Goal: Task Accomplishment & Management: Contribute content

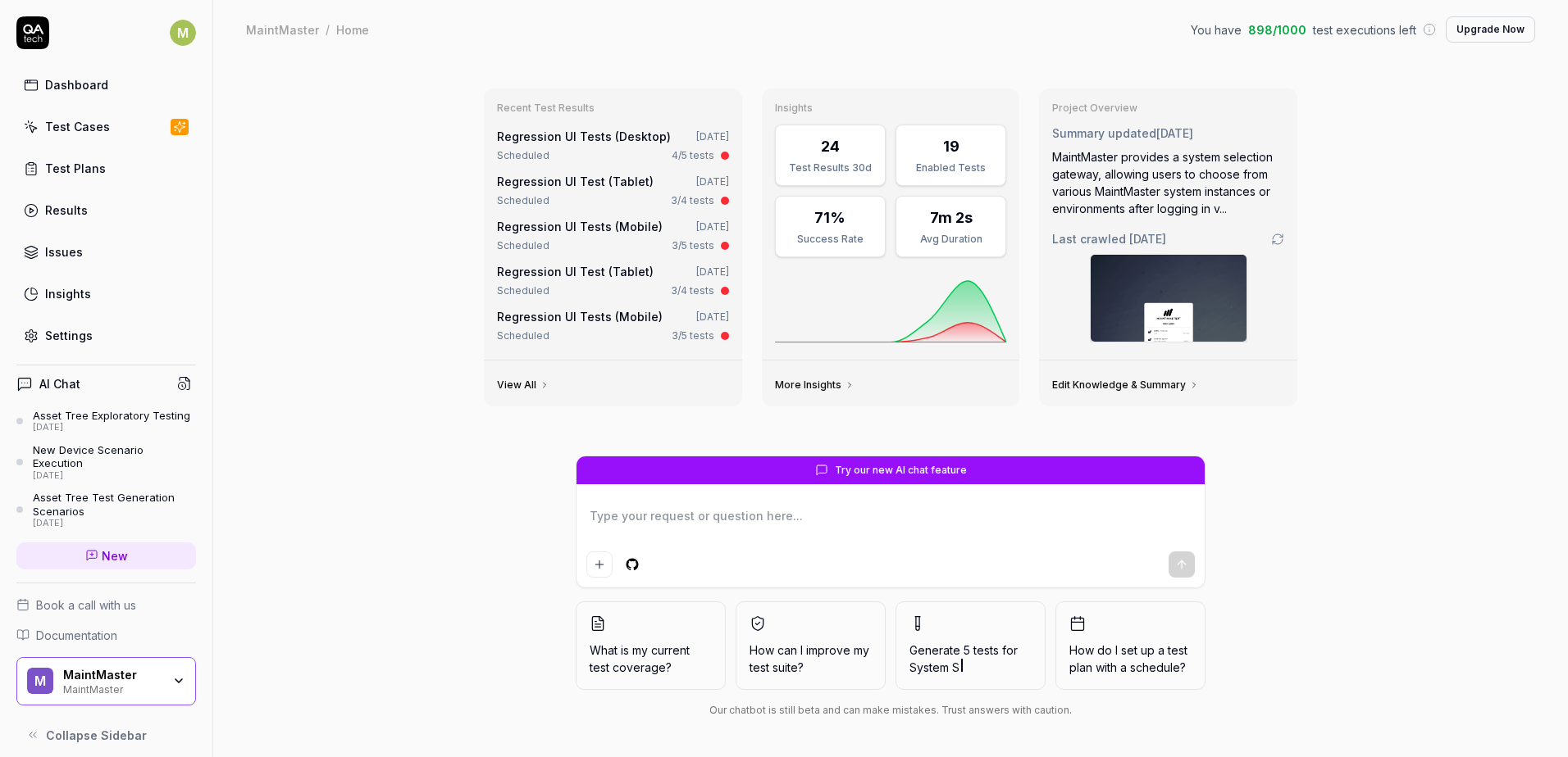
click at [259, 392] on div "Recent Test Results Regression UI Tests (Desktop) [DATE] Scheduled 4/5 tests Re…" at bounding box center [890, 407] width 1355 height 698
click at [543, 135] on link "Regression UI Tests (Desktop)" at bounding box center [583, 136] width 173 height 14
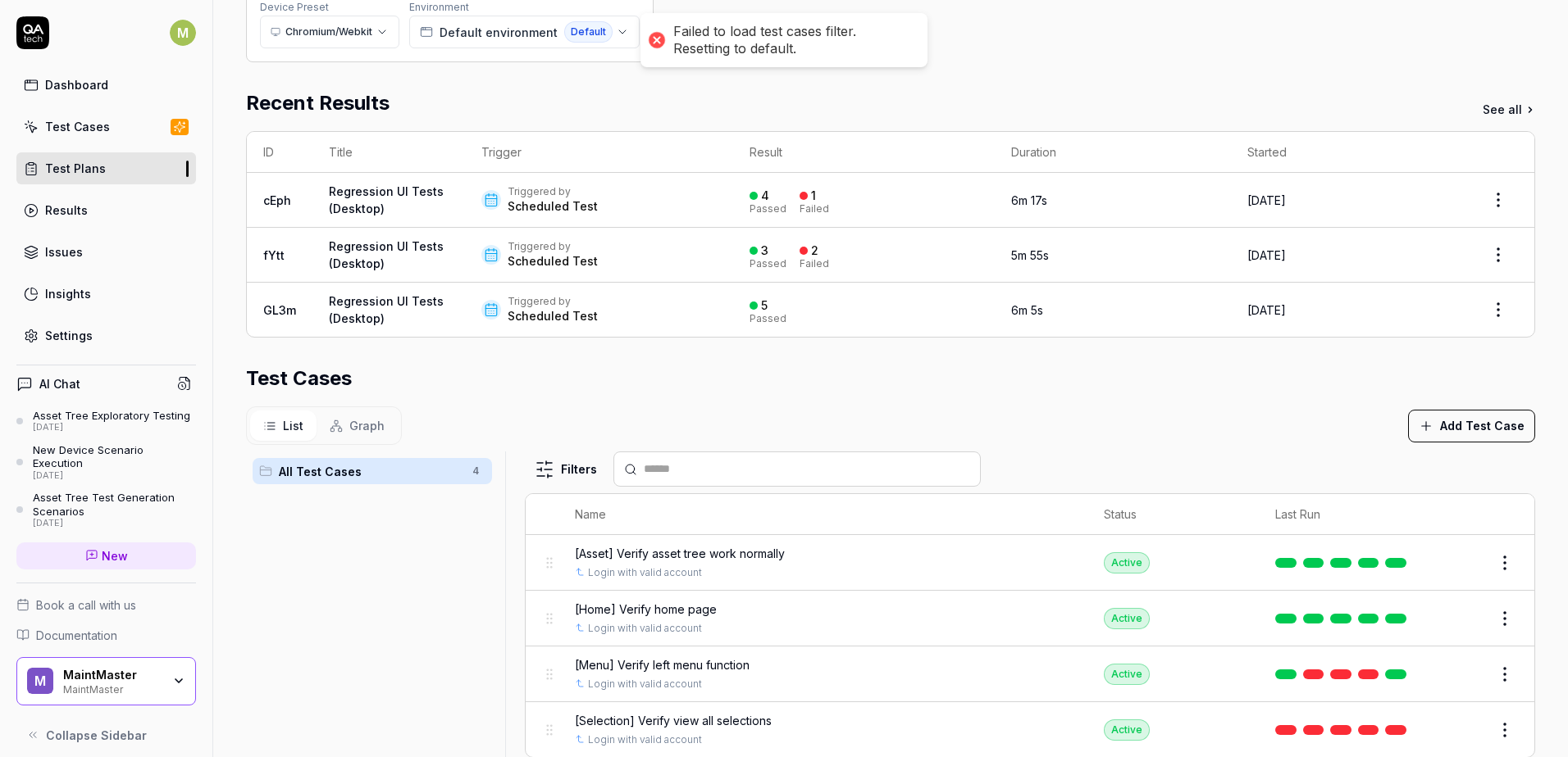
scroll to position [328, 0]
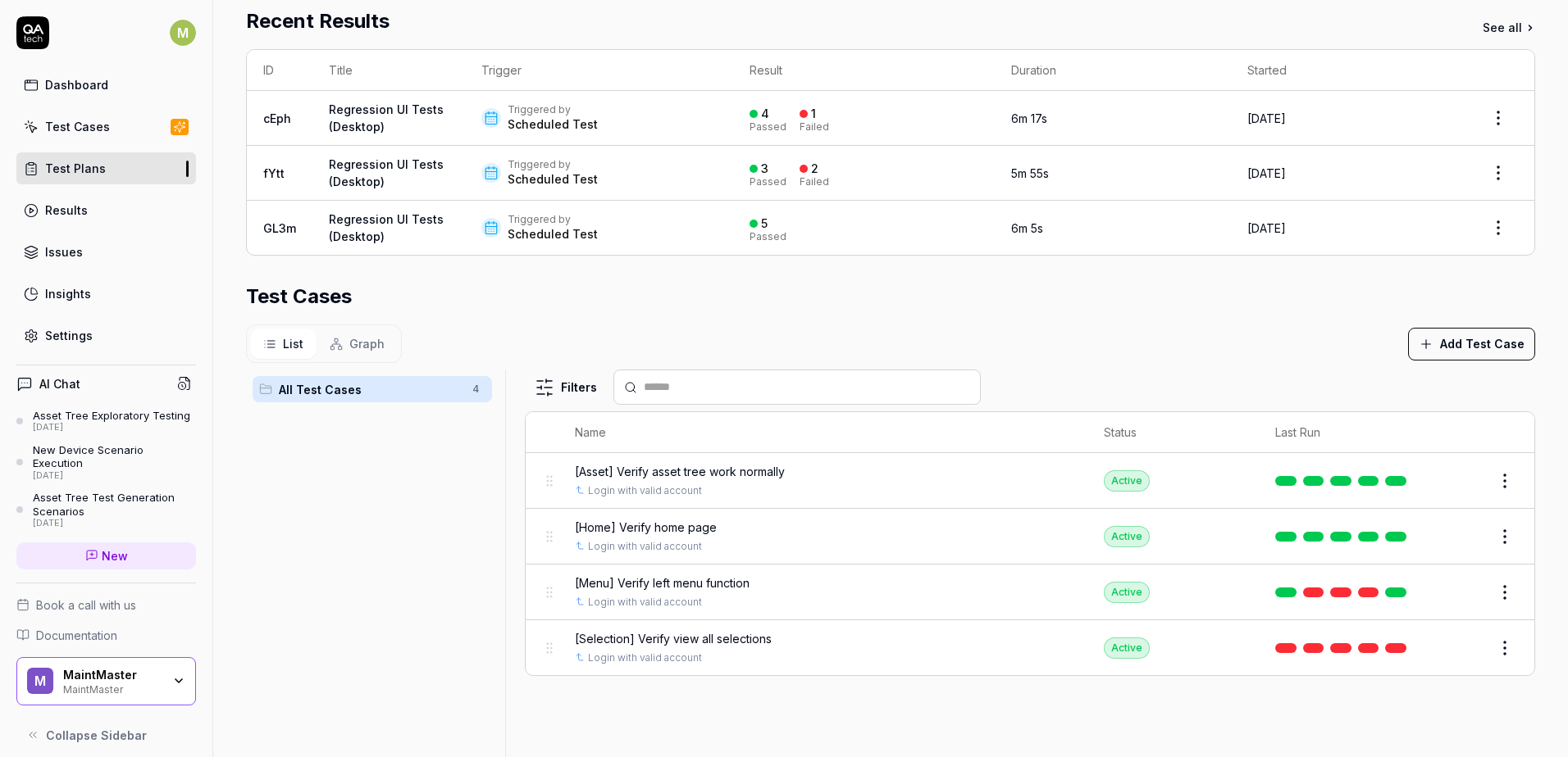
click at [713, 641] on span "[Selection] Verify view all selections" at bounding box center [673, 639] width 197 height 17
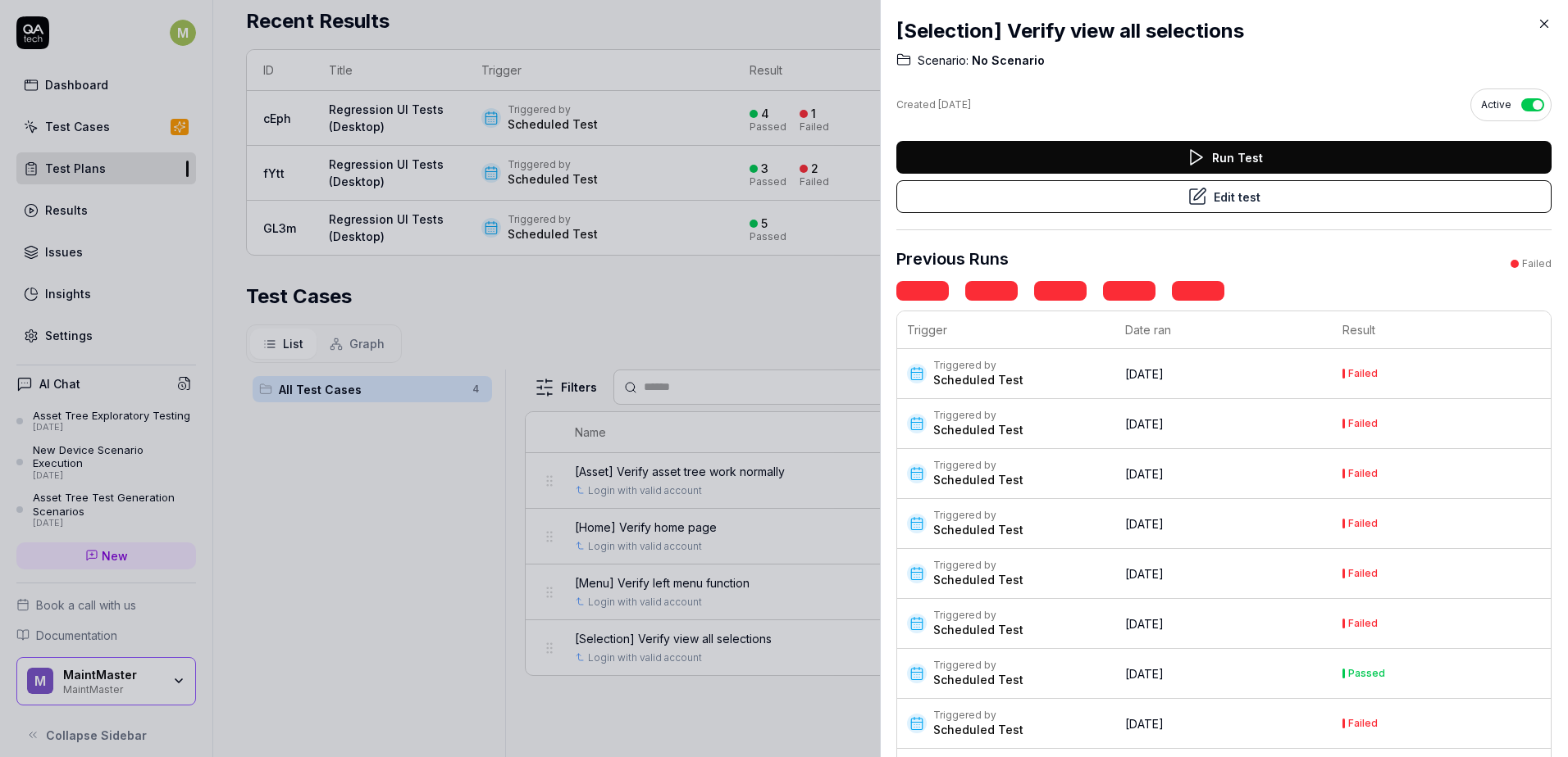
click at [1003, 379] on div "Scheduled Test" at bounding box center [977, 380] width 90 height 16
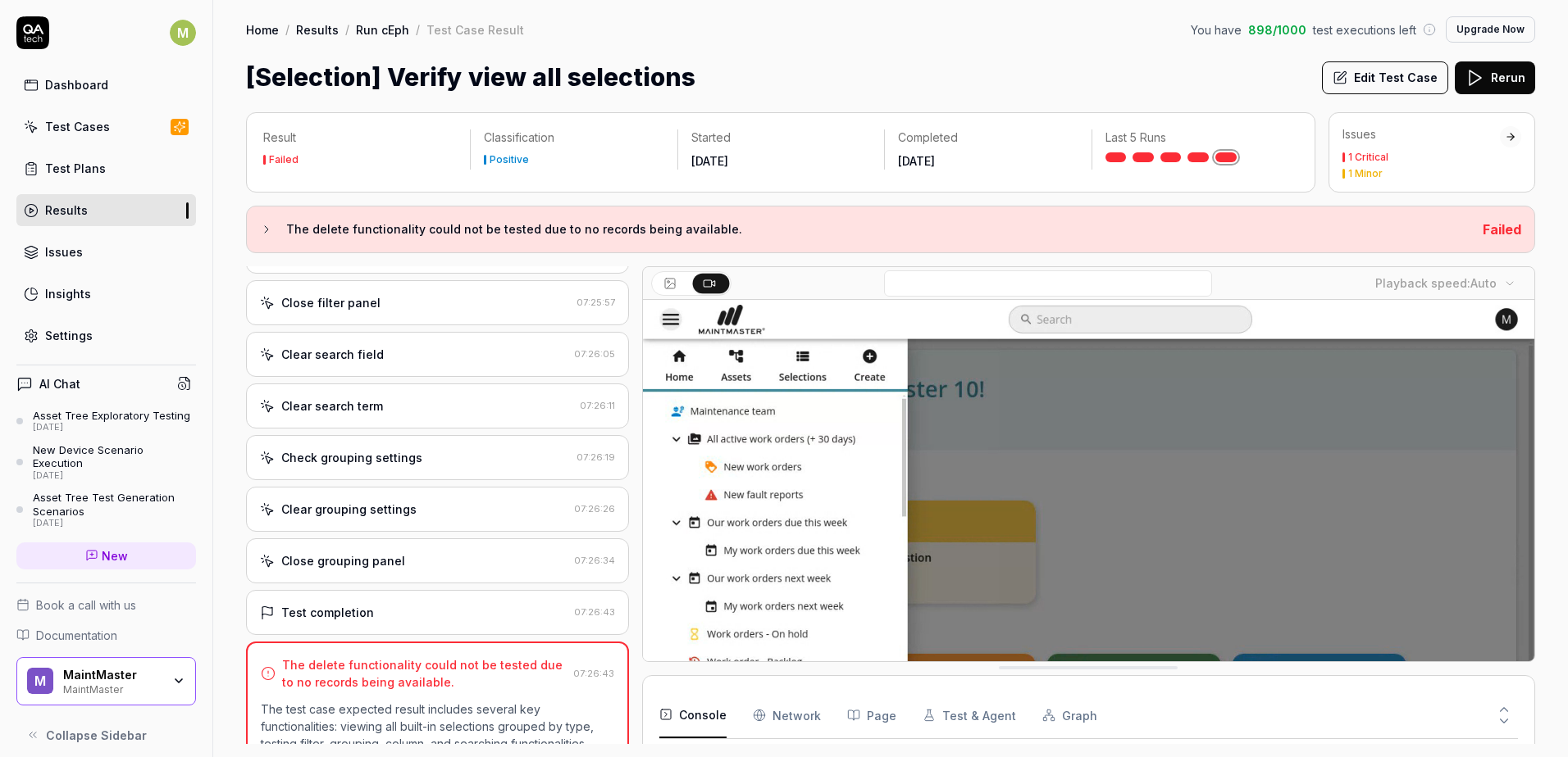
scroll to position [1393, 0]
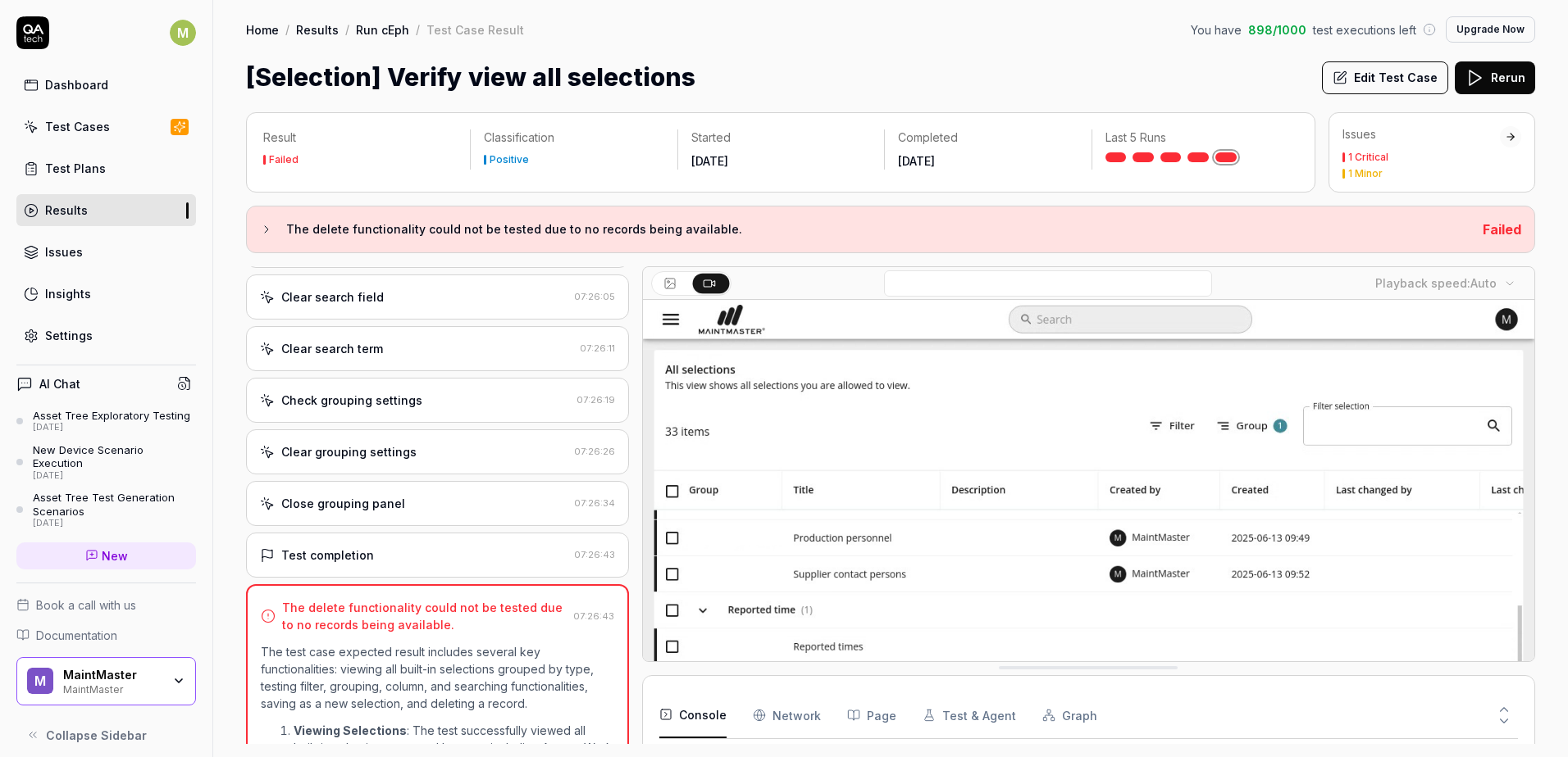
click at [1418, 71] on button "Edit Test Case" at bounding box center [1384, 78] width 126 height 33
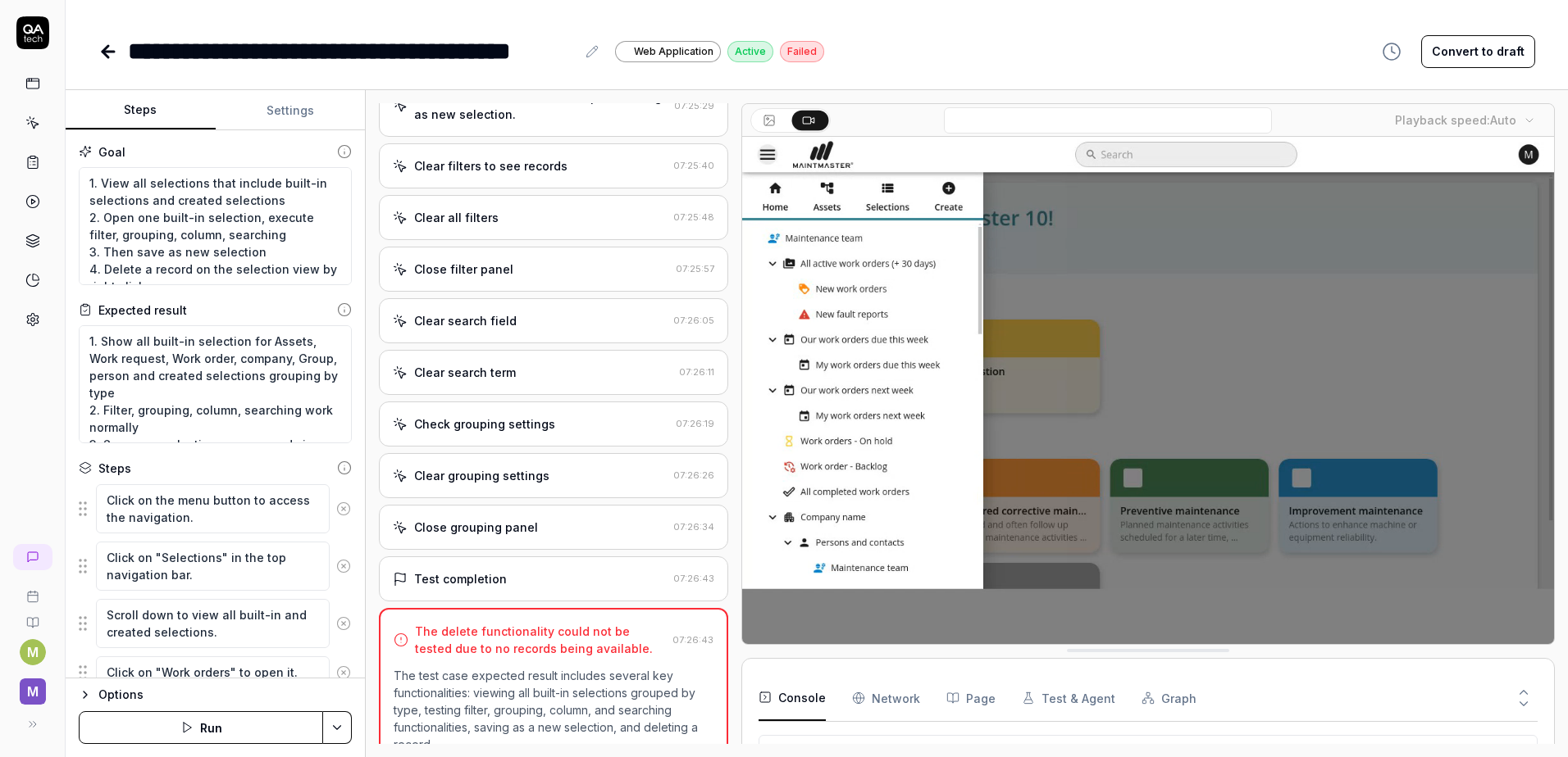
scroll to position [1941, 0]
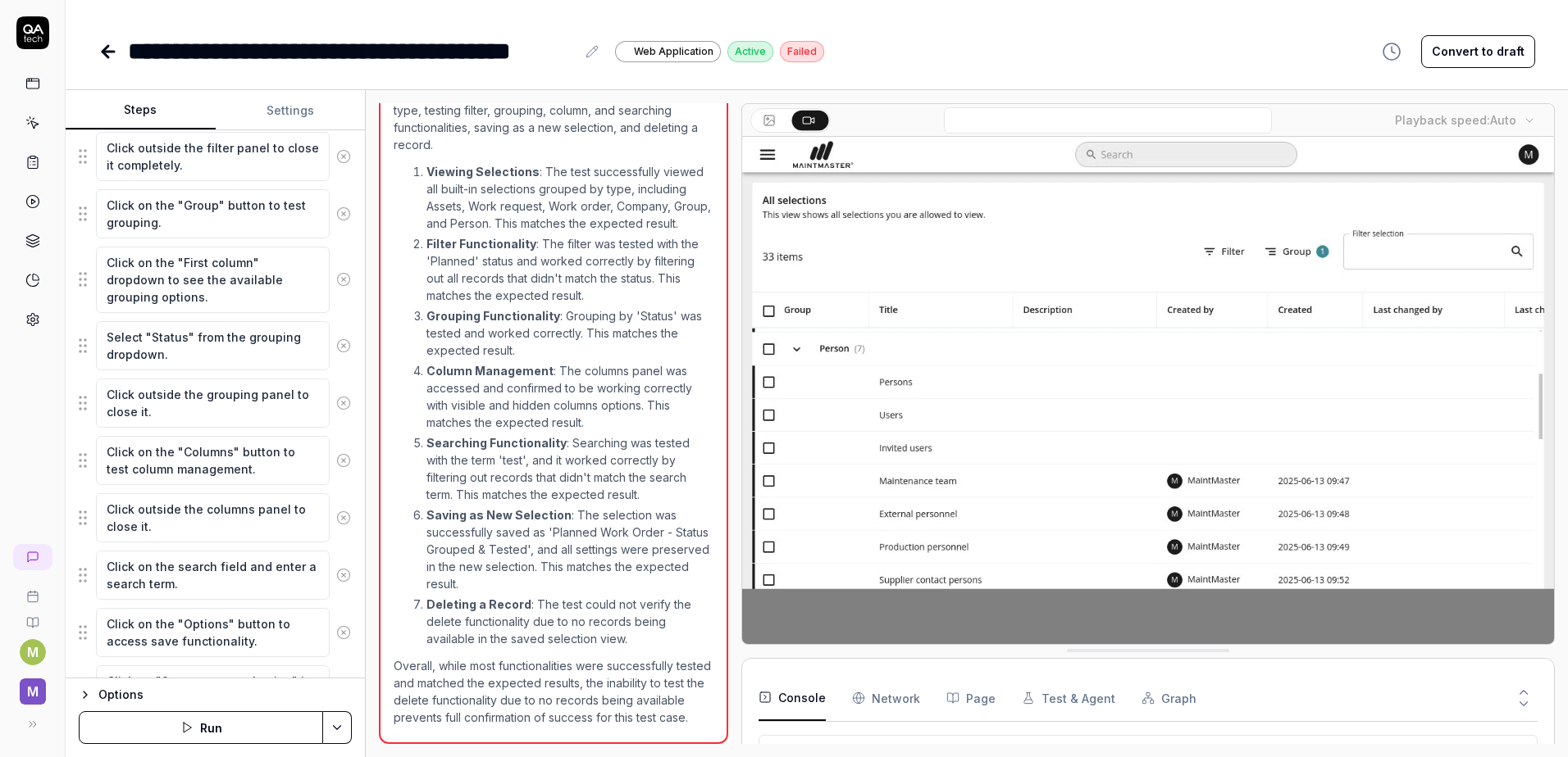
scroll to position [1054, 0]
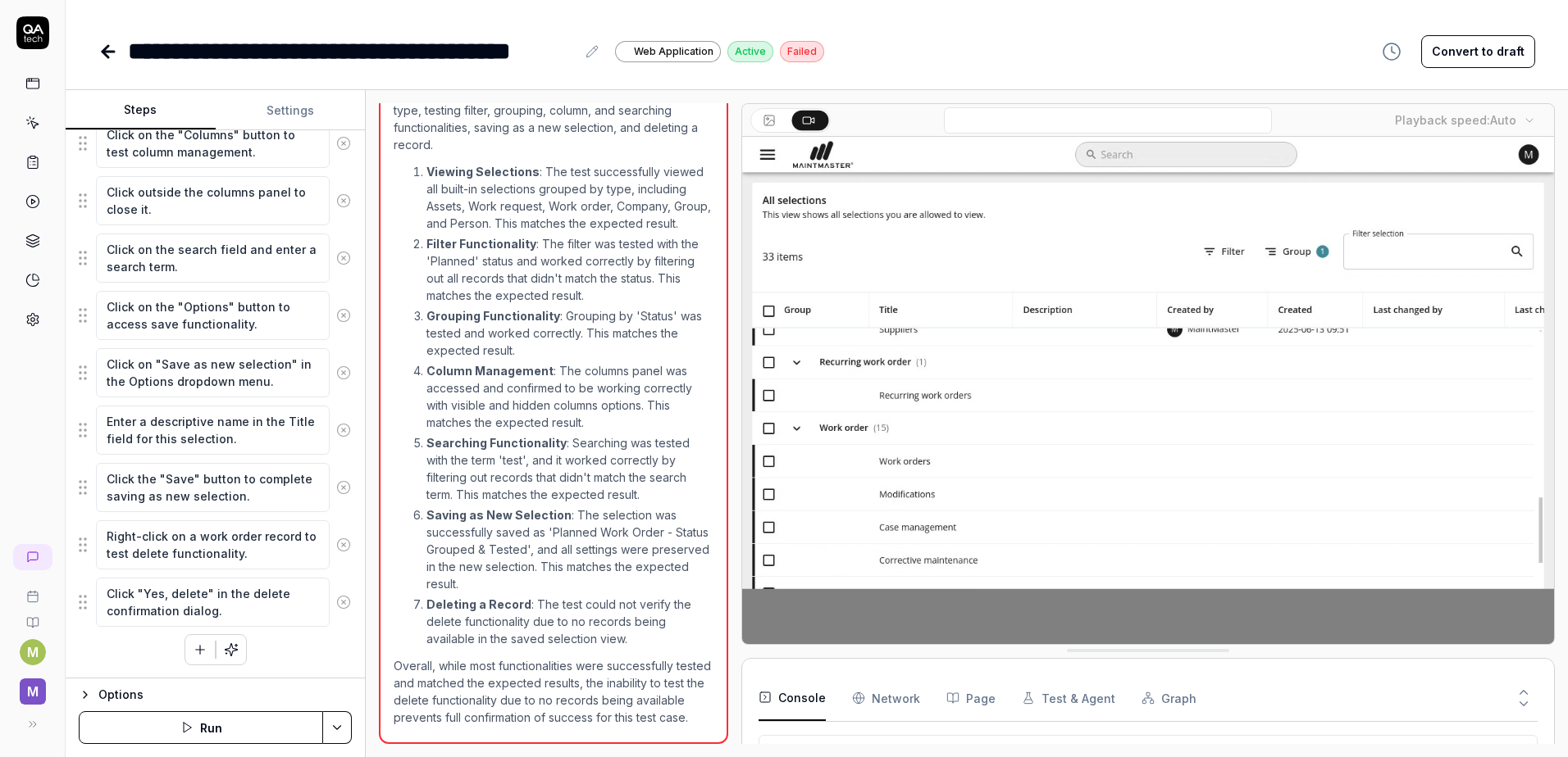
click at [197, 655] on icon "button" at bounding box center [200, 650] width 15 height 15
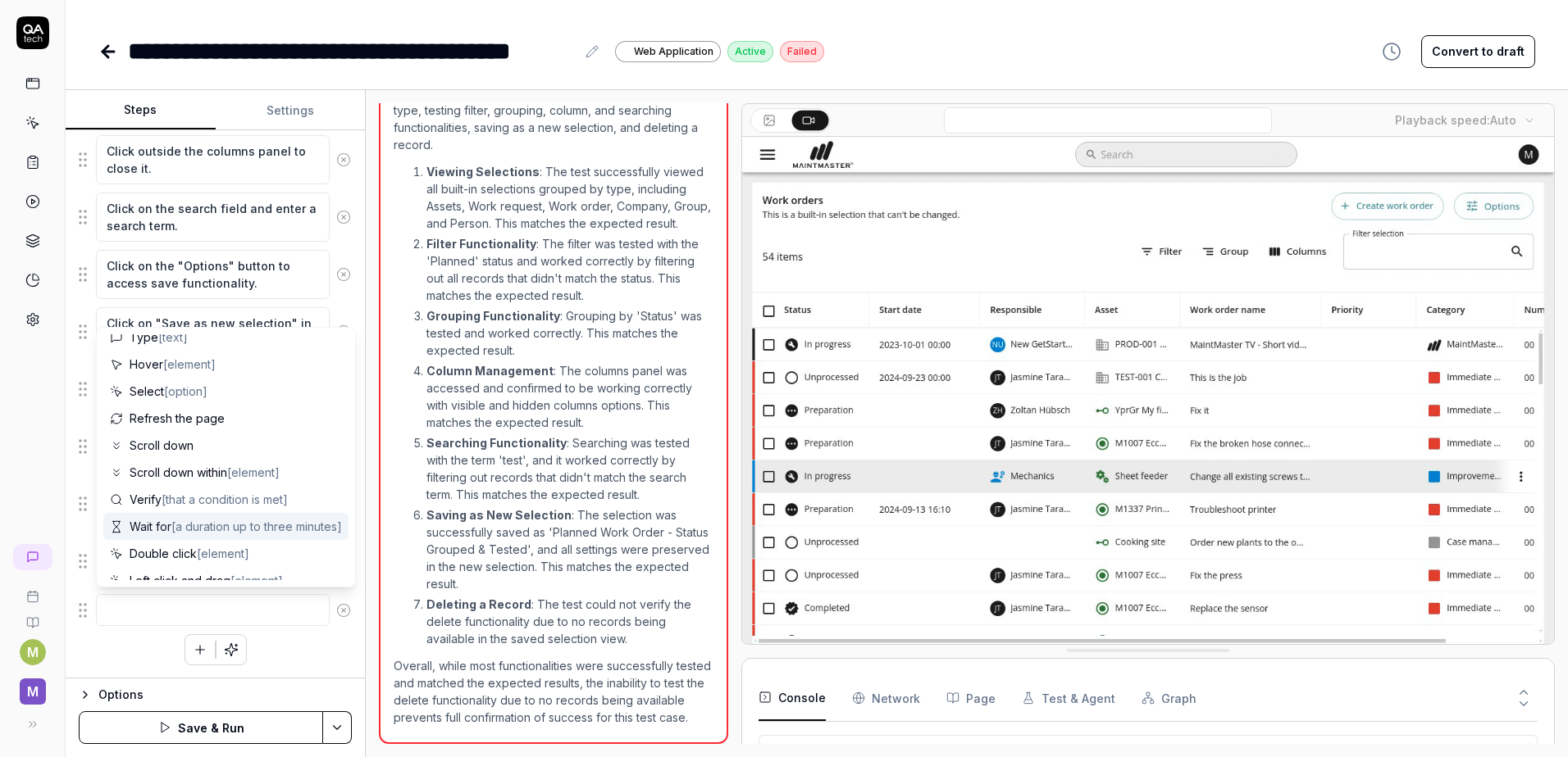
scroll to position [0, 0]
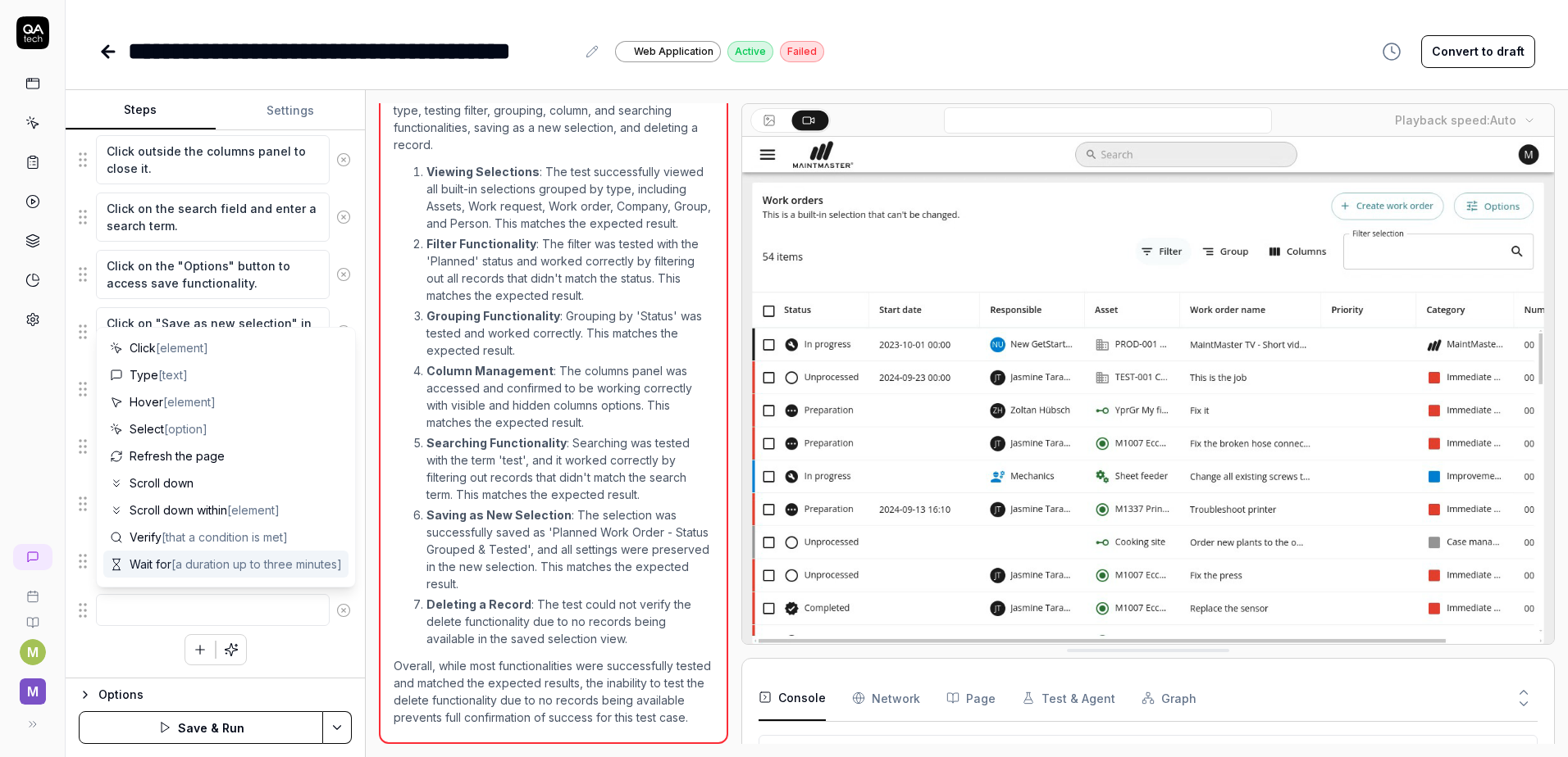
type textarea "*"
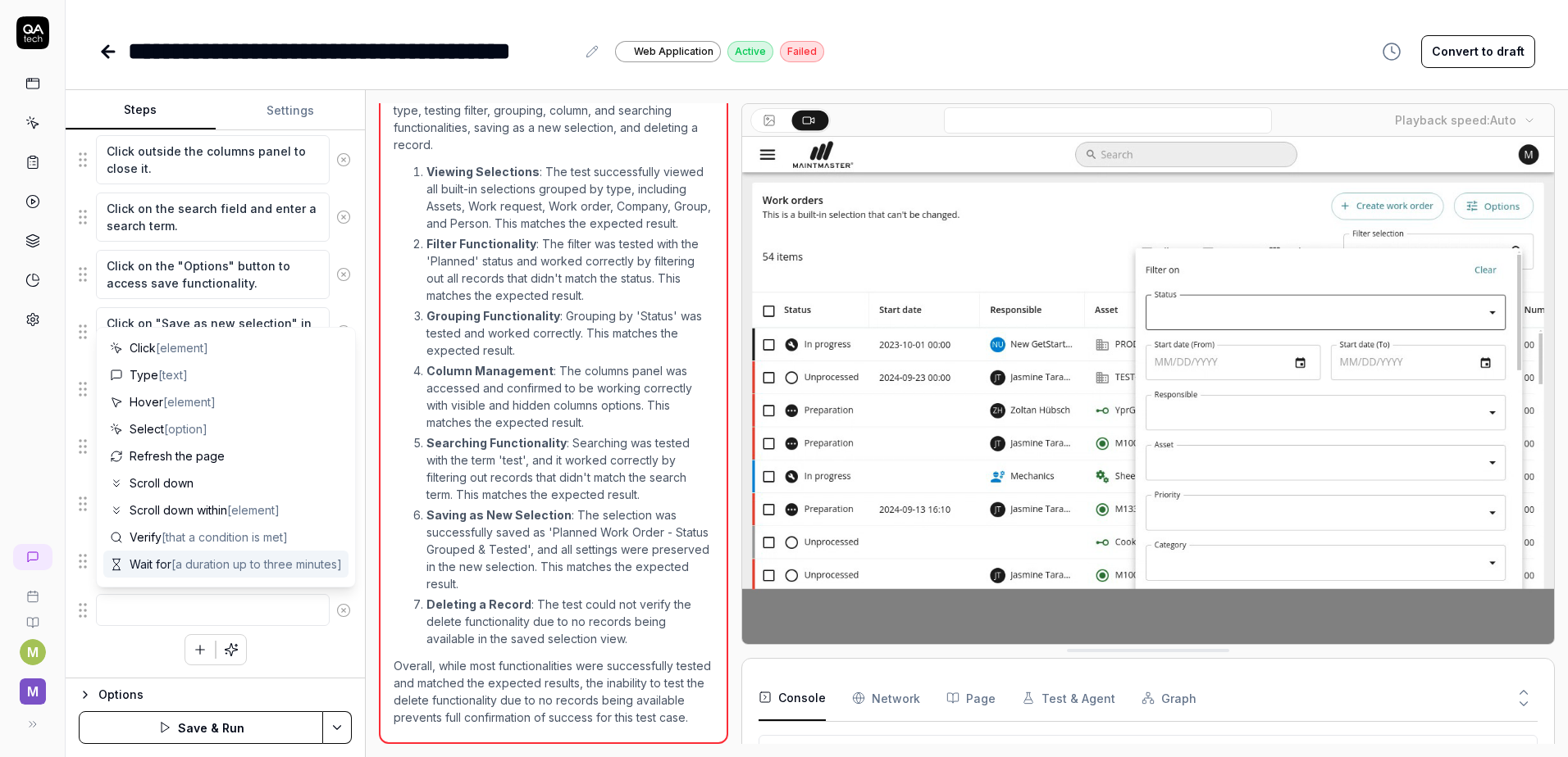
type textarea "C"
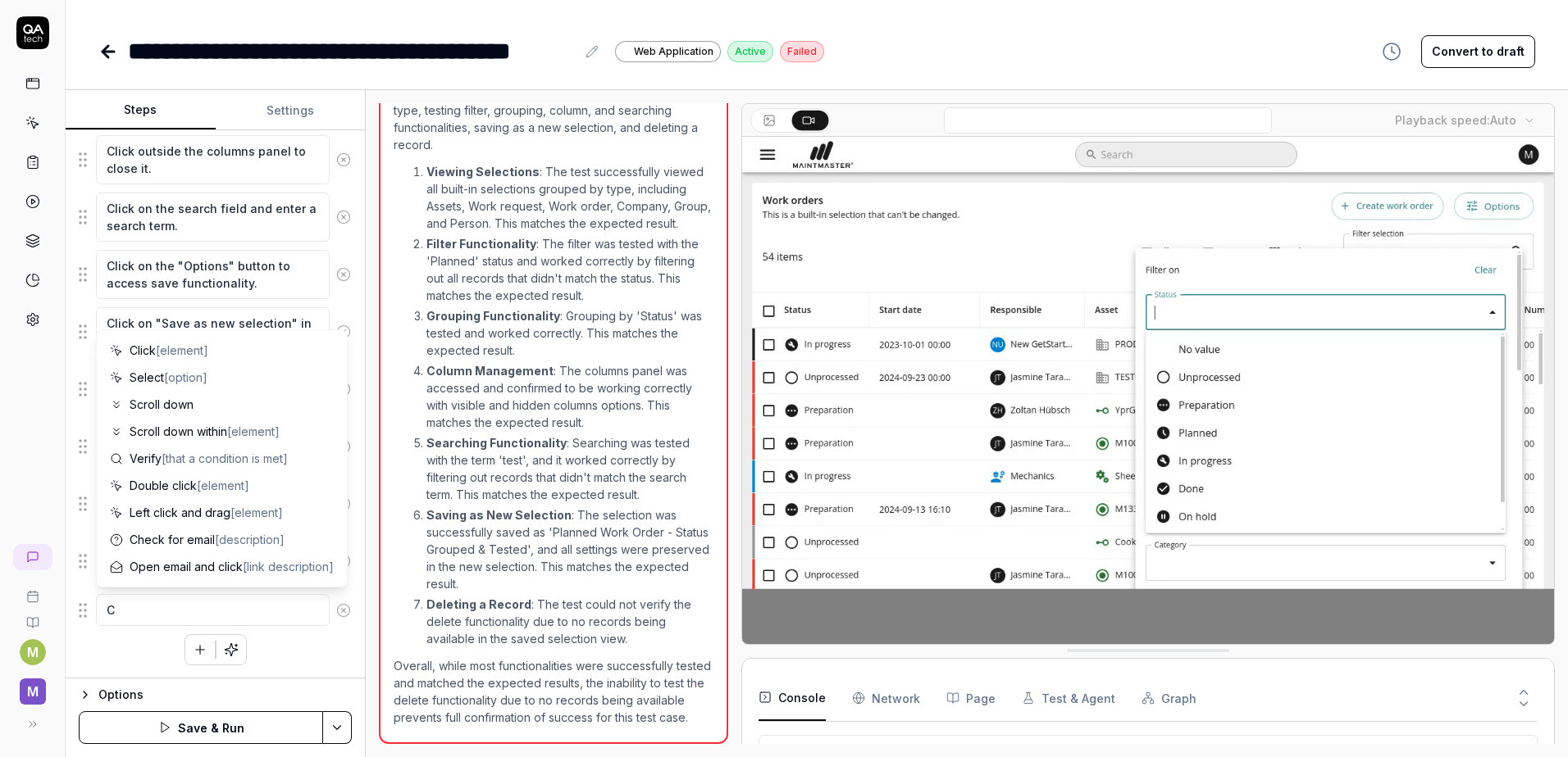
type textarea "*"
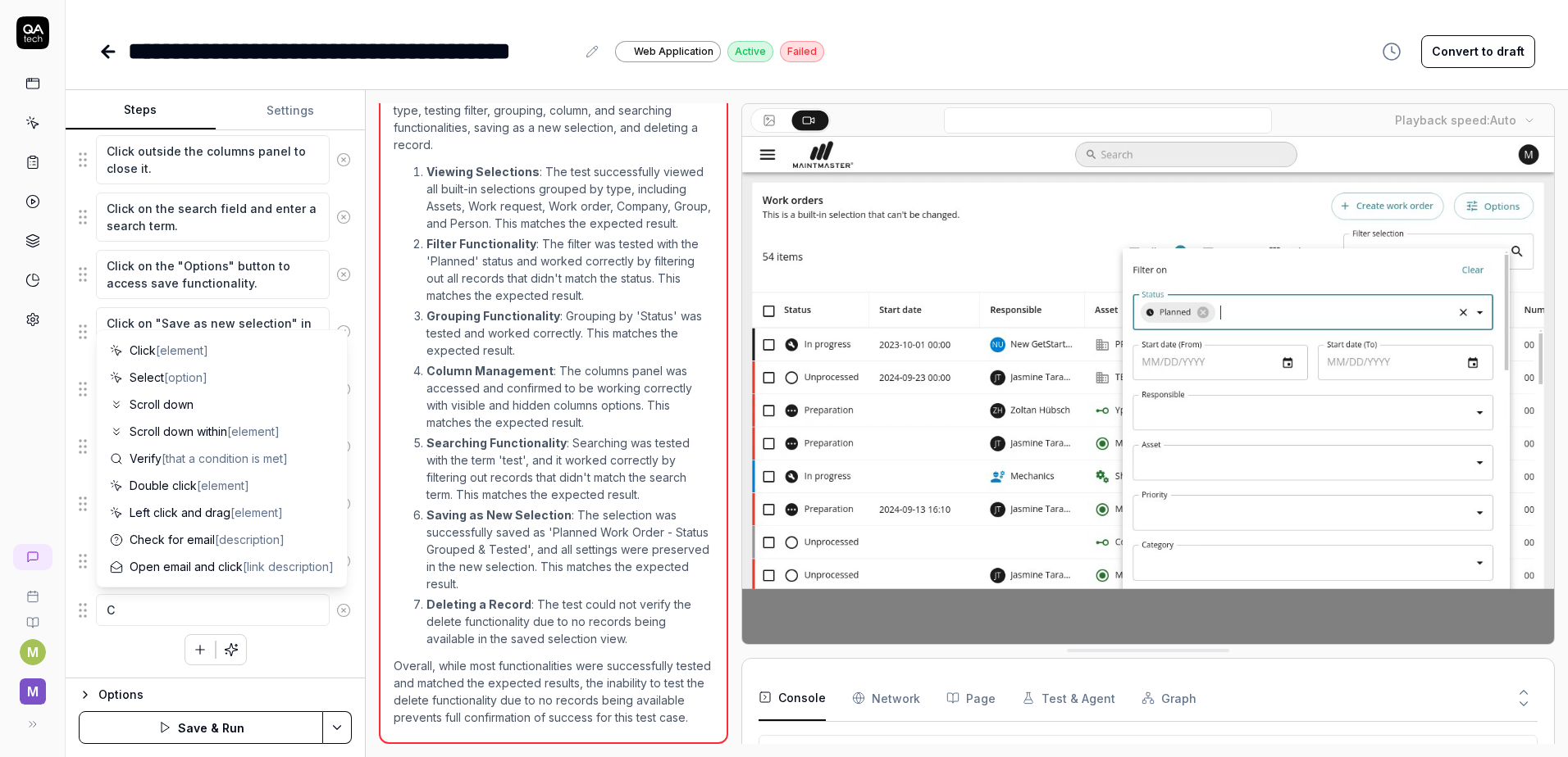
type textarea "Cr"
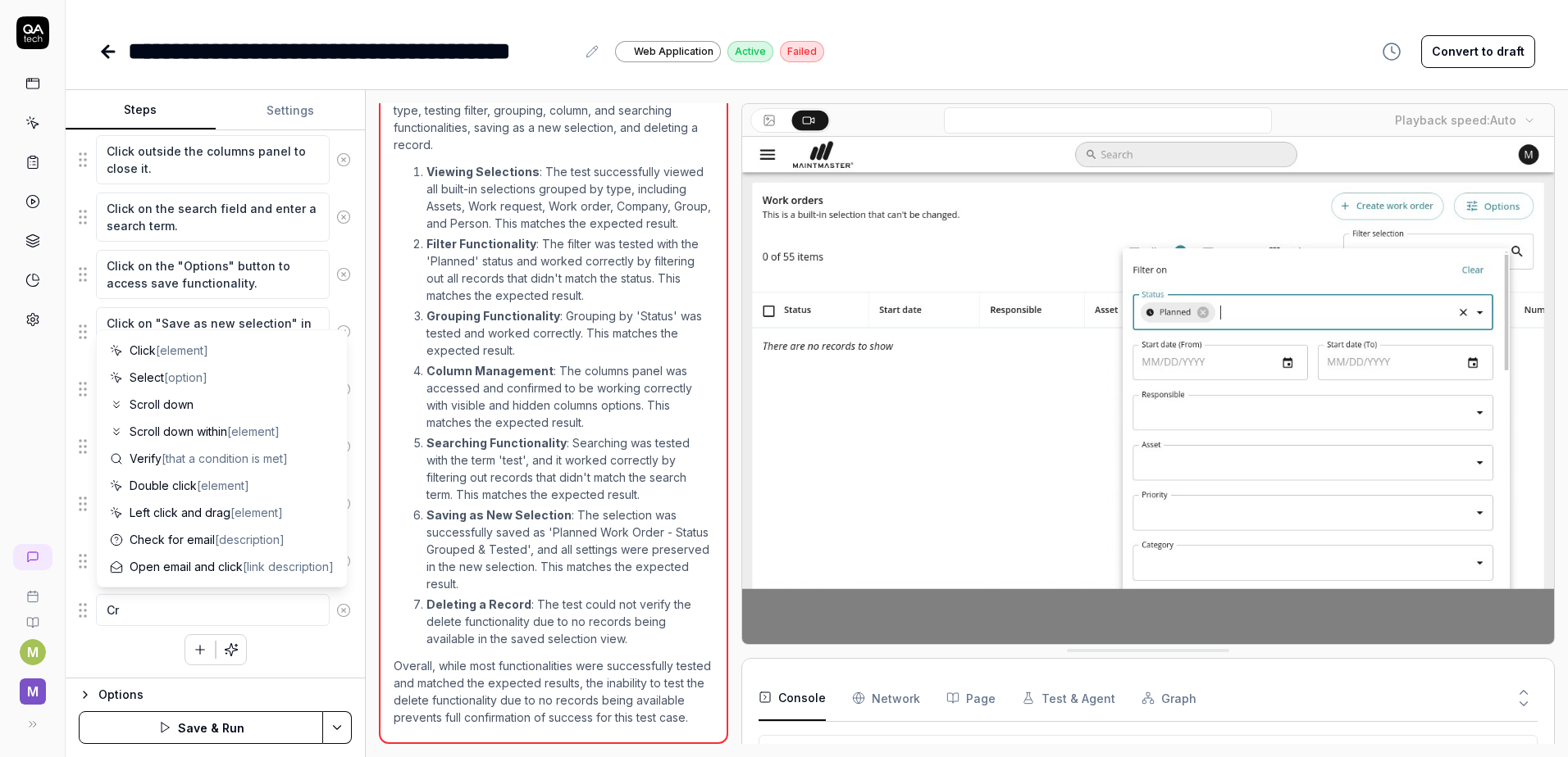
type textarea "*"
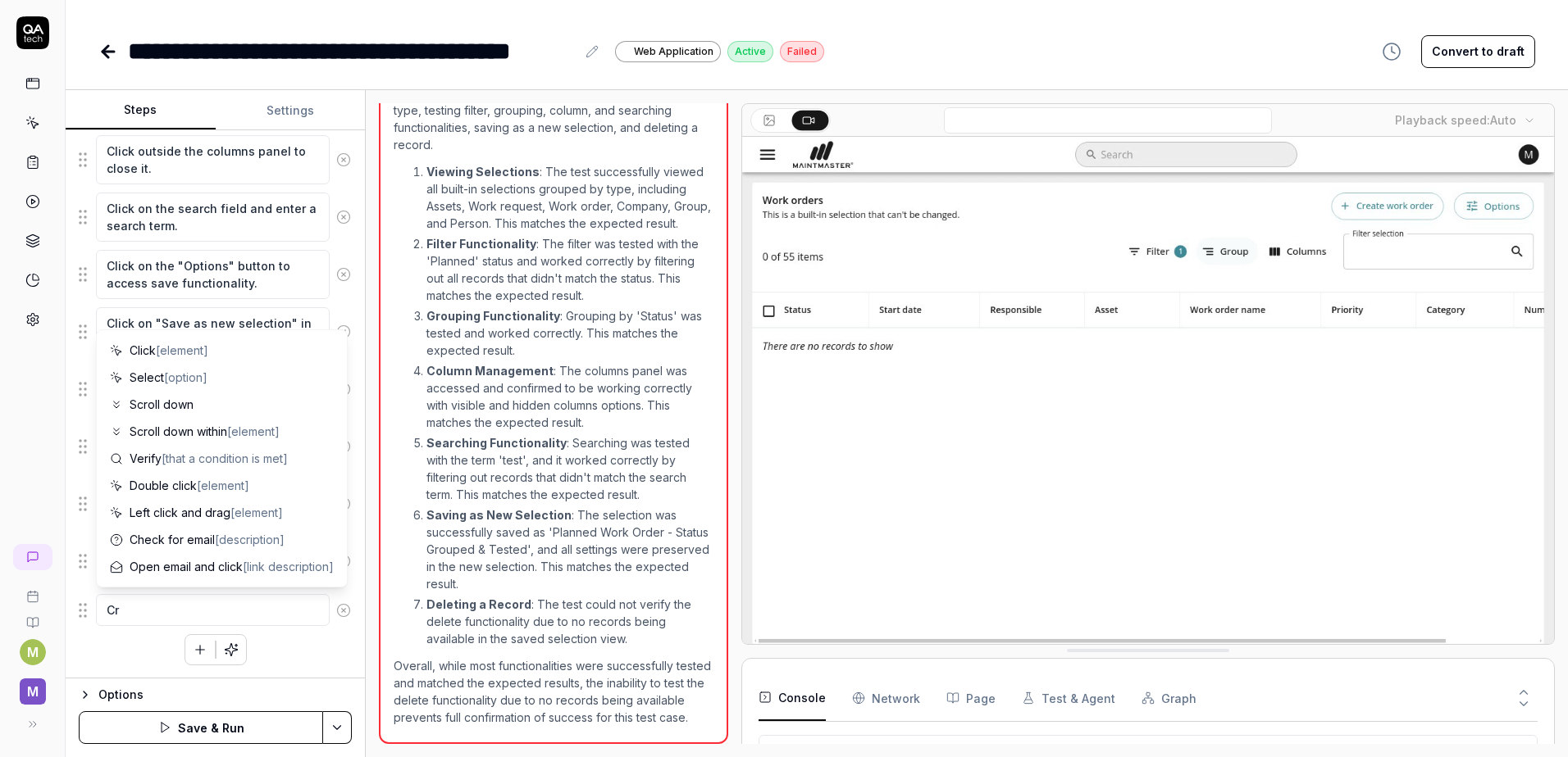
type textarea "Cre"
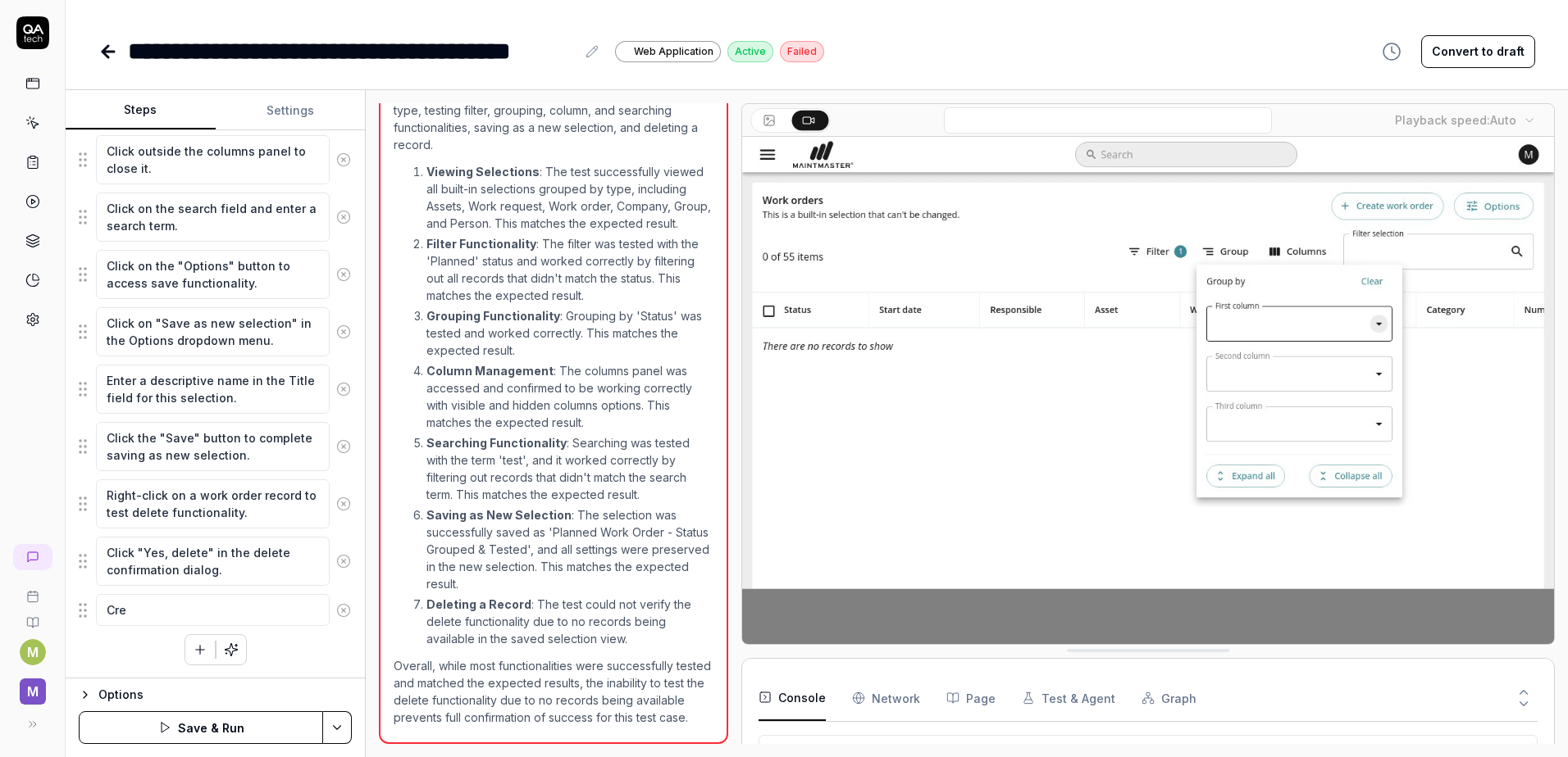
type textarea "*"
type textarea "Crea"
type textarea "*"
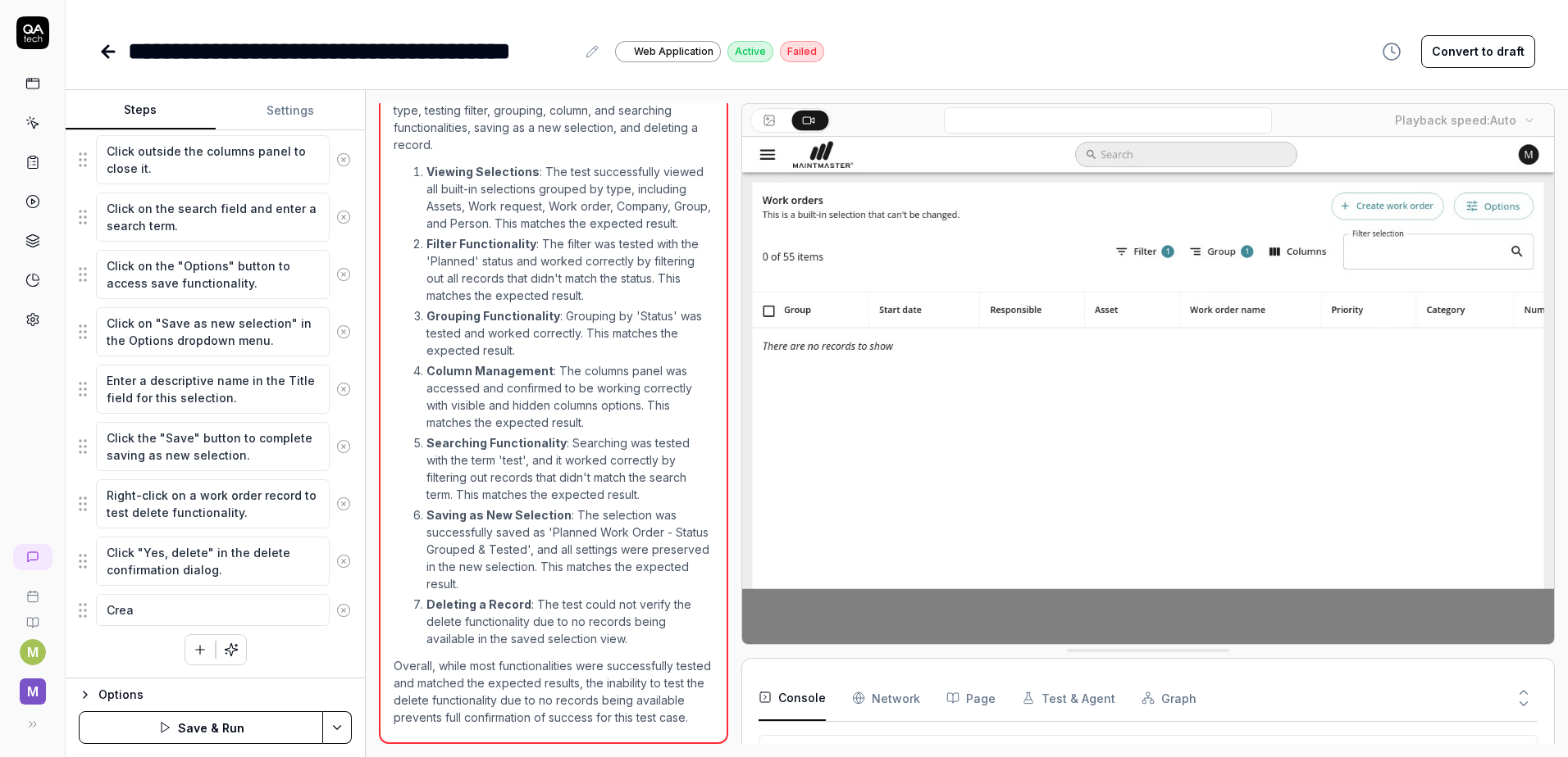
type textarea "Creat"
type textarea "*"
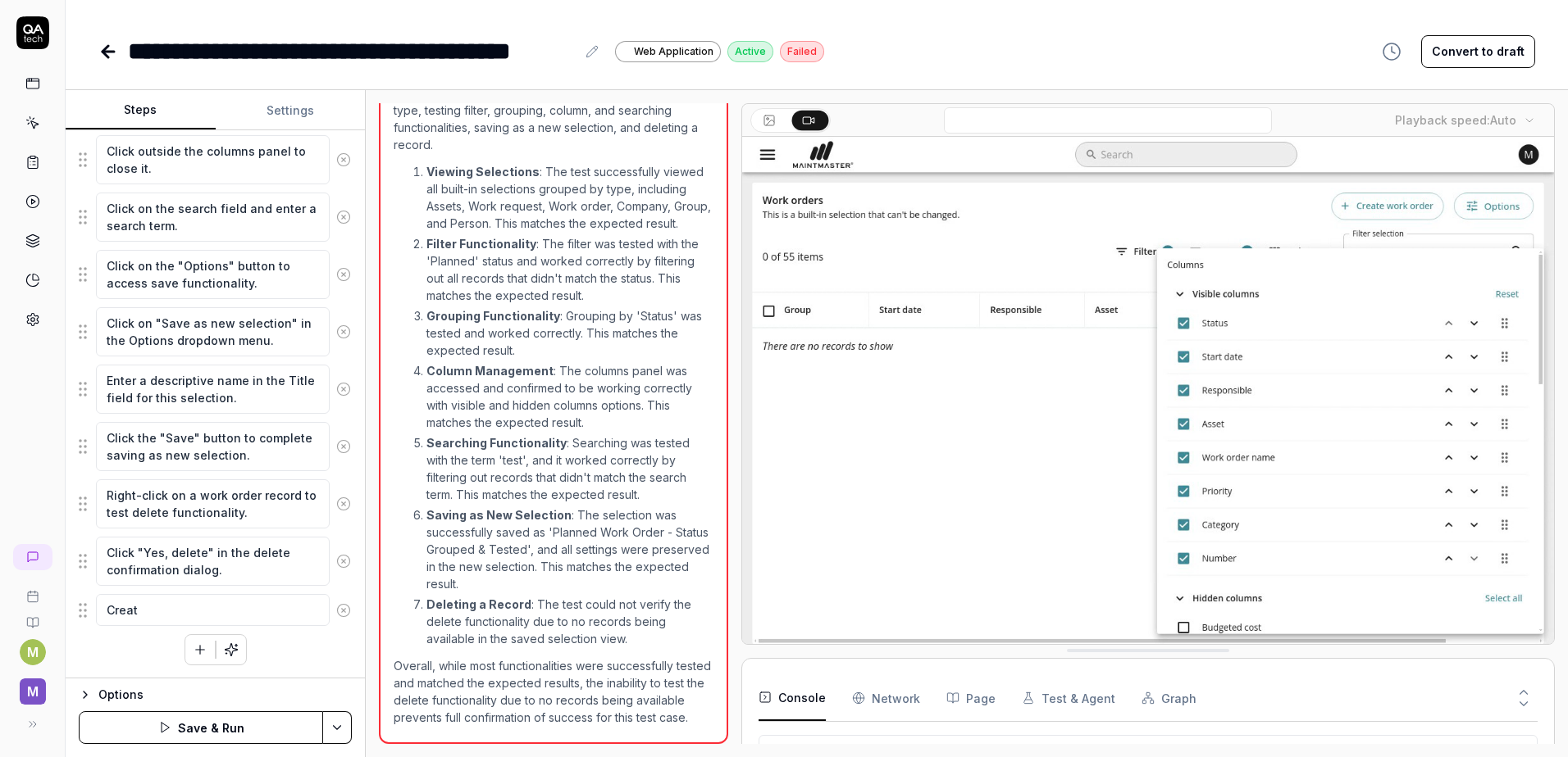
type textarea "Create"
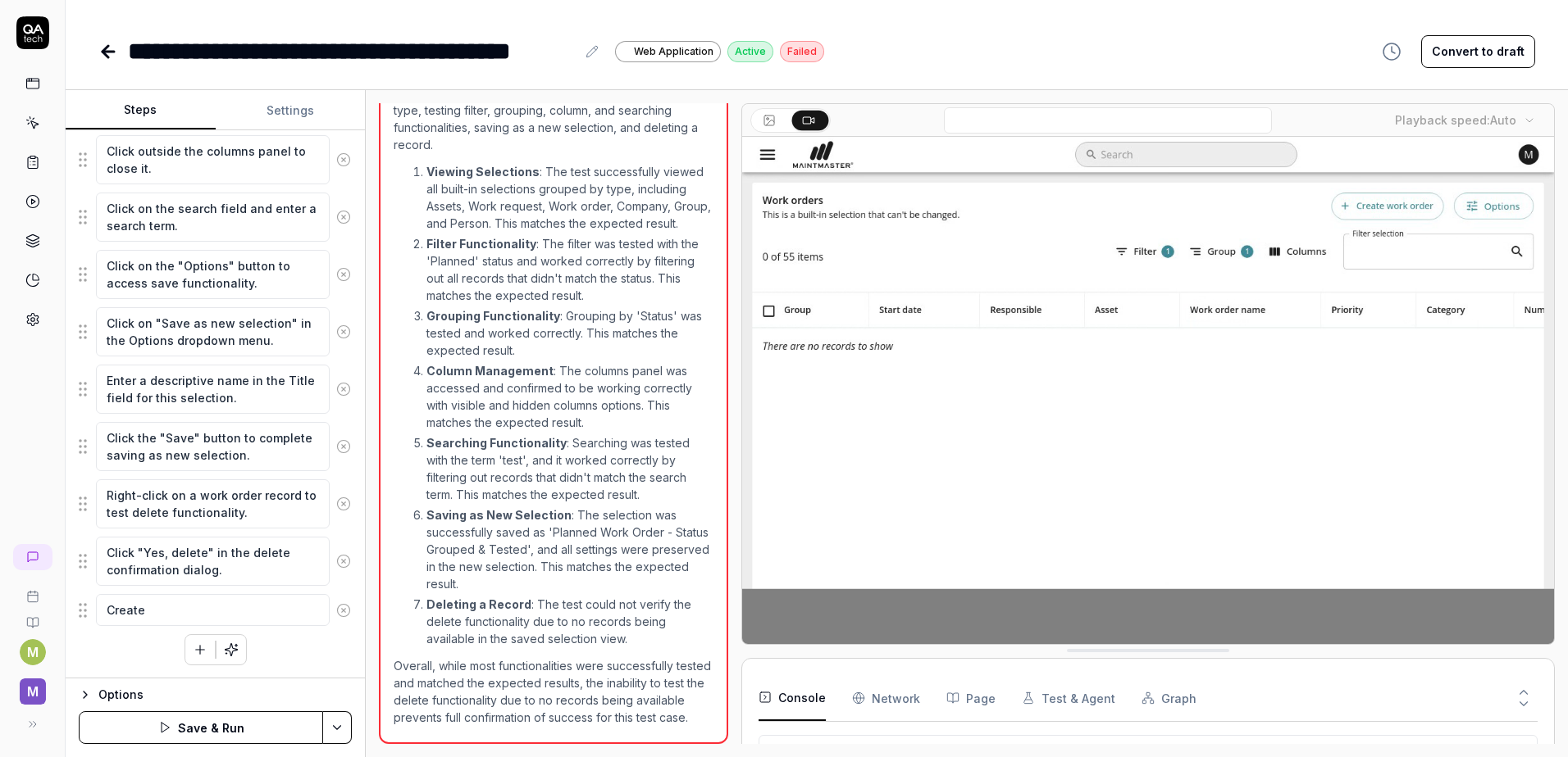
type textarea "*"
type textarea "Create"
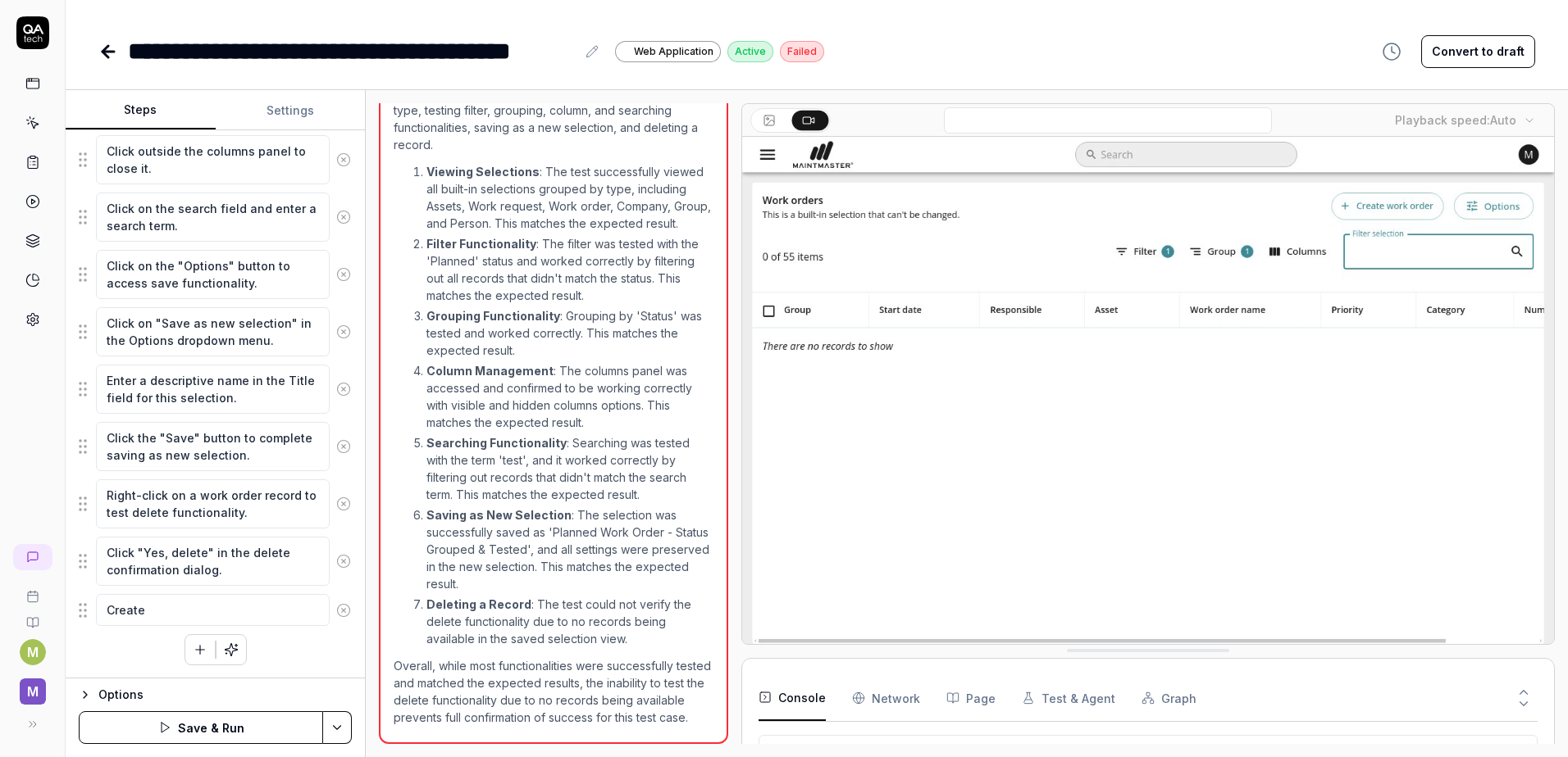
type textarea "*"
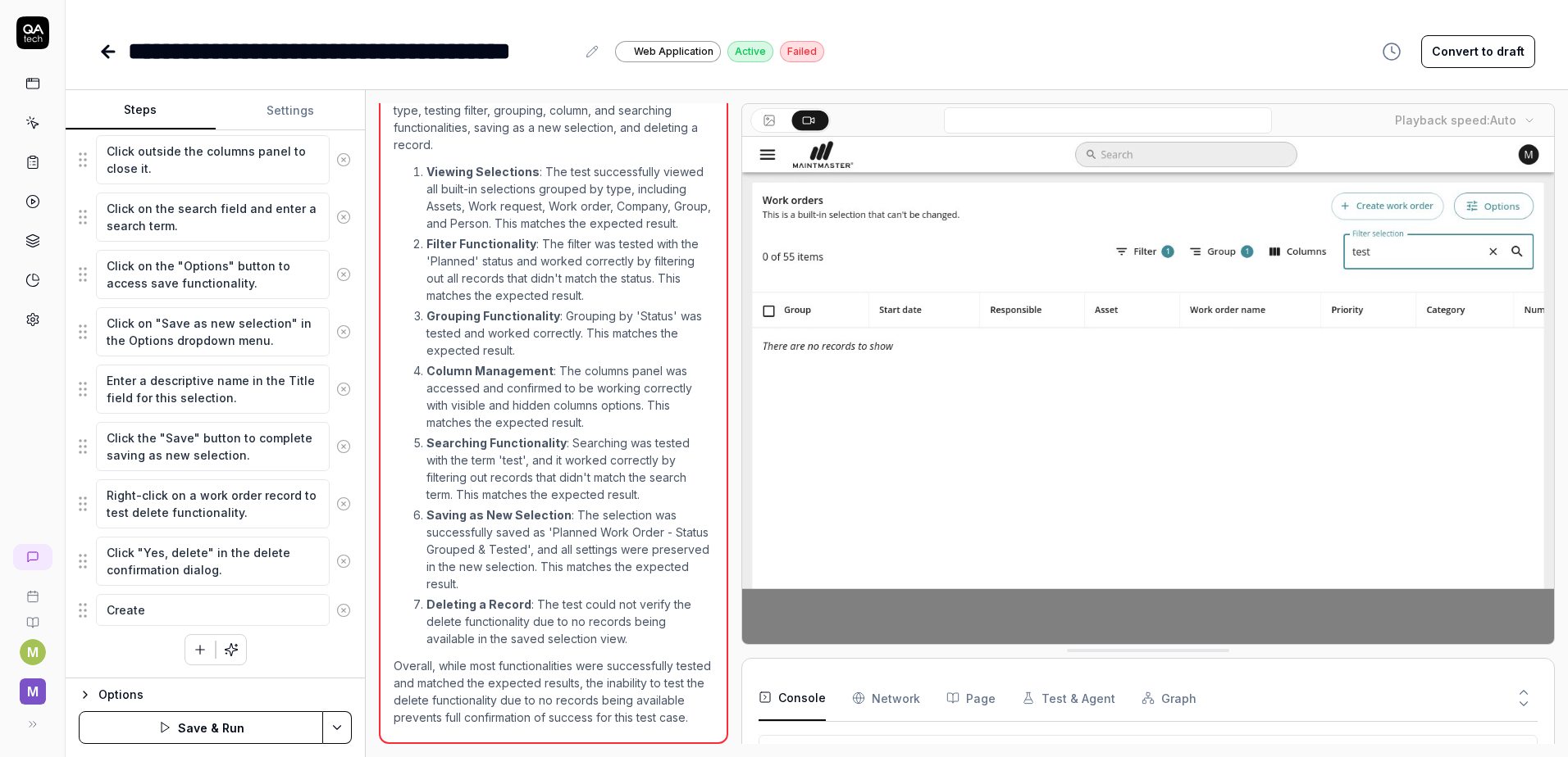
type textarea "Create n"
type textarea "*"
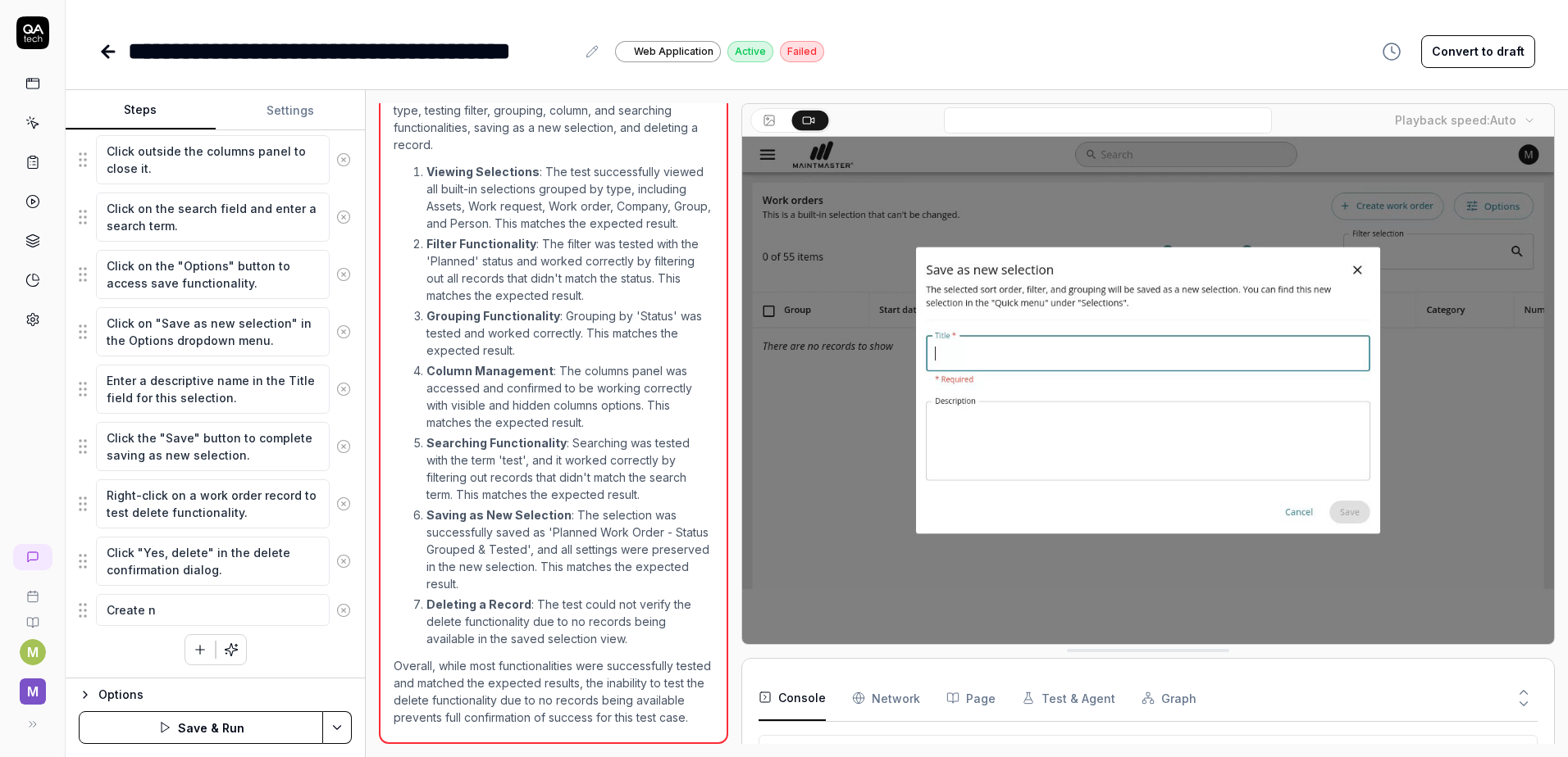
type textarea "Create ne"
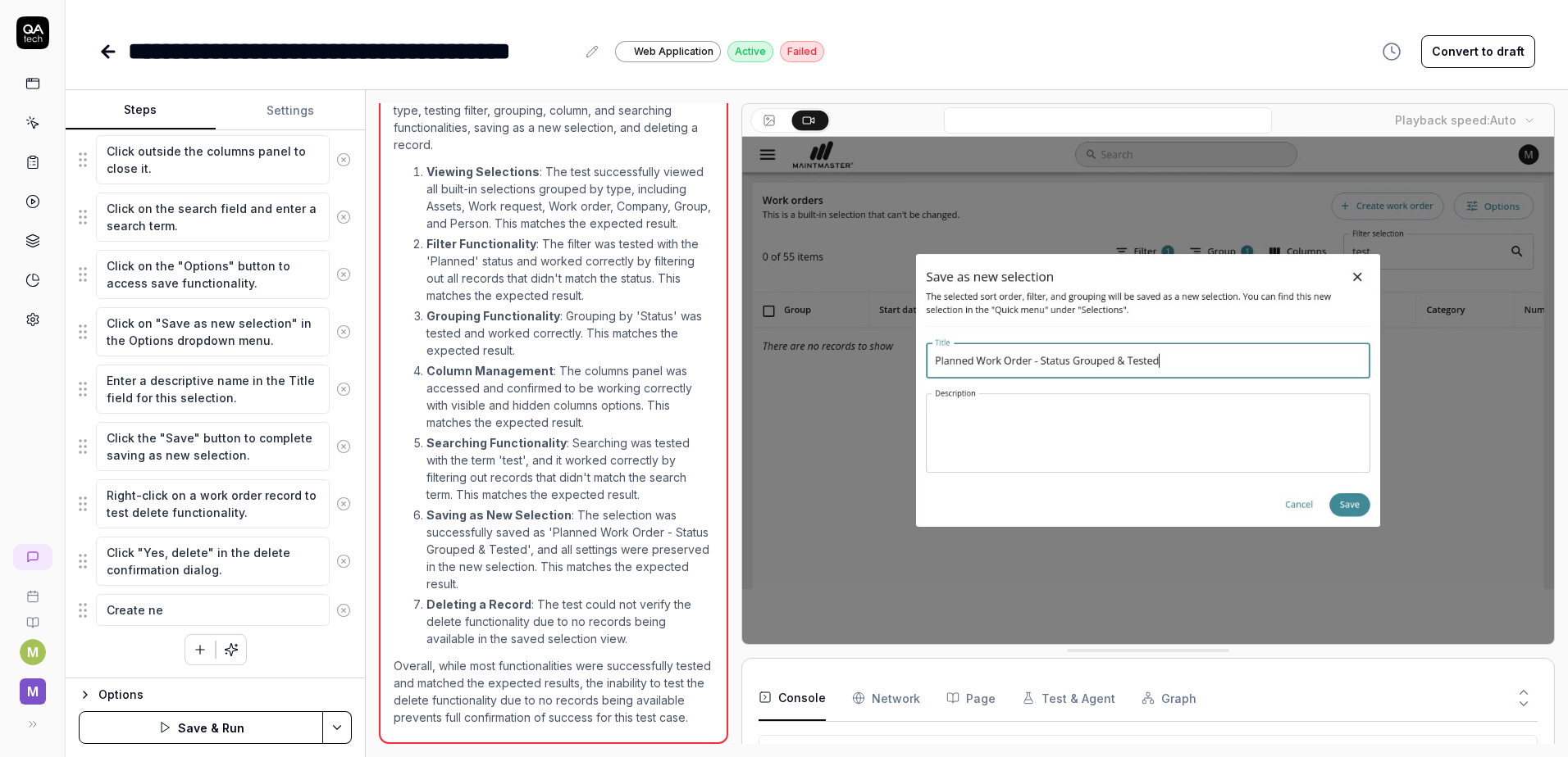
type textarea "*"
type textarea "Create new"
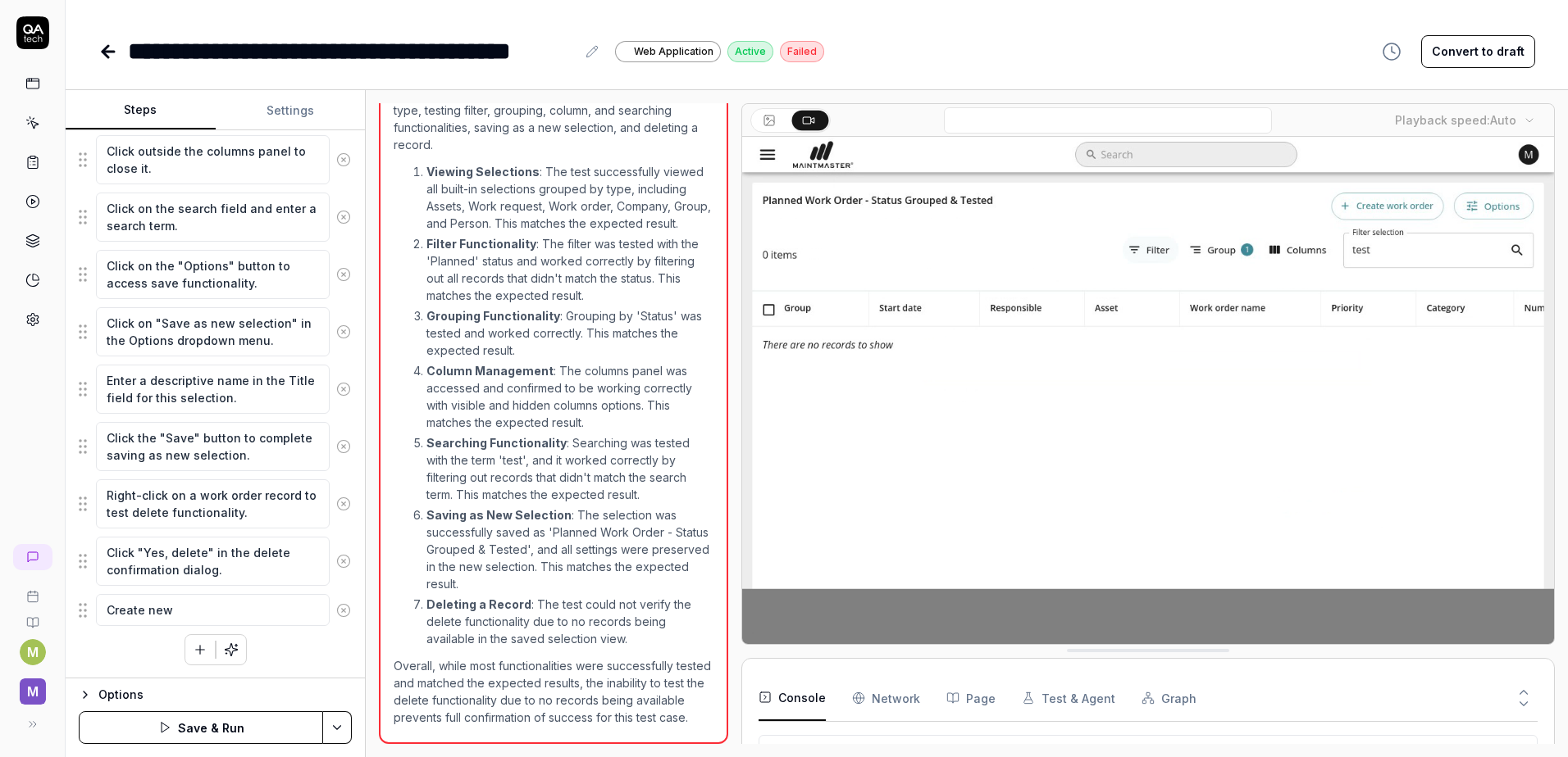
type textarea "*"
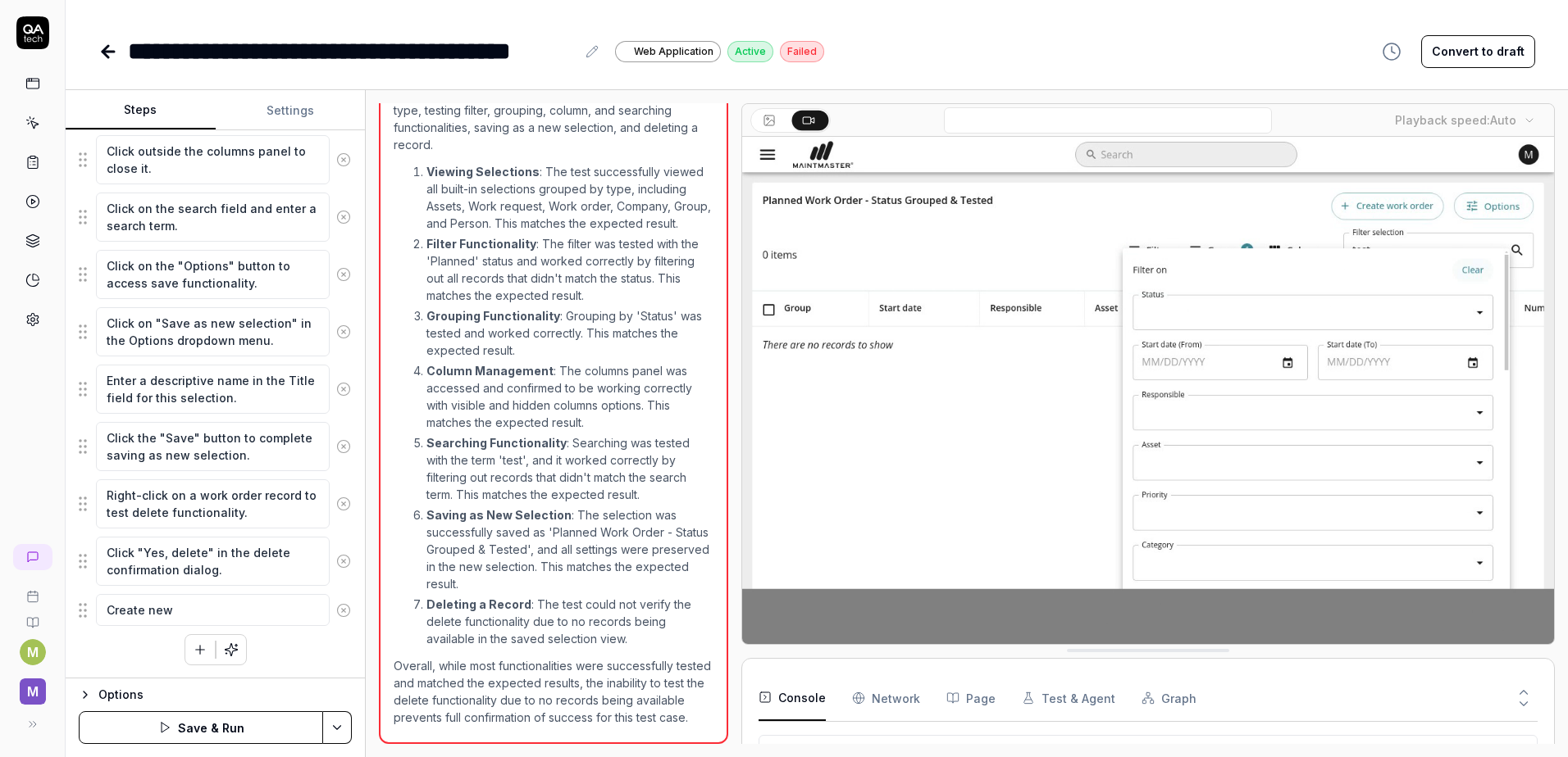
type textarea "Create new ư"
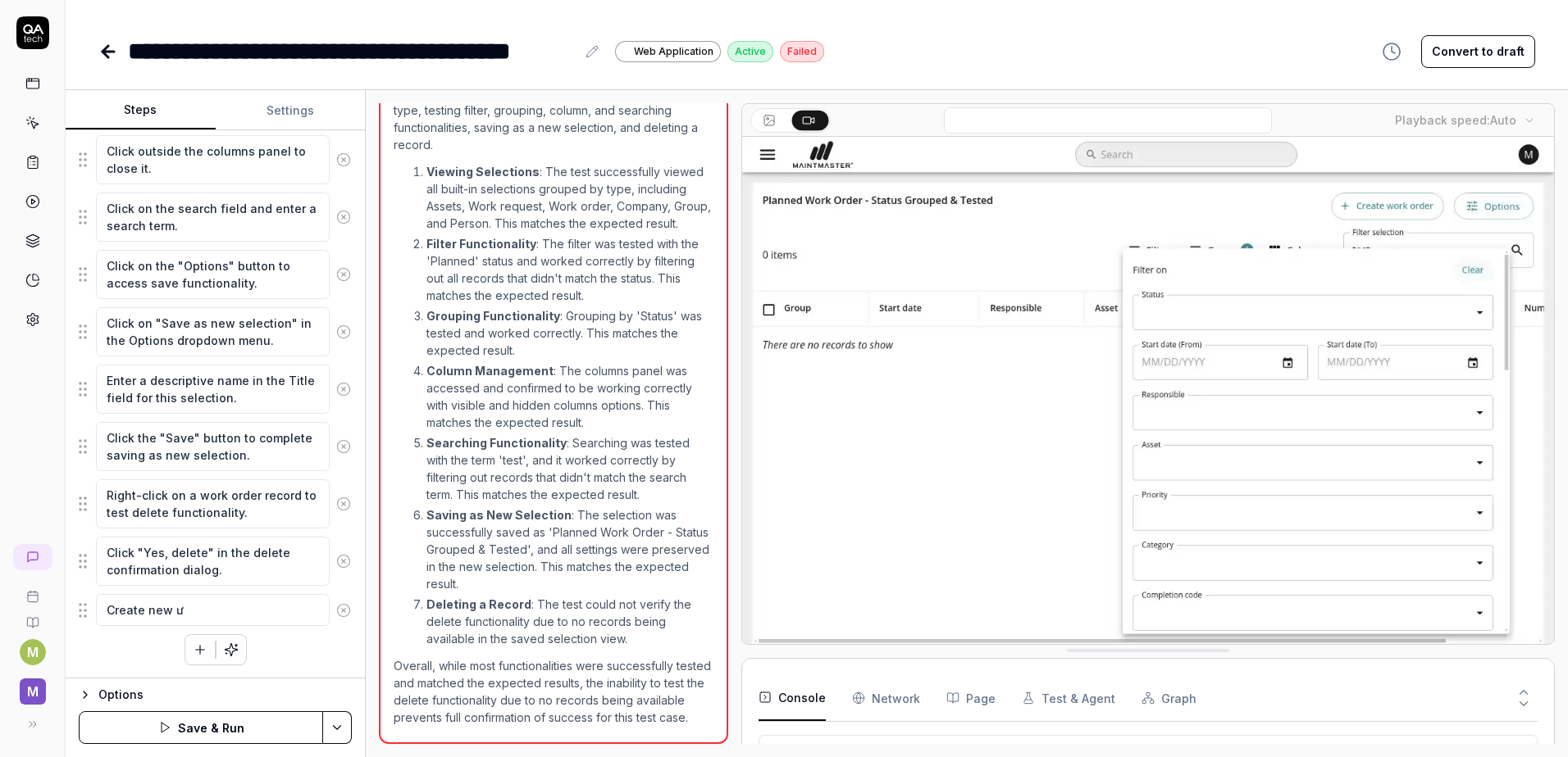
type textarea "*"
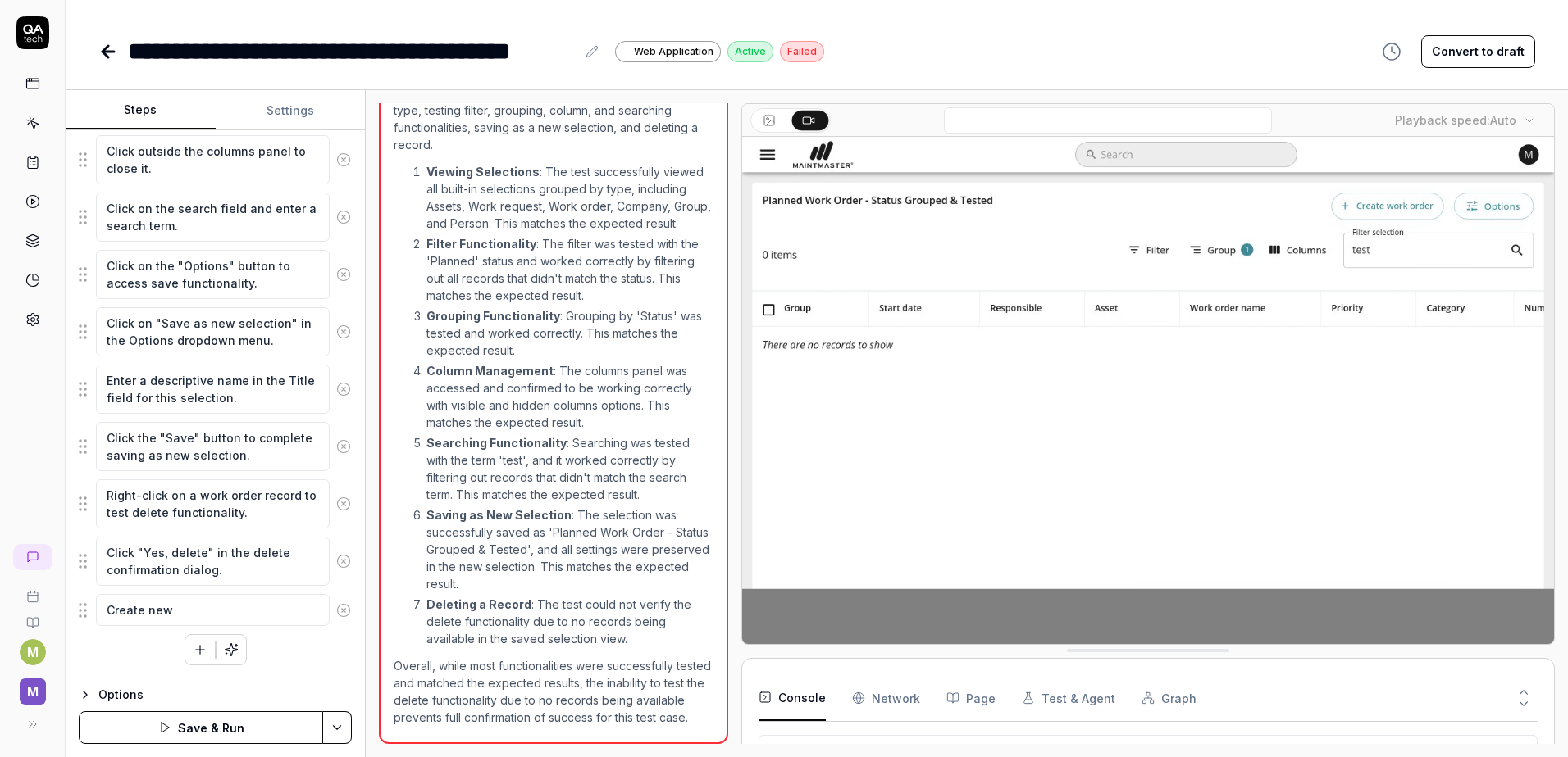
type textarea "Create new w"
type textarea "*"
type textarea "Create new wo"
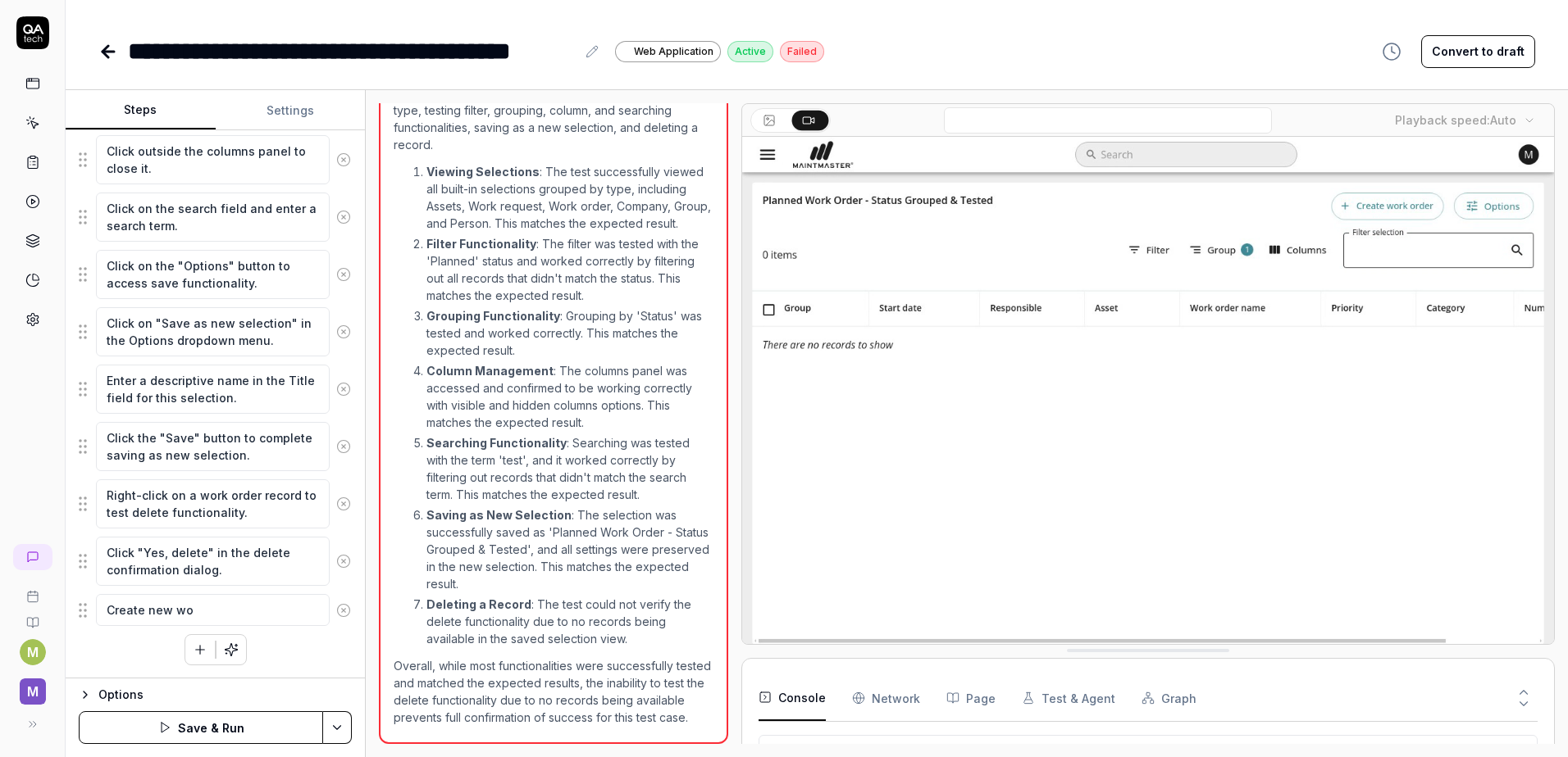
type textarea "*"
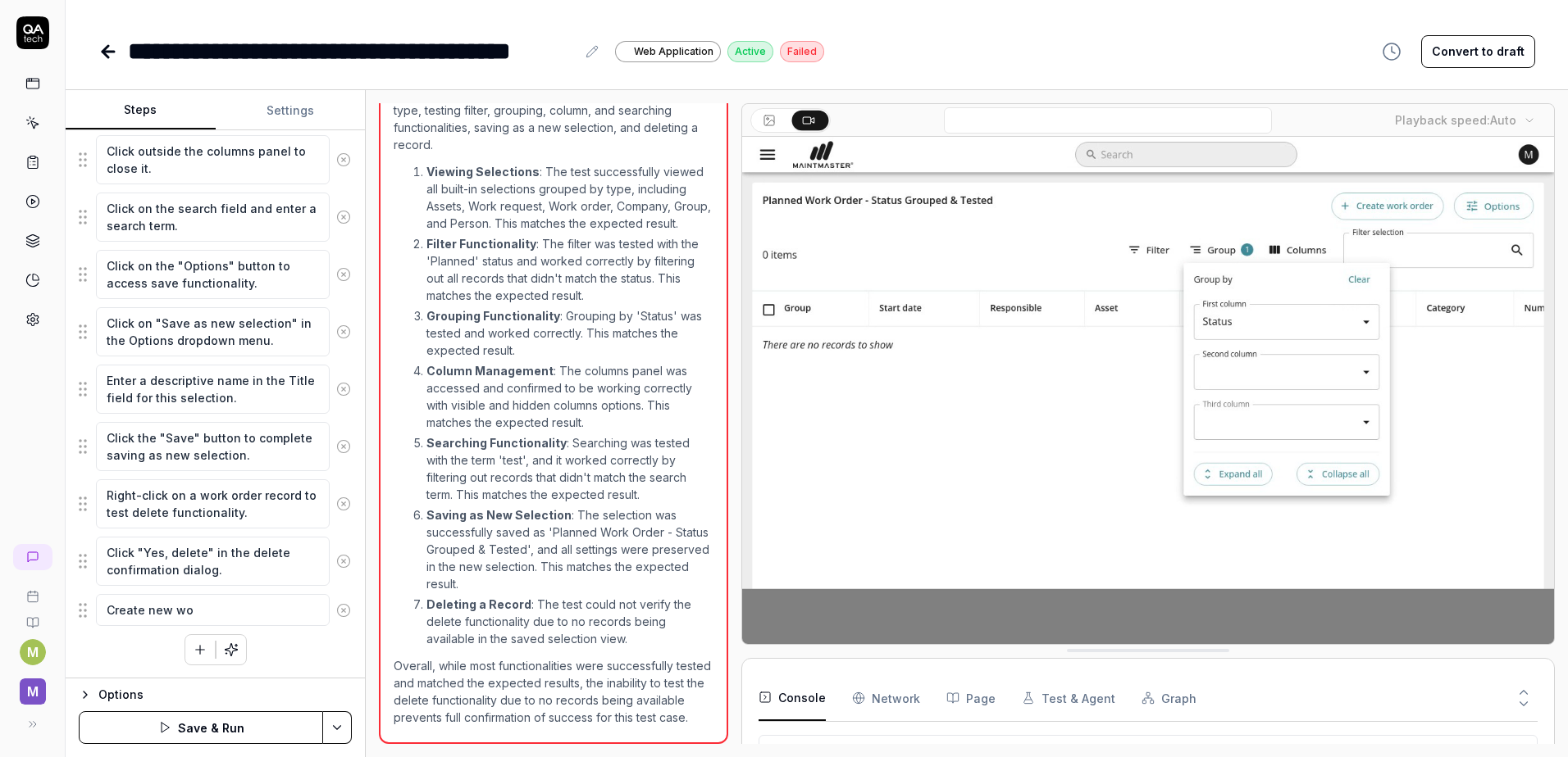
type textarea "Create new wor"
type textarea "*"
type textarea "Create new work"
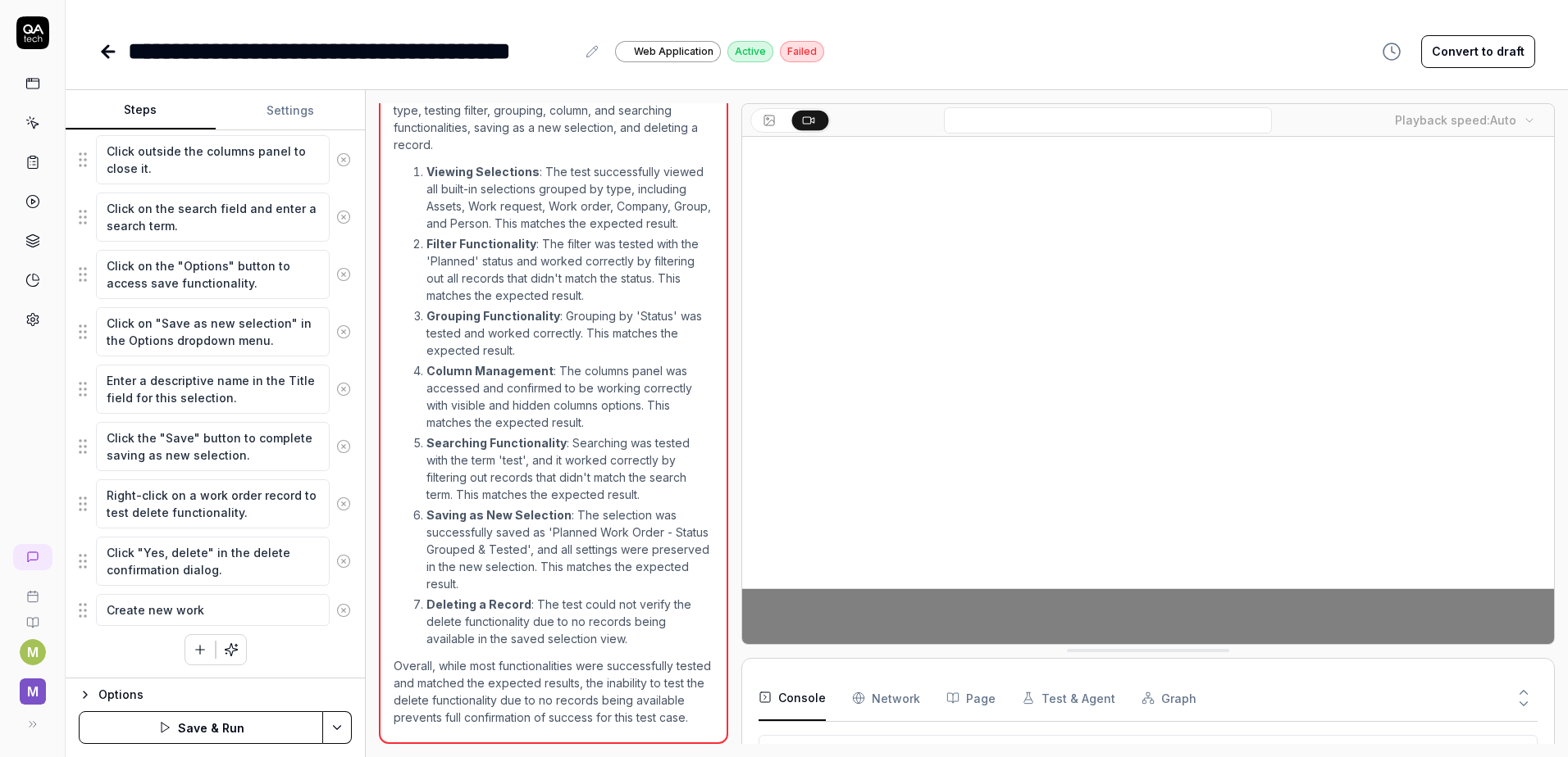
type textarea "*"
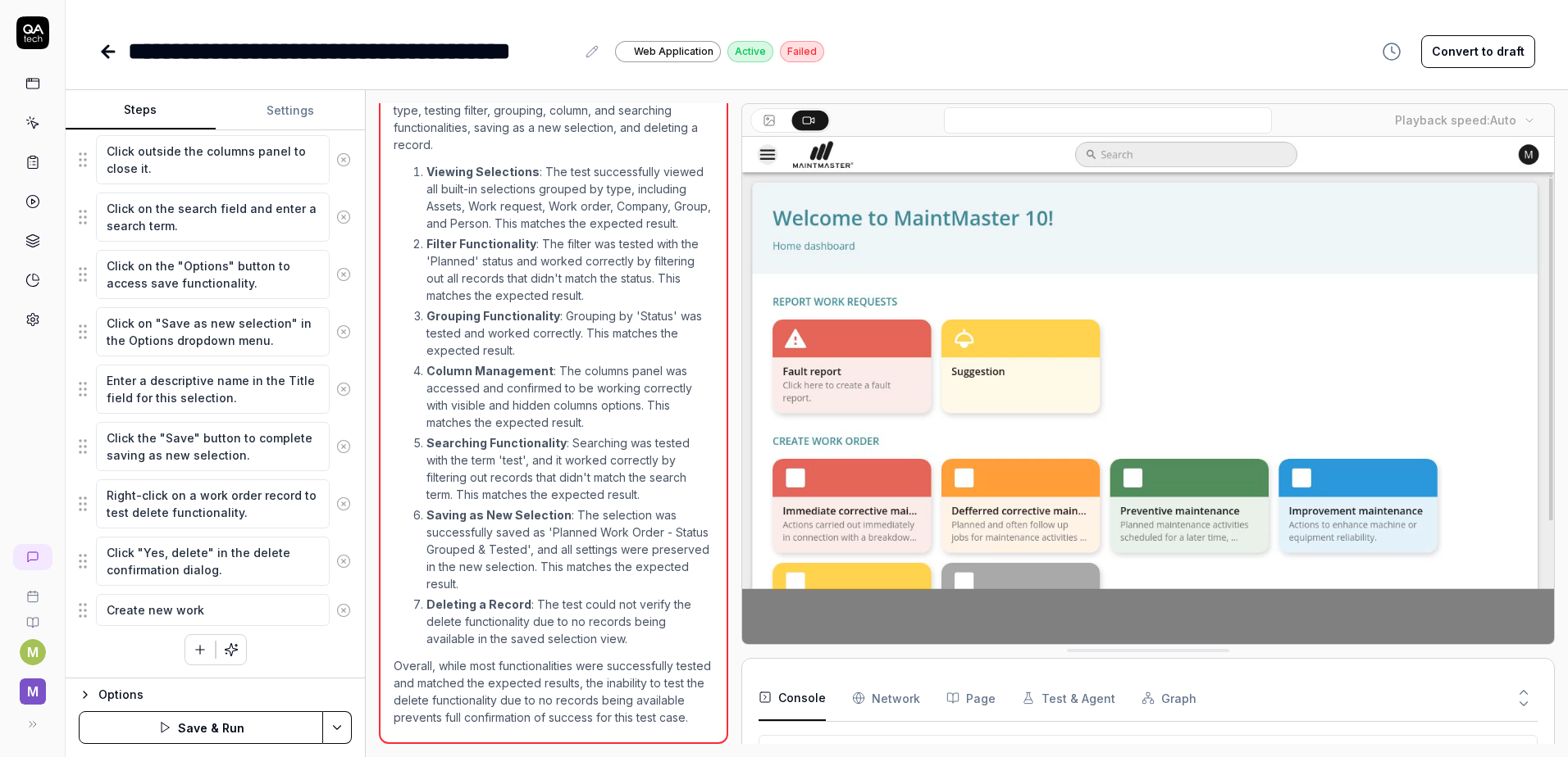
type textarea "Create new work"
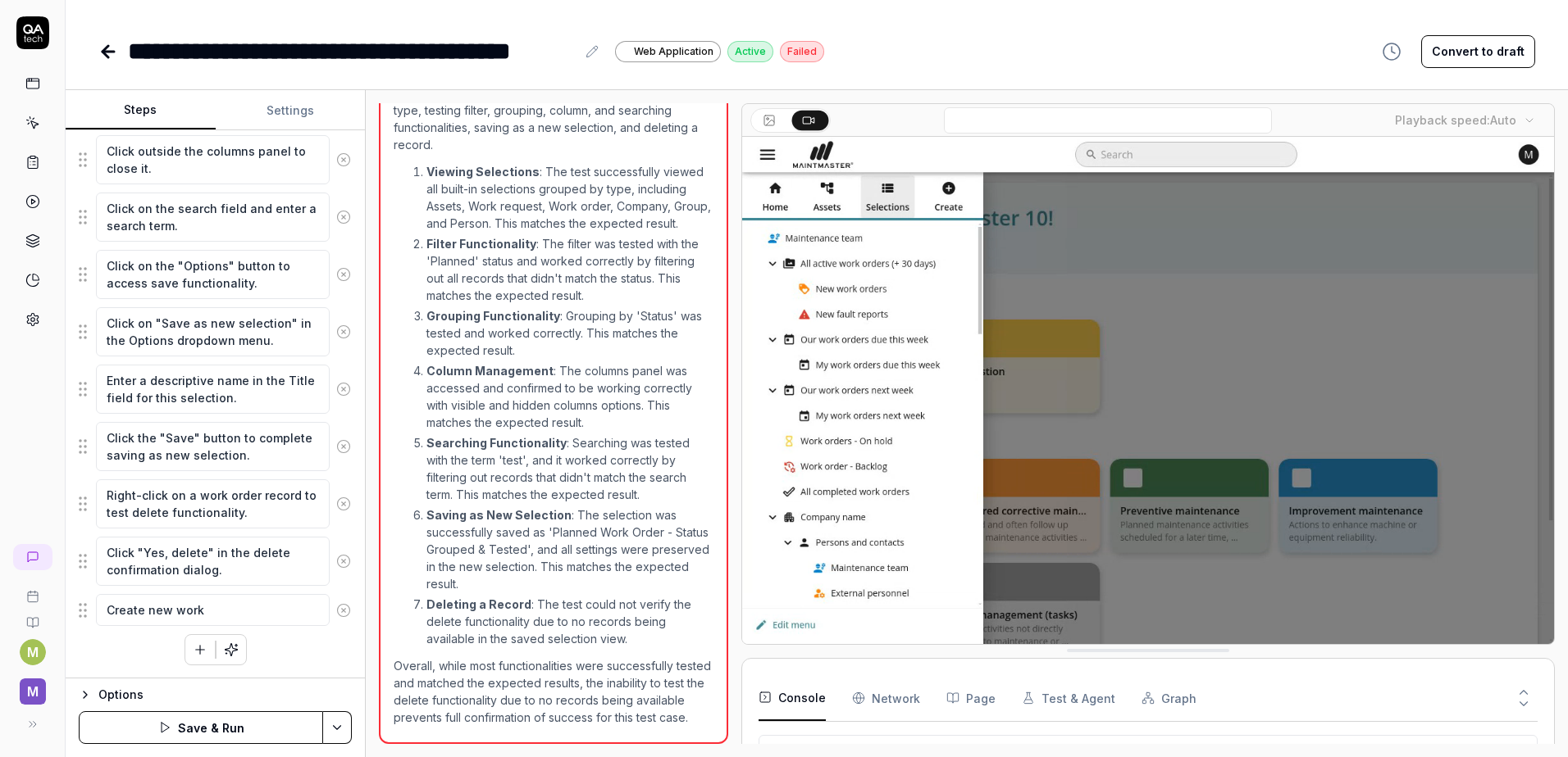
type textarea "*"
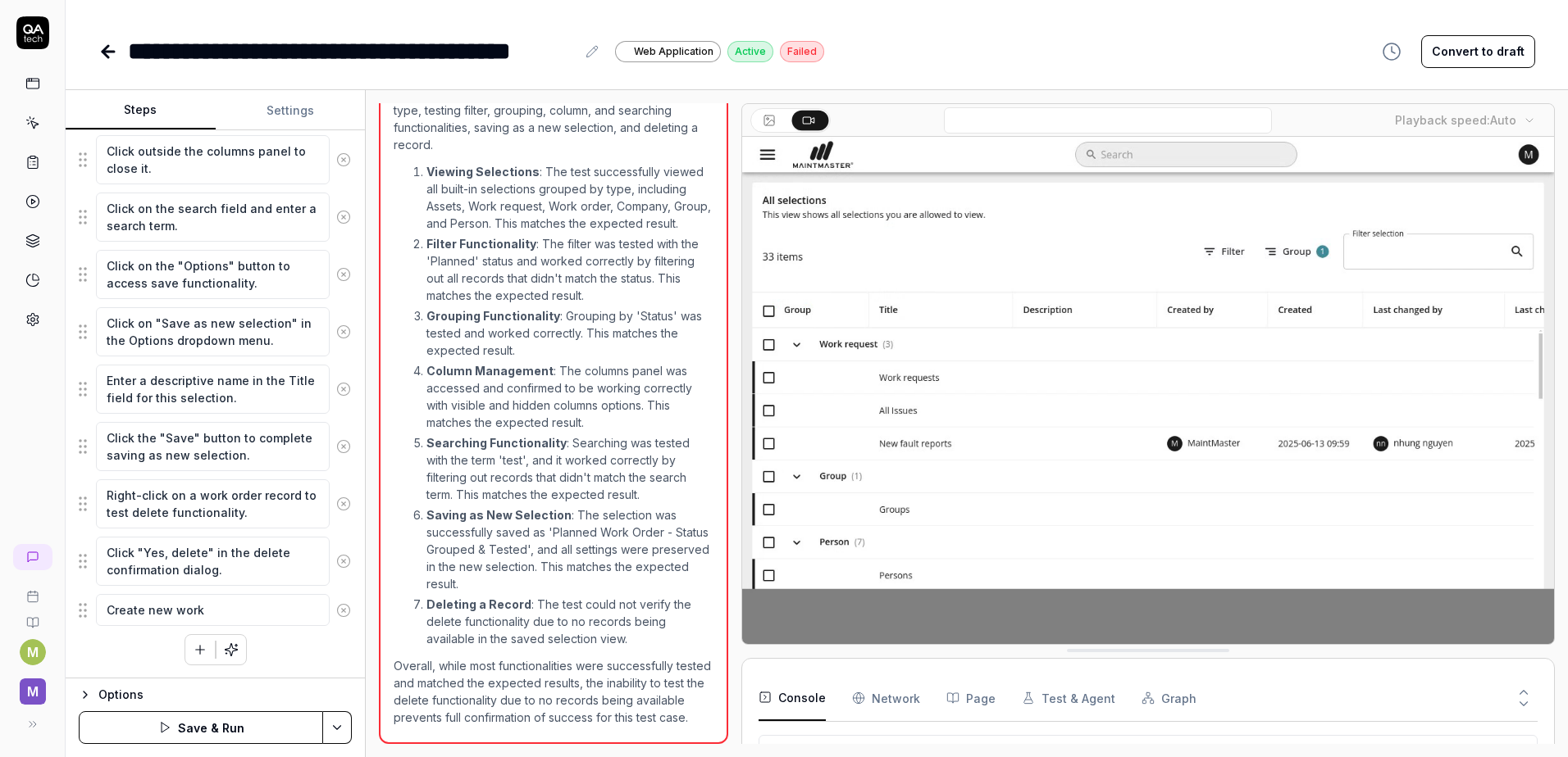
type textarea "Create new work ỏ"
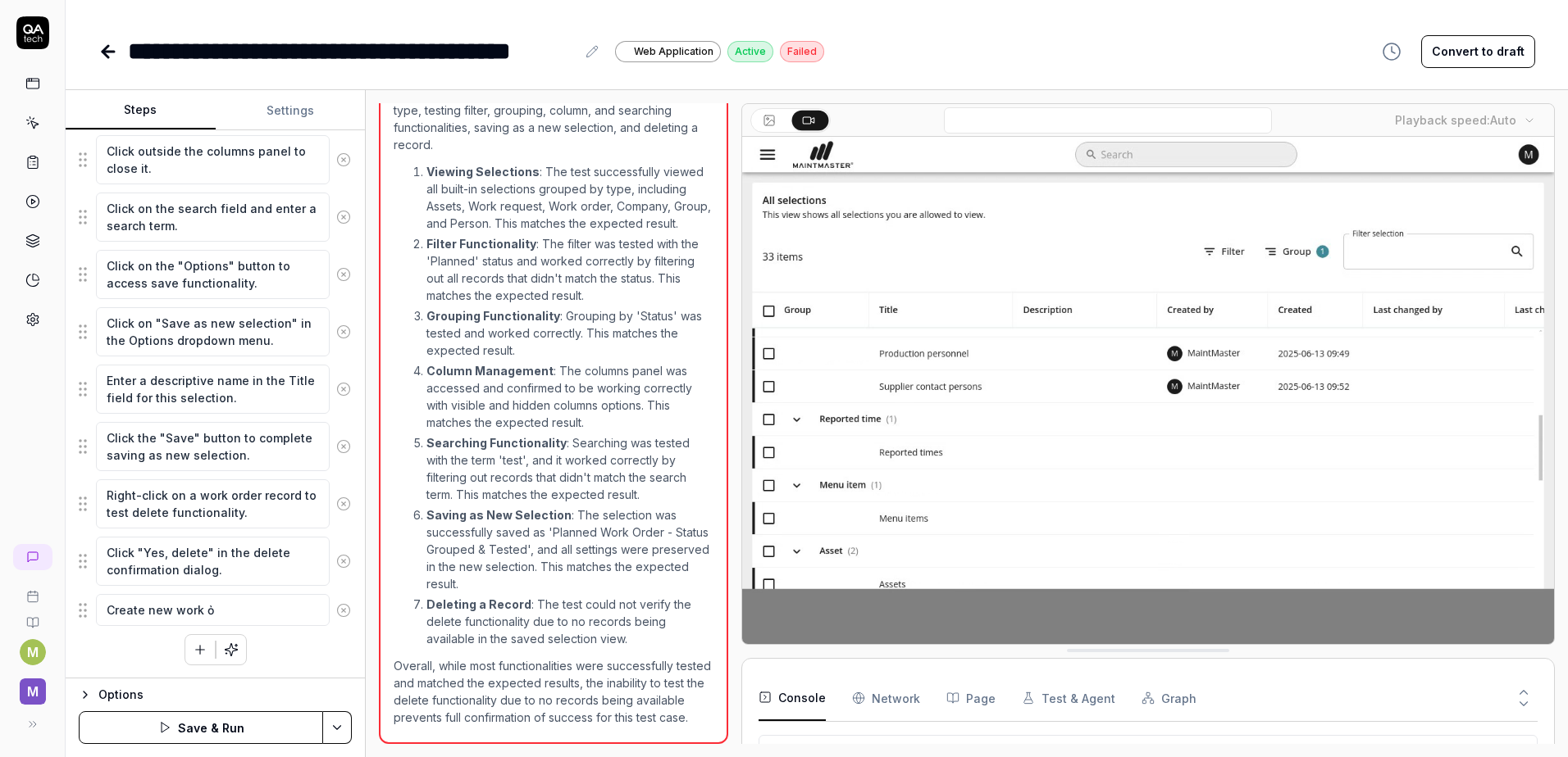
type textarea "*"
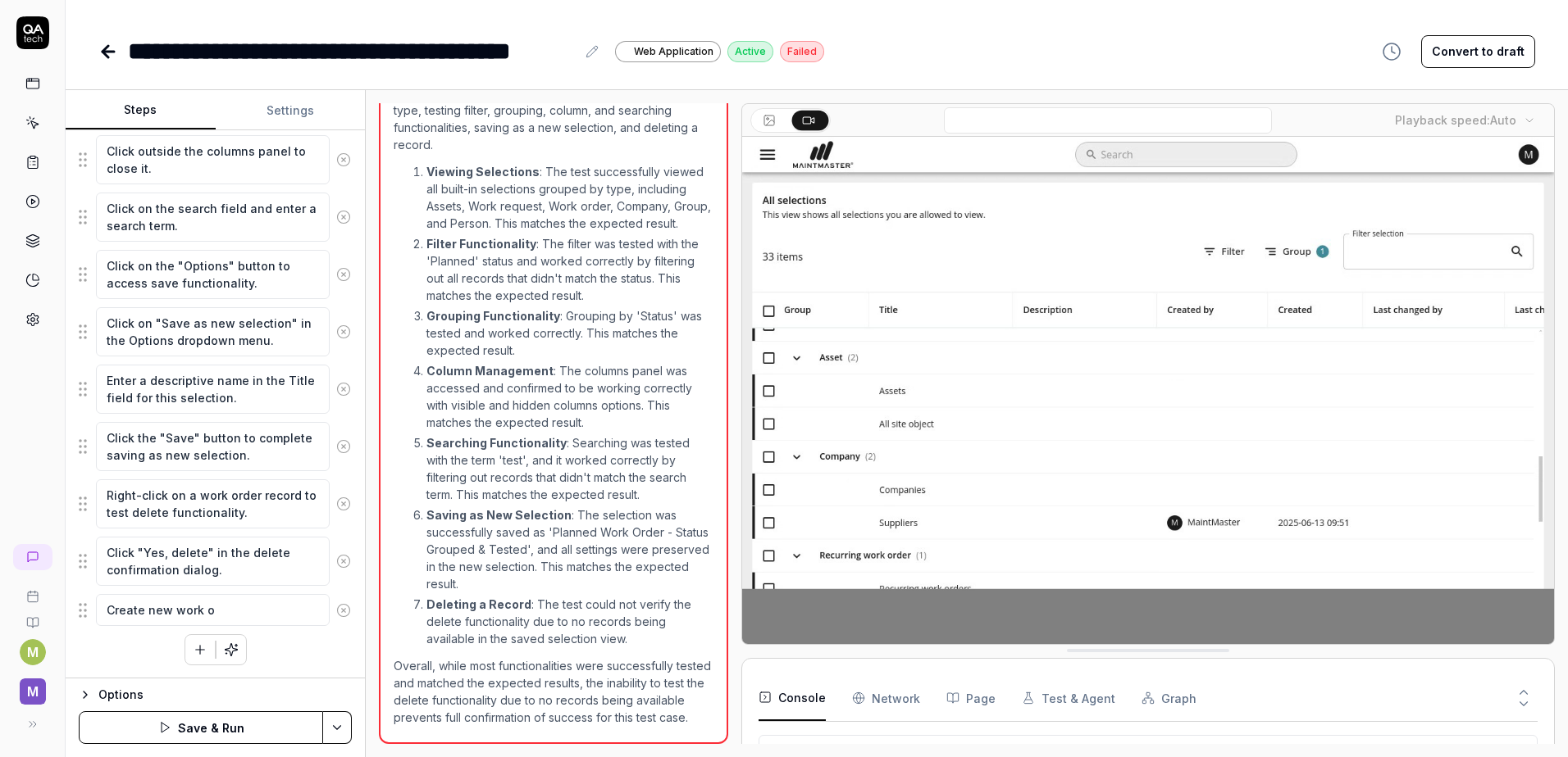
type textarea "Create new work or"
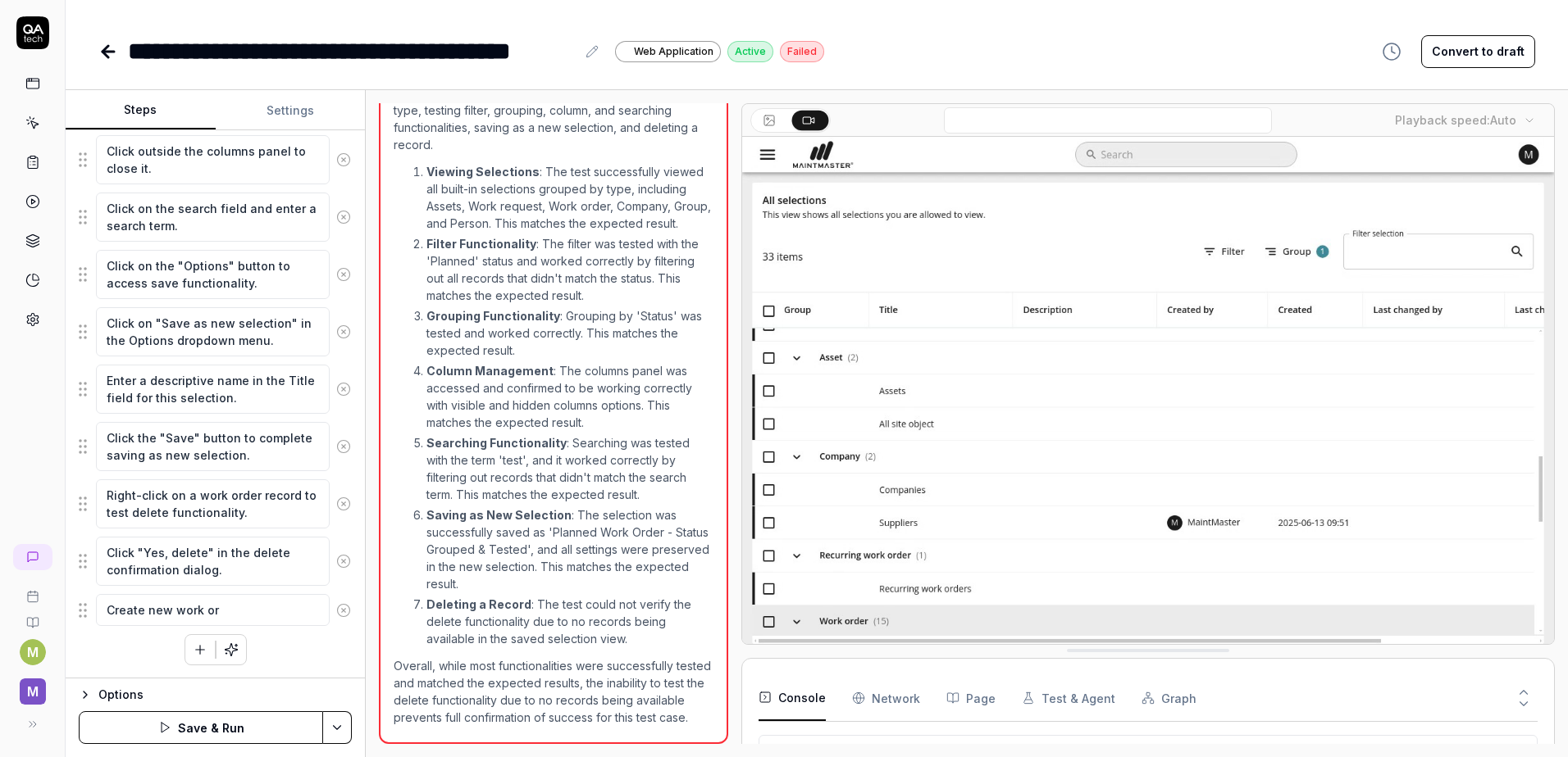
type textarea "*"
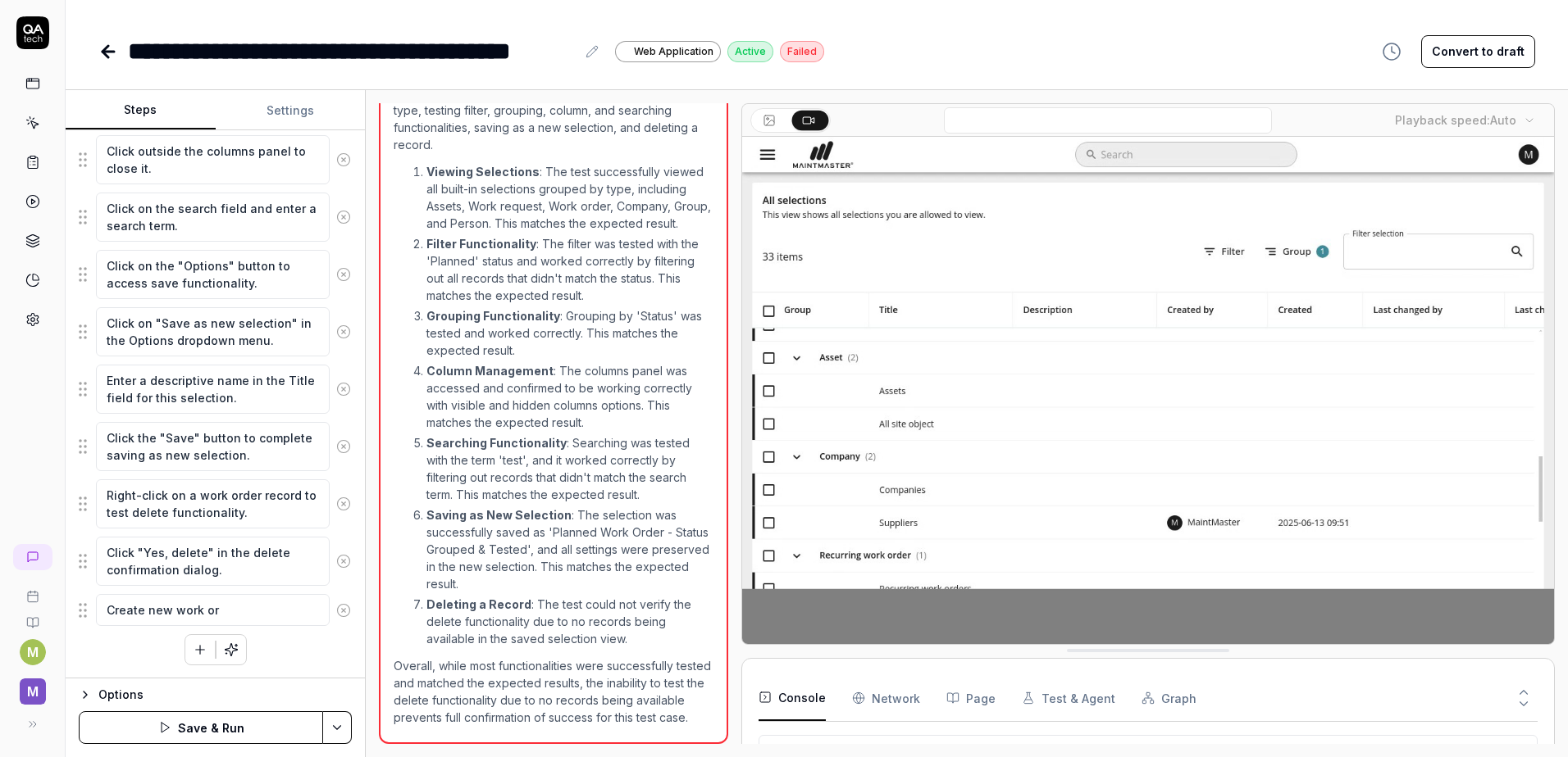
type textarea "Create new work ord"
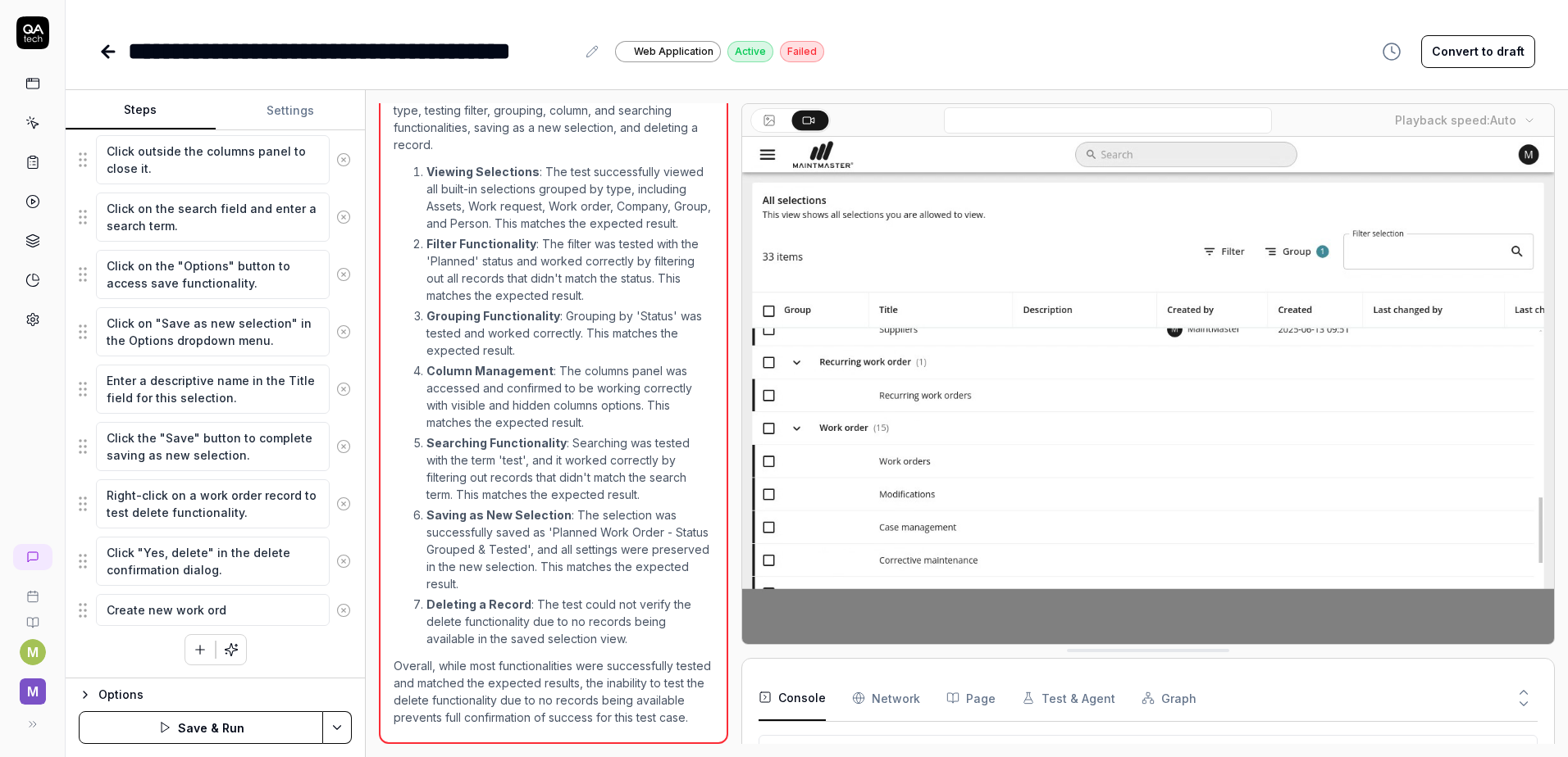
type textarea "*"
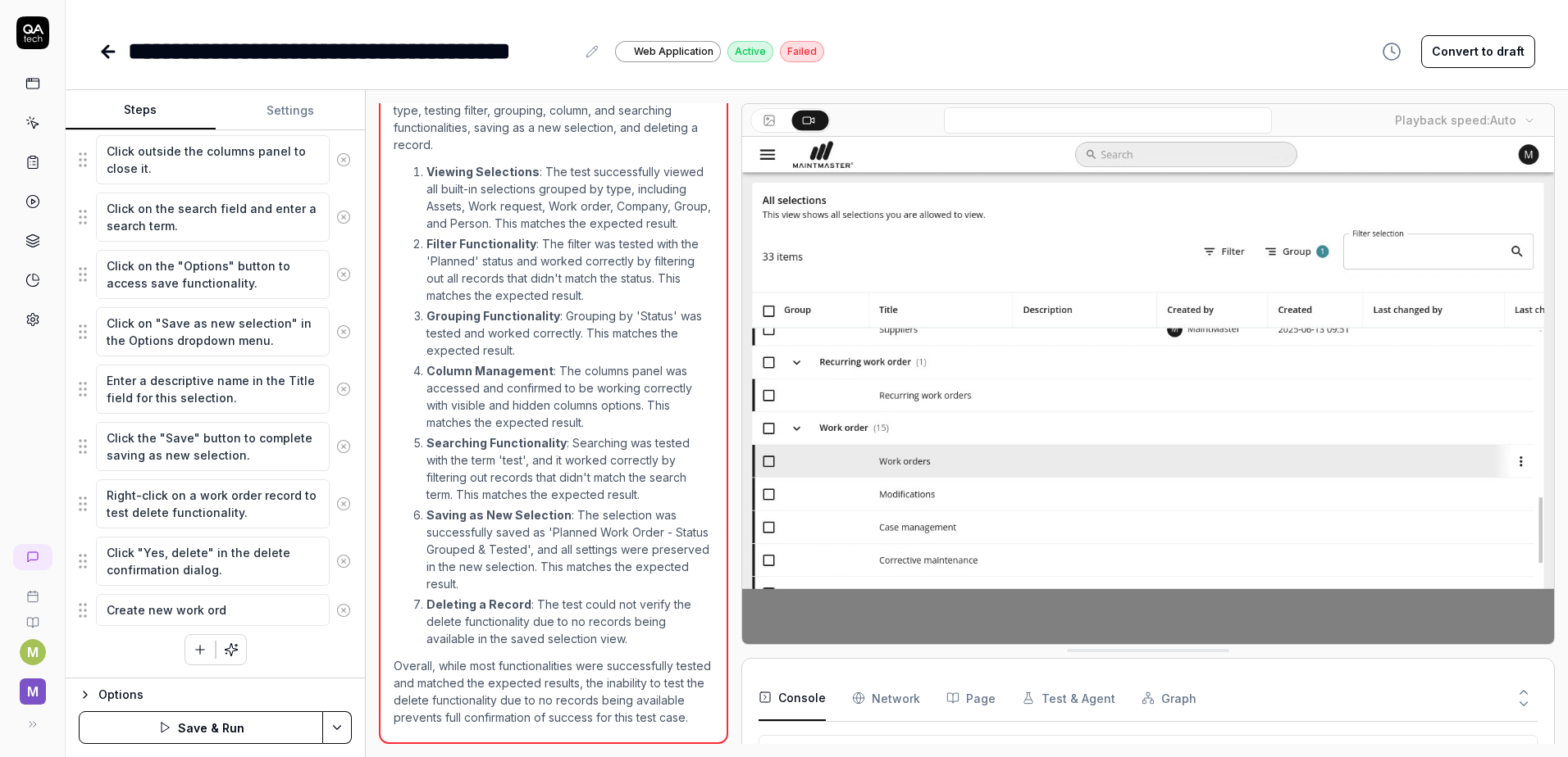
type textarea "Create new work orde"
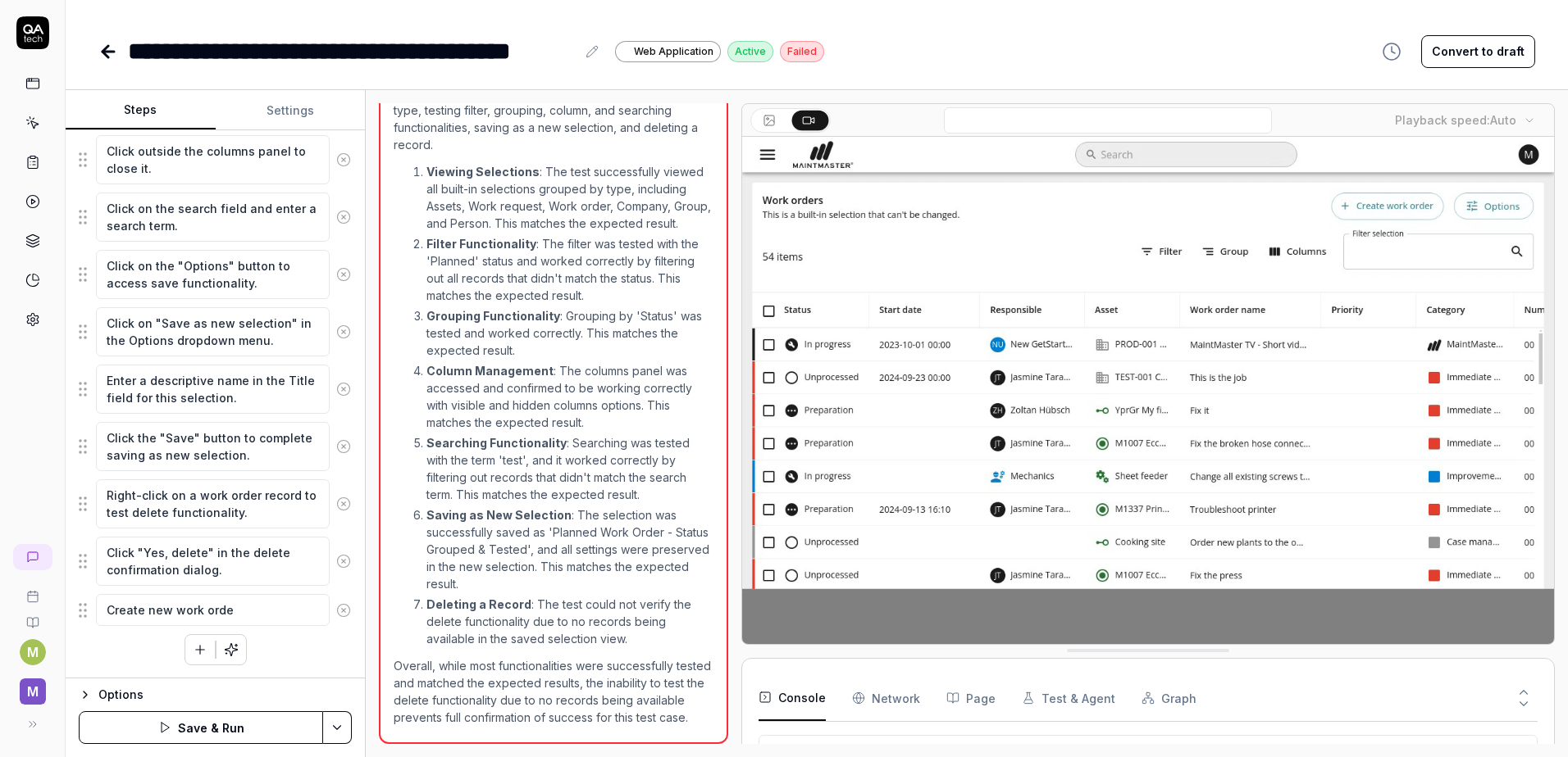
type textarea "*"
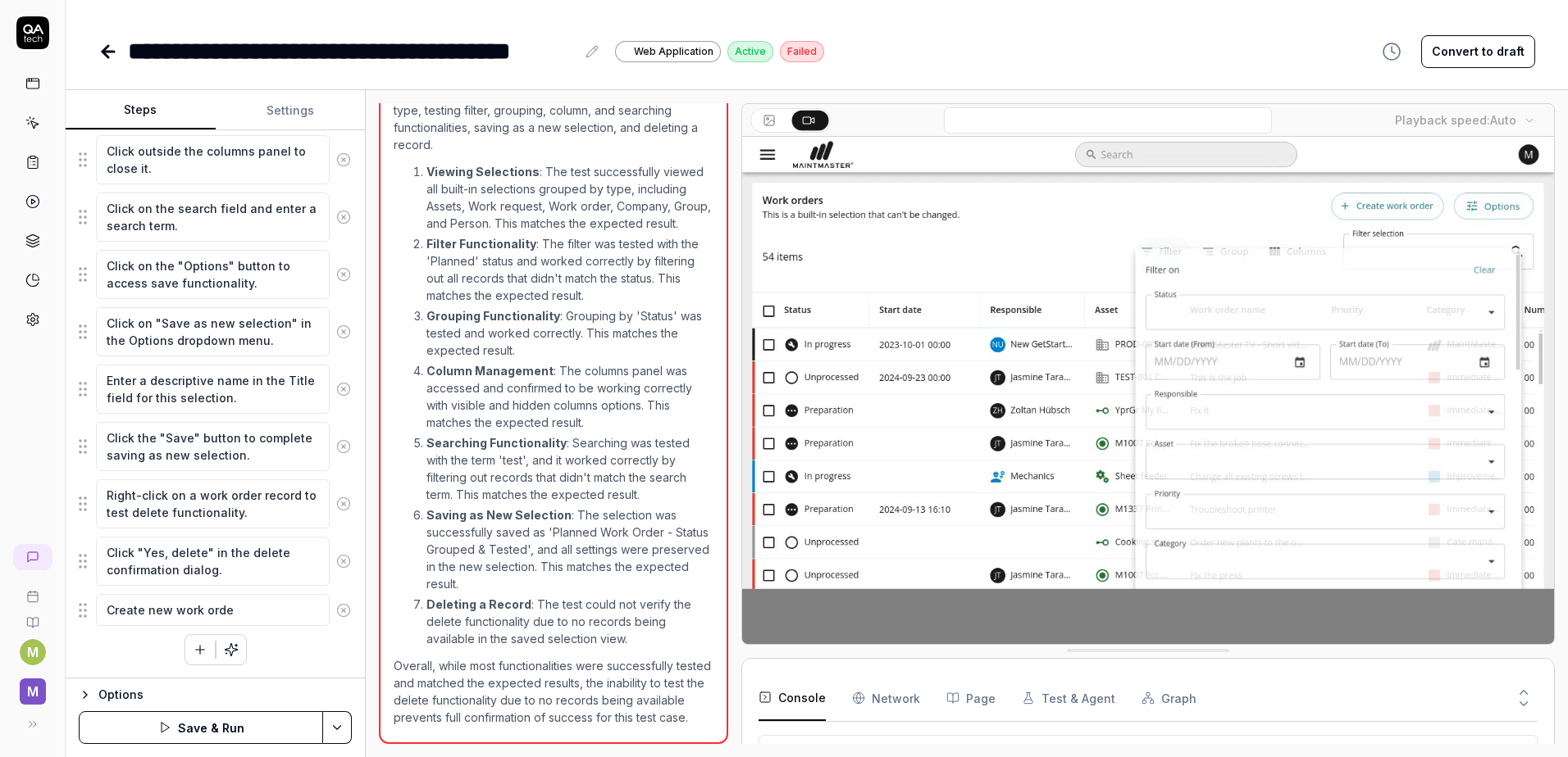
type textarea "Create new work order"
type textarea "*"
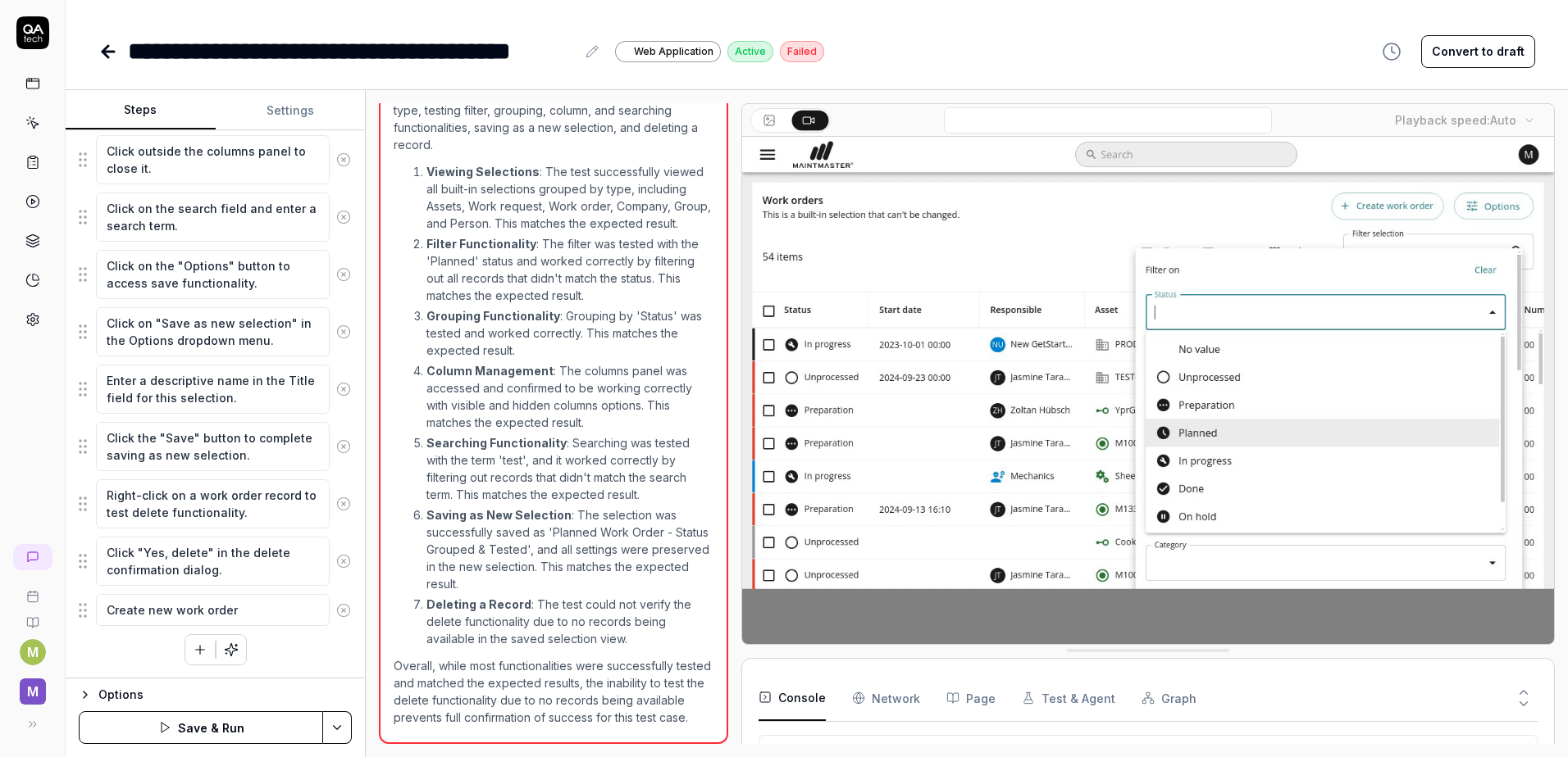
type textarea "Create new work order ư"
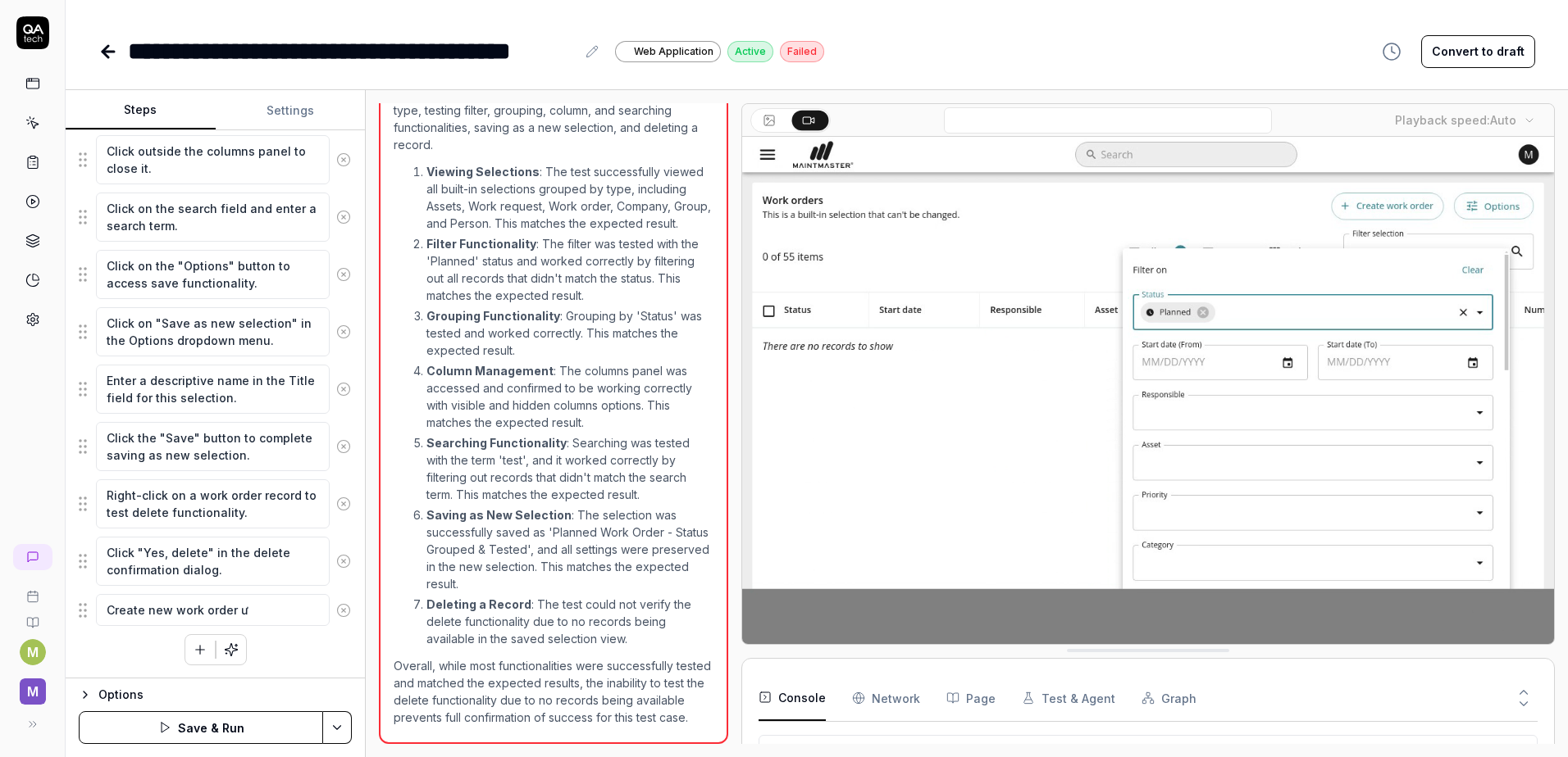
type textarea "*"
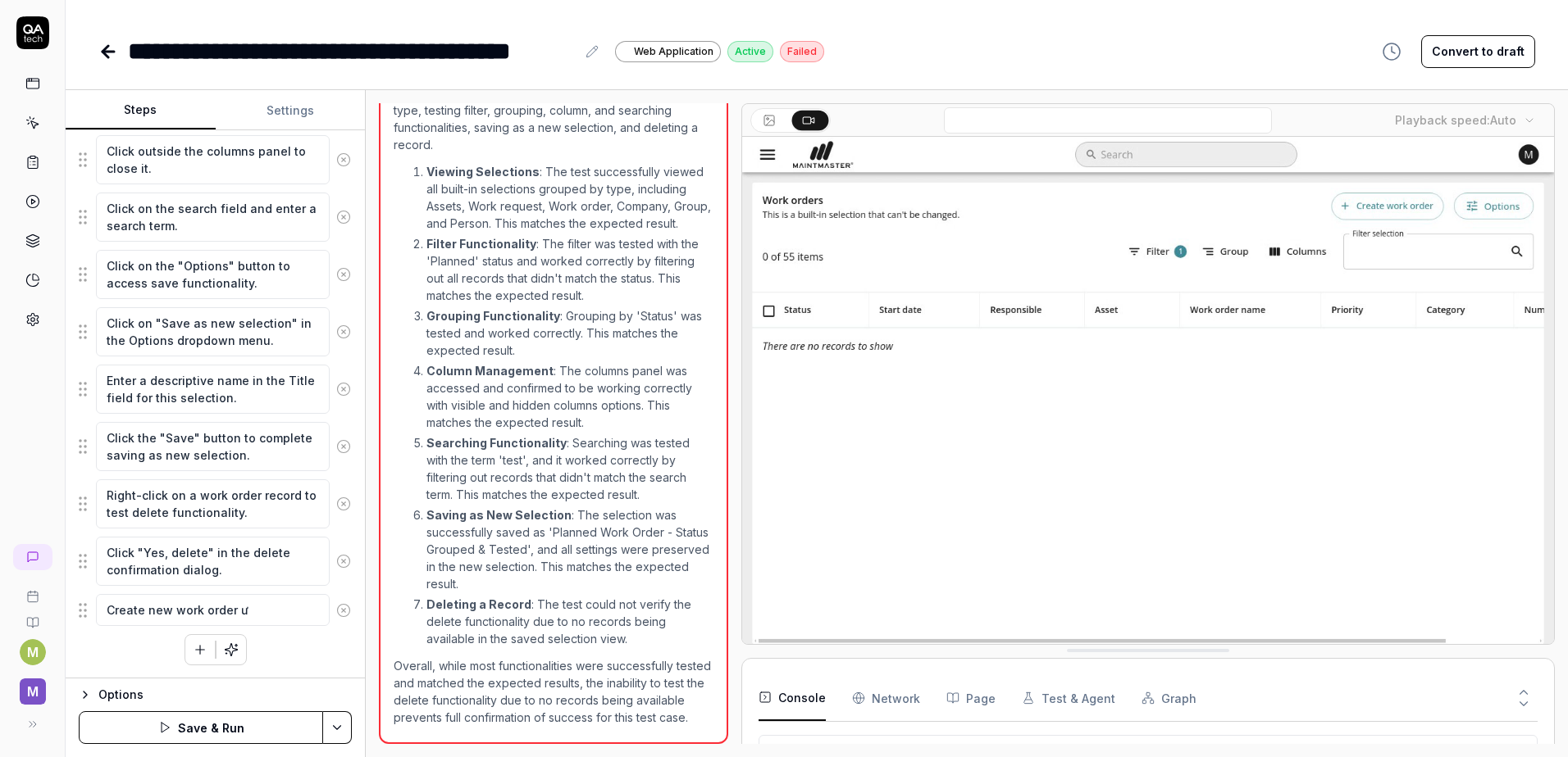
type textarea "Create new work order"
type textarea "*"
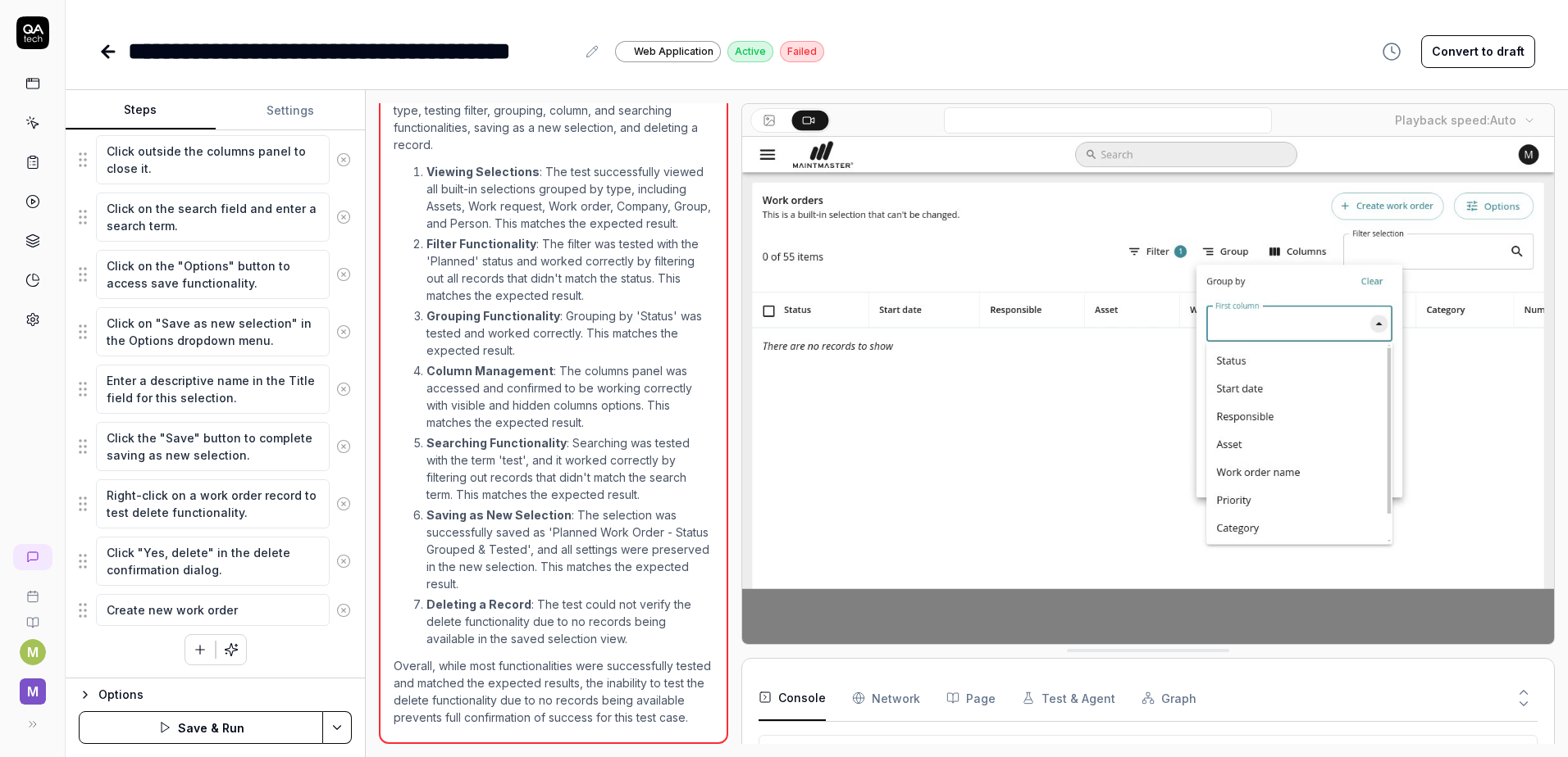
type textarea "Create new work order w"
type textarea "*"
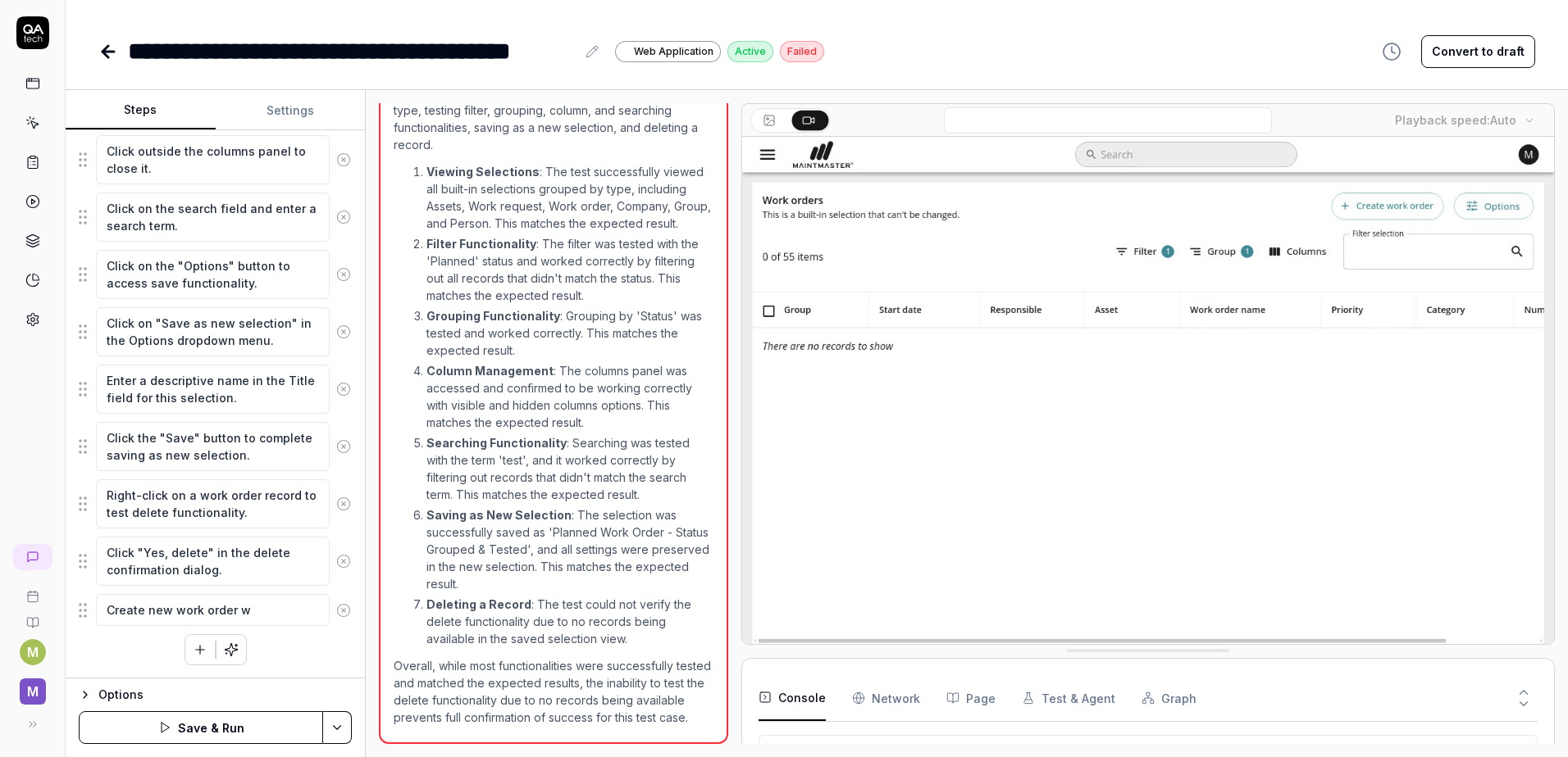
type textarea "Create new work order wi"
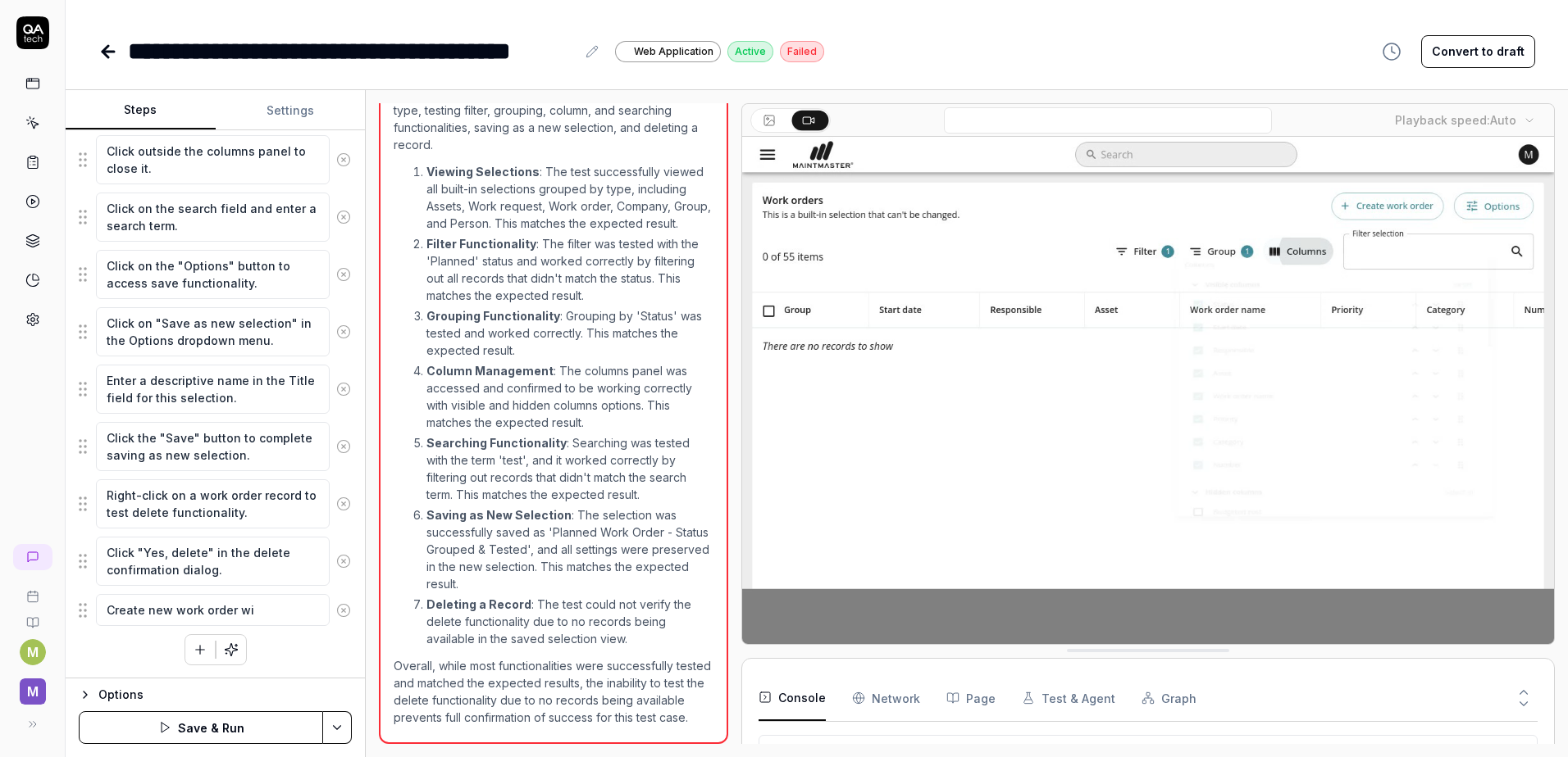
type textarea "*"
type textarea "Create new work order wit"
type textarea "*"
type textarea "Create new work order with"
type textarea "*"
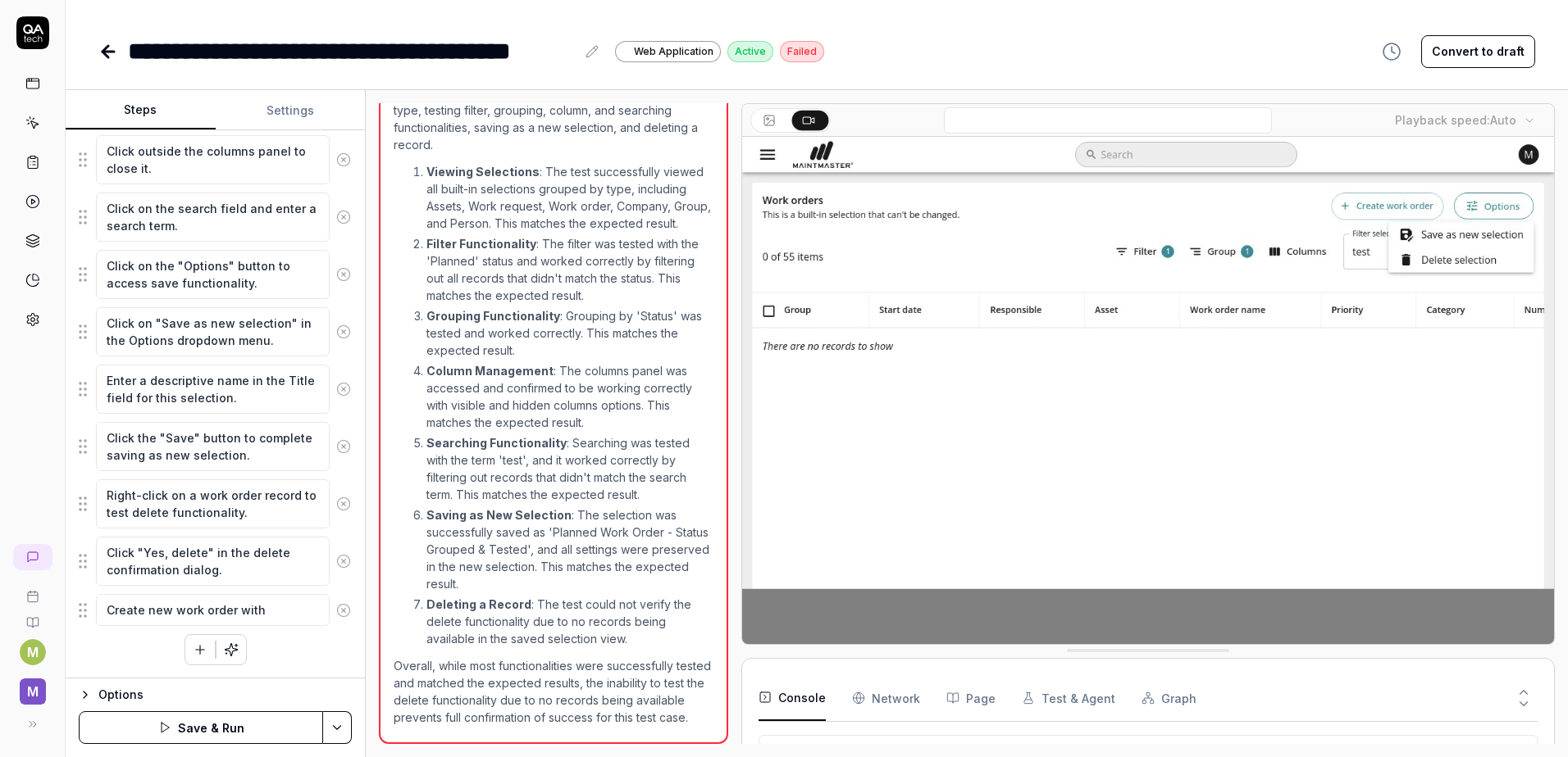
type textarea "Create new work order with"
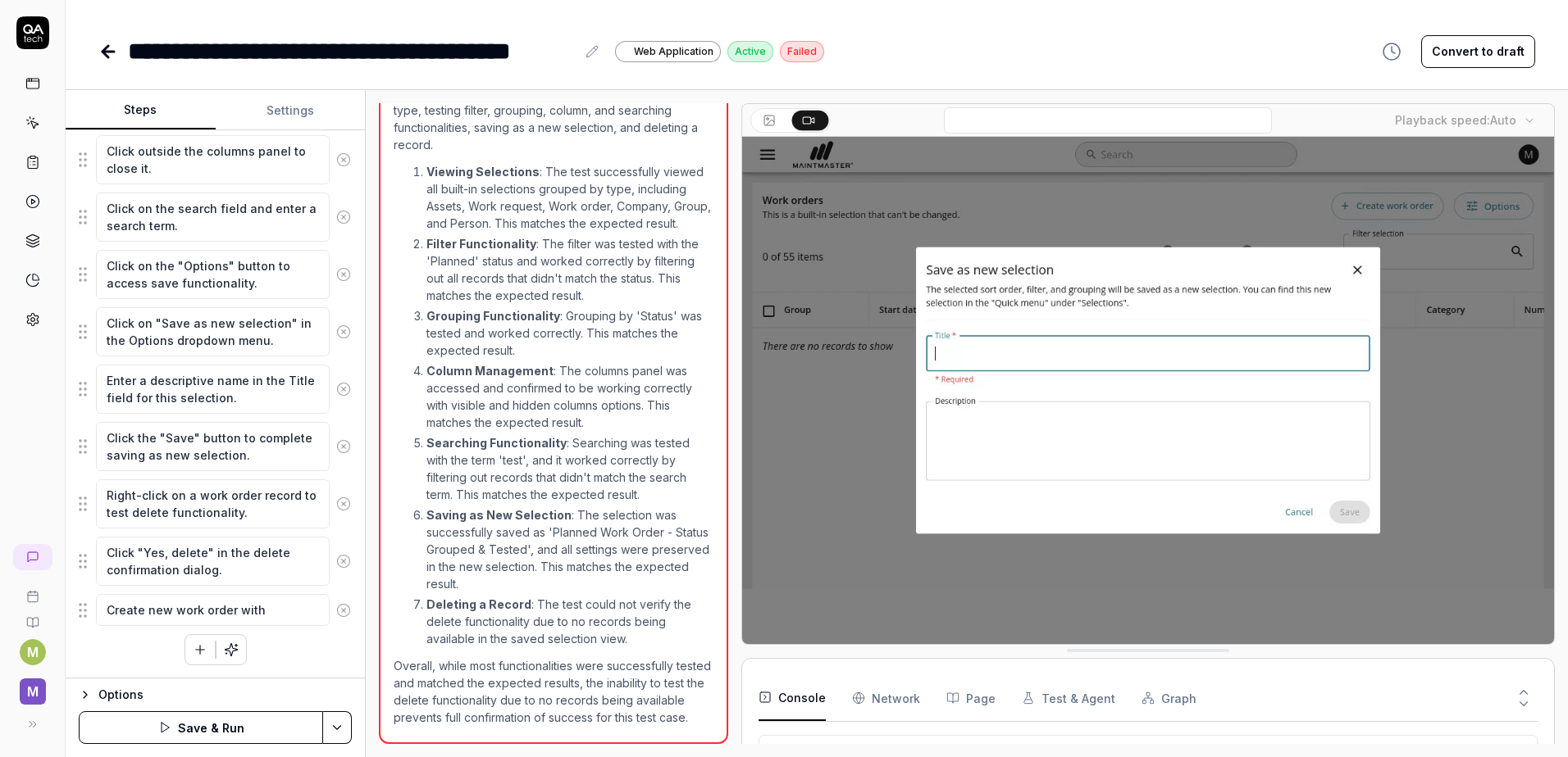
type textarea "*"
type textarea "Create new work order with s"
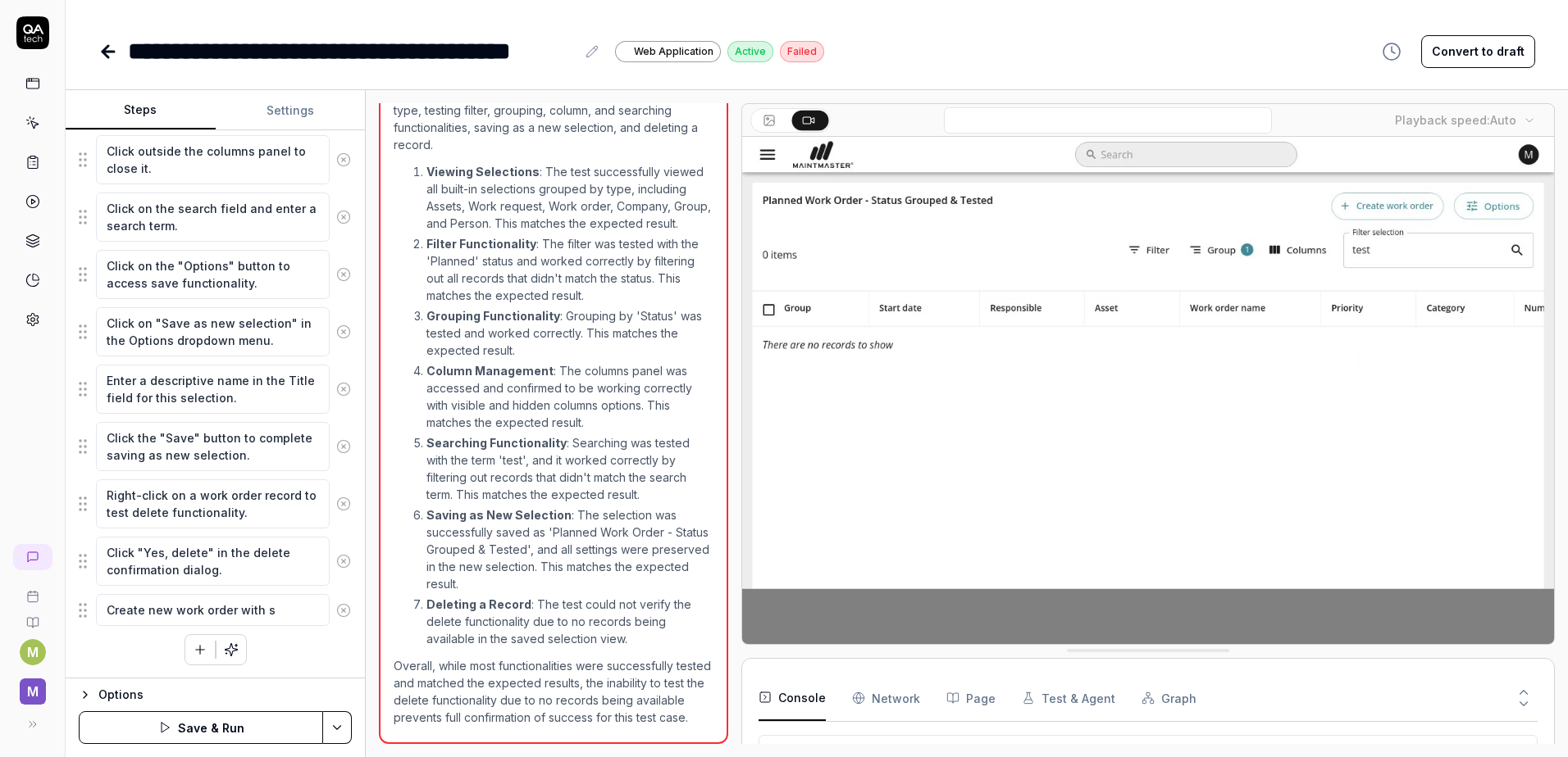
type textarea "*"
type textarea "Create new work order with st"
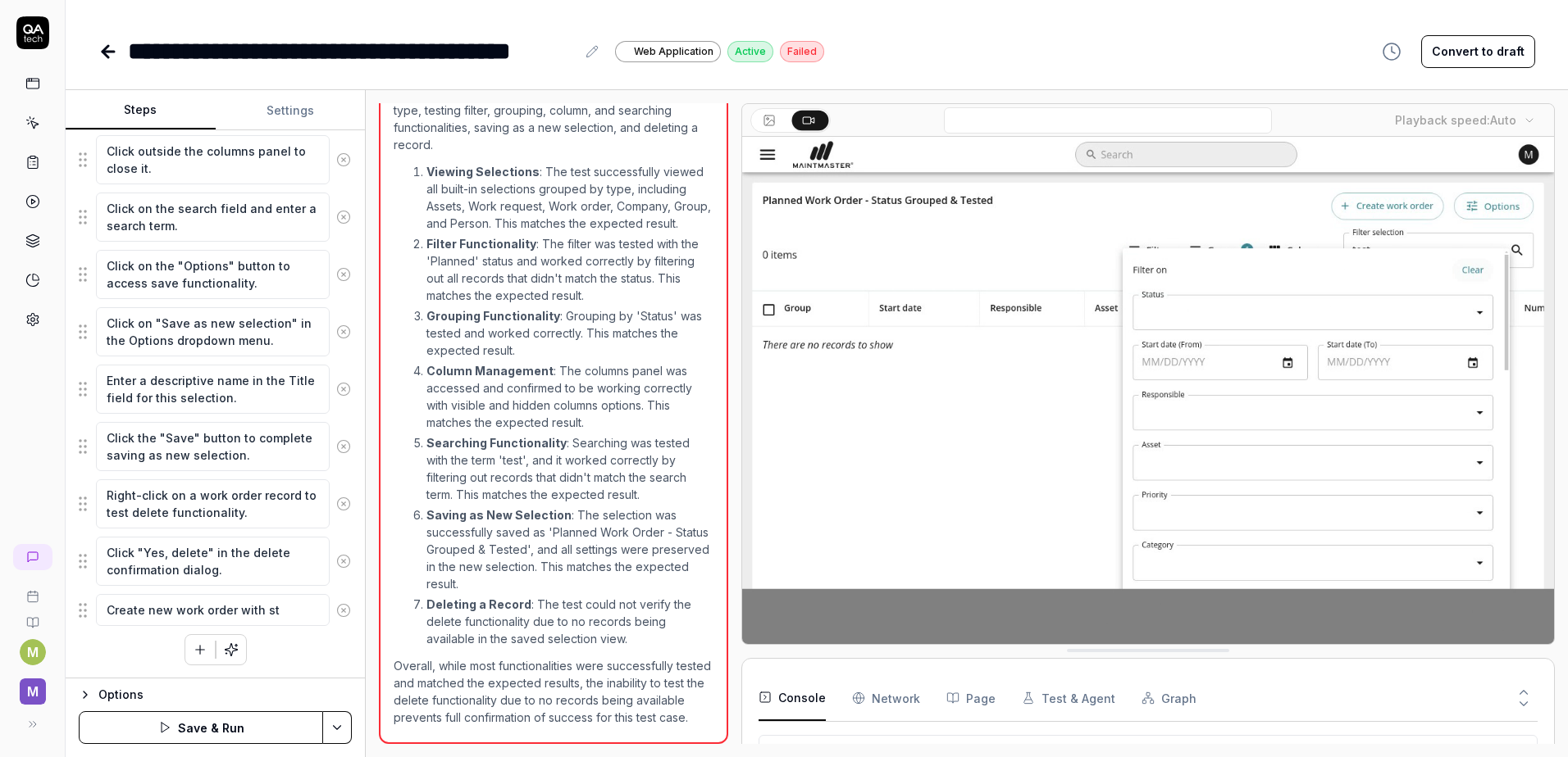
type textarea "*"
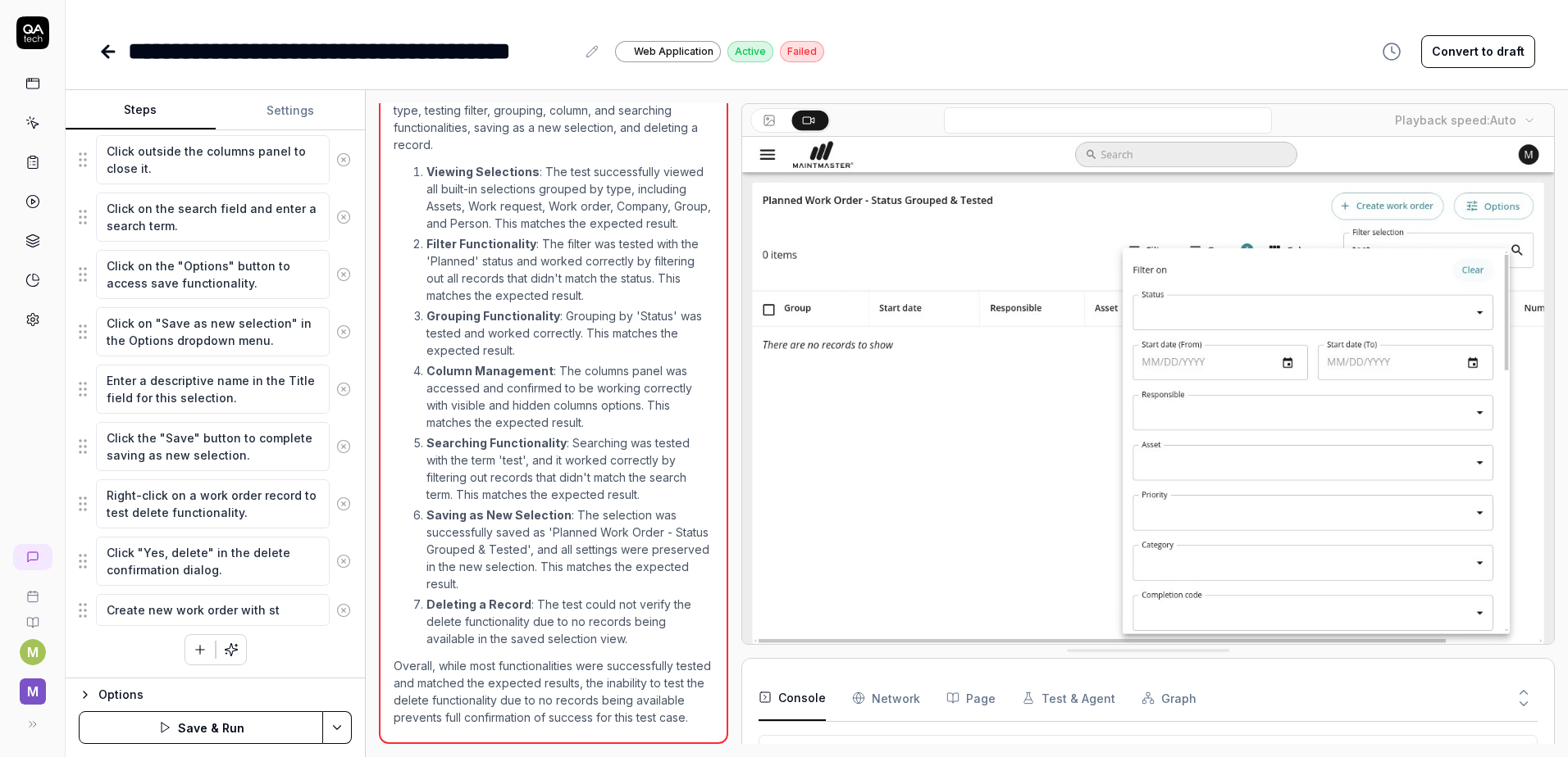
type textarea "Create new work order with sta"
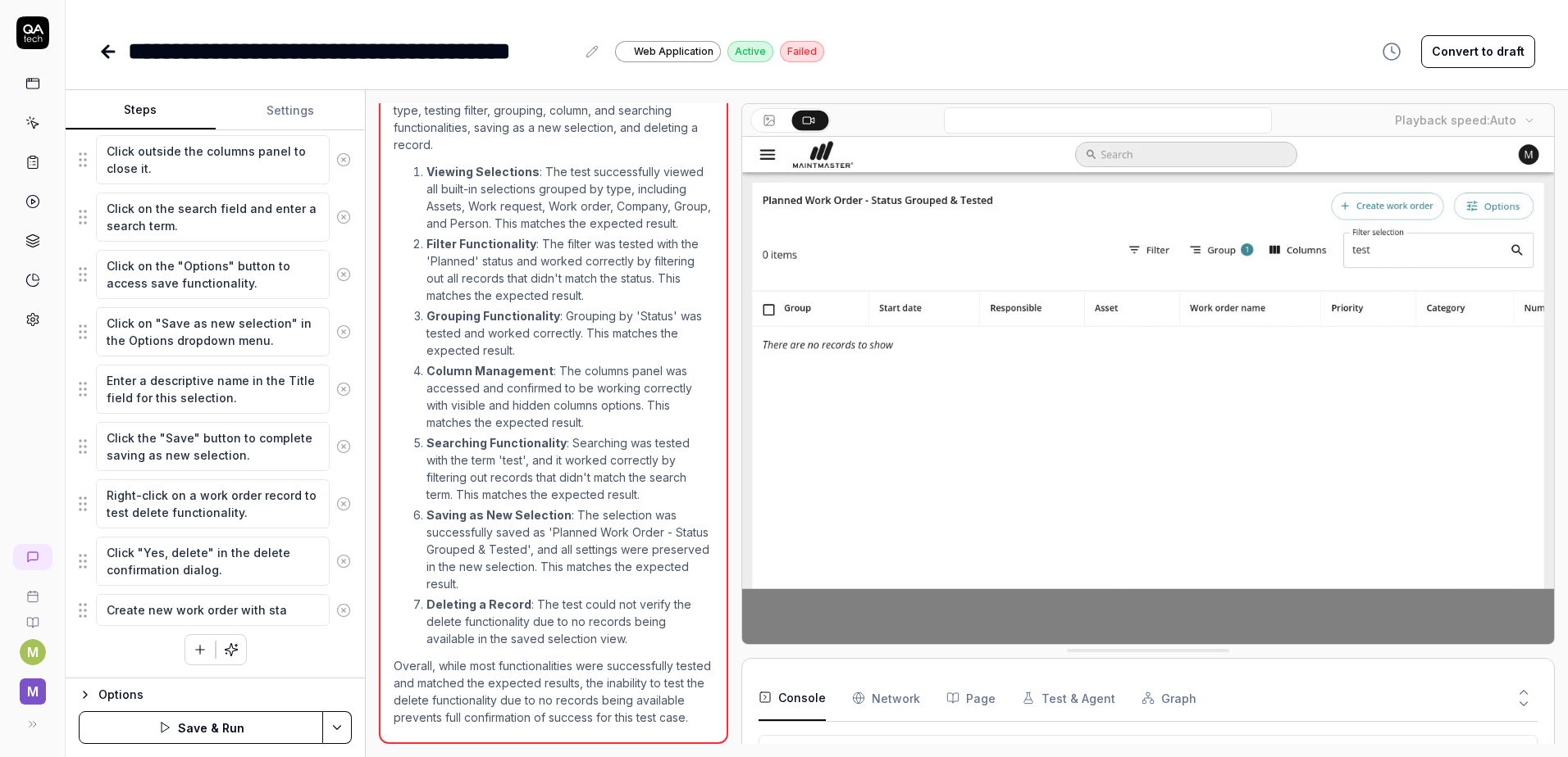
type textarea "*"
type textarea "Create new work order with stat"
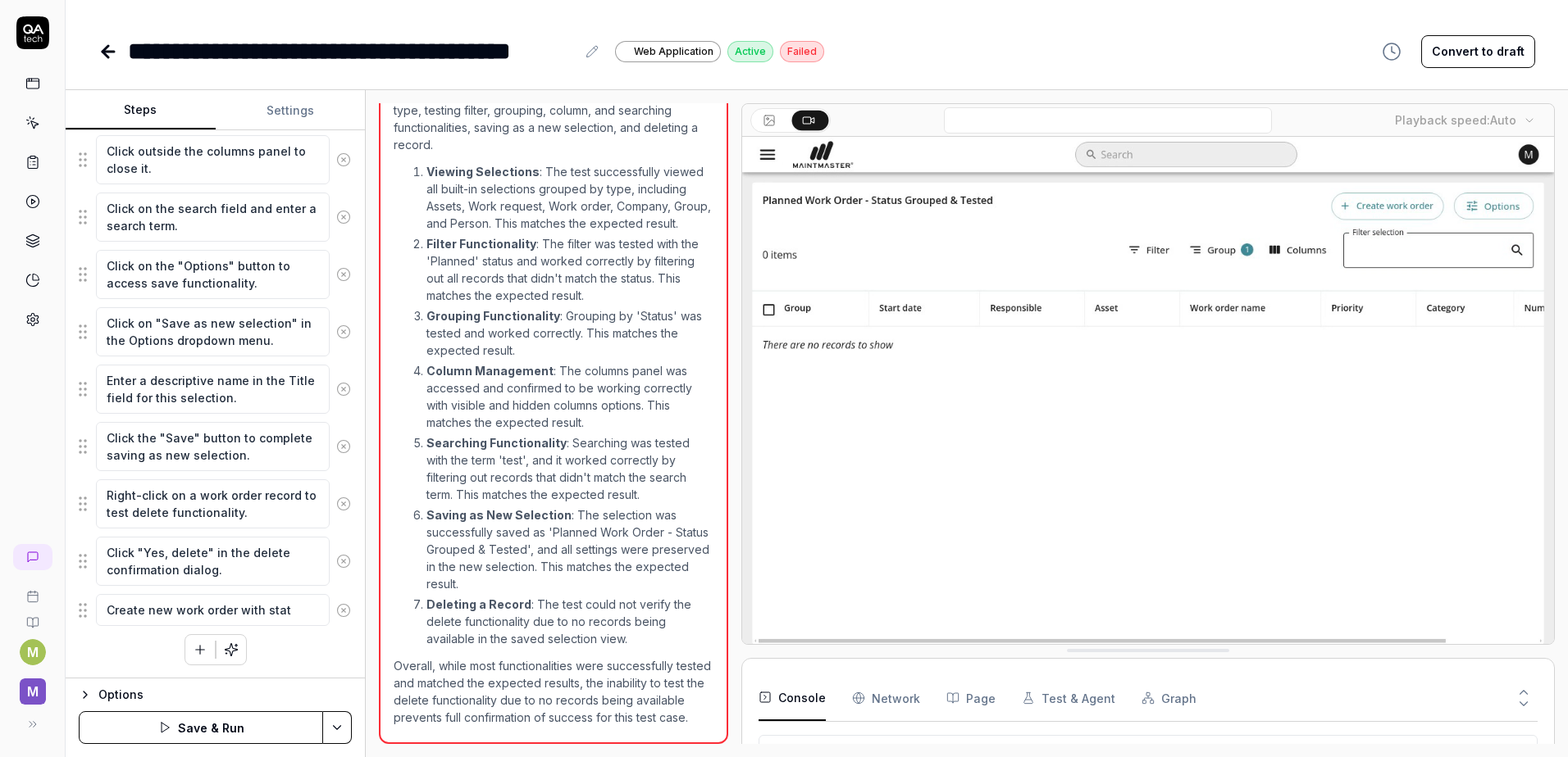
type textarea "*"
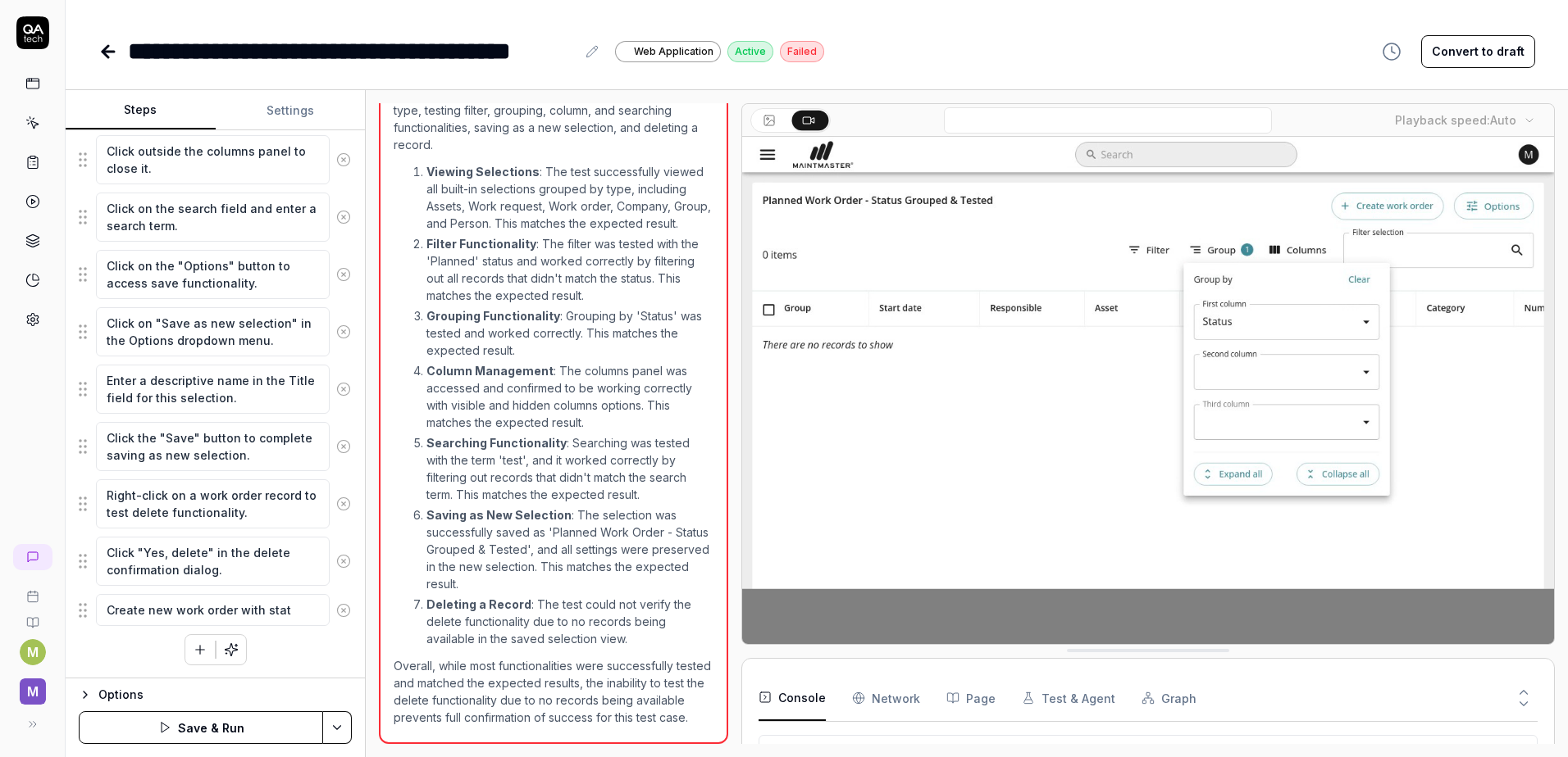
type textarea "Create new work order with statu"
type textarea "*"
type textarea "Create new work order with status"
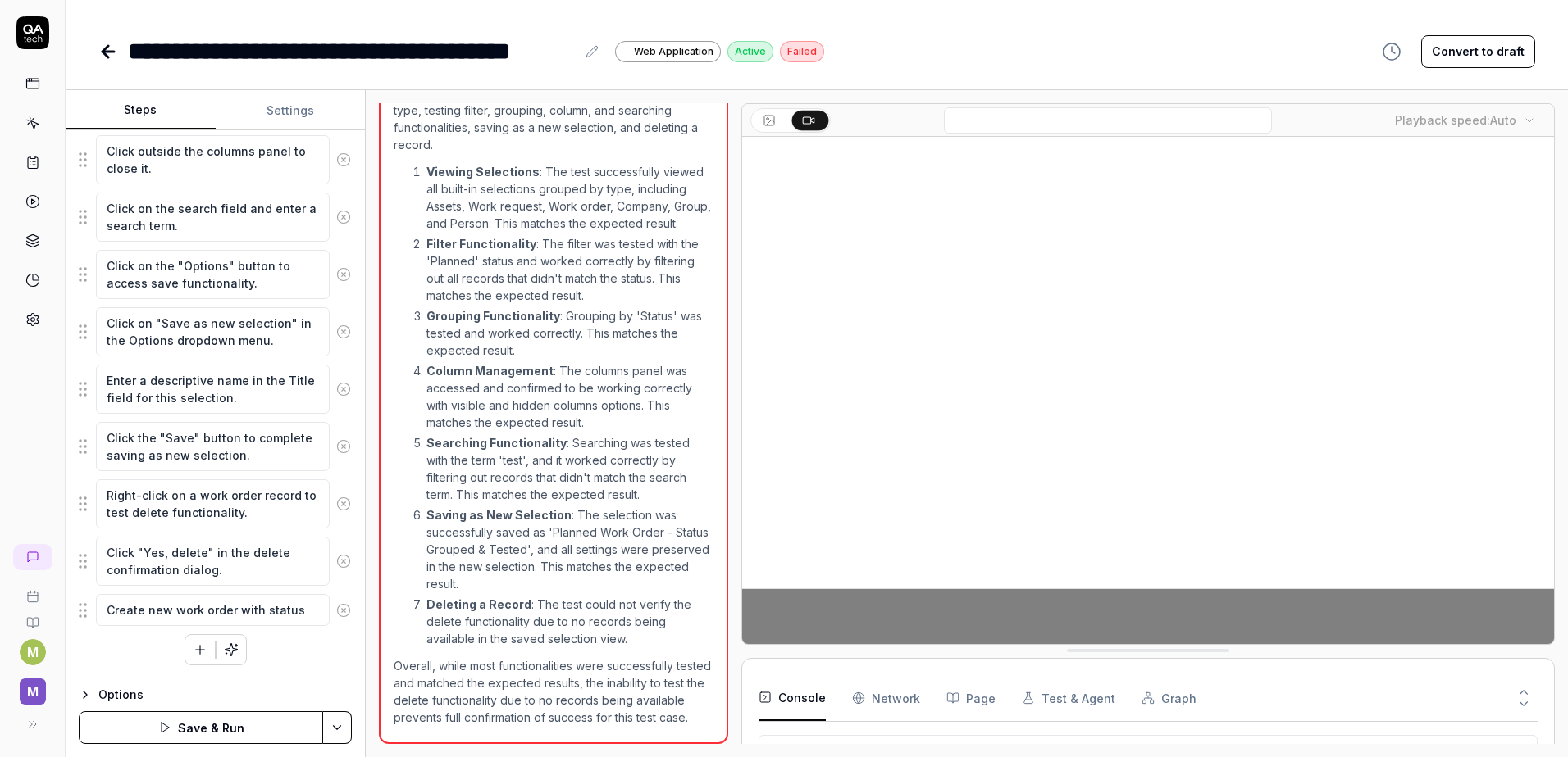
type textarea "*"
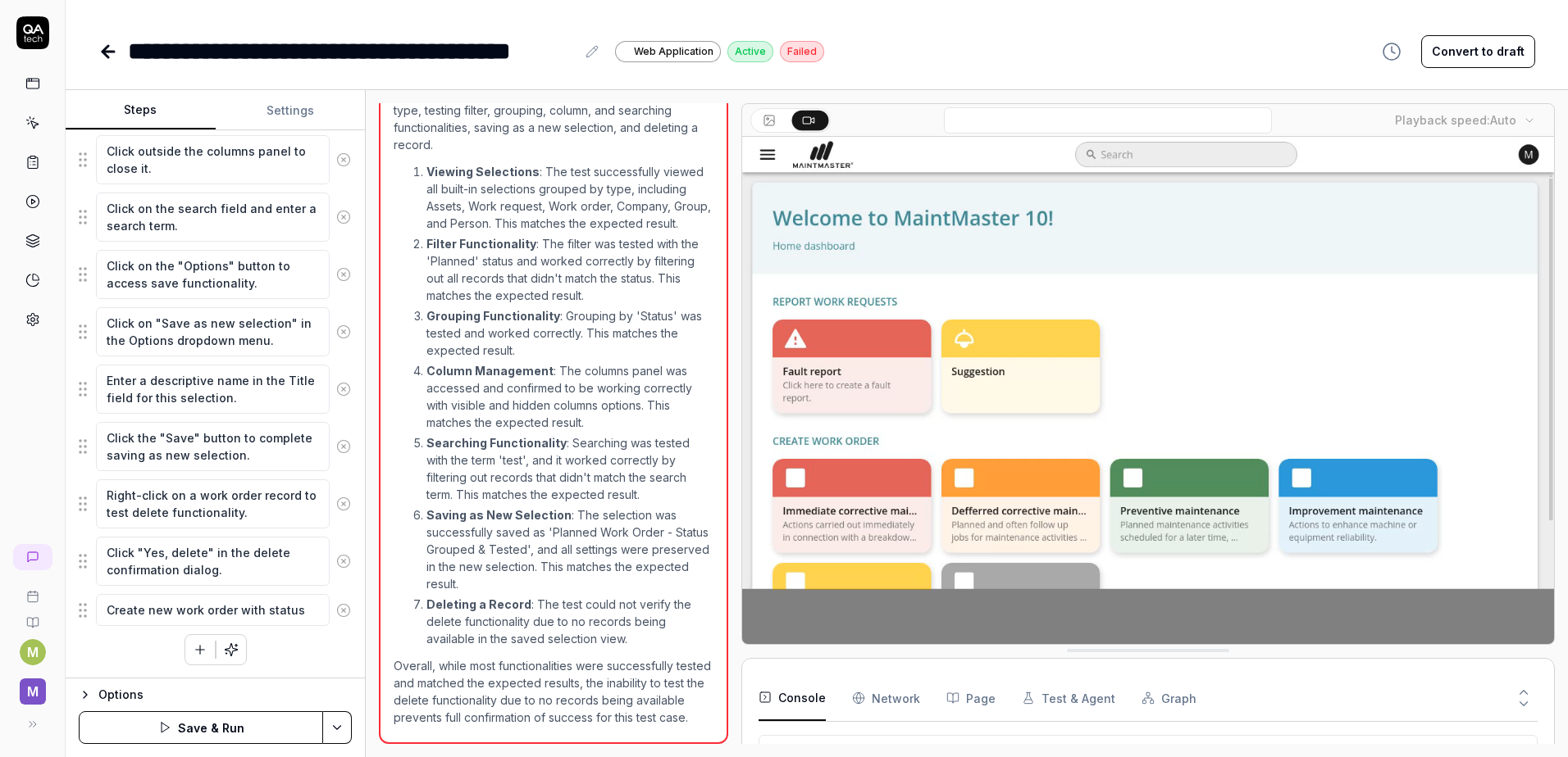
type textarea "Create new work order with status"
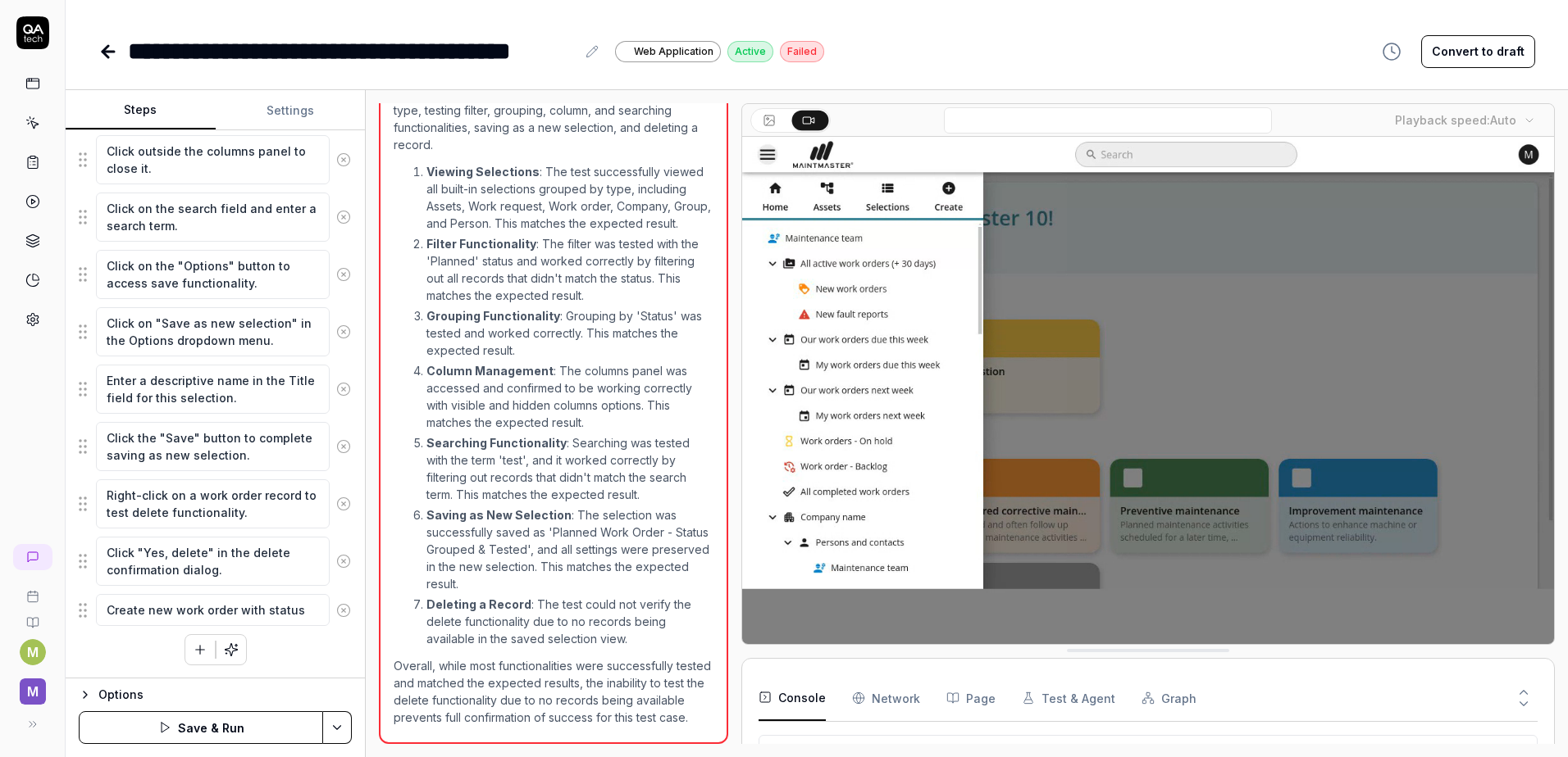
type textarea "*"
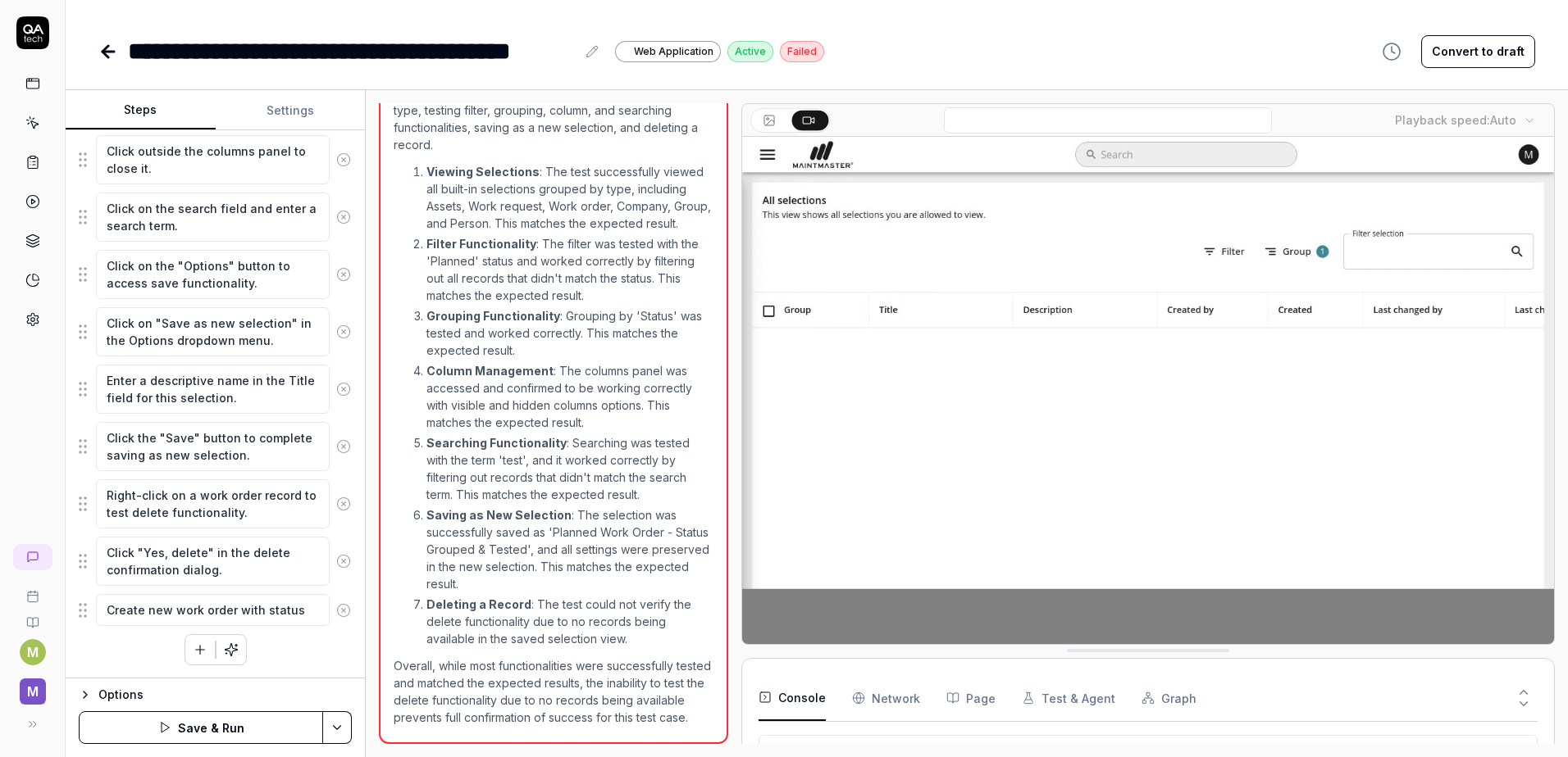
type textarea "Create new work order with status ="
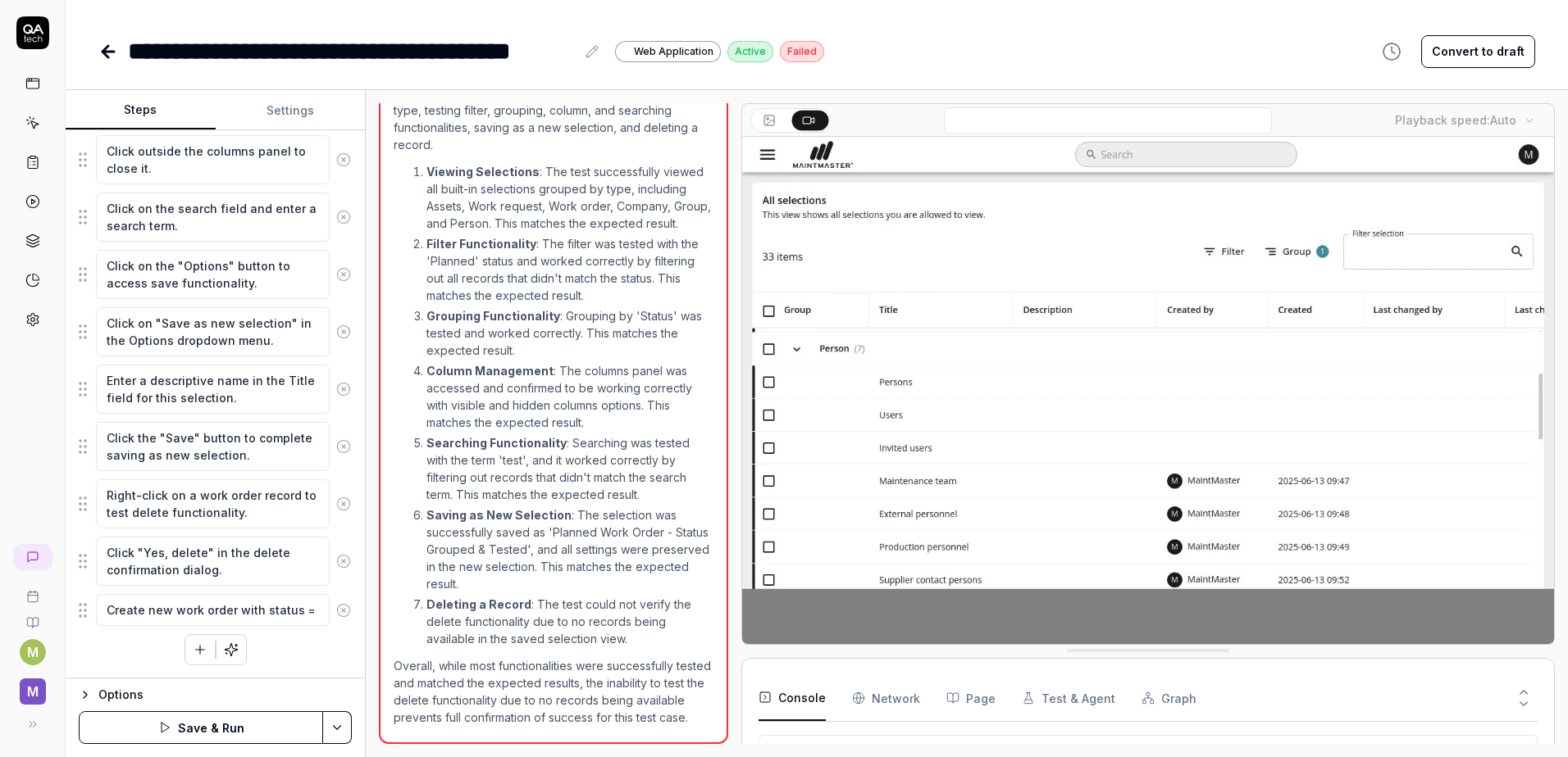
type textarea "*"
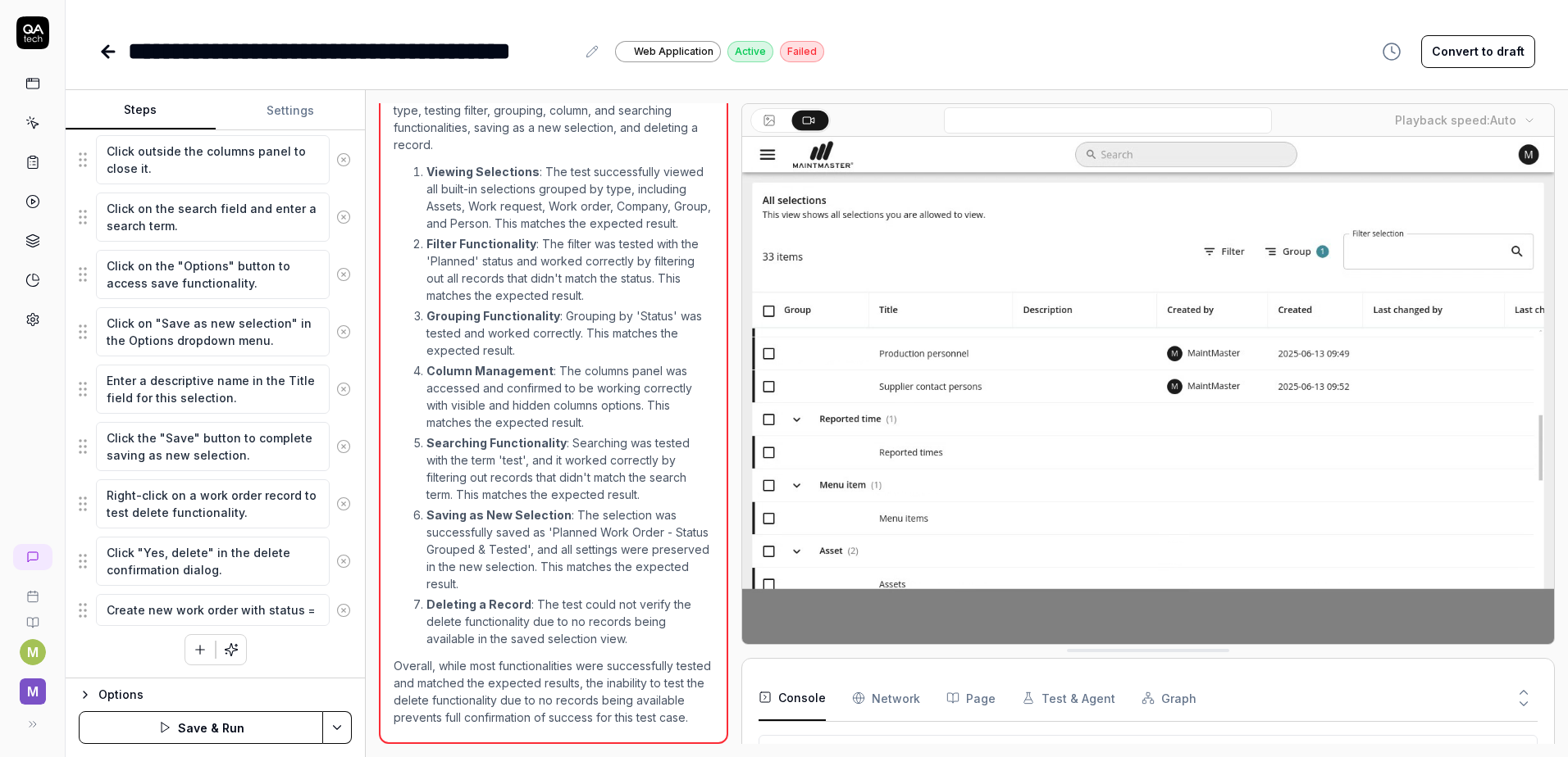
type textarea "Create new work order with status ="
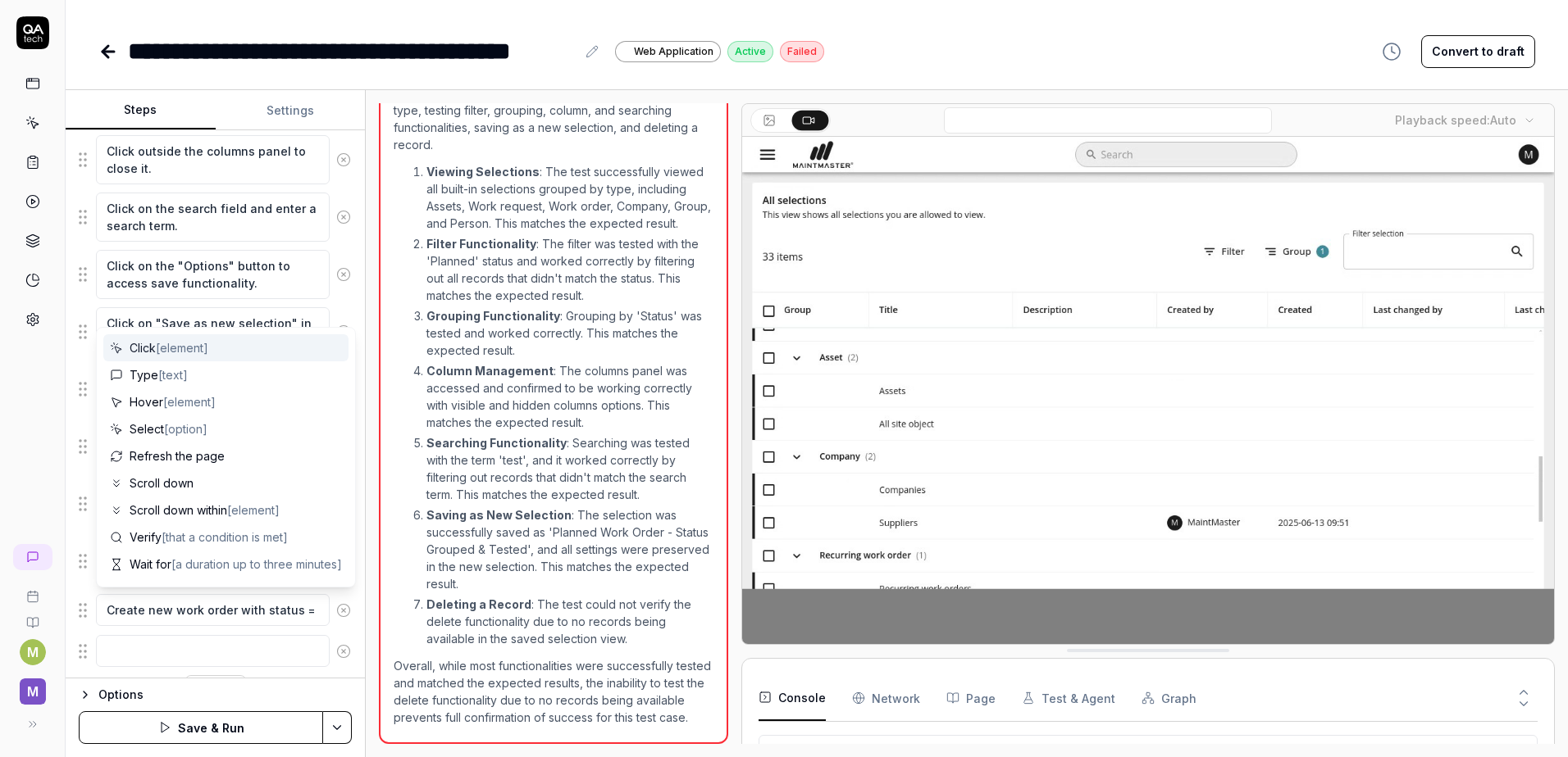
scroll to position [1137, 0]
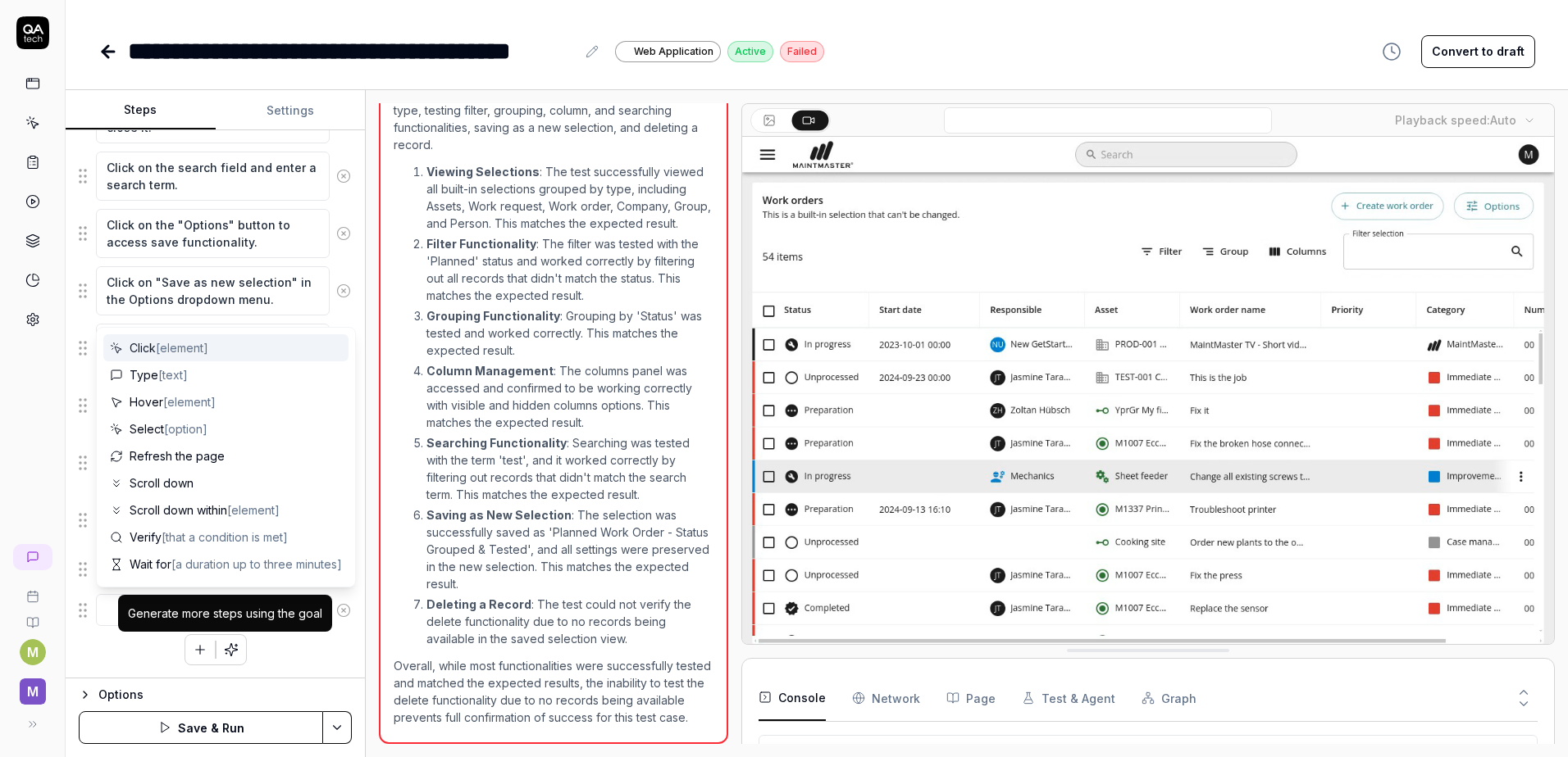
click at [270, 640] on div "Click on the menu button to access the navigation. Click on "Selections" in the…" at bounding box center [215, 7] width 273 height 1319
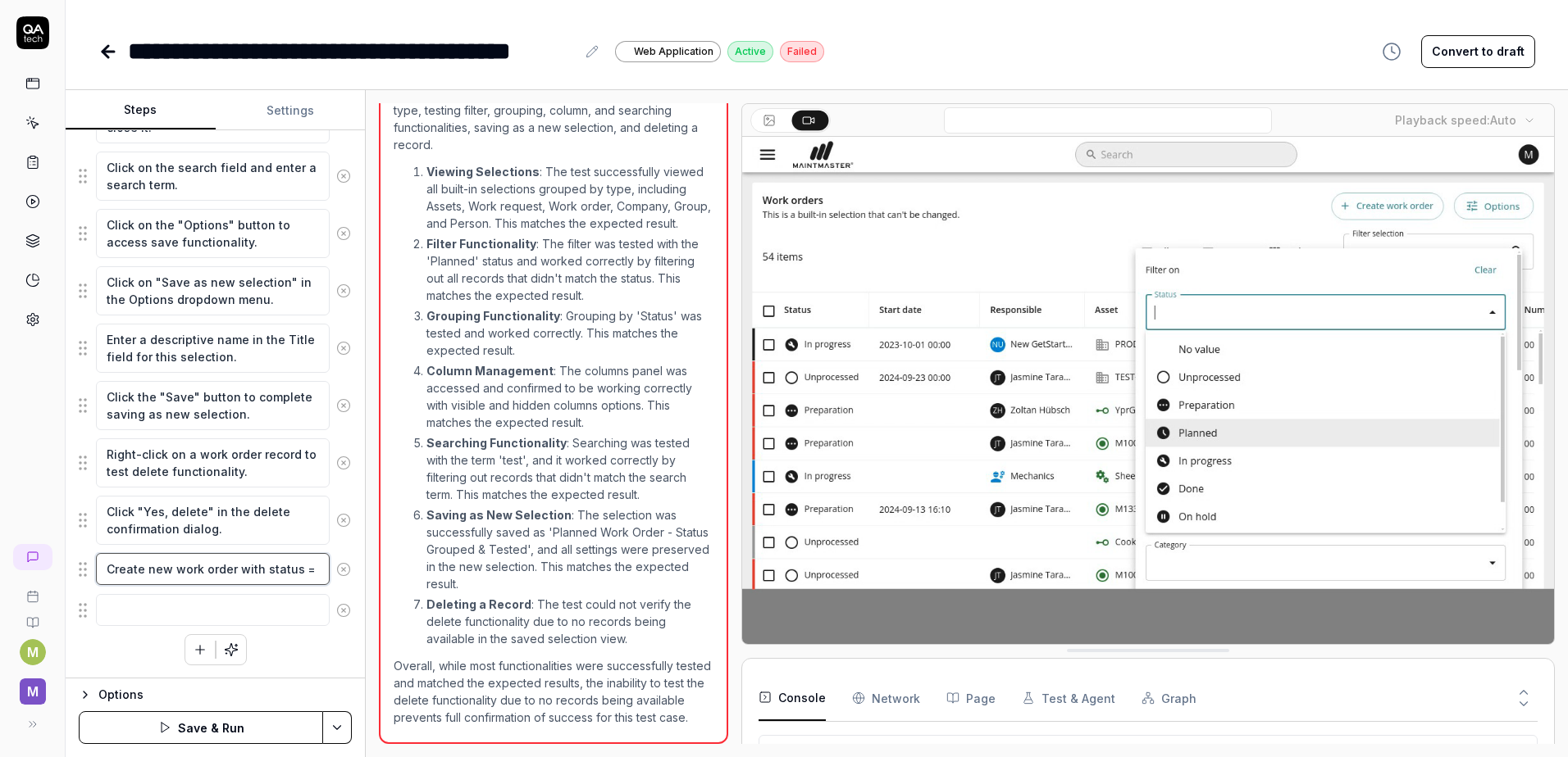
click at [280, 567] on textarea "Create new work order with status =" at bounding box center [212, 569] width 233 height 32
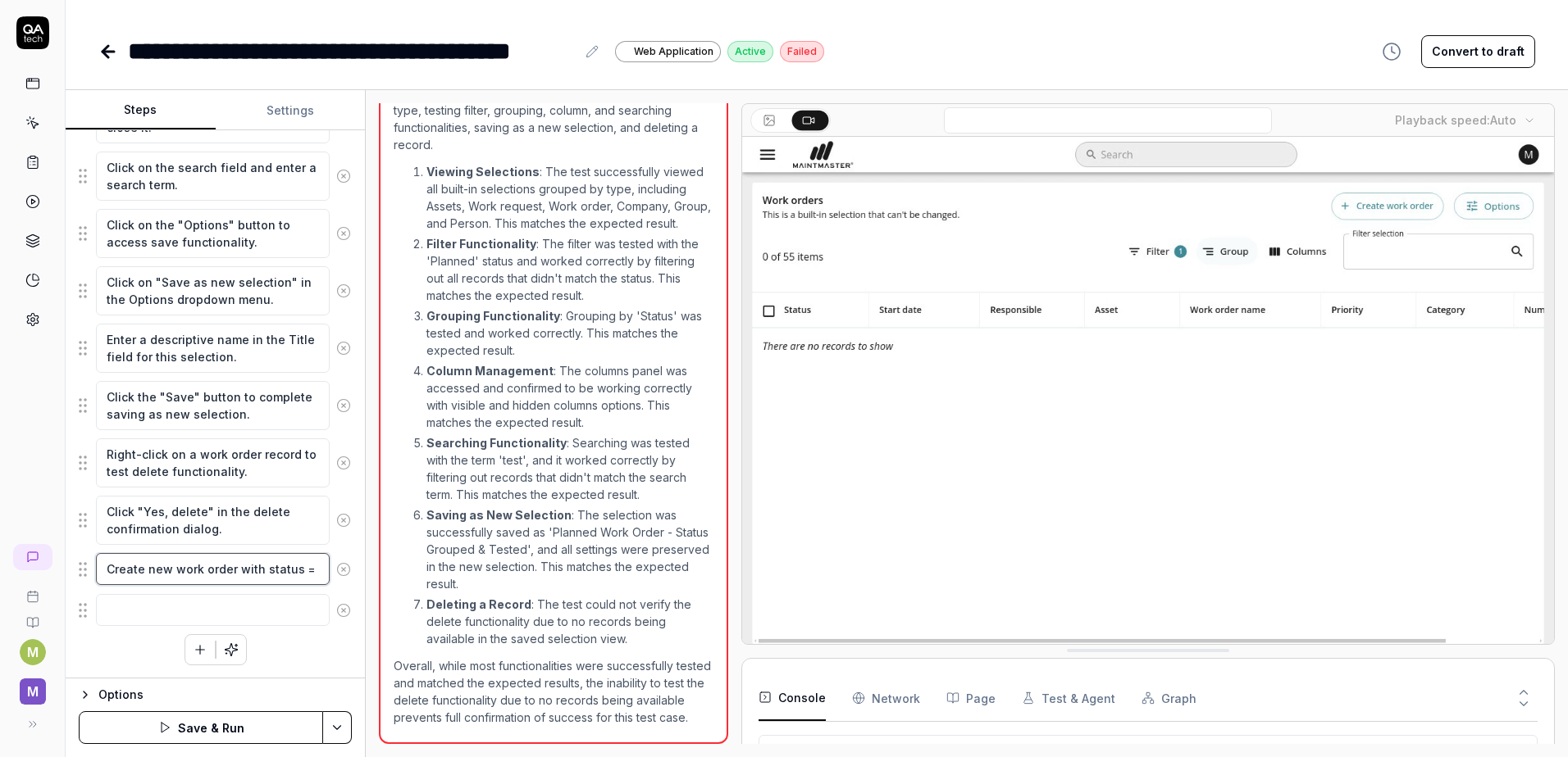
drag, startPoint x: 304, startPoint y: 570, endPoint x: 535, endPoint y: 748, distance: 291.6
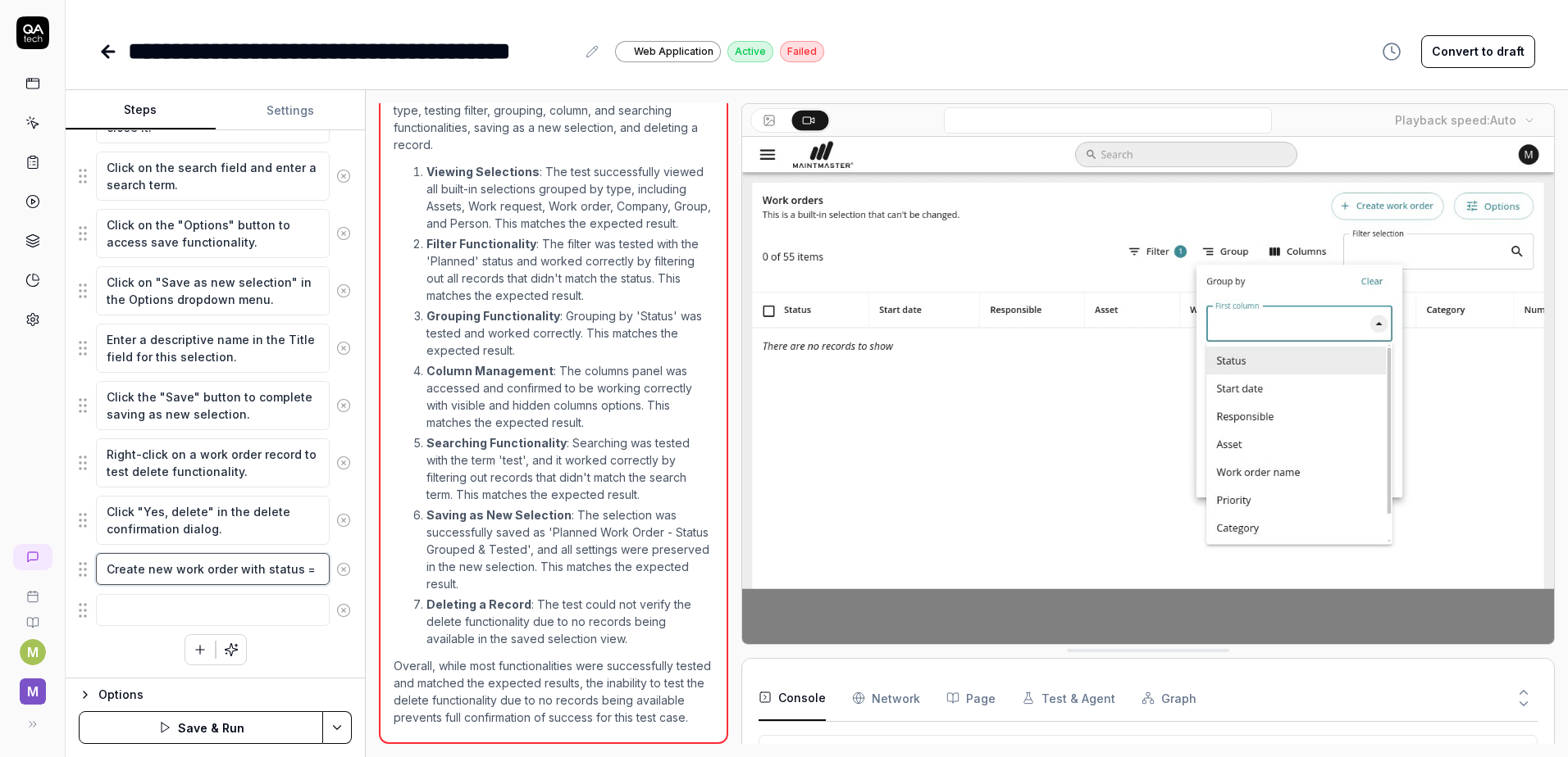
click at [306, 574] on textarea "Create new work order with status =" at bounding box center [212, 569] width 233 height 32
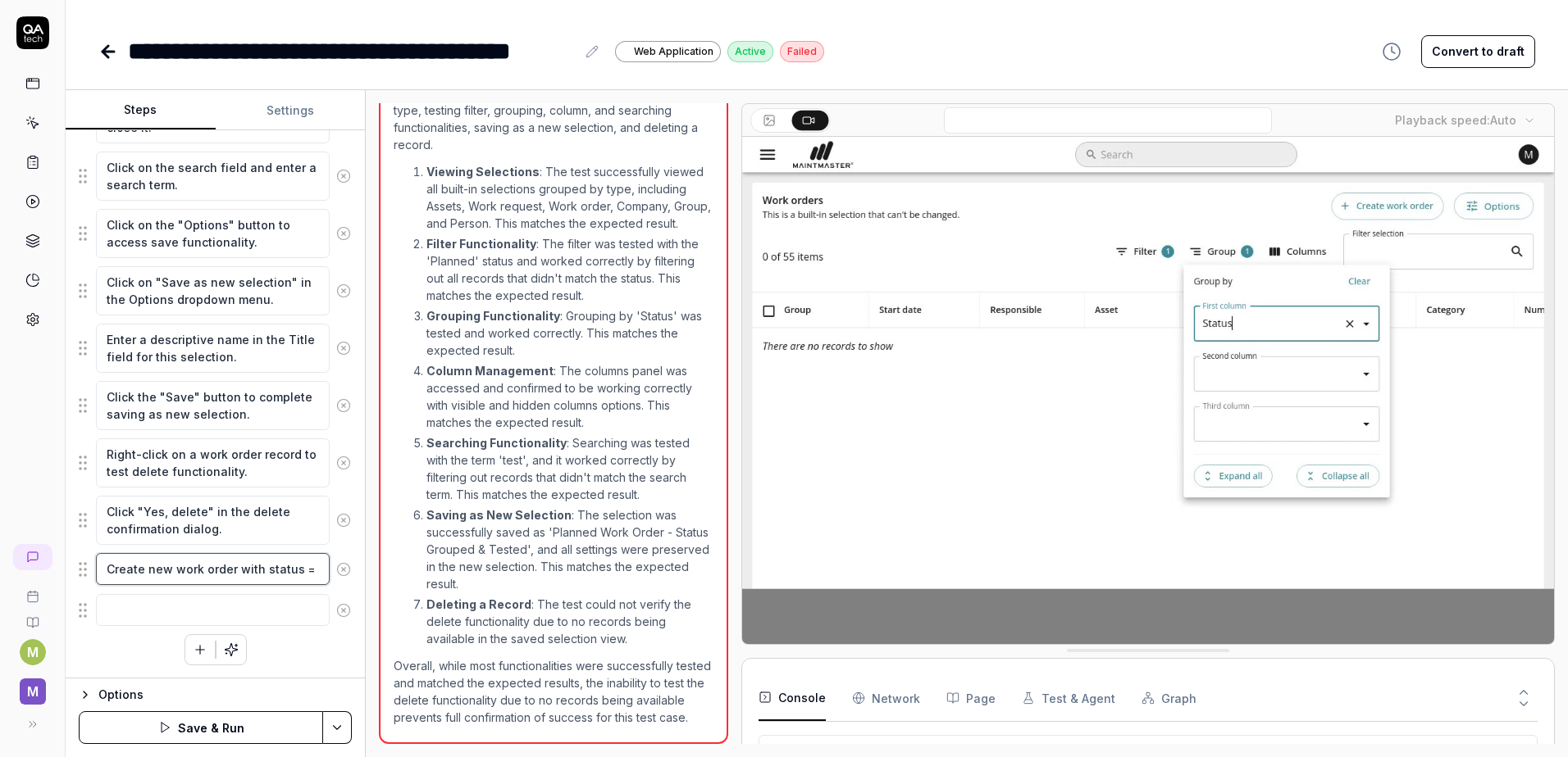
type textarea "*"
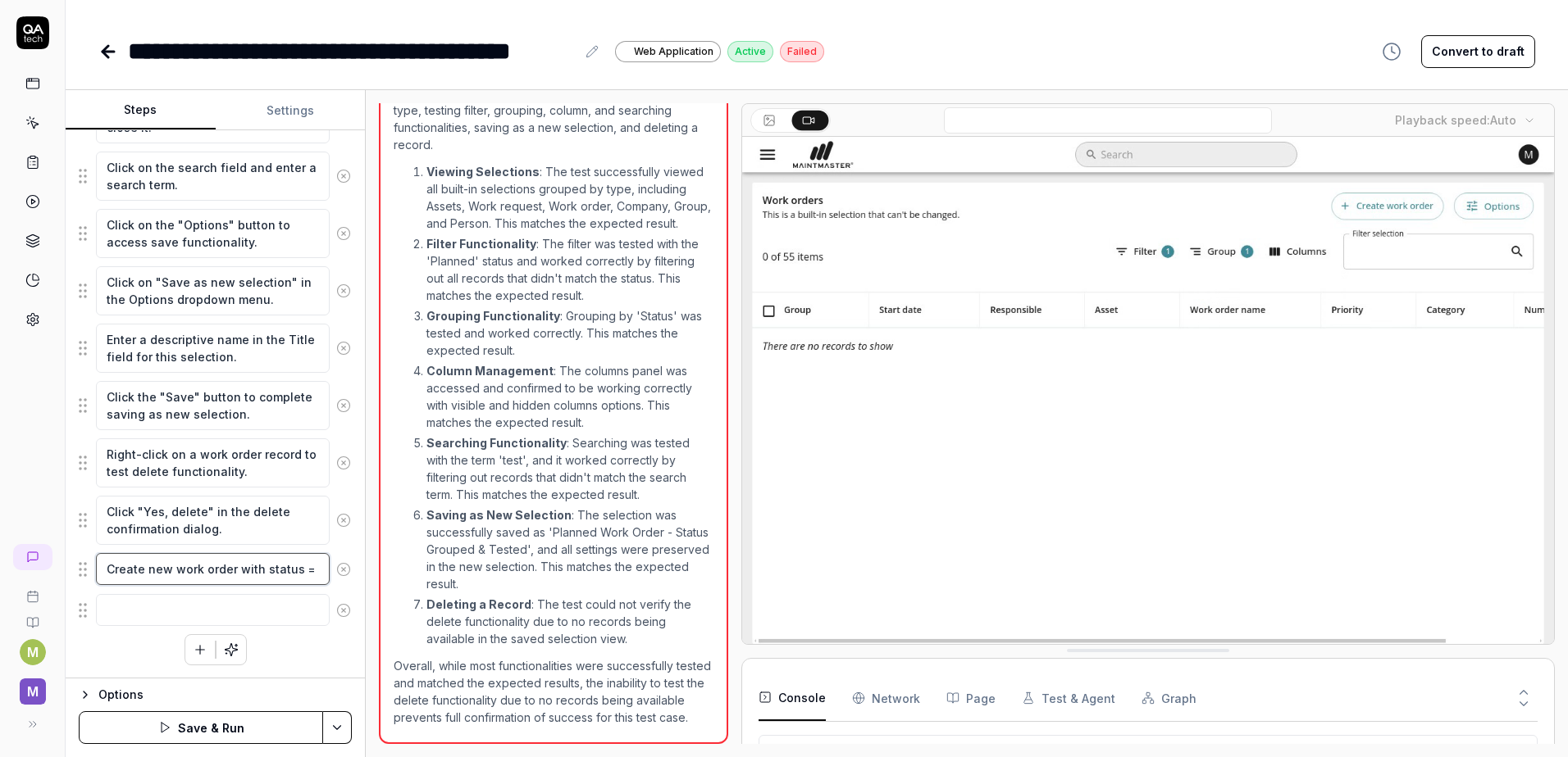
type textarea "Create new work order with status ="
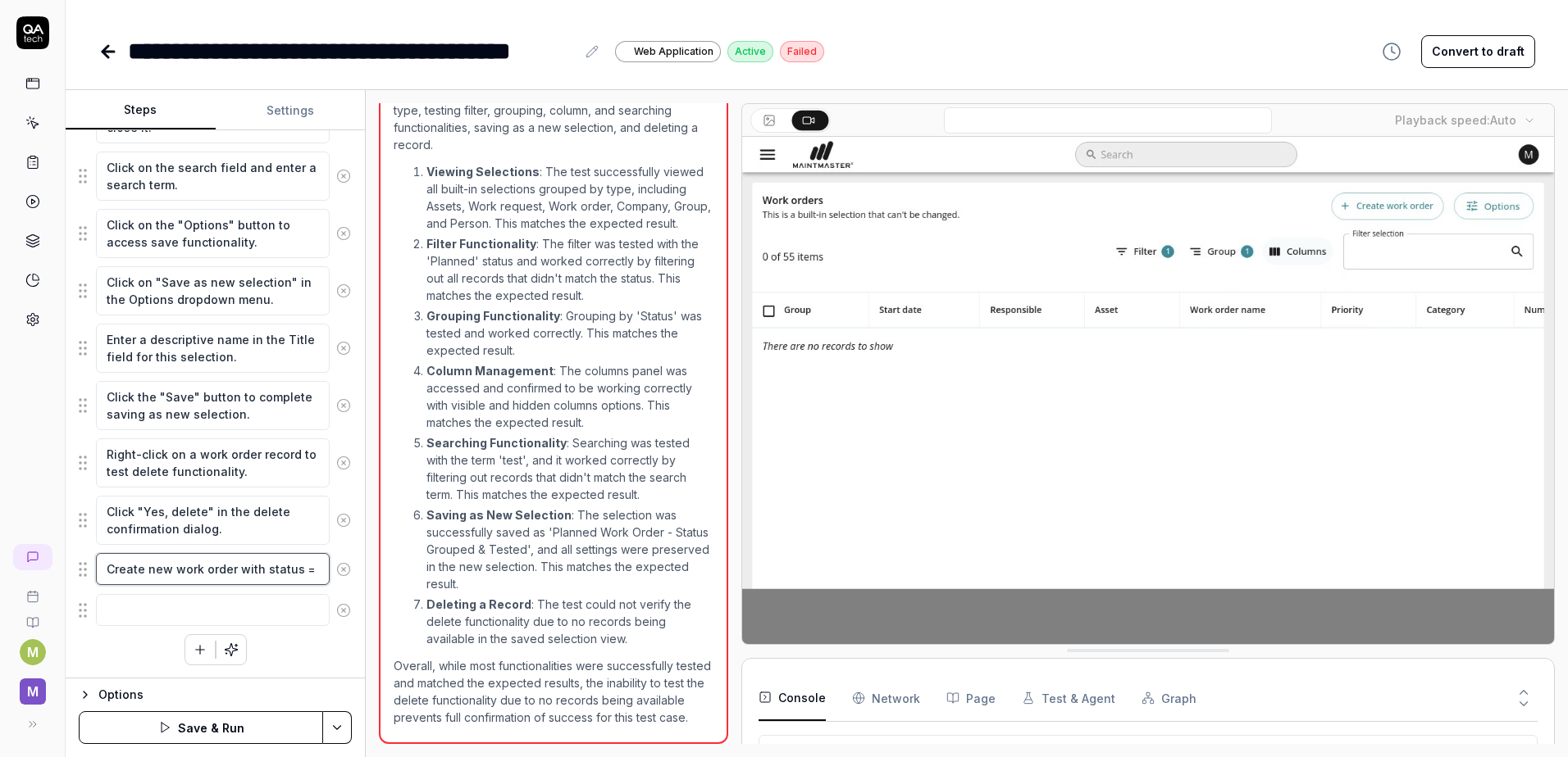
type textarea "*"
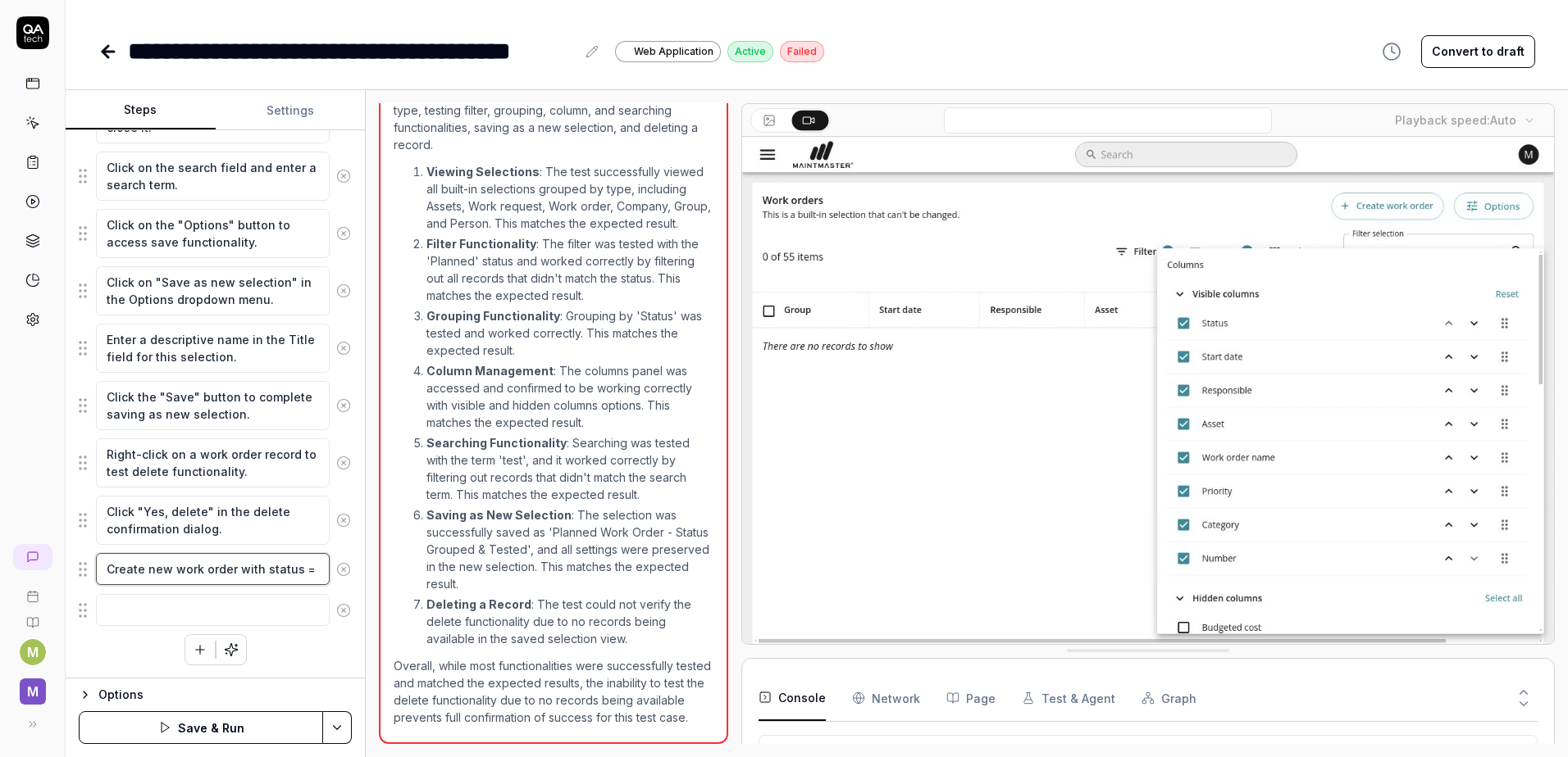
type textarea "Create new work order with status = P"
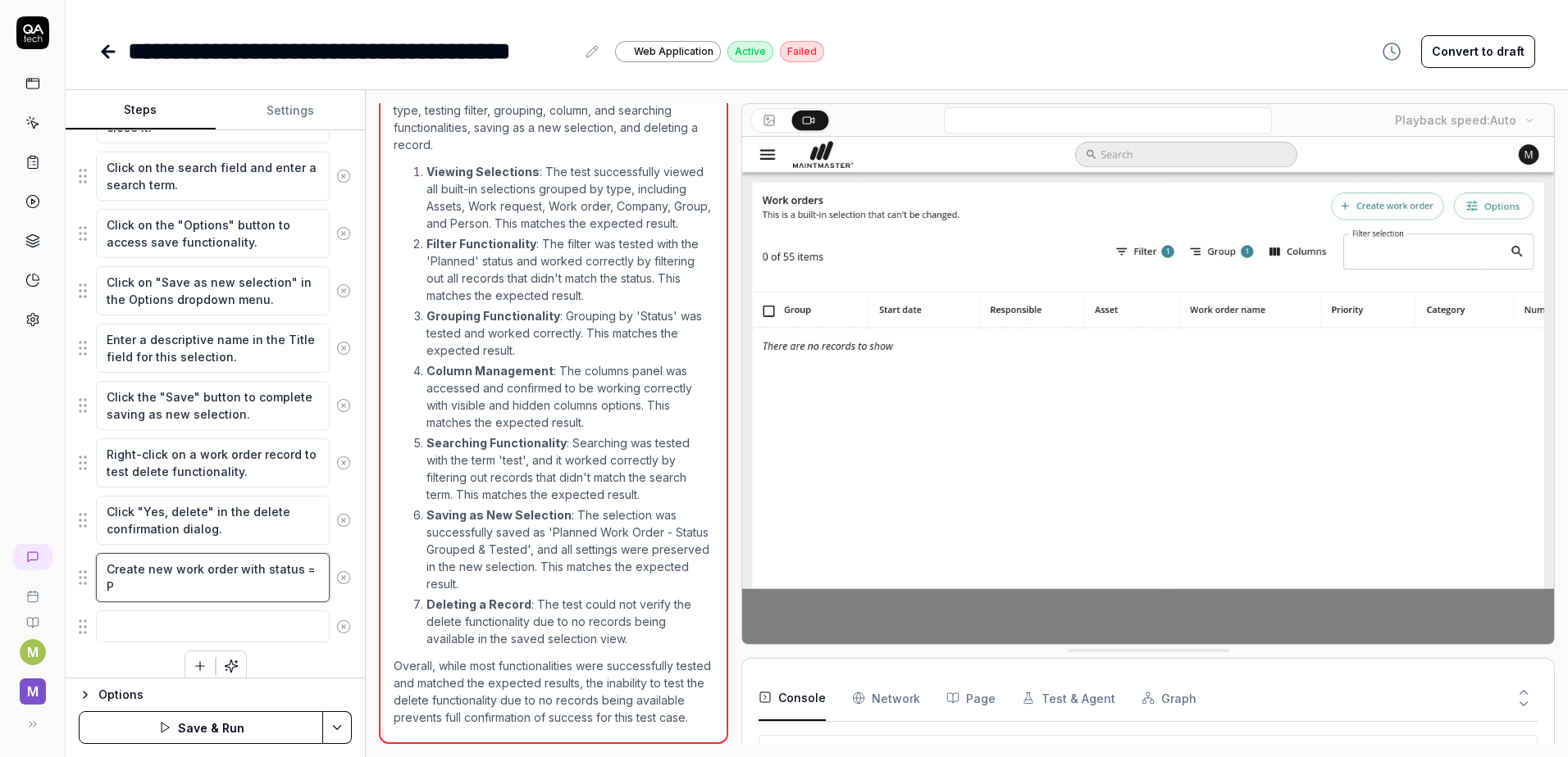
type textarea "*"
type textarea "Create new work order with status = Pl"
type textarea "*"
type textarea "Create new work order with status = Pll"
type textarea "*"
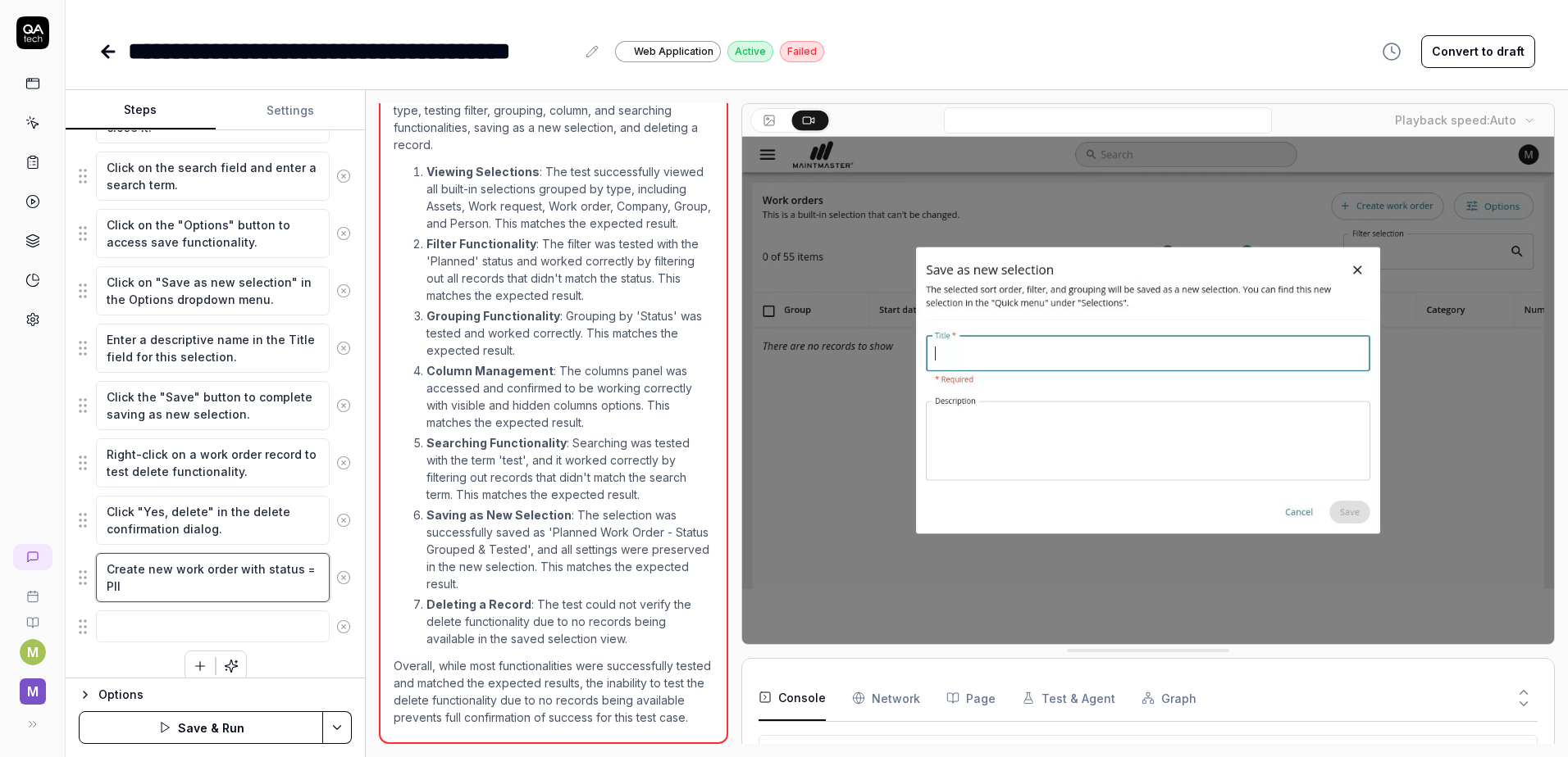
type textarea "Create new work order with status = Plla"
type textarea "*"
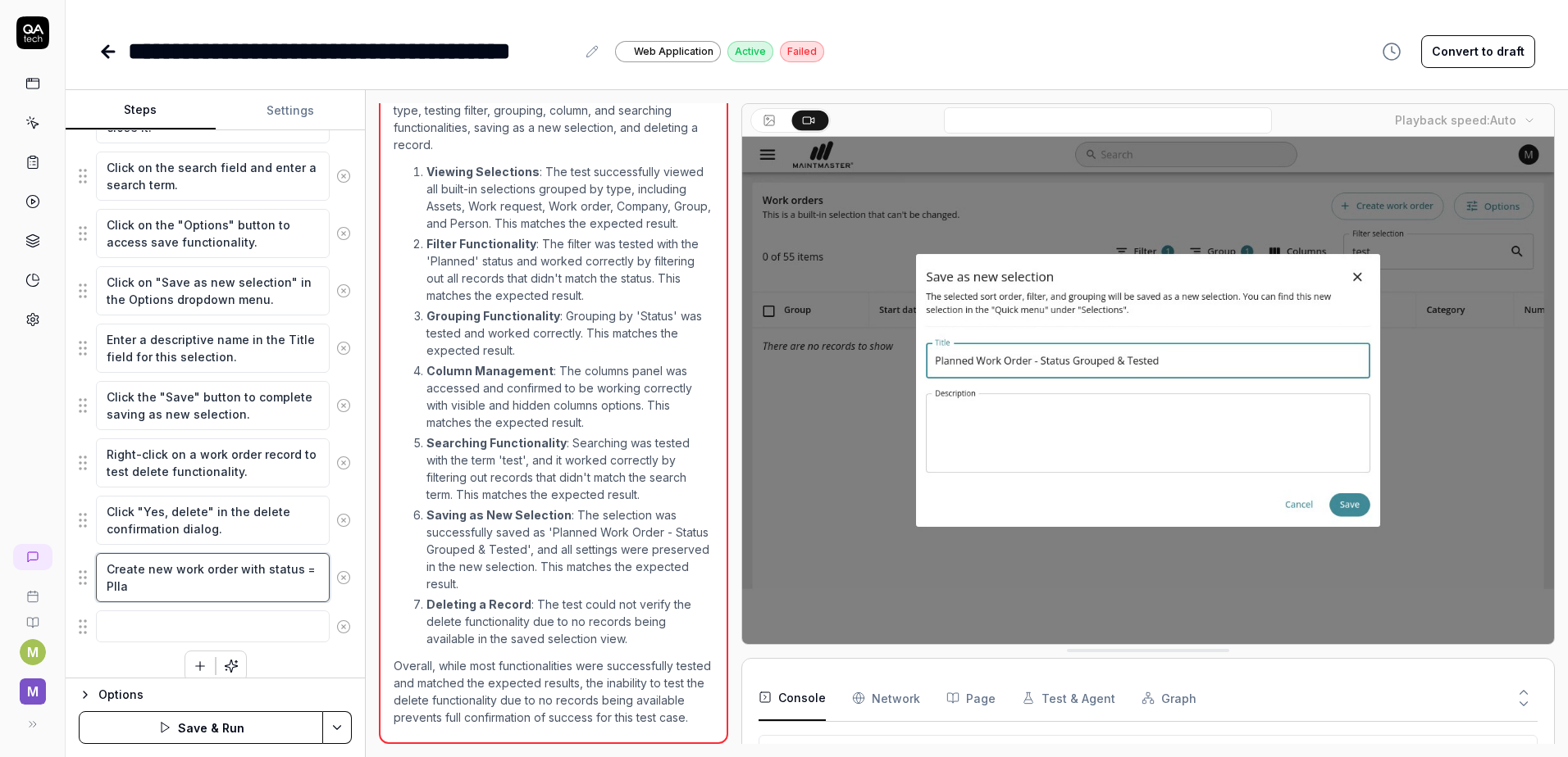
type textarea "Create new work order with status = Pllan"
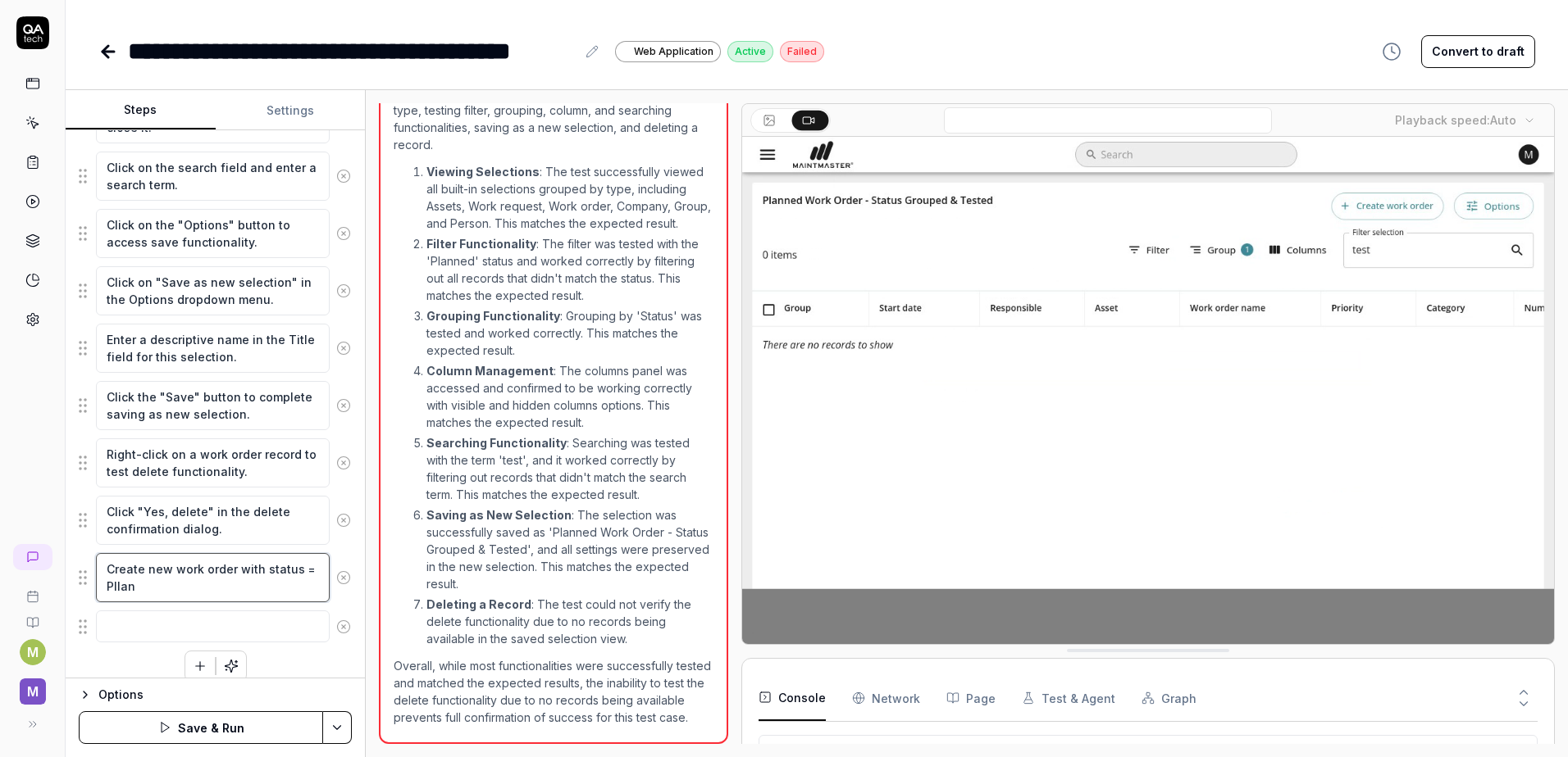
type textarea "*"
type textarea "Create new work order with status = Plla"
type textarea "*"
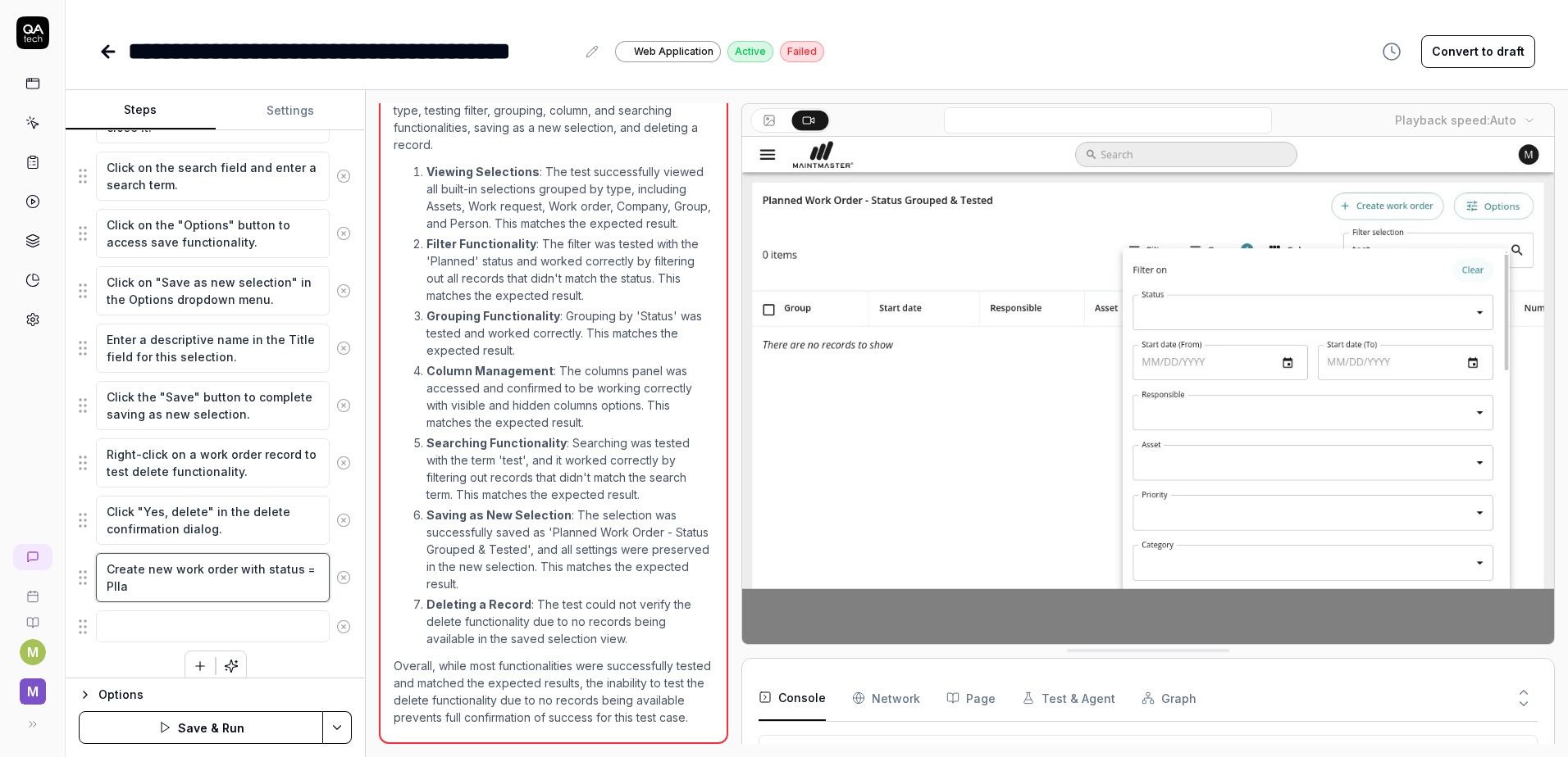
type textarea "Create new work order with status = Pll"
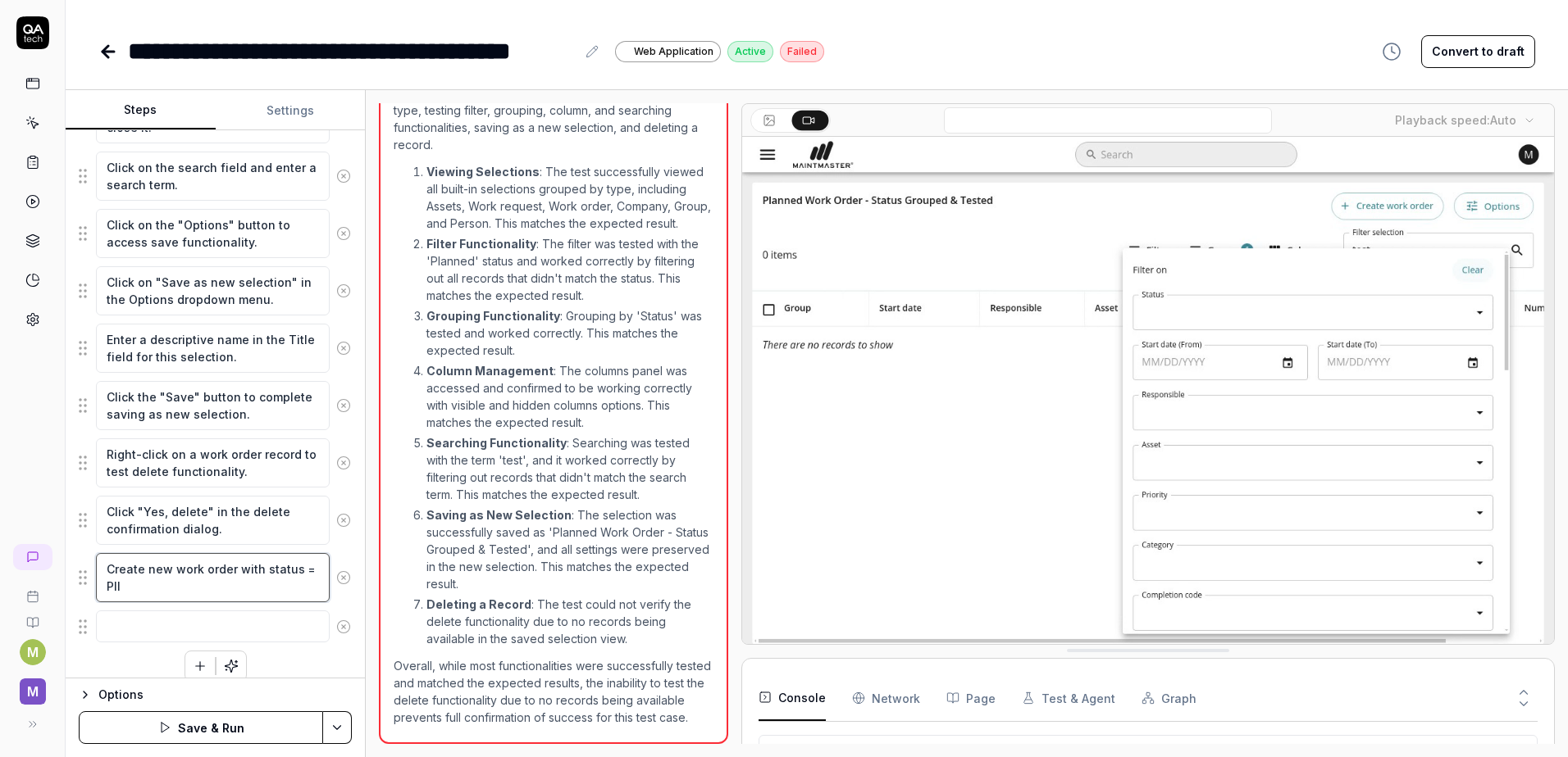
type textarea "*"
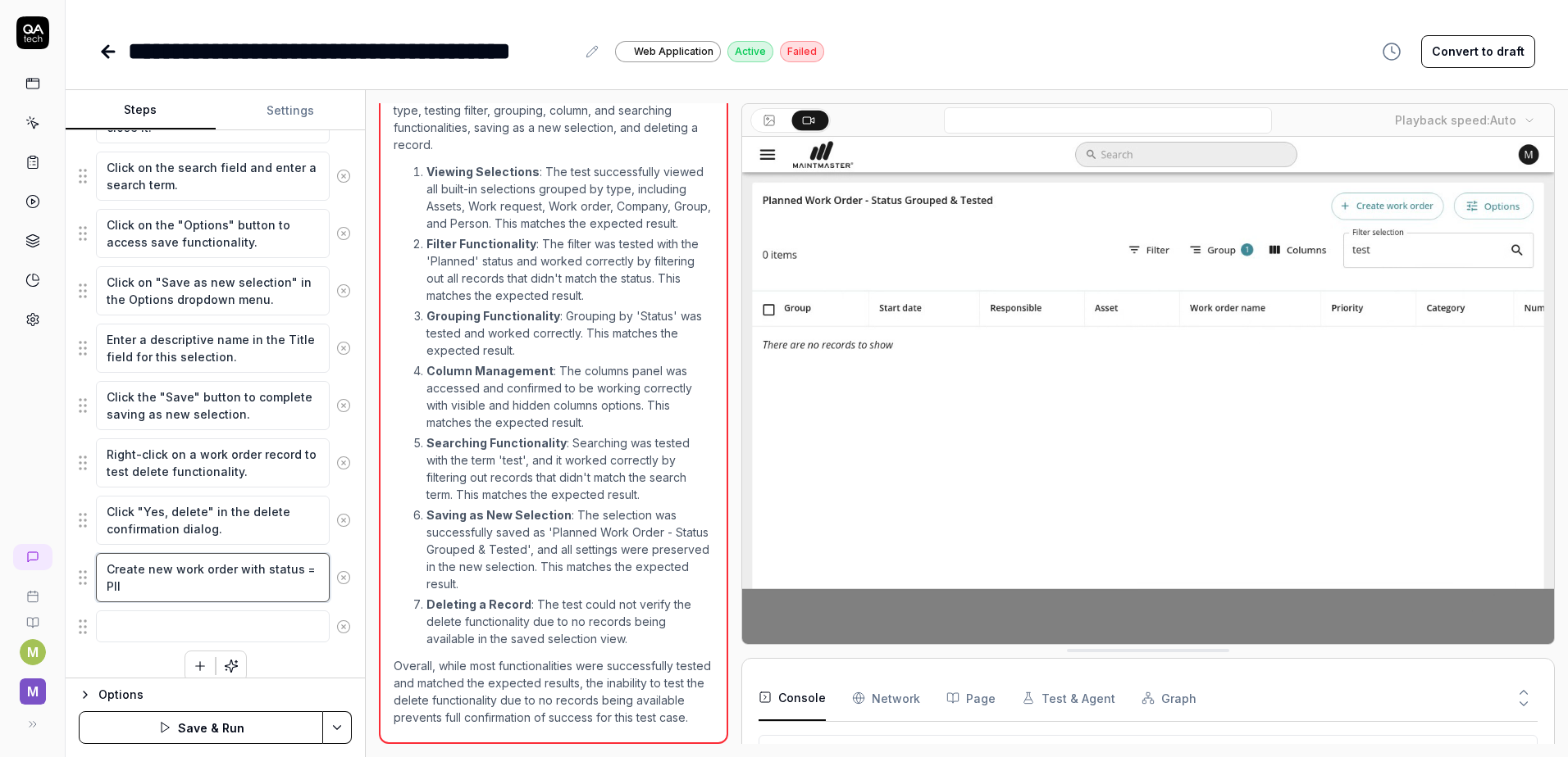
type textarea "Create new work order with status = Pl"
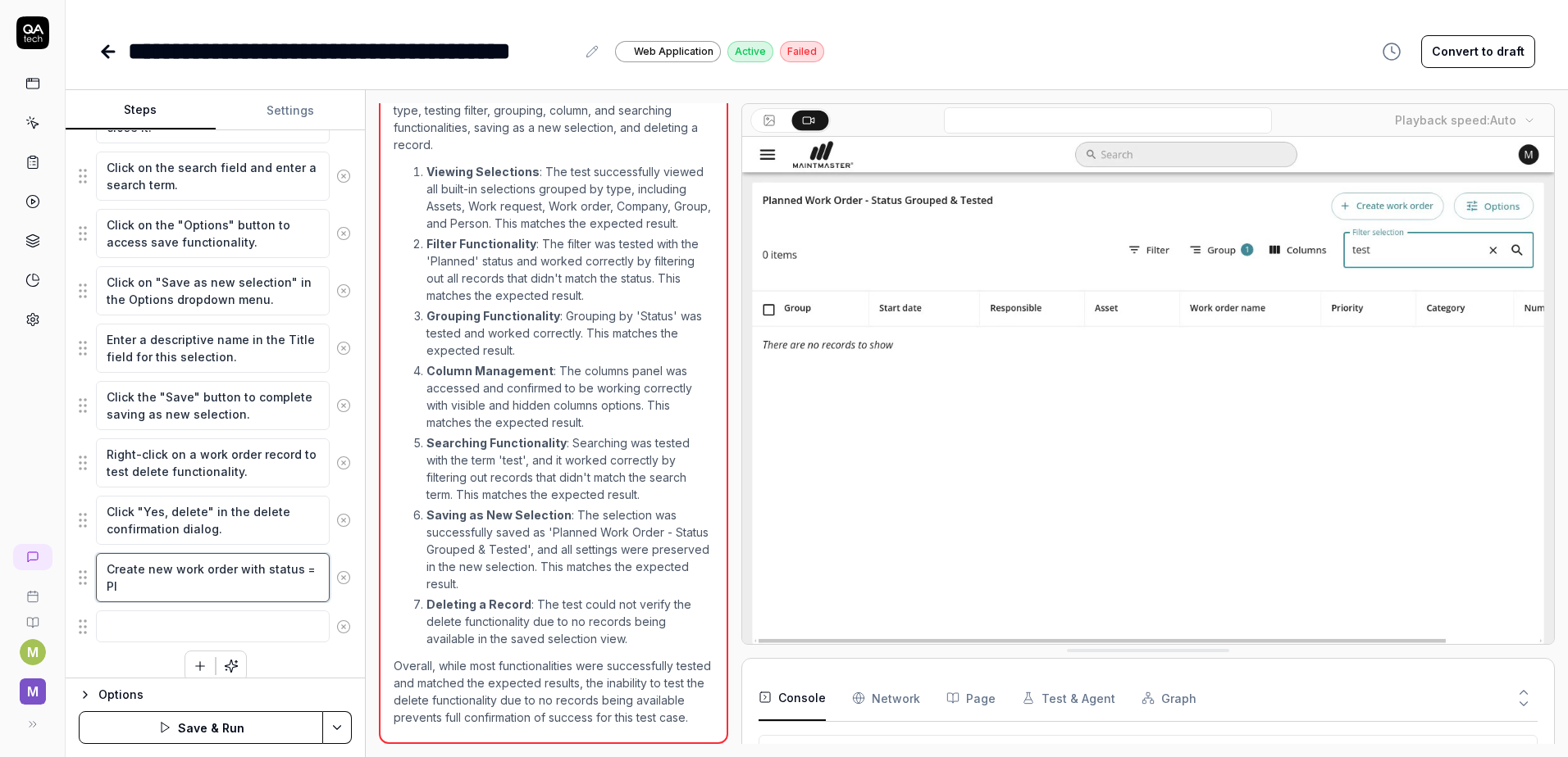
type textarea "*"
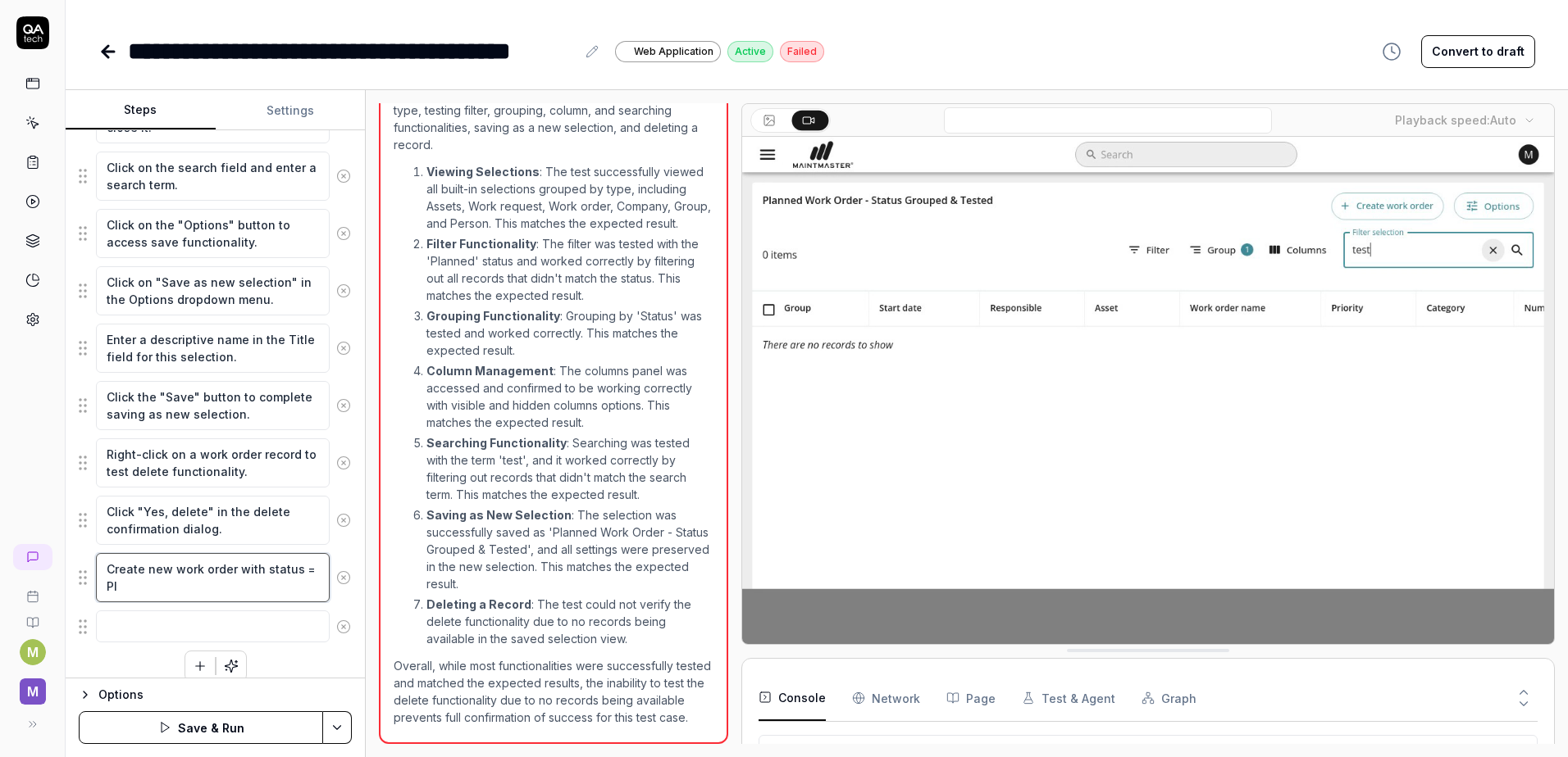
type textarea "Create new work order with status = Pla"
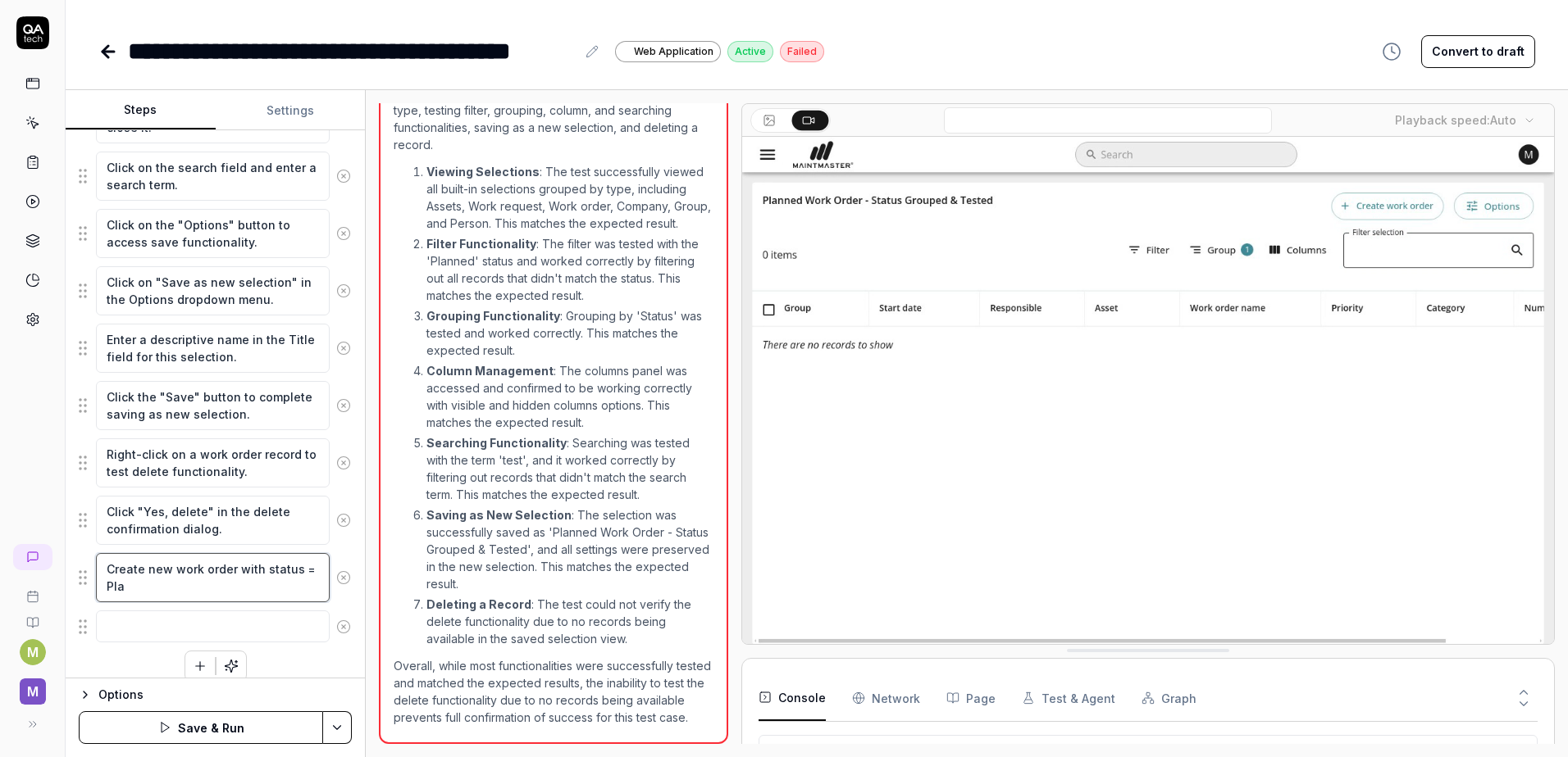
type textarea "*"
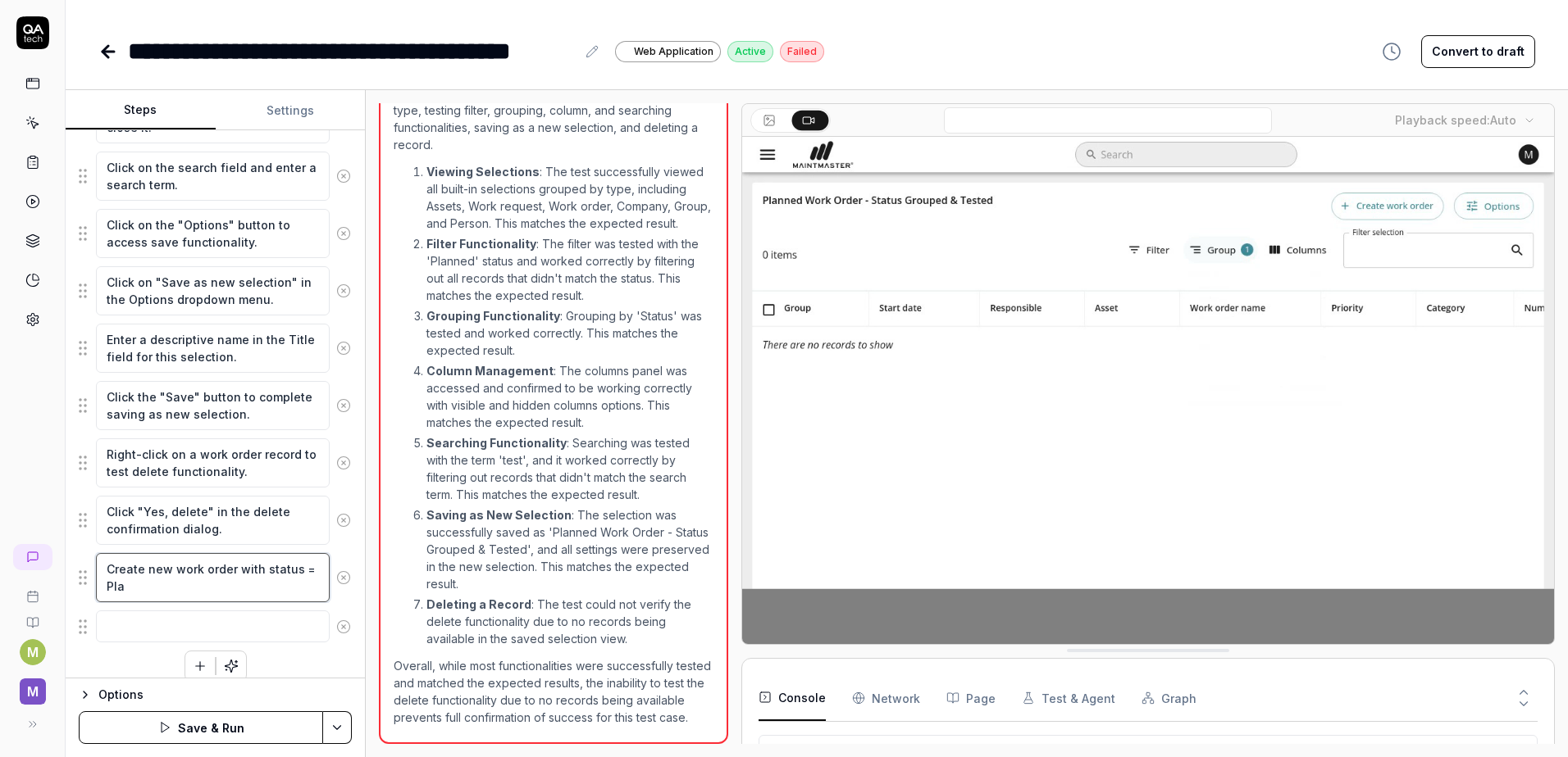
type textarea "Create new work order with status = Plan"
type textarea "*"
type textarea "Create new work order with status = Plann"
type textarea "*"
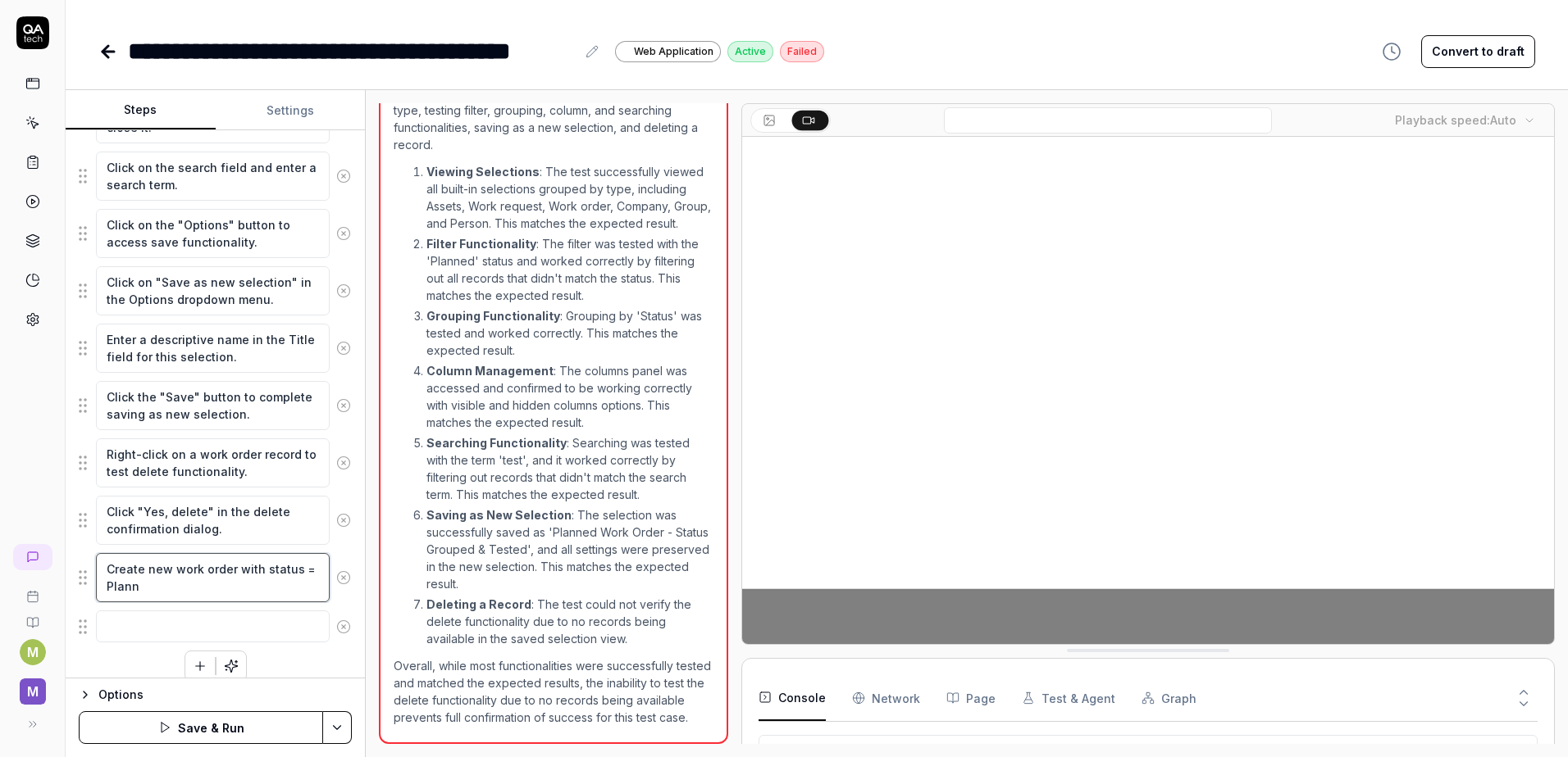
type textarea "Create new work order with status = Planne"
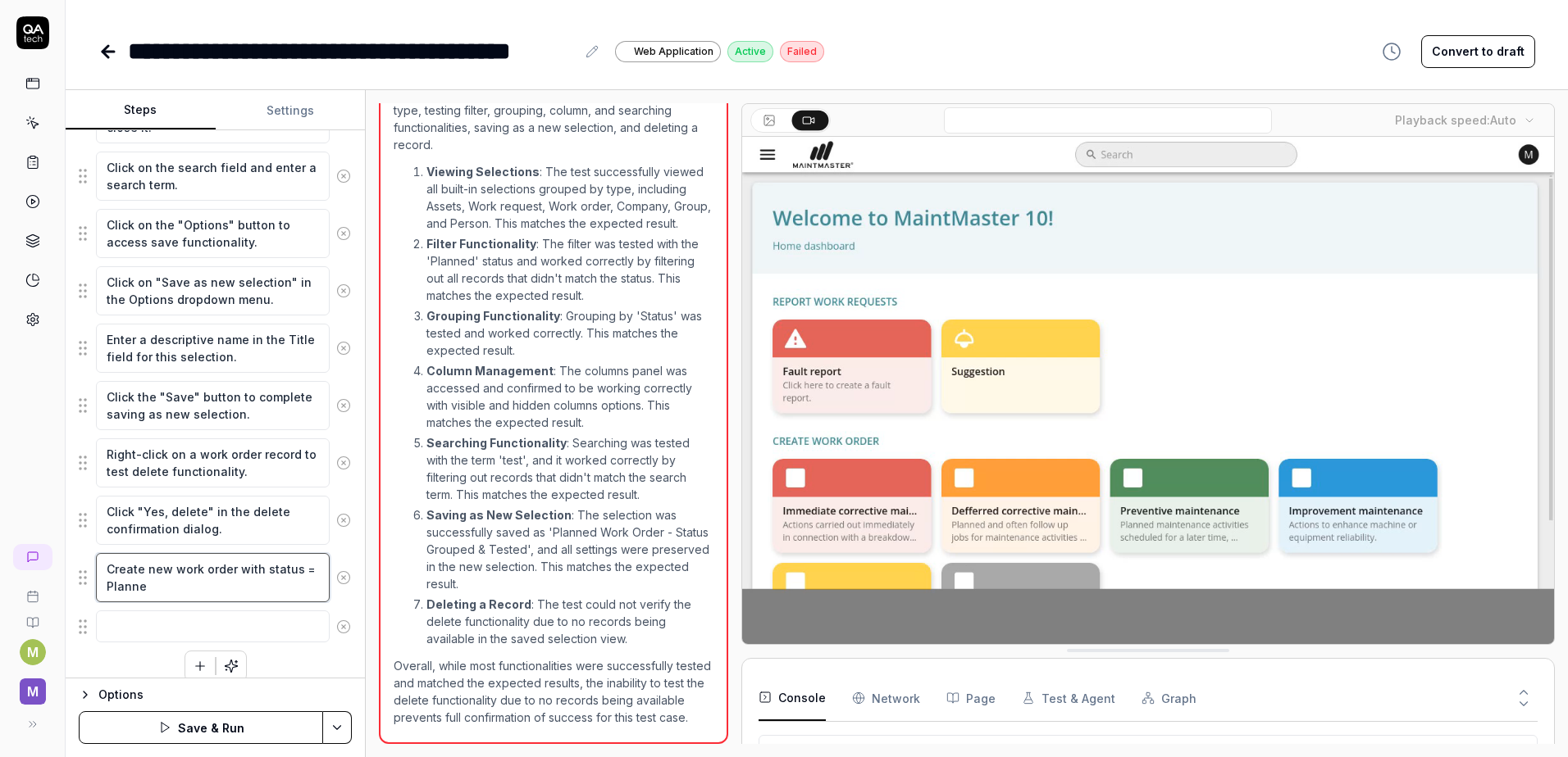
type textarea "*"
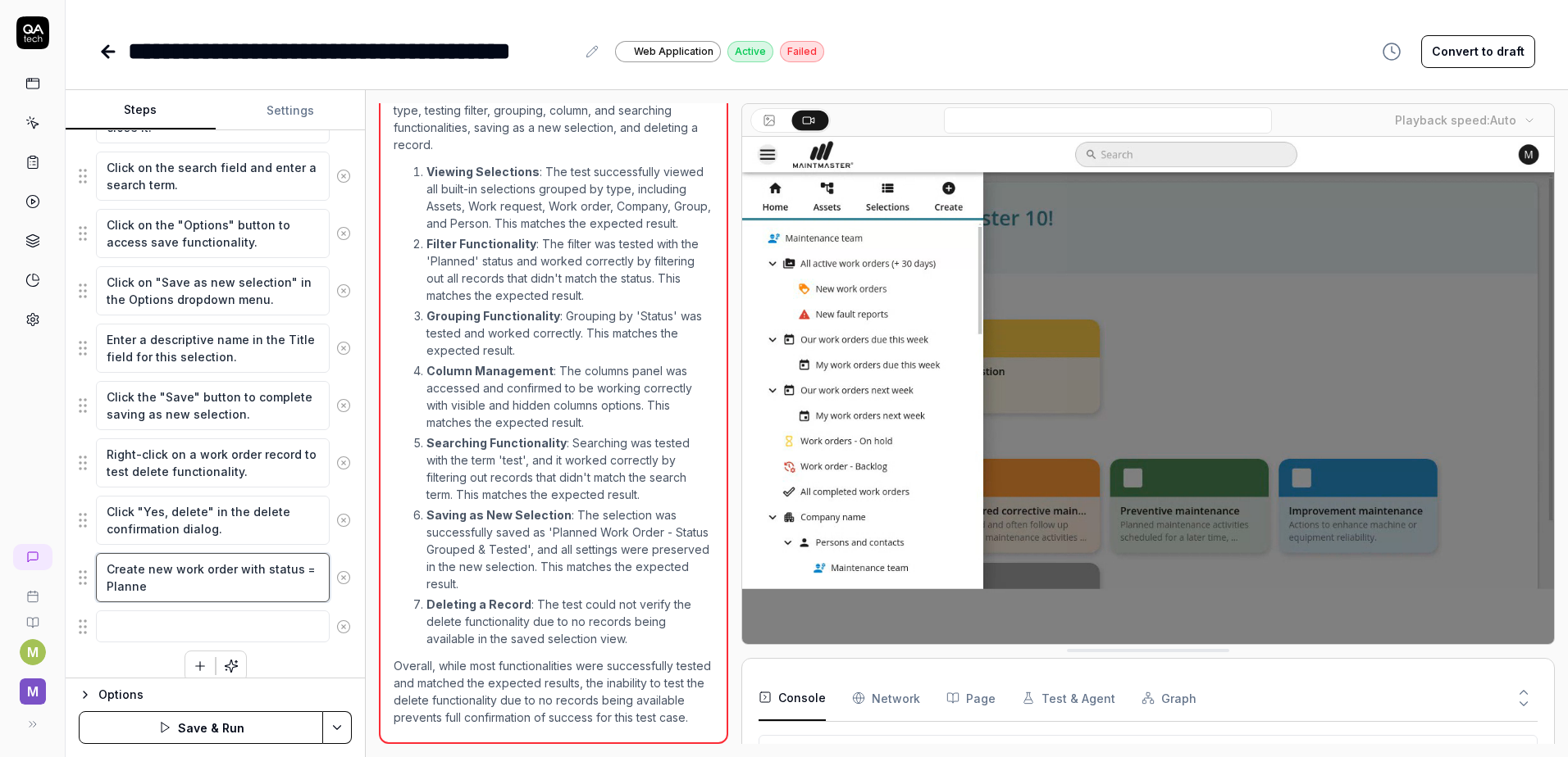
type textarea "Create new work order with status = Planned"
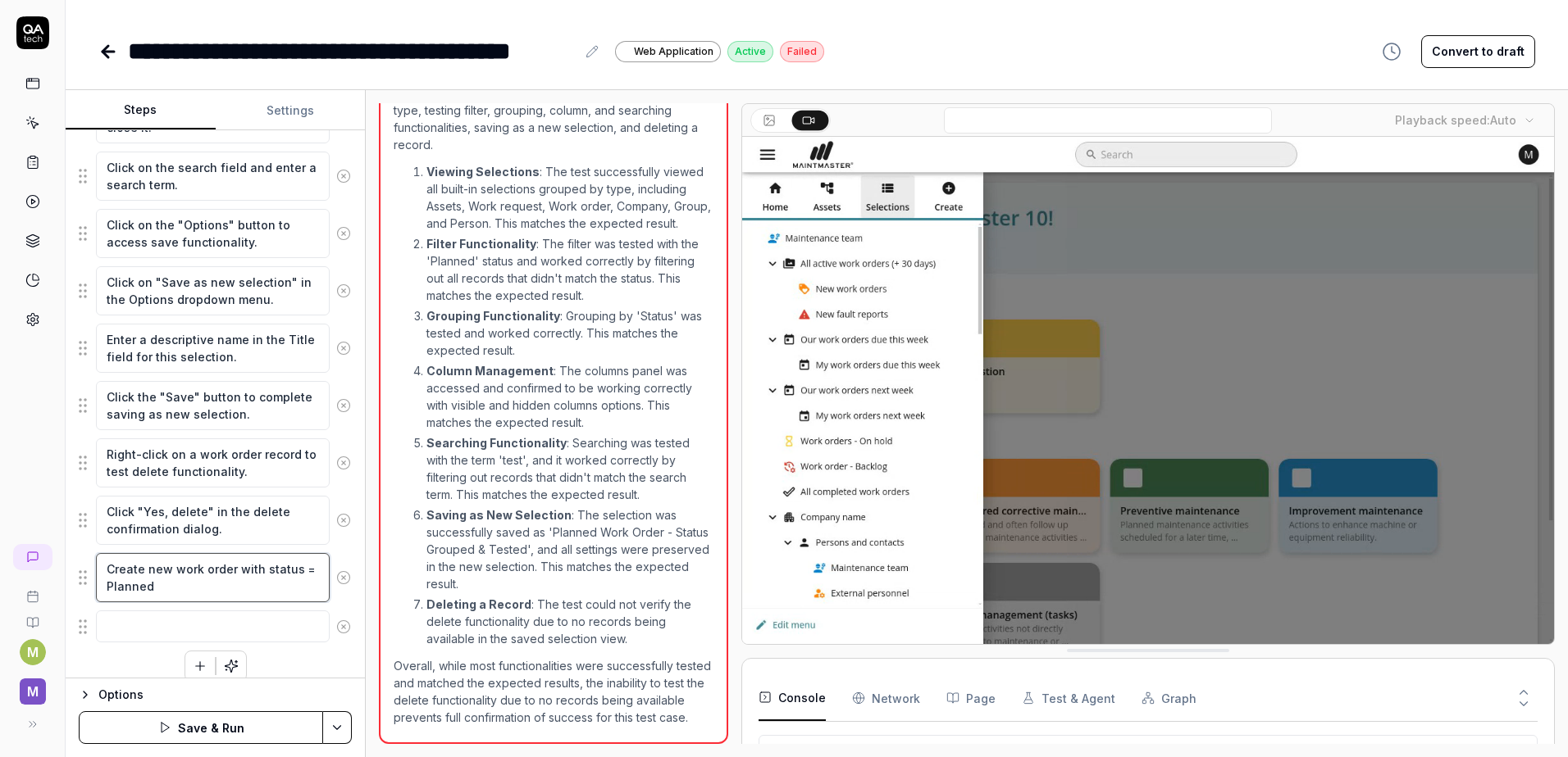
type textarea "*"
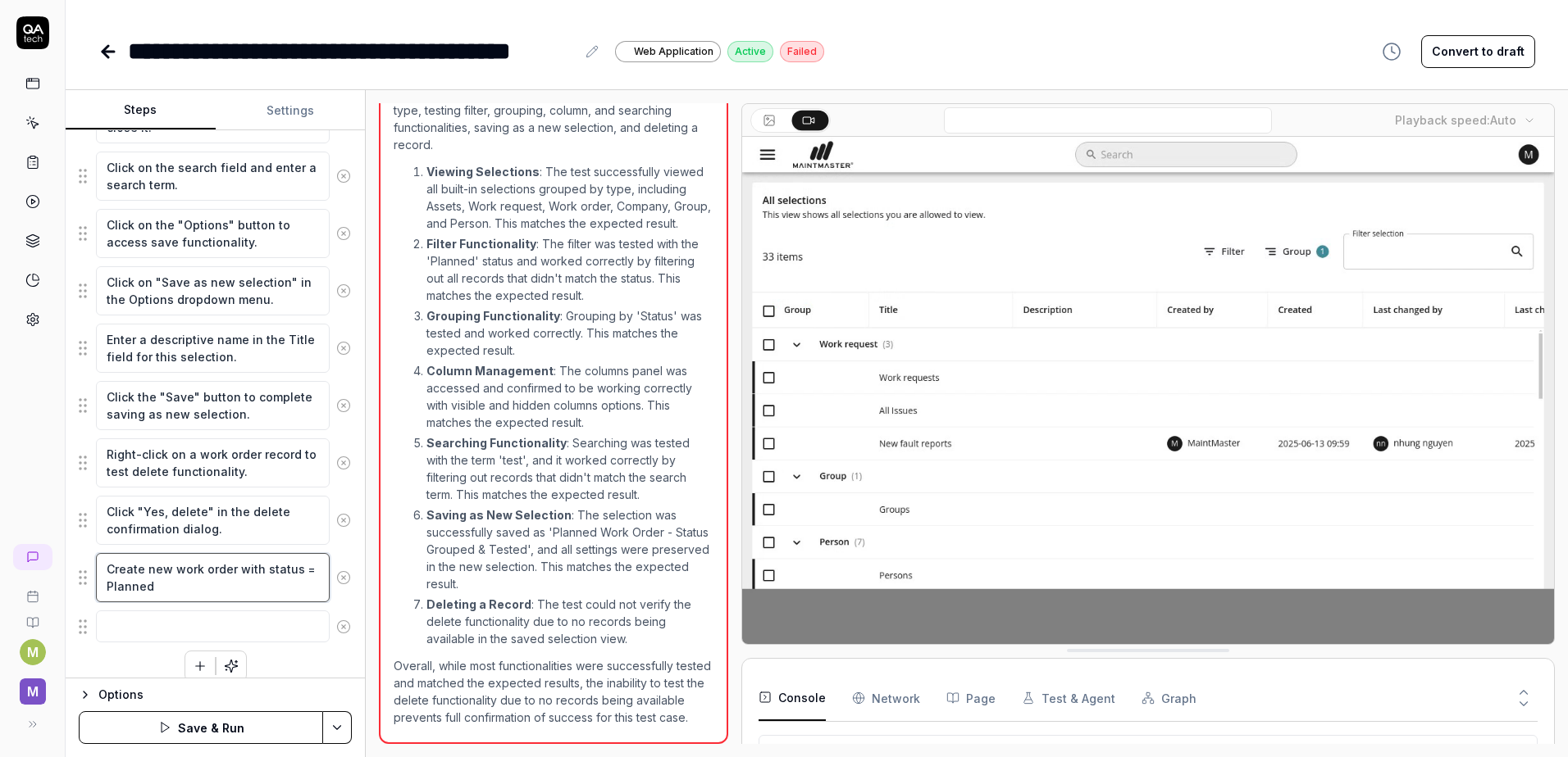
type textarea "Create new work order with status = Planned"
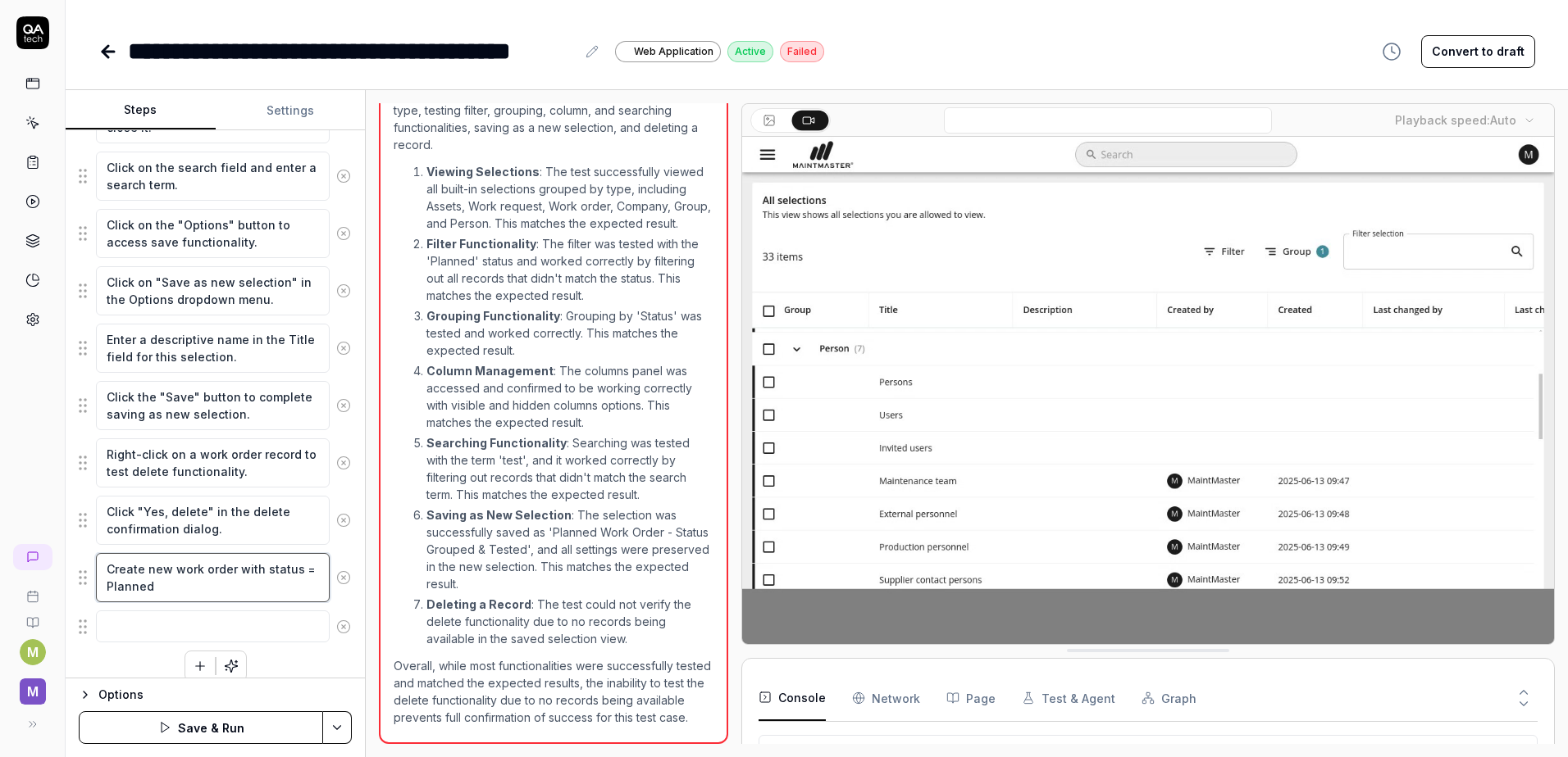
type textarea "*"
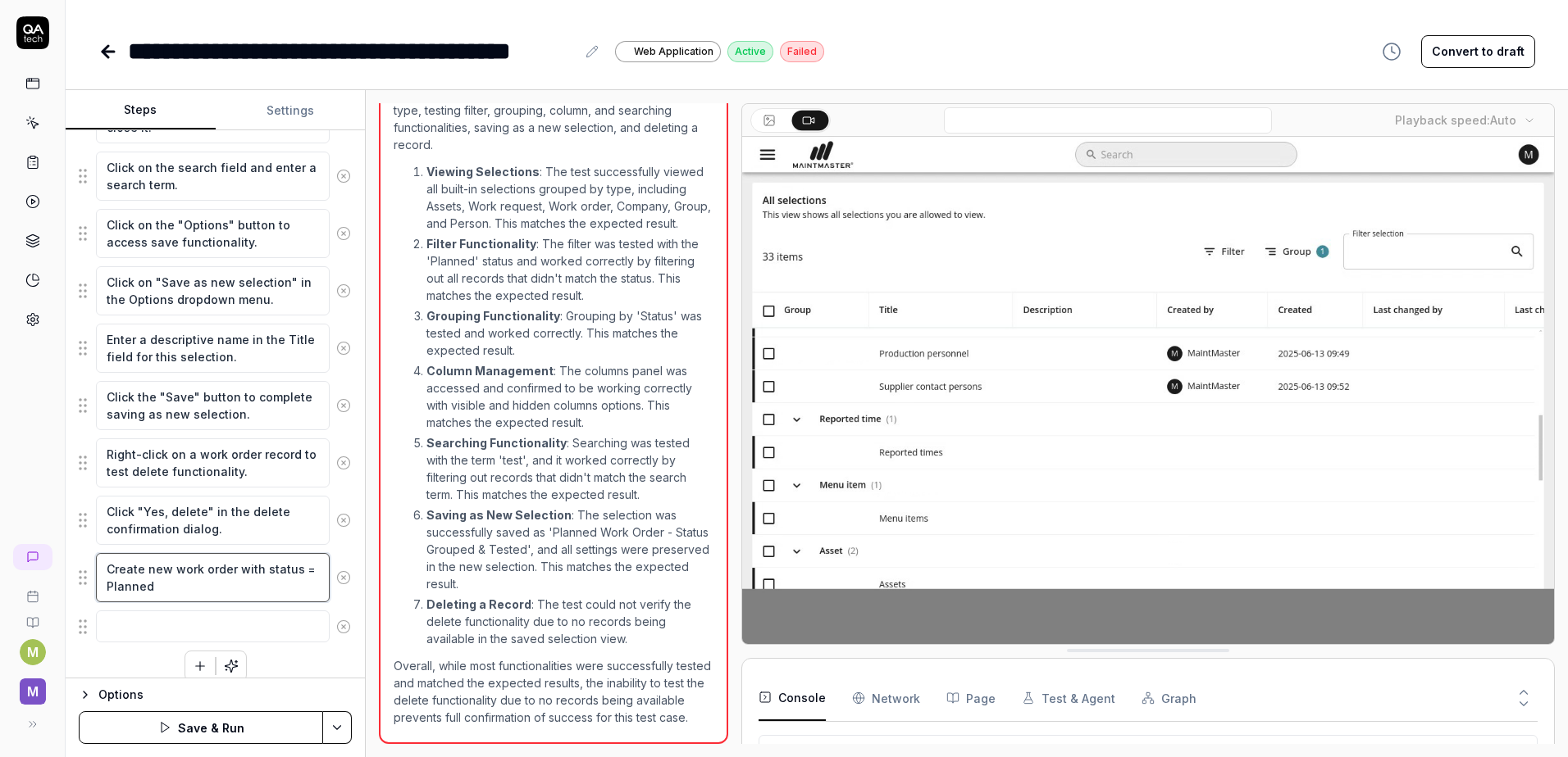
type textarea "Create new work order with status = Planned t"
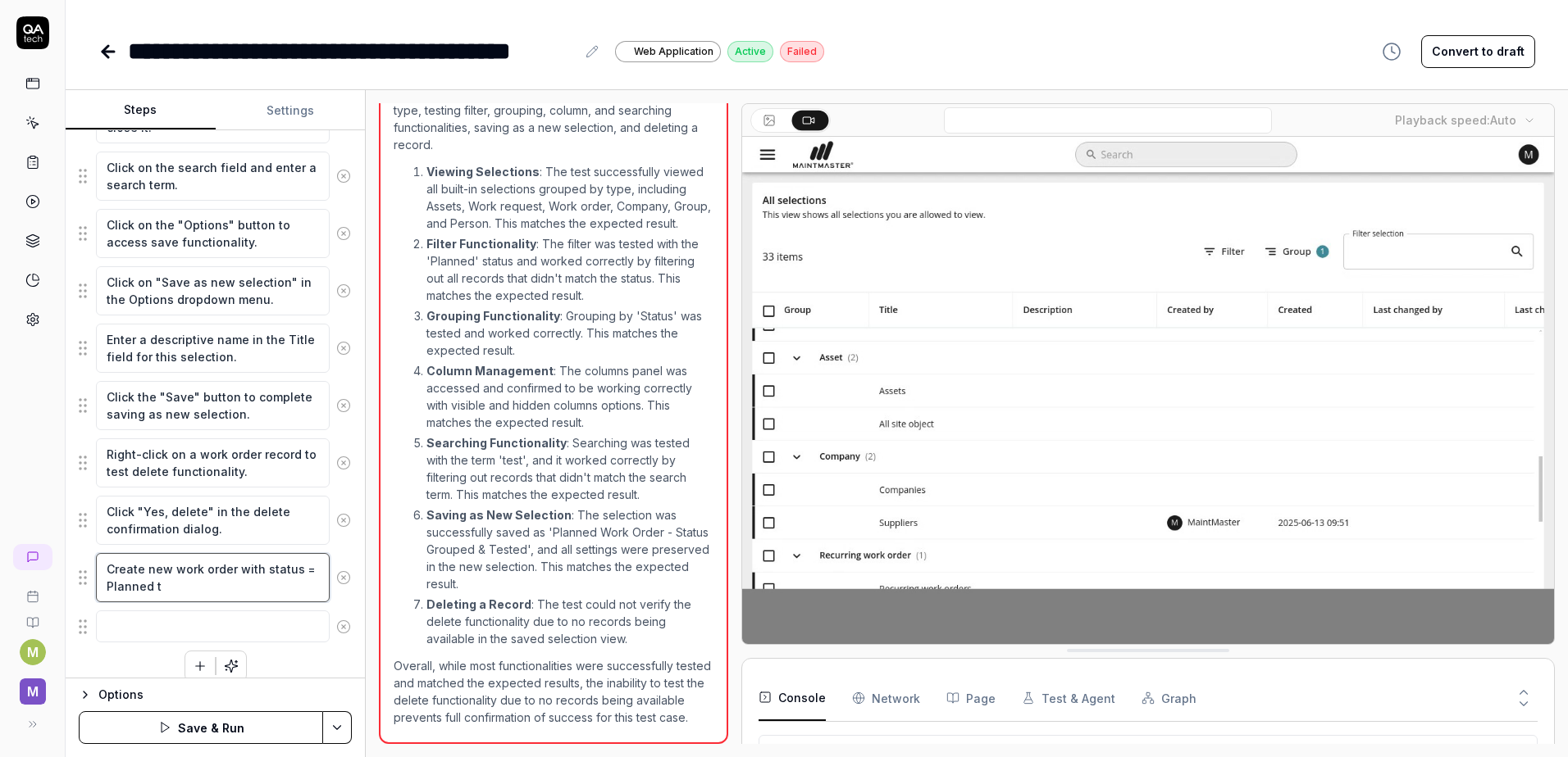
type textarea "*"
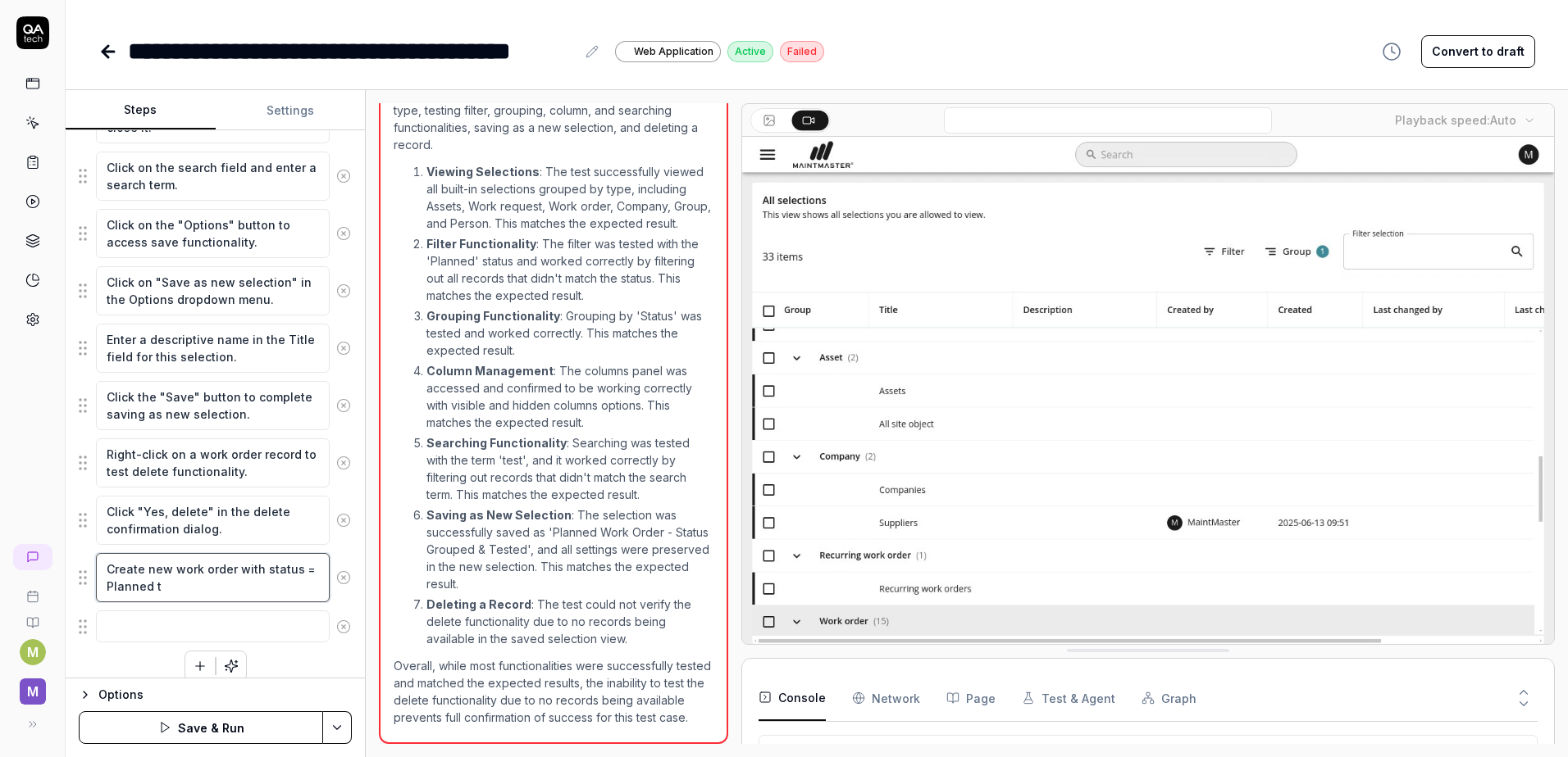
type textarea "Create new work order with status = Planned th"
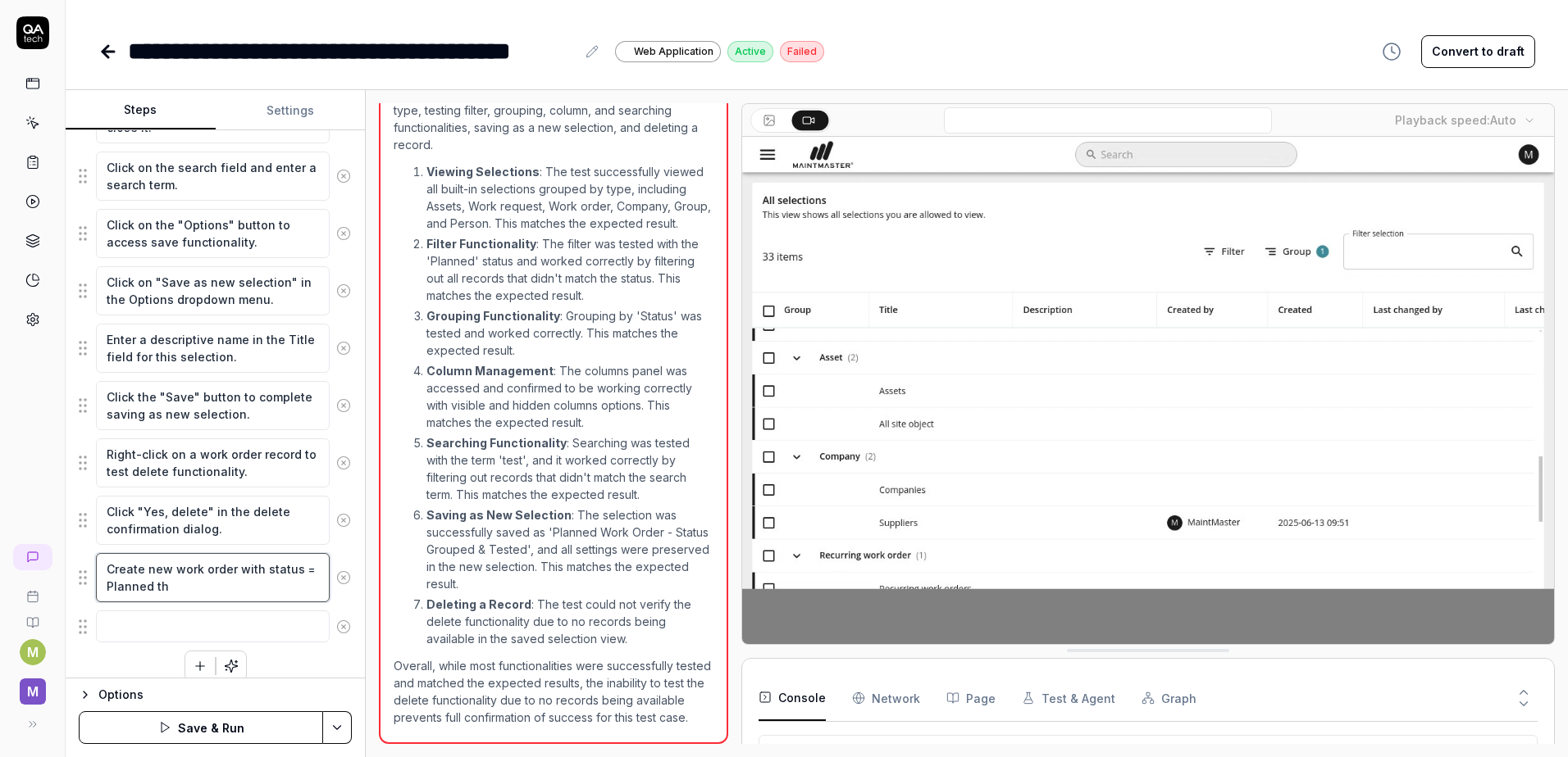
type textarea "*"
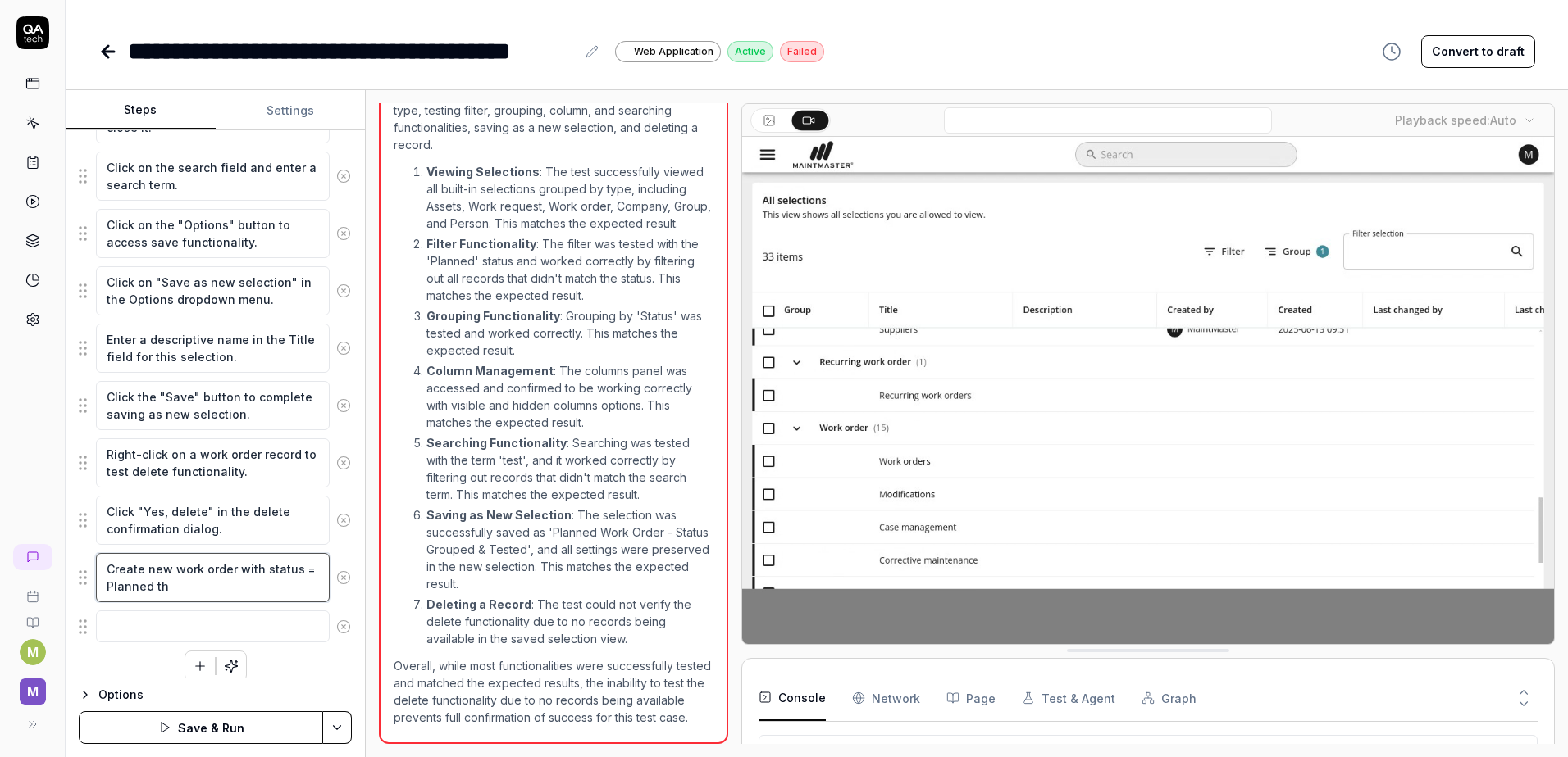
type textarea "Create new work order with status = Planned the"
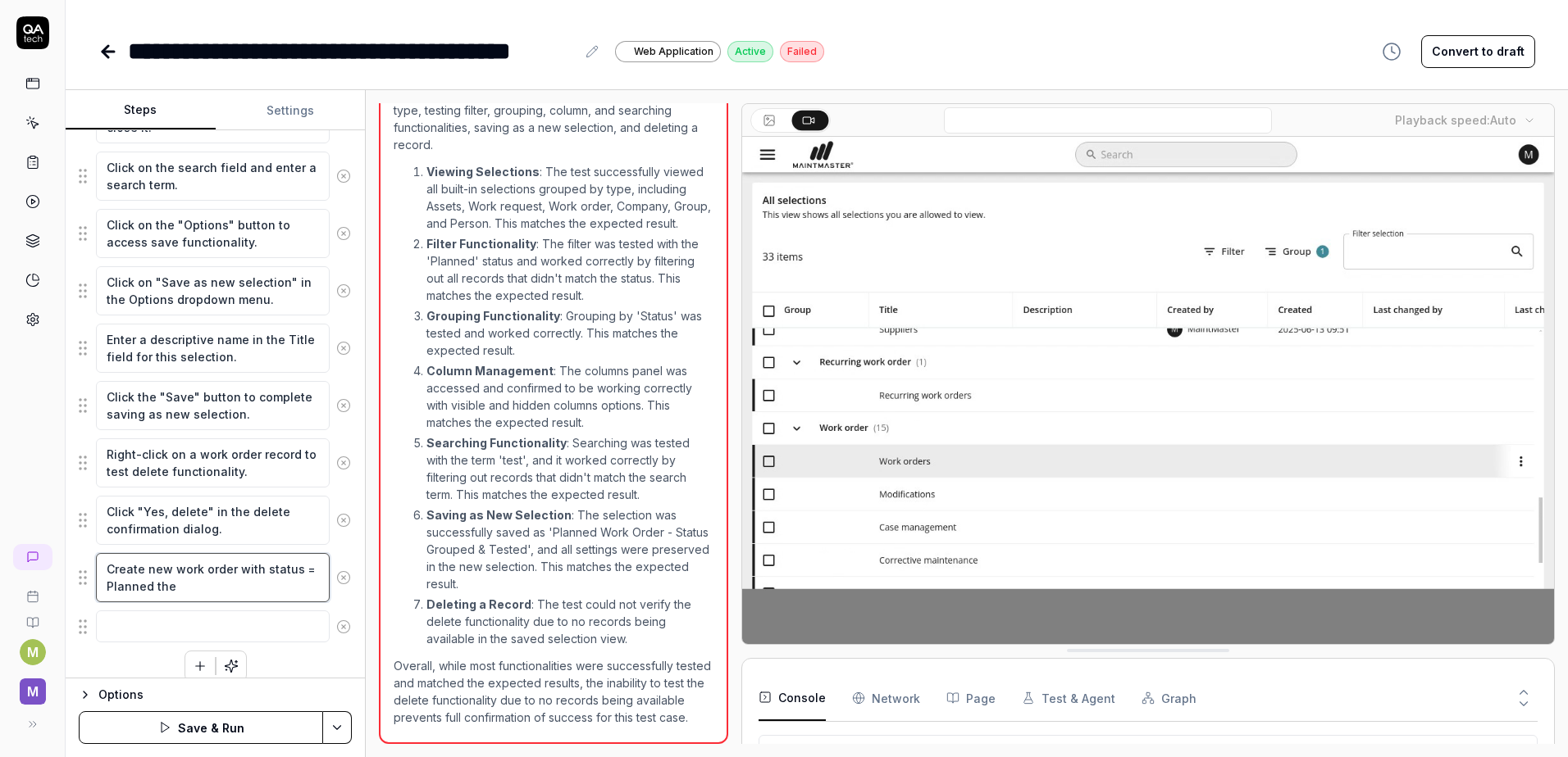
type textarea "*"
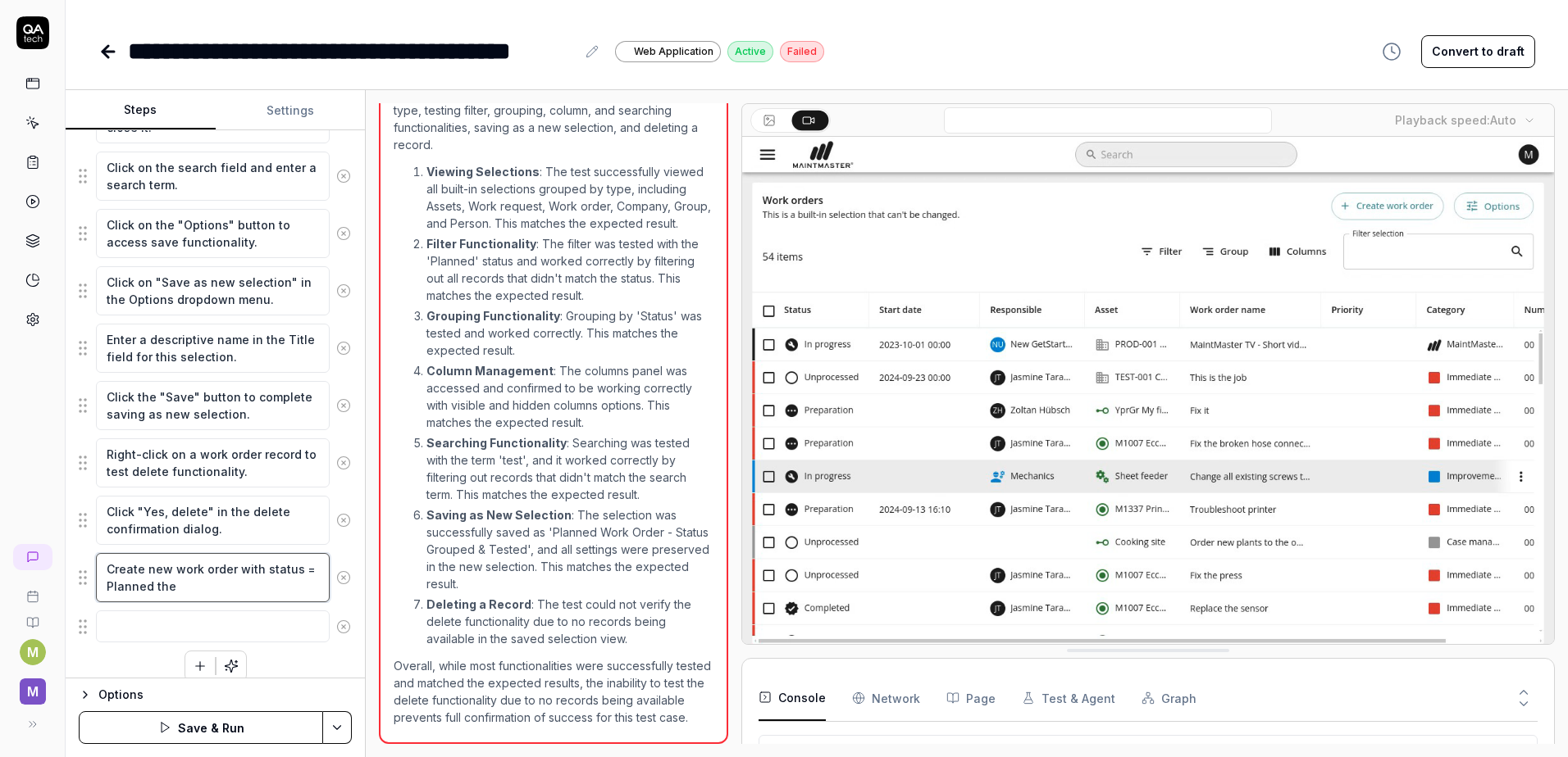
type textarea "Create new work order with status = Planned the"
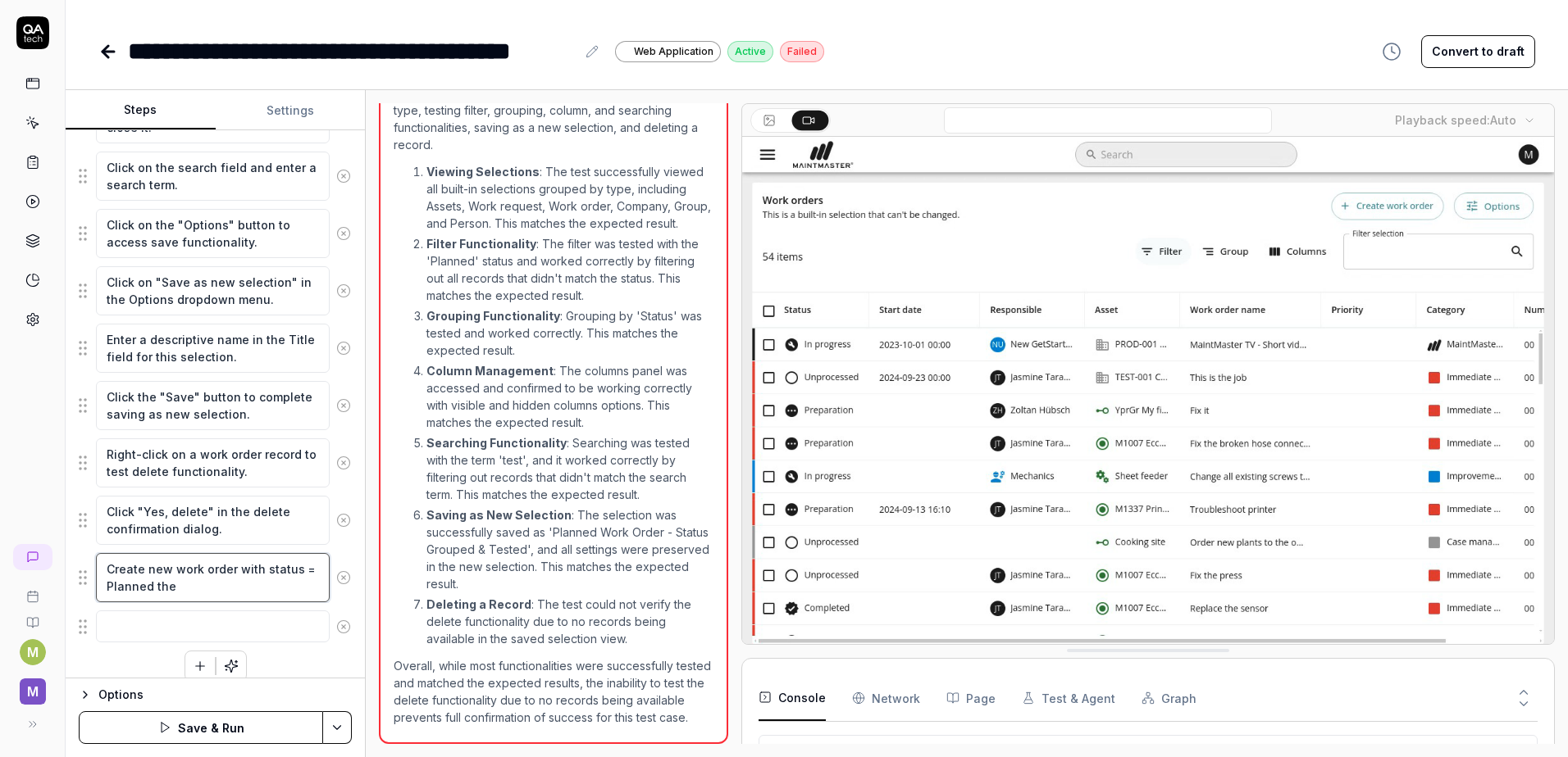
type textarea "*"
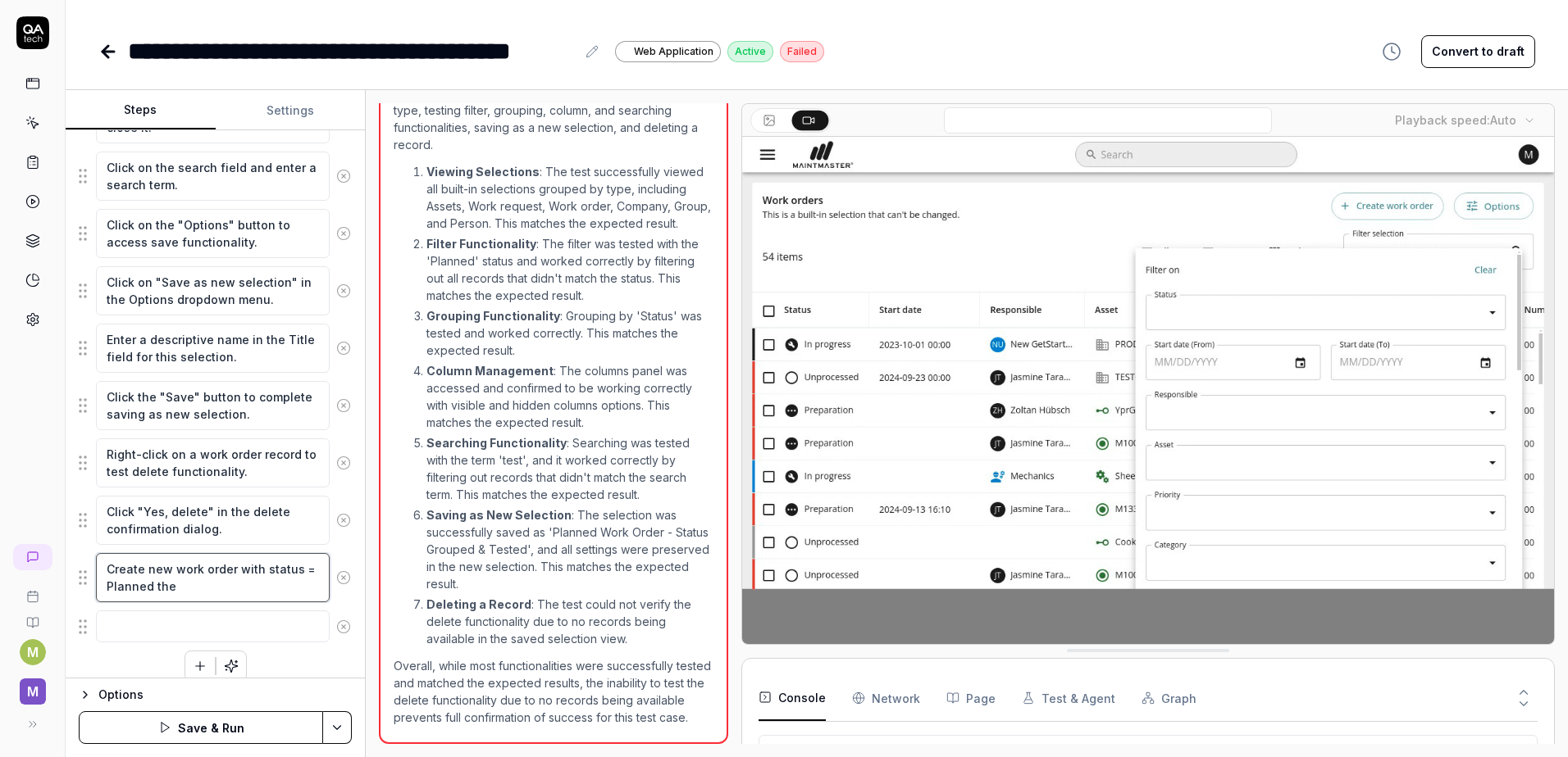
type textarea "Create new work order with status = Planned the n"
type textarea "*"
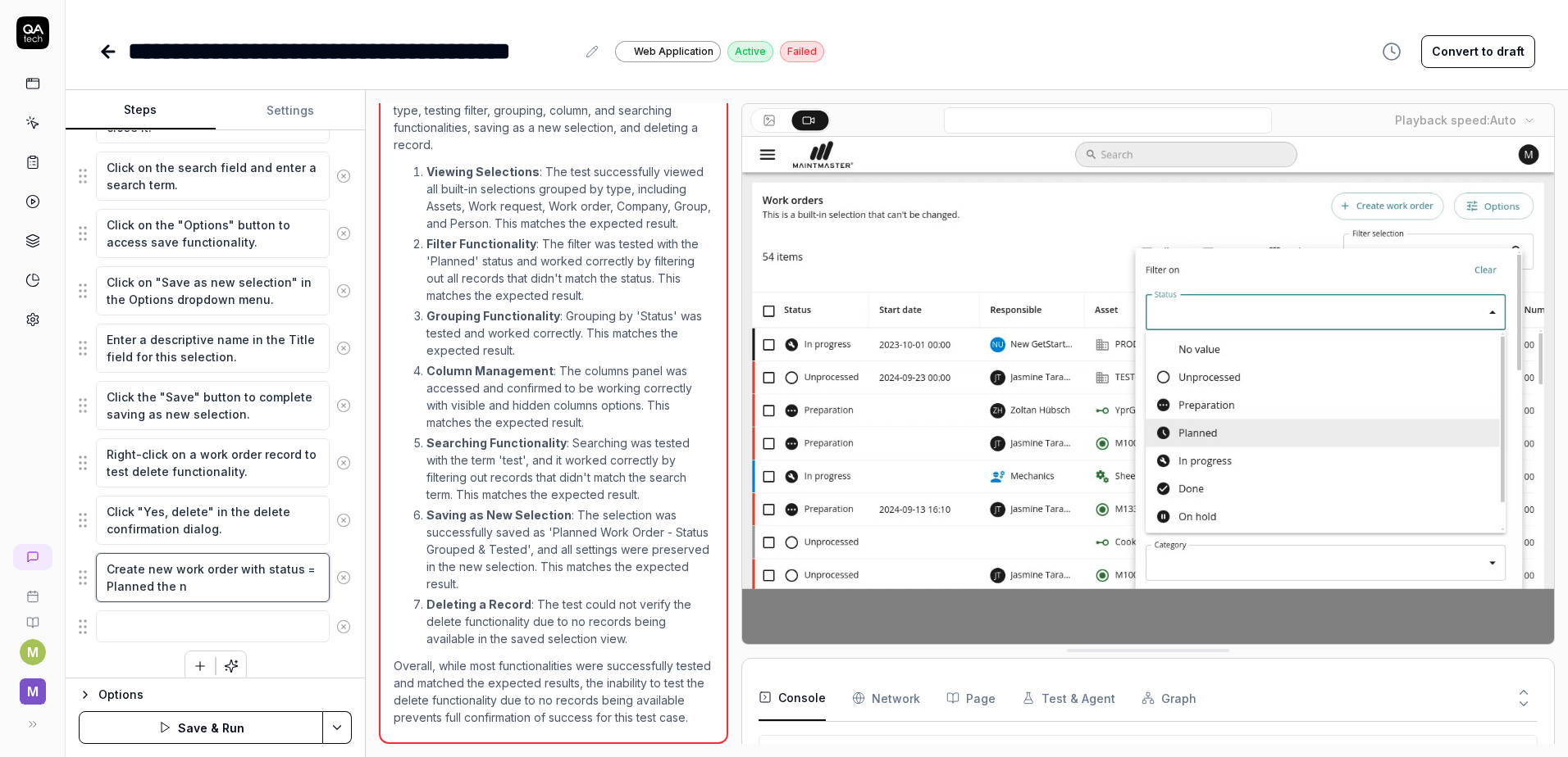
type textarea "Create new work order with status = Planned the"
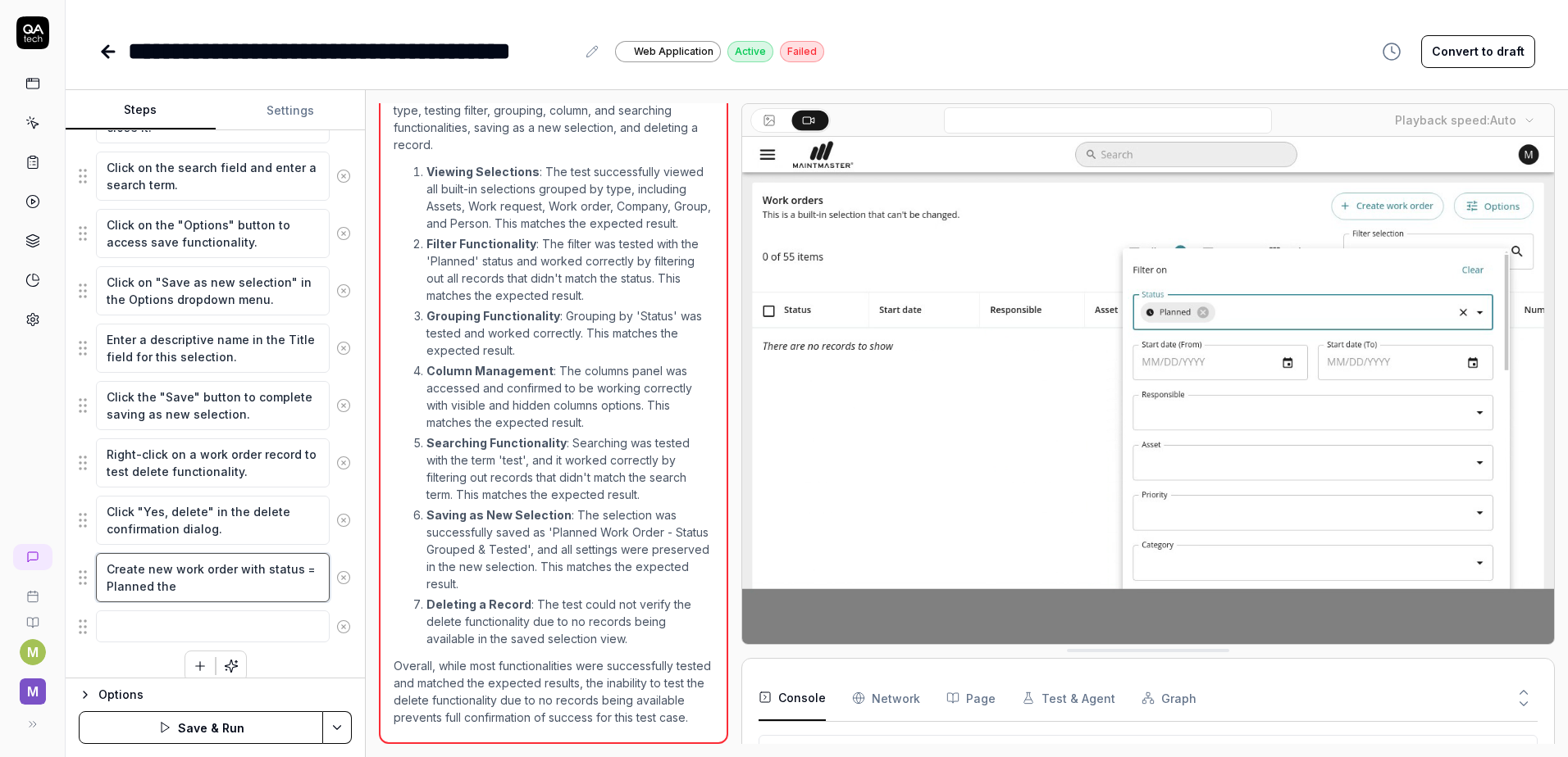
type textarea "*"
type textarea "Create new work order with status = Planned the"
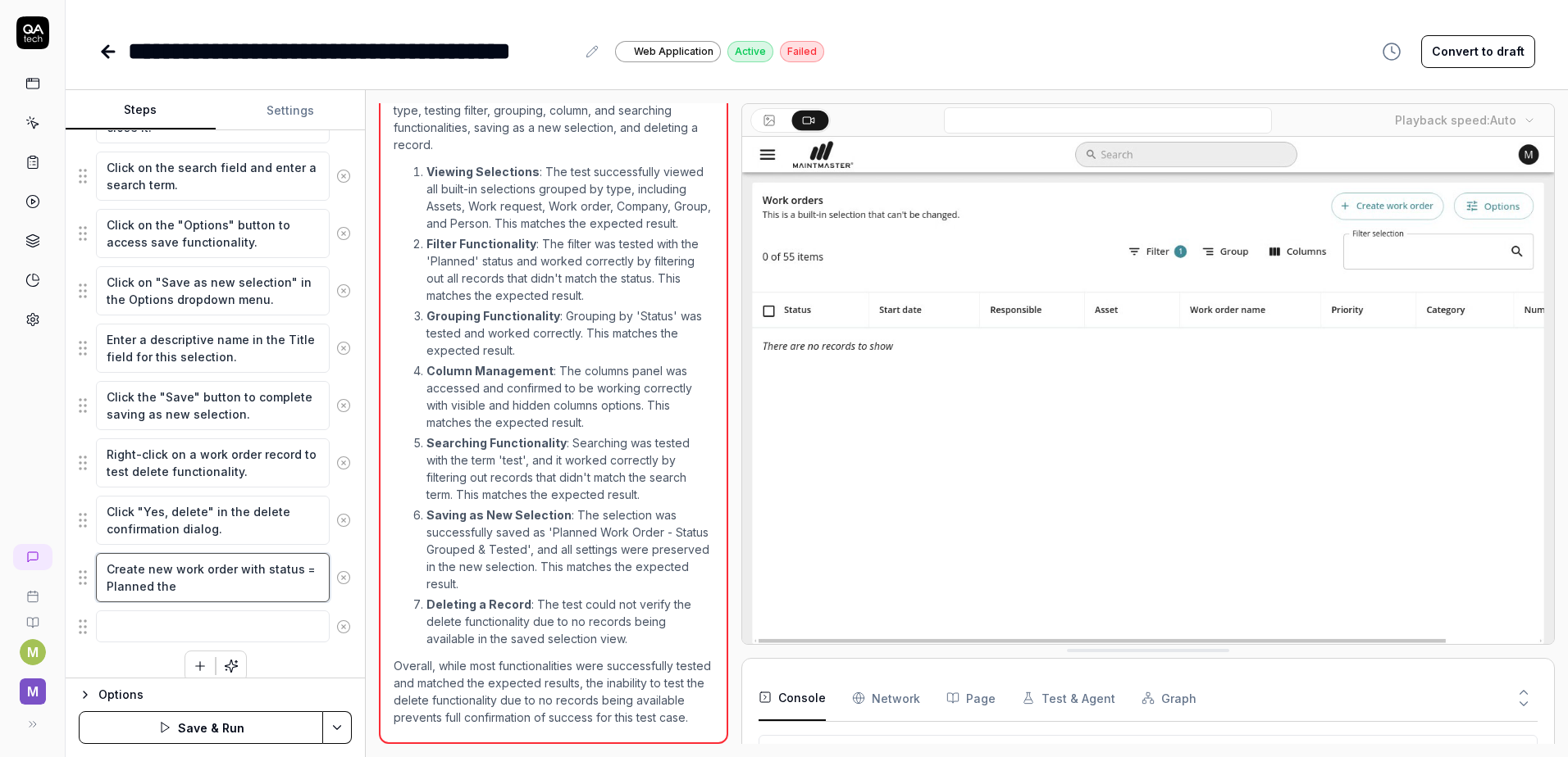
type textarea "*"
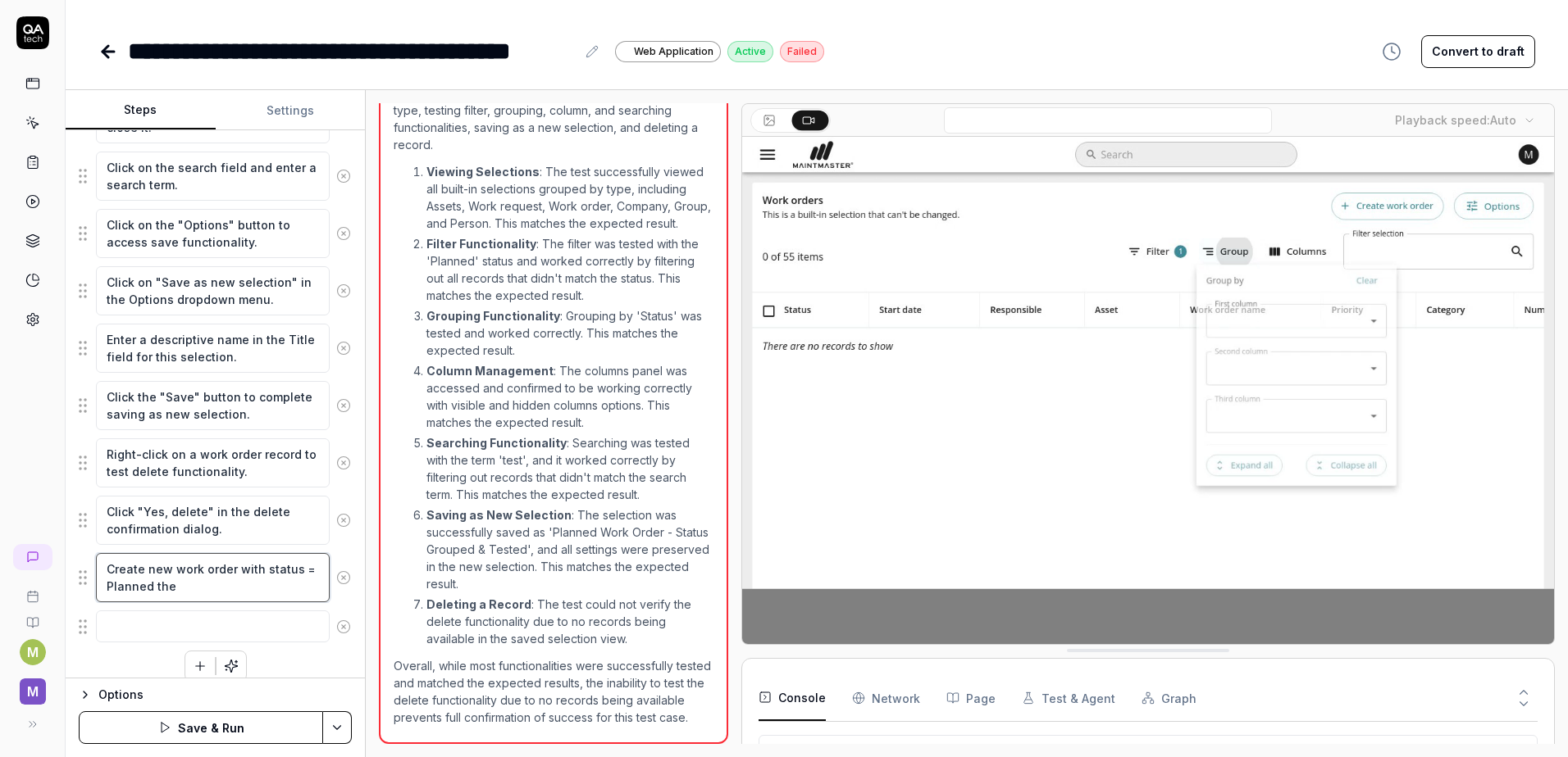
type textarea "Create new work order with status = Planned then"
type textarea "*"
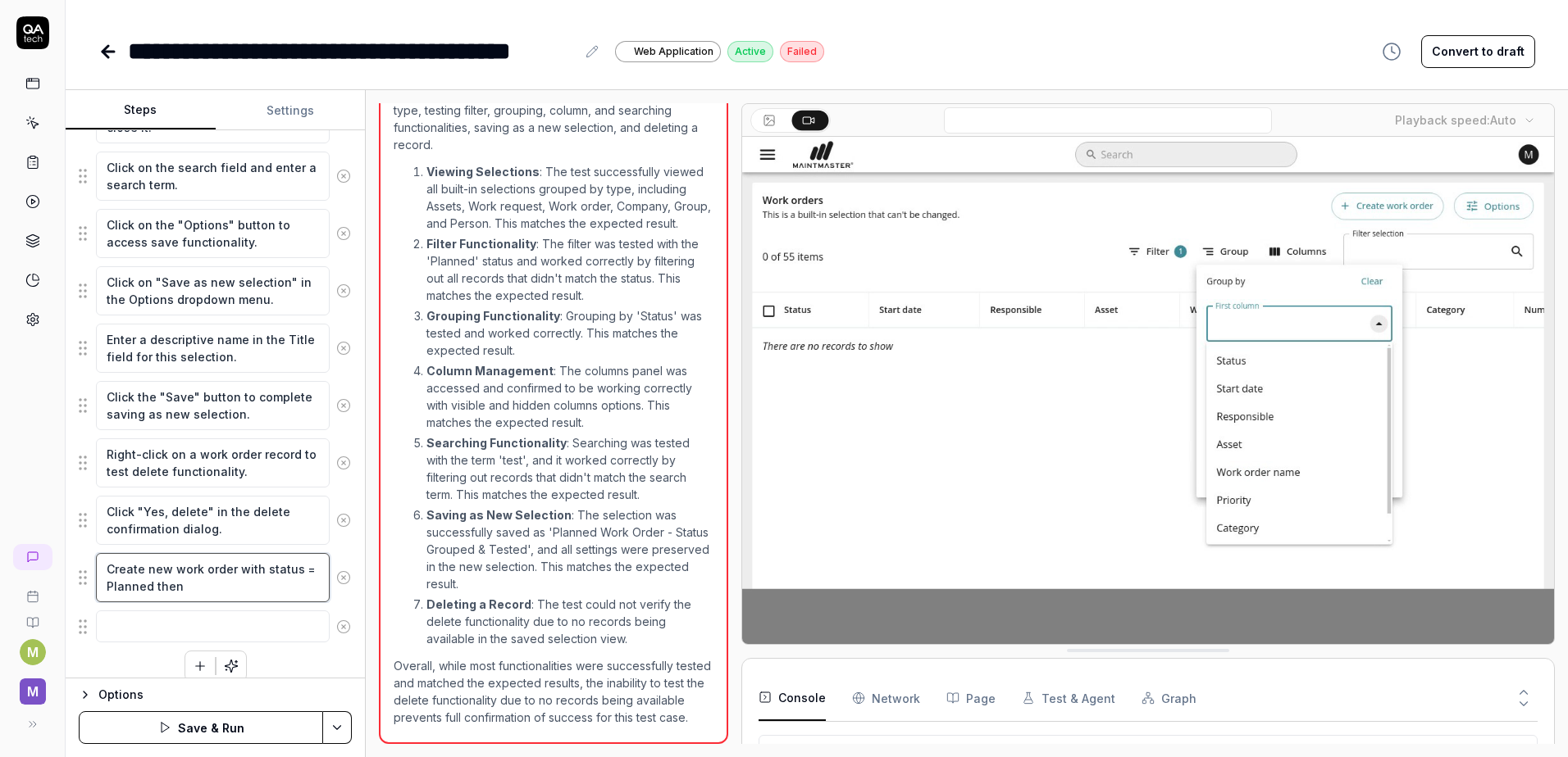
type textarea "Create new work order with status = Planned then"
type textarea "*"
type textarea "Create new work order with status = Planned then s"
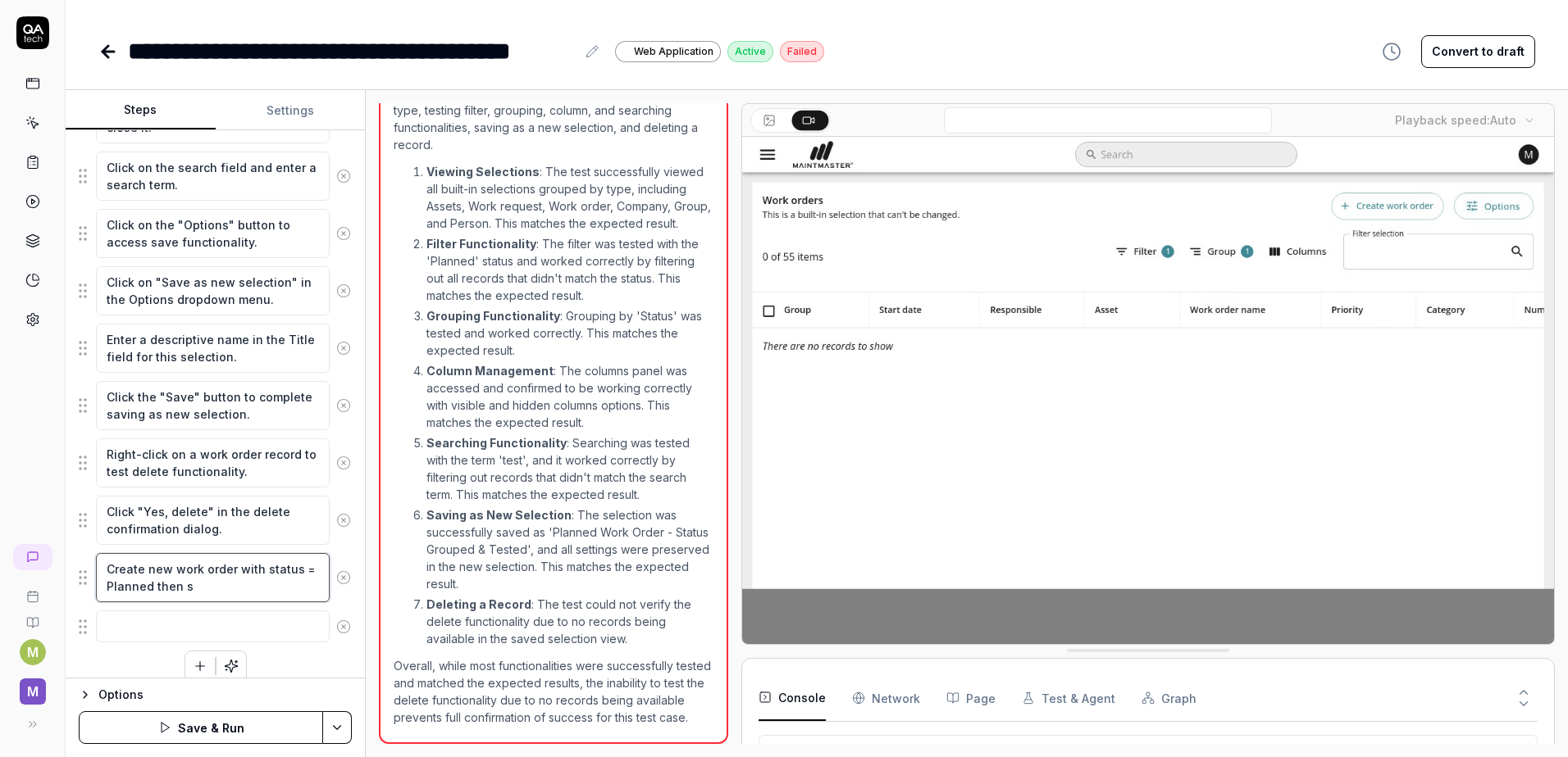
type textarea "*"
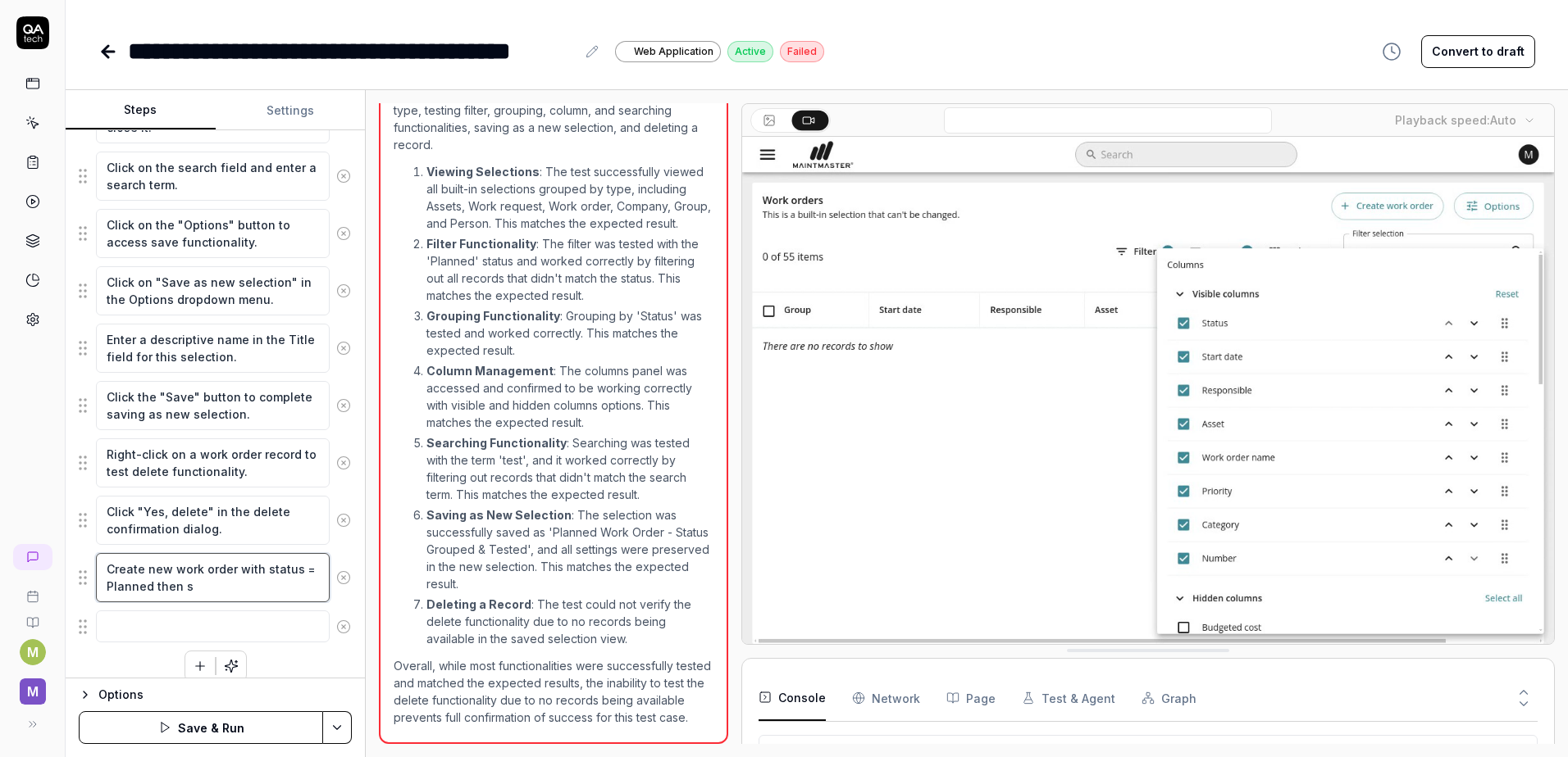
type textarea "Create new work order with status = Planned then sa"
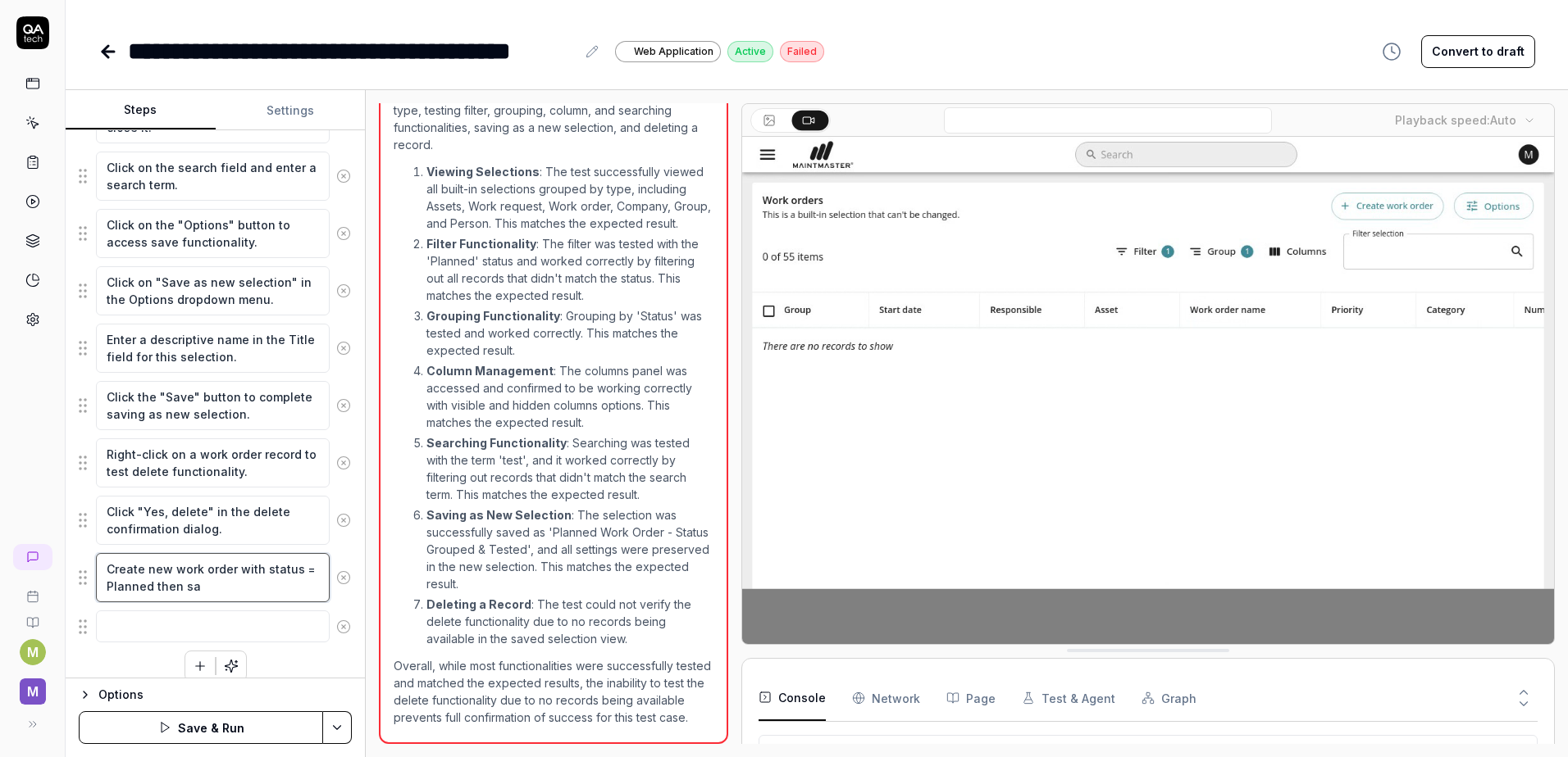
type textarea "*"
type textarea "Create new work order with status = Planned then sav"
type textarea "*"
type textarea "Create new work order with status = Planned then save"
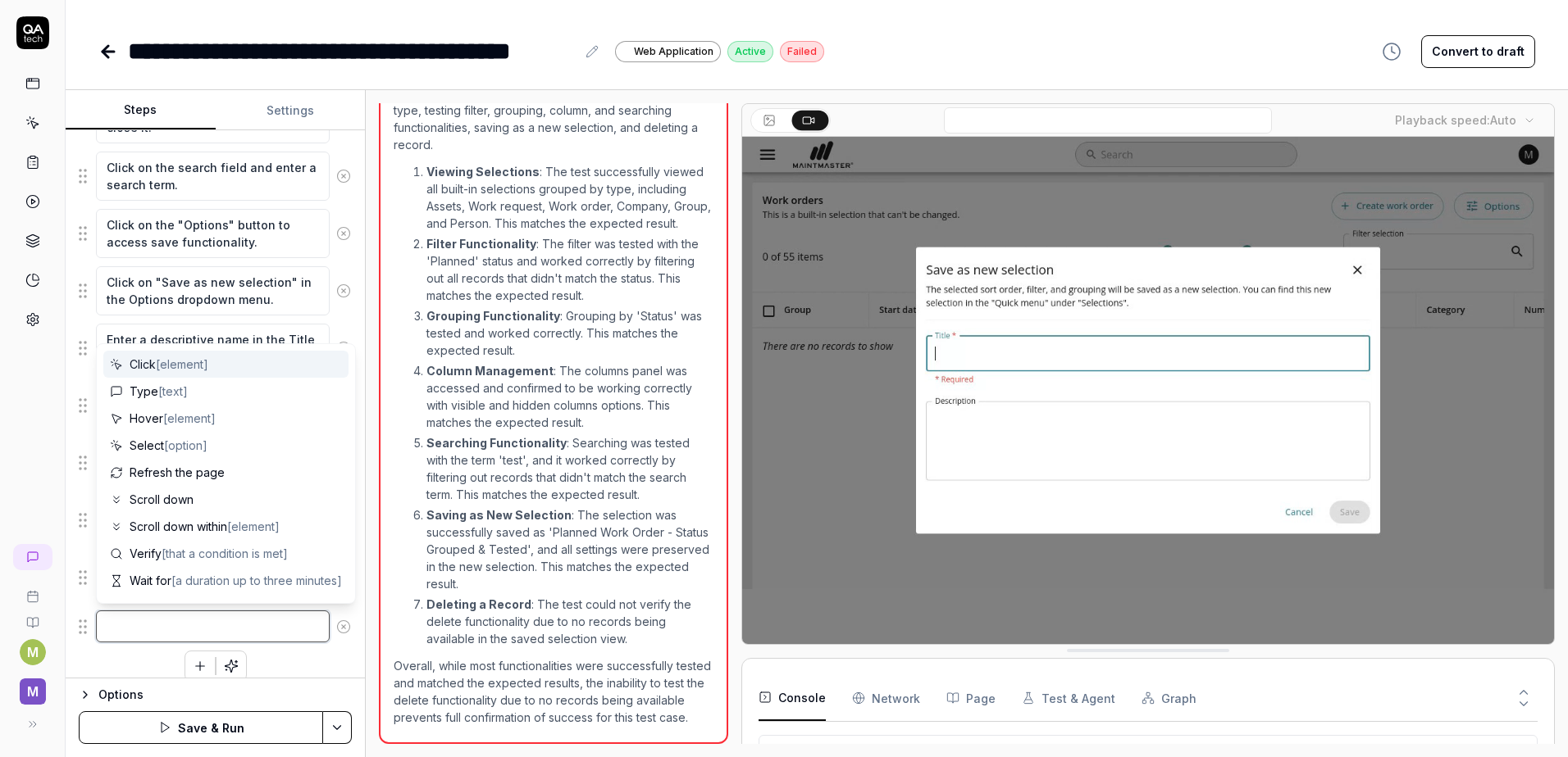
click at [248, 611] on textarea at bounding box center [212, 626] width 233 height 32
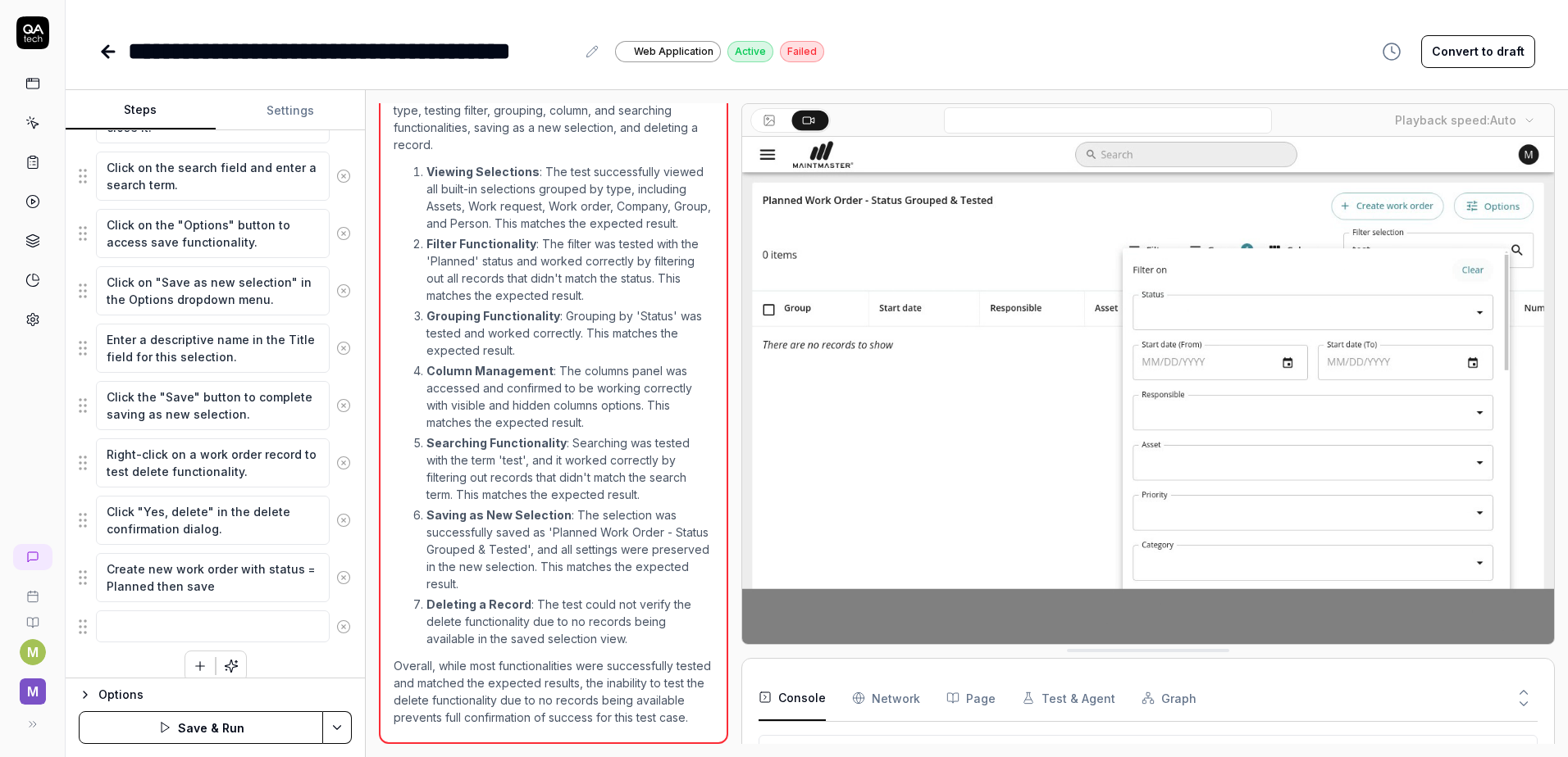
click at [348, 612] on div "Goal 1. View all selections that include built-in selections and created select…" at bounding box center [215, 405] width 300 height 549
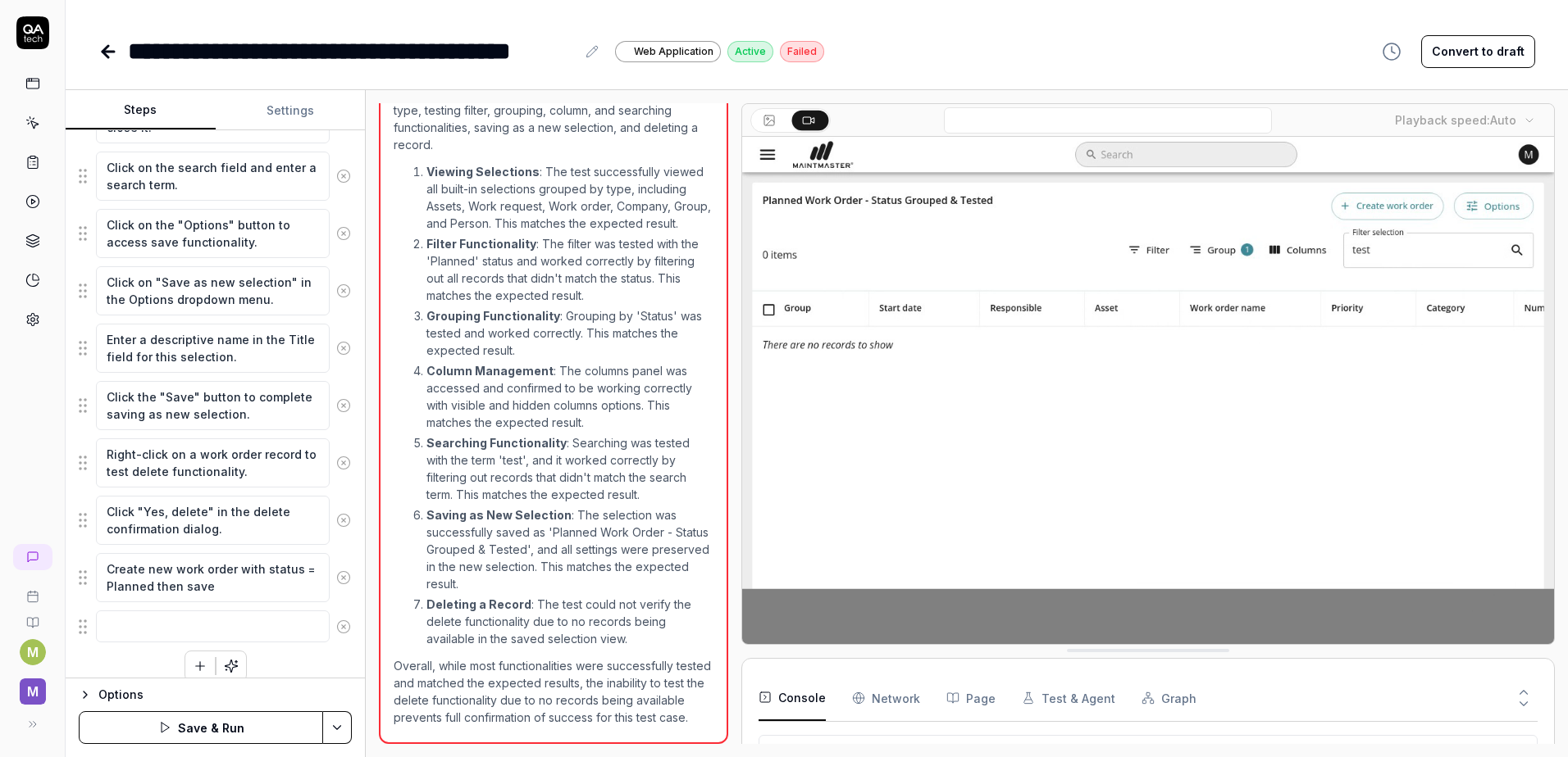
drag, startPoint x: 330, startPoint y: 629, endPoint x: 285, endPoint y: 615, distance: 47.1
click at [337, 629] on icon at bounding box center [344, 627] width 15 height 15
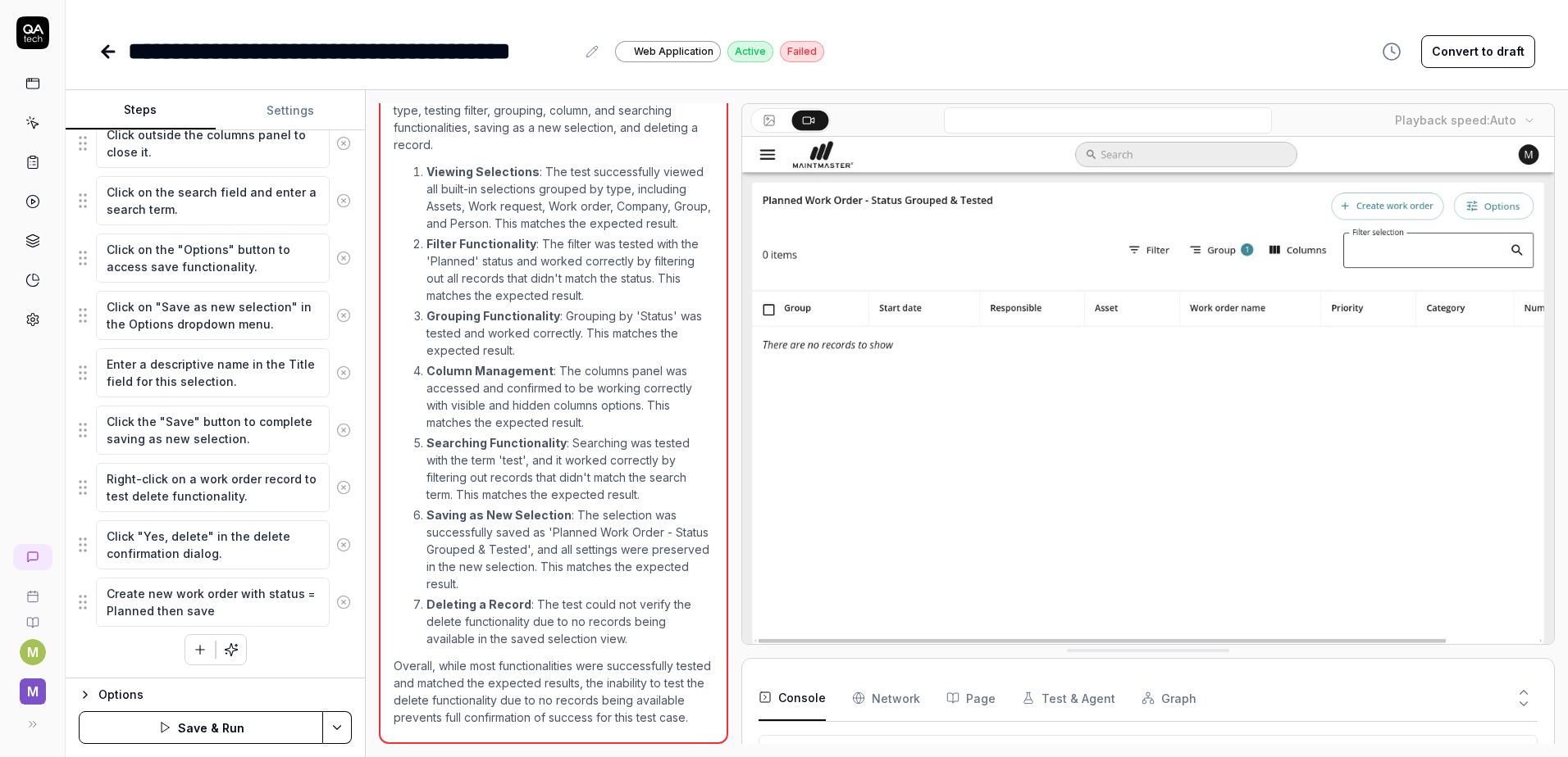
scroll to position [1112, 0]
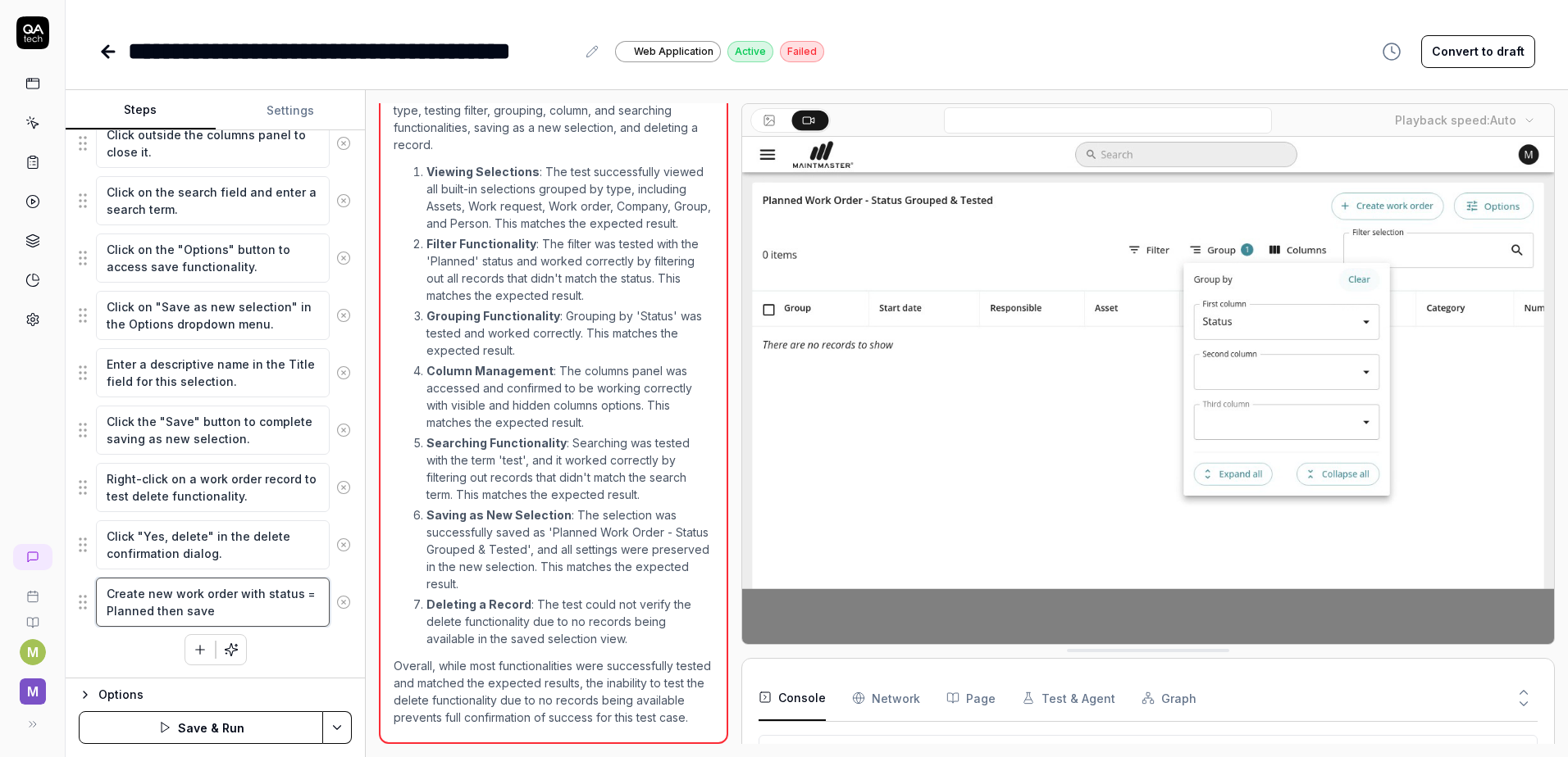
drag, startPoint x: 176, startPoint y: 590, endPoint x: 173, endPoint y: 532, distance: 58.1
click at [173, 532] on fieldset "Click on the menu button to access the navigation. Click on "Selections" in the…" at bounding box center [215, 0] width 273 height 1256
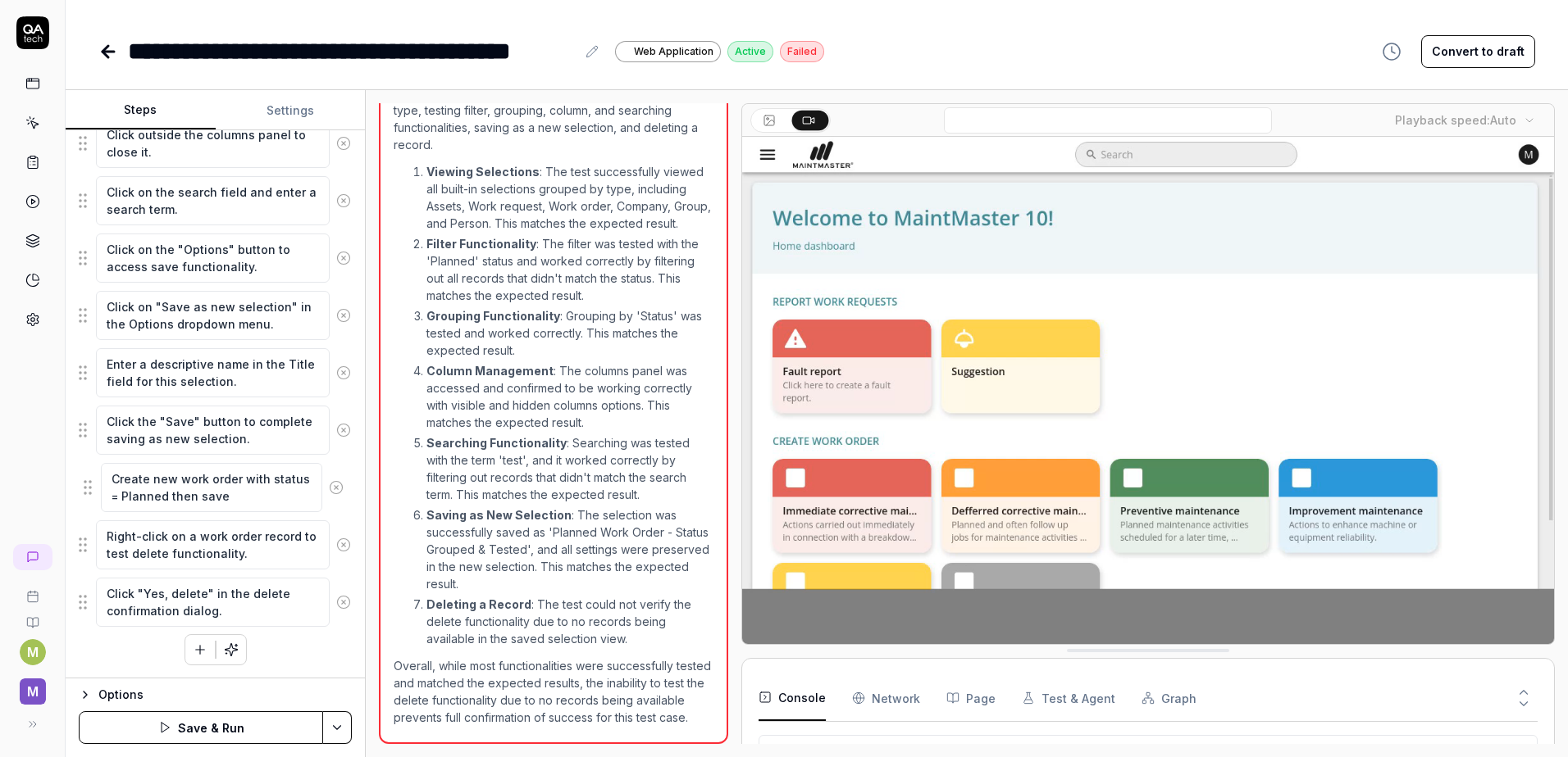
drag, startPoint x: 88, startPoint y: 607, endPoint x: 93, endPoint y: 493, distance: 114.1
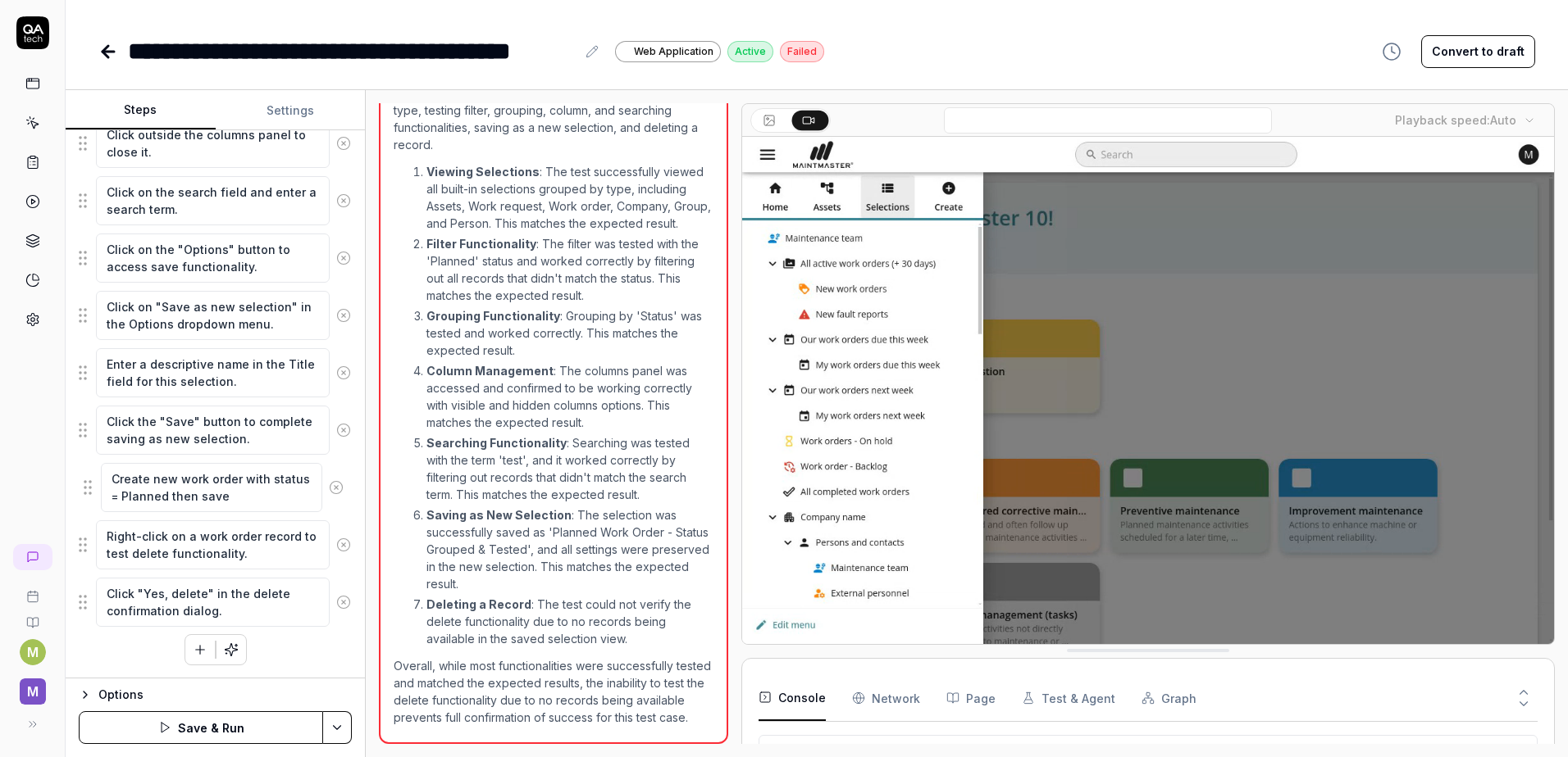
click at [93, 493] on fieldset "Click on the menu button to access the navigation. Click on "Selections" in the…" at bounding box center [215, 0] width 273 height 1256
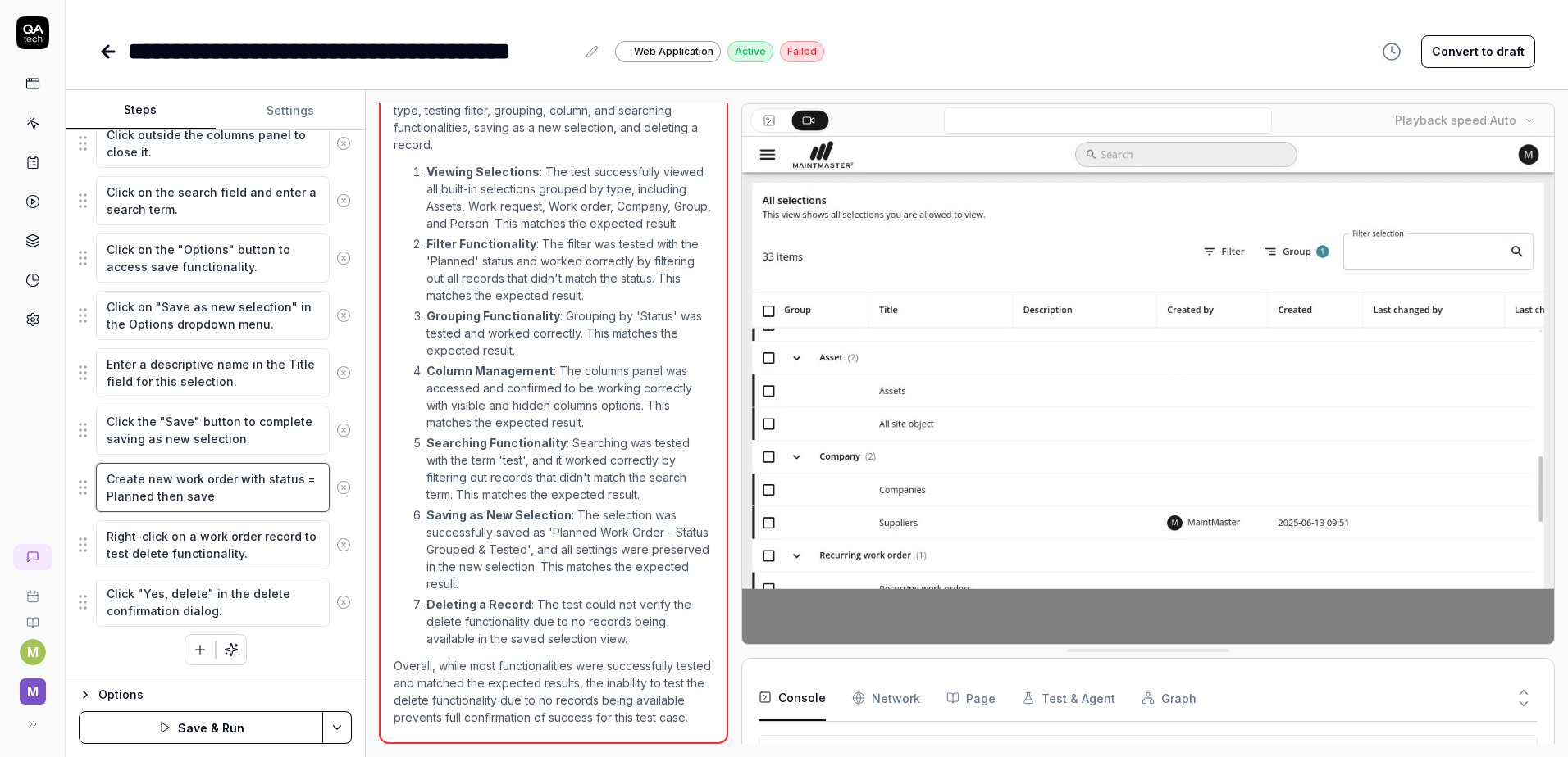
click at [301, 479] on textarea "Create new work order with status = Planned then save" at bounding box center [212, 488] width 233 height 49
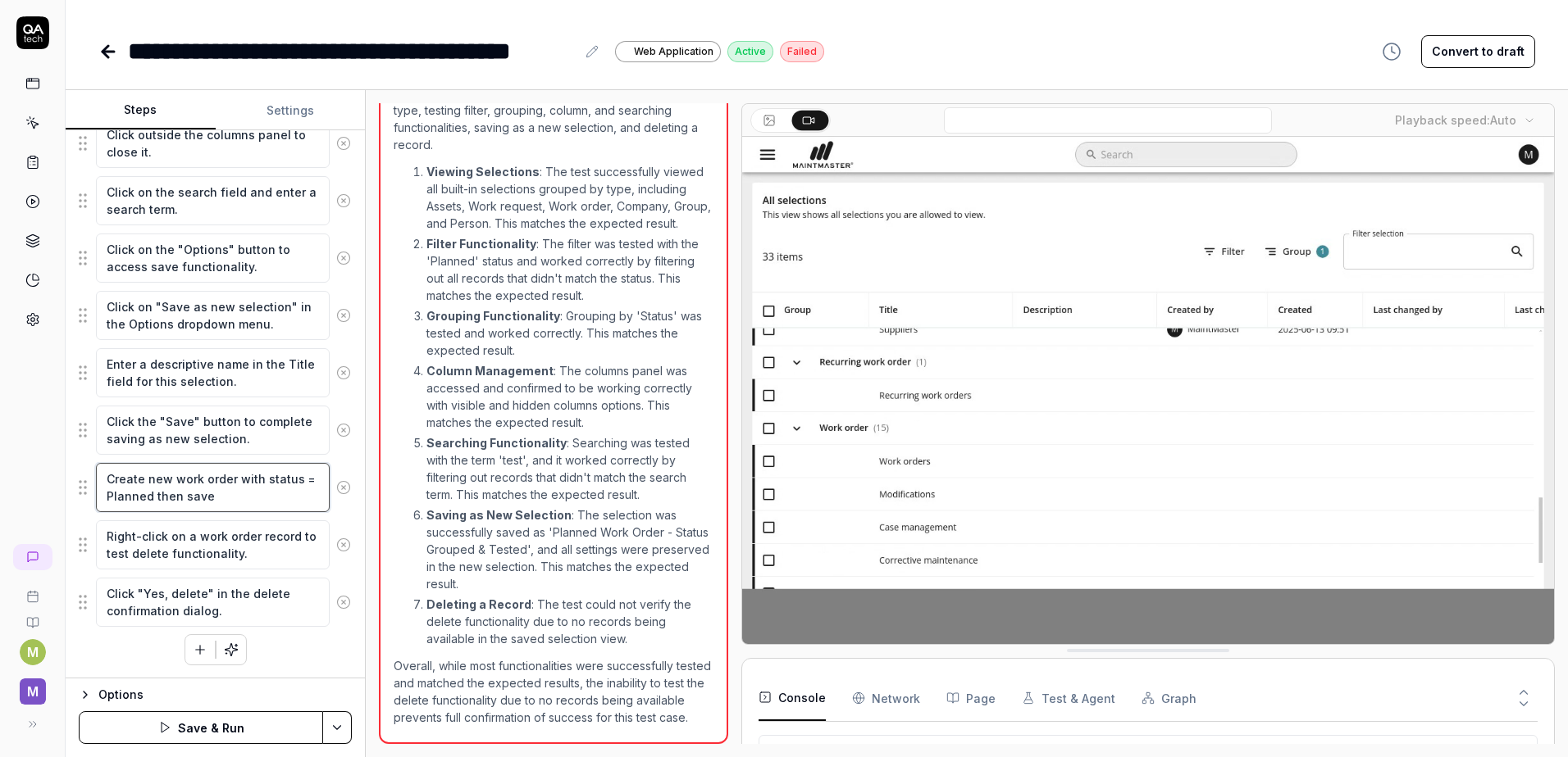
click at [306, 479] on textarea "Create new work order with status = Planned then save" at bounding box center [212, 488] width 233 height 49
type textarea "*"
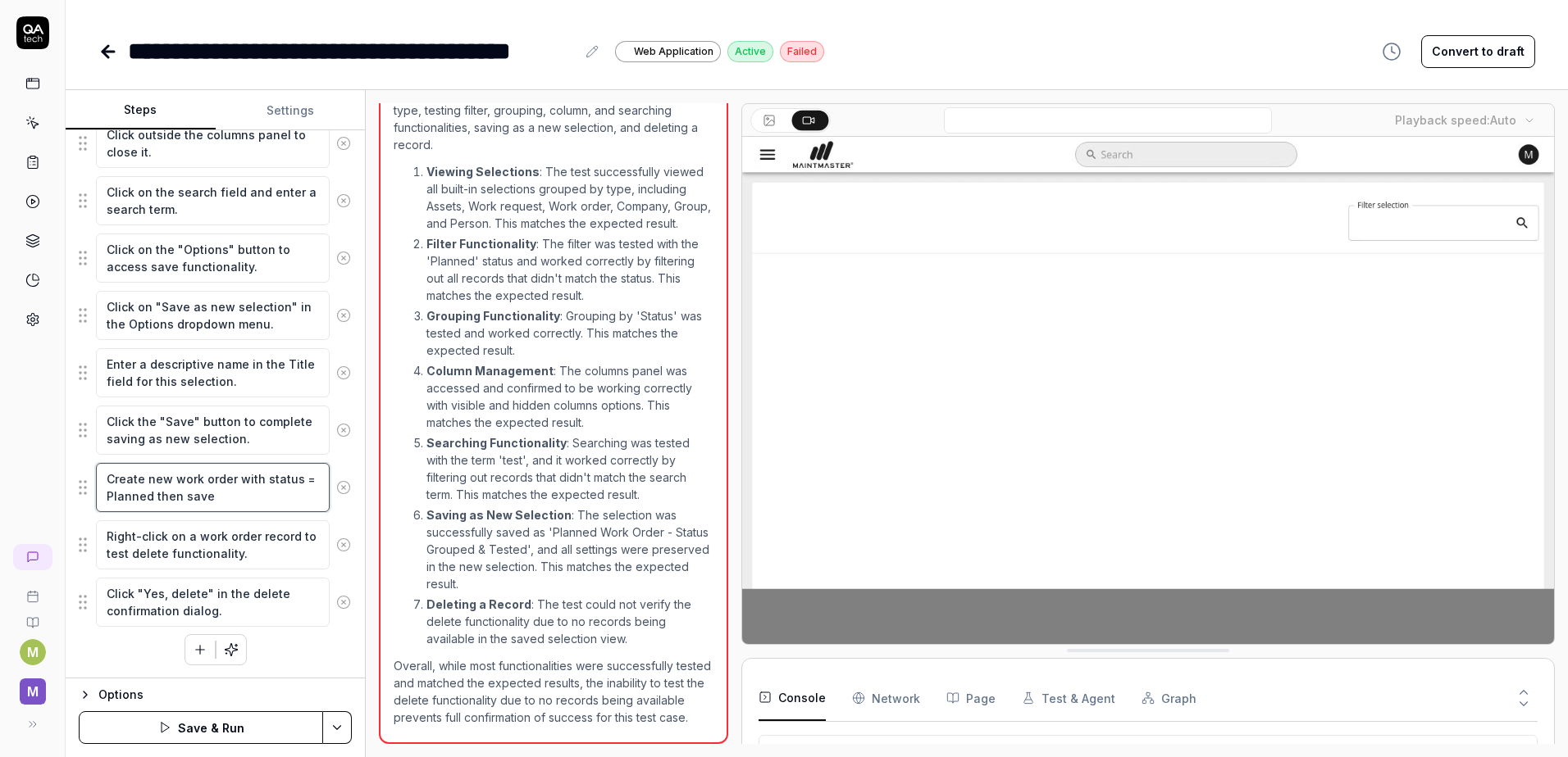
type textarea "Create new work order with status Planned then save"
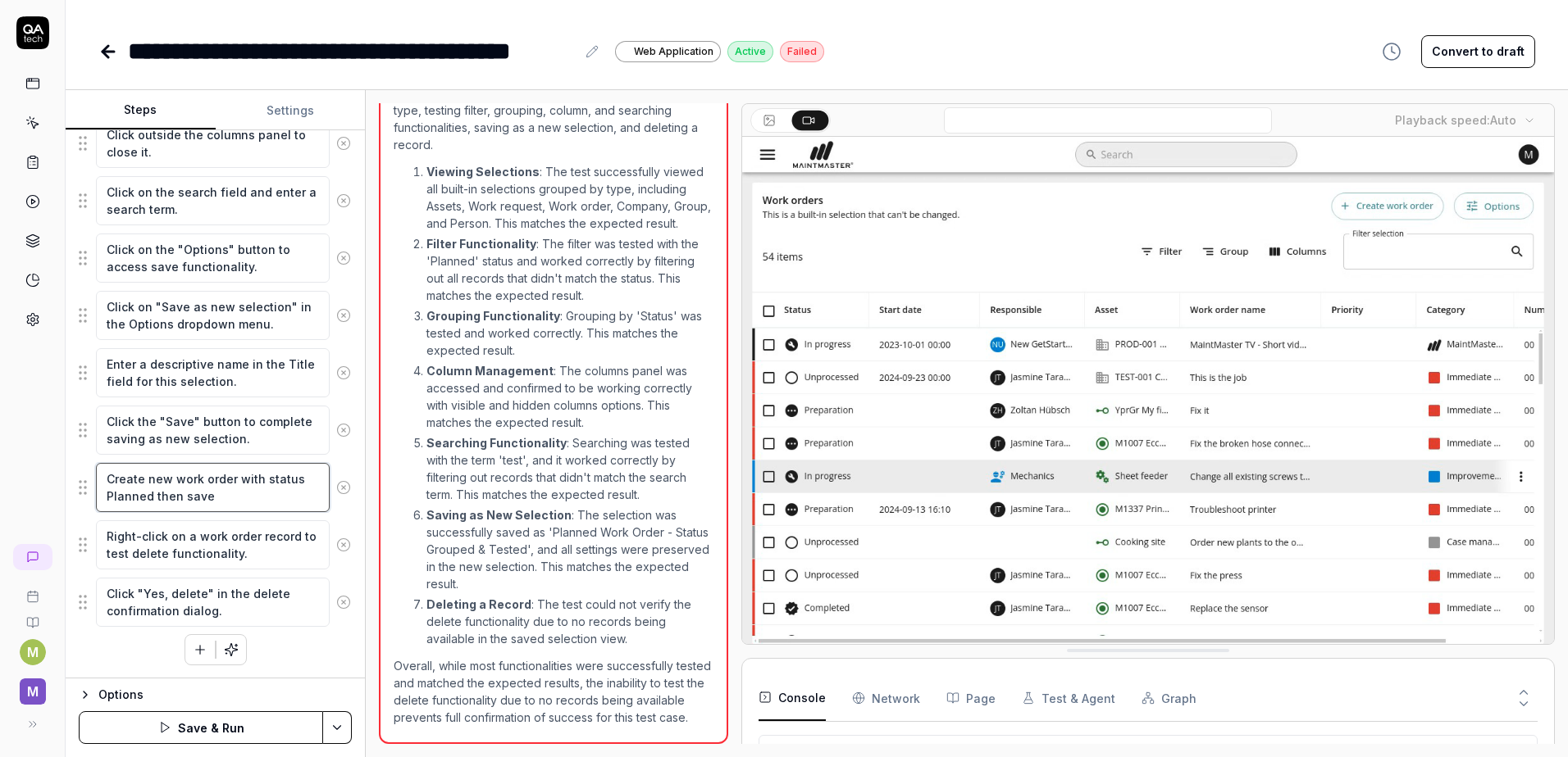
type textarea "*"
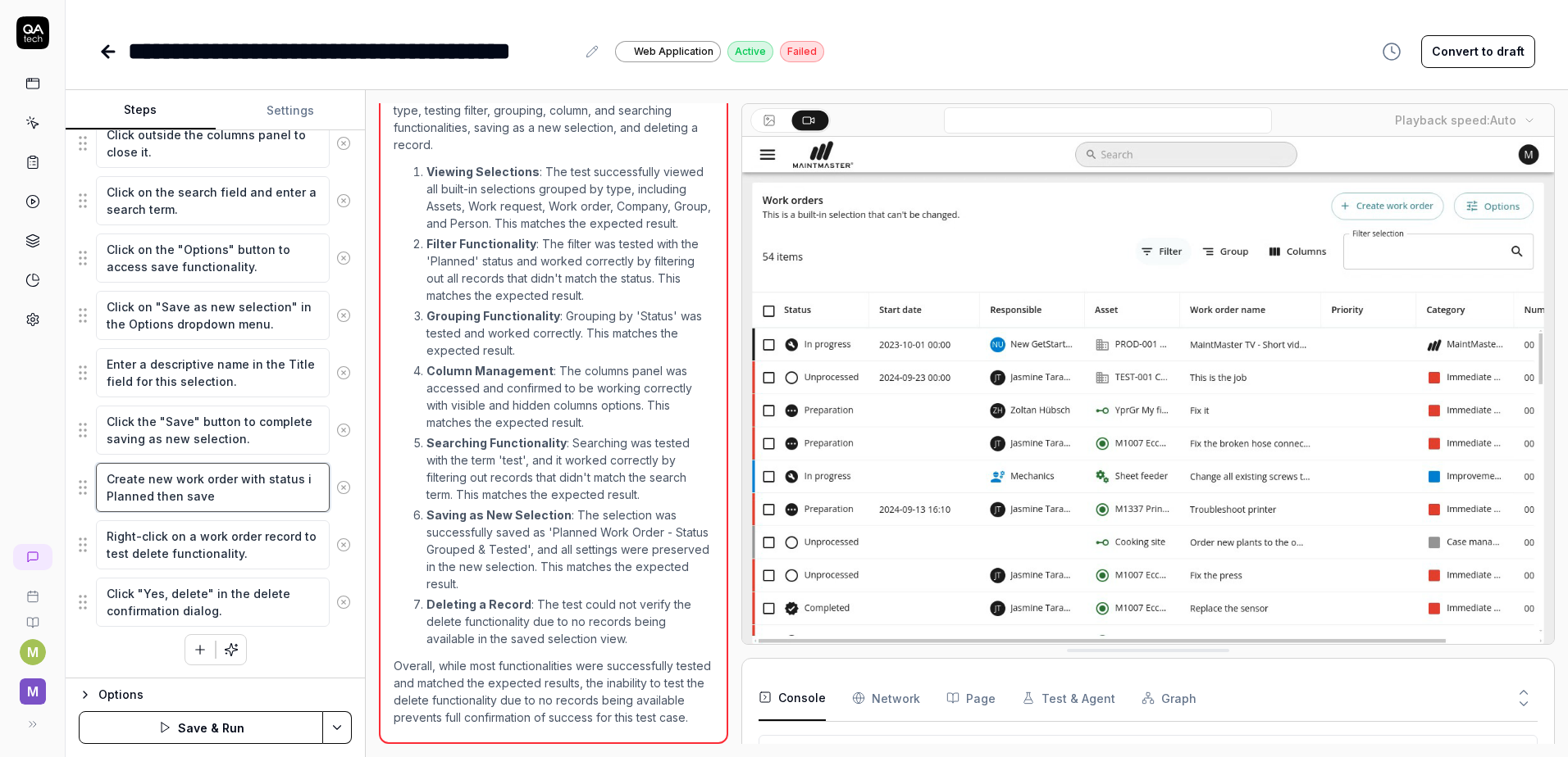
type textarea "Create new work order with status Planned then save"
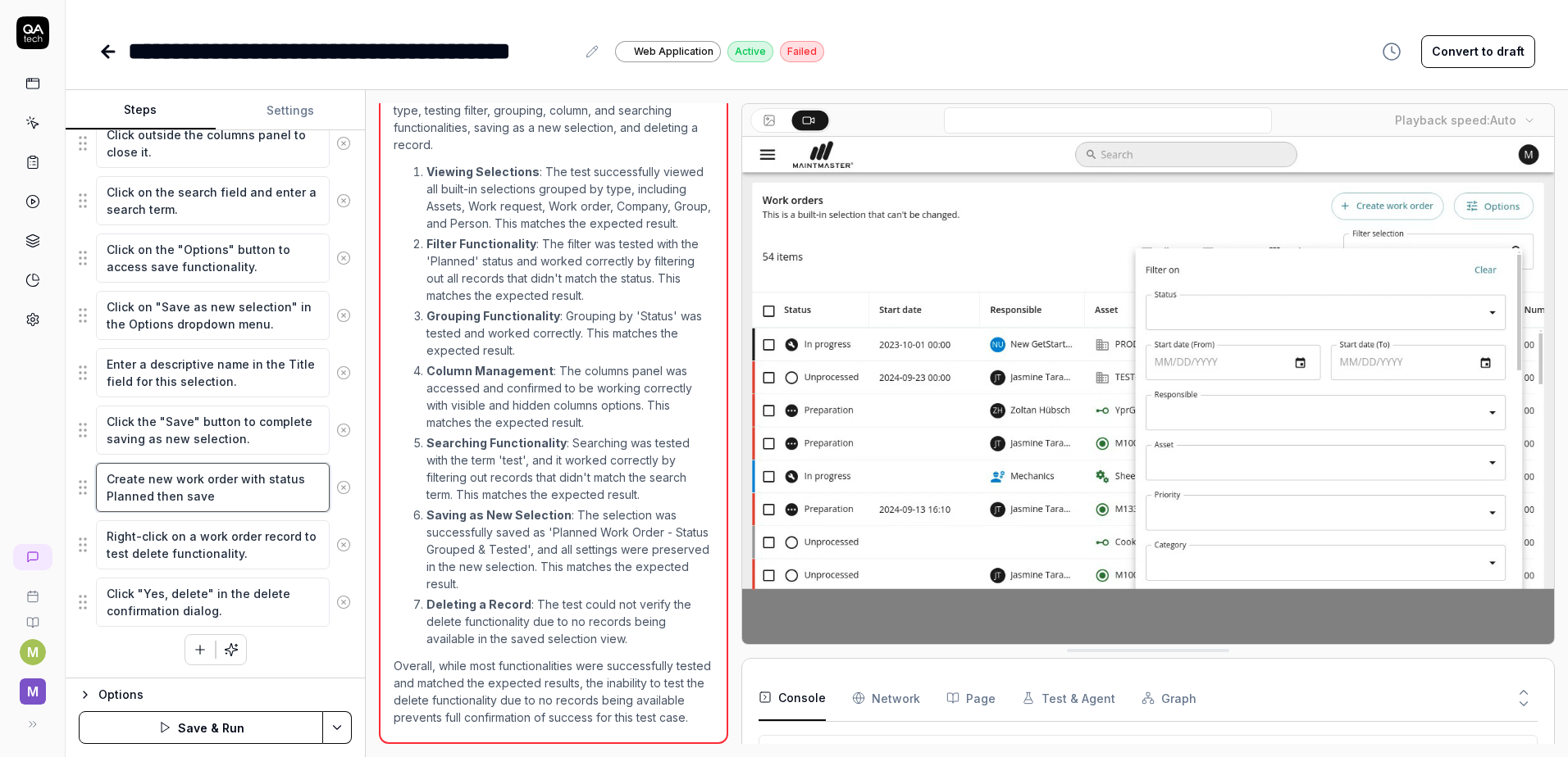
type textarea "*"
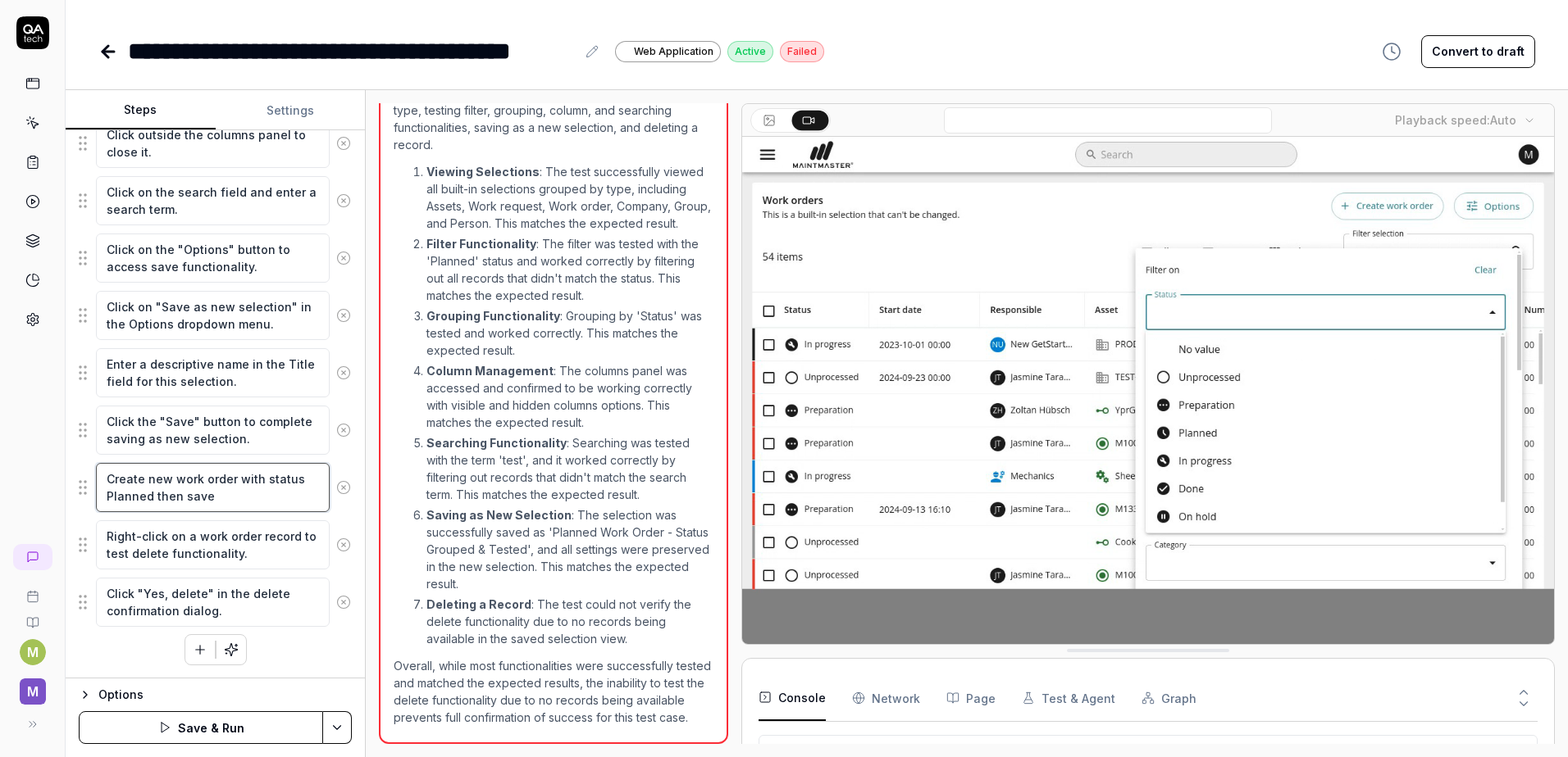
type textarea "Create new work order with status í Planned then save"
type textarea "*"
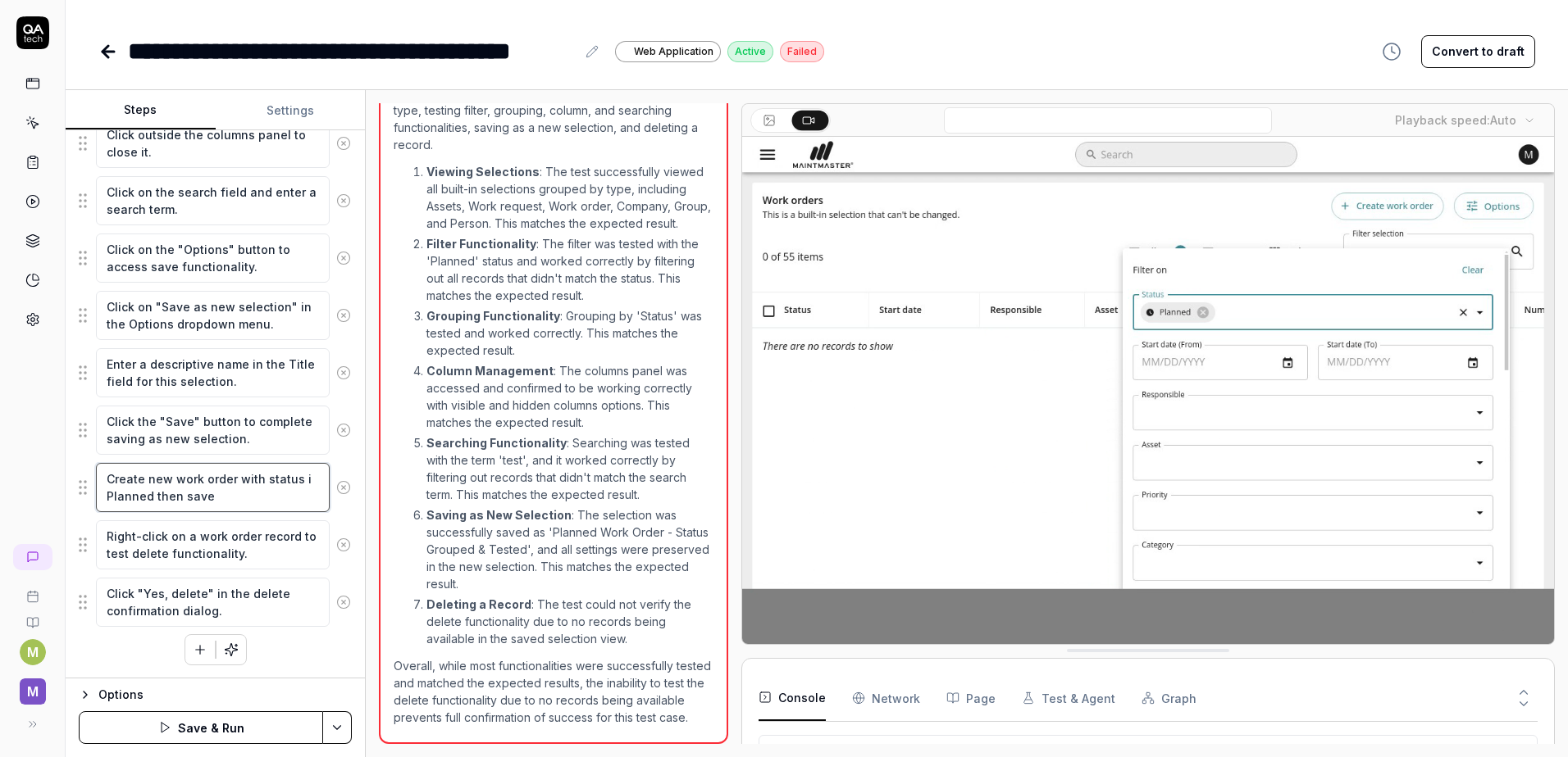
type textarea "Create new work order with status is Planned then save"
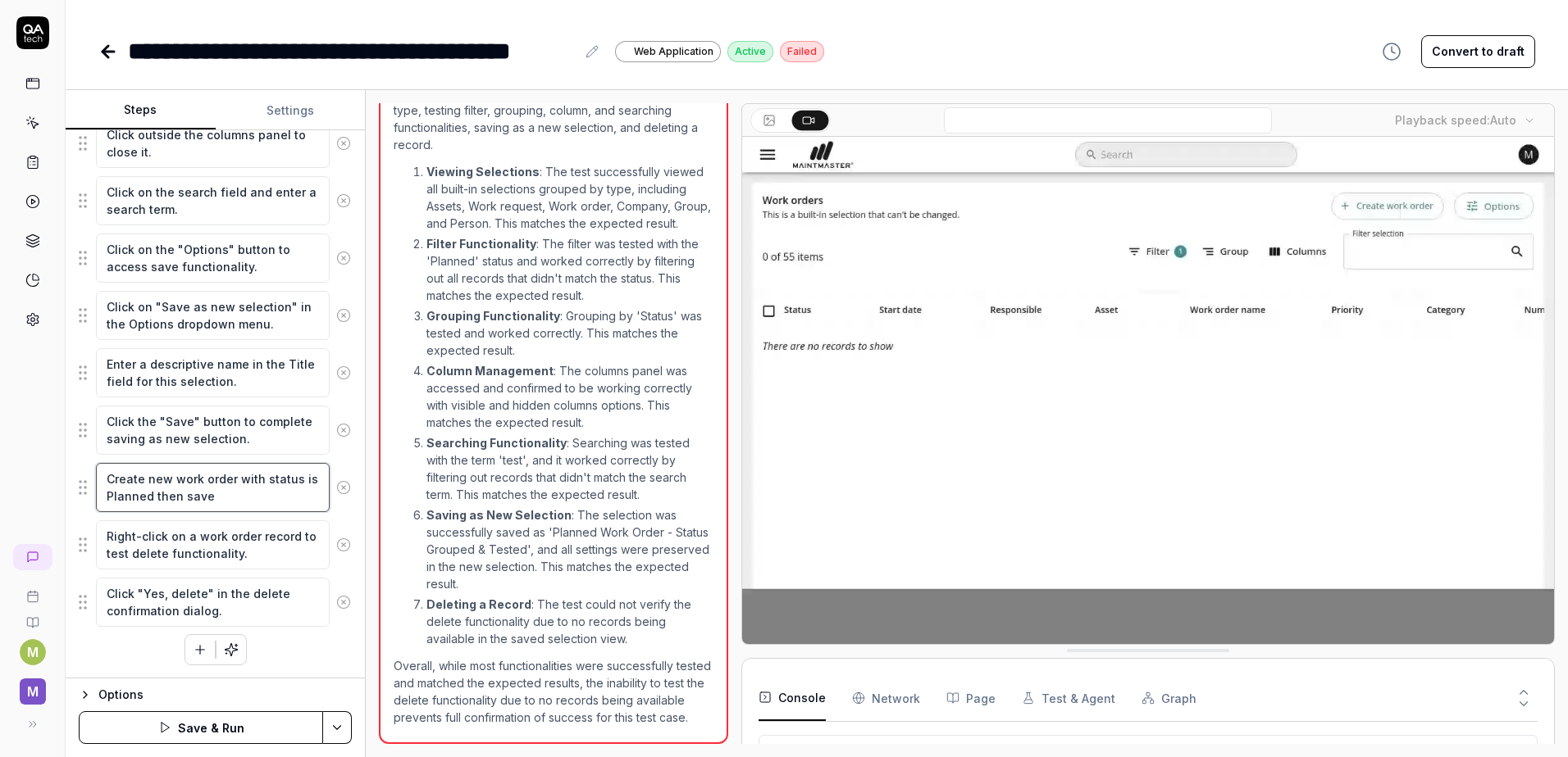
type textarea "*"
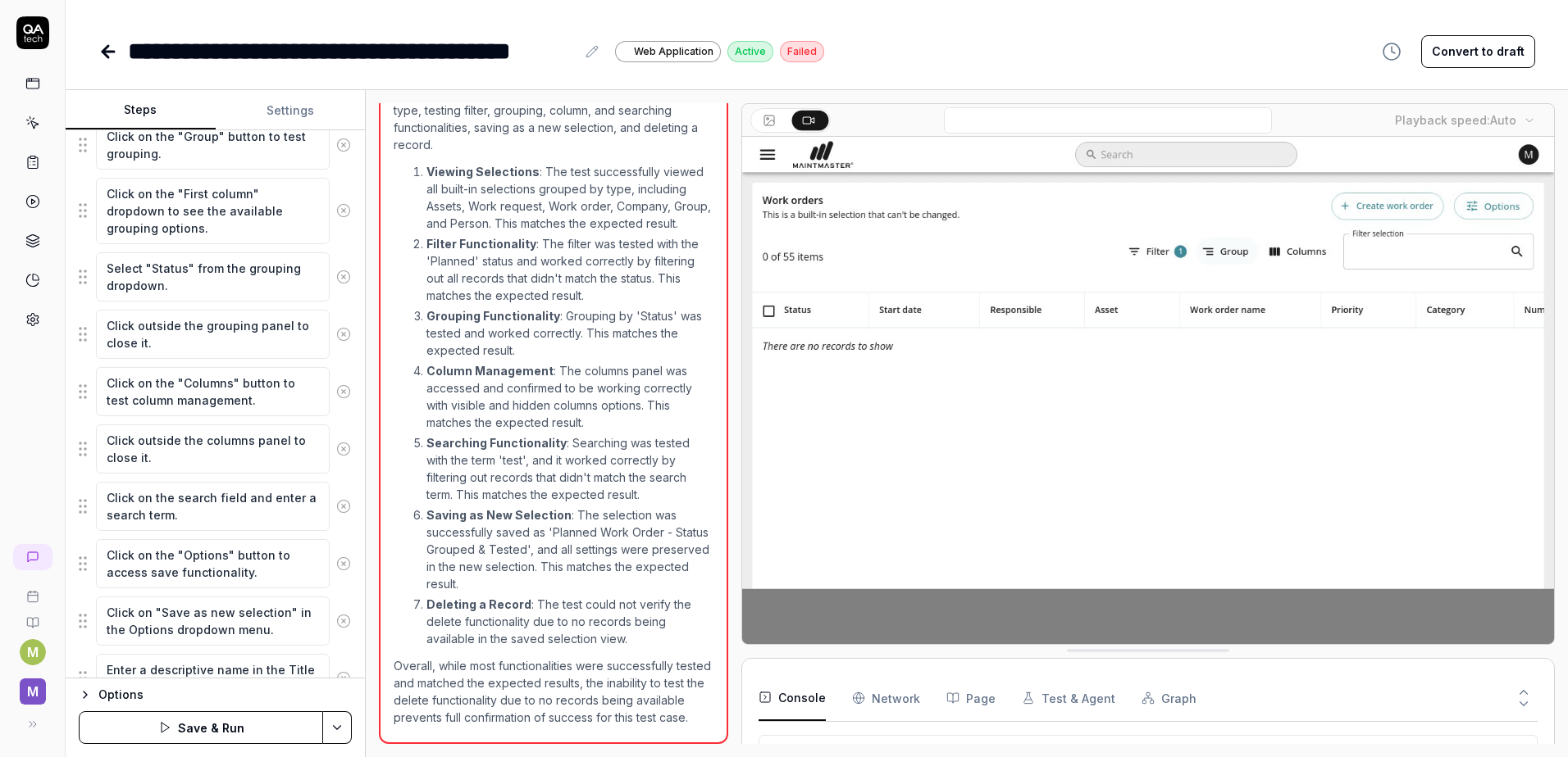
scroll to position [784, 0]
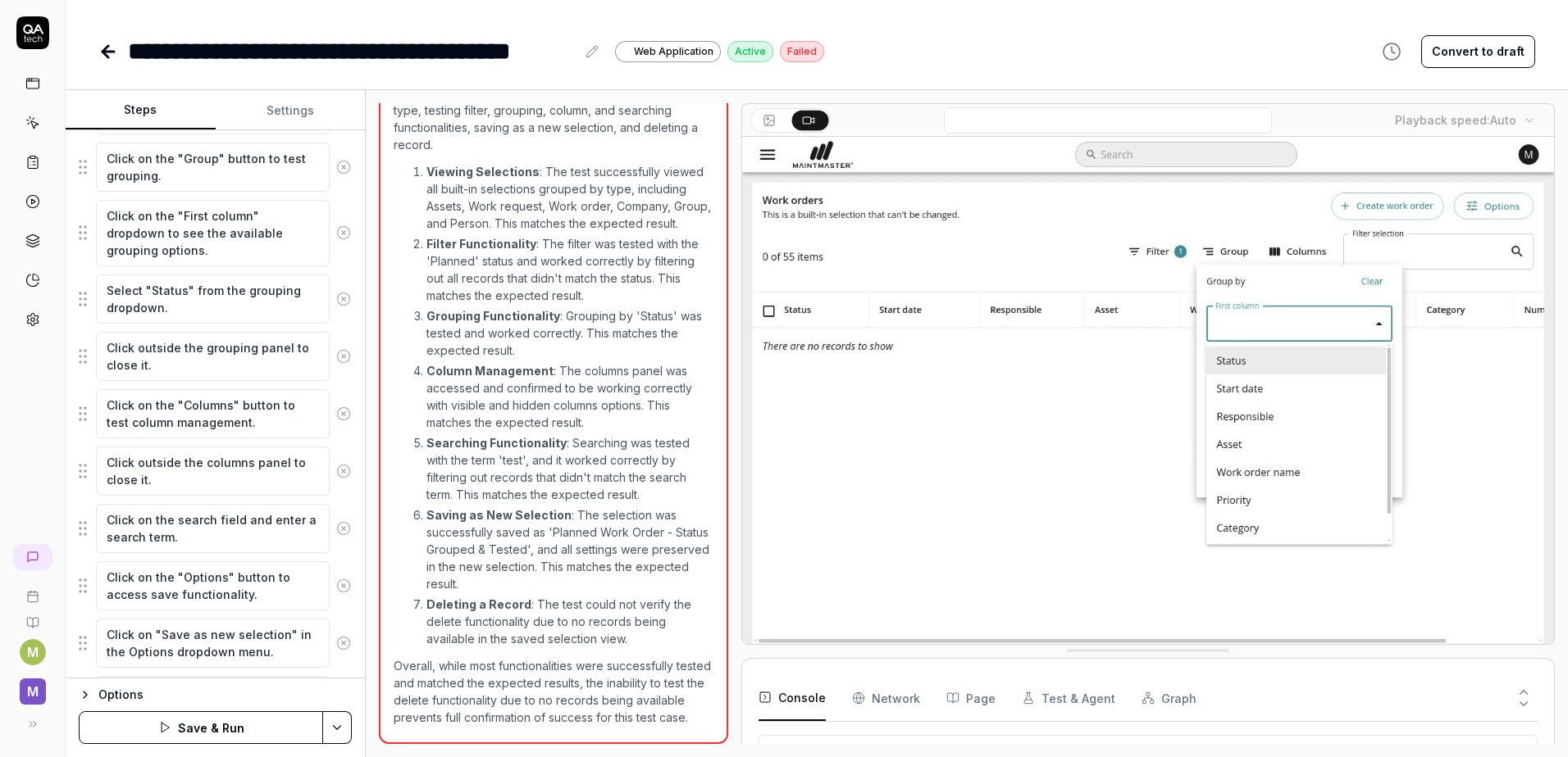
type textarea "Create new work order with status is Planned then save"
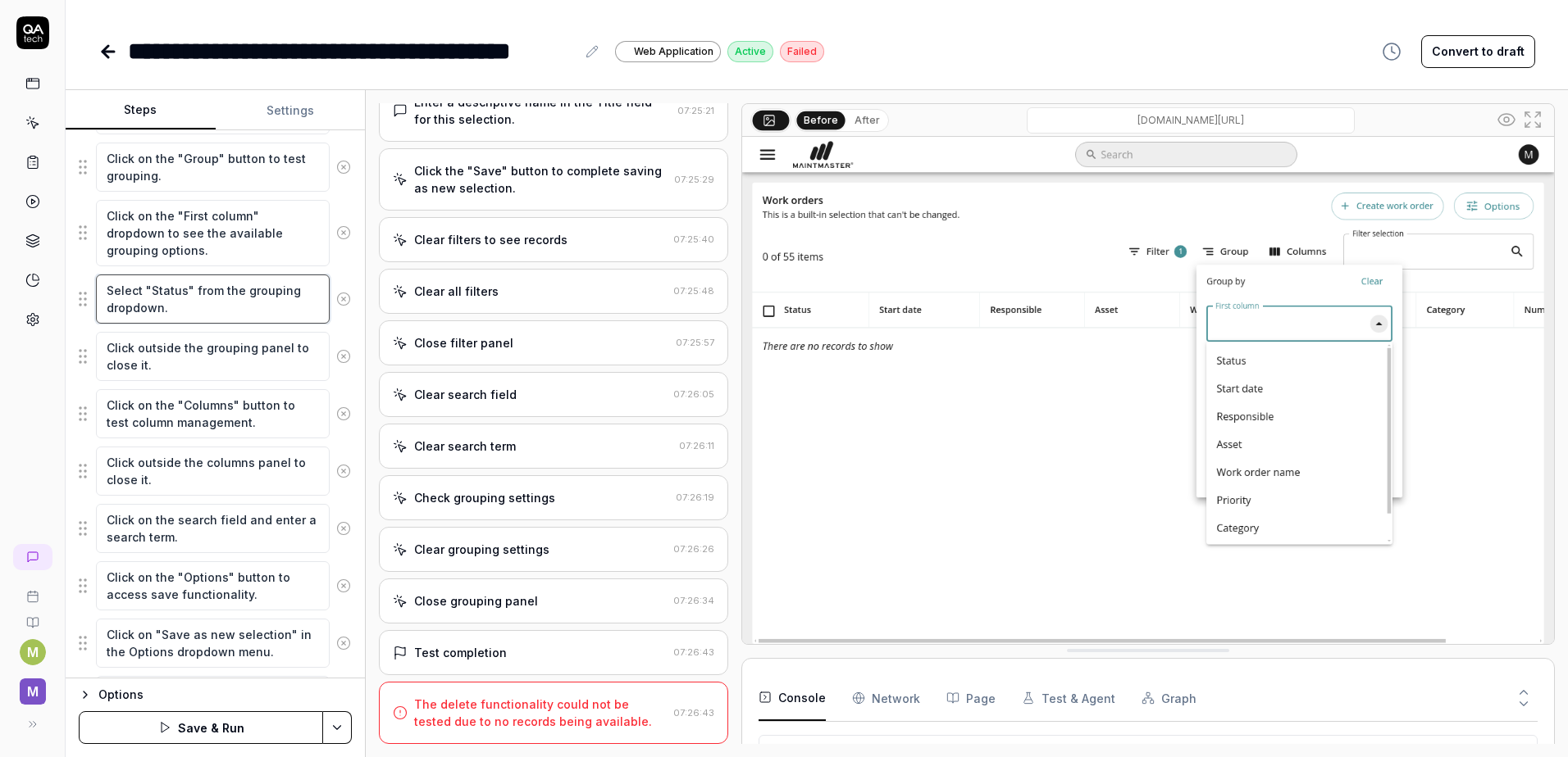
click at [174, 305] on textarea "Select "Status" from the grouping dropdown." at bounding box center [212, 299] width 233 height 49
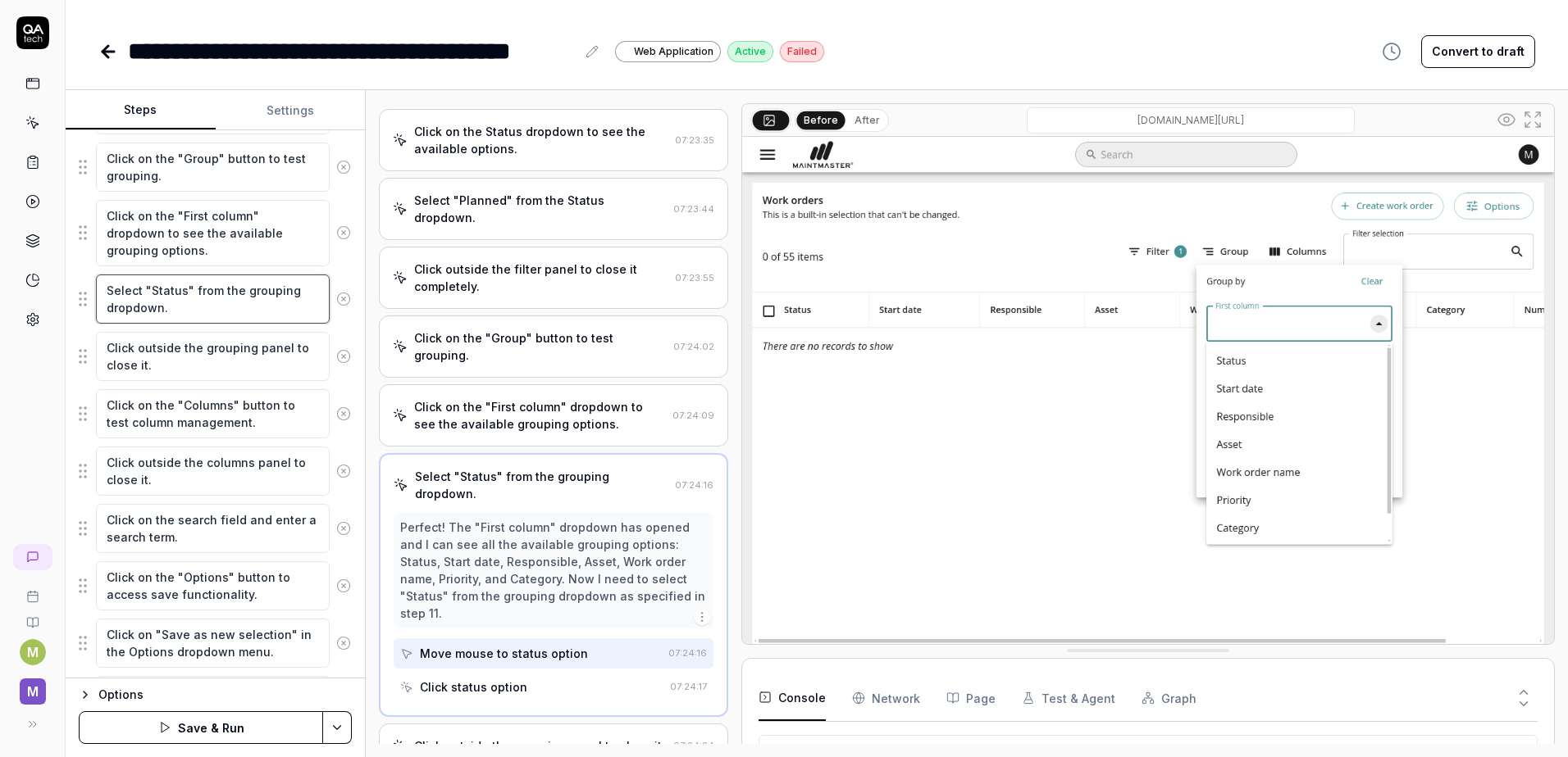
scroll to position [385, 0]
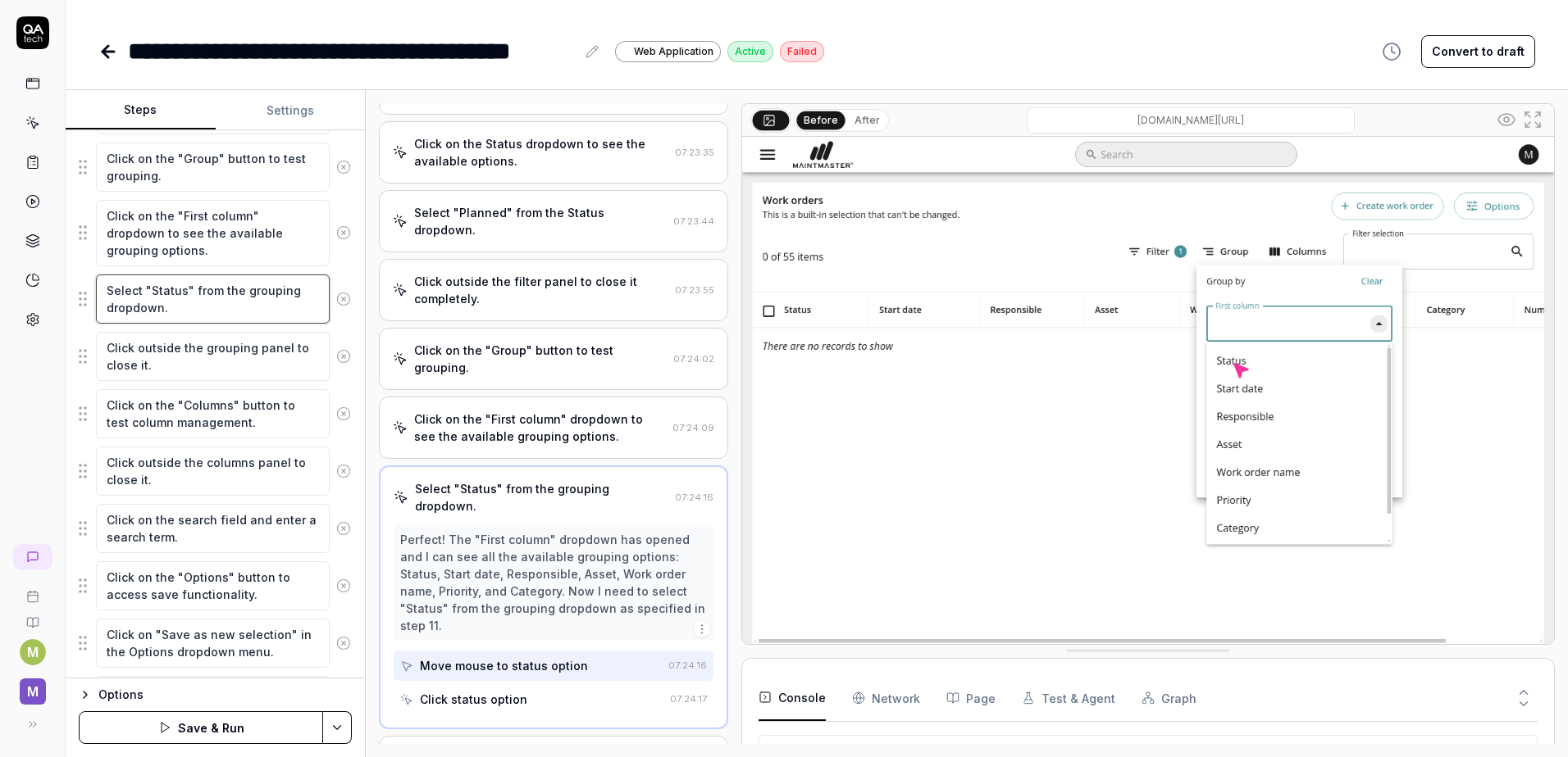
drag, startPoint x: 191, startPoint y: 290, endPoint x: 203, endPoint y: 297, distance: 13.9
click at [191, 290] on textarea "Select "Status" from the grouping dropdown." at bounding box center [212, 299] width 233 height 49
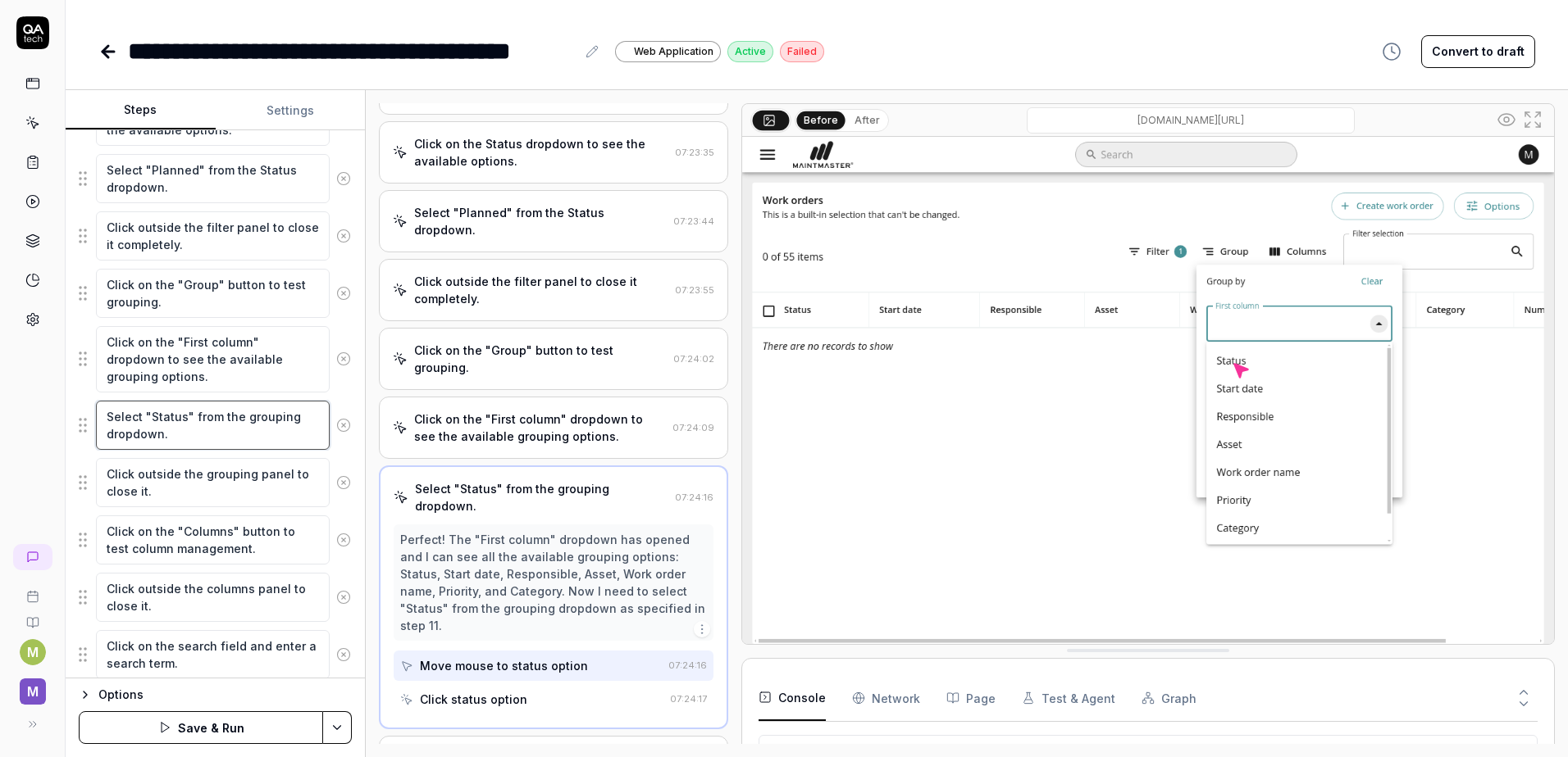
scroll to position [621, 0]
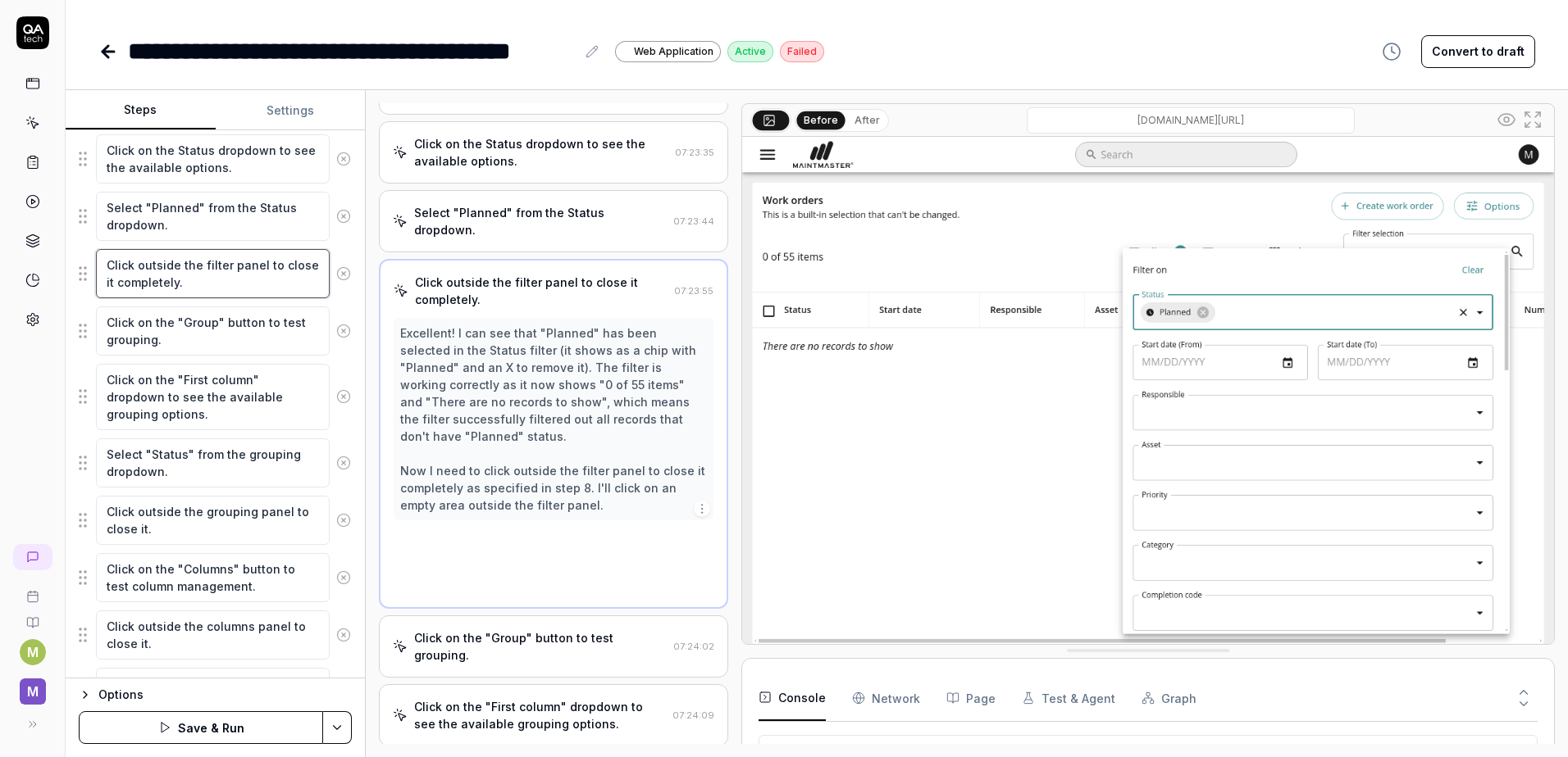
click at [205, 297] on textarea "Click outside the filter panel to close it completely." at bounding box center [212, 274] width 233 height 49
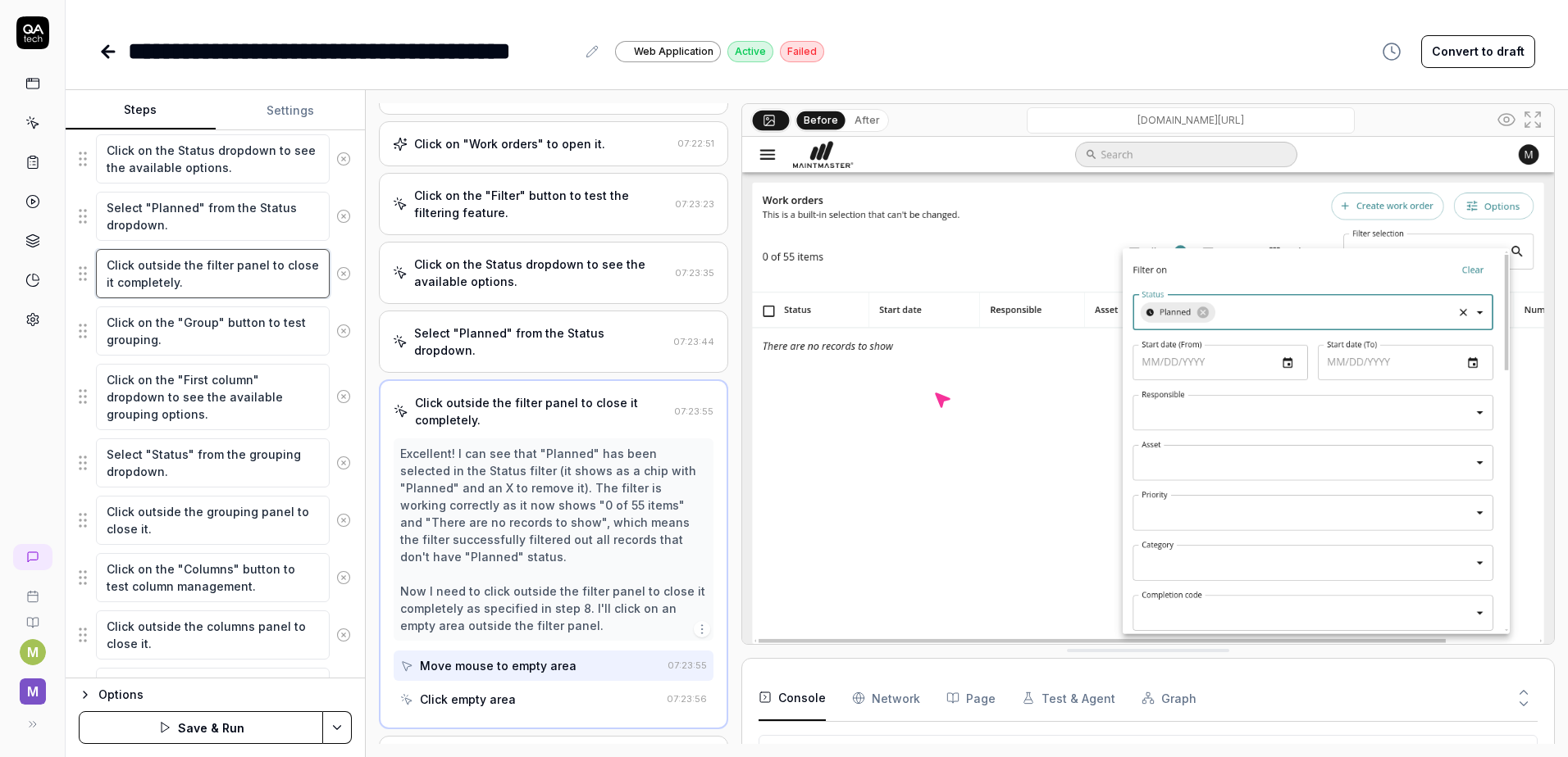
scroll to position [1112, 0]
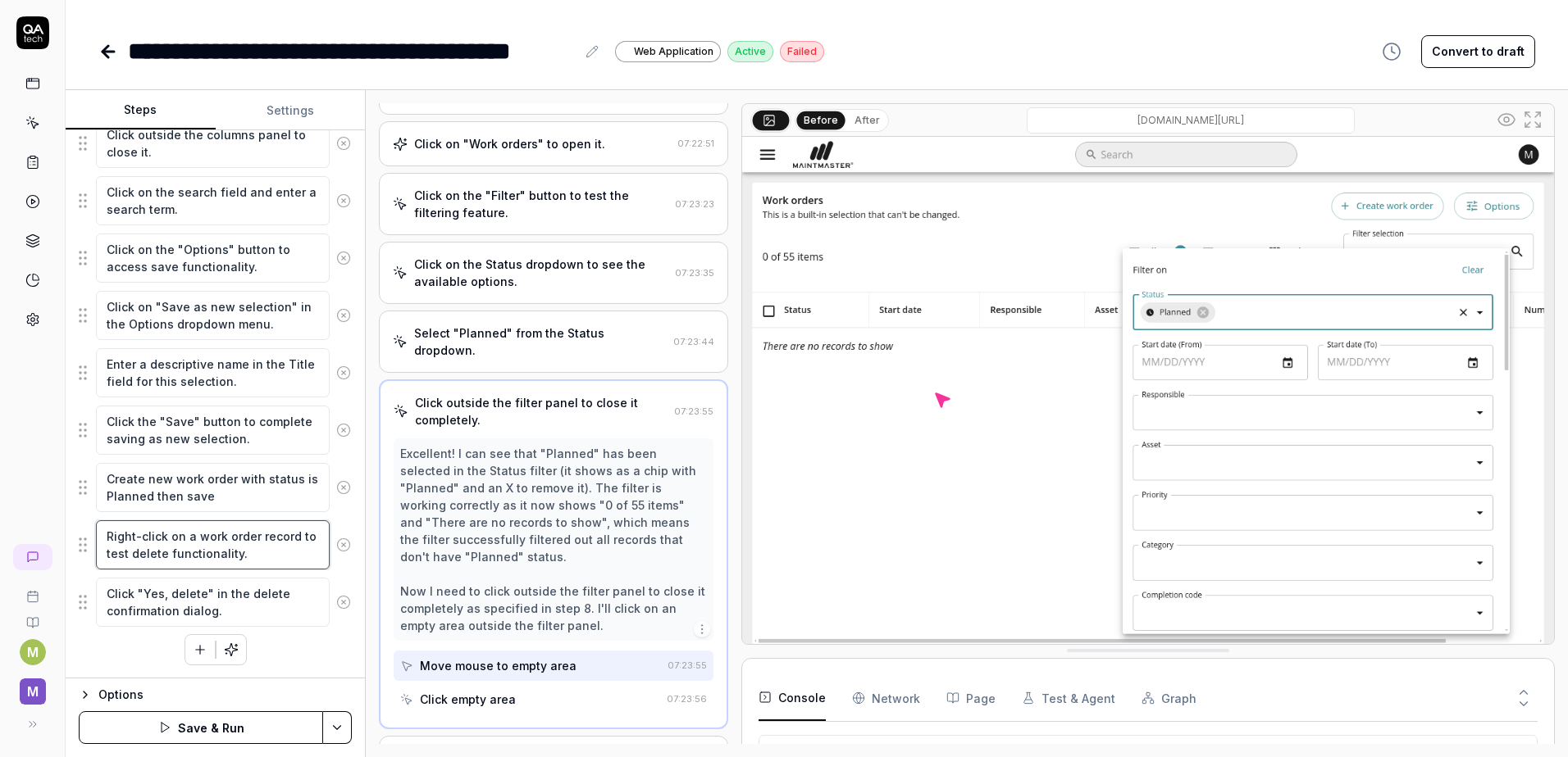
click at [194, 537] on textarea "Right-click on a work order record to test delete functionality." at bounding box center [212, 545] width 233 height 49
click at [190, 540] on textarea "Right-click on a work order record to test delete functionality." at bounding box center [212, 545] width 233 height 49
type textarea "*"
type textarea "Right-click on work order record to test delete functionality."
type textarea "*"
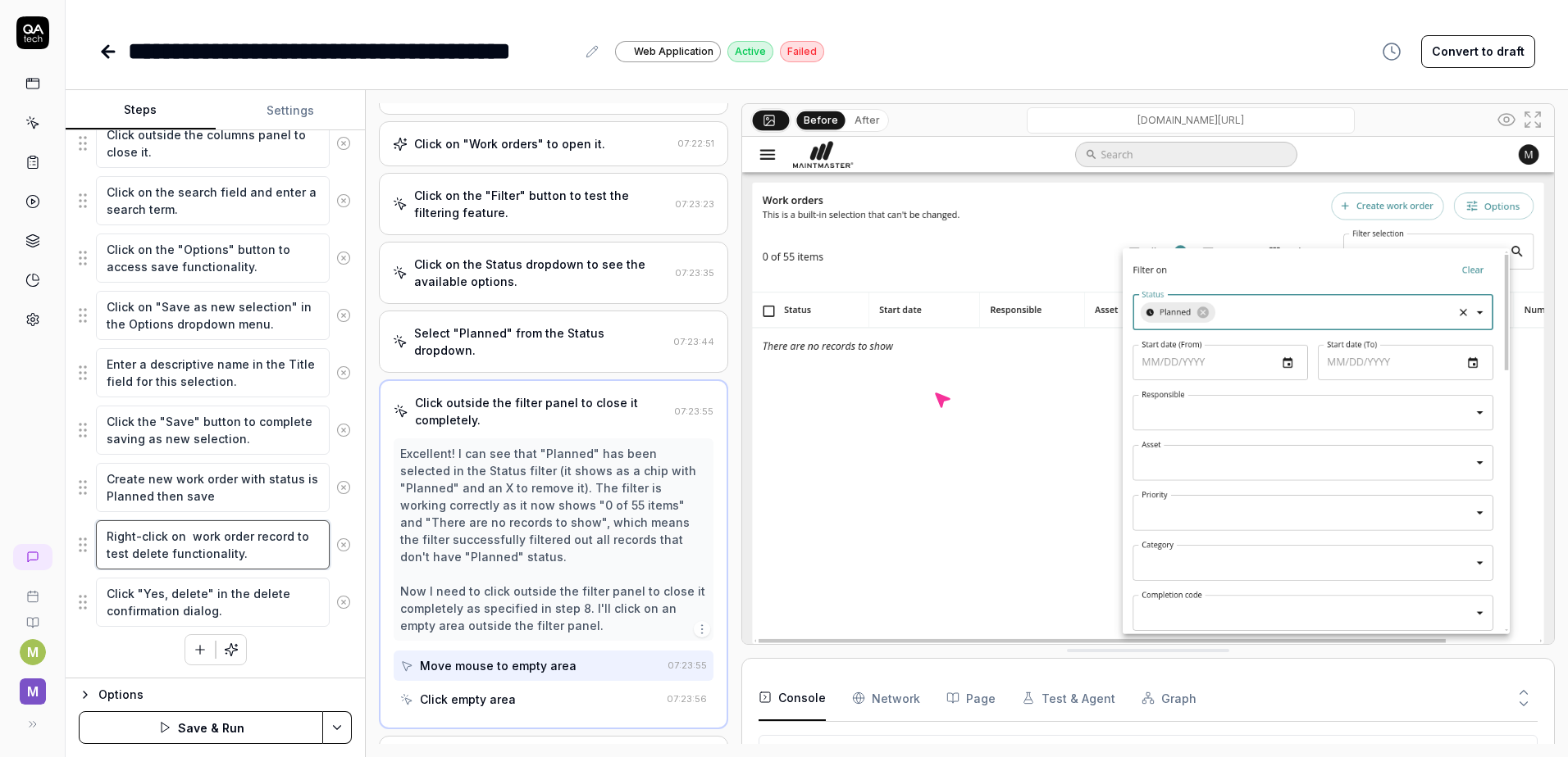
type textarea "Right-click on n work order record to test delete functionality."
type textarea "*"
type textarea "Right-click on ne work order record to test delete functionality."
type textarea "*"
type textarea "Right-click on new work order record to test delete functionality."
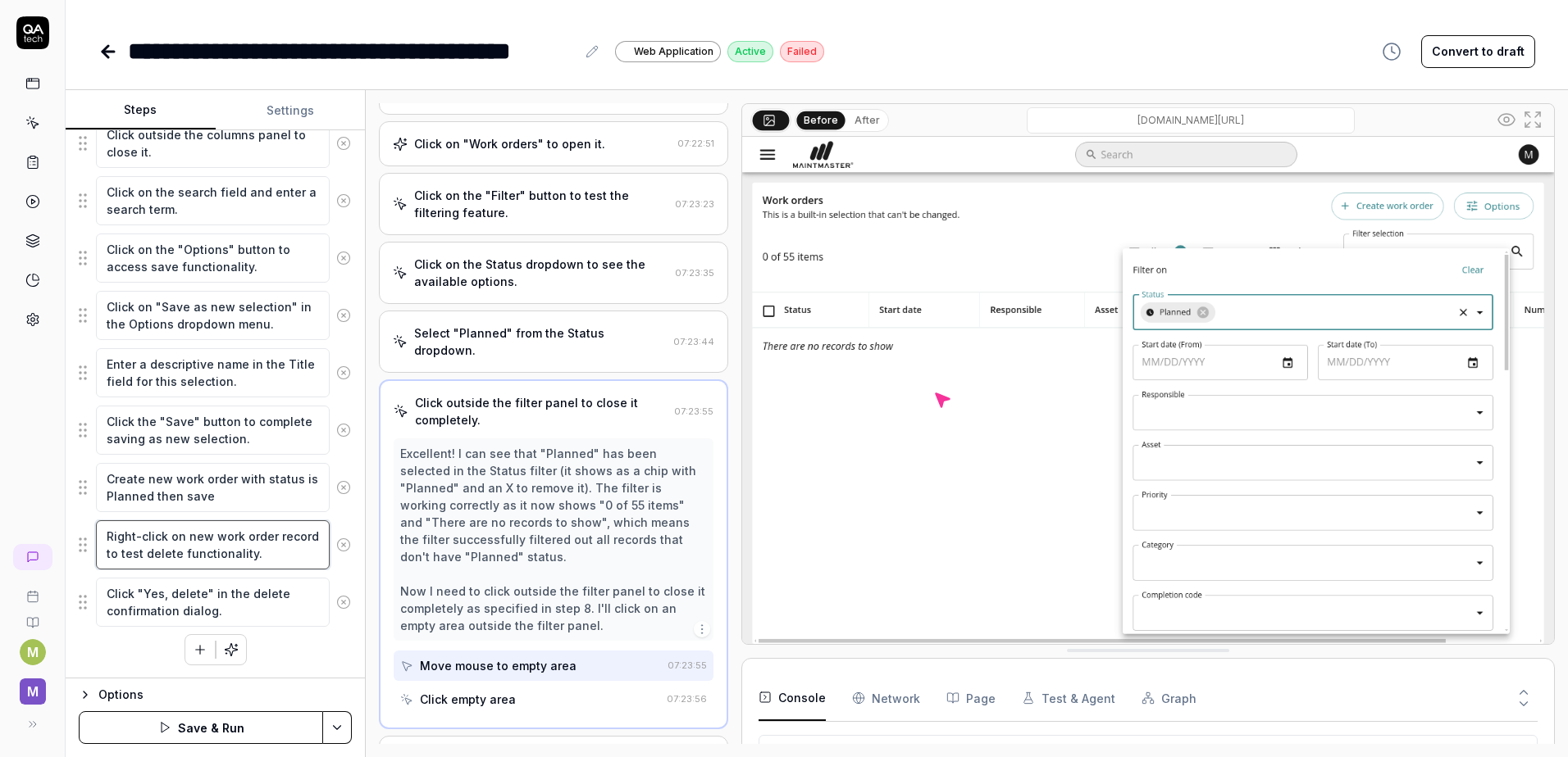
type textarea "*"
type textarea "Right-click on new ư work order record to test delete functionality."
type textarea "*"
type textarea "Right-click on new w work order record to test delete functionality."
type textarea "*"
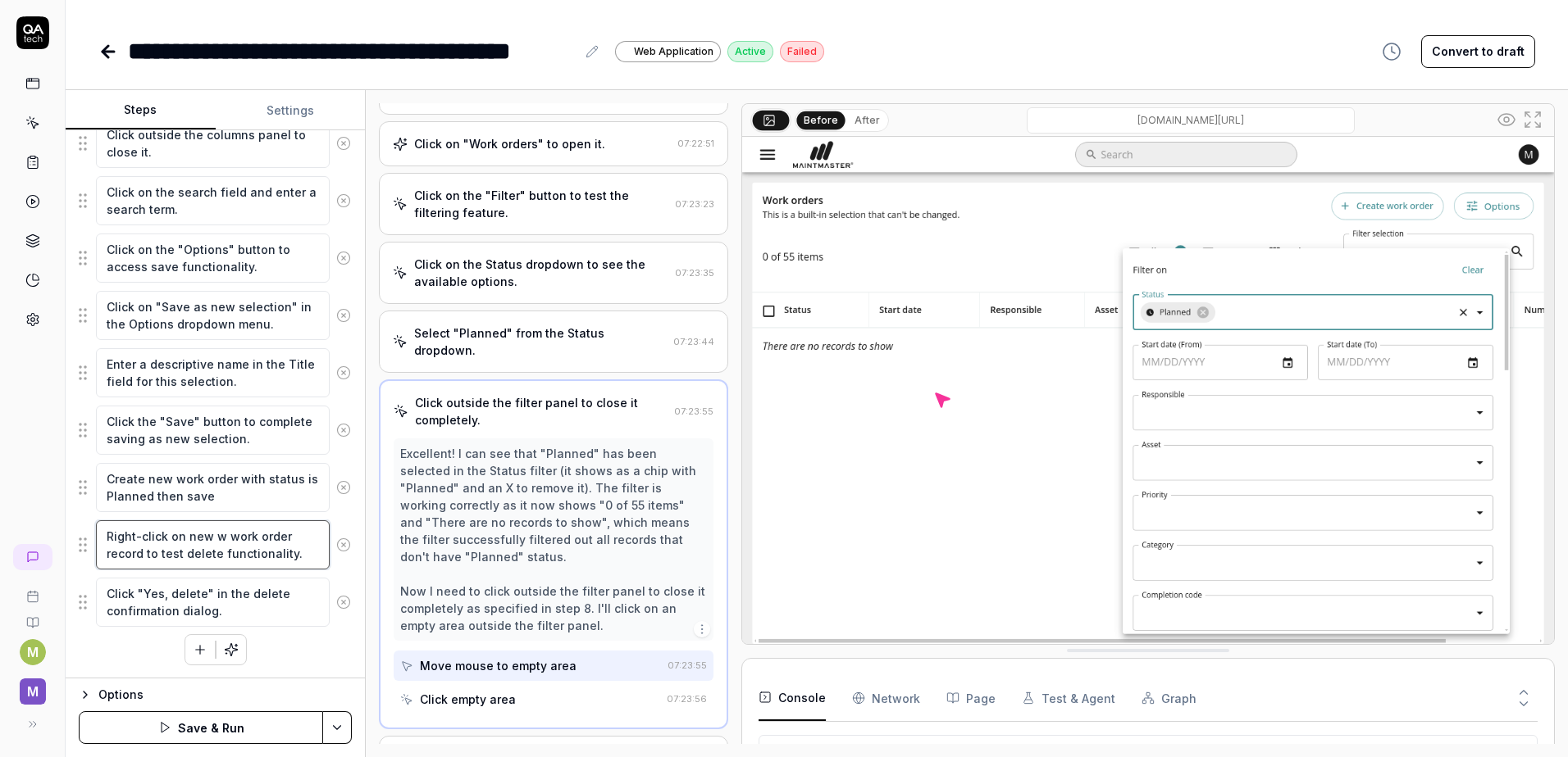
type textarea "Right-click on new wo work order record to test delete functionality."
type textarea "*"
type textarea "Right-click on new wor work order record to test delete functionality."
type textarea "*"
type textarea "Right-click on new work work order record to test delete functionality."
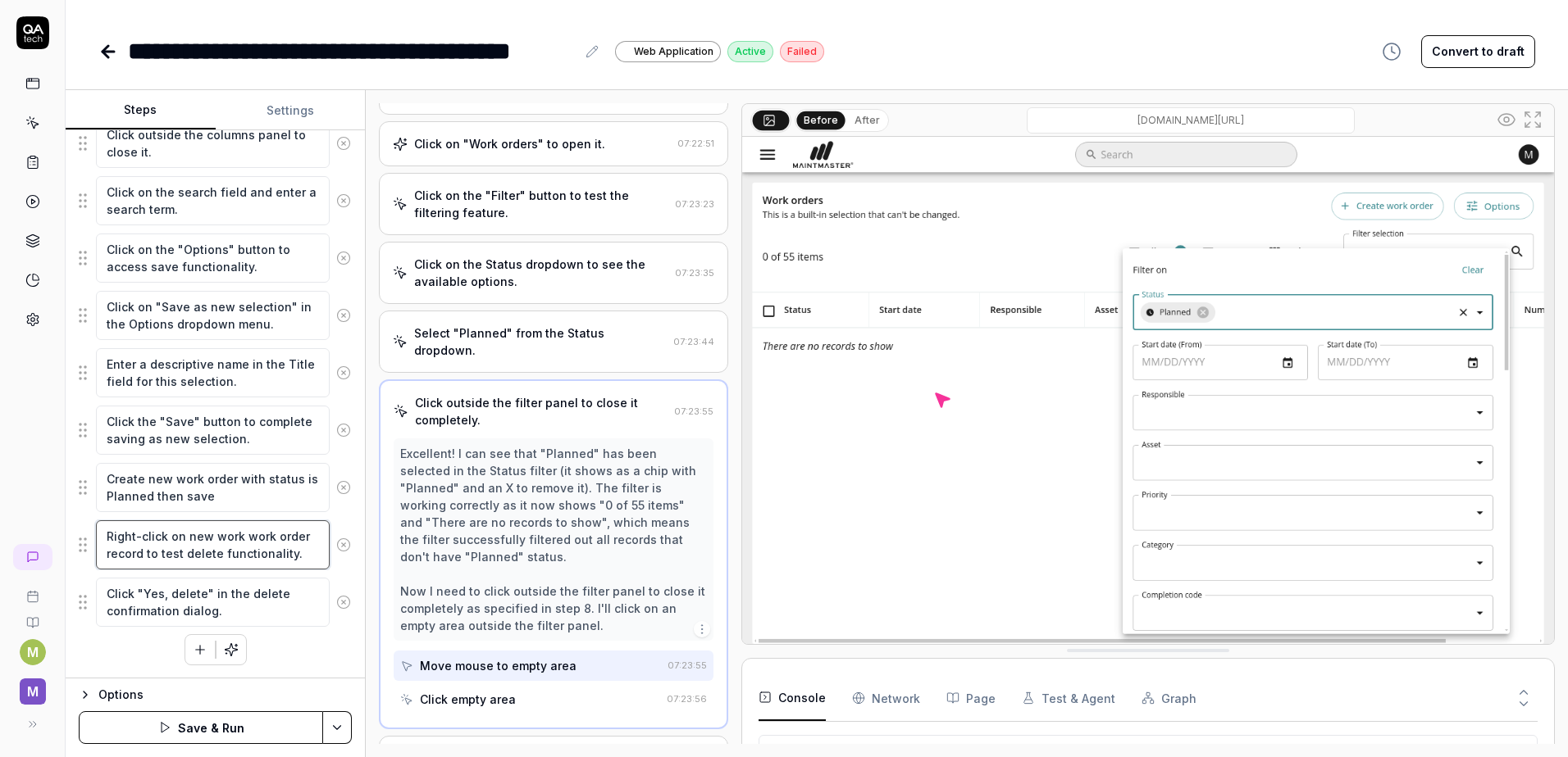
type textarea "*"
type textarea "Right-click on new work work order record to test delete functionality."
type textarea "*"
type textarea "Right-click on new work work order record to test delete functionality."
type textarea "*"
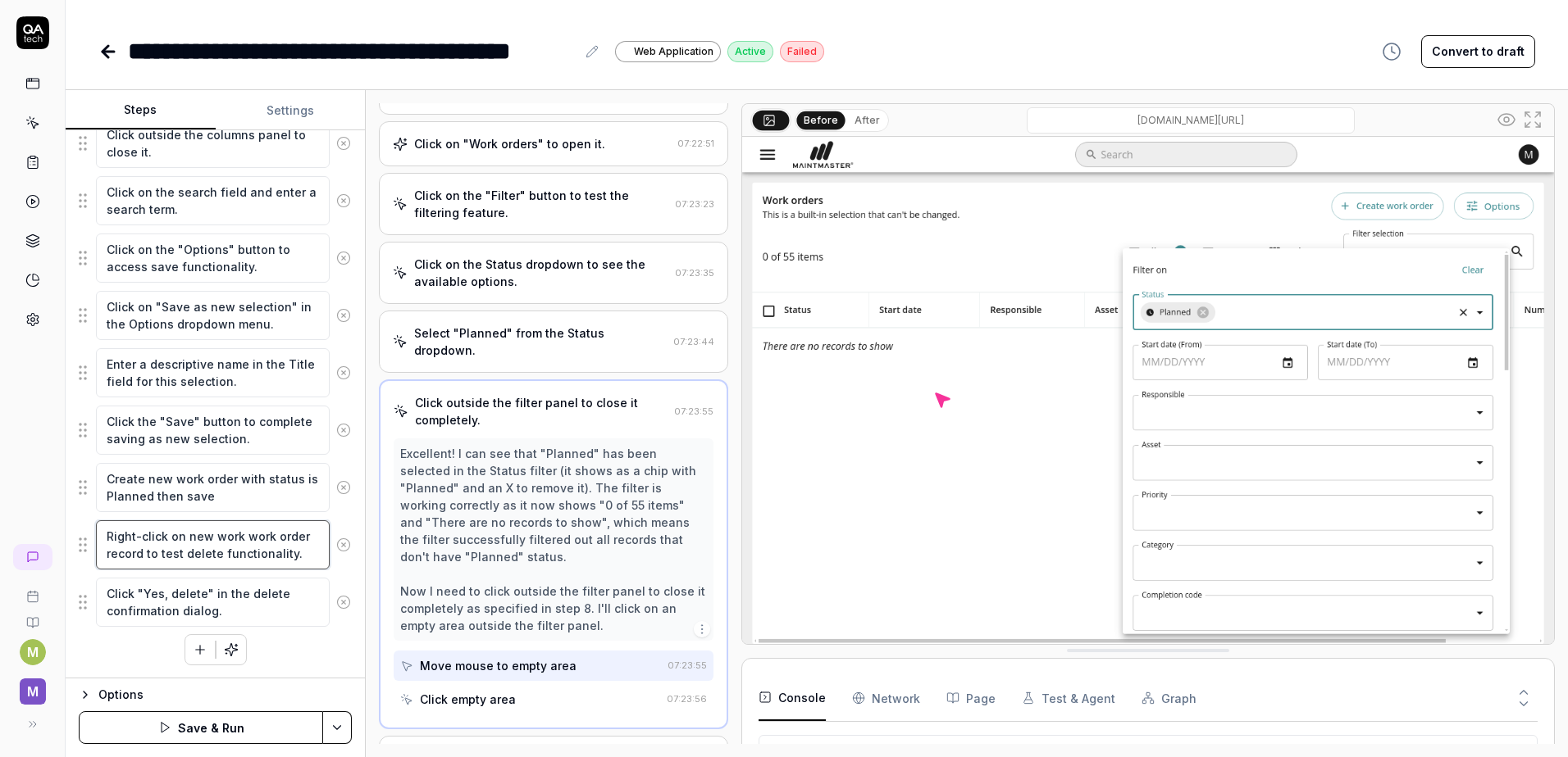
type textarea "Right-click on new wor work order record to test delete functionality."
type textarea "*"
type textarea "Right-click on new wo work order record to test delete functionality."
type textarea "*"
type textarea "Right-click on new w work order record to test delete functionality."
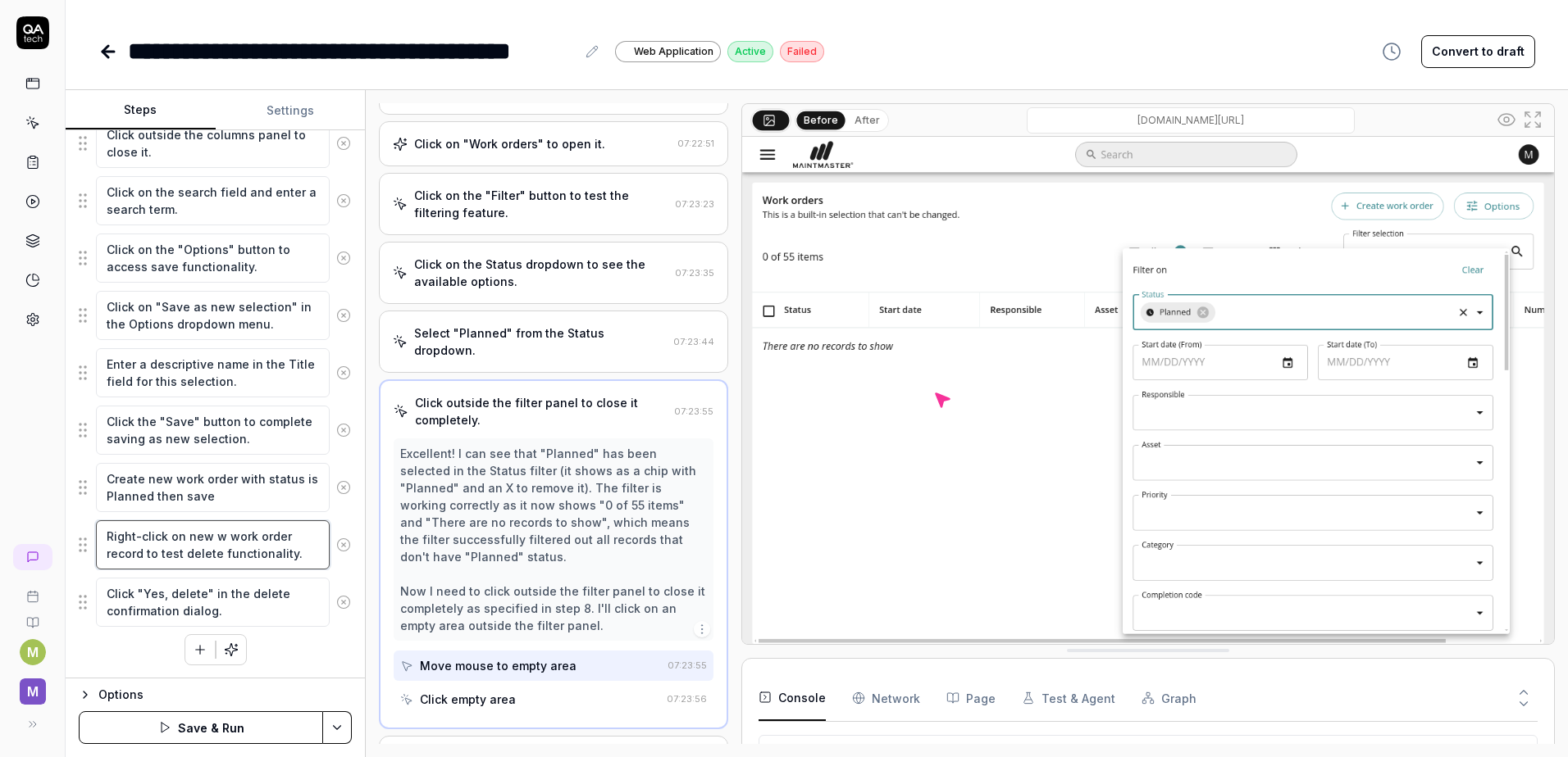
type textarea "*"
type textarea "Right-click on new work order record to test delete functionality."
type textarea "*"
type textarea "Right-click on new work order record to test delete functionality."
click at [291, 539] on textarea "Right-click on new work order record to test delete functionality." at bounding box center [212, 545] width 233 height 49
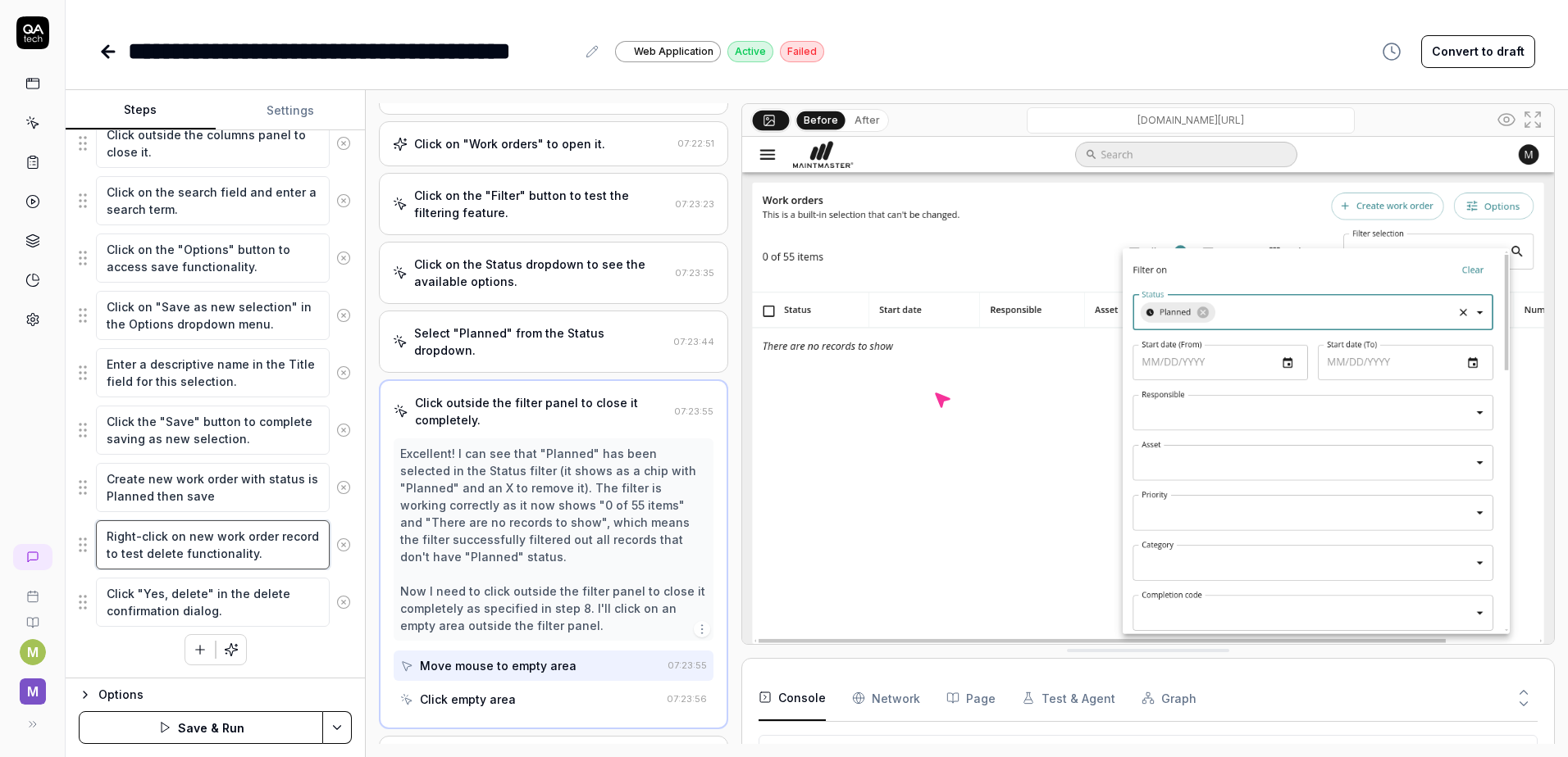
click at [148, 557] on textarea "Right-click on new work order record to test delete functionality." at bounding box center [212, 545] width 233 height 49
type textarea "*"
type textarea "Right-click on new work order record ito test delete functionality."
type textarea "*"
type textarea "Right-click on new work order record into test delete functionality."
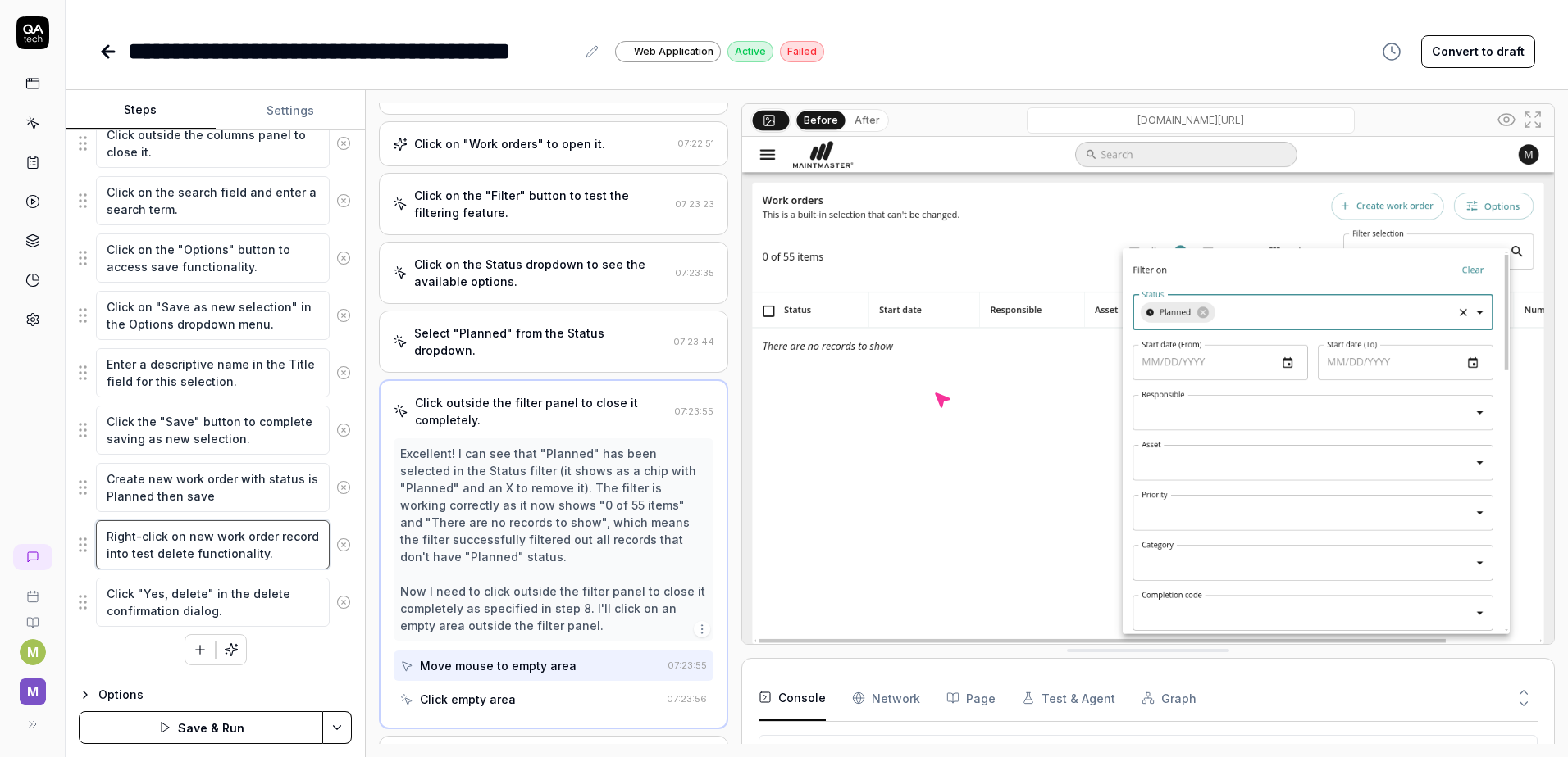
type textarea "*"
type textarea "Right-click on new work order record in to test delete functionality."
type textarea "*"
type textarea "Right-click on new work order record in pto test delete functionality."
type textarea "*"
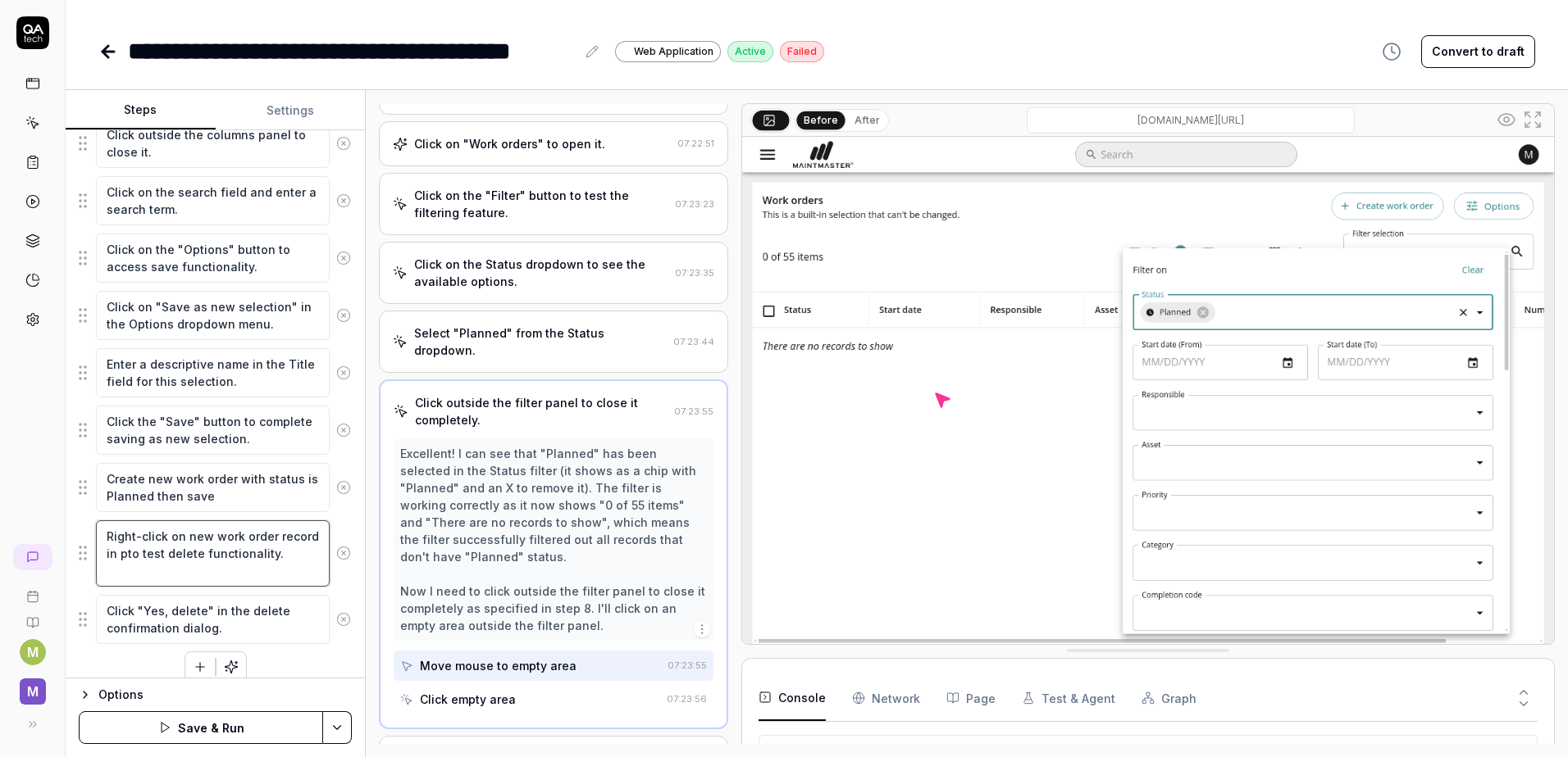
type textarea "Right-click on new work order record in prto test delete functionality."
type textarea "*"
type textarea "Right-click on new work order record in preto test delete functionality."
type textarea "*"
type textarea "Right-click on new work order record in prevto test delete functionality."
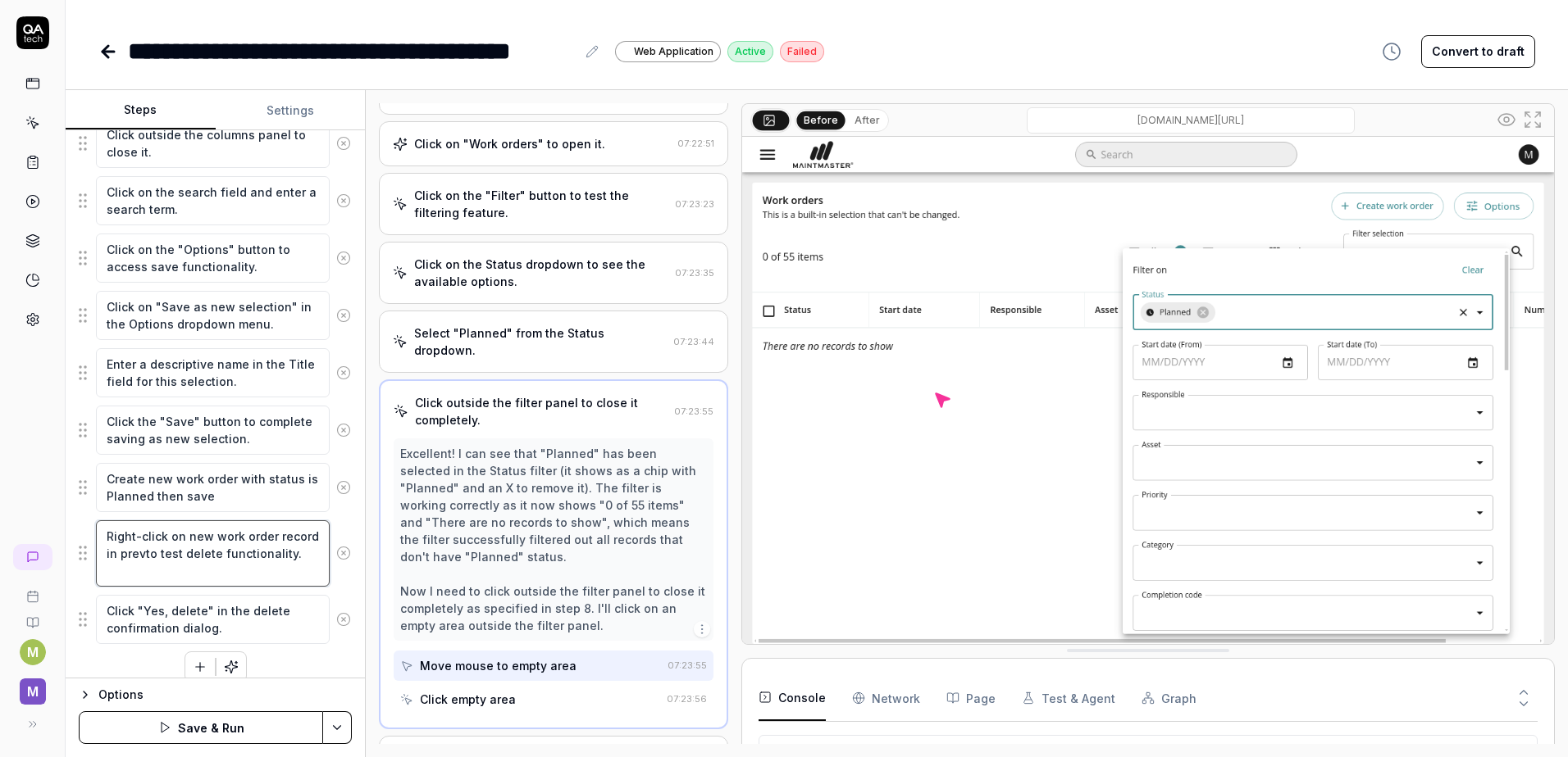
type textarea "*"
type textarea "Right-click on new work order record in previto test delete functionality."
type textarea "*"
type textarea "Right-click on new work order record in previeto test delete functionality."
type textarea "*"
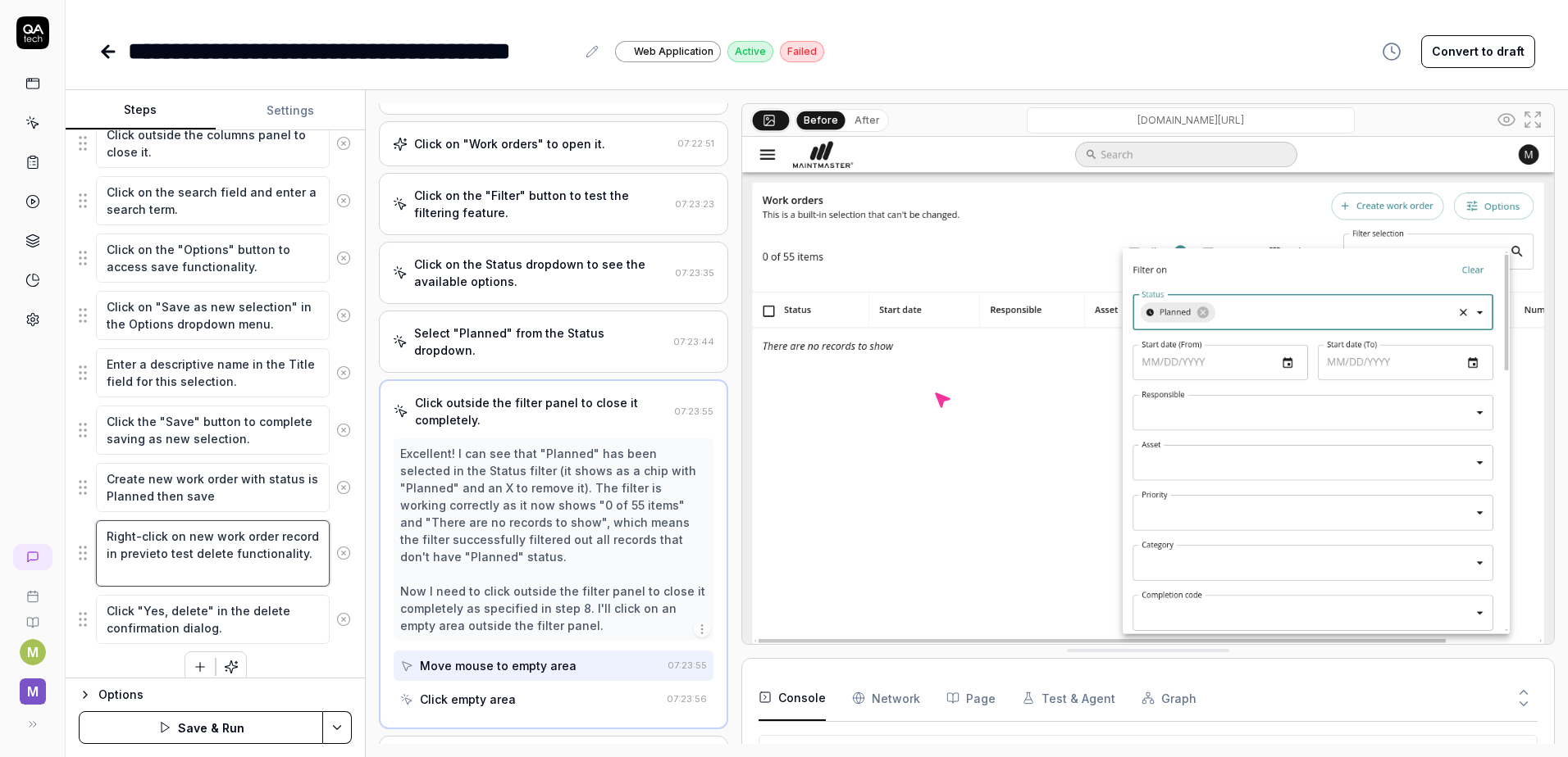
type textarea "Right-click on new work order record in previewto test delete functionality."
type textarea "*"
type textarea "Right-click on new work order record in previewoto test delete functionality."
type textarea "*"
type textarea "Right-click on new work order record in previewto test delete functionality."
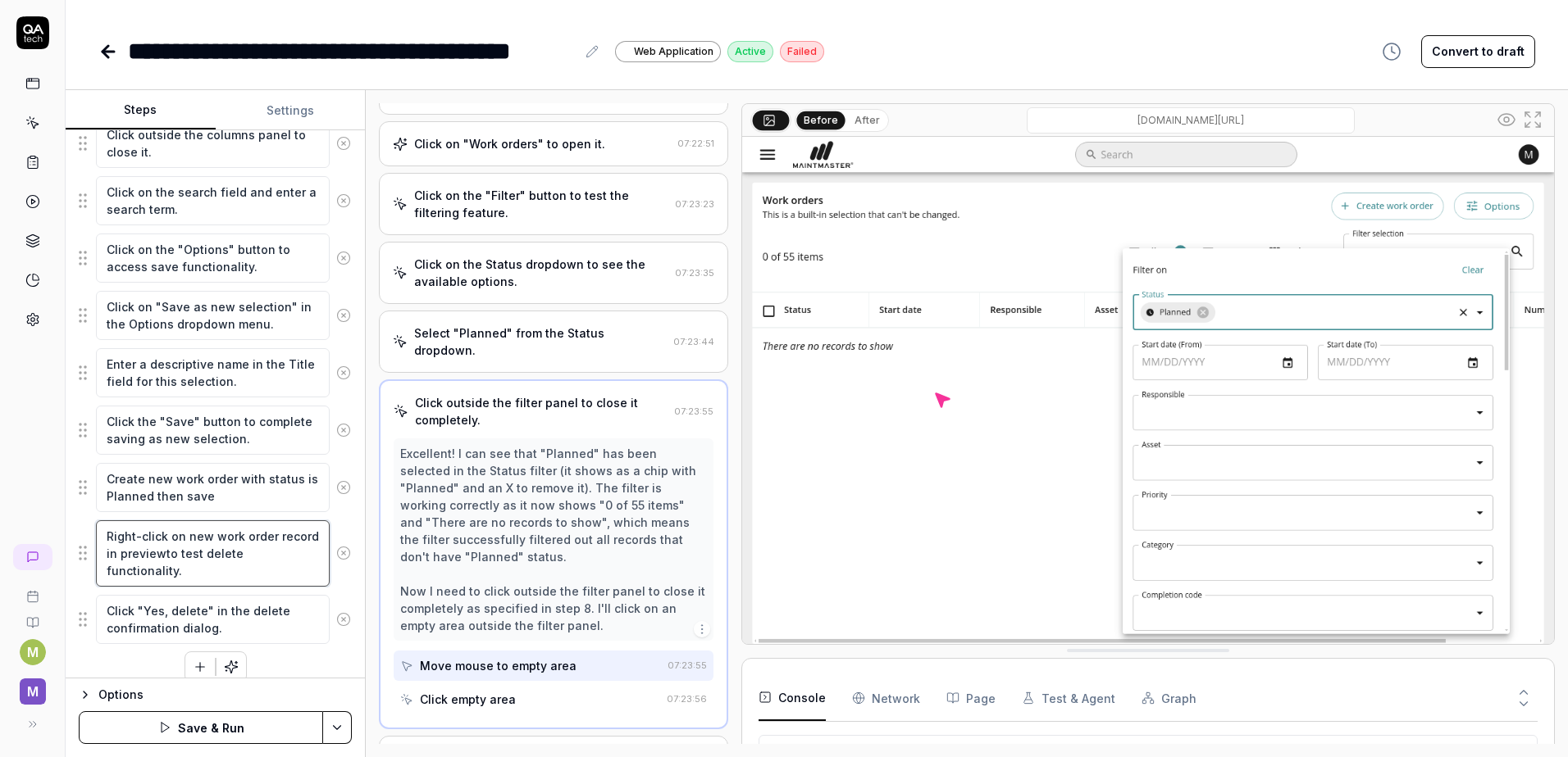
type textarea "*"
type textarea "Right-click on new work order record in previeto test delete functionality."
type textarea "*"
type textarea "Right-click on new work order record in previto test delete functionality."
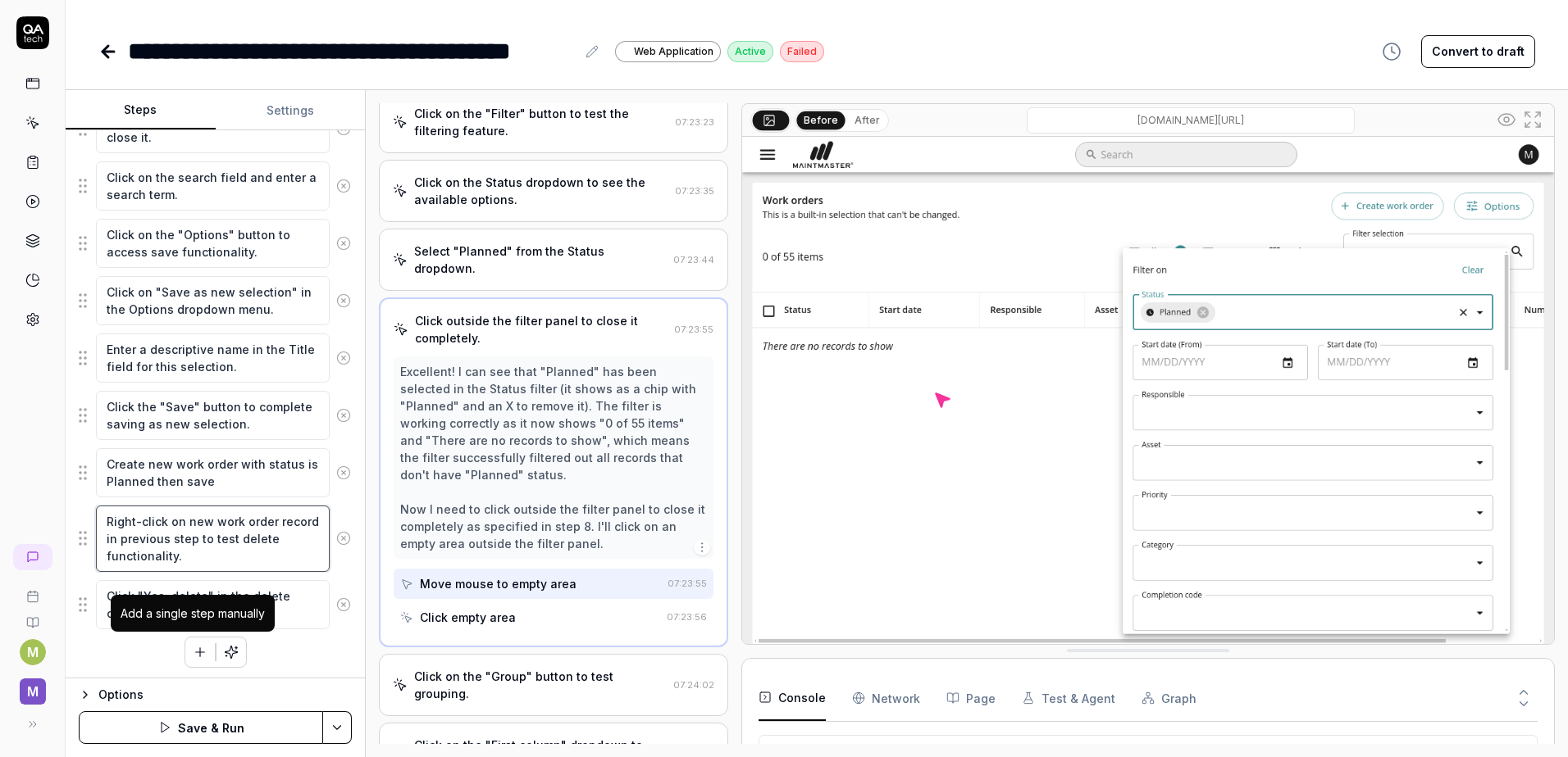
scroll to position [1129, 0]
click at [179, 734] on button "Save & Run" at bounding box center [201, 728] width 245 height 33
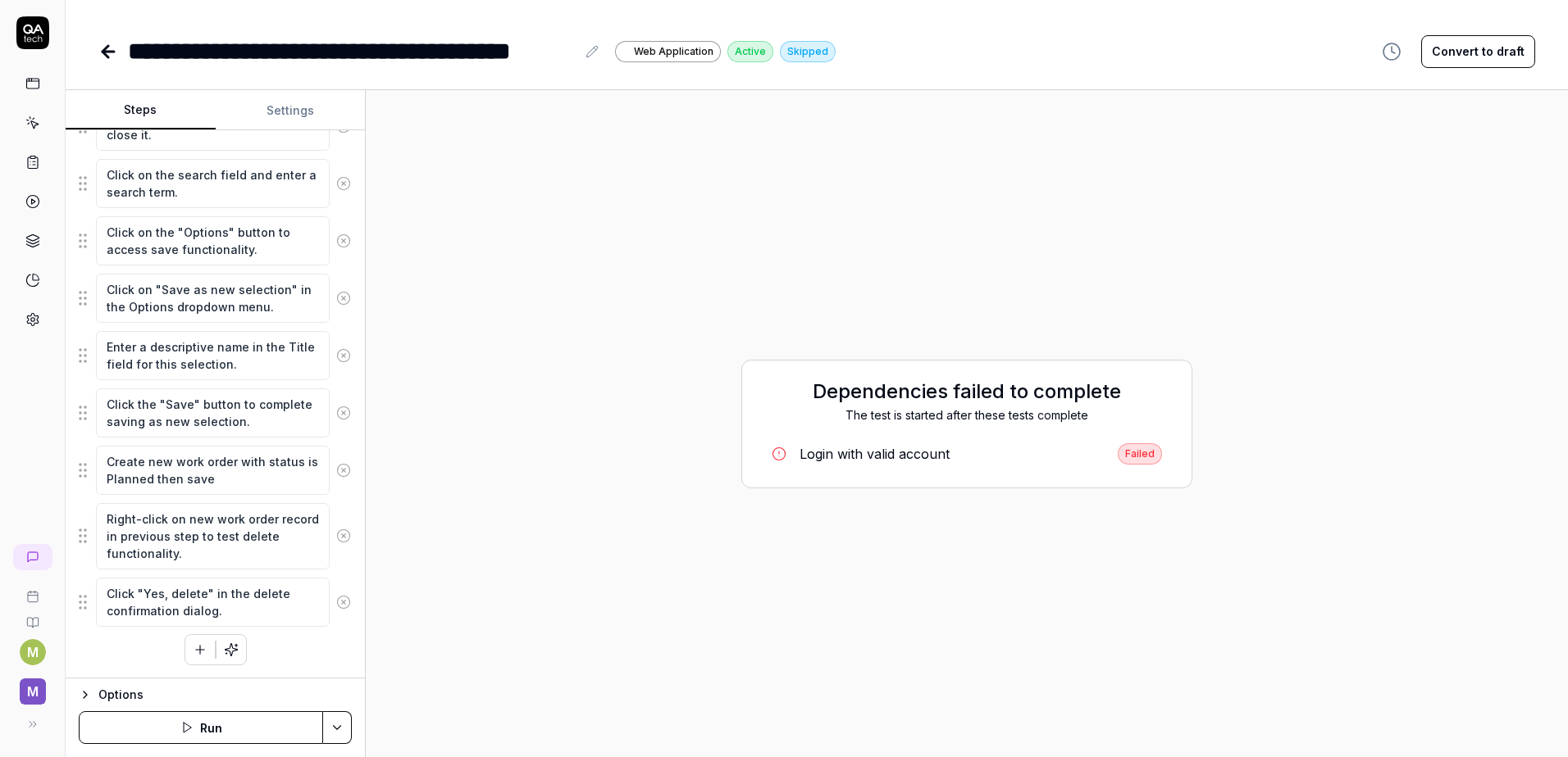
click at [927, 458] on div "Login with valid account" at bounding box center [874, 454] width 150 height 20
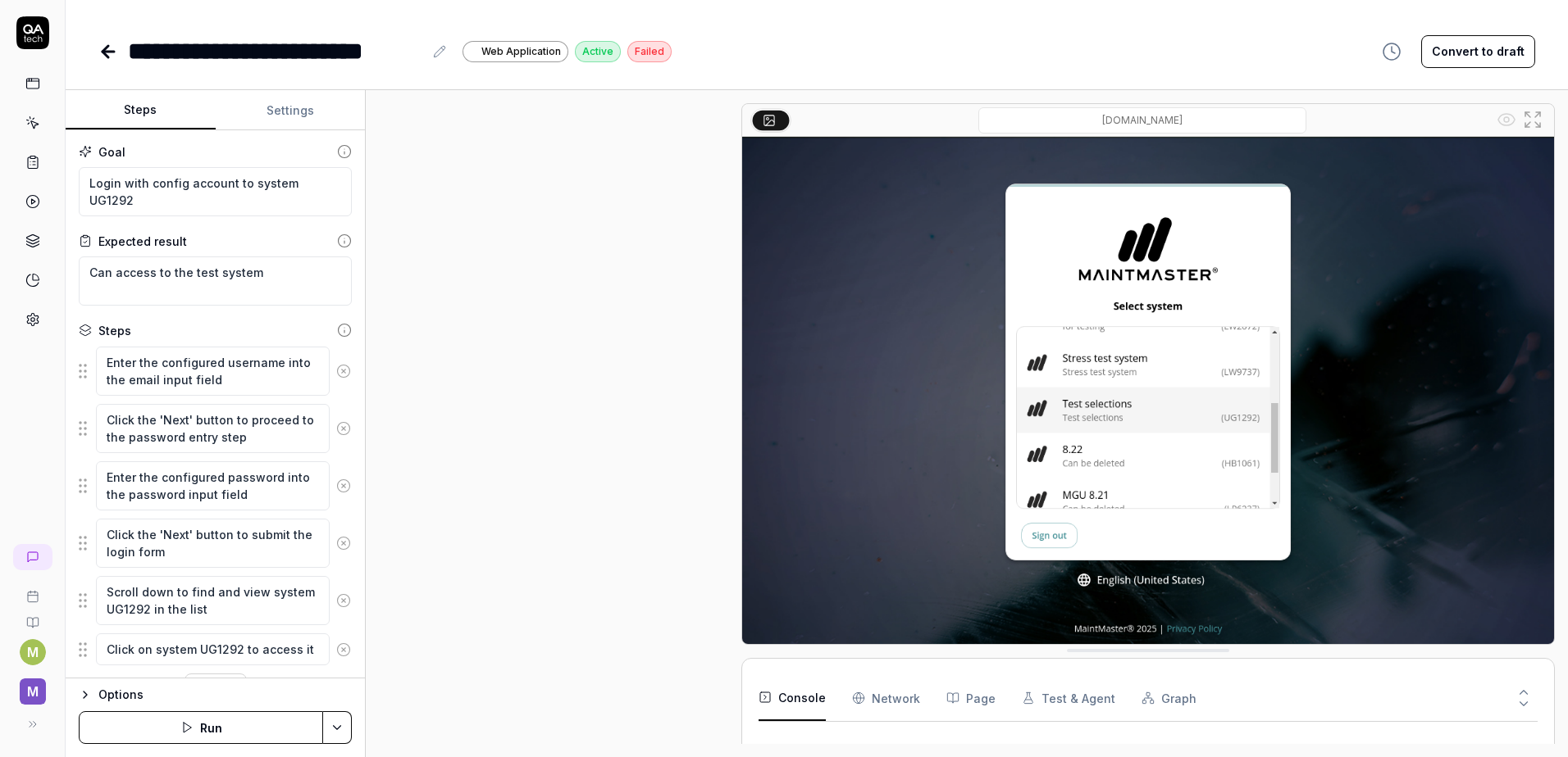
scroll to position [95, 0]
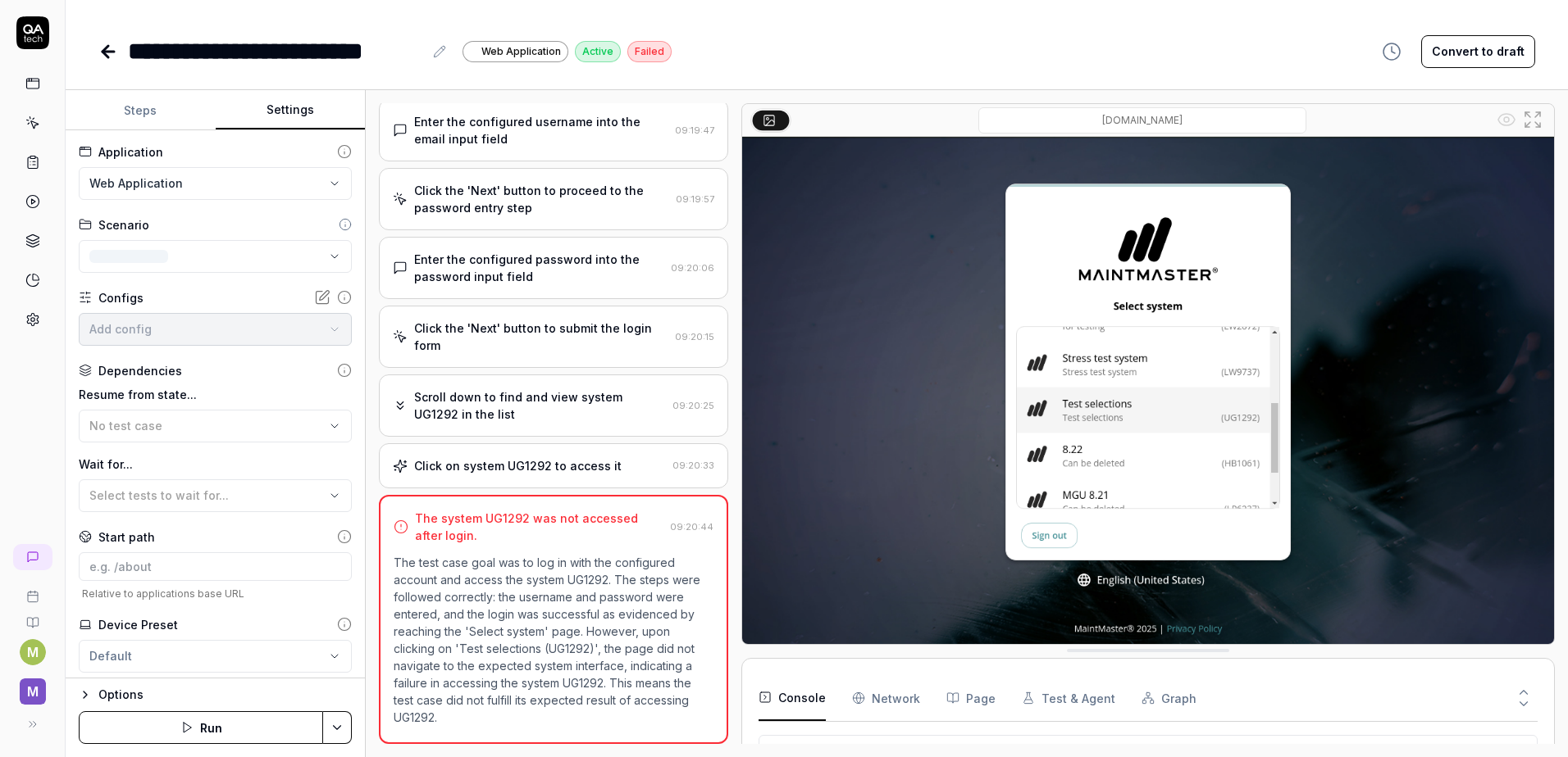
click at [288, 112] on button "Settings" at bounding box center [290, 111] width 150 height 40
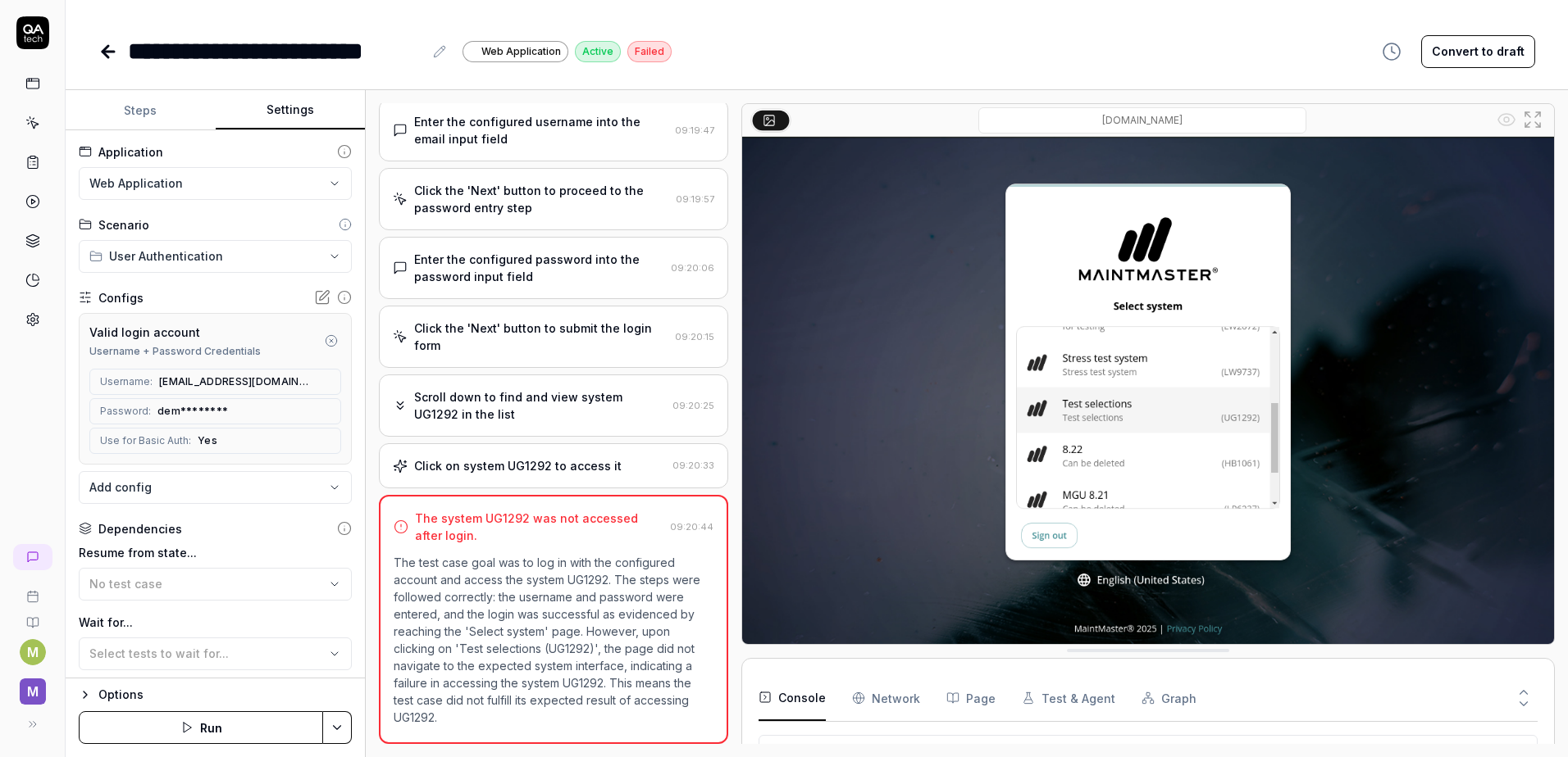
click at [196, 731] on button "Run" at bounding box center [201, 728] width 245 height 33
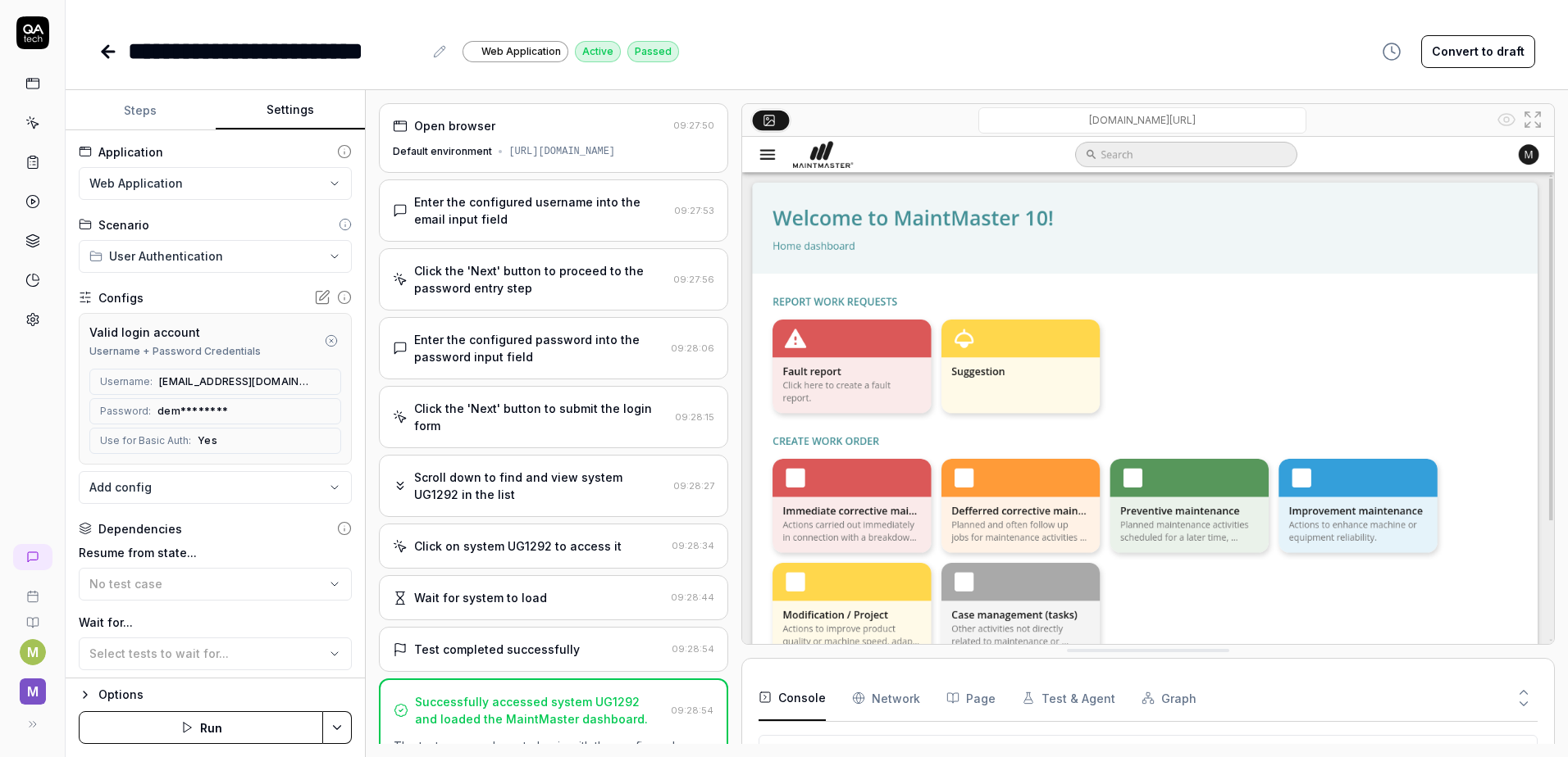
click at [28, 161] on icon at bounding box center [33, 162] width 15 height 15
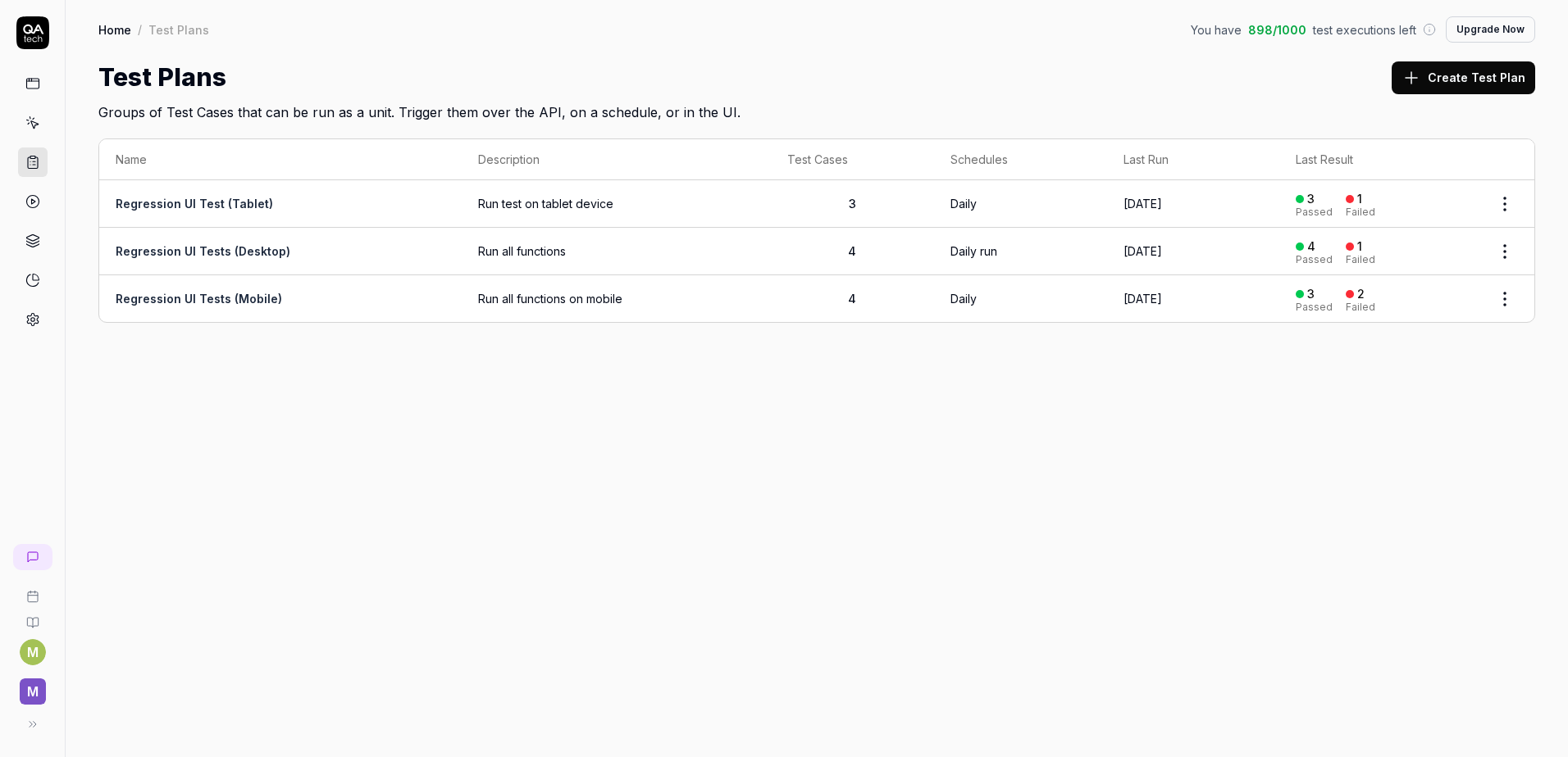
click at [245, 205] on link "Regression UI Test (Tablet)" at bounding box center [194, 204] width 157 height 14
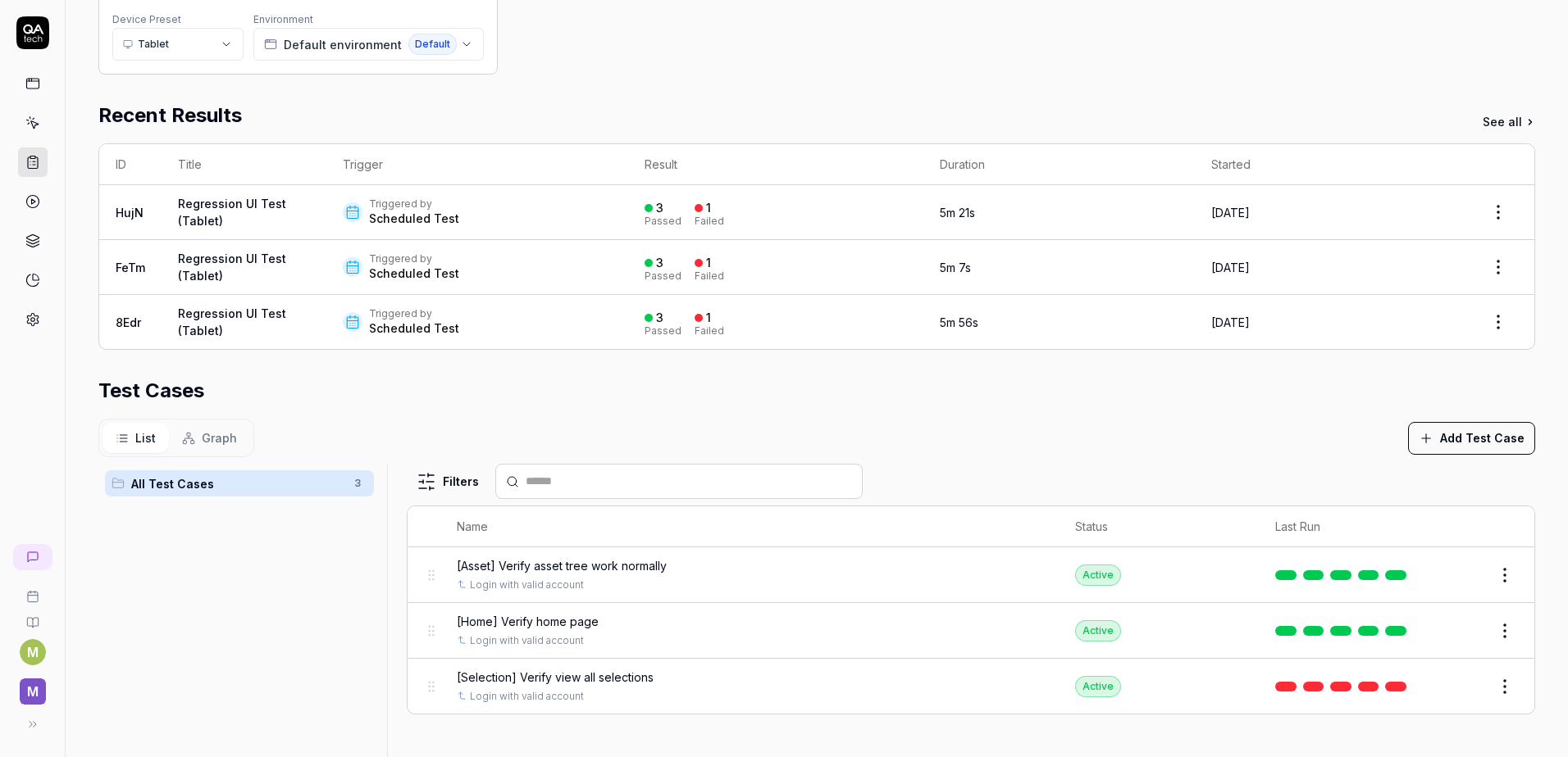
scroll to position [75, 0]
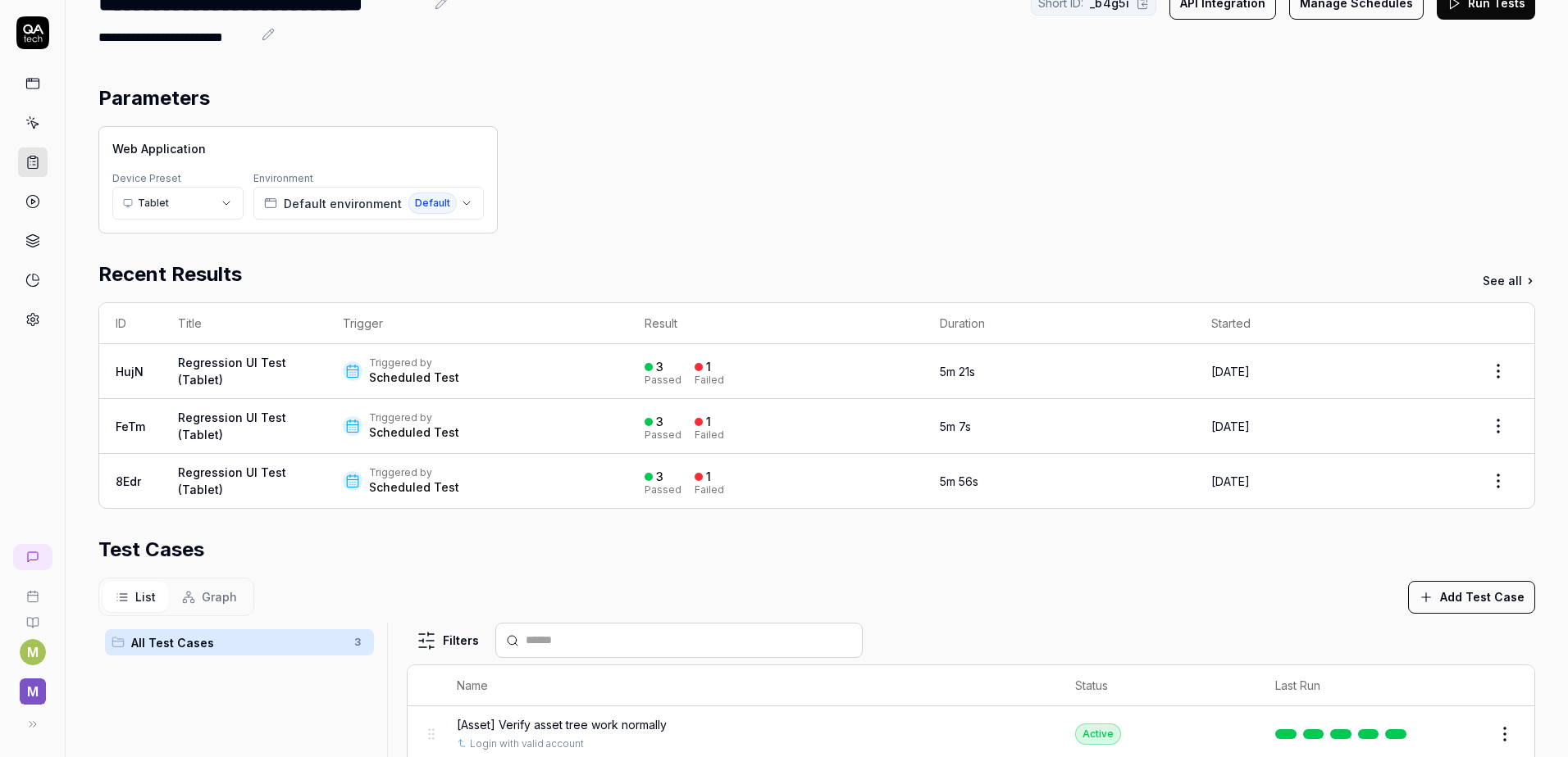
click at [223, 476] on link "Regression UI Test (Tablet)" at bounding box center [232, 480] width 108 height 31
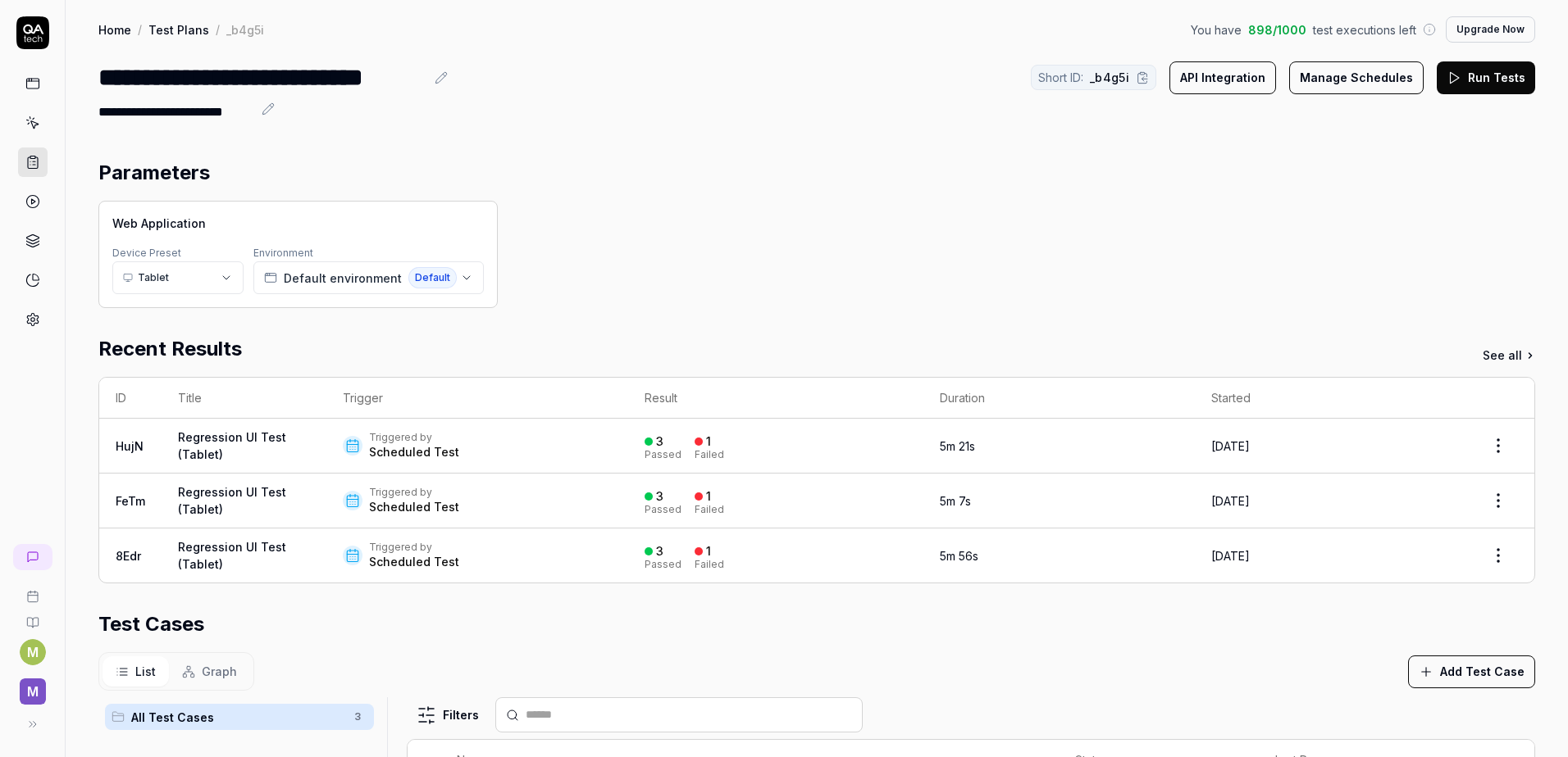
scroll to position [403, 0]
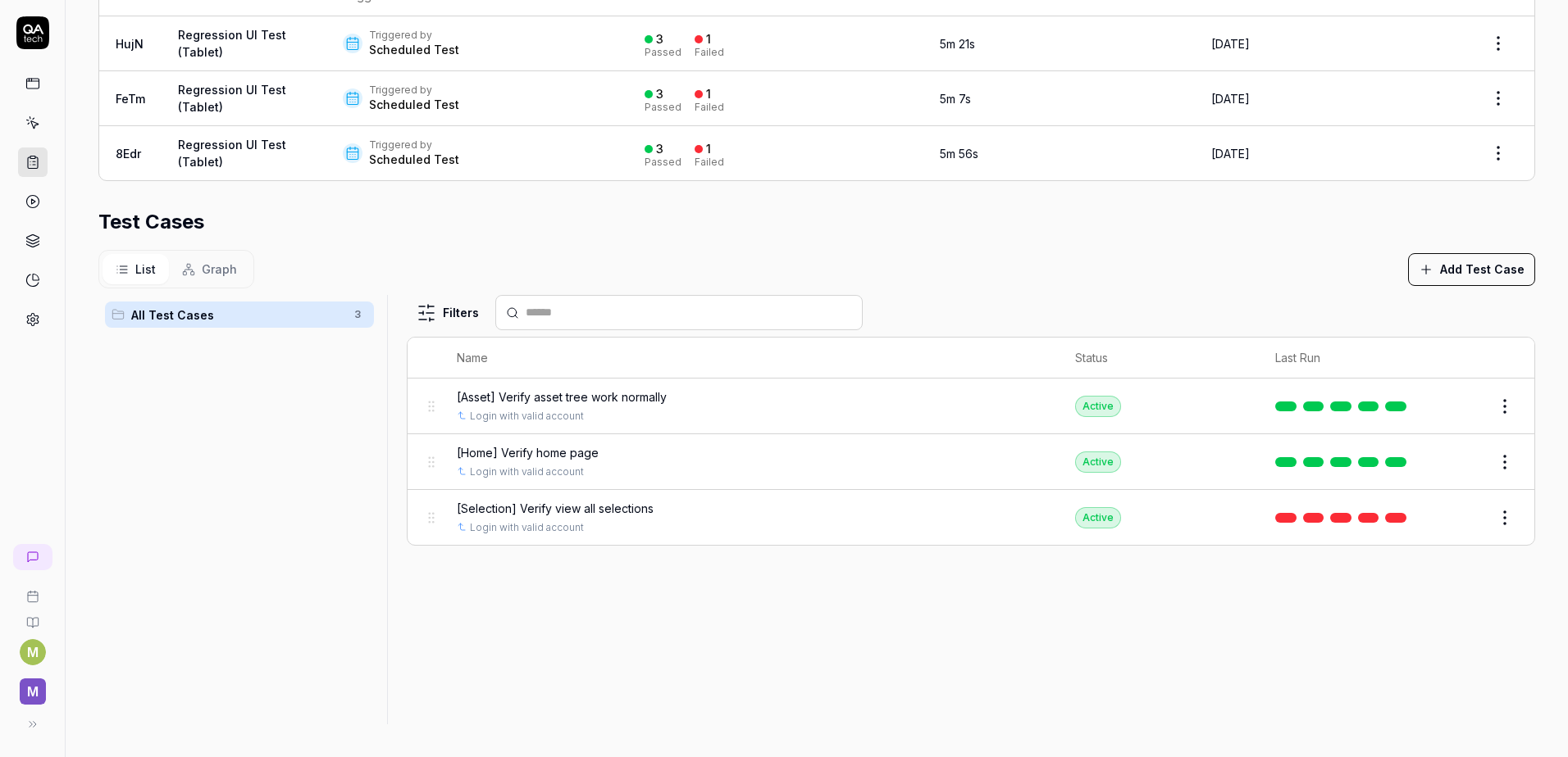
click at [591, 509] on span "[Selection] Verify view all selections" at bounding box center [556, 509] width 197 height 17
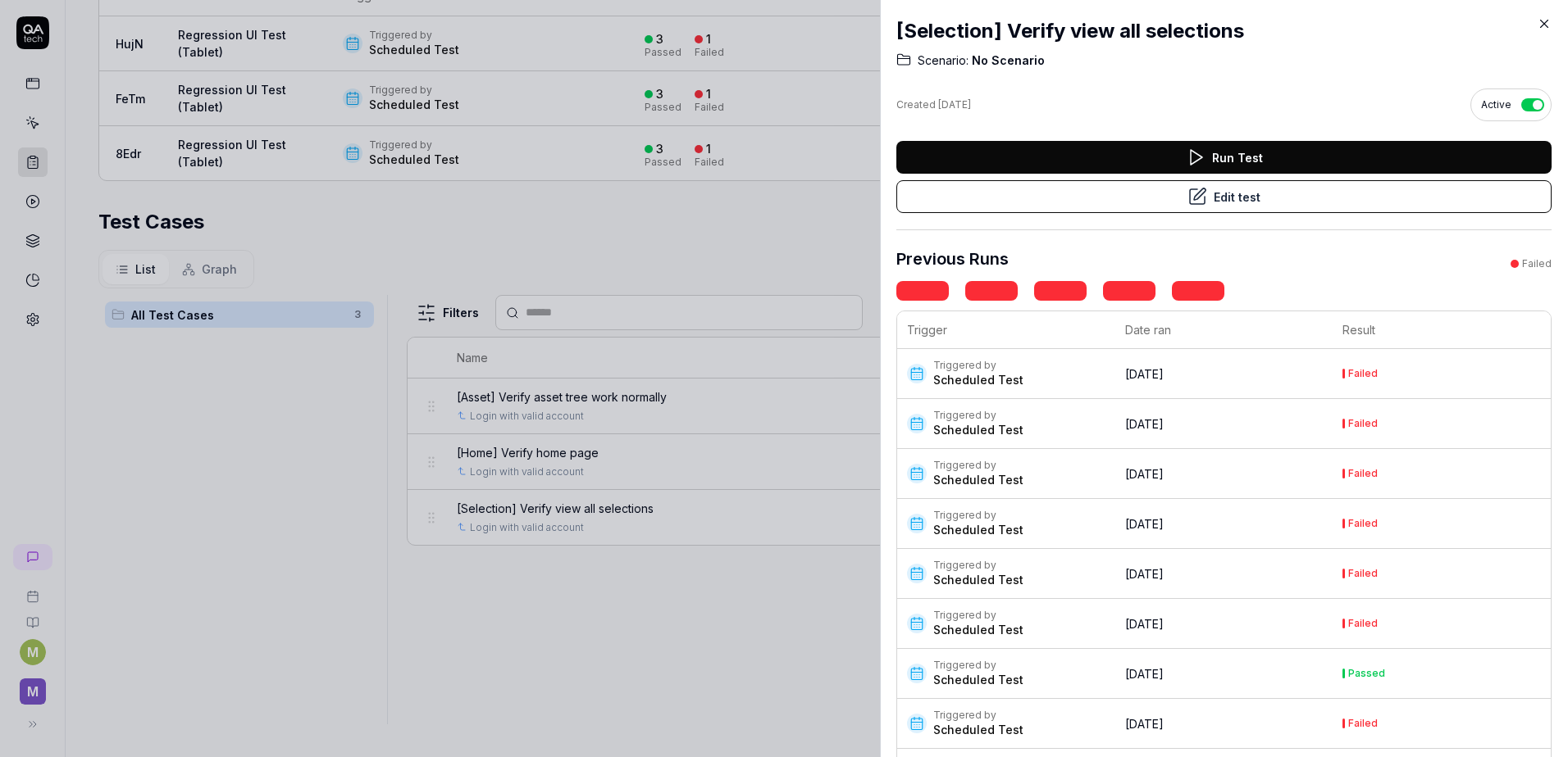
click at [993, 383] on div "Scheduled Test" at bounding box center [977, 380] width 90 height 16
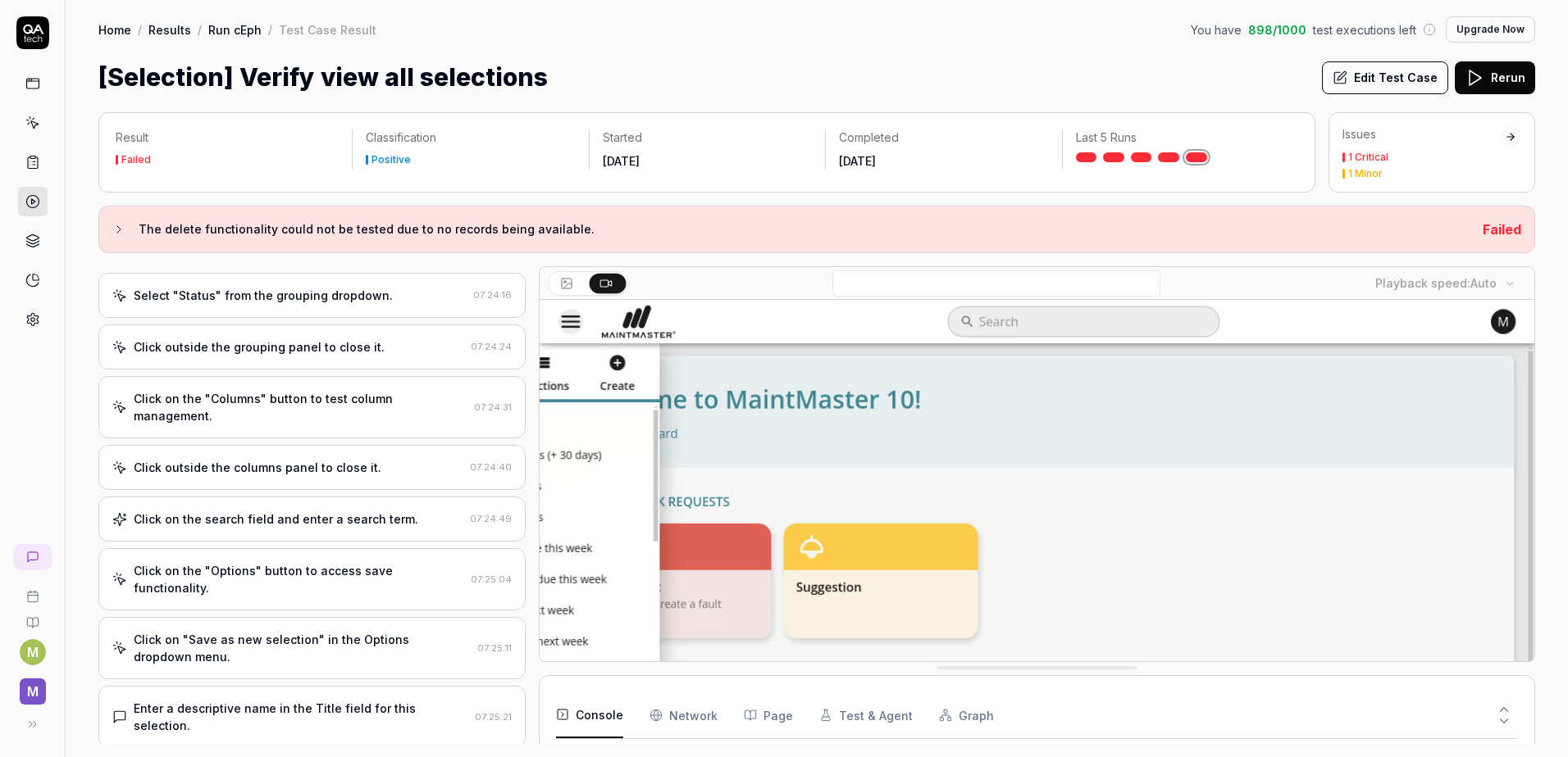
scroll to position [434, 0]
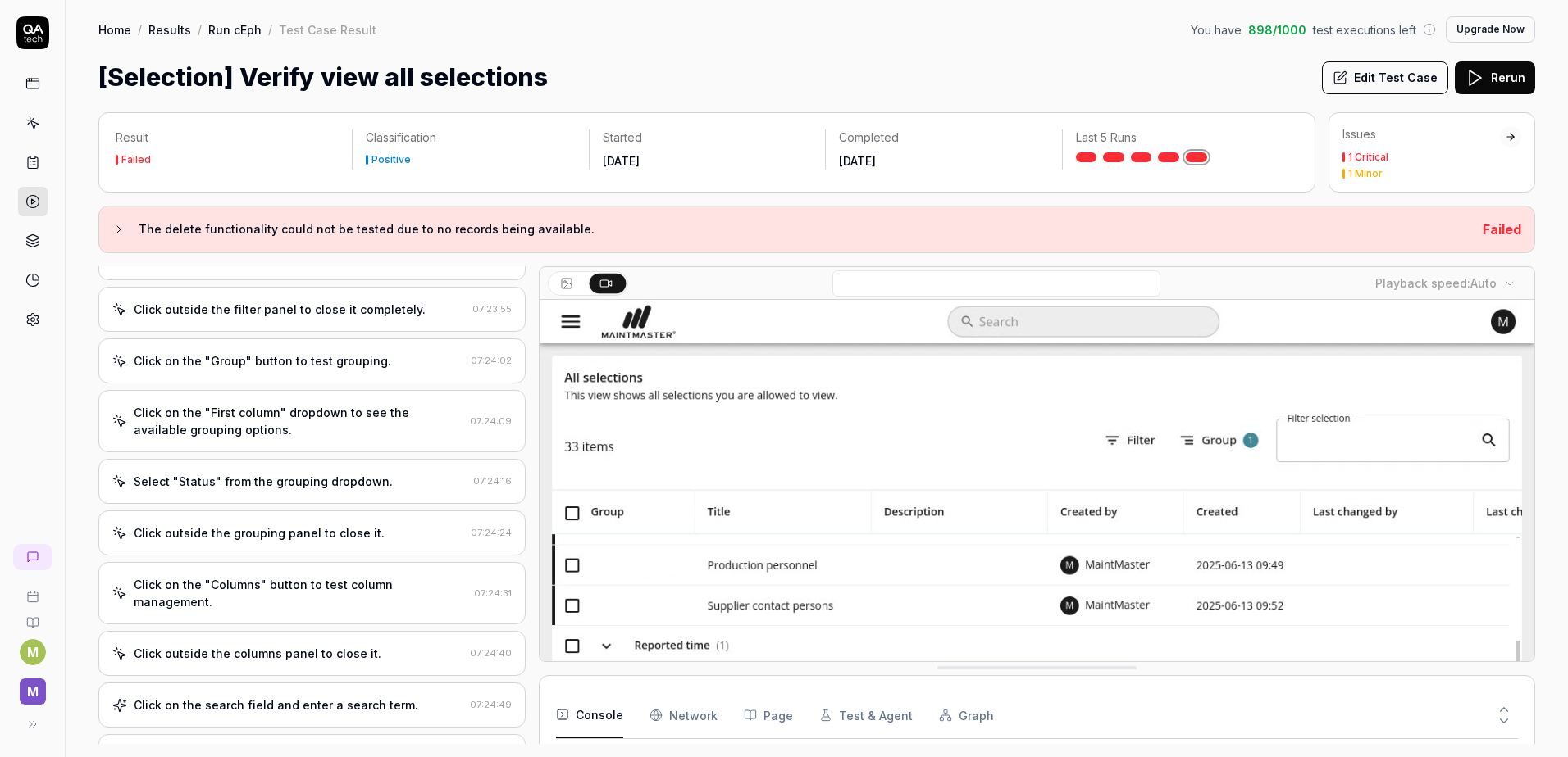
click at [1393, 75] on button "Edit Test Case" at bounding box center [1384, 78] width 126 height 33
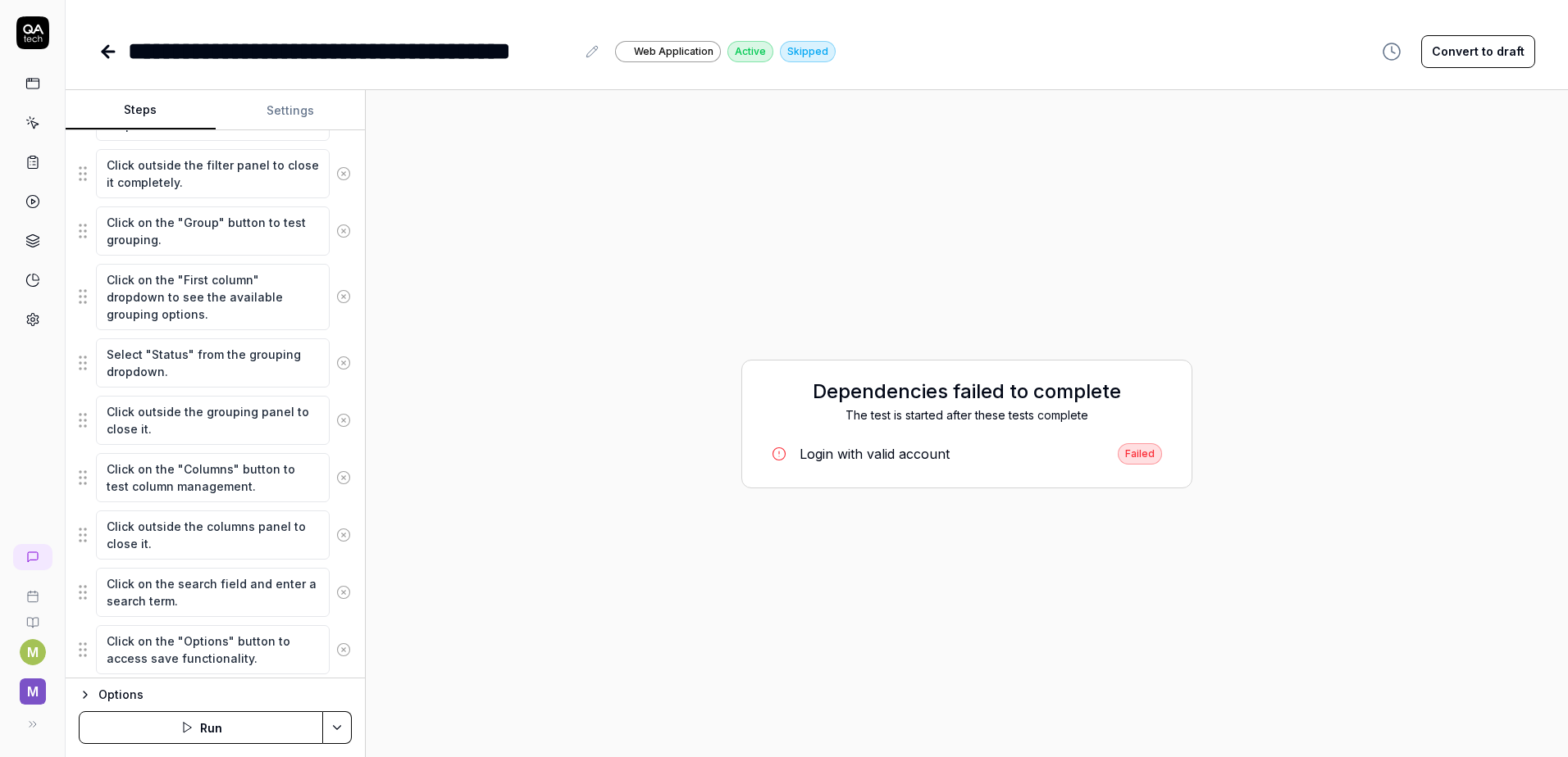
scroll to position [311, 0]
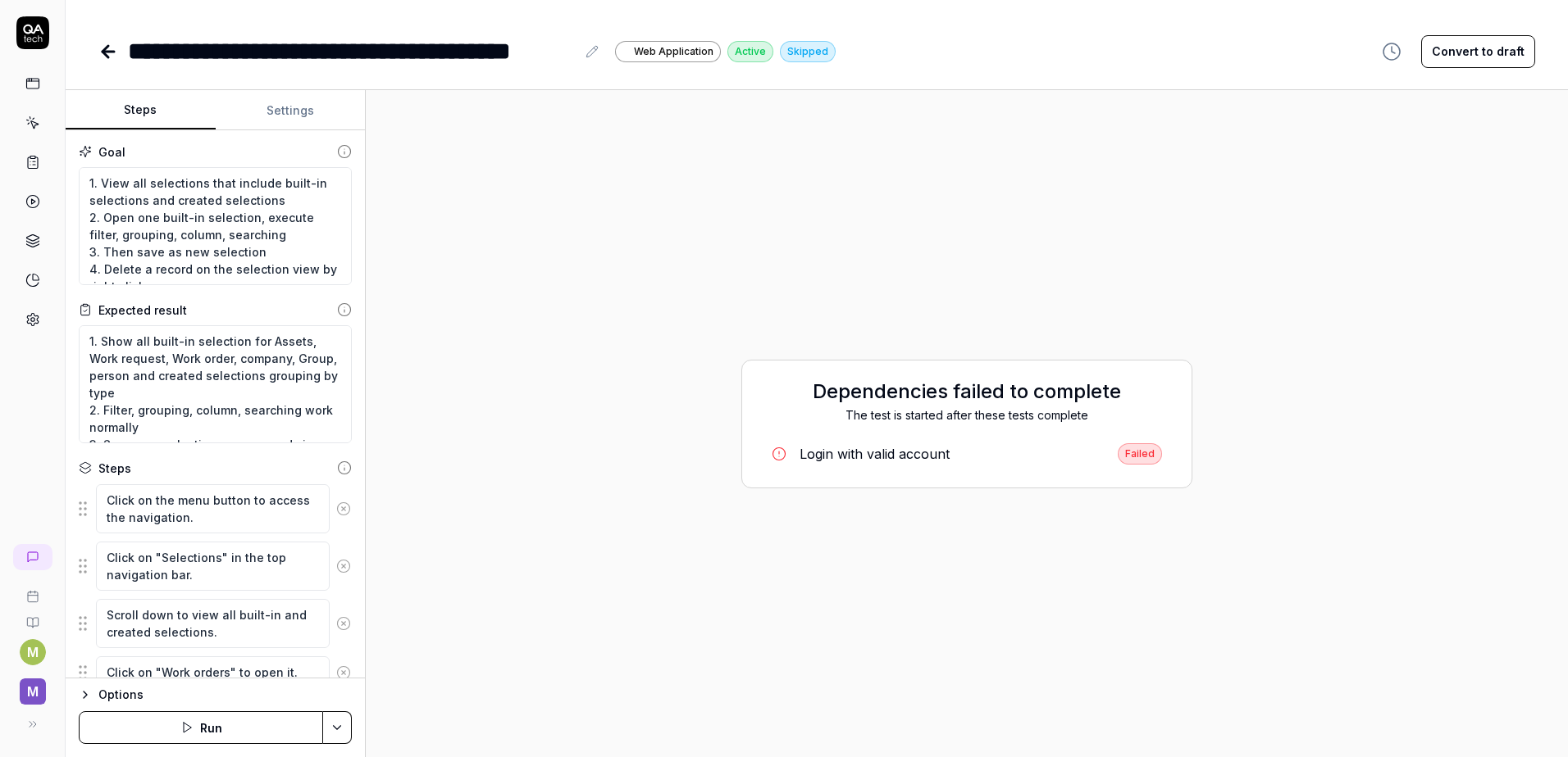
click at [877, 454] on div "Login with valid account" at bounding box center [874, 454] width 150 height 20
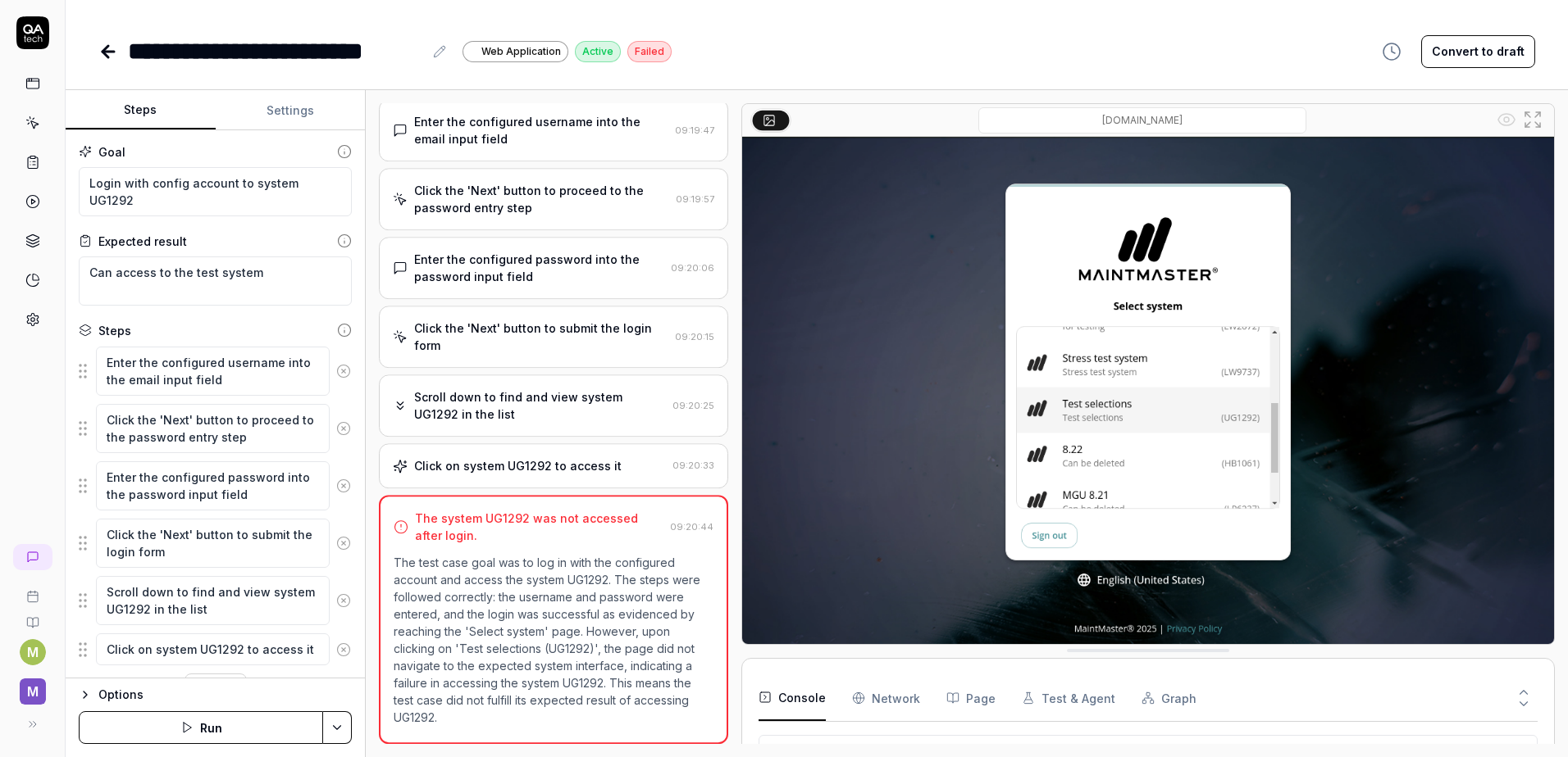
scroll to position [95, 0]
click at [155, 734] on button "Run" at bounding box center [201, 728] width 245 height 33
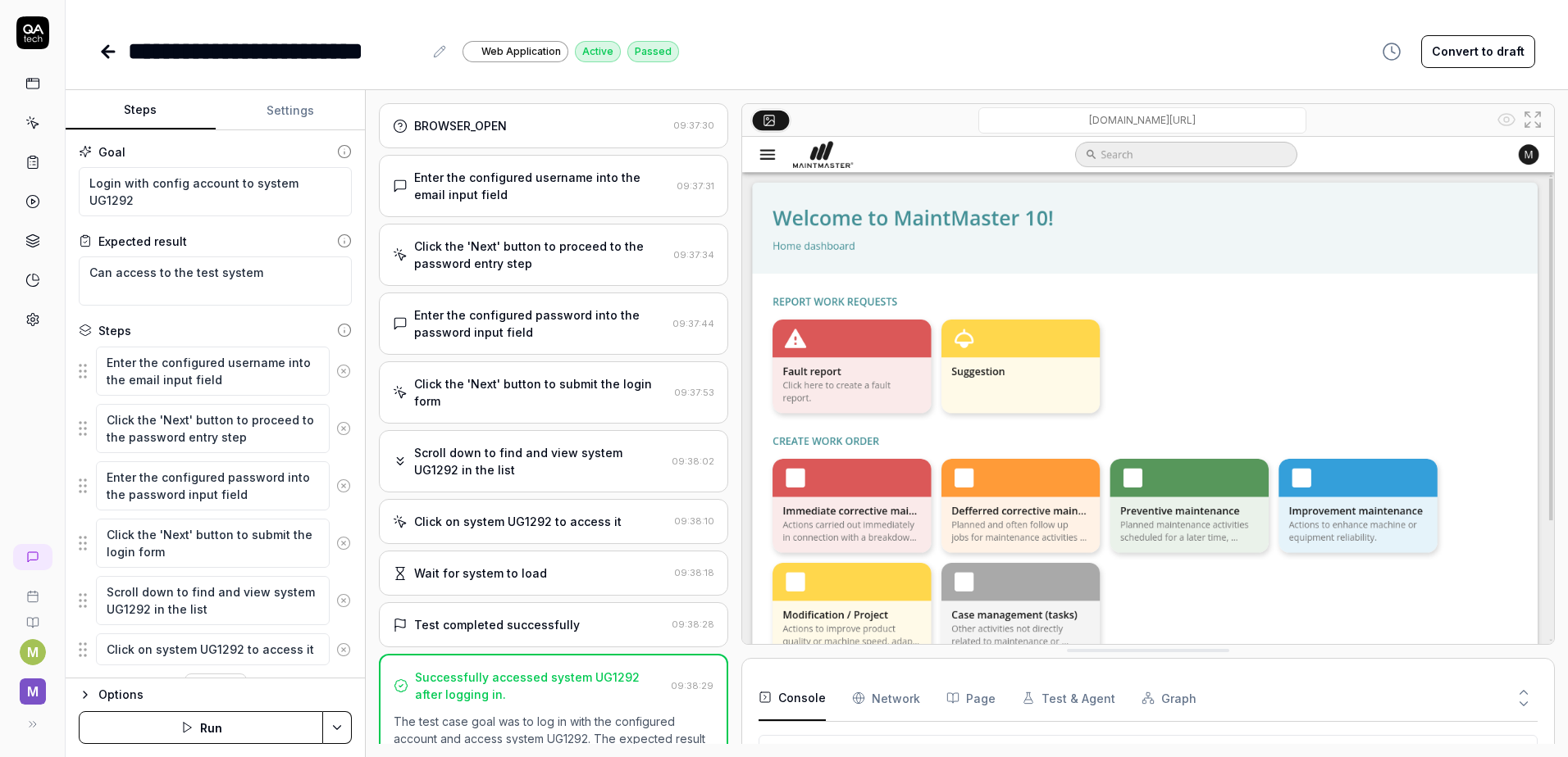
click at [45, 158] on link at bounding box center [32, 162] width 29 height 29
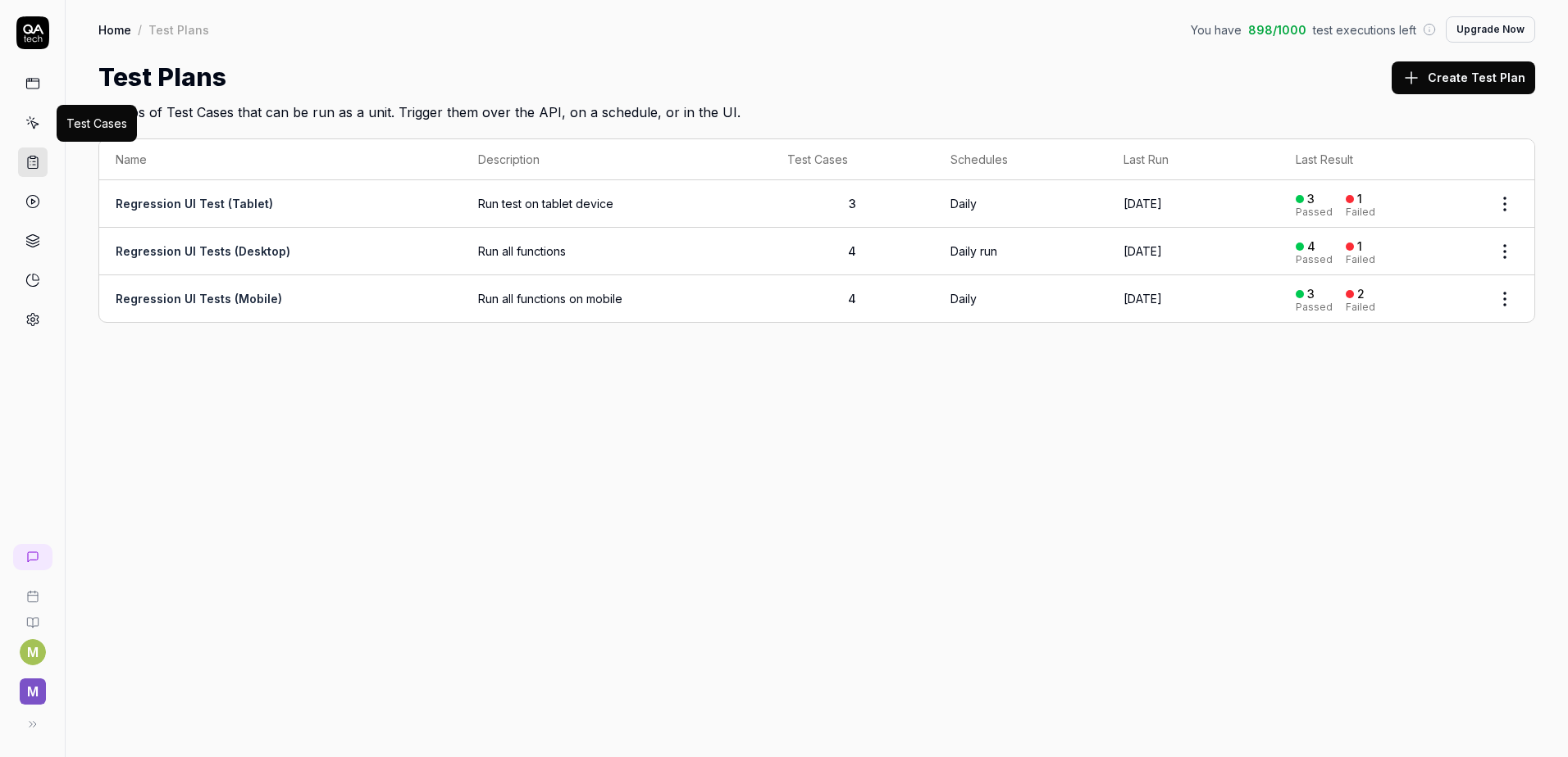
click at [27, 125] on icon at bounding box center [33, 123] width 15 height 15
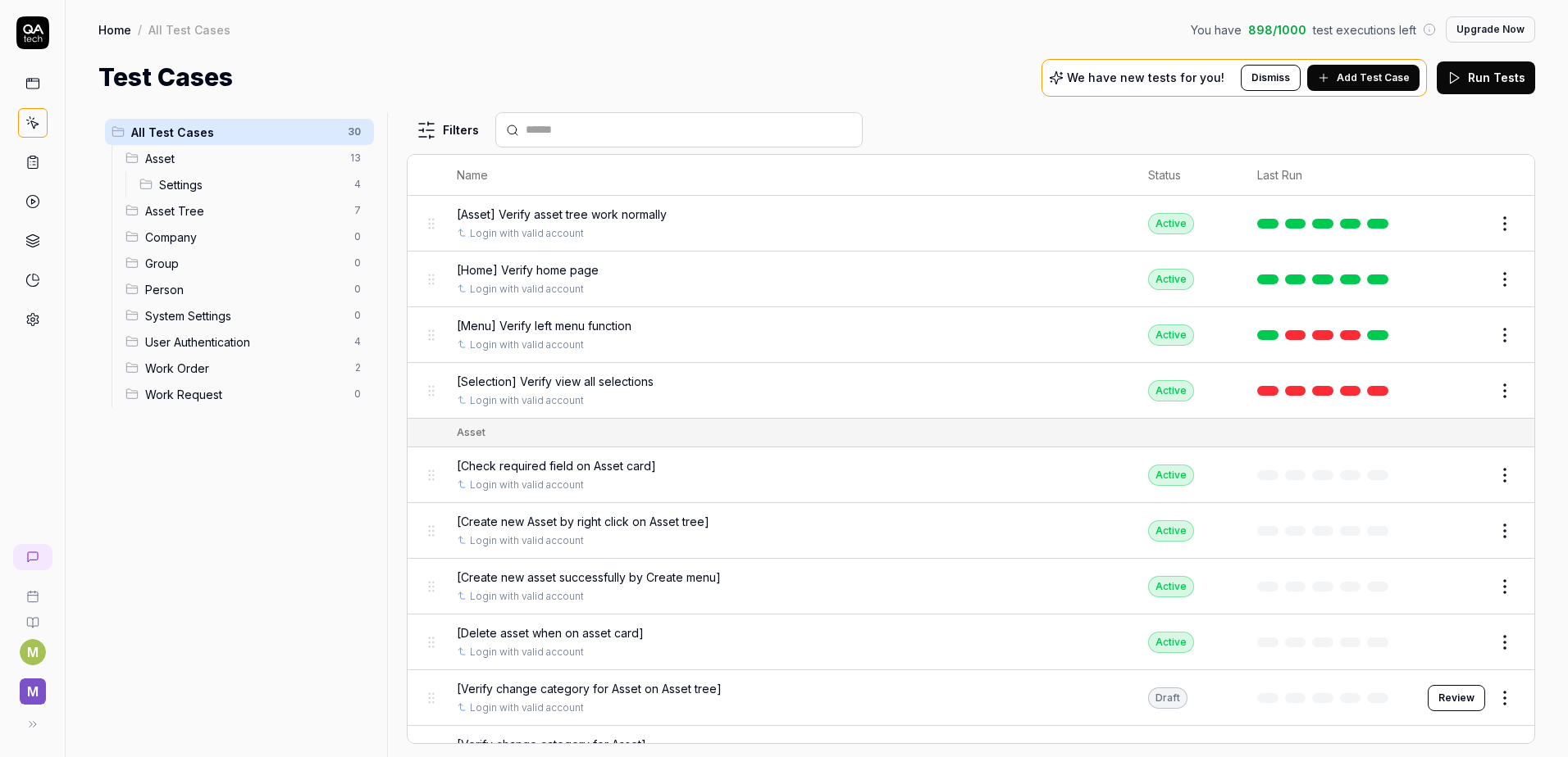
click at [546, 327] on span "[Menu] Verify left menu function" at bounding box center [544, 326] width 174 height 17
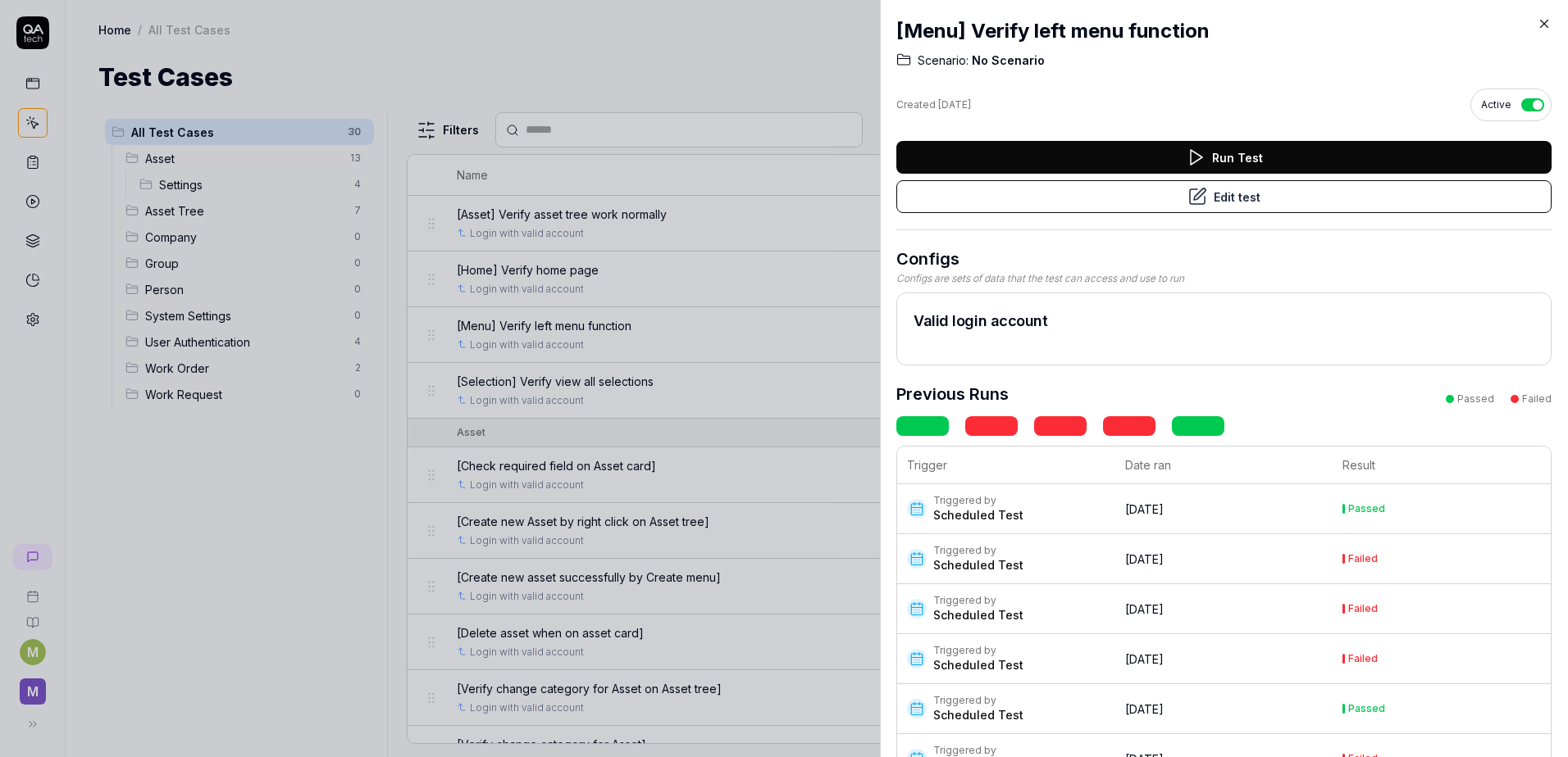
click at [1306, 196] on button "Edit test" at bounding box center [1223, 196] width 655 height 33
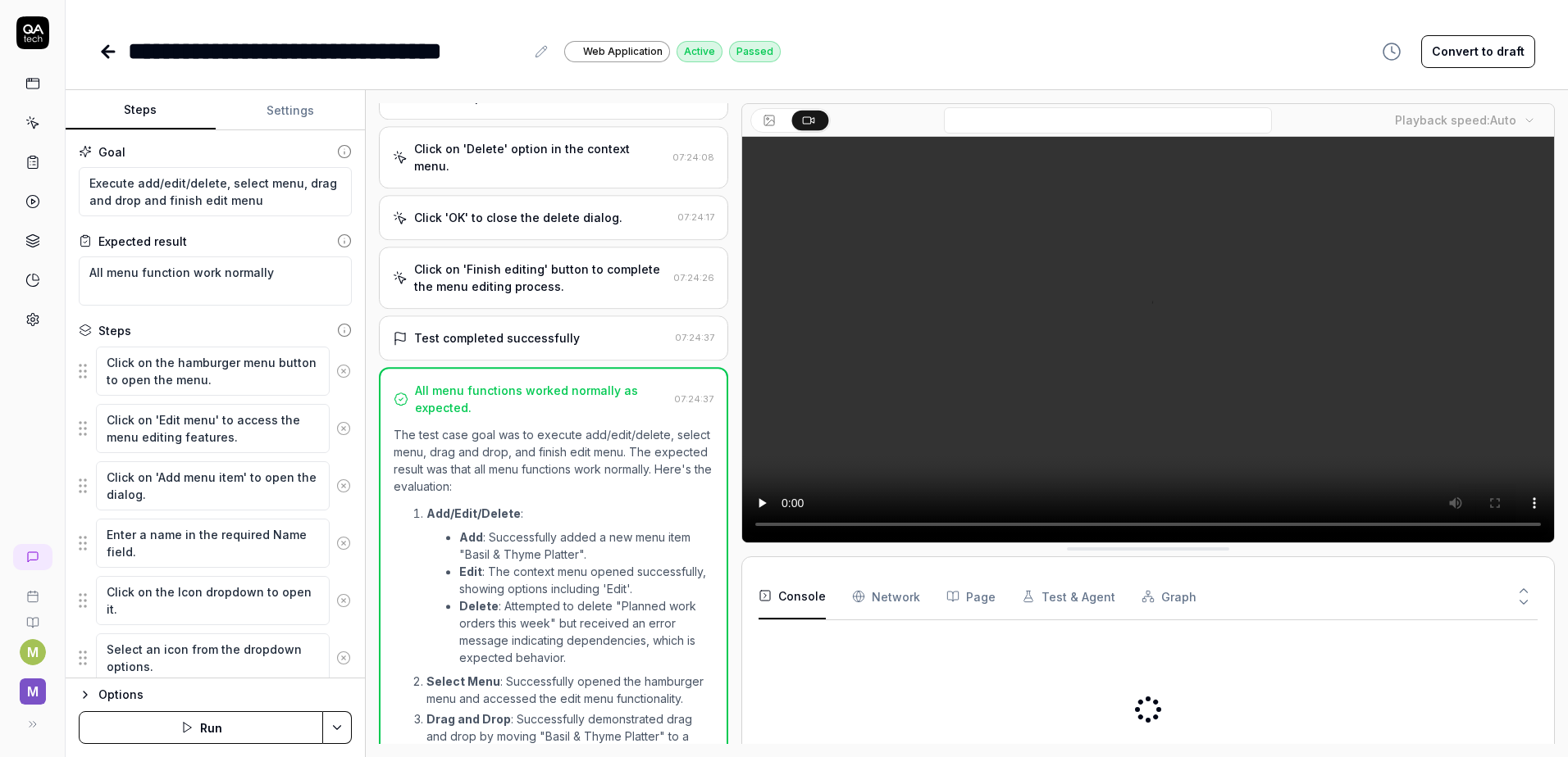
scroll to position [736, 0]
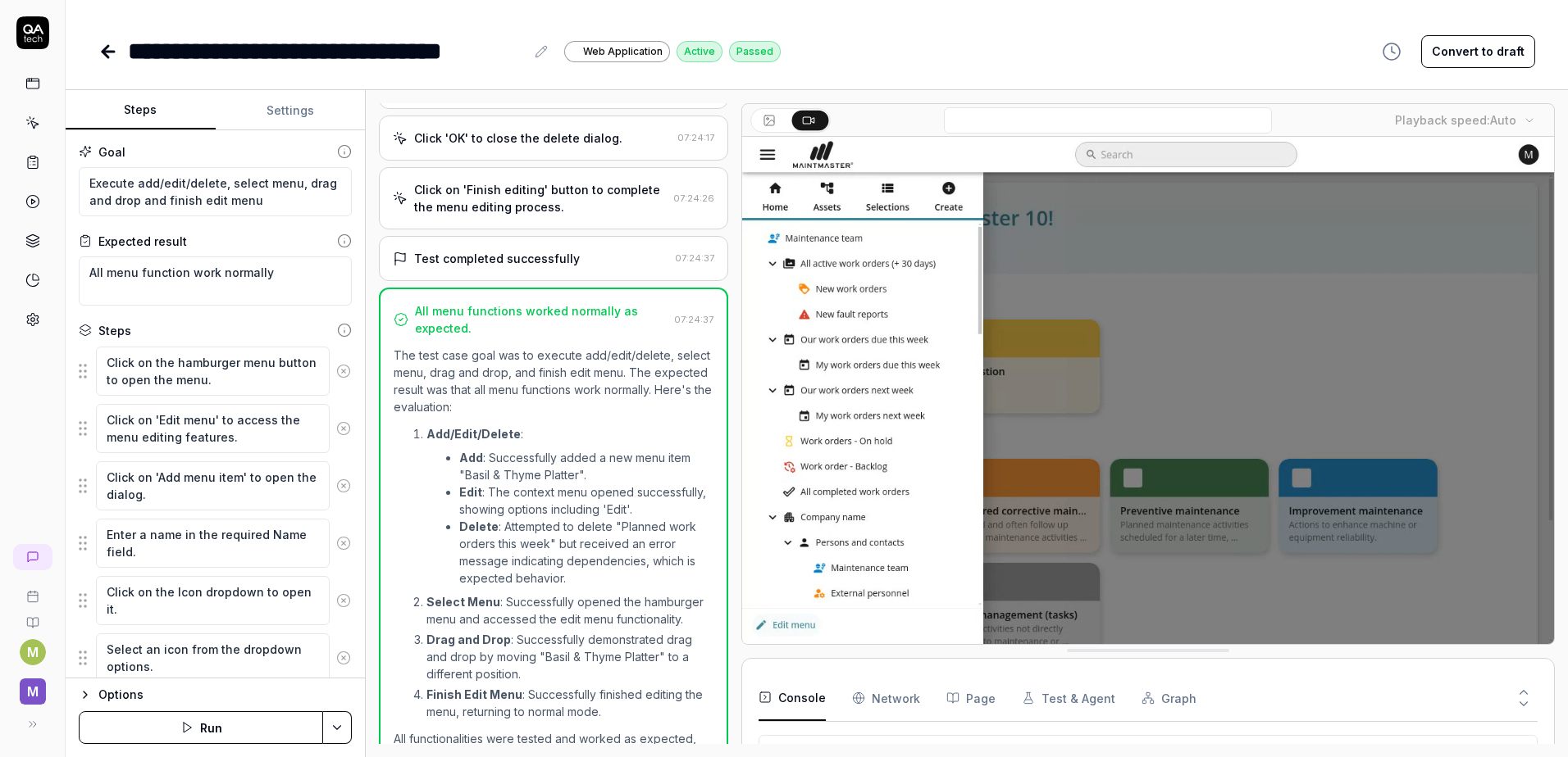
scroll to position [655, 0]
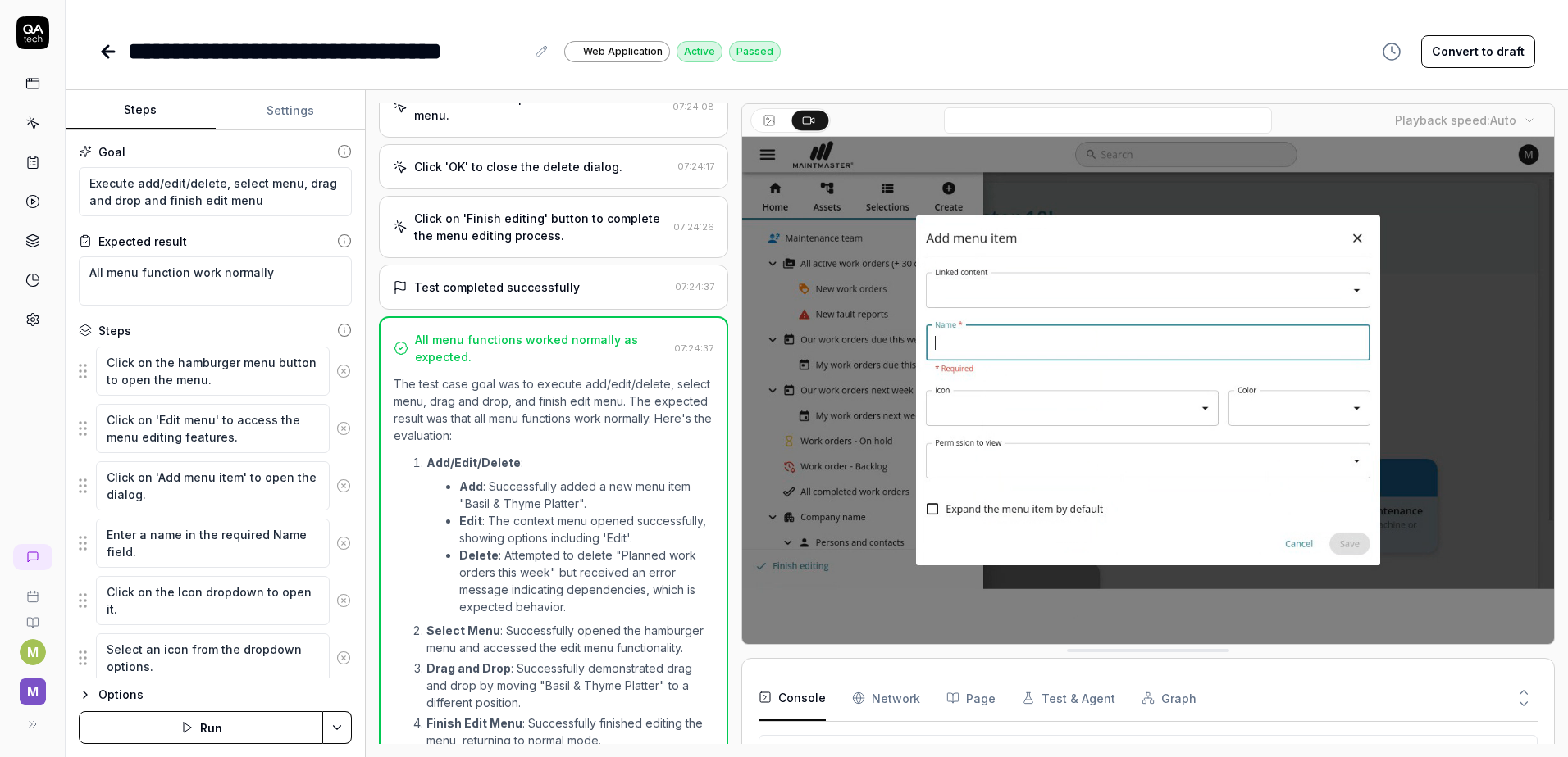
click at [311, 51] on div "**********" at bounding box center [326, 51] width 397 height 37
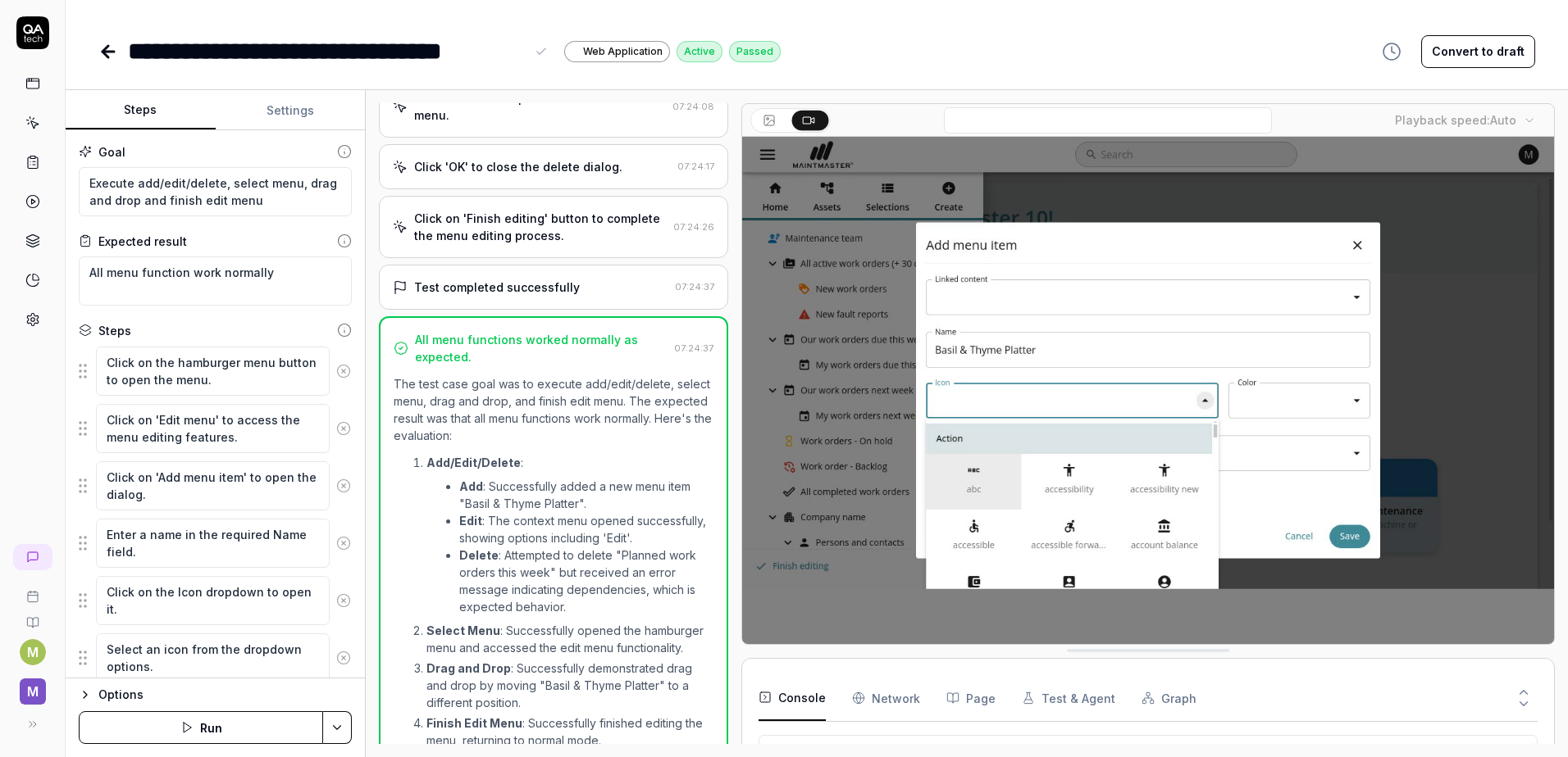
click at [292, 51] on div "**********" at bounding box center [326, 51] width 397 height 37
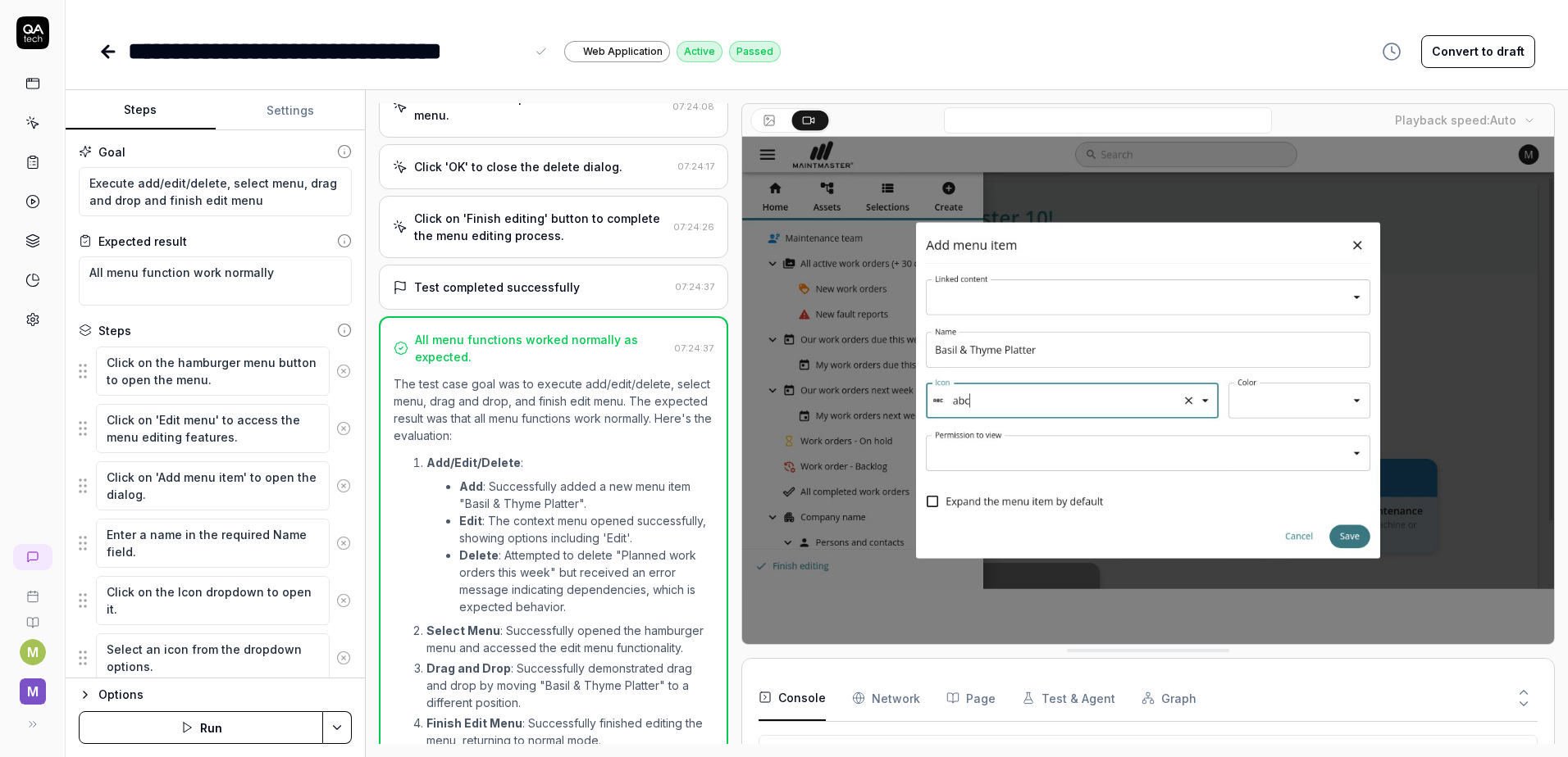
drag, startPoint x: 301, startPoint y: 51, endPoint x: 329, endPoint y: 75, distance: 36.9
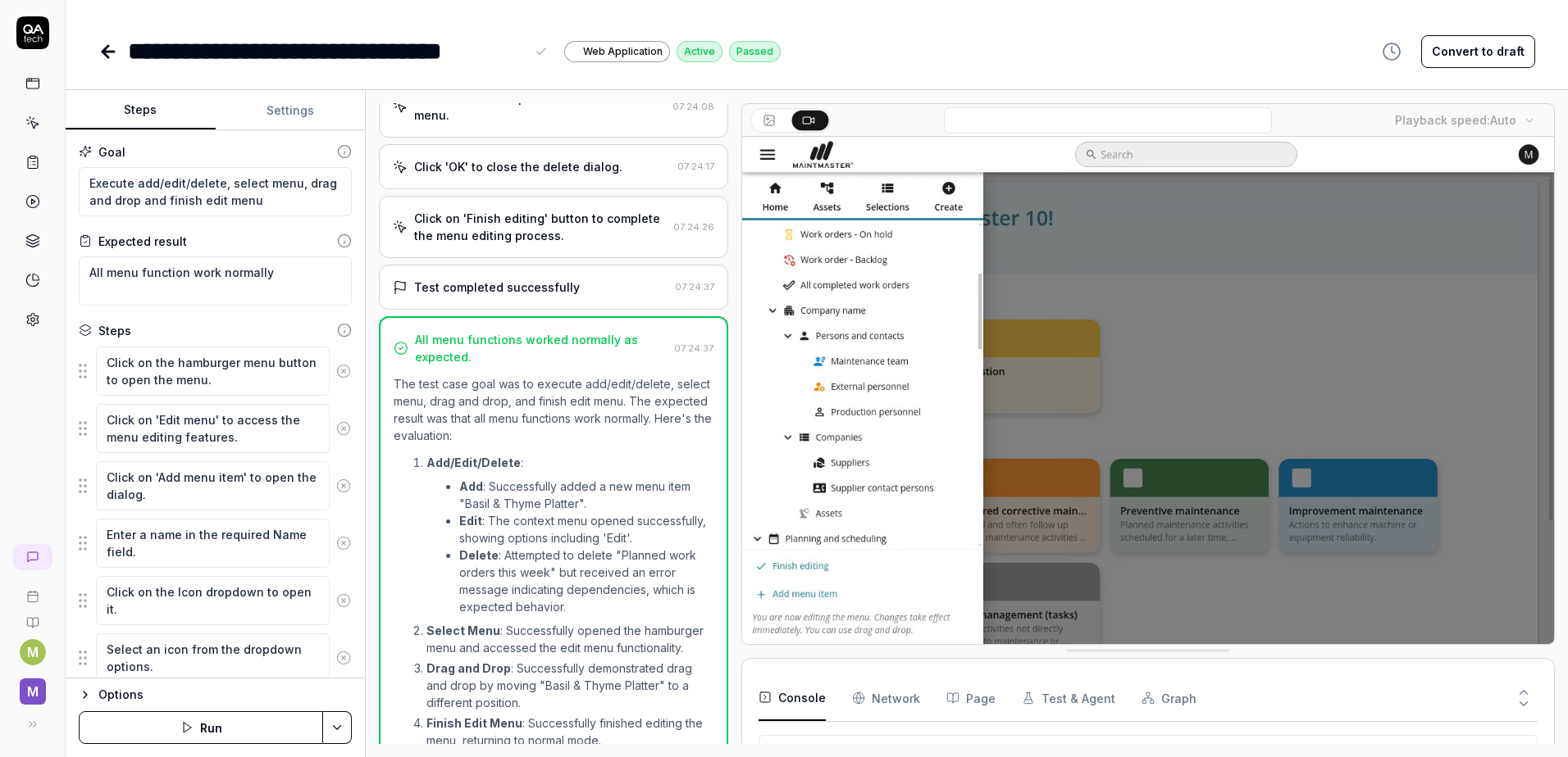
click at [301, 51] on div "**********" at bounding box center [326, 51] width 397 height 37
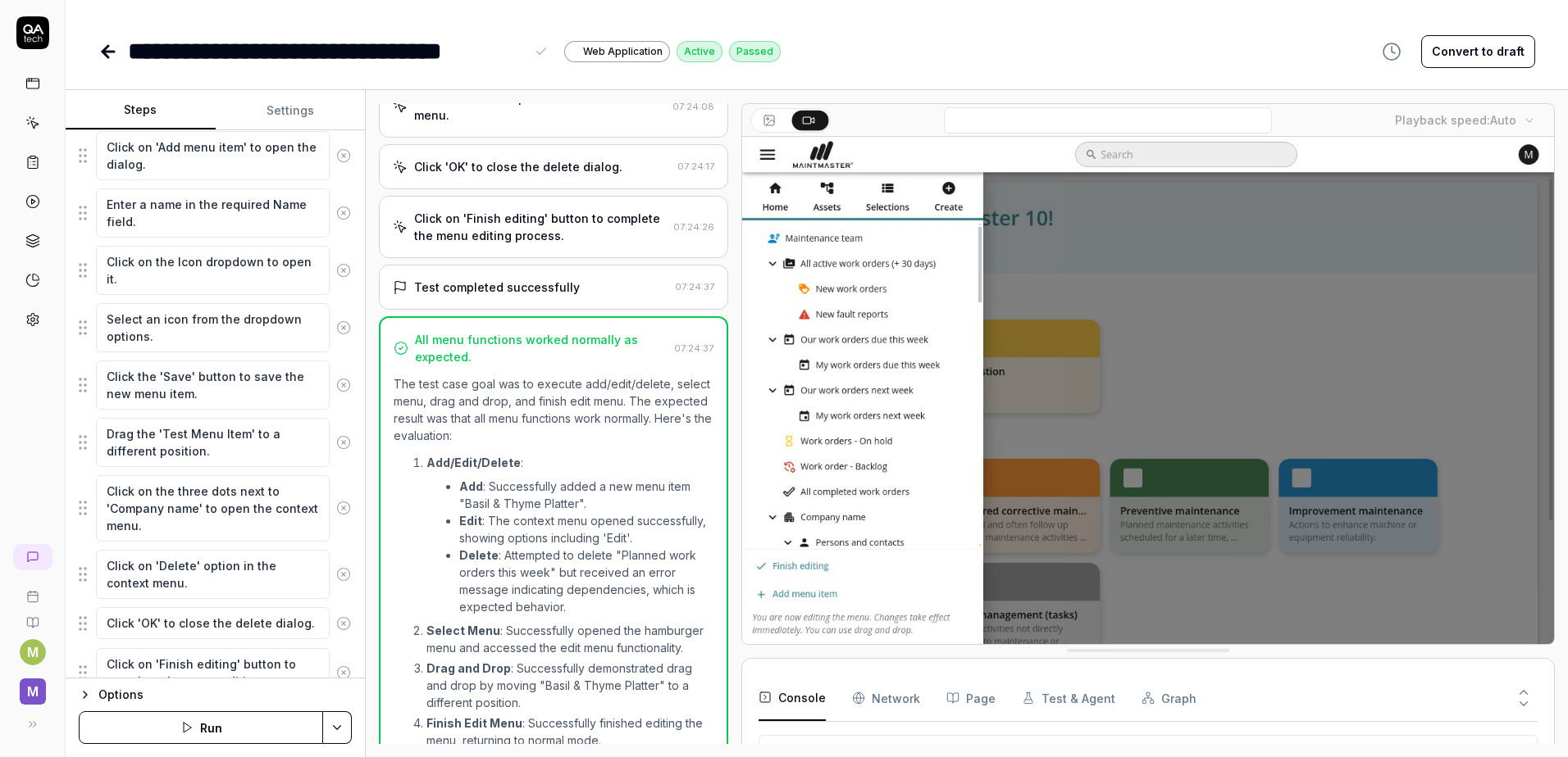
scroll to position [401, 0]
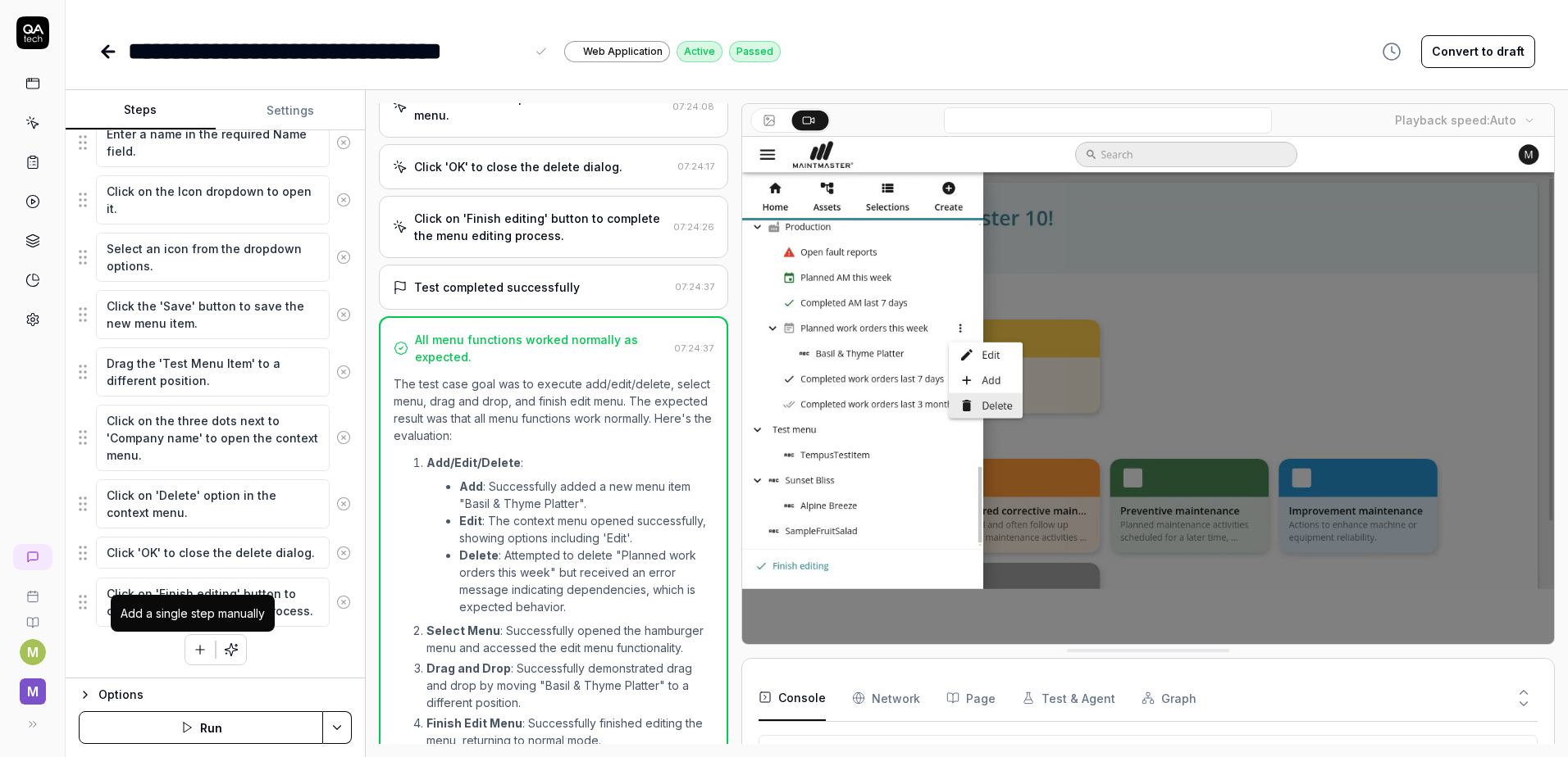
click at [192, 648] on icon "button" at bounding box center [200, 650] width 15 height 15
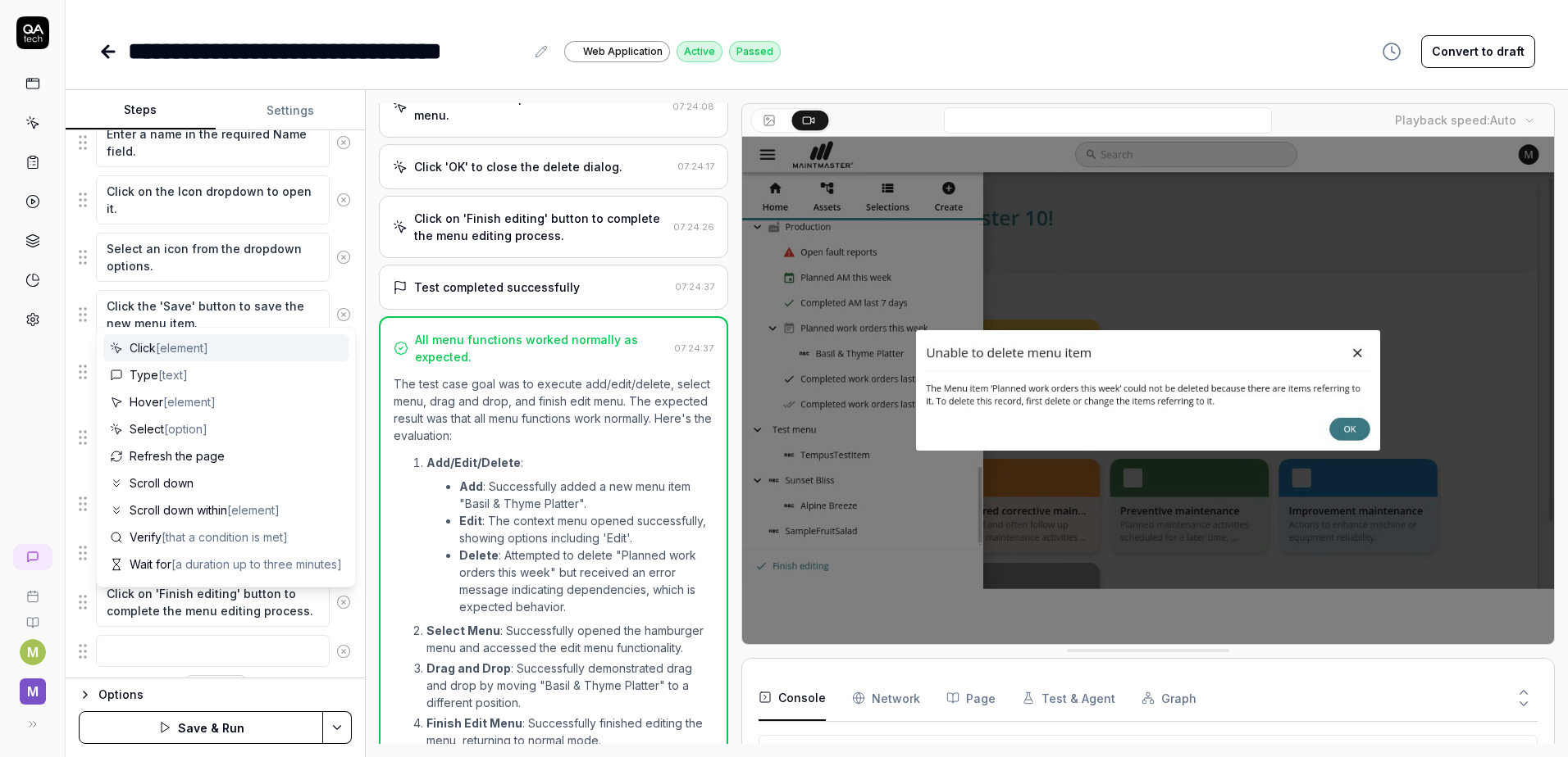
scroll to position [442, 0]
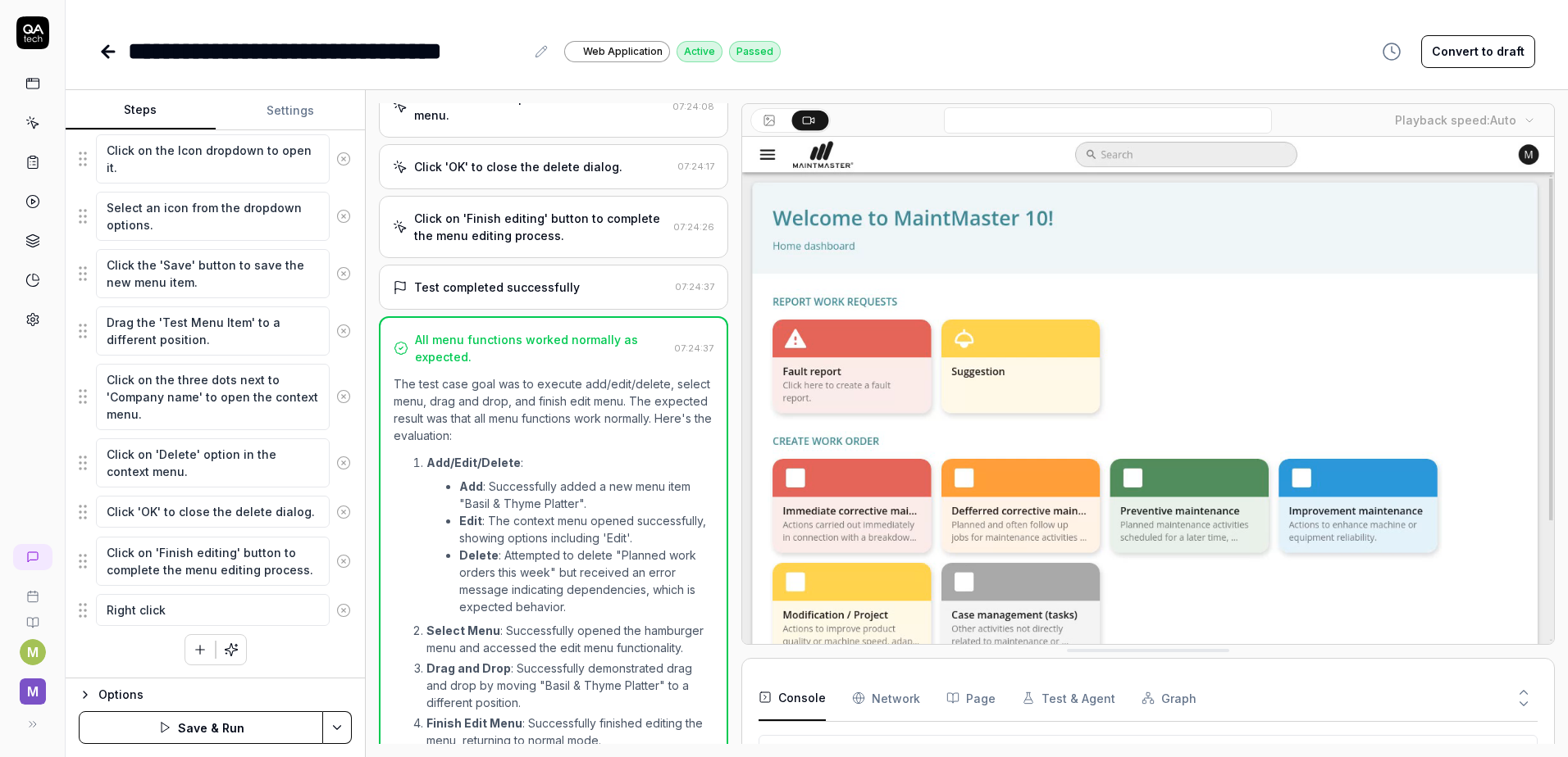
click at [261, 610] on textarea "Right click" at bounding box center [212, 610] width 233 height 32
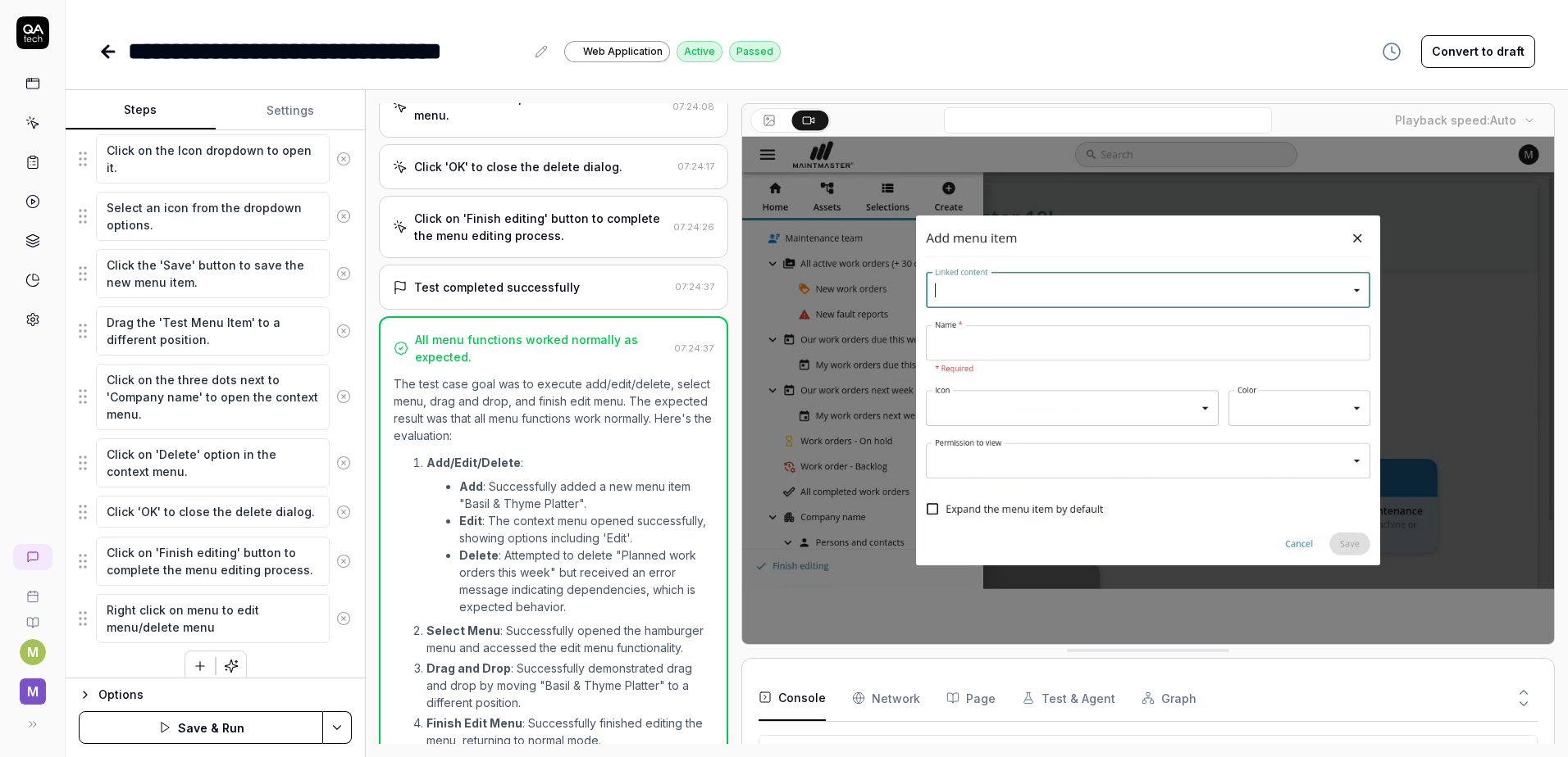
click at [259, 665] on div "Click on the hamburger menu button to open the menu. Click on 'Edit menu' to ac…" at bounding box center [215, 293] width 273 height 778
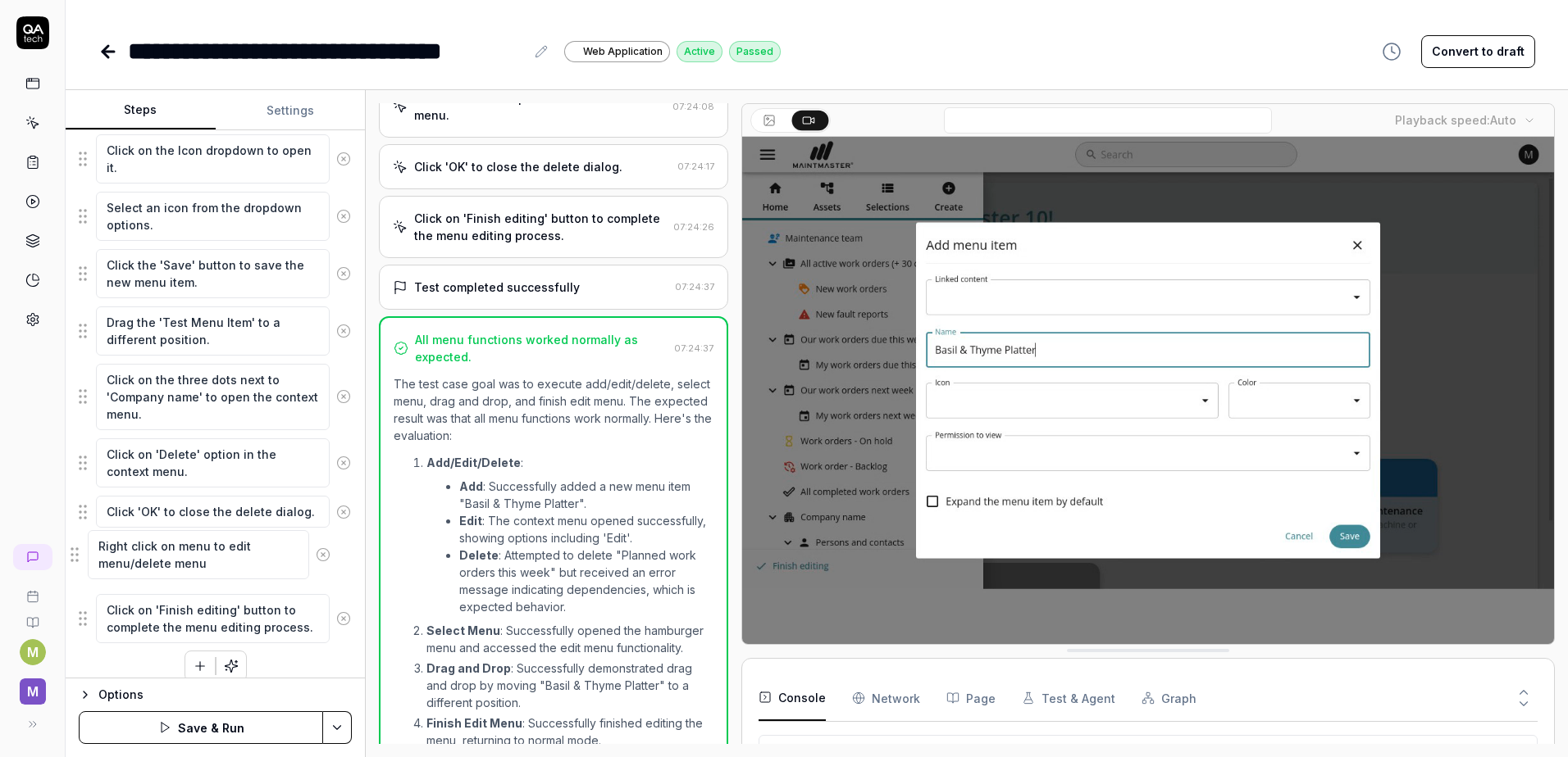
drag, startPoint x: 83, startPoint y: 622, endPoint x: 76, endPoint y: 559, distance: 63.4
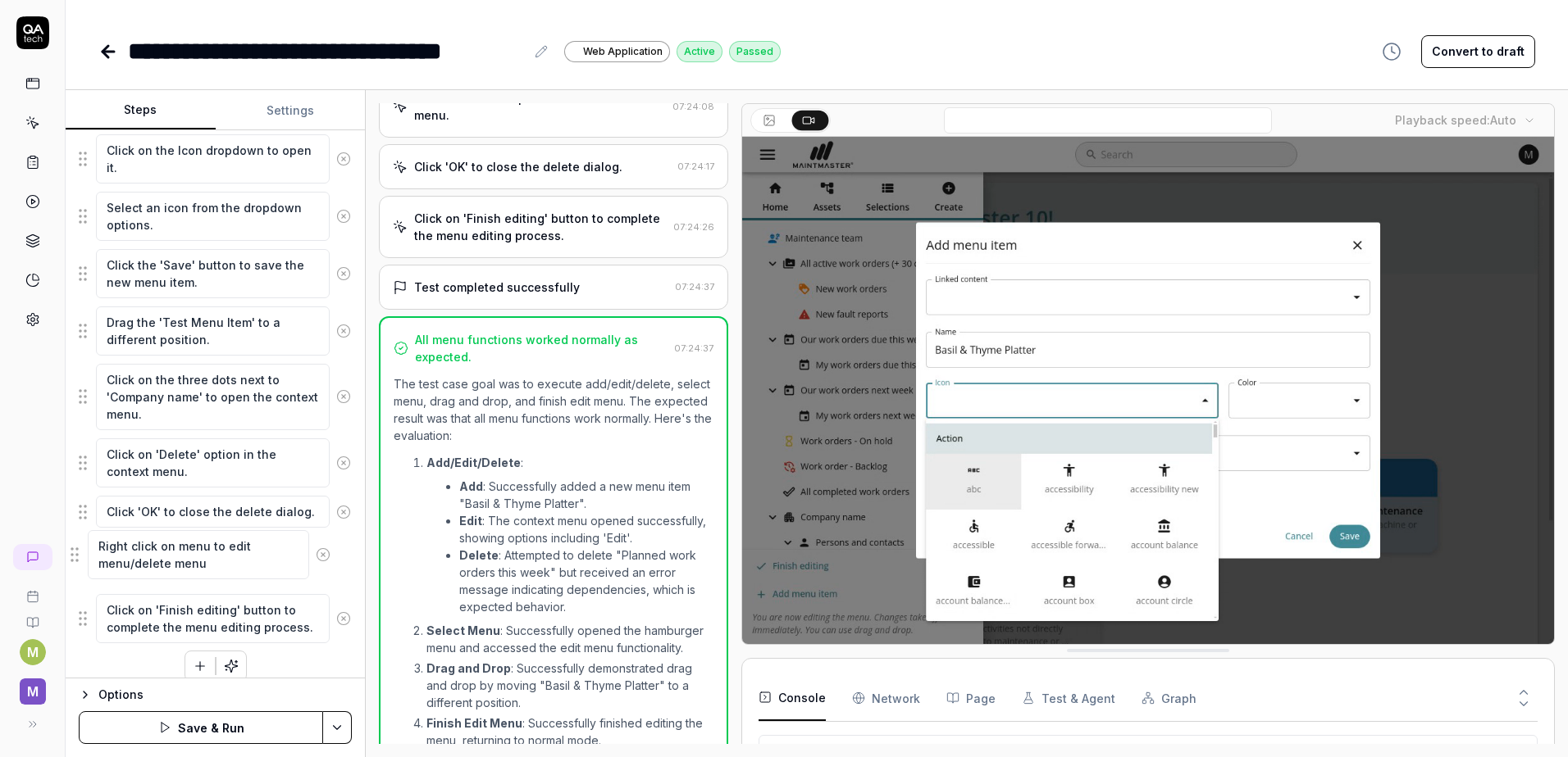
click at [79, 559] on fieldset "Click on the hamburger menu button to open the menu. Click on 'Edit menu' to ac…" at bounding box center [215, 274] width 273 height 740
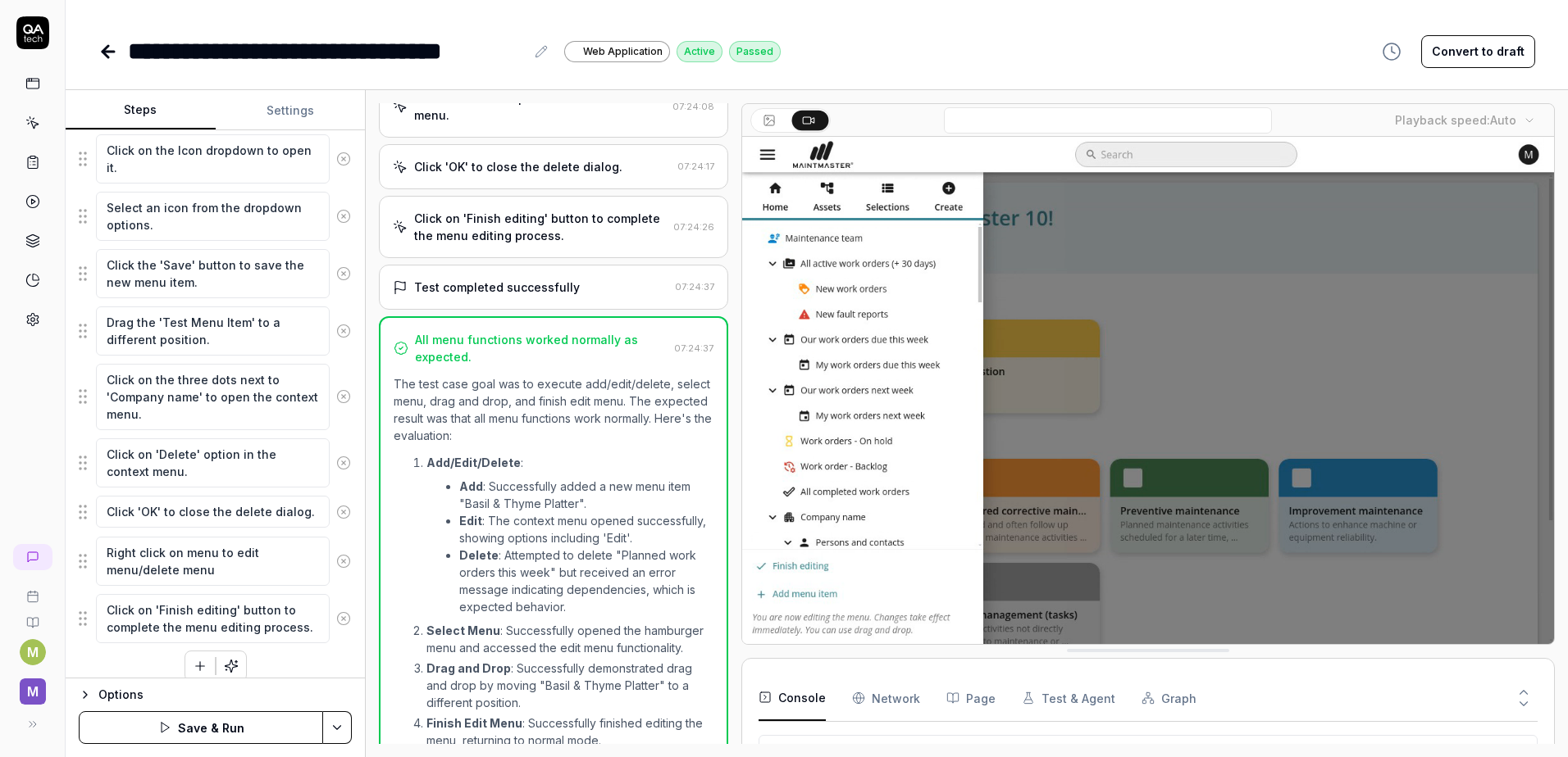
click at [239, 727] on button "Save & Run" at bounding box center [201, 728] width 245 height 33
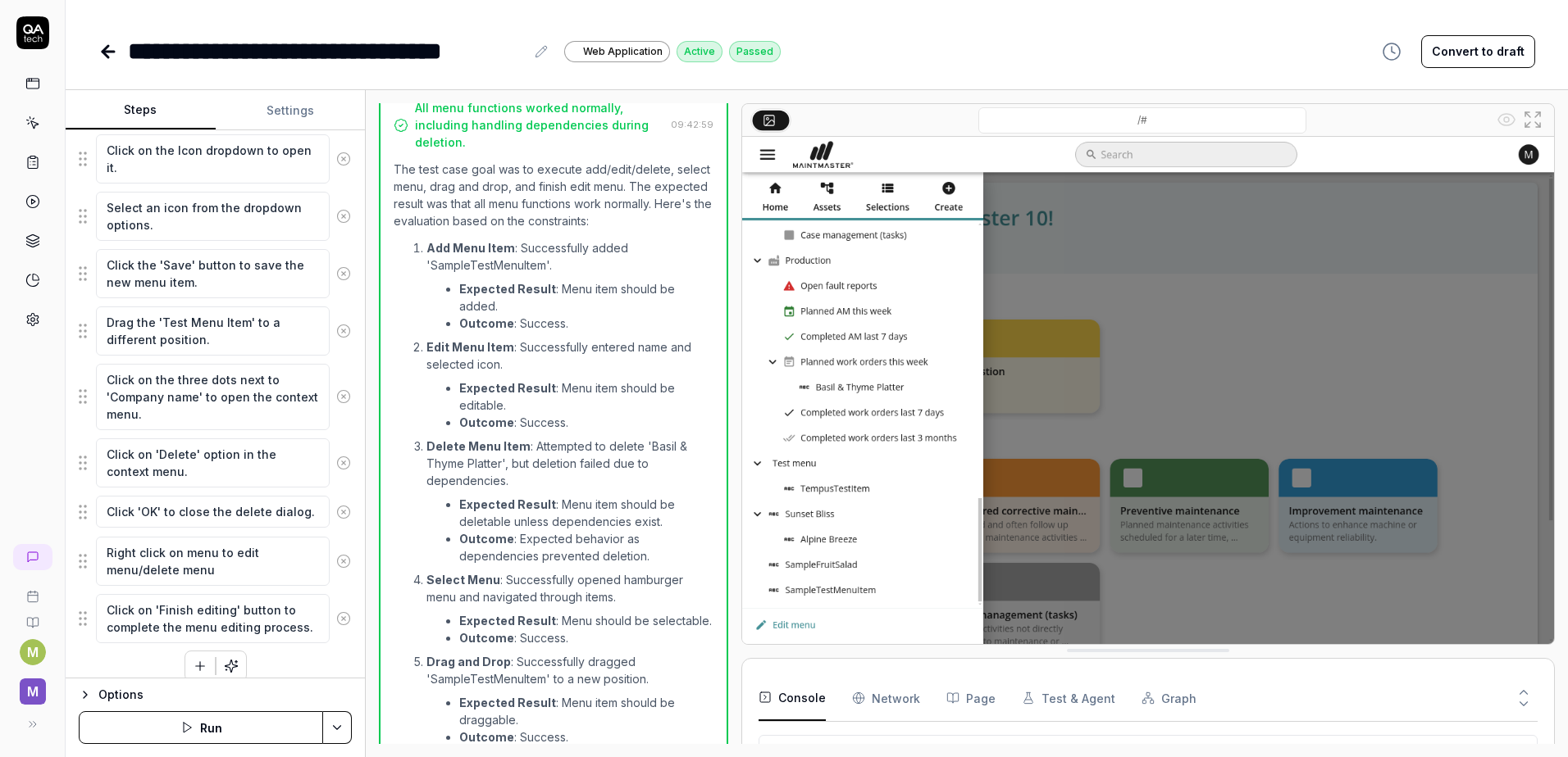
scroll to position [1171, 0]
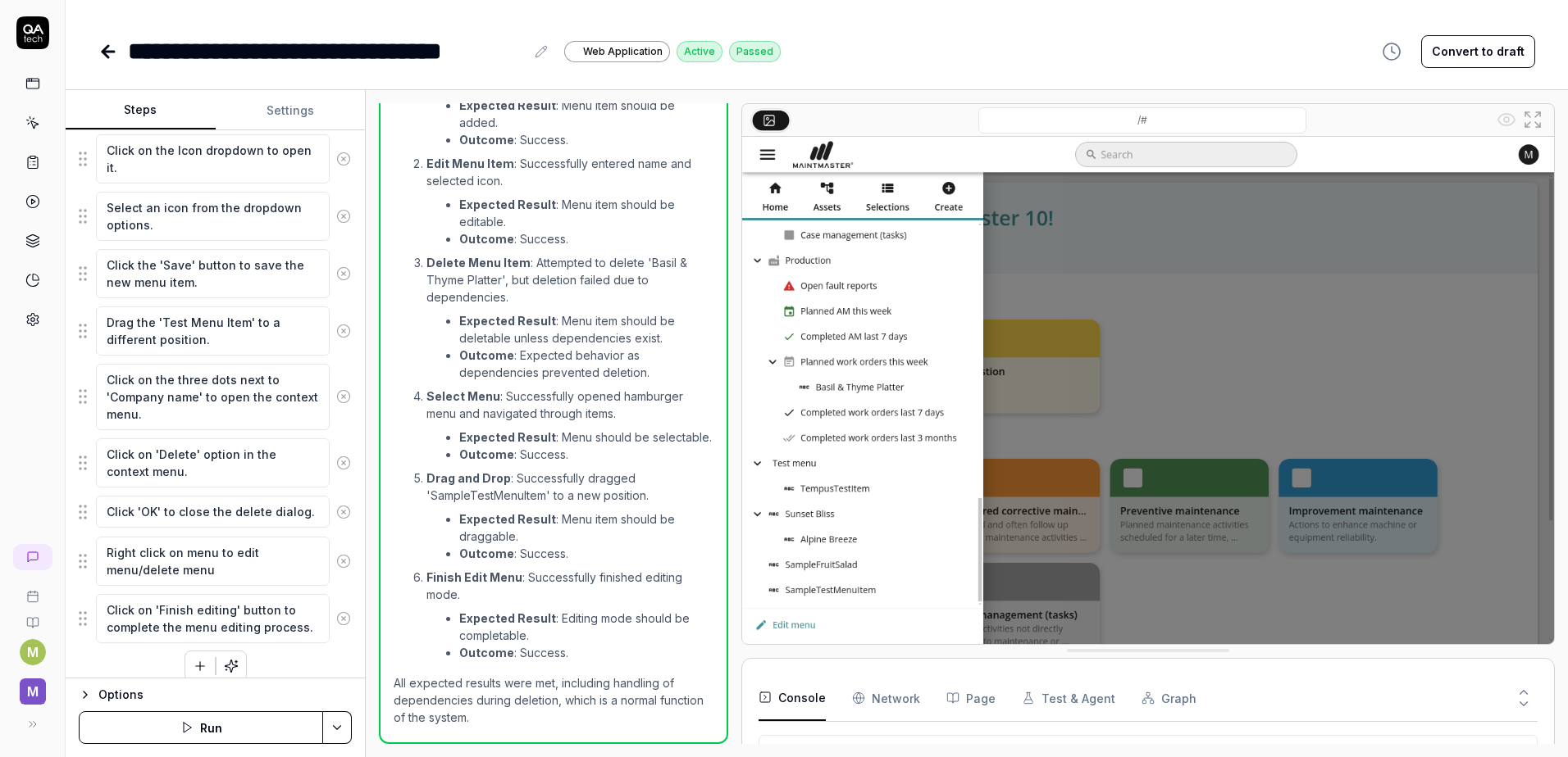
click at [27, 112] on link at bounding box center [32, 122] width 29 height 29
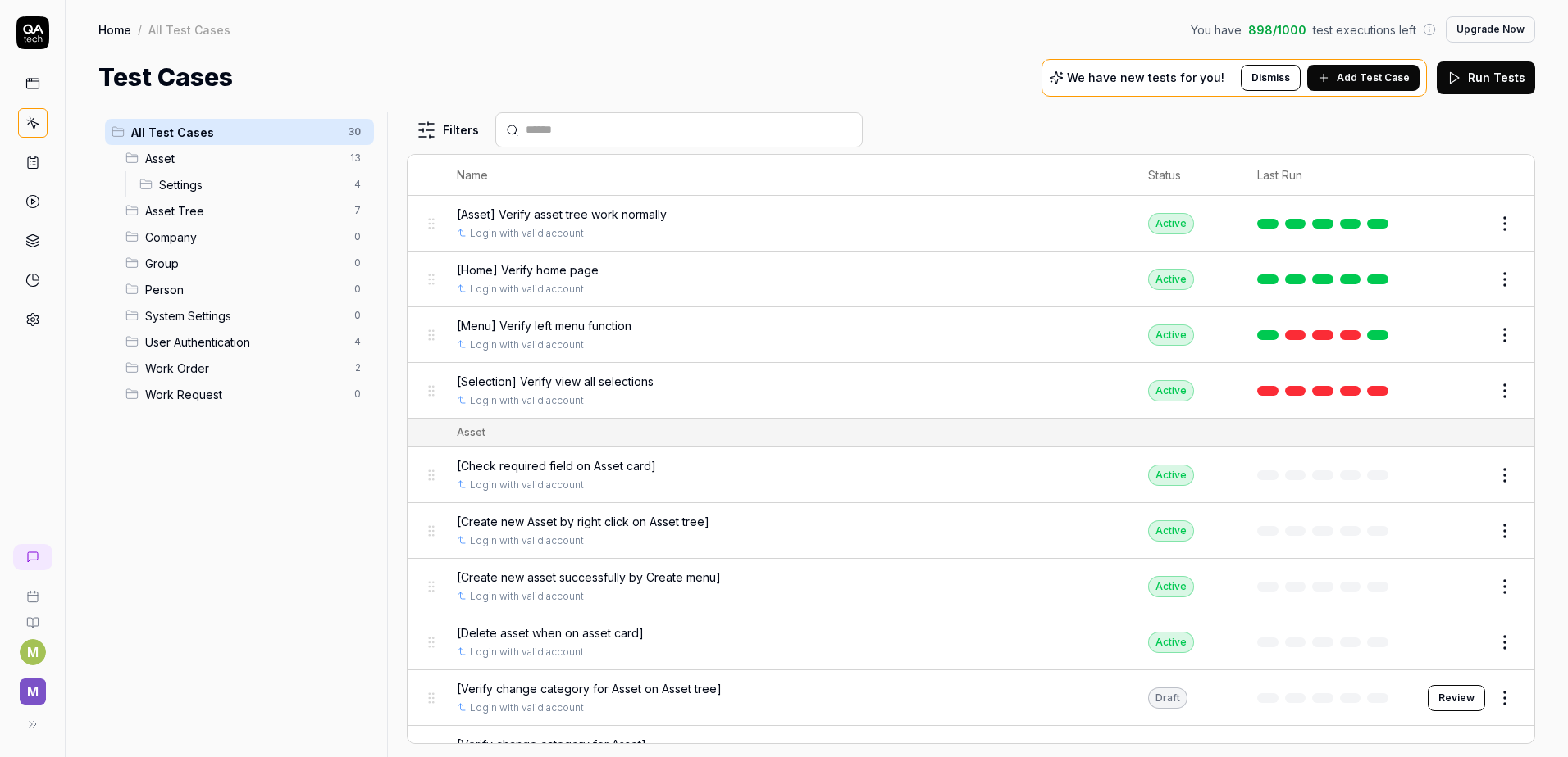
click at [236, 240] on span "Company" at bounding box center [245, 237] width 199 height 17
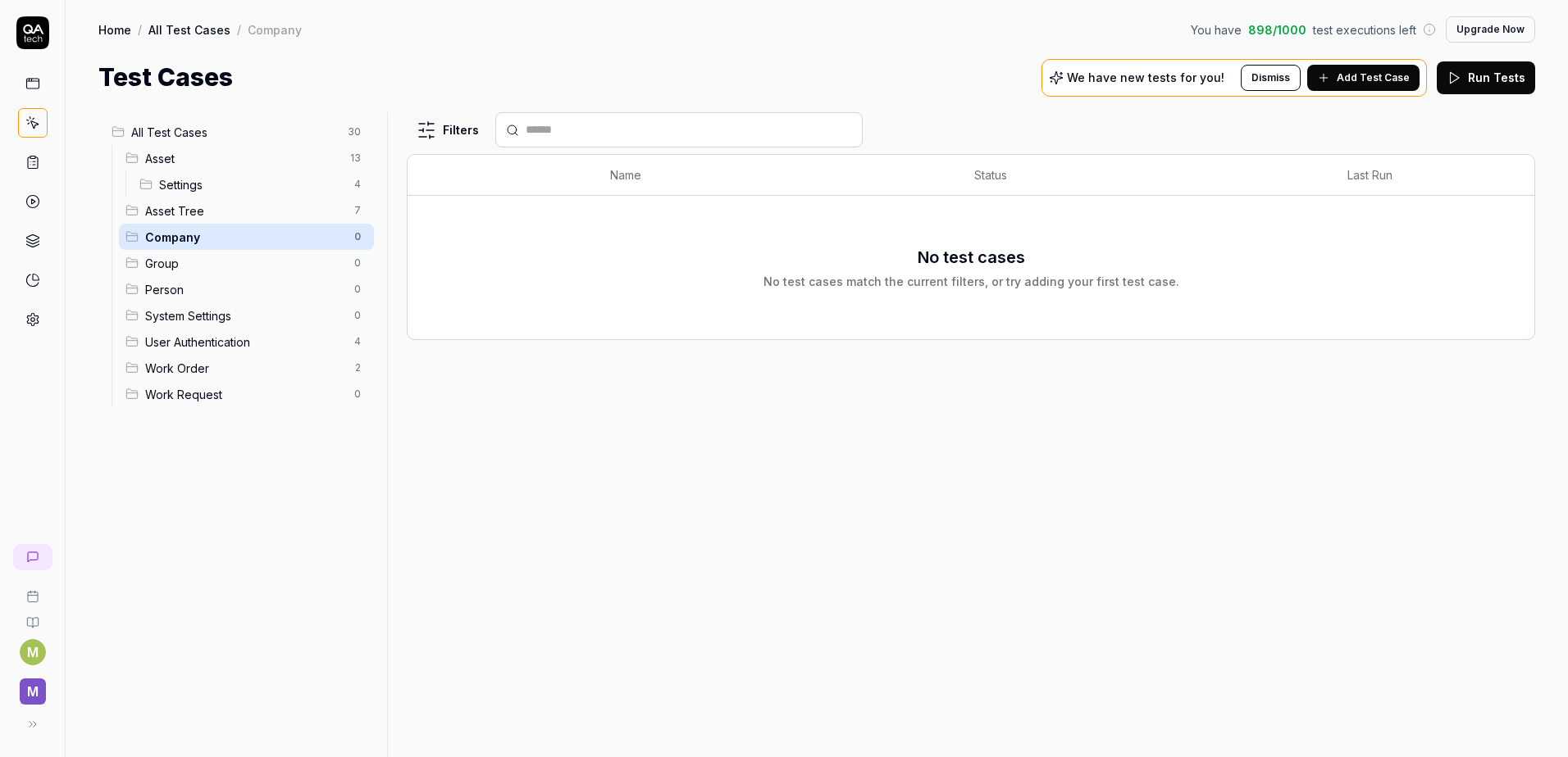
click at [1377, 82] on span "Add Test Case" at bounding box center [1373, 78] width 73 height 15
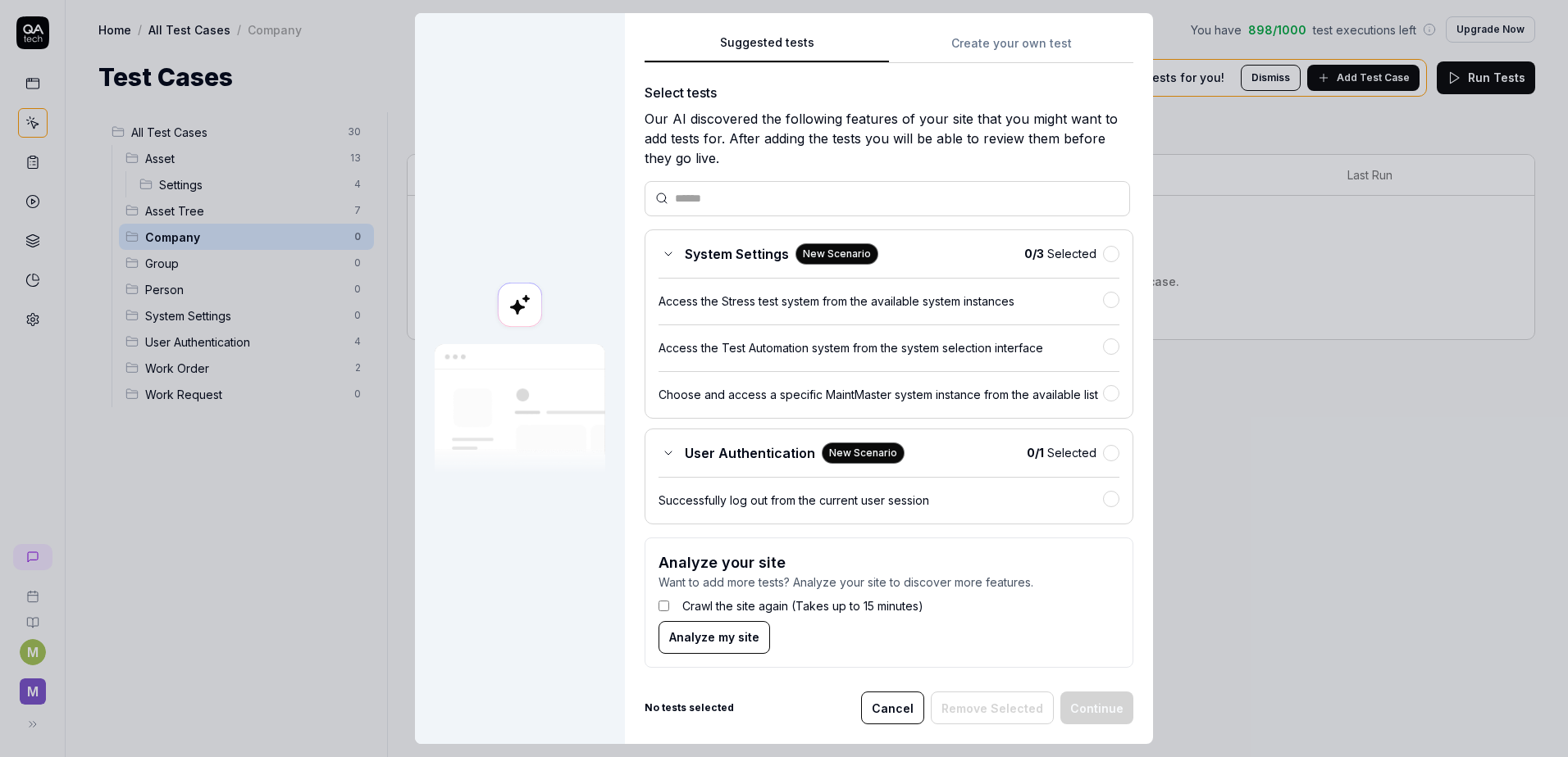
click at [998, 41] on button "Create your own test" at bounding box center [1011, 47] width 245 height 29
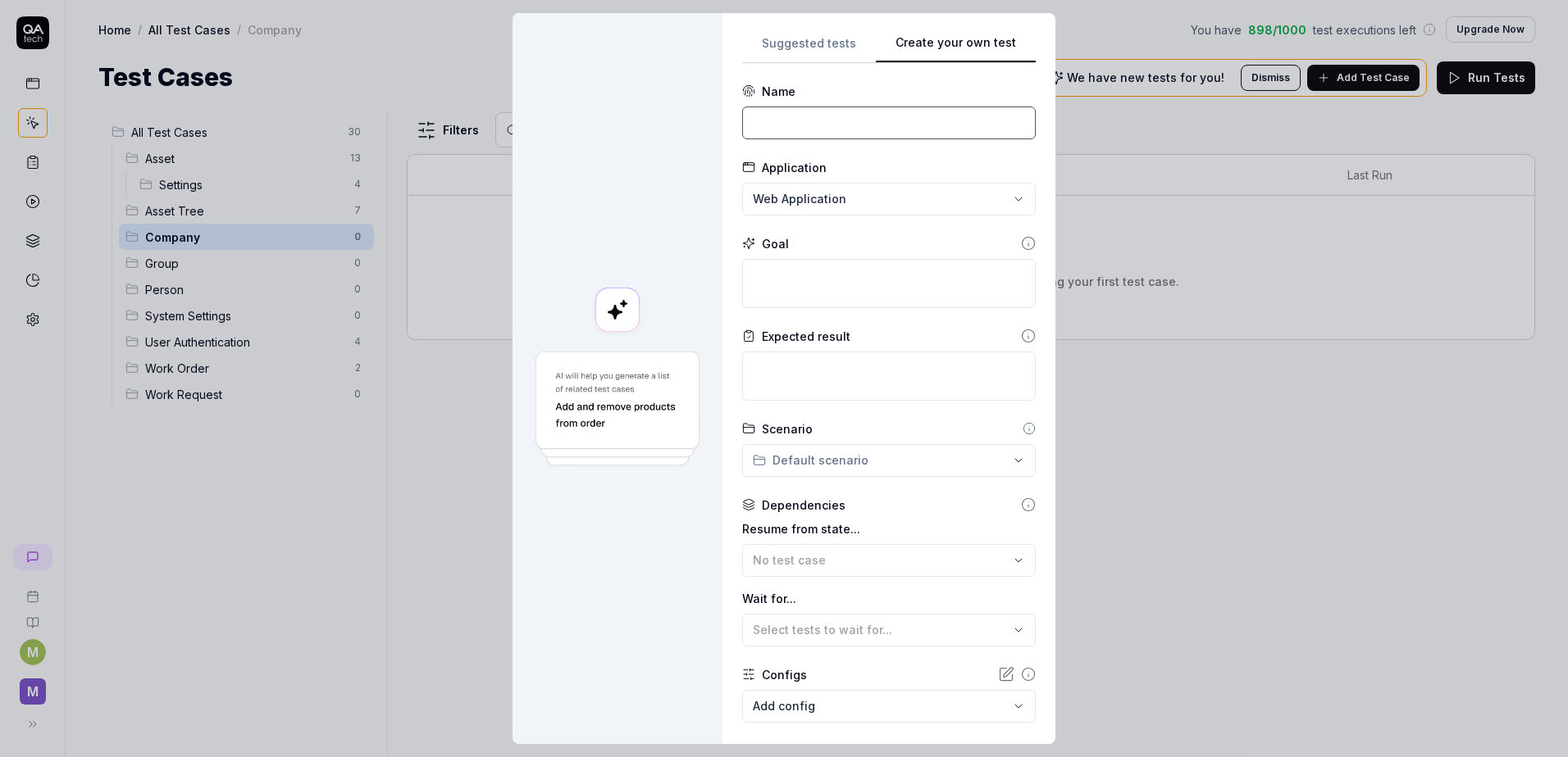
click at [787, 119] on input at bounding box center [889, 122] width 294 height 33
paste input "Test required fields and save new company card"
drag, startPoint x: 770, startPoint y: 126, endPoint x: 688, endPoint y: 124, distance: 82.0
click at [688, 124] on div "**********" at bounding box center [784, 378] width 543 height 730
click at [823, 285] on textarea at bounding box center [889, 283] width 294 height 49
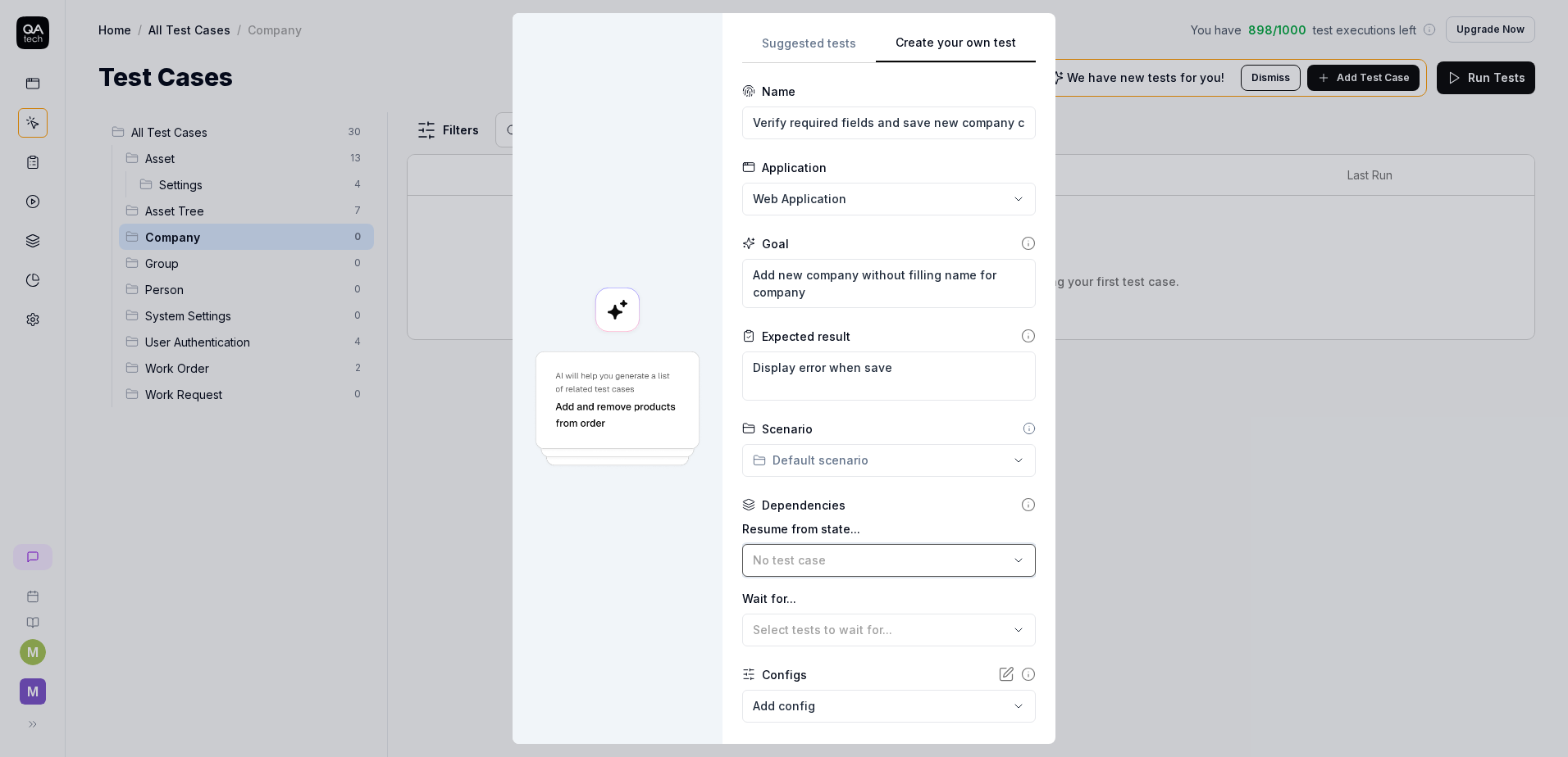
click at [843, 558] on div "No test case" at bounding box center [881, 560] width 256 height 17
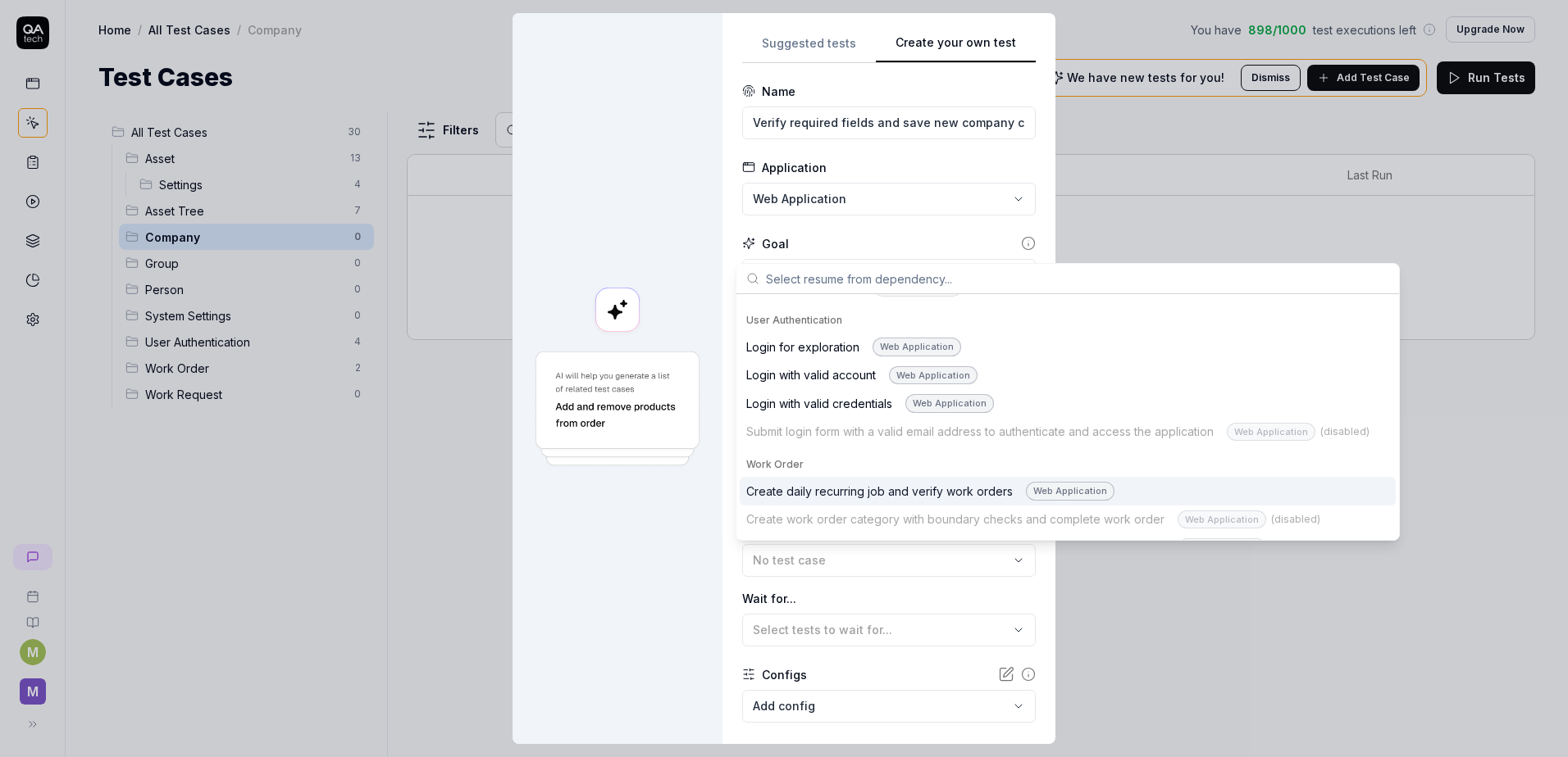
scroll to position [736, 0]
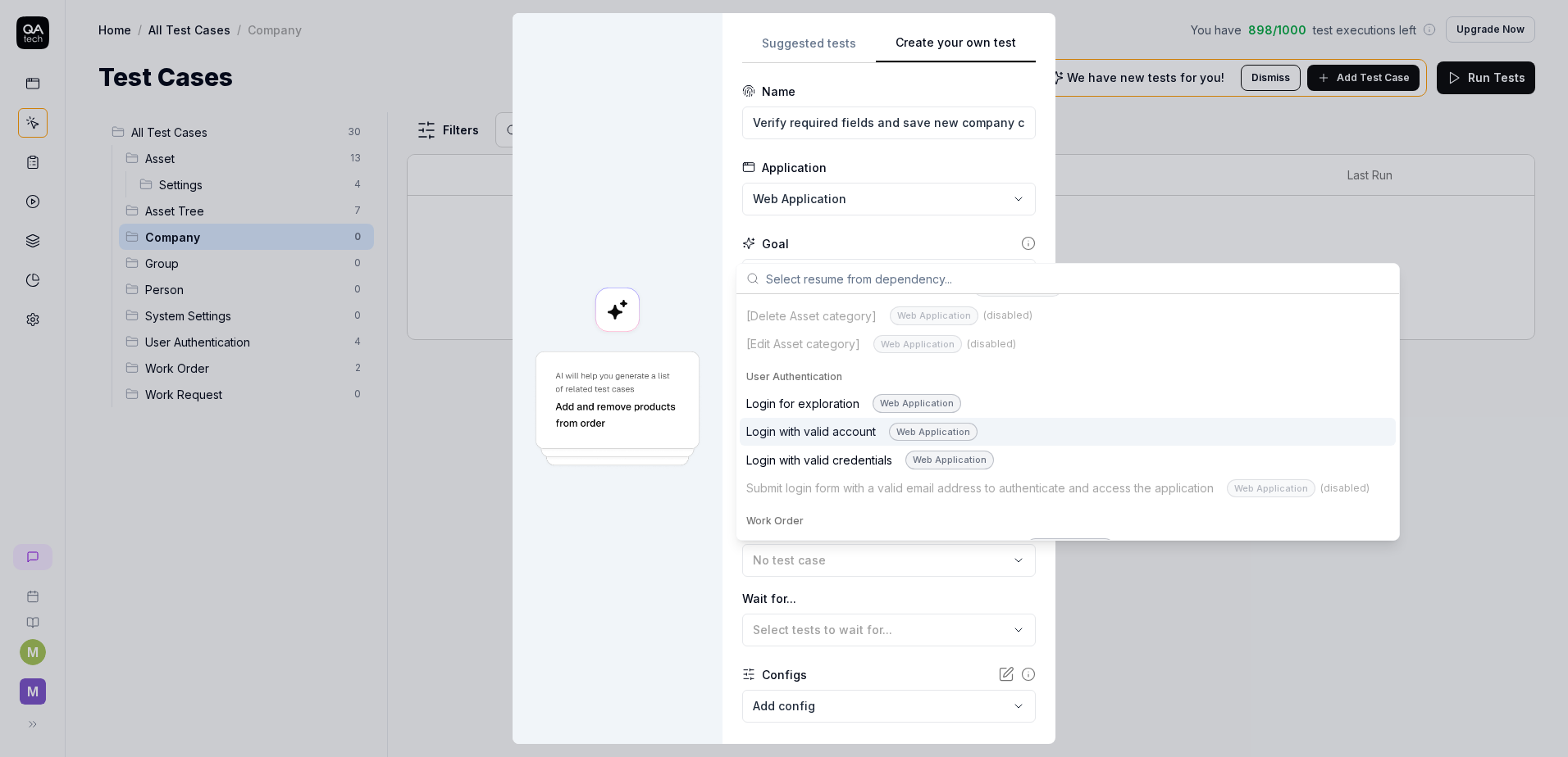
click at [862, 440] on div "Login with valid account Web Application" at bounding box center [862, 432] width 231 height 19
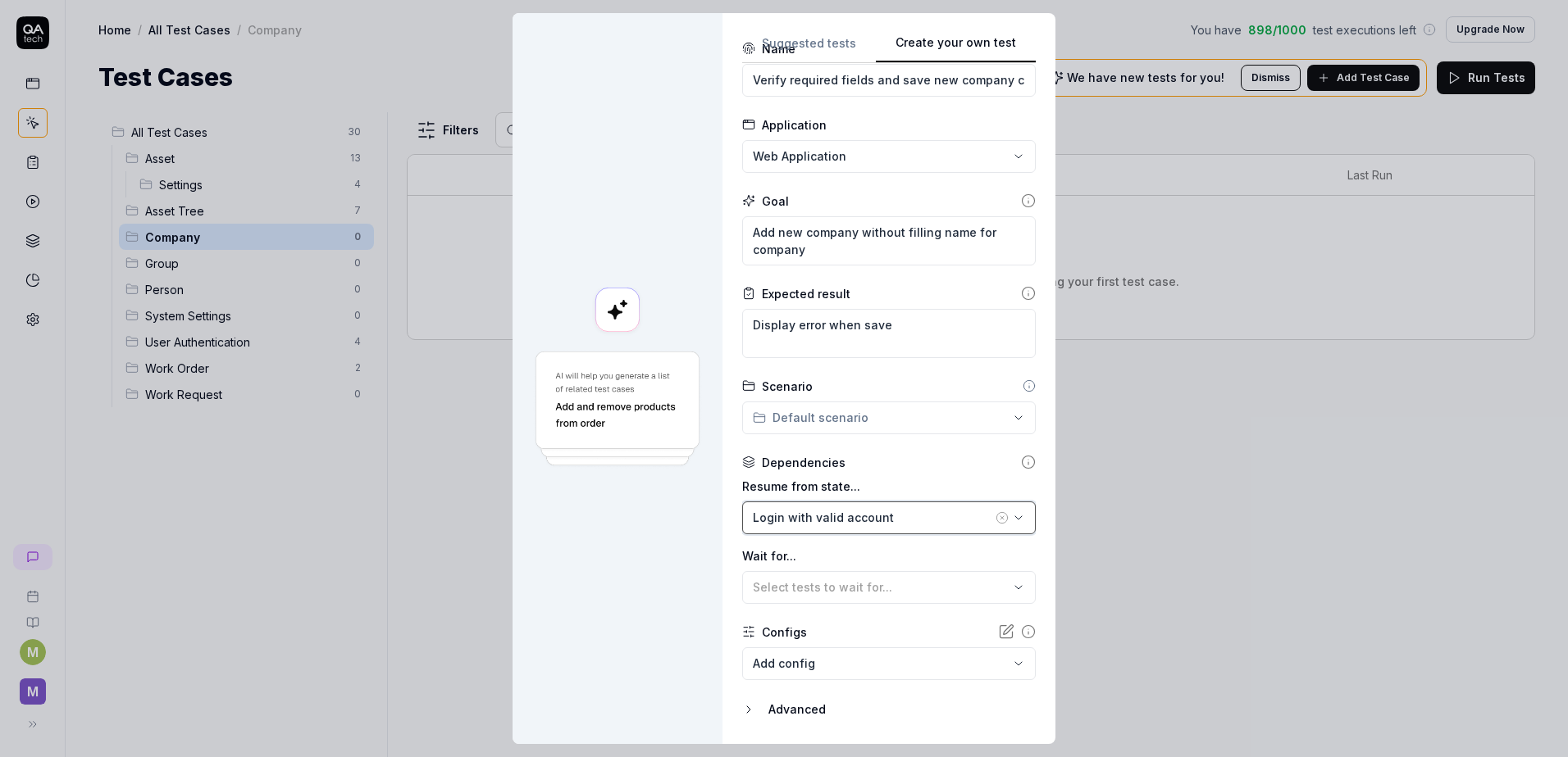
scroll to position [90, 0]
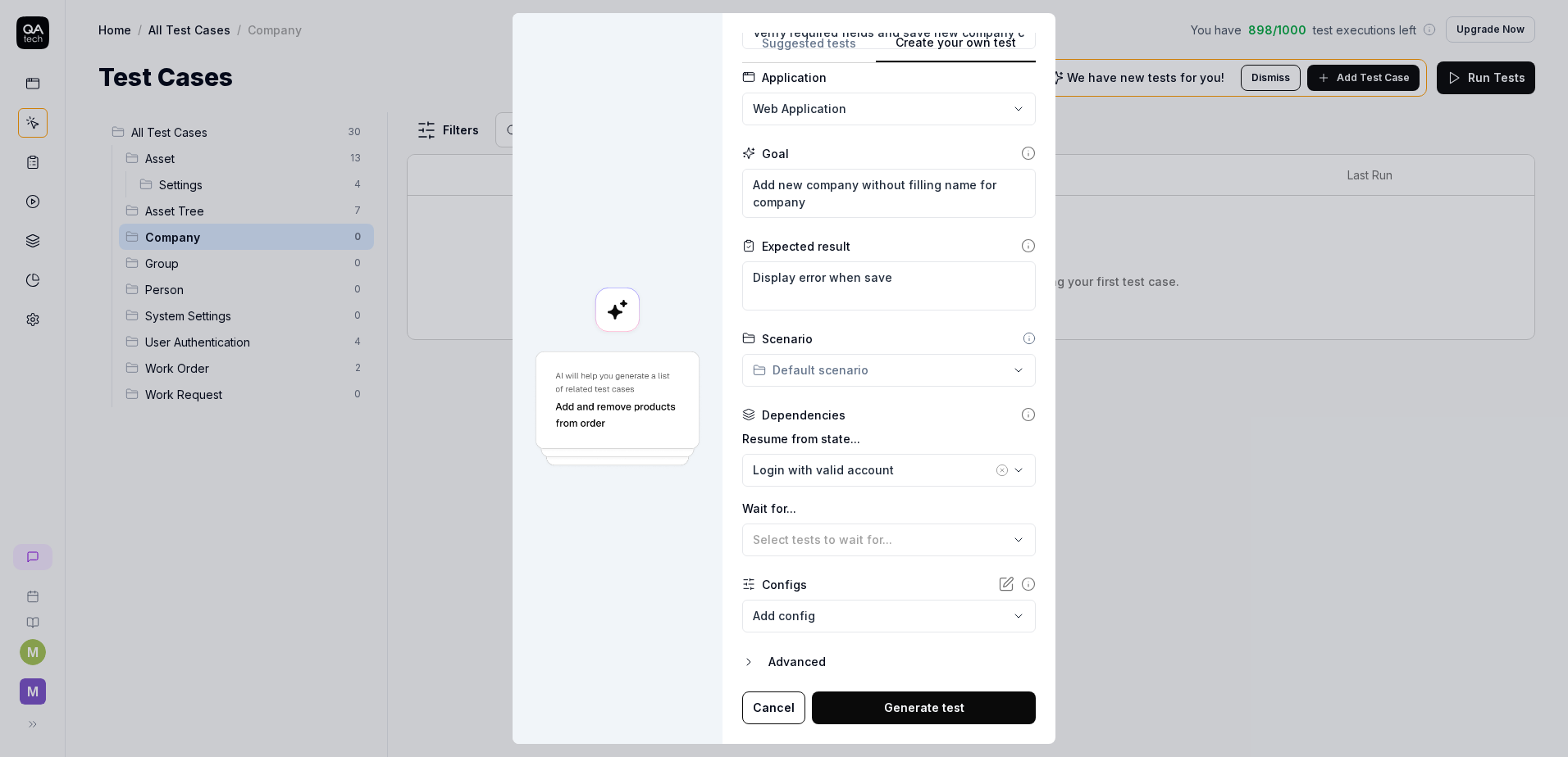
click at [854, 602] on body "M M Home / All Test Cases / Company You have 898 / 1000 test executions left Up…" at bounding box center [784, 378] width 1568 height 757
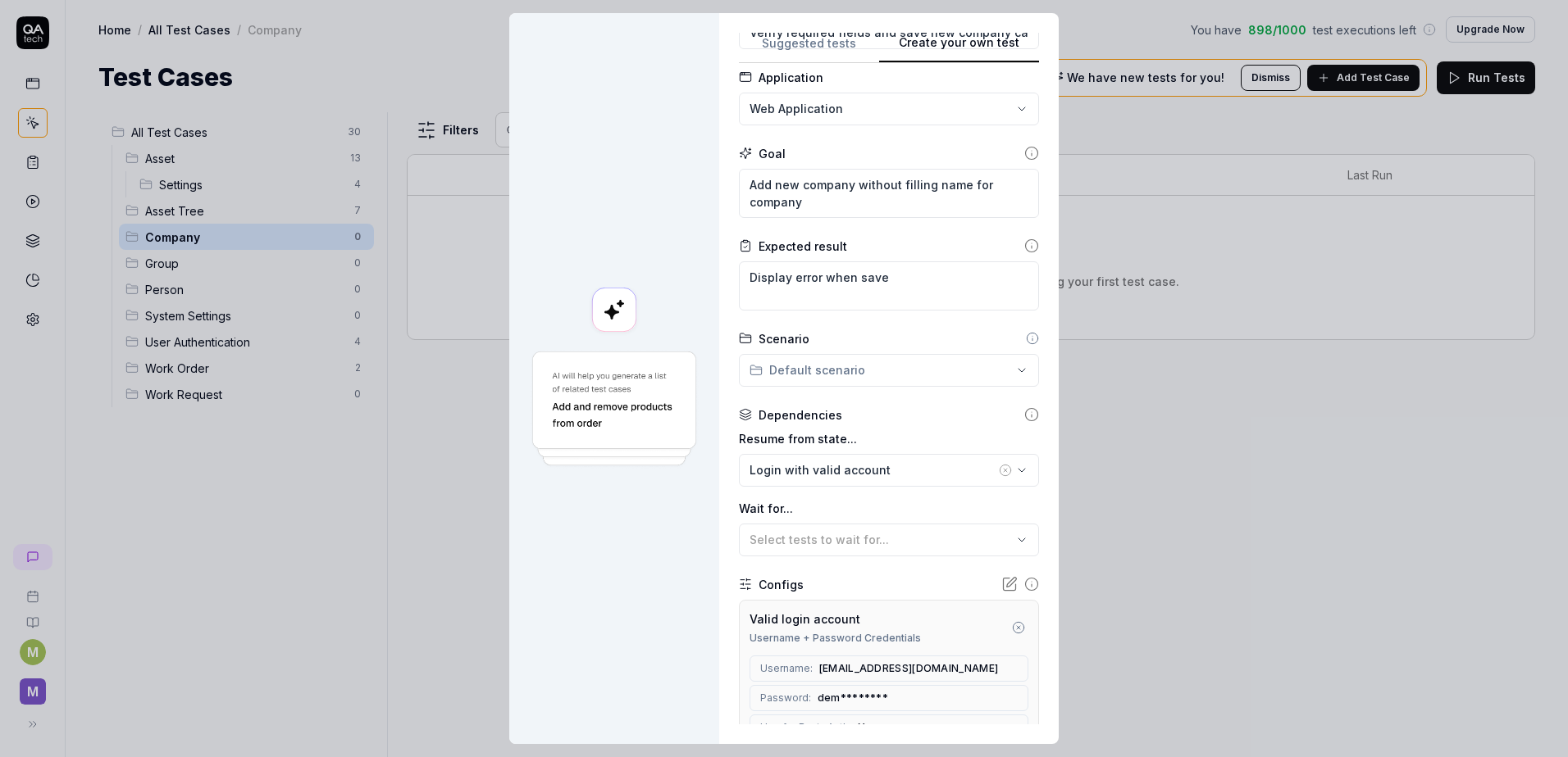
scroll to position [248, 0]
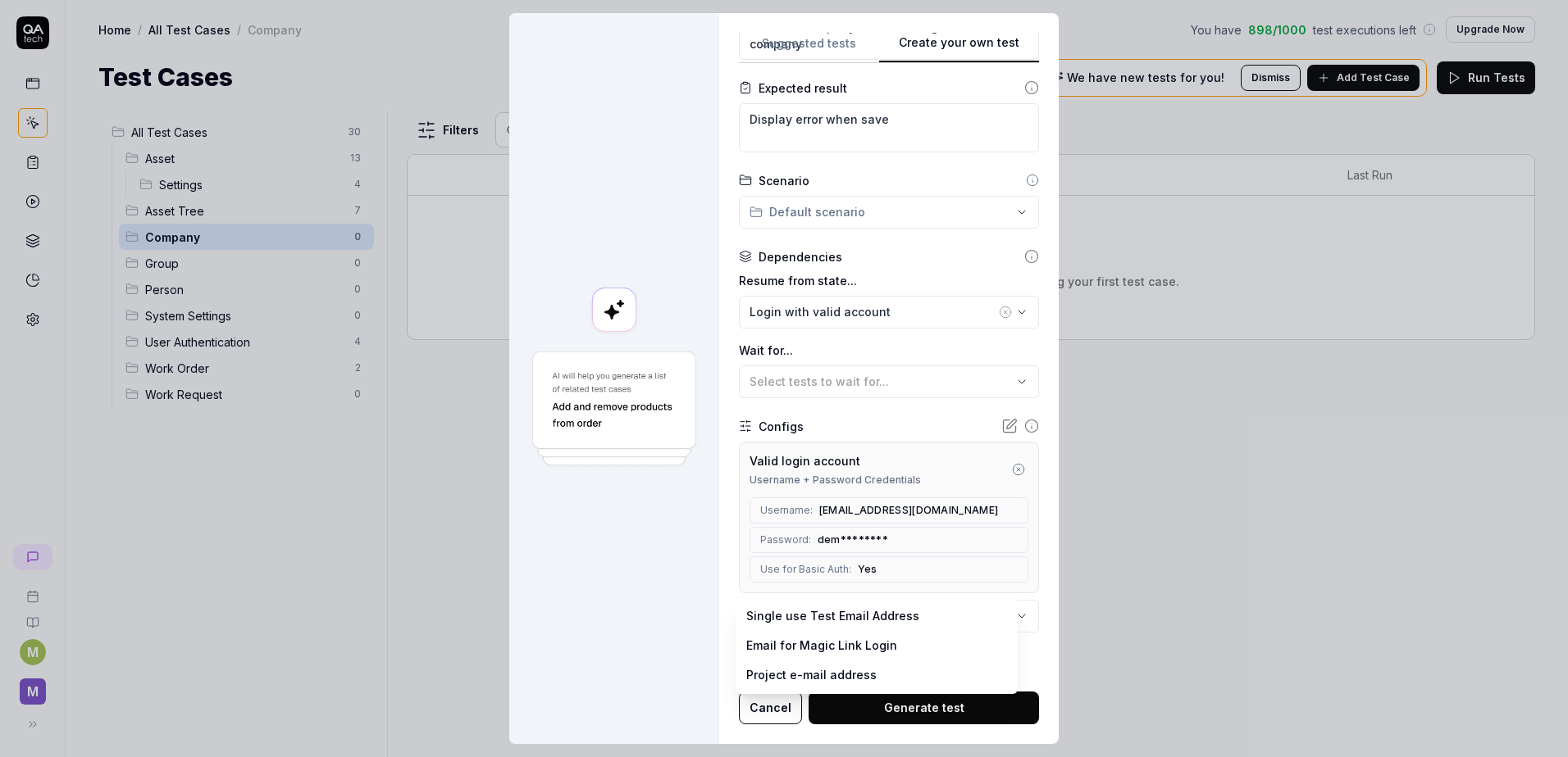
click at [844, 610] on body "M M Home / All Test Cases / Company You have 898 / 1000 test executions left Up…" at bounding box center [784, 378] width 1568 height 757
click at [913, 423] on div "**********" at bounding box center [784, 378] width 1568 height 757
click at [859, 698] on button "Generate test" at bounding box center [923, 708] width 230 height 33
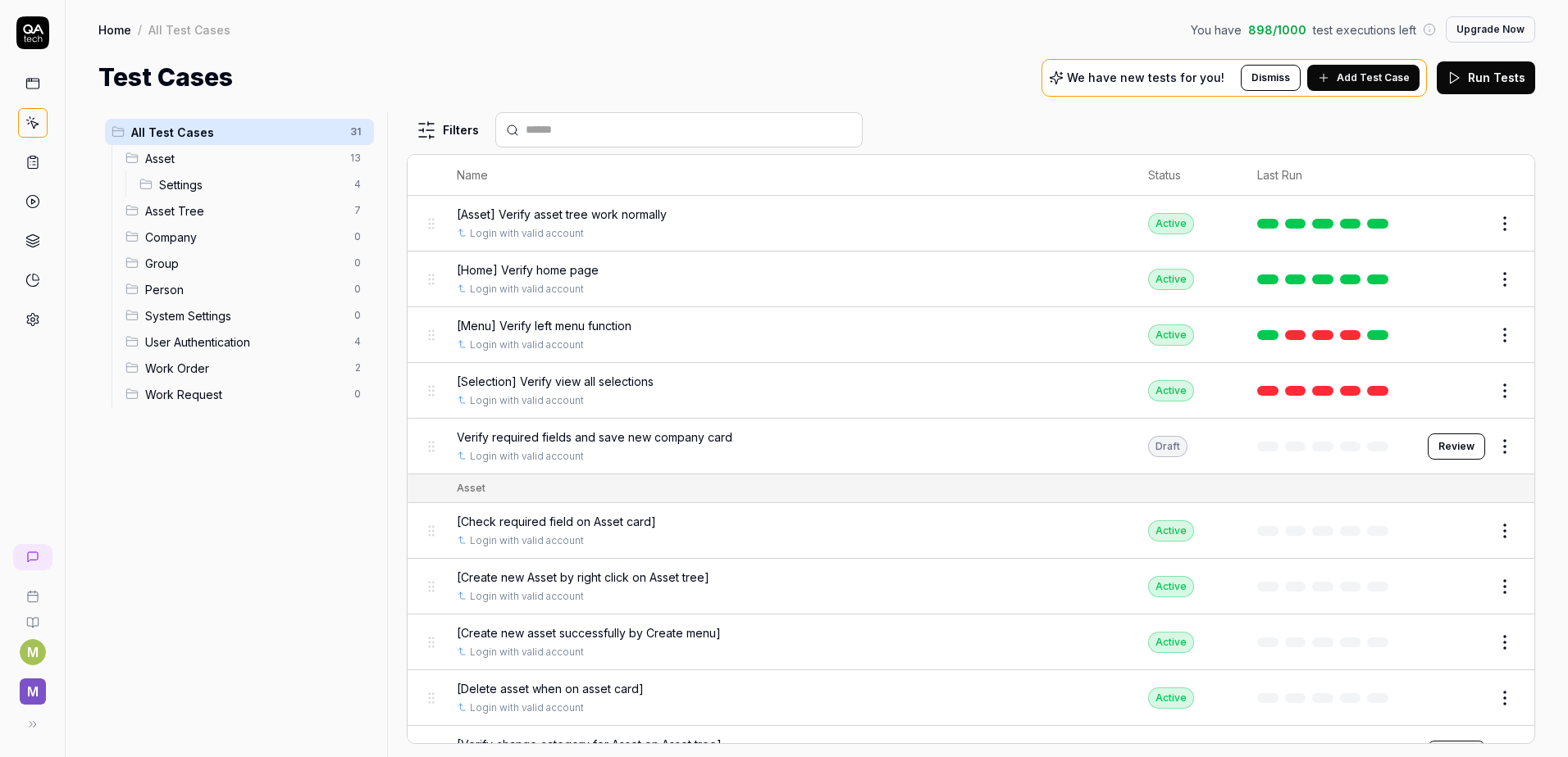
click at [654, 440] on span "Verify required fields and save new company card" at bounding box center [594, 437] width 276 height 17
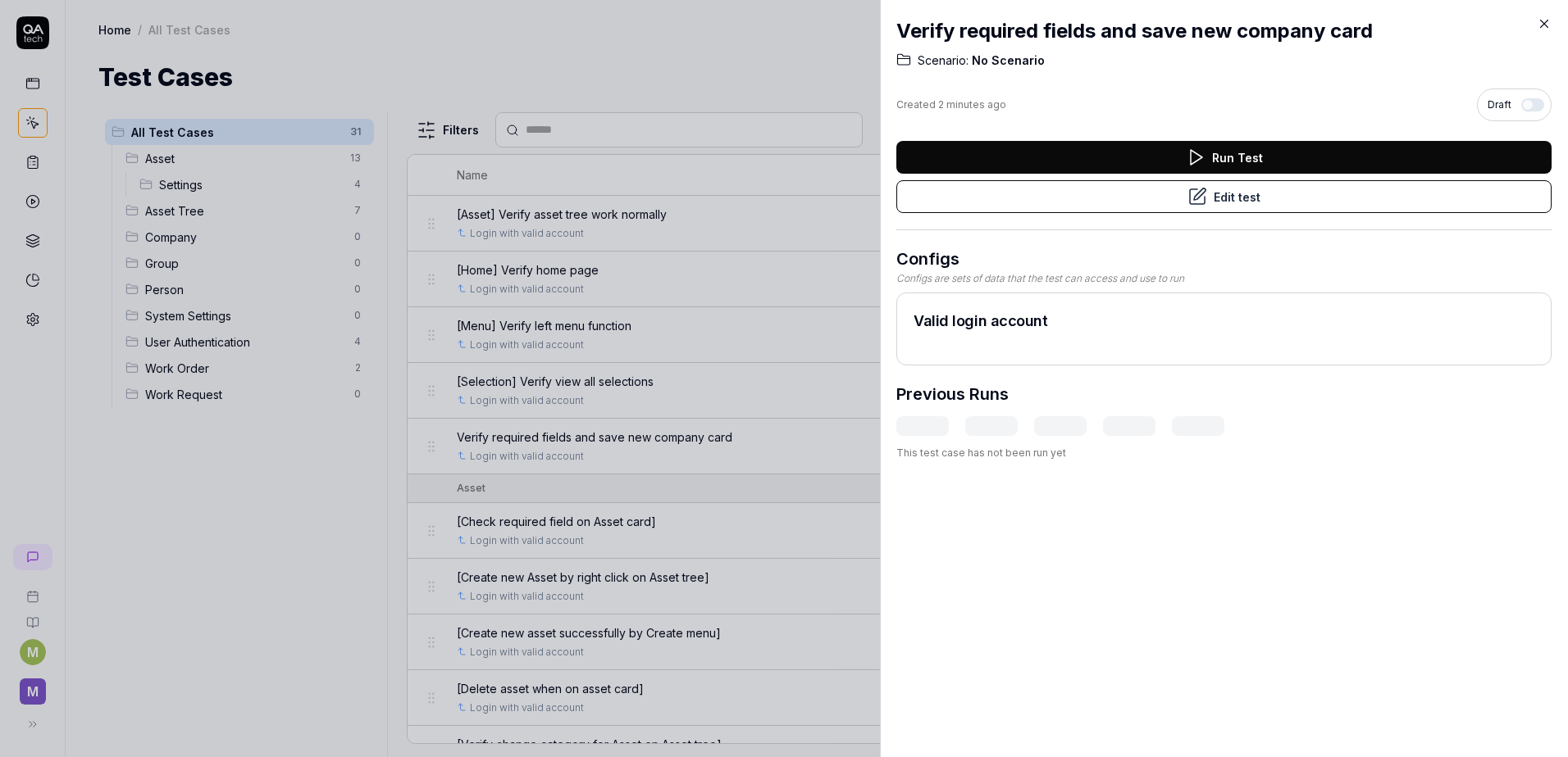
click at [1544, 30] on icon at bounding box center [1544, 24] width 15 height 15
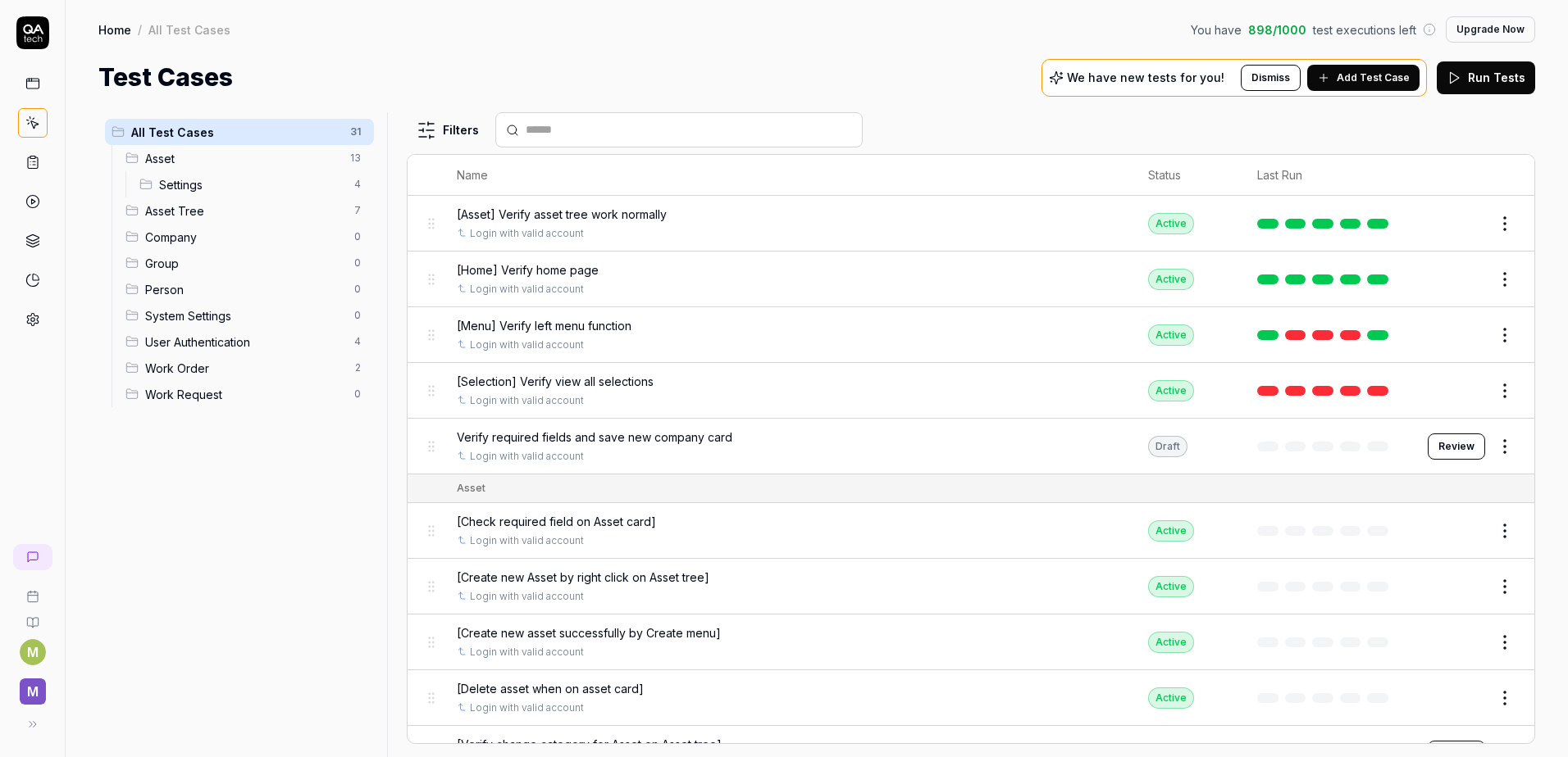
click at [539, 436] on span "Verify required fields and save new company card" at bounding box center [594, 437] width 276 height 17
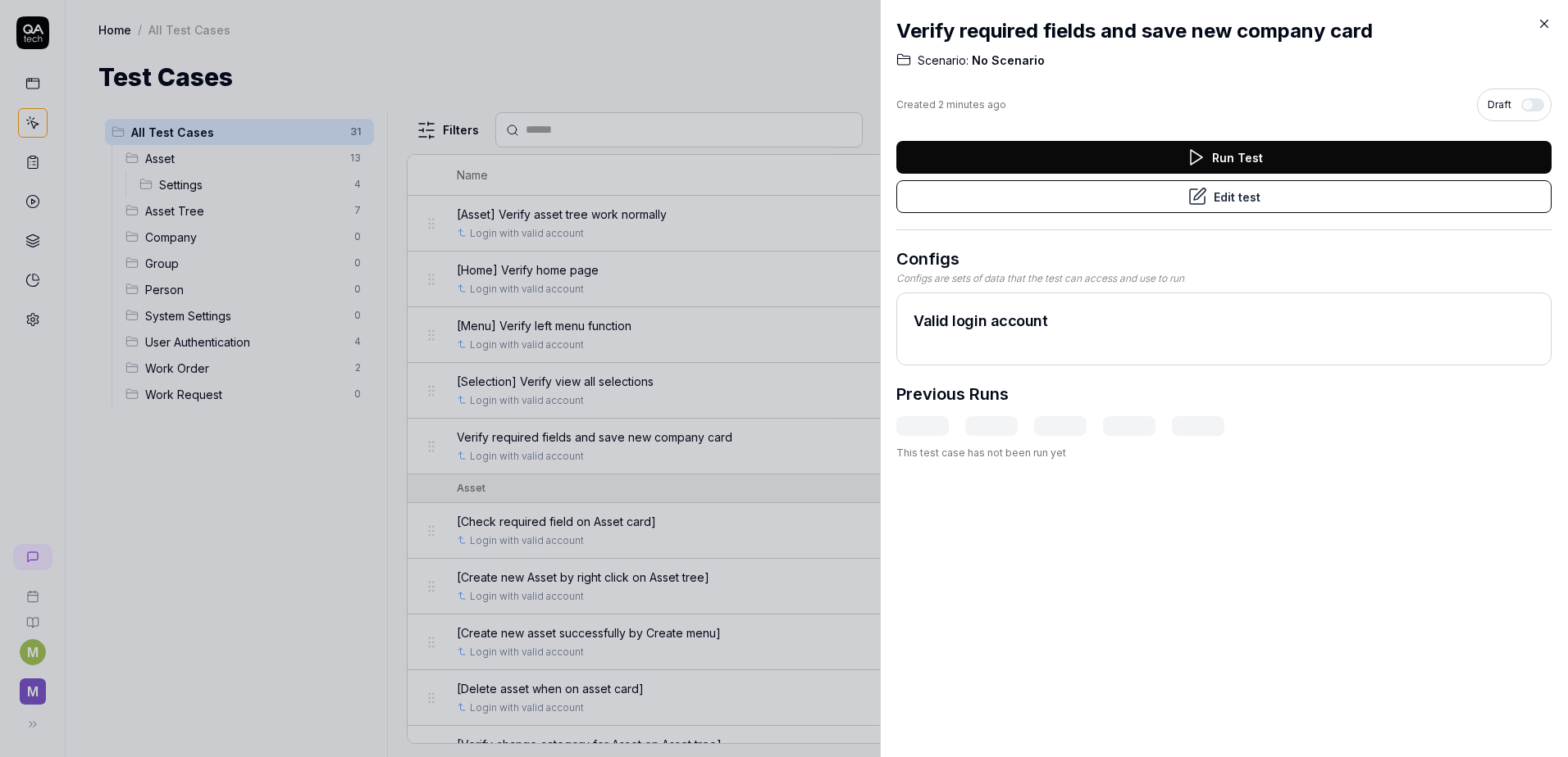
drag, startPoint x: 1322, startPoint y: 157, endPoint x: 1325, endPoint y: 202, distance: 45.1
click at [1325, 202] on div "Run Test Edit test" at bounding box center [1223, 186] width 655 height 89
click at [1325, 202] on button "Edit test" at bounding box center [1223, 196] width 655 height 33
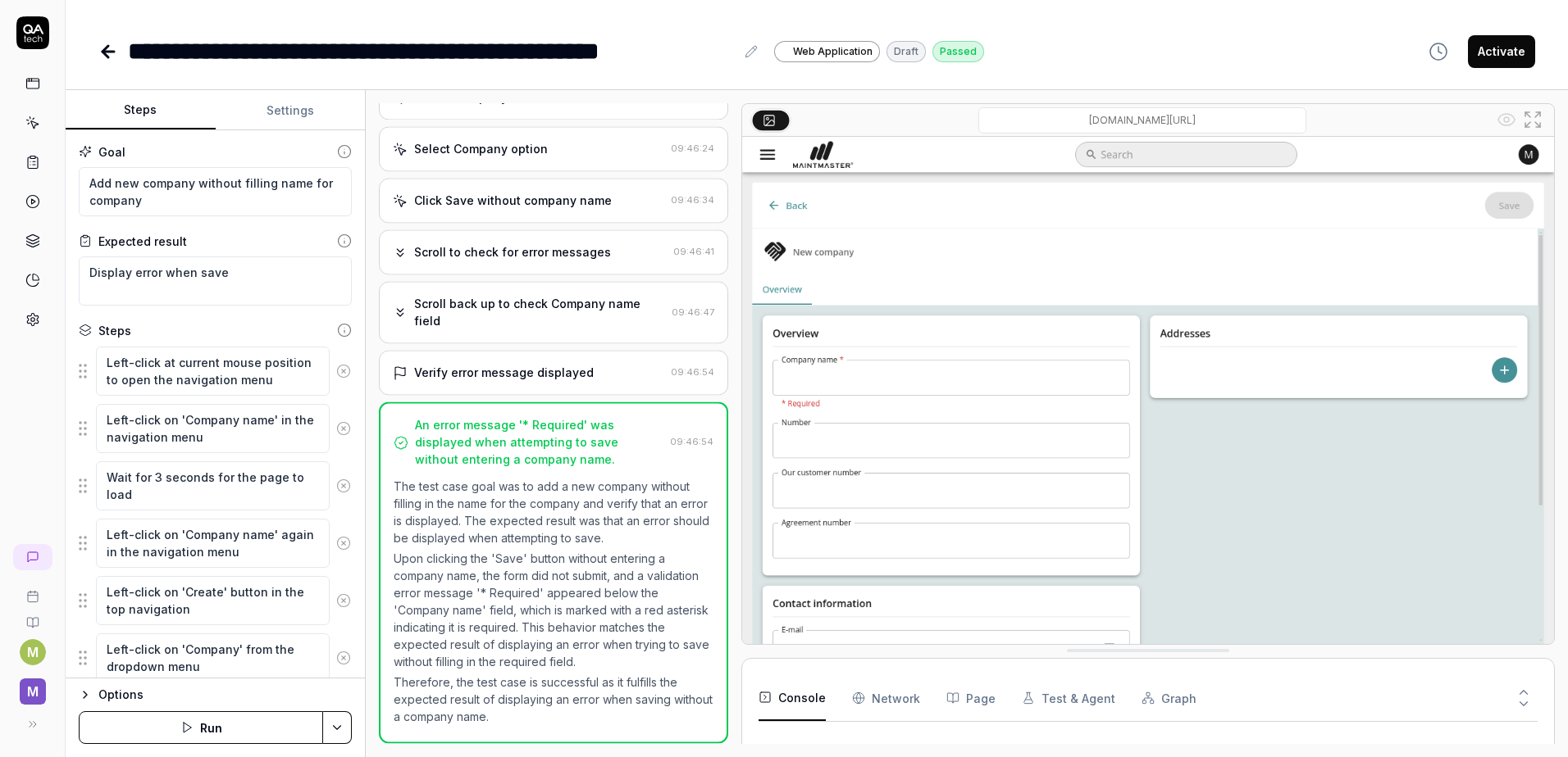
scroll to position [377, 0]
click at [294, 109] on button "Settings" at bounding box center [290, 111] width 150 height 40
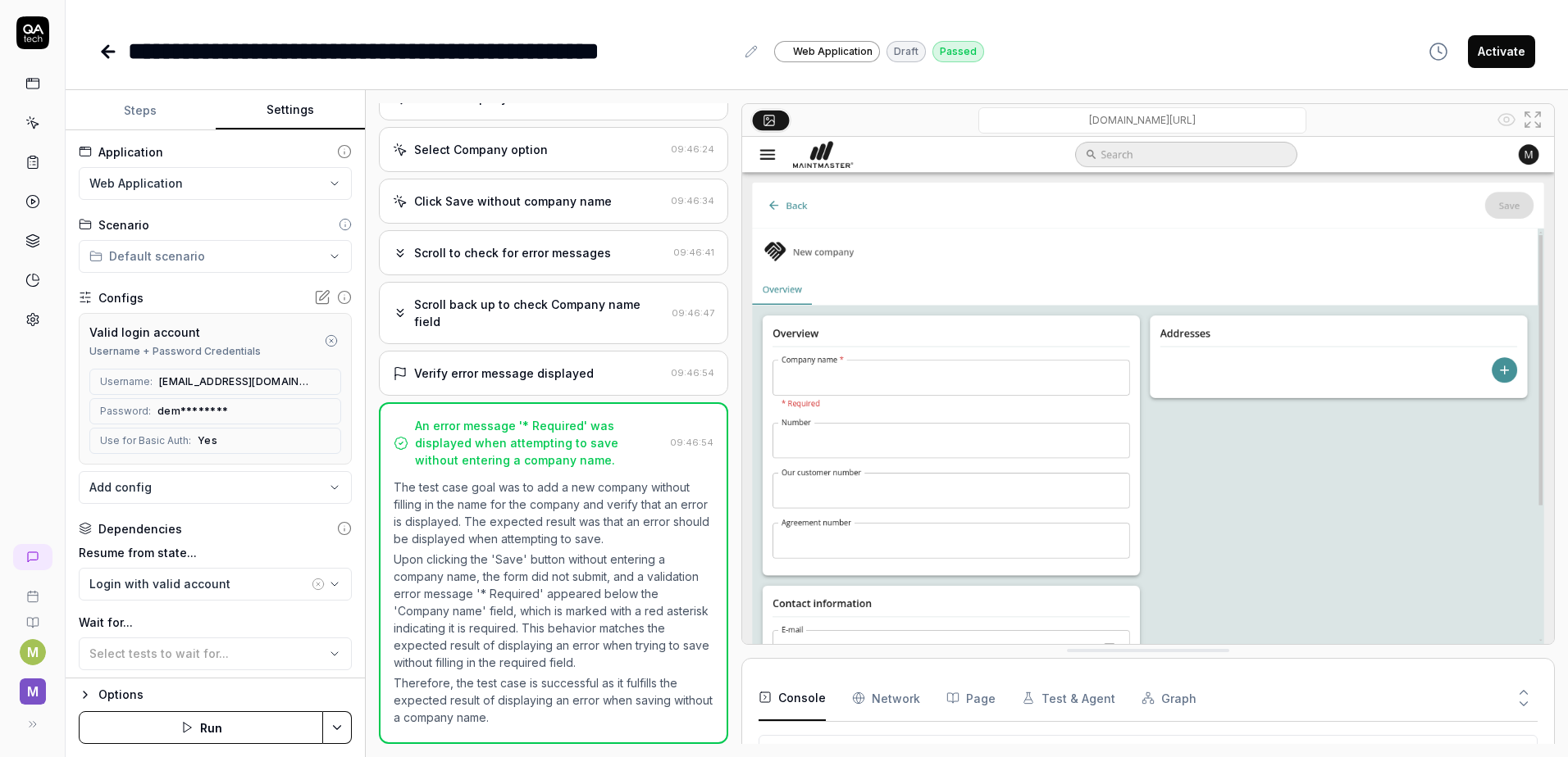
click at [173, 252] on html "**********" at bounding box center [784, 378] width 1568 height 757
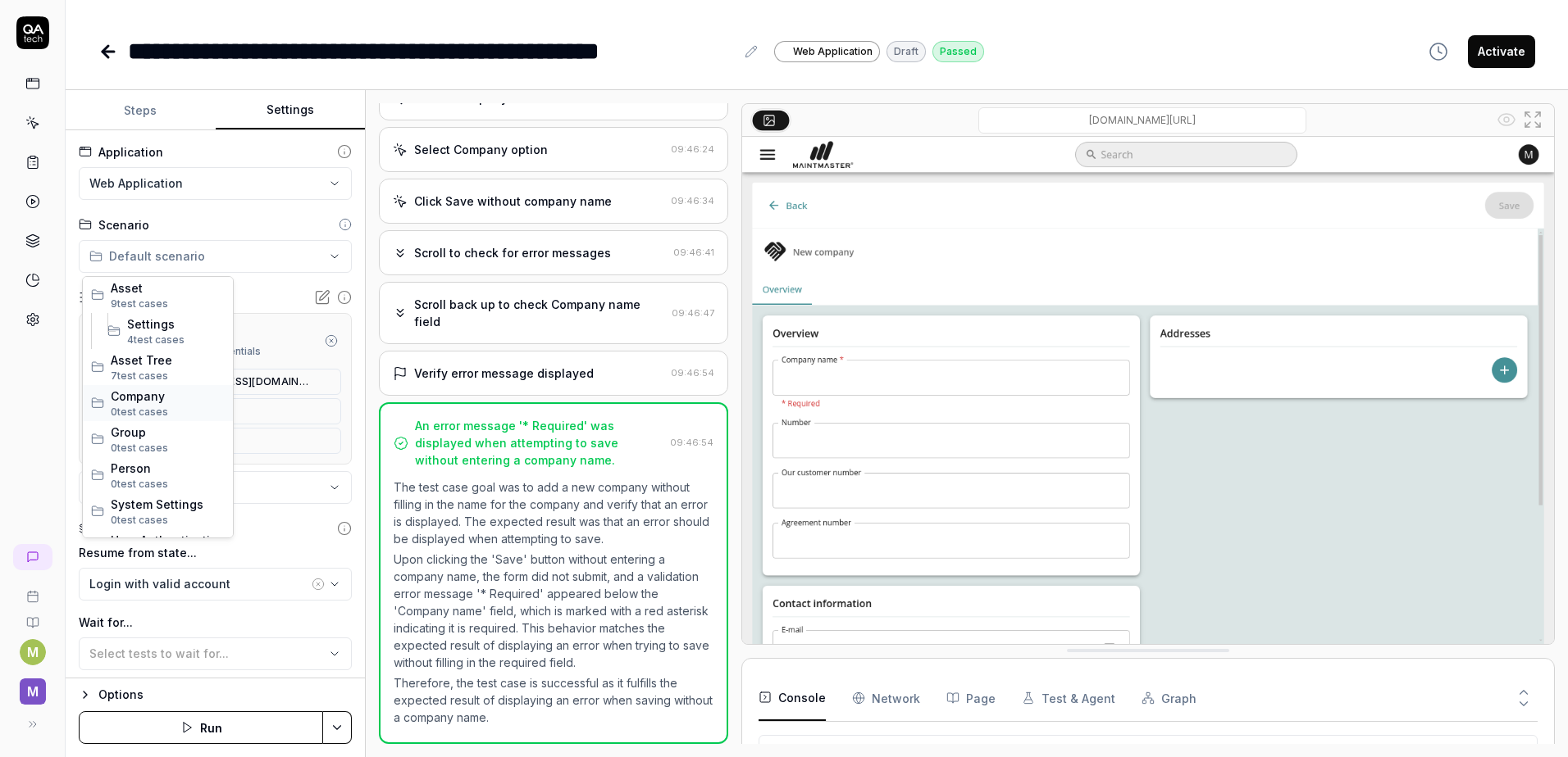
click at [136, 408] on span "0 test case" at bounding box center [137, 411] width 51 height 12
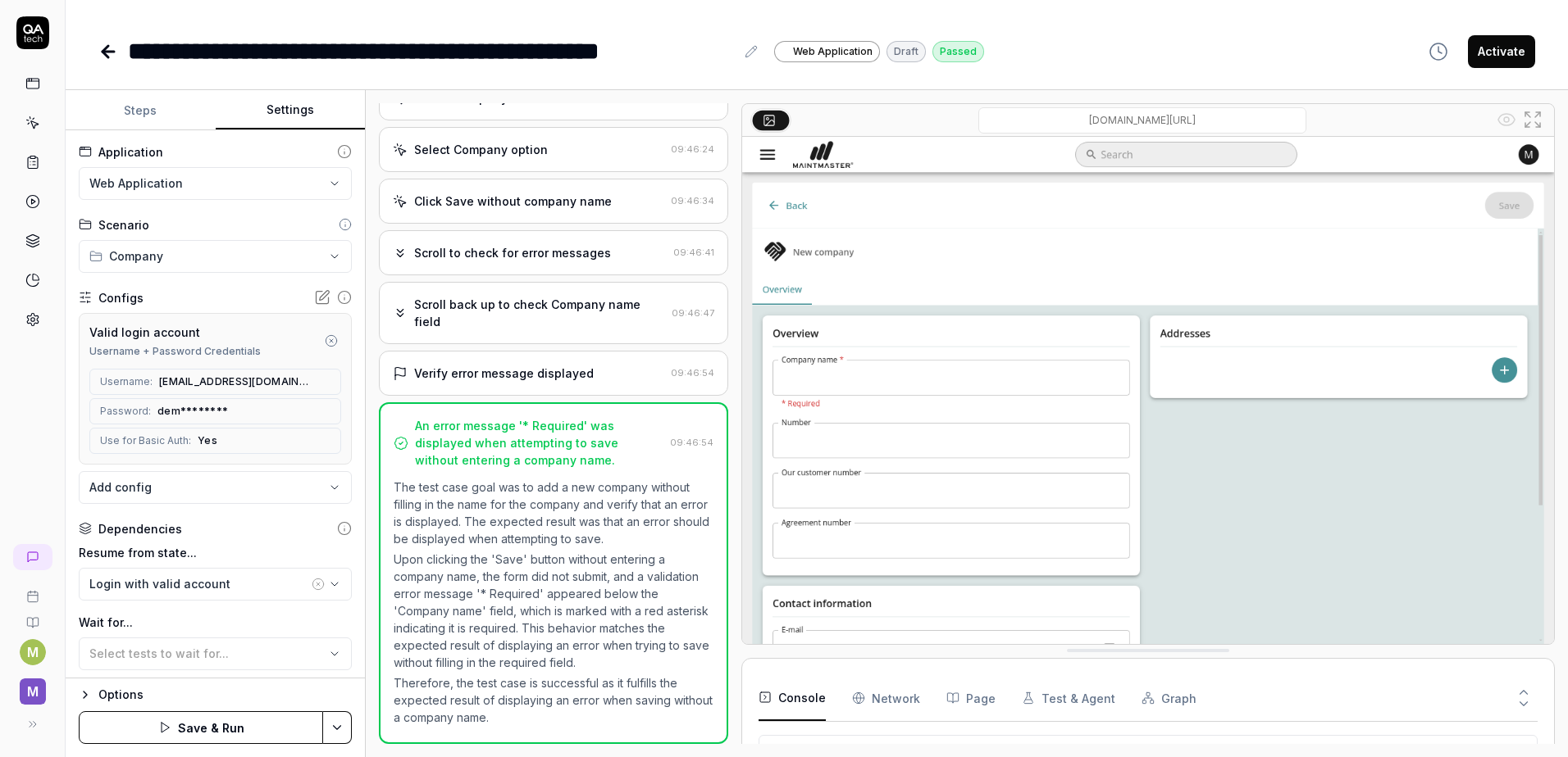
click at [21, 460] on div "M M" at bounding box center [32, 378] width 65 height 757
click at [95, 47] on div "**********" at bounding box center [816, 35] width 1502 height 70
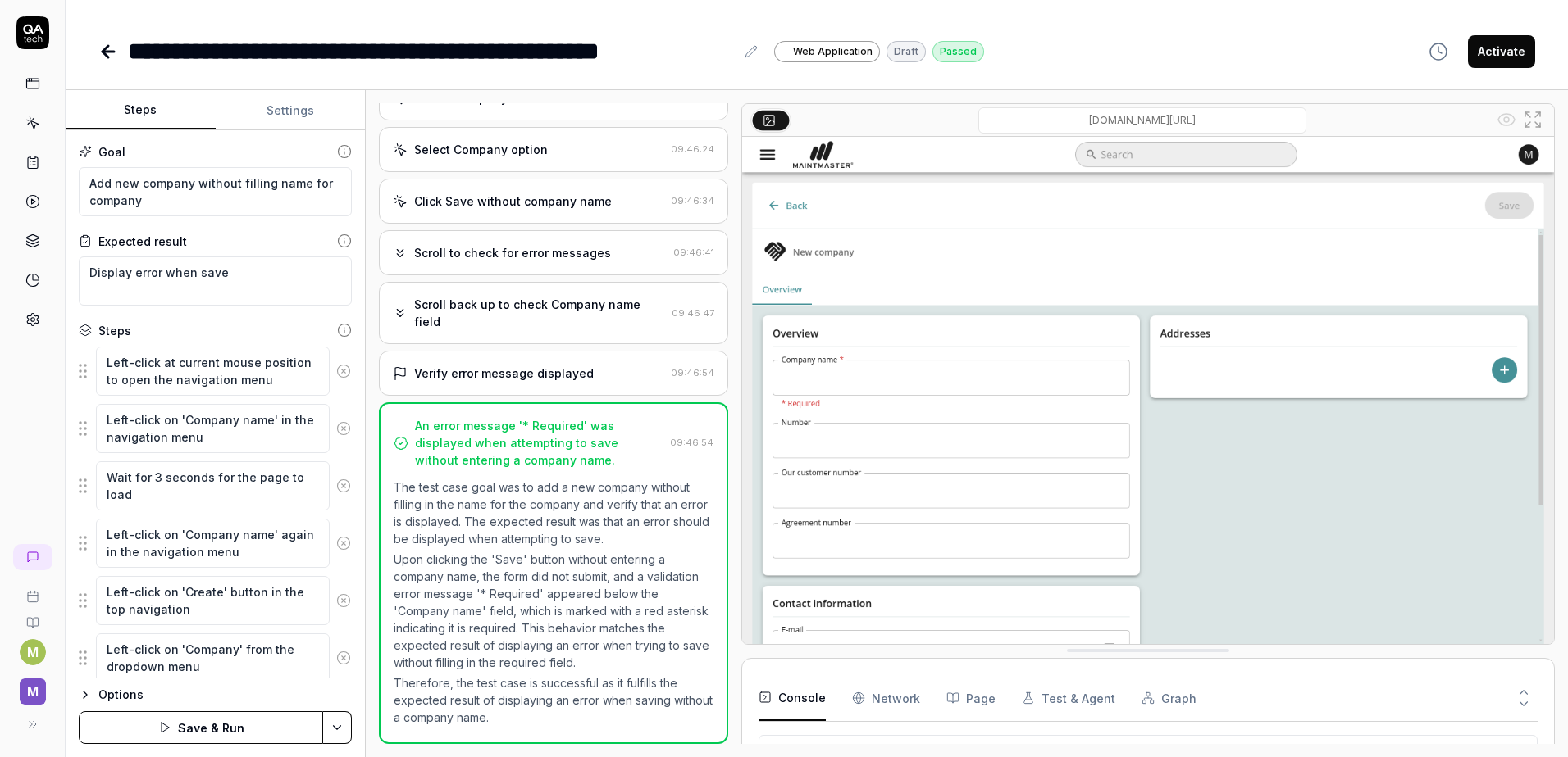
click at [118, 123] on button "Steps" at bounding box center [140, 111] width 150 height 40
click at [249, 109] on button "Settings" at bounding box center [290, 111] width 150 height 40
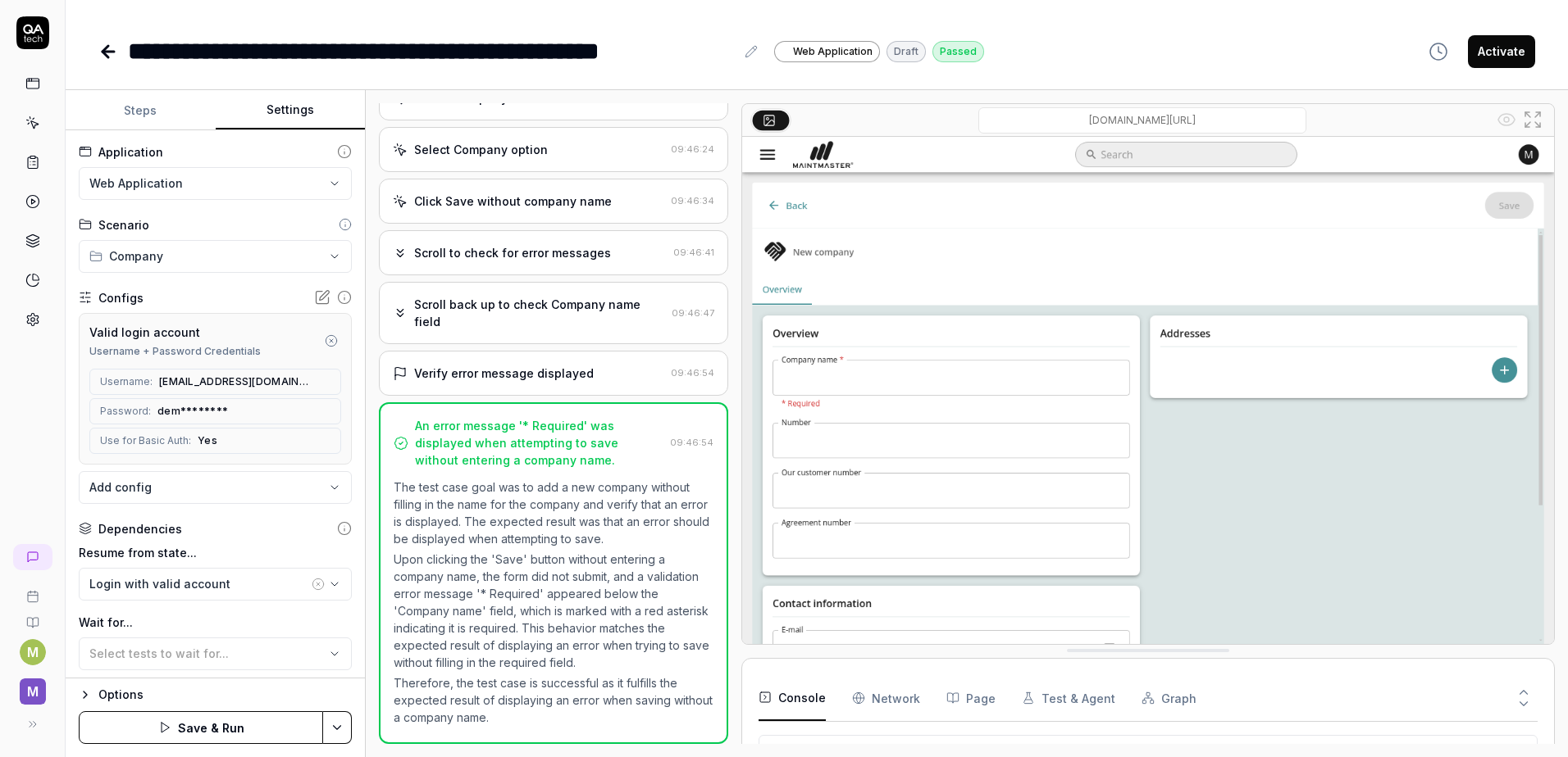
click at [264, 111] on button "Settings" at bounding box center [290, 111] width 150 height 40
click at [98, 52] on div "**********" at bounding box center [816, 35] width 1502 height 70
click at [100, 45] on icon at bounding box center [108, 51] width 20 height 20
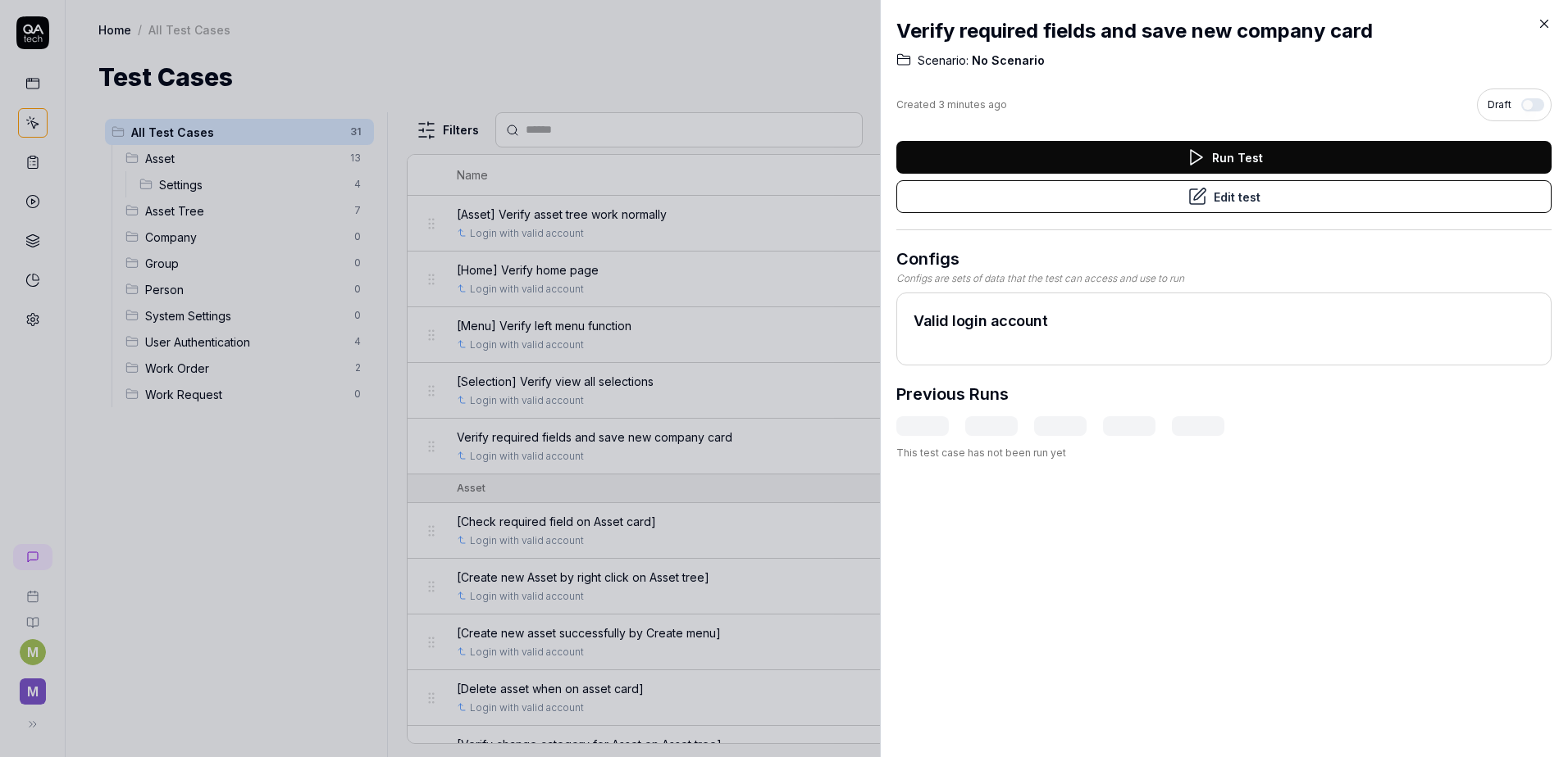
click at [1549, 23] on icon at bounding box center [1544, 24] width 15 height 15
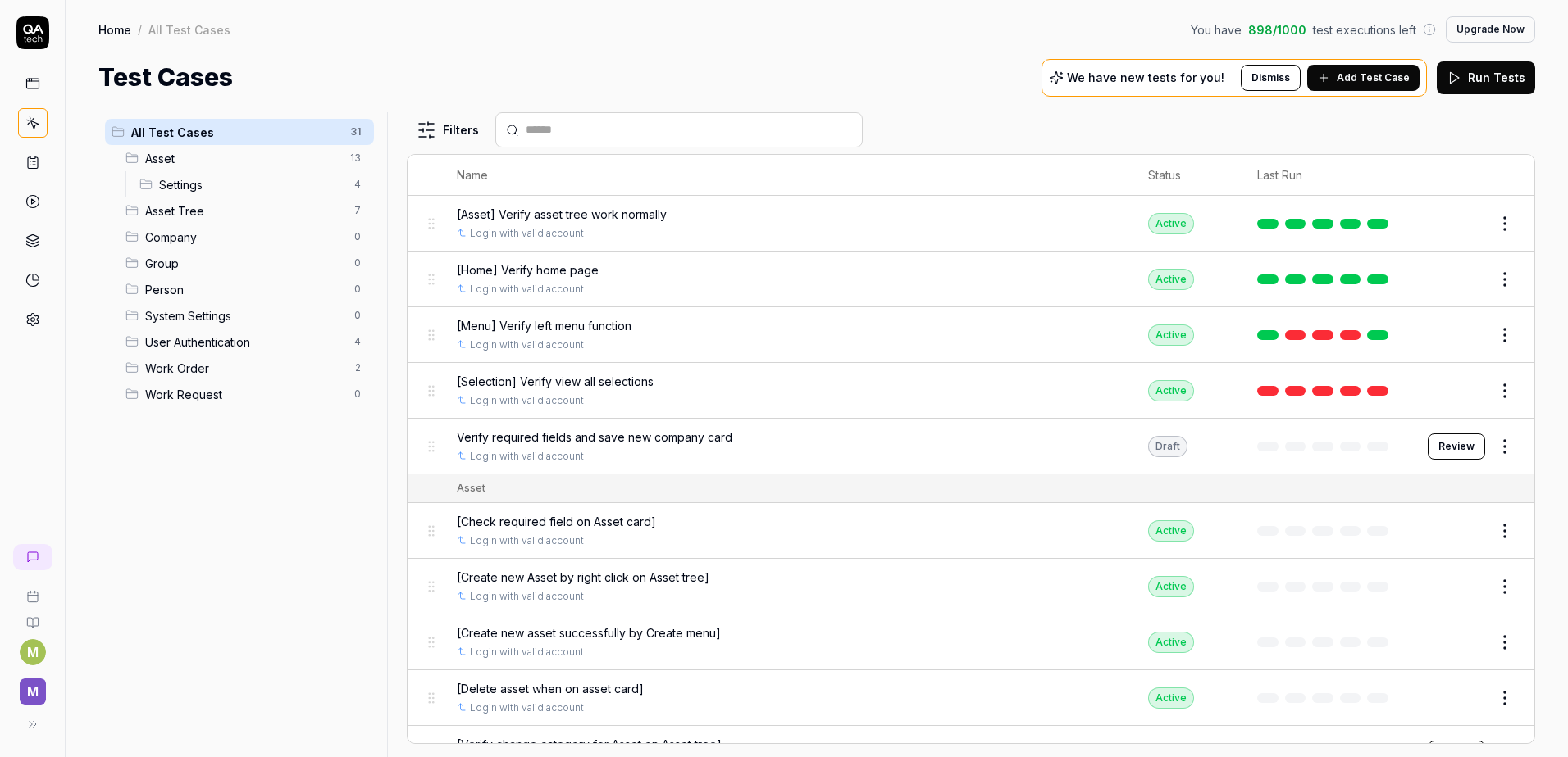
click at [218, 611] on div "All Test Cases 31 Asset 13 Settings 4 Asset Tree 7 Company 0 Group 0 Person 0 S…" at bounding box center [240, 424] width 283 height 625
click at [171, 240] on span "Company" at bounding box center [245, 237] width 199 height 17
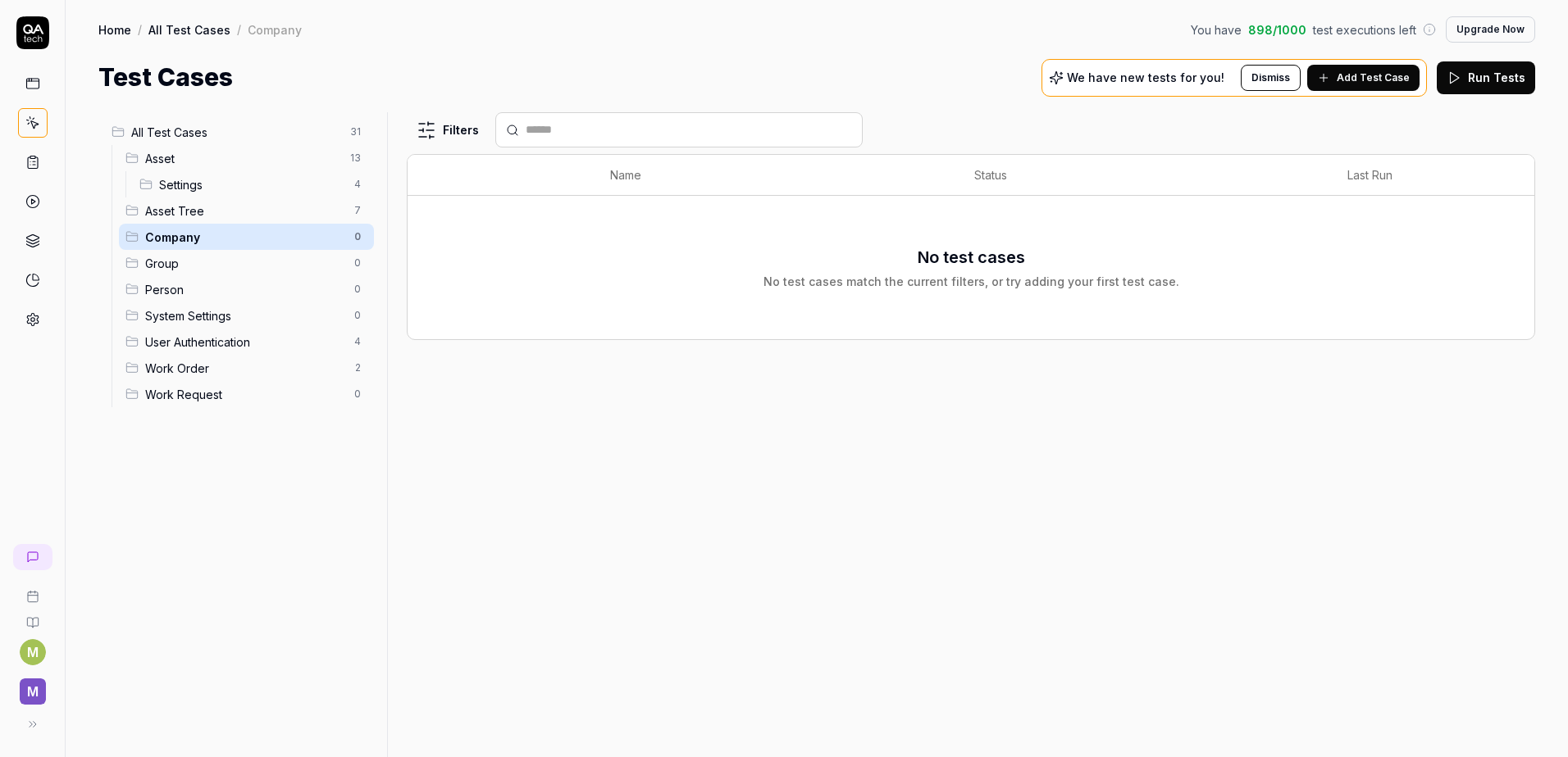
click at [154, 133] on span "All Test Cases" at bounding box center [235, 133] width 210 height 17
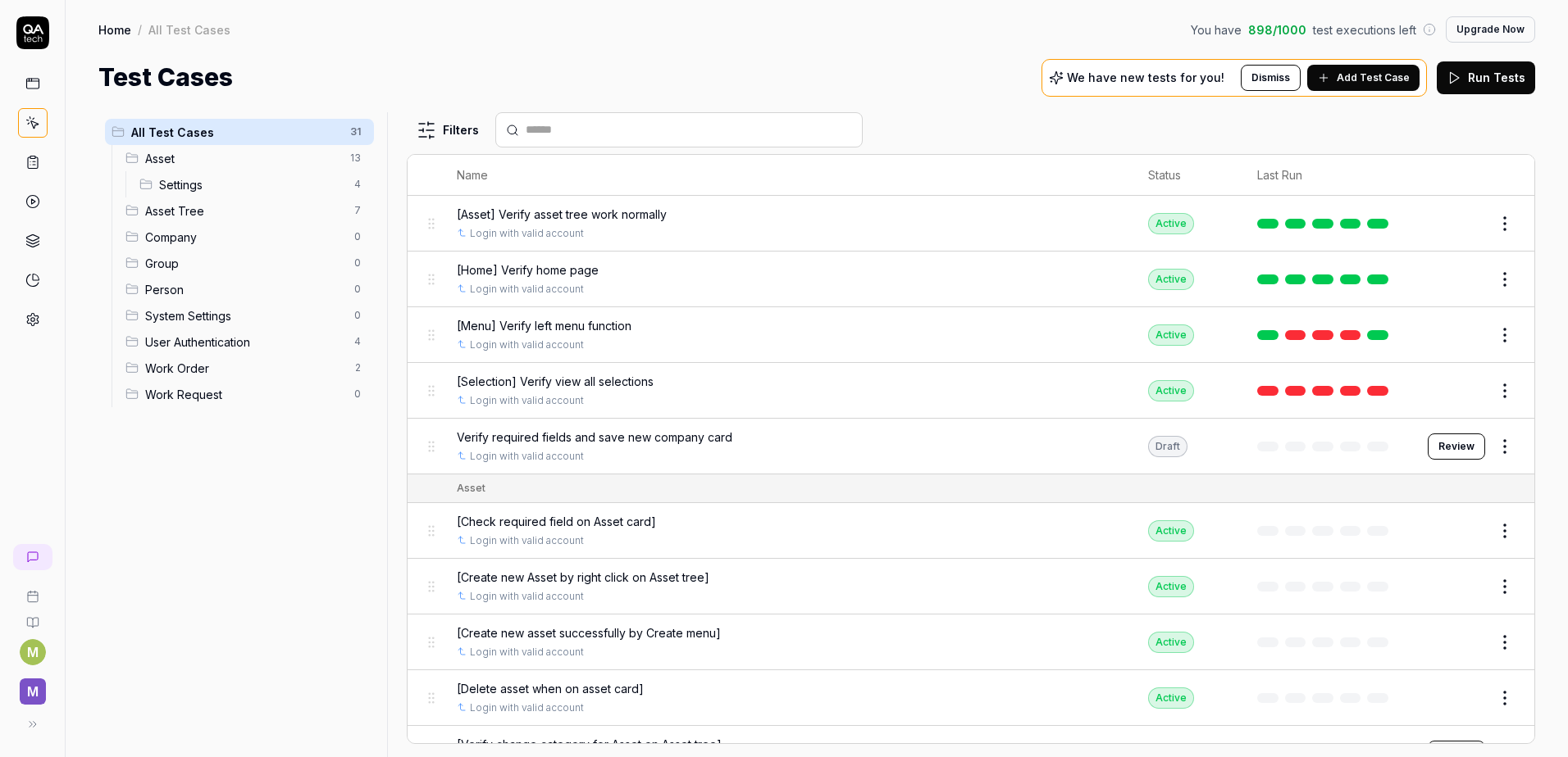
click at [688, 442] on span "Verify required fields and save new company card" at bounding box center [594, 437] width 276 height 17
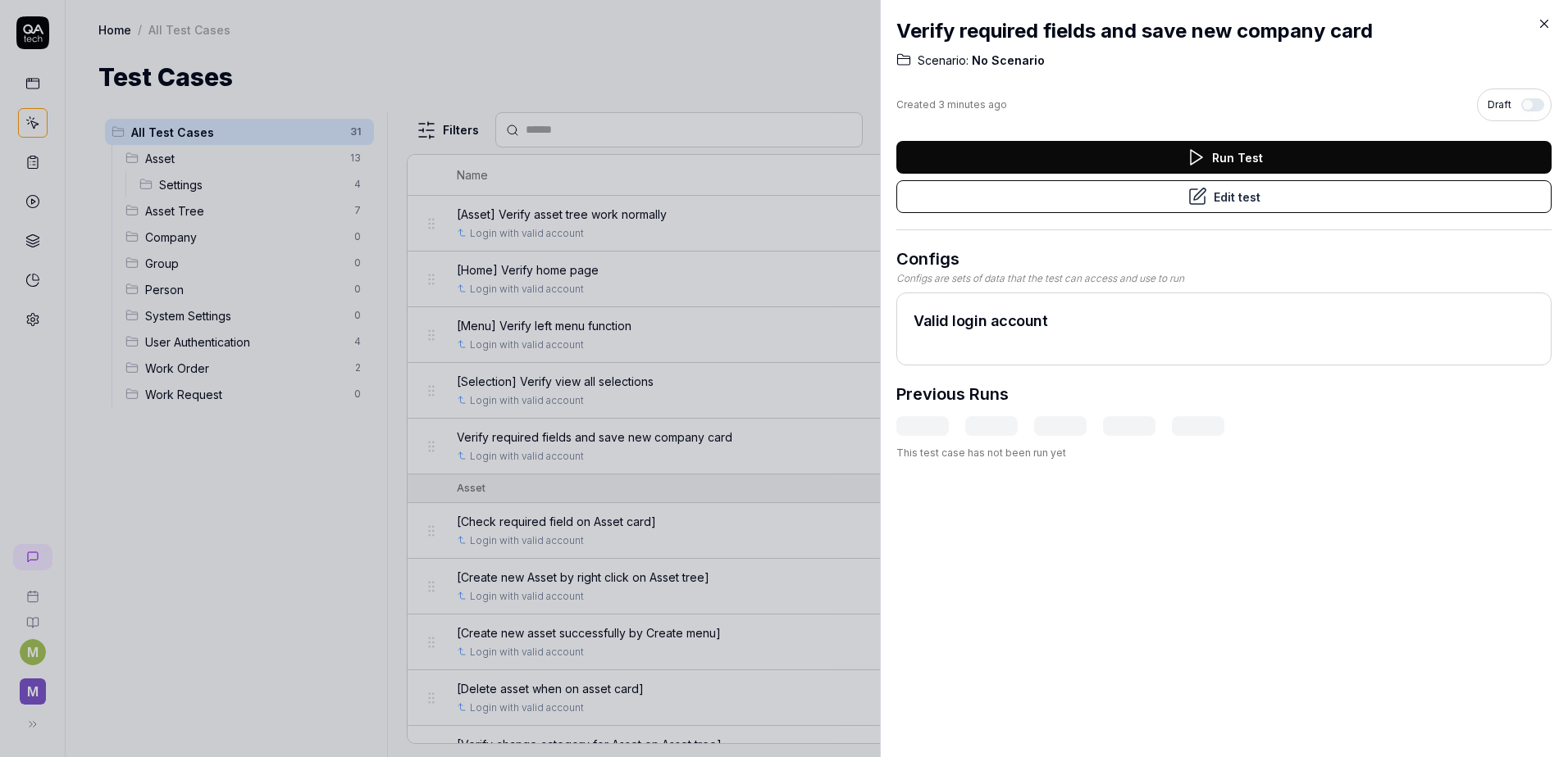
click at [1156, 202] on button "Edit test" at bounding box center [1223, 196] width 655 height 33
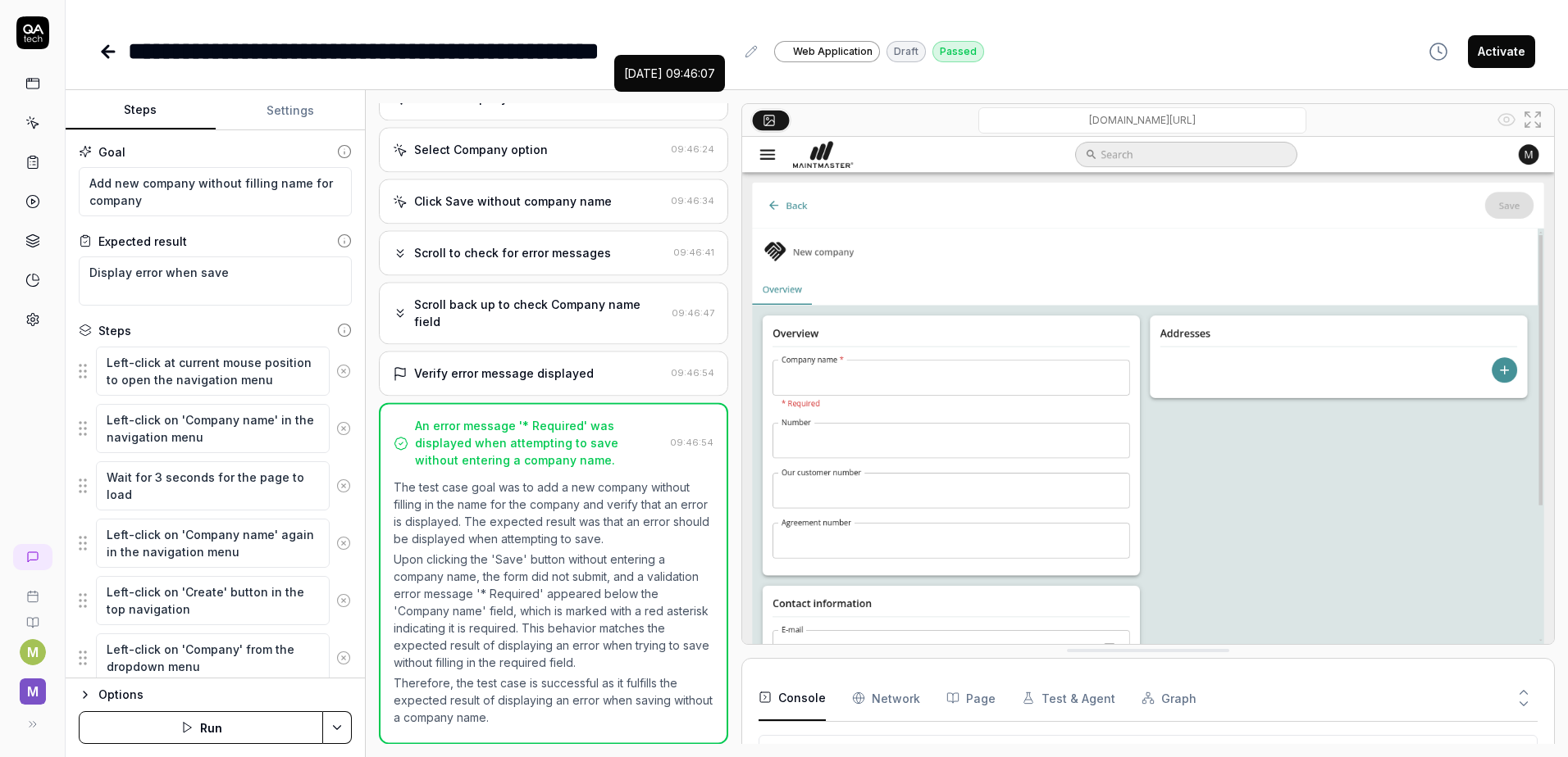
scroll to position [377, 0]
click at [278, 107] on button "Settings" at bounding box center [290, 111] width 150 height 40
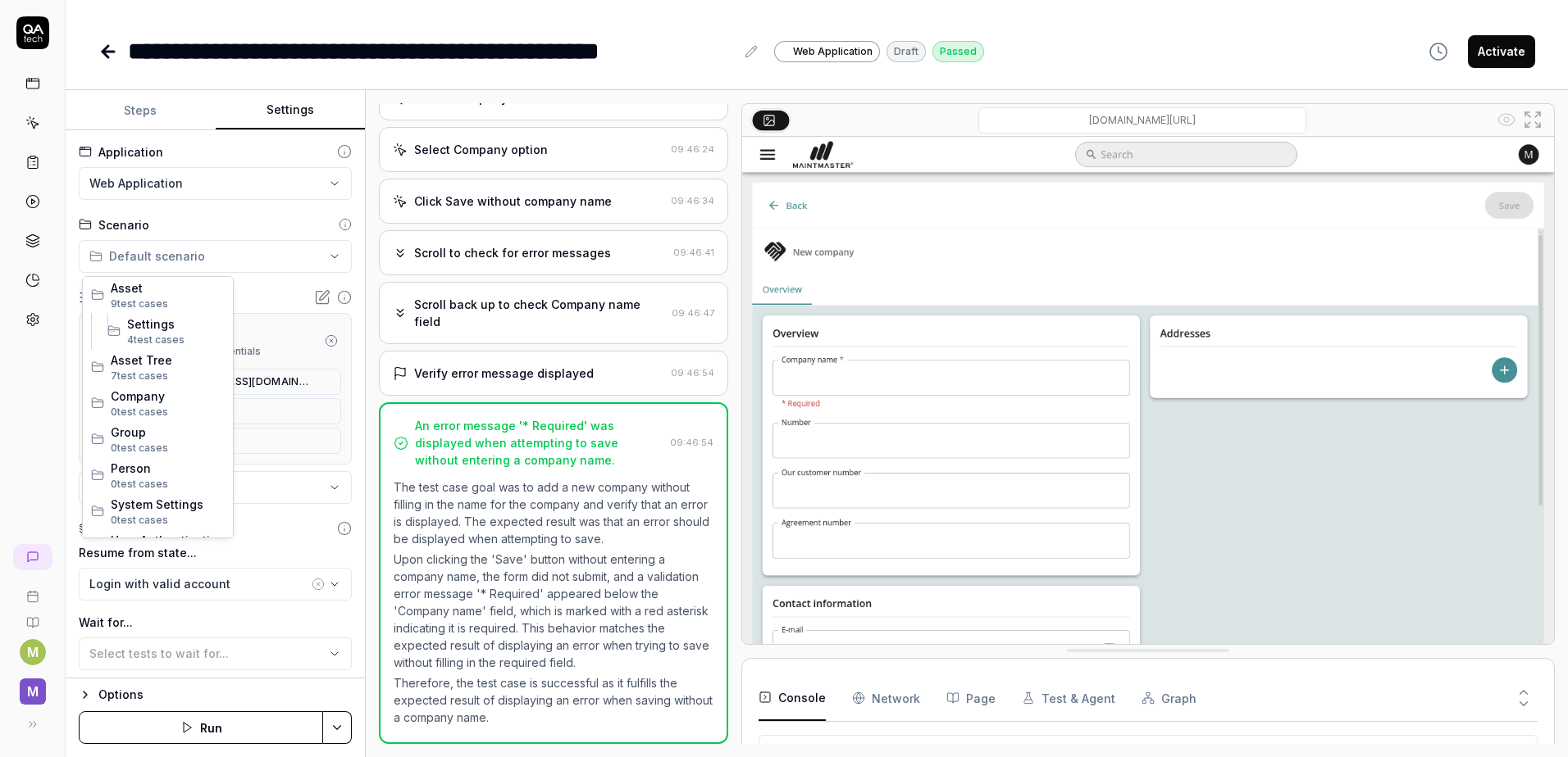
click at [149, 252] on html "**********" at bounding box center [784, 378] width 1568 height 757
click at [121, 401] on span "Company" at bounding box center [168, 396] width 114 height 17
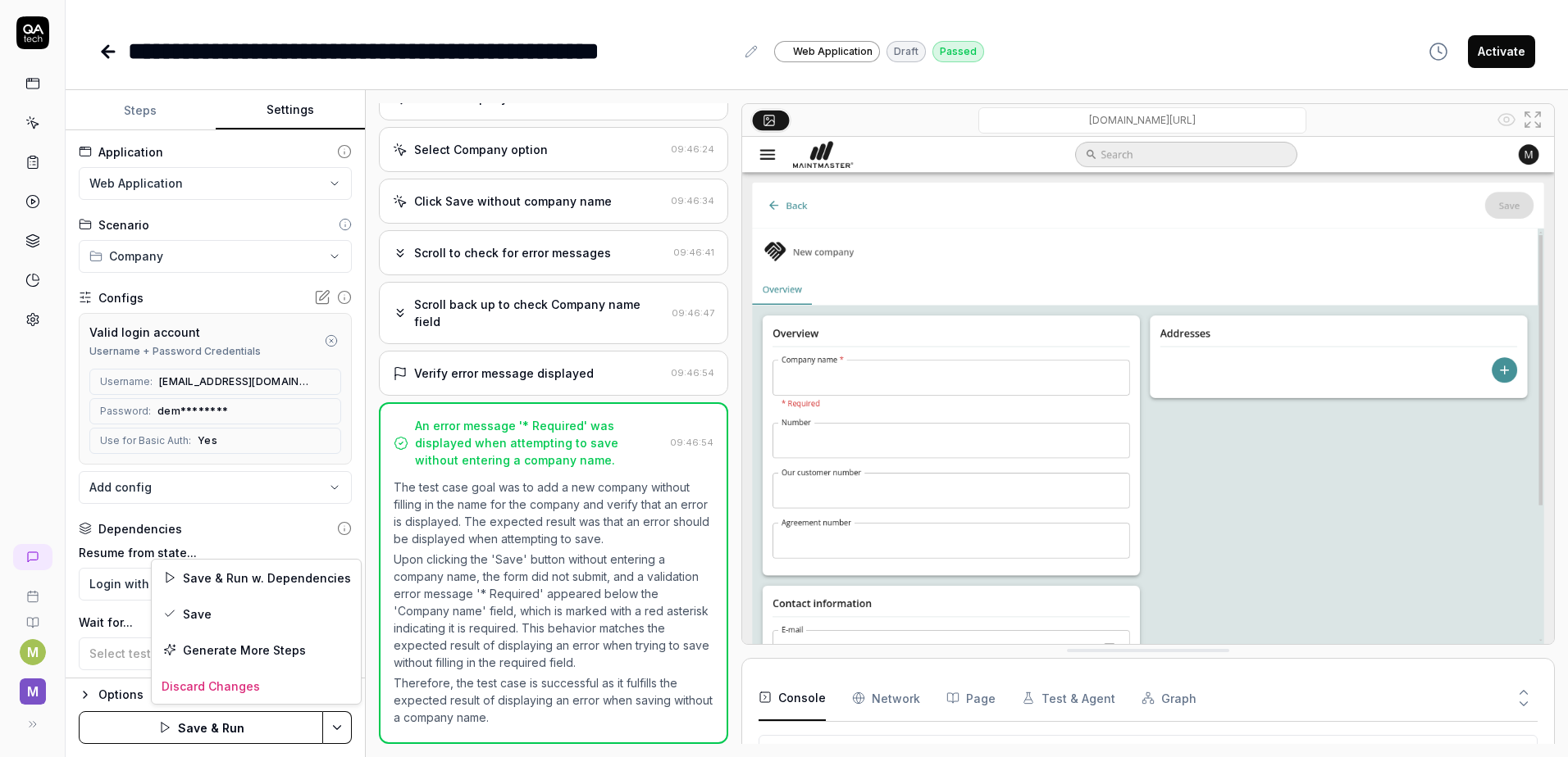
click at [344, 725] on html "**********" at bounding box center [784, 378] width 1568 height 757
click at [246, 614] on div "Save" at bounding box center [256, 614] width 210 height 36
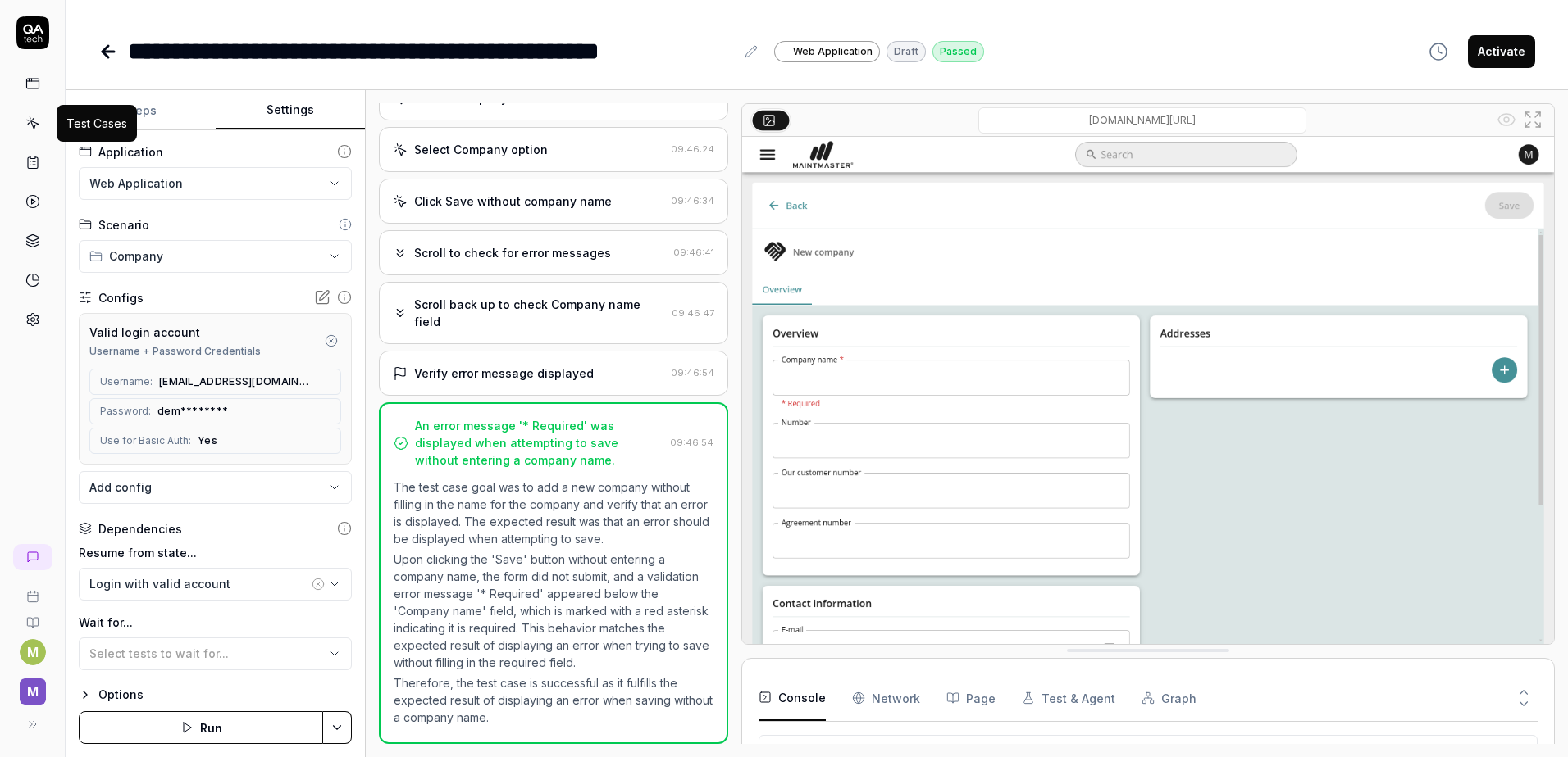
click at [26, 120] on icon at bounding box center [33, 123] width 15 height 15
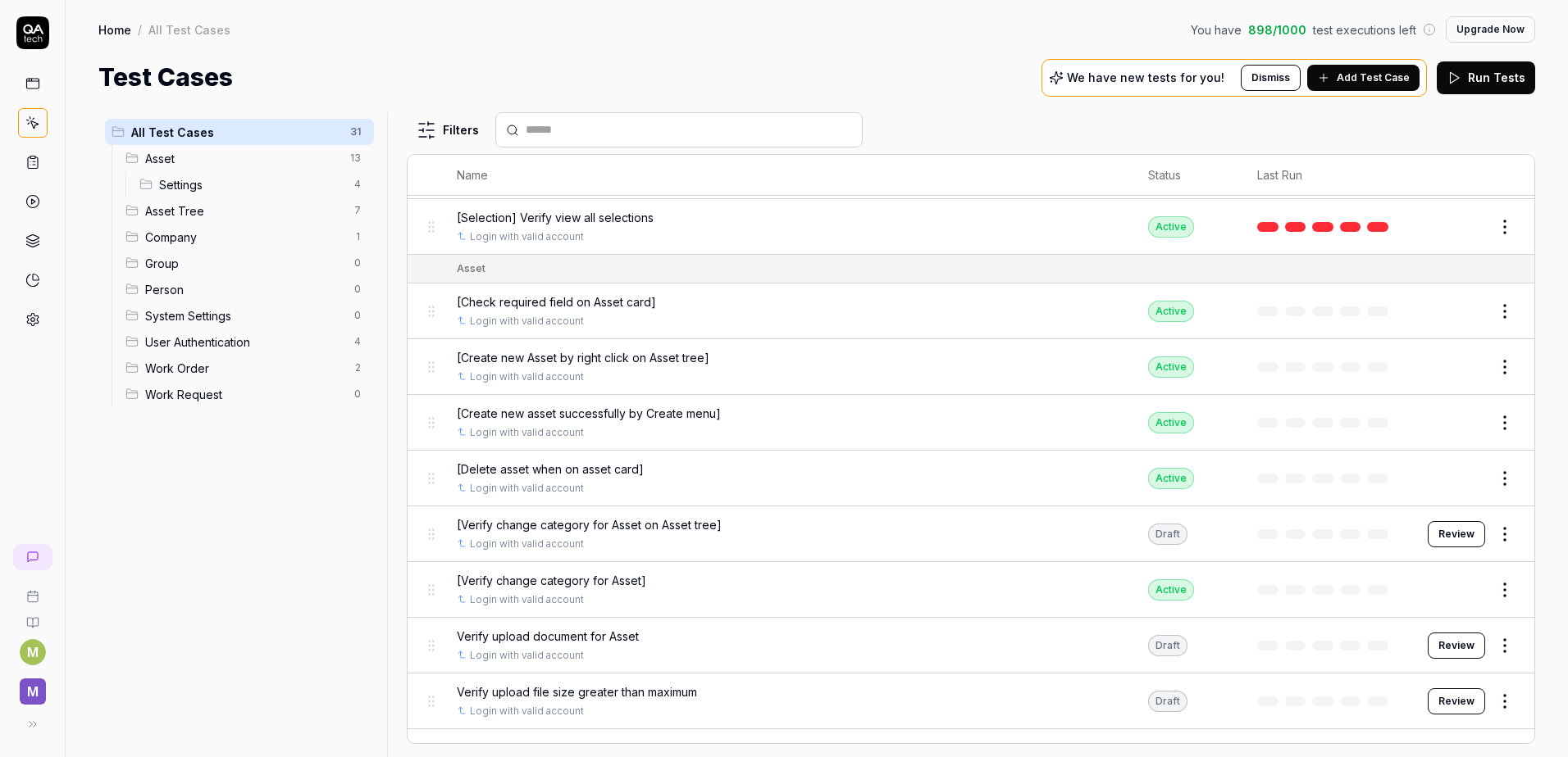
scroll to position [81, 0]
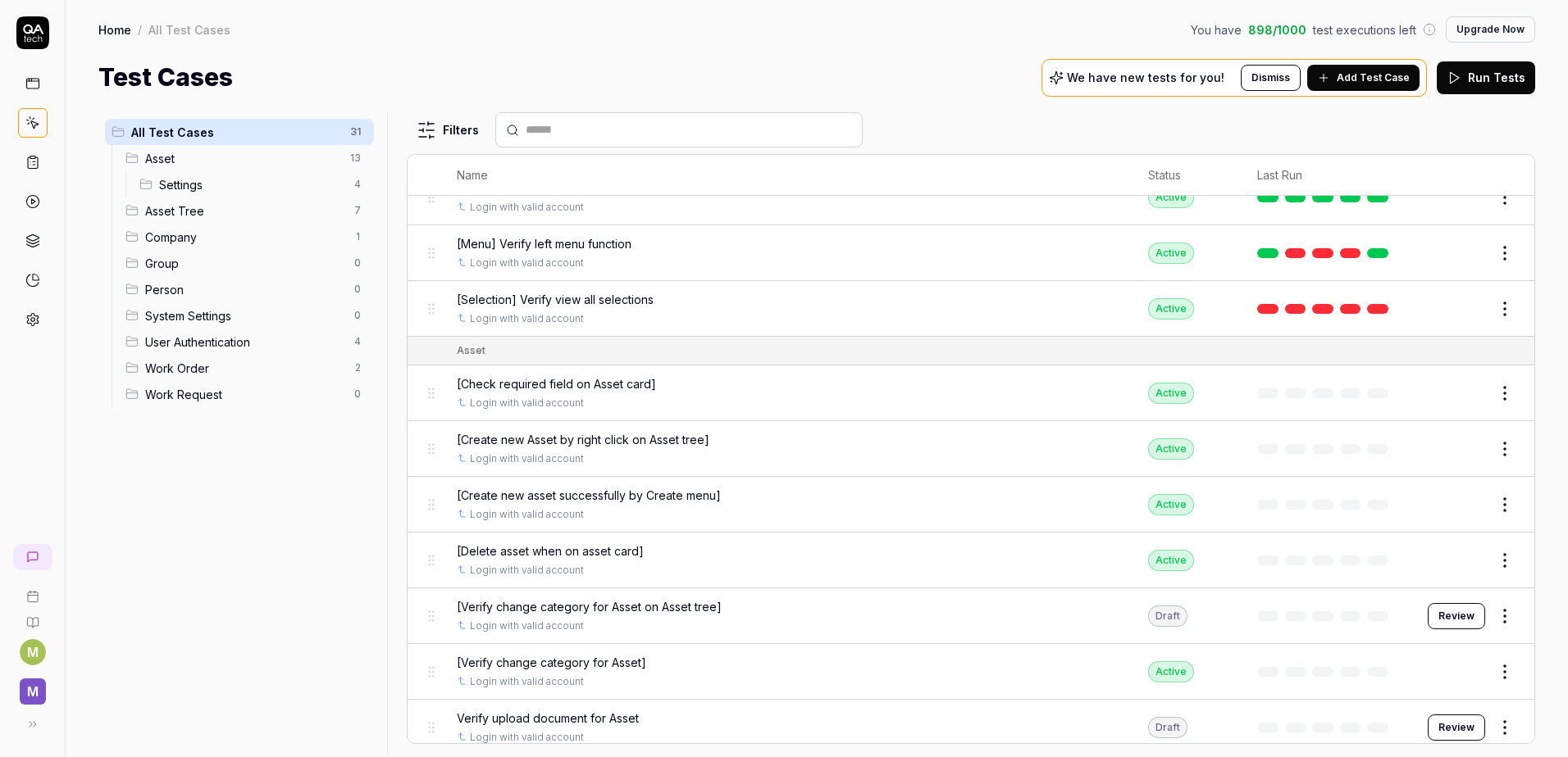
click at [1365, 83] on span "Add Test Case" at bounding box center [1373, 78] width 73 height 15
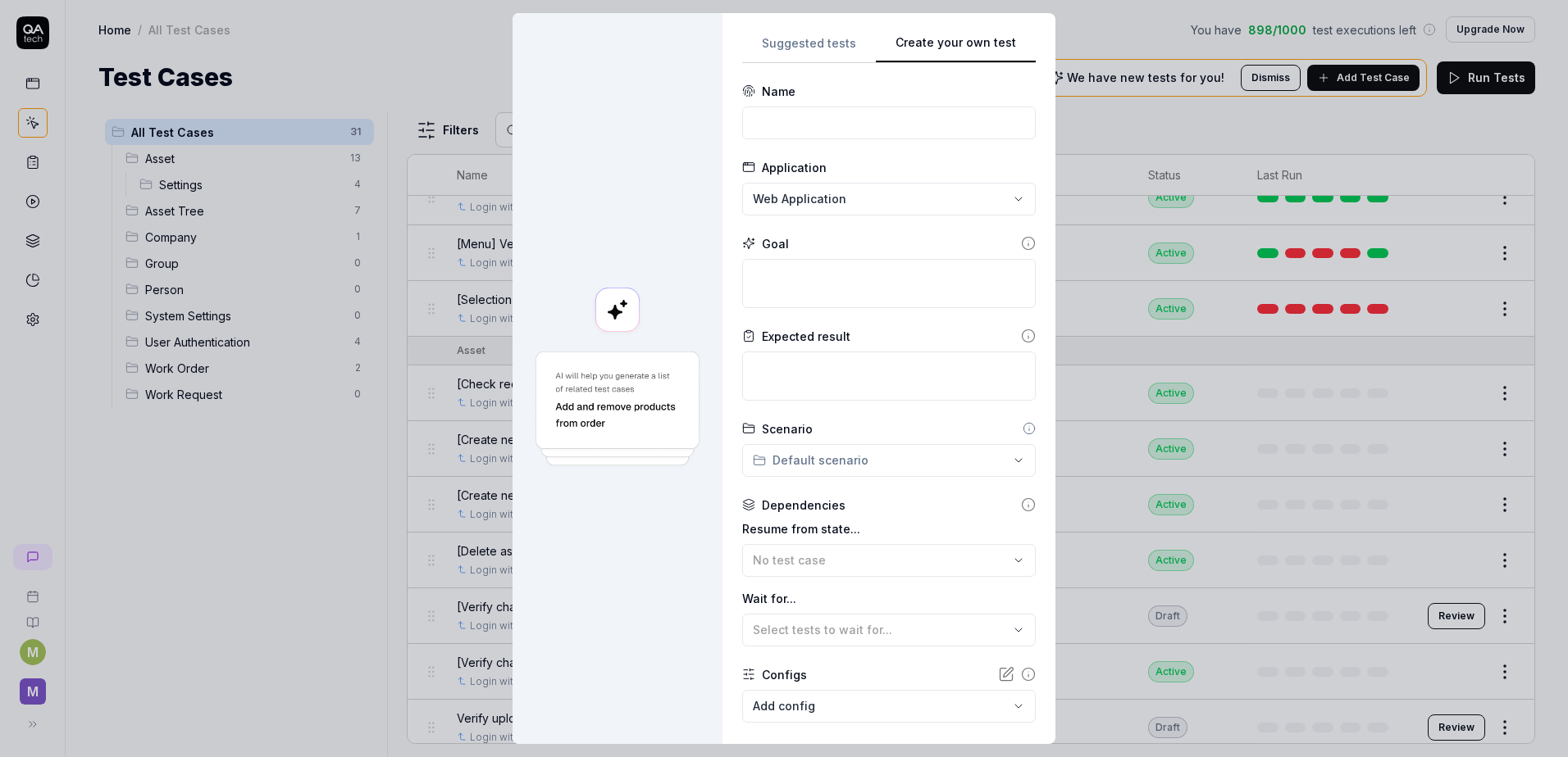
click at [976, 40] on button "Create your own test" at bounding box center [956, 47] width 160 height 29
click at [782, 110] on input at bounding box center [889, 122] width 294 height 33
paste input "[Edit company card]"
click at [747, 118] on input "[Edit company card]" at bounding box center [889, 122] width 294 height 33
click at [914, 121] on input "Verify edit company card]" at bounding box center [889, 122] width 294 height 33
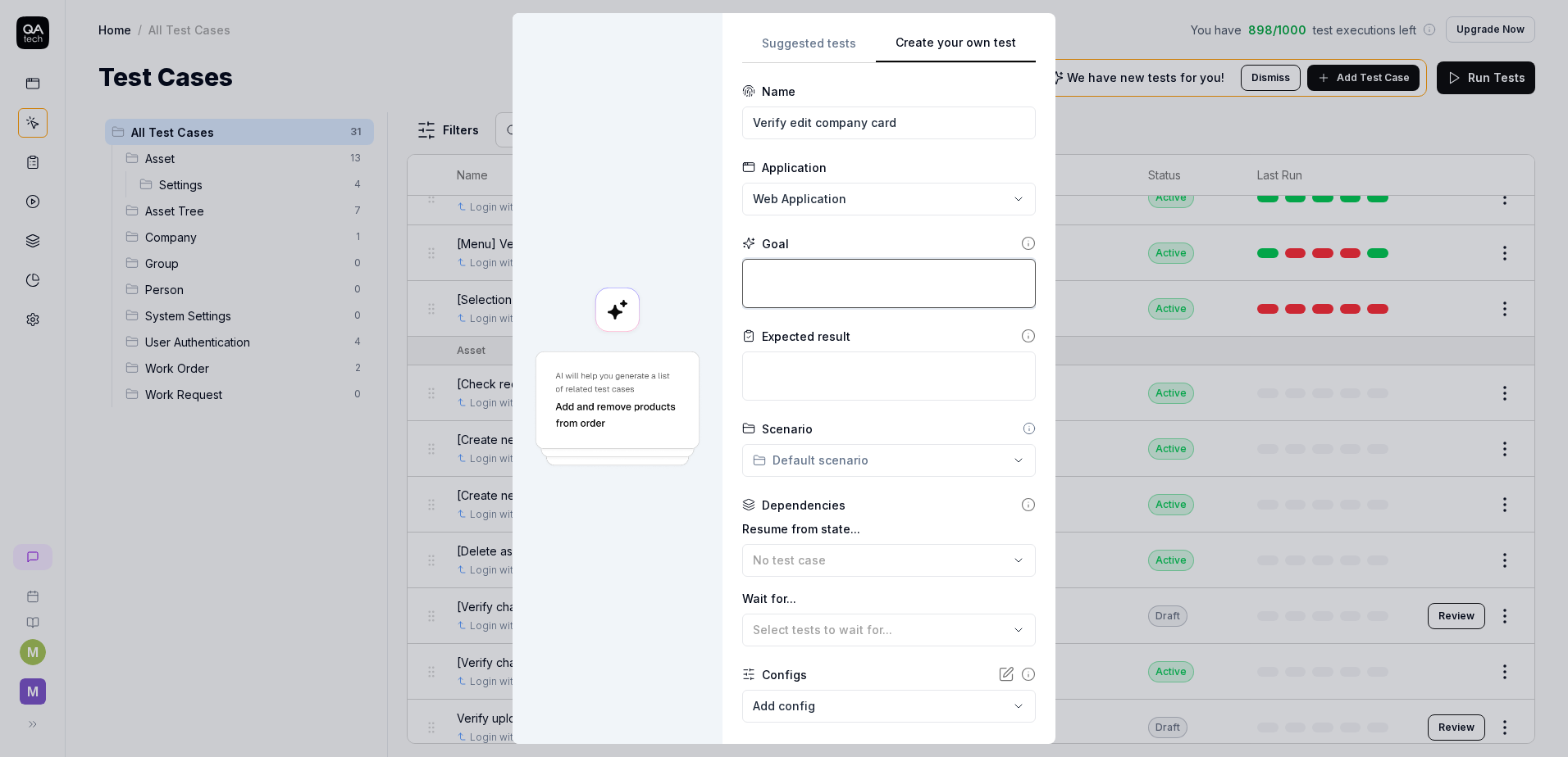
click at [865, 261] on textarea at bounding box center [889, 283] width 294 height 49
click at [921, 459] on div "**********" at bounding box center [784, 378] width 1568 height 757
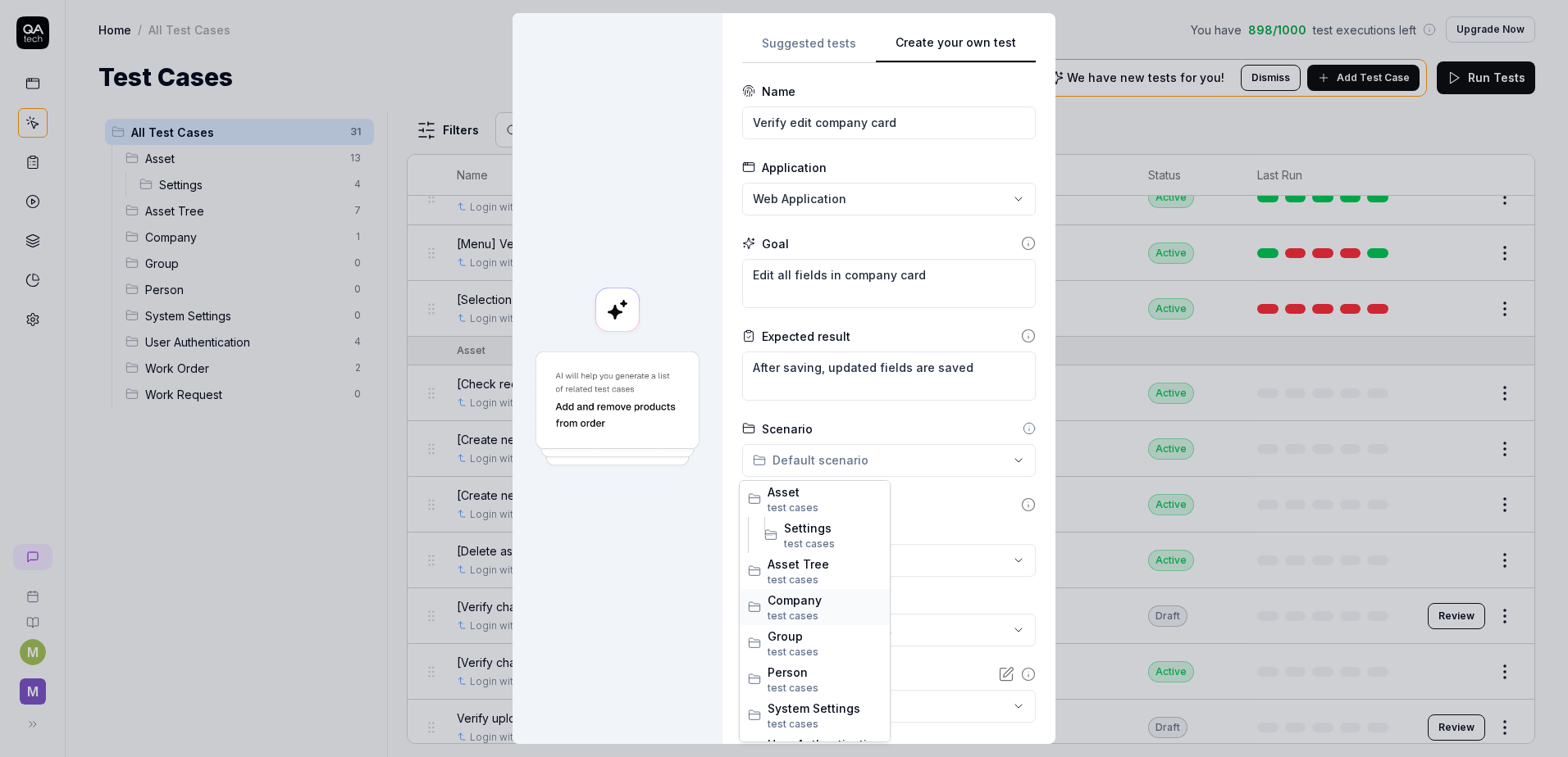
click at [797, 601] on span "Company" at bounding box center [824, 600] width 114 height 17
click at [937, 565] on div "No test case" at bounding box center [881, 560] width 256 height 17
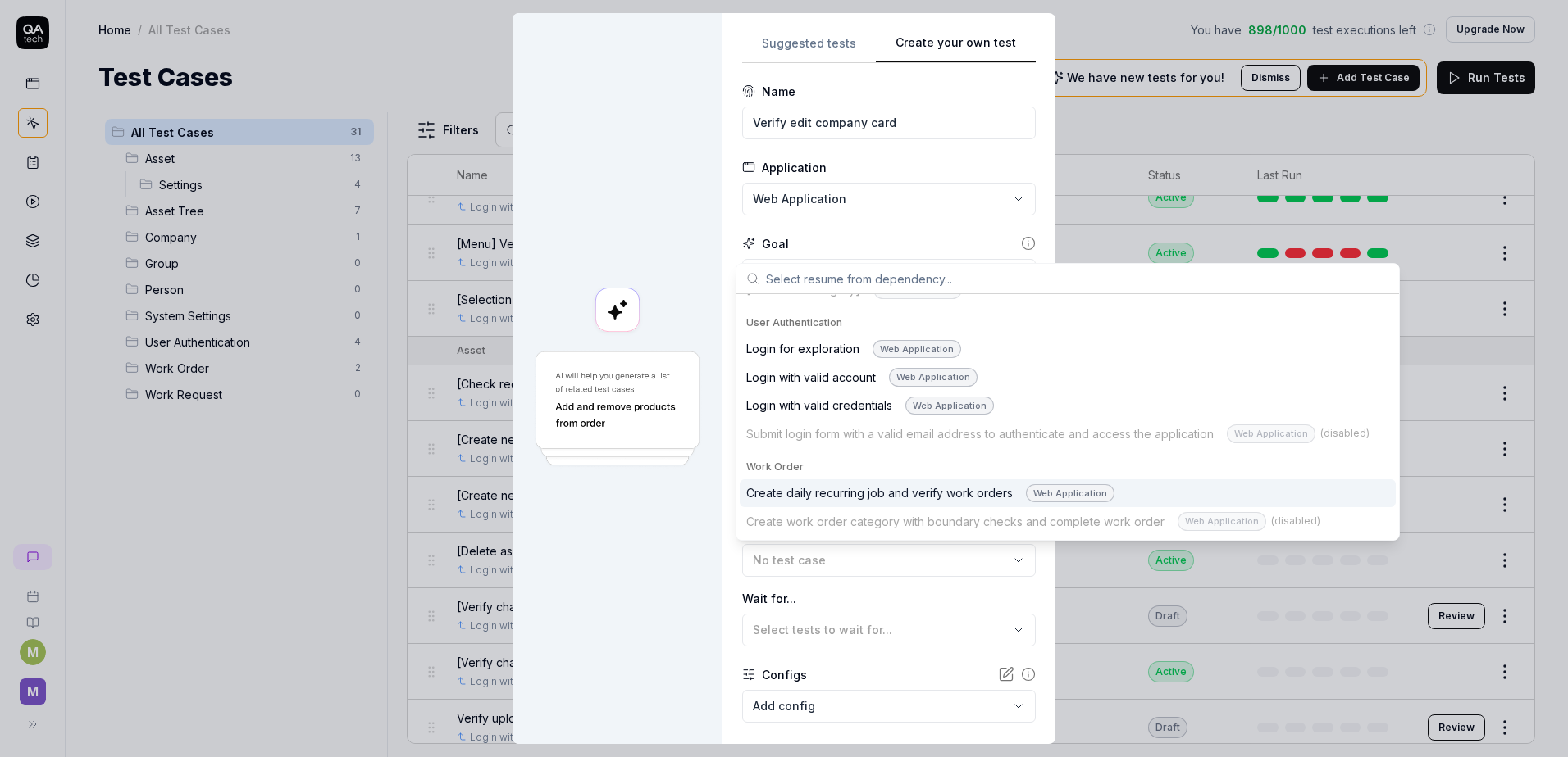
scroll to position [876, 0]
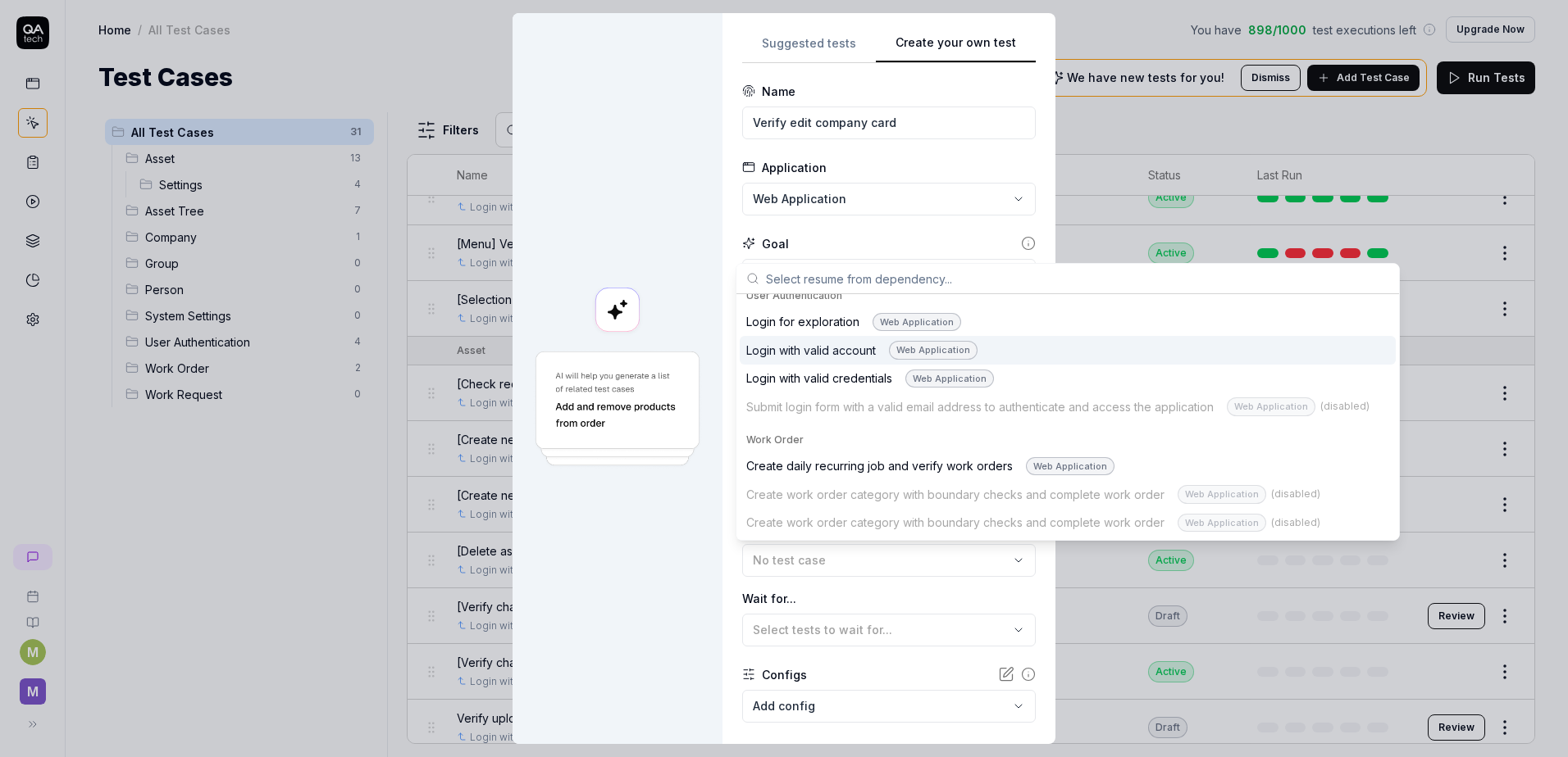
click at [853, 349] on div "Login with valid account Web Application" at bounding box center [862, 351] width 231 height 19
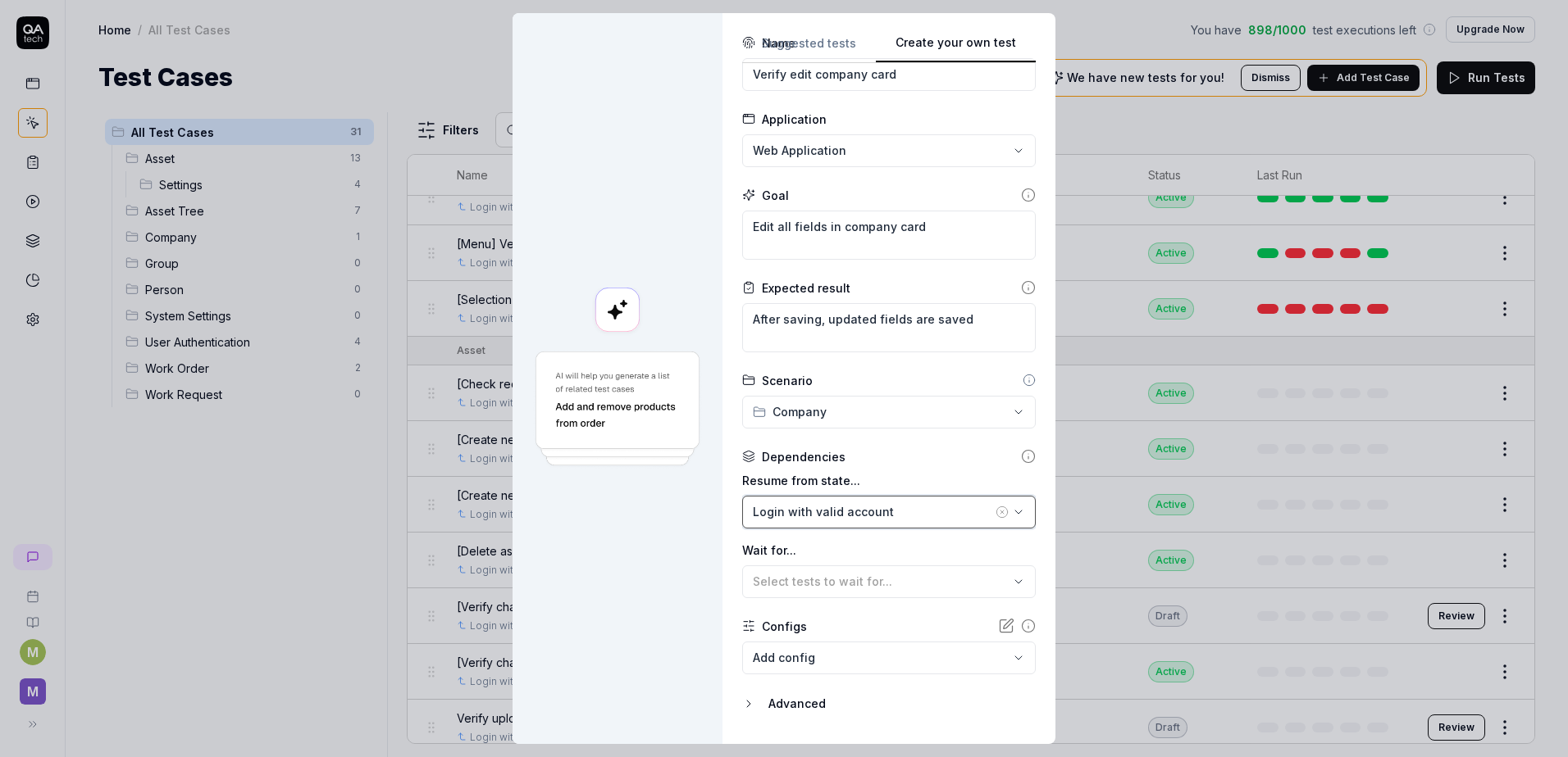
scroll to position [90, 0]
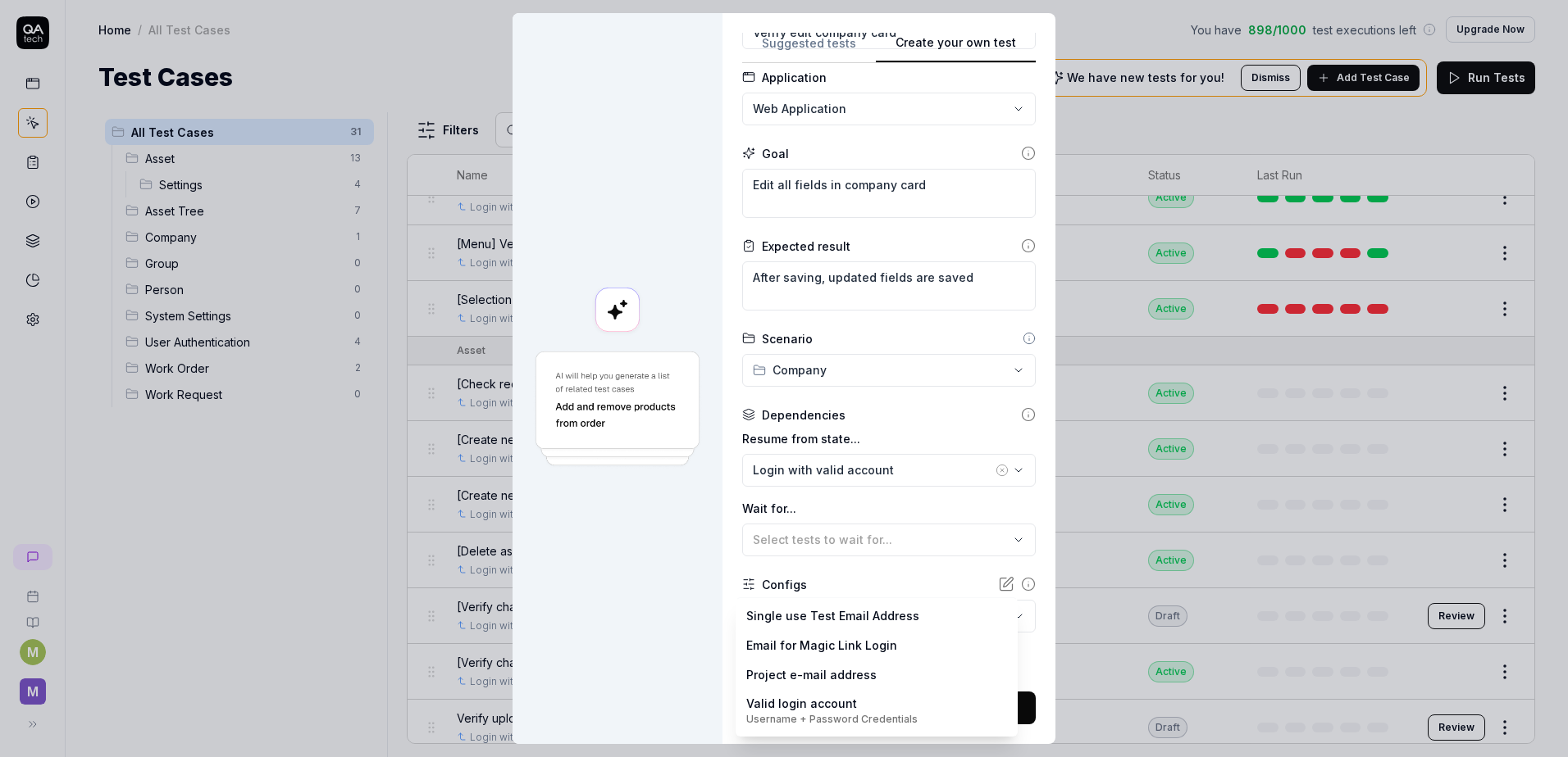
click at [766, 622] on body "M M Home / All Test Cases You have 898 / 1000 test executions left Upgrade Now …" at bounding box center [784, 378] width 1568 height 757
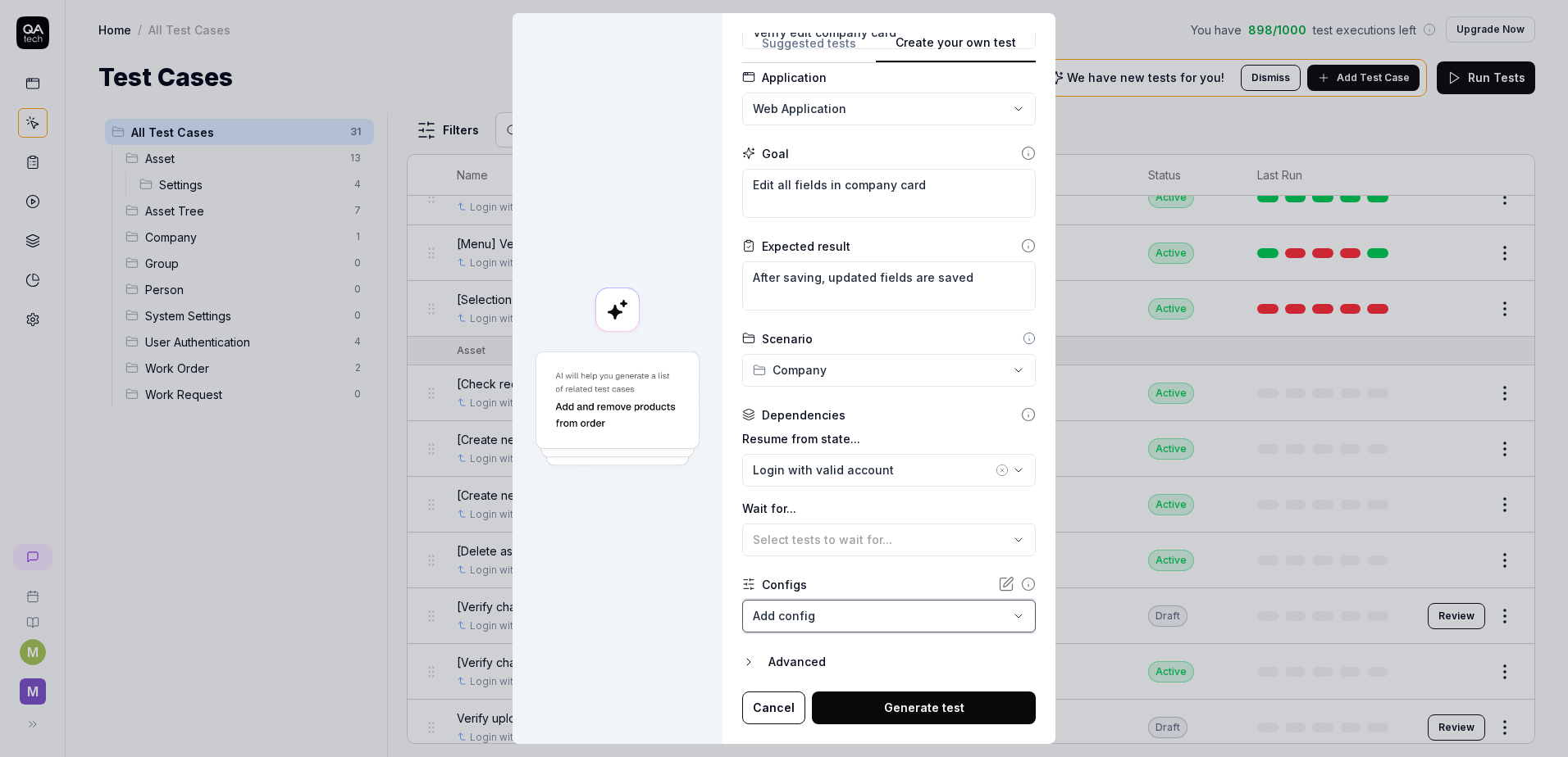
click at [683, 542] on div "**********" at bounding box center [784, 378] width 1568 height 757
click at [872, 708] on button "Generate test" at bounding box center [923, 708] width 224 height 33
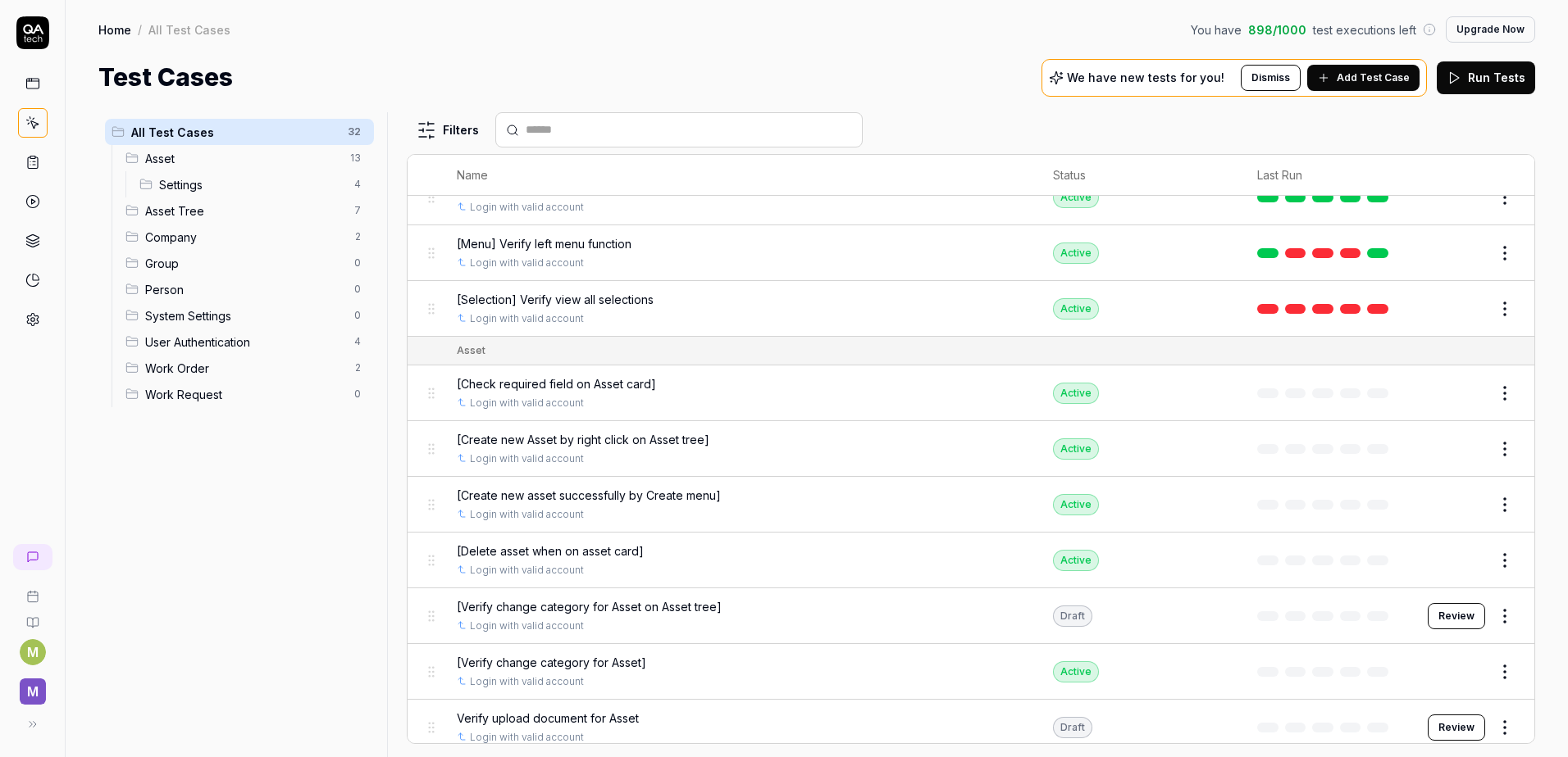
click at [218, 591] on div "All Test Cases 32 Asset 13 Settings 4 Asset Tree 7 Company 2 Group 0 Person 0 S…" at bounding box center [240, 424] width 283 height 625
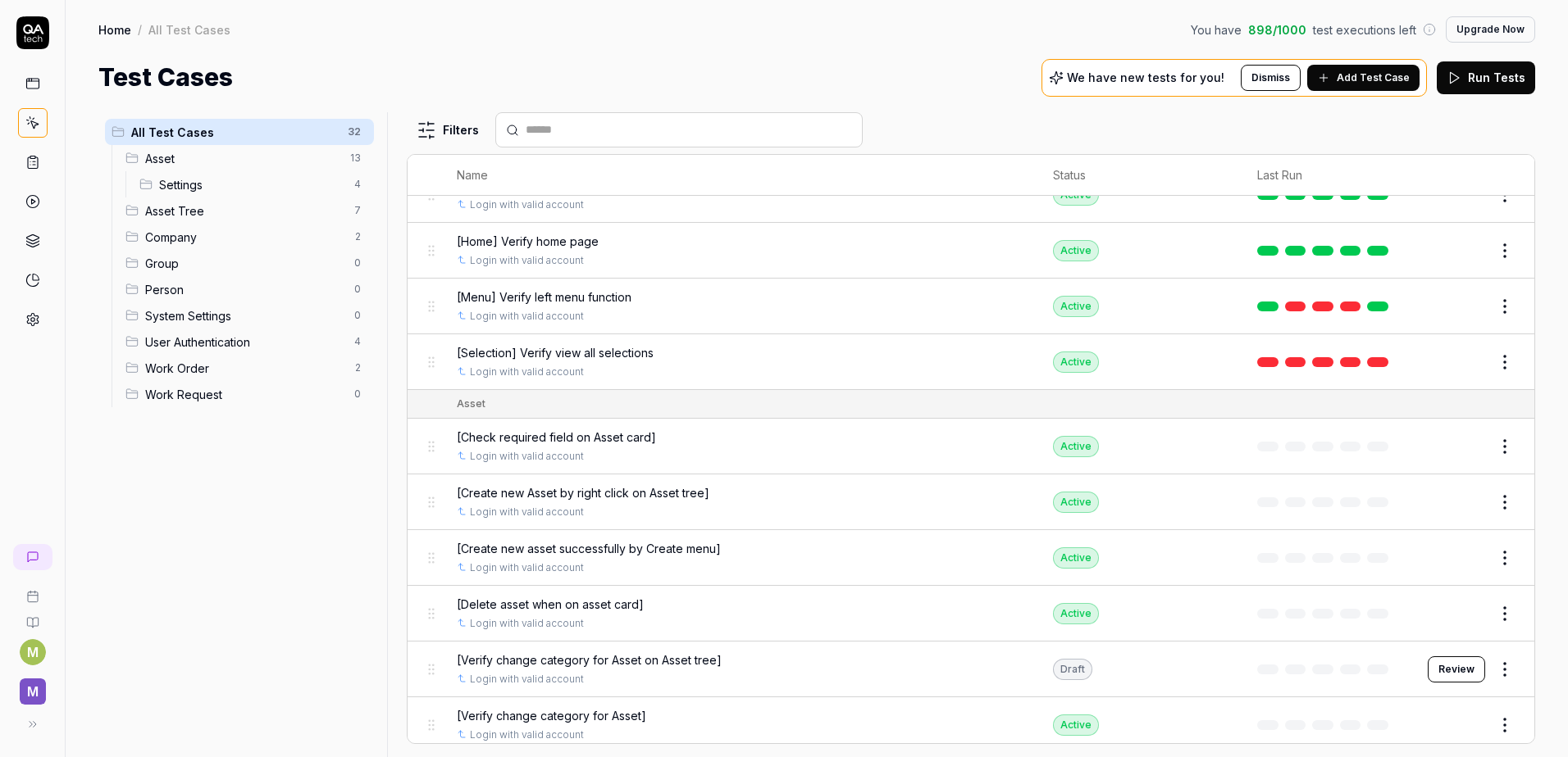
scroll to position [0, 0]
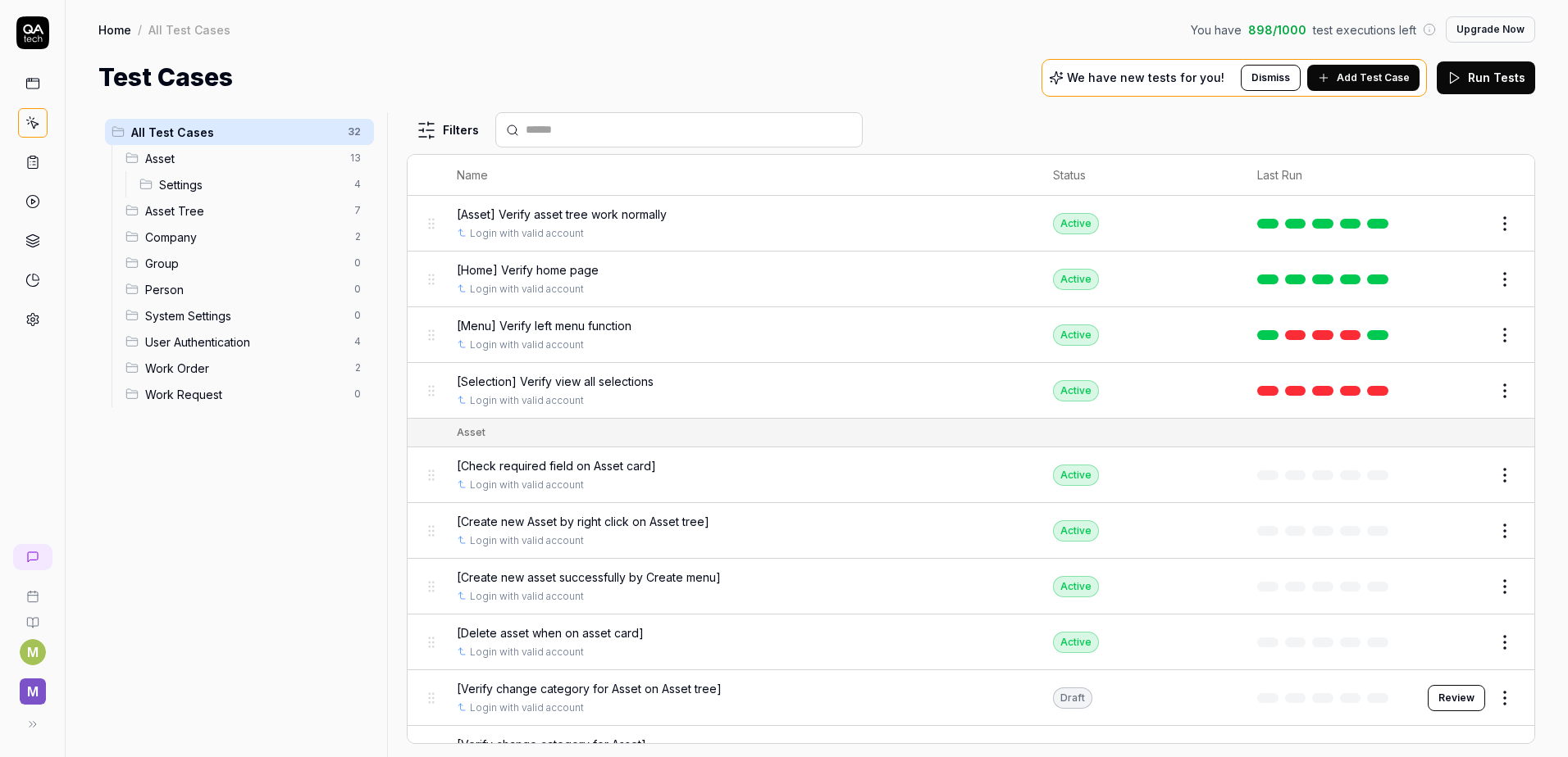
click at [316, 505] on div "All Test Cases 32 Asset 13 Settings 4 Asset Tree 7 Company 2 Group 0 Person 0 S…" at bounding box center [240, 424] width 283 height 625
click at [208, 523] on div "All Test Cases 32 Asset 13 Settings 4 Asset Tree 7 Company 2 Group 0 Person 0 S…" at bounding box center [240, 424] width 283 height 625
click at [246, 243] on span "Company" at bounding box center [245, 237] width 199 height 17
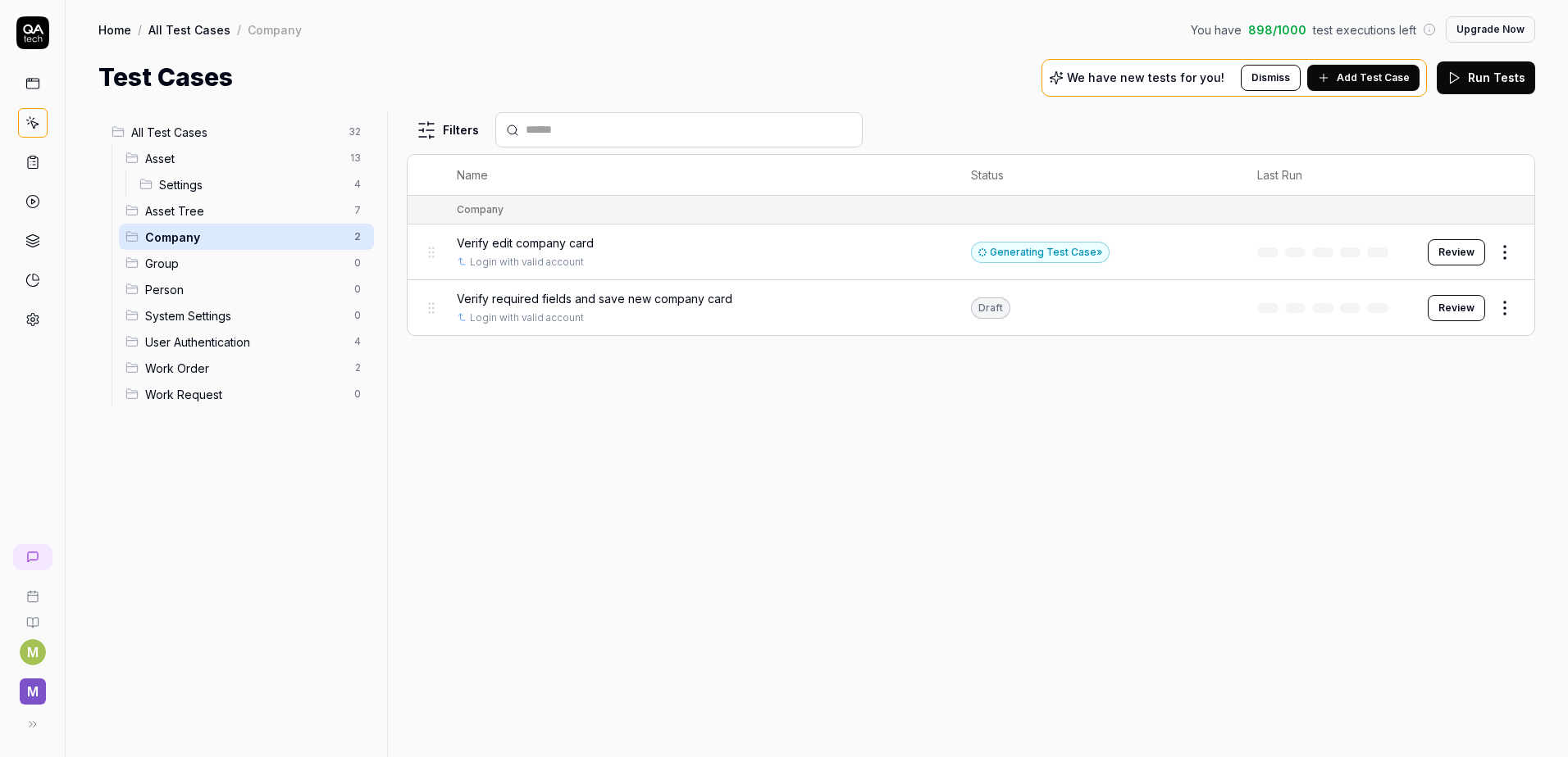
click at [1378, 80] on span "Add Test Case" at bounding box center [1373, 78] width 73 height 15
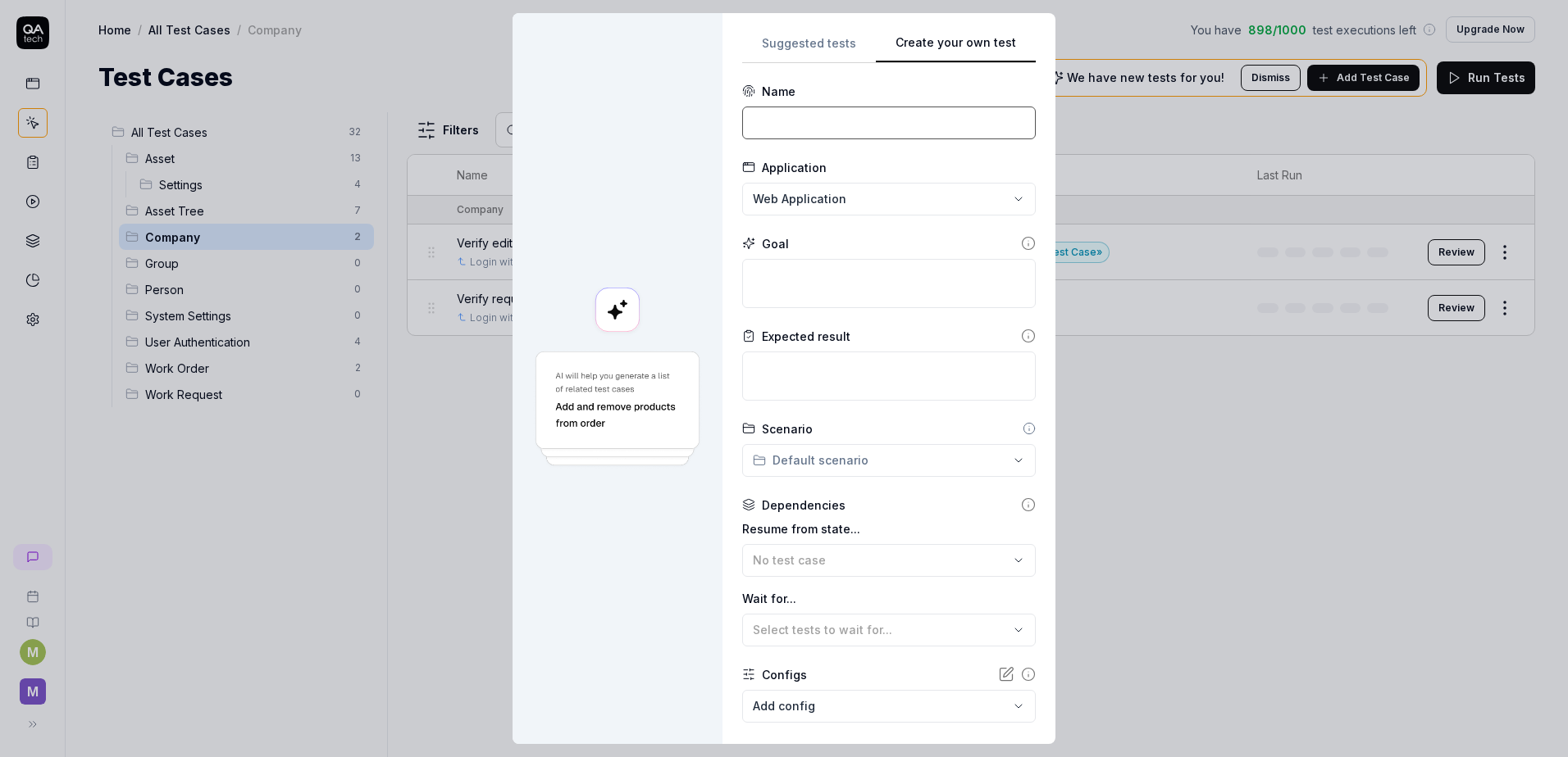
click at [842, 124] on input at bounding box center [889, 122] width 294 height 33
paste input "[Add addresses to company]"
drag, startPoint x: 750, startPoint y: 122, endPoint x: 735, endPoint y: 122, distance: 15.0
click at [735, 122] on div "**********" at bounding box center [888, 378] width 333 height 730
click at [949, 121] on input "Verify add addresses to company]" at bounding box center [889, 122] width 294 height 33
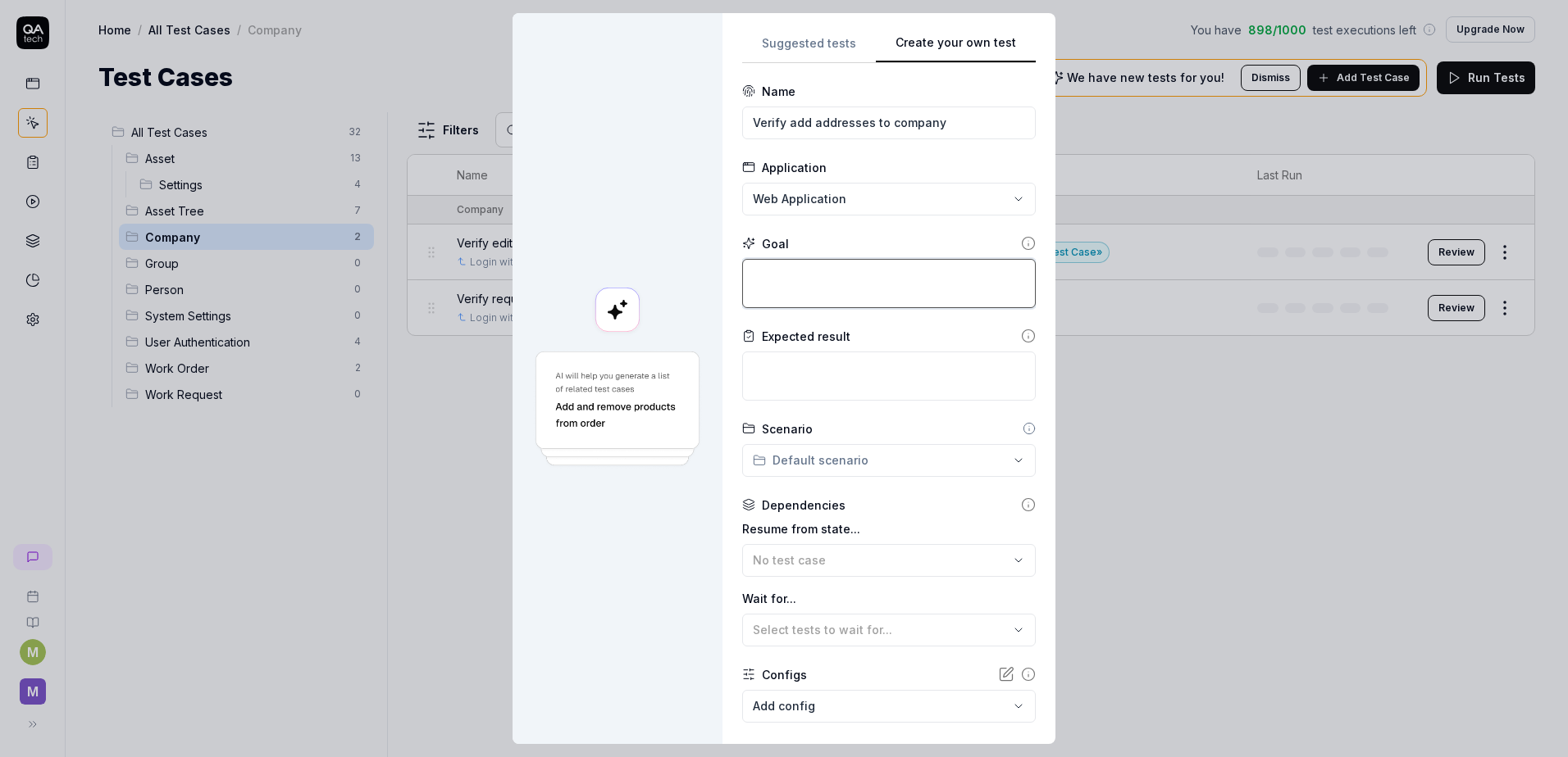
click at [852, 289] on textarea at bounding box center [889, 283] width 294 height 49
drag, startPoint x: 782, startPoint y: 277, endPoint x: 914, endPoint y: 355, distance: 153.3
click at [782, 277] on textarea "Add an address type to a company" at bounding box center [889, 283] width 294 height 49
click at [911, 384] on textarea at bounding box center [889, 376] width 294 height 49
click at [920, 454] on div "**********" at bounding box center [784, 378] width 1568 height 757
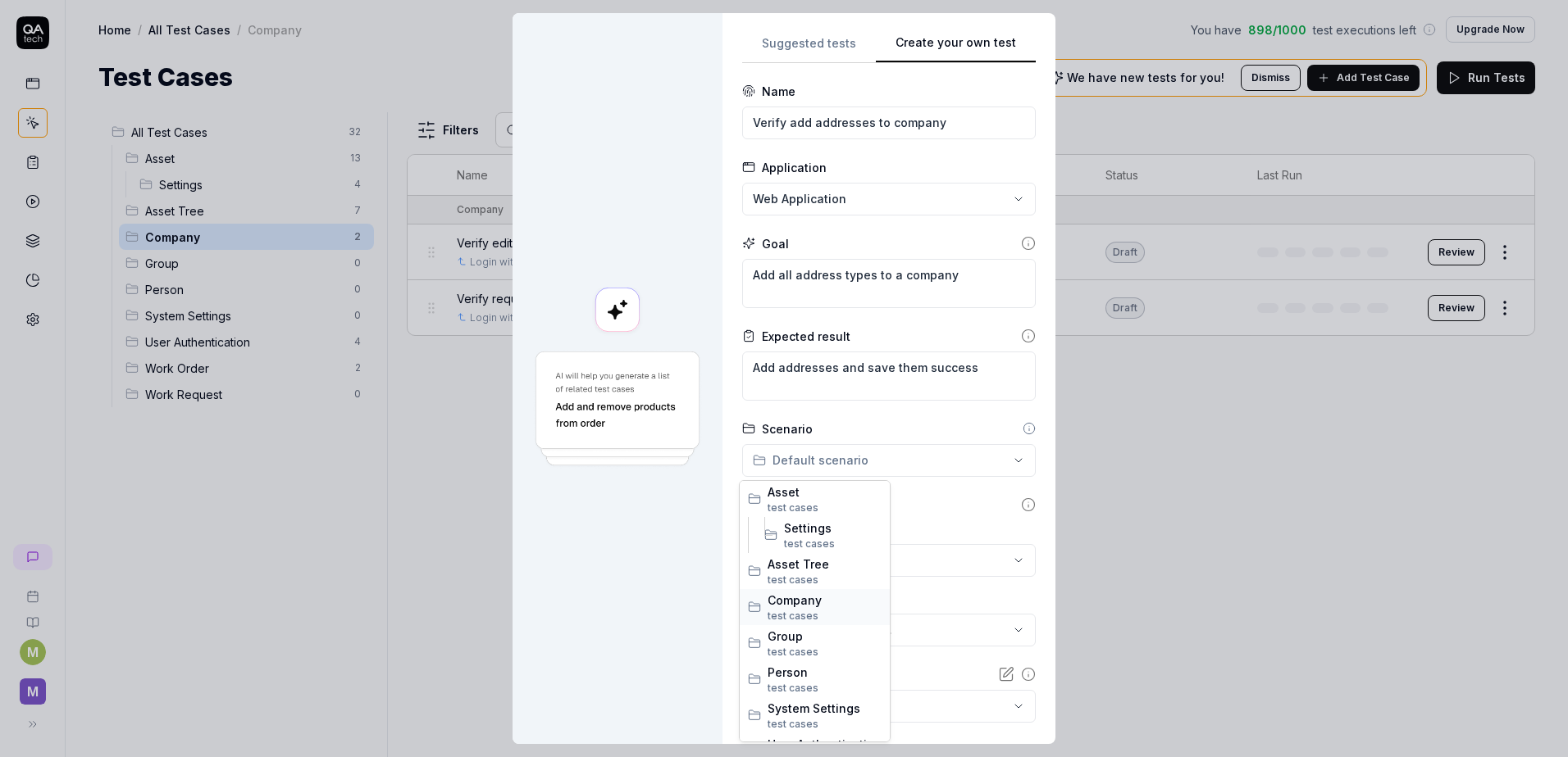
click at [802, 605] on span "Company" at bounding box center [824, 600] width 114 height 17
click at [847, 561] on div "No test case" at bounding box center [881, 560] width 256 height 17
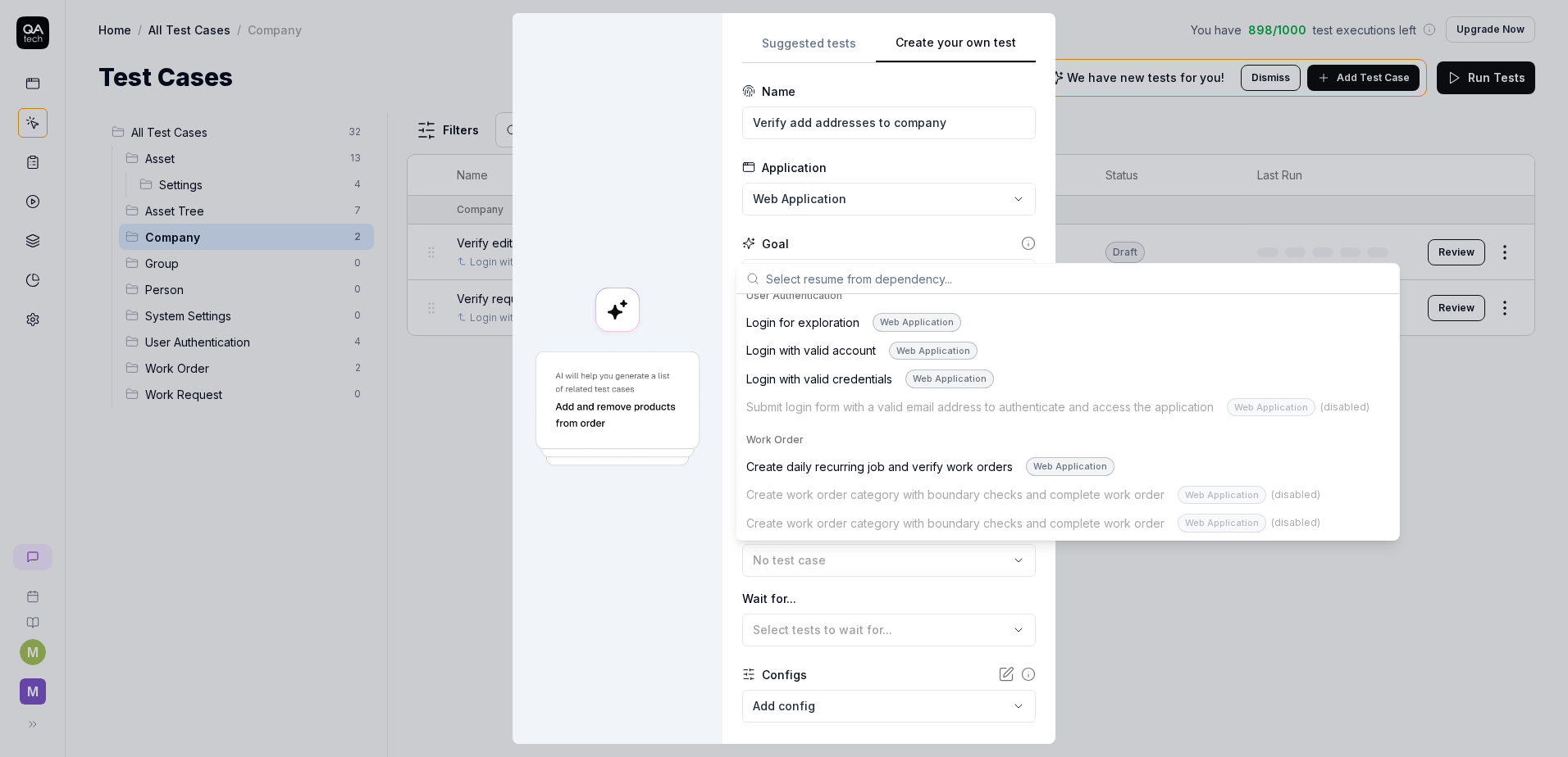
scroll to position [906, 0]
click at [847, 342] on div "Login with valid account Web Application" at bounding box center [862, 351] width 231 height 19
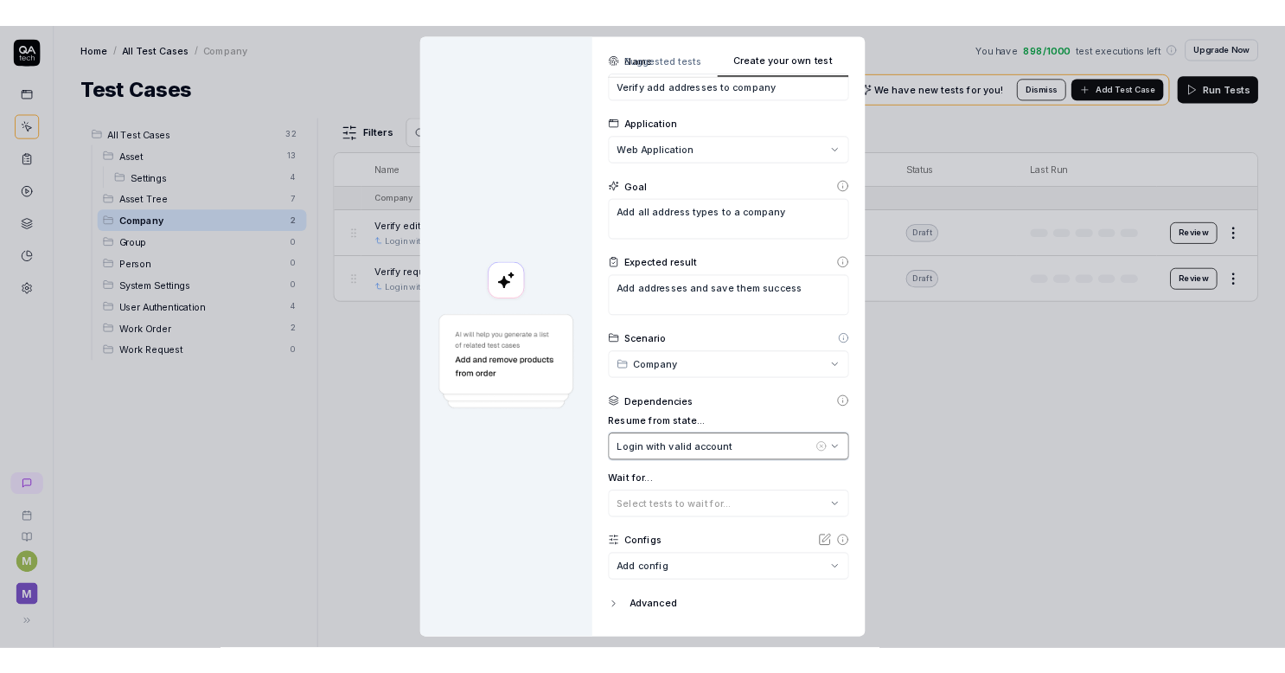
scroll to position [95, 0]
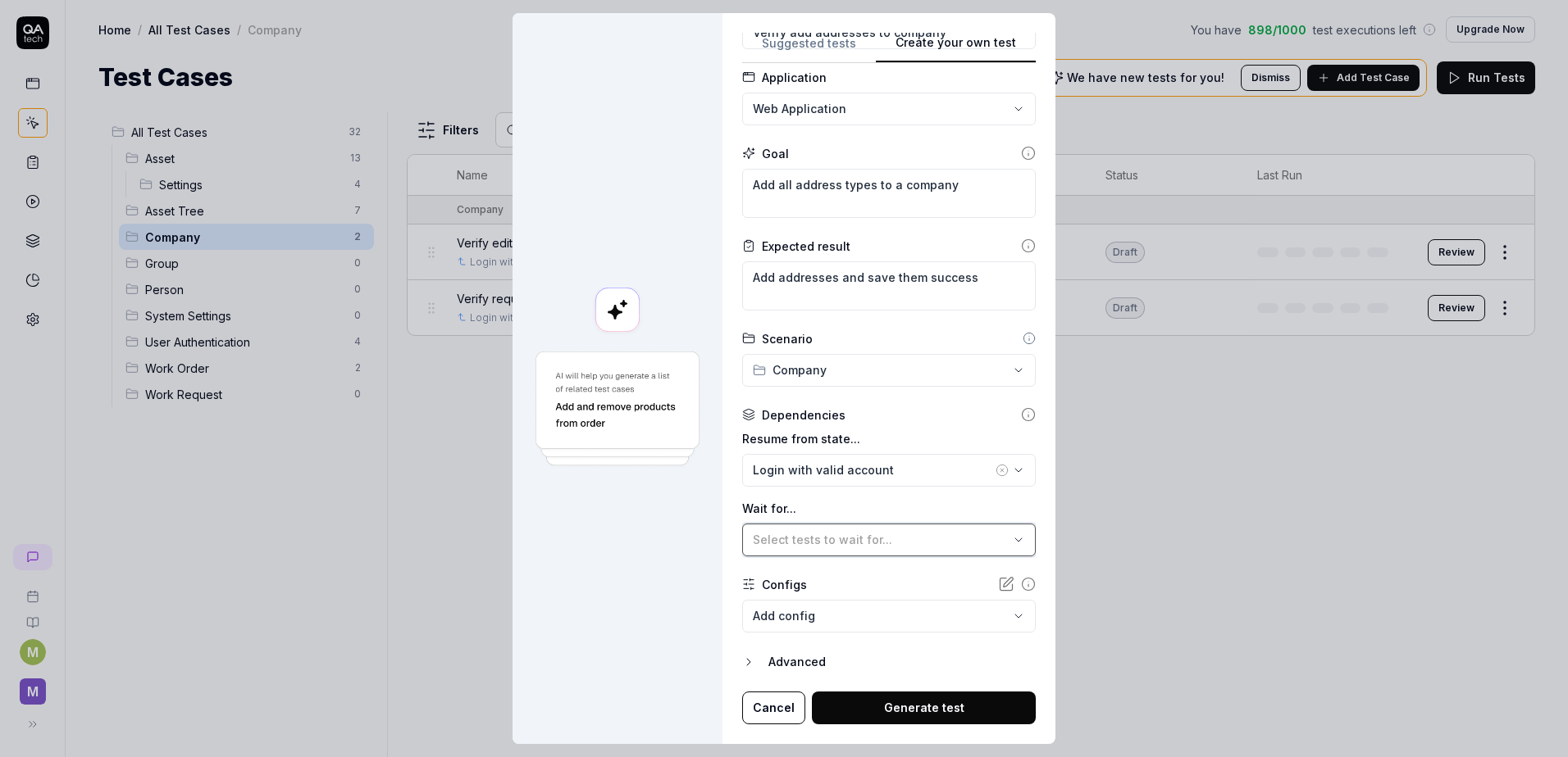
click at [844, 536] on span "Select tests to wait for..." at bounding box center [822, 539] width 139 height 14
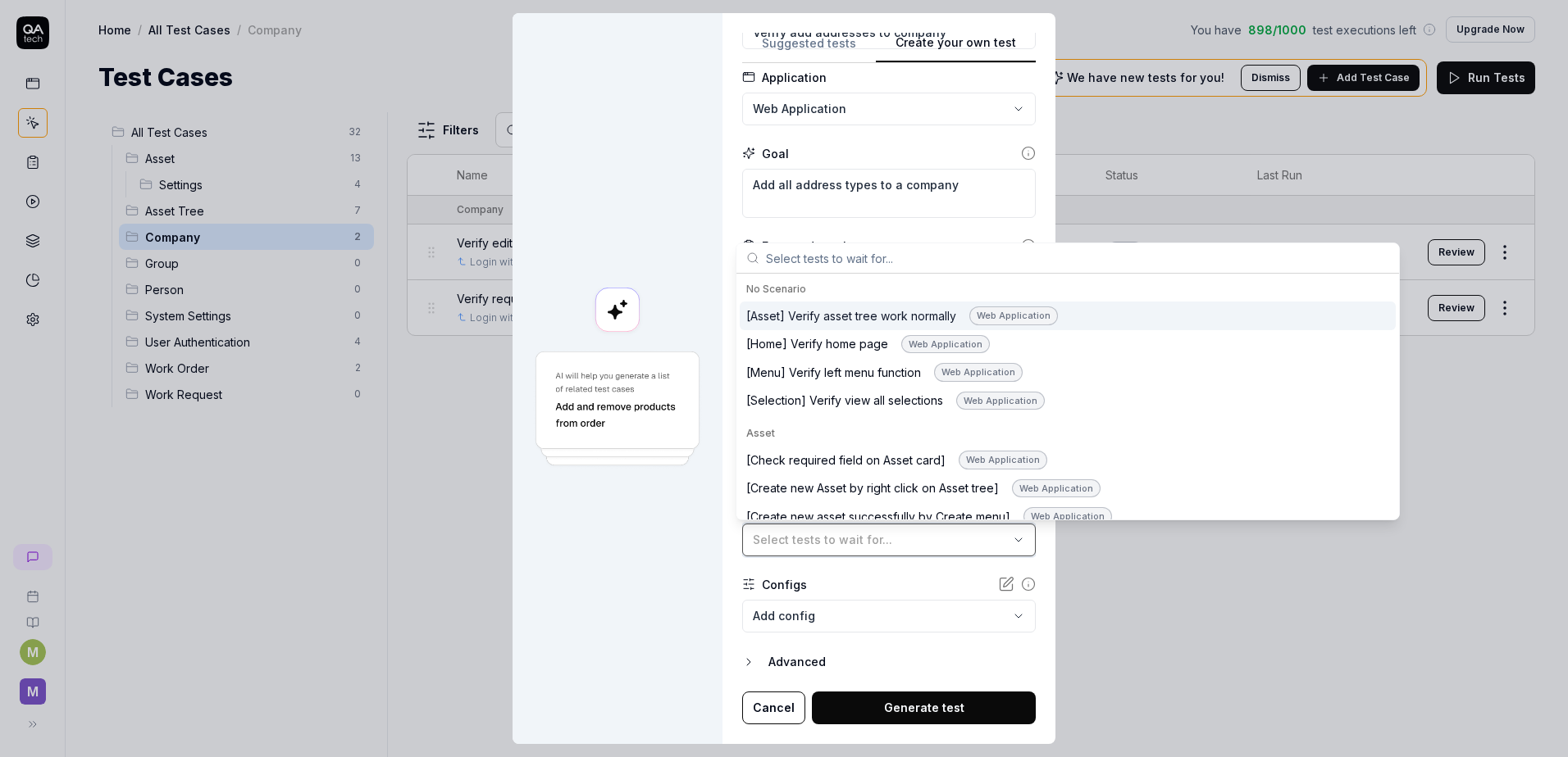
click at [844, 542] on span "Select tests to wait for..." at bounding box center [822, 539] width 139 height 14
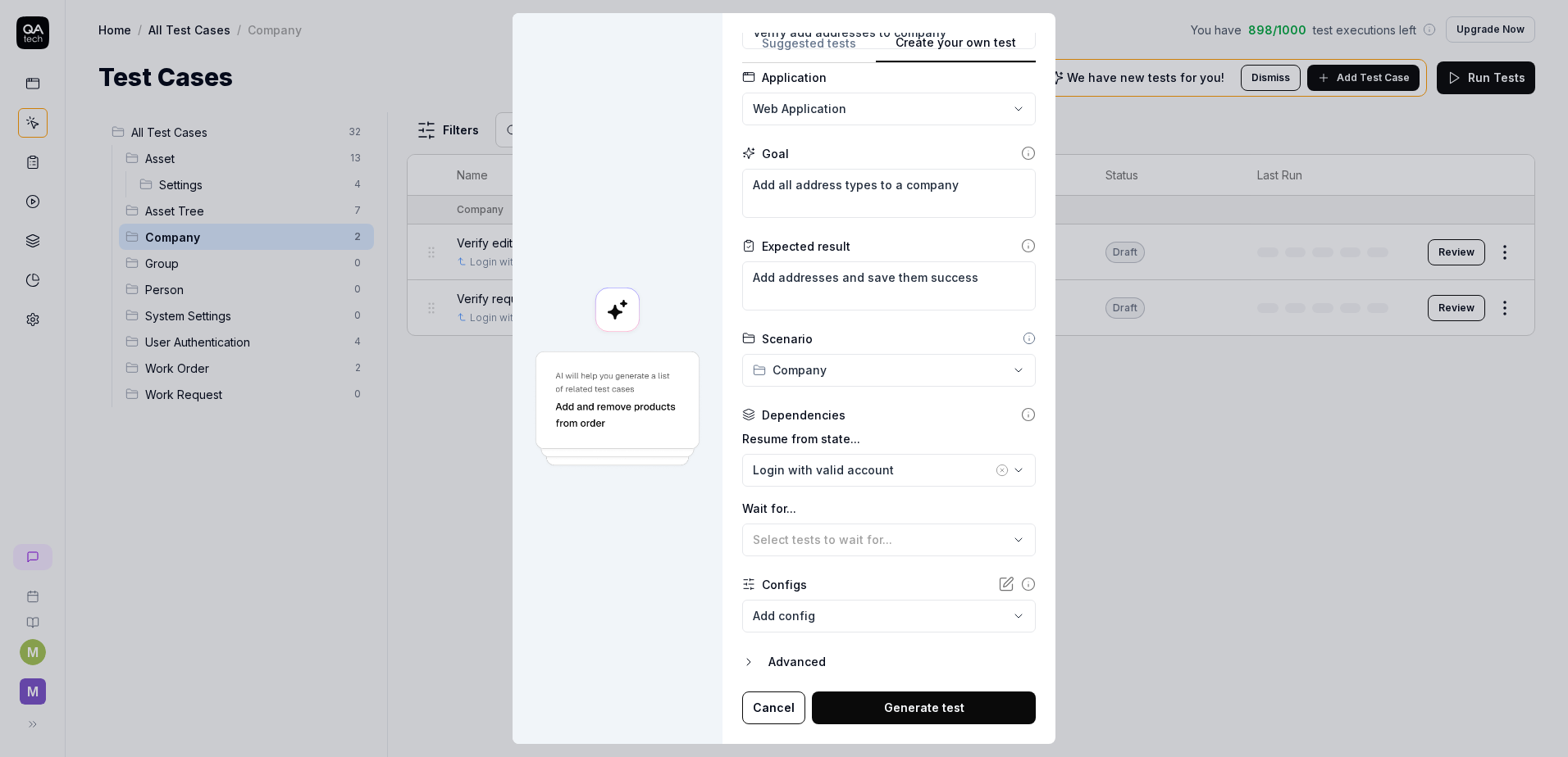
click at [865, 704] on button "Generate test" at bounding box center [923, 708] width 224 height 33
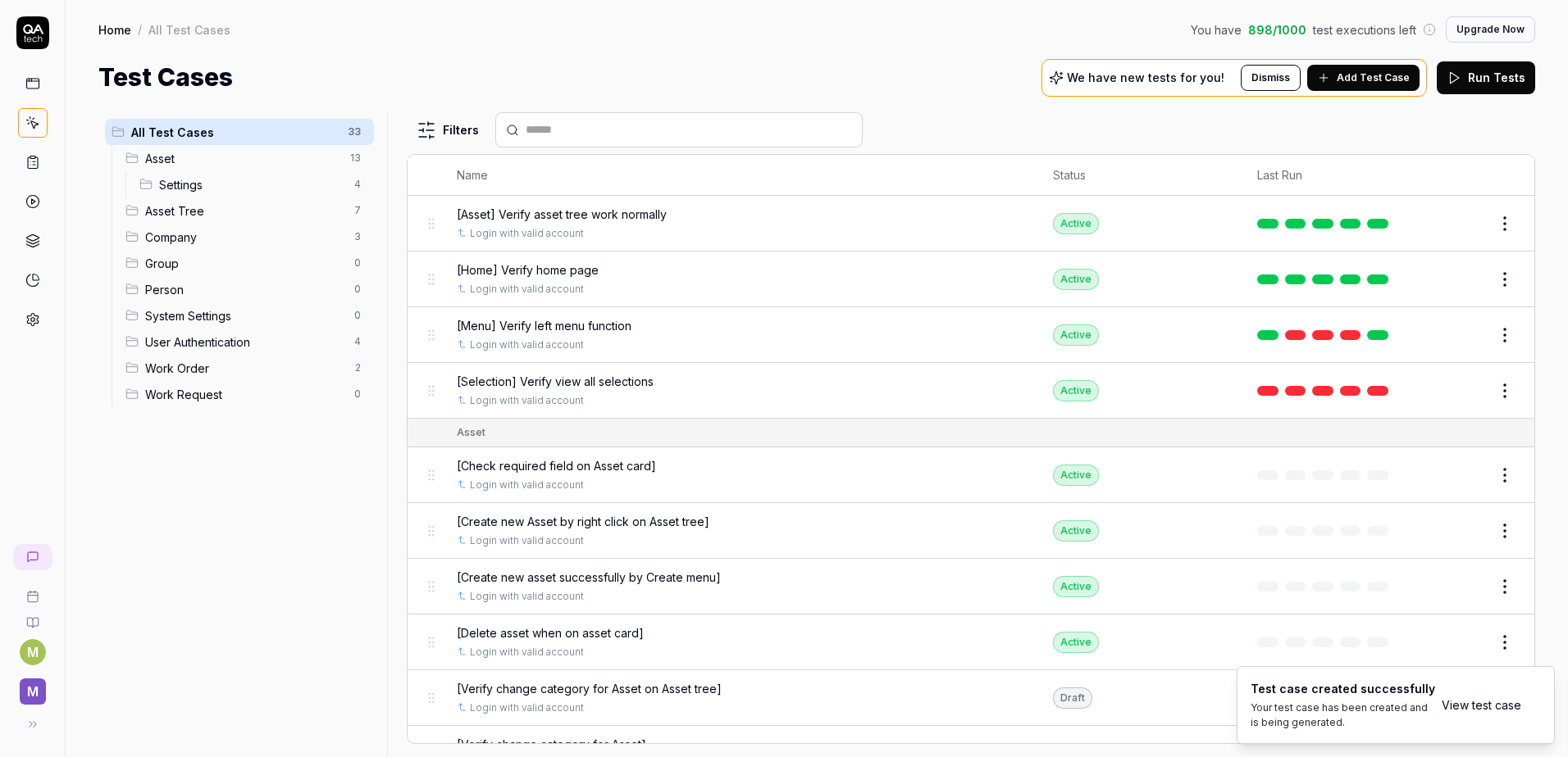
click at [1343, 83] on span "Add Test Case" at bounding box center [1373, 78] width 73 height 15
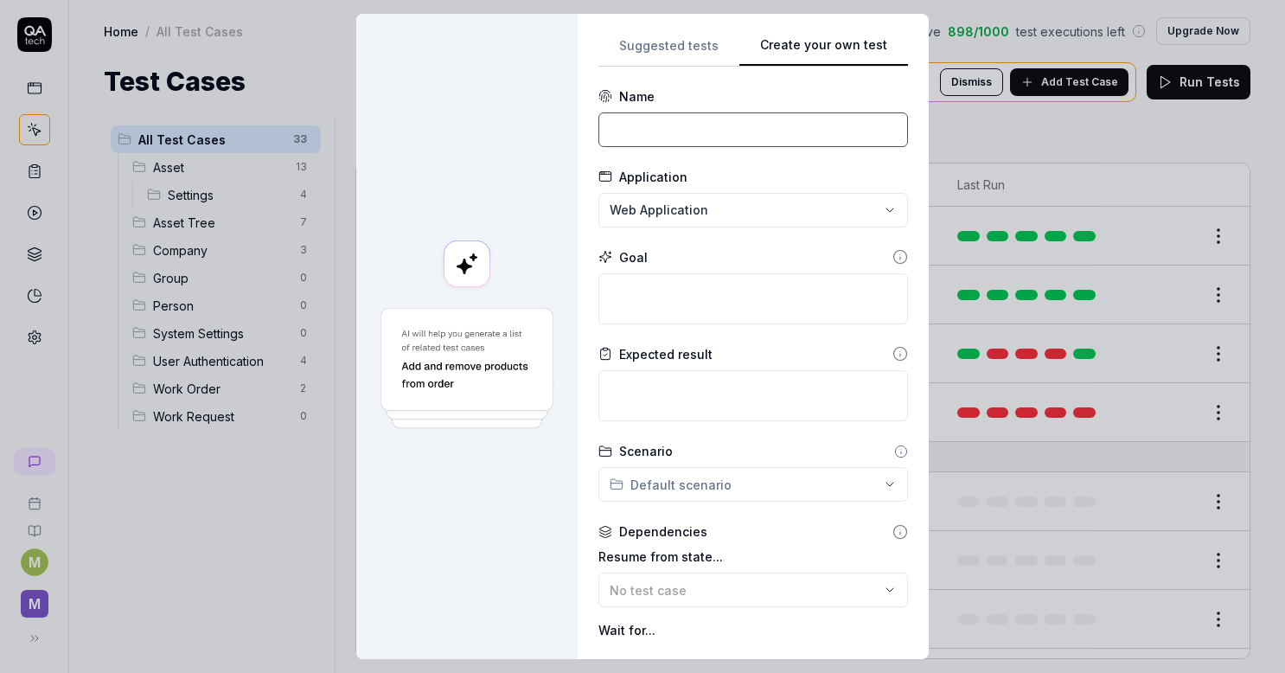
click at [725, 138] on input at bounding box center [753, 129] width 310 height 35
paste input "[Set address as Default address]"
drag, startPoint x: 605, startPoint y: 131, endPoint x: 593, endPoint y: 131, distance: 12.1
click at [598, 131] on input "[Set address as Default address]" at bounding box center [753, 129] width 310 height 35
click at [841, 118] on input "Verify set address as Default address]" at bounding box center [753, 129] width 310 height 35
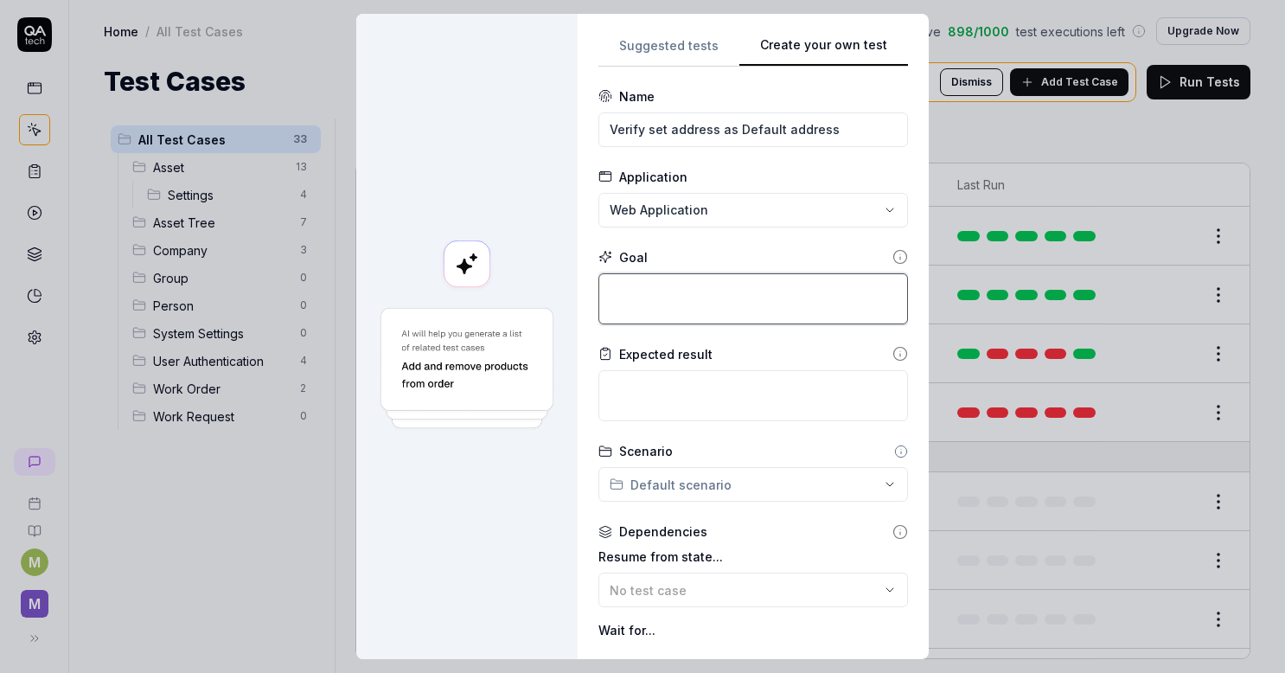
click at [705, 295] on textarea at bounding box center [753, 298] width 310 height 51
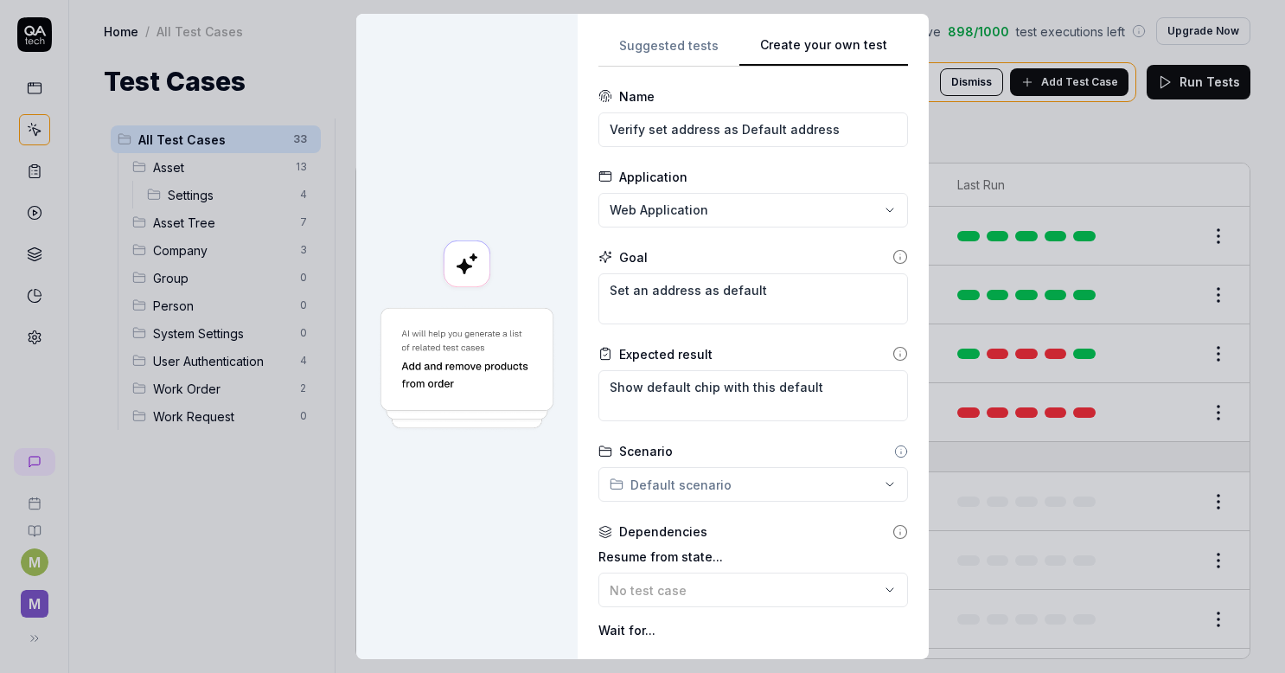
click at [672, 478] on div "**********" at bounding box center [642, 336] width 1285 height 673
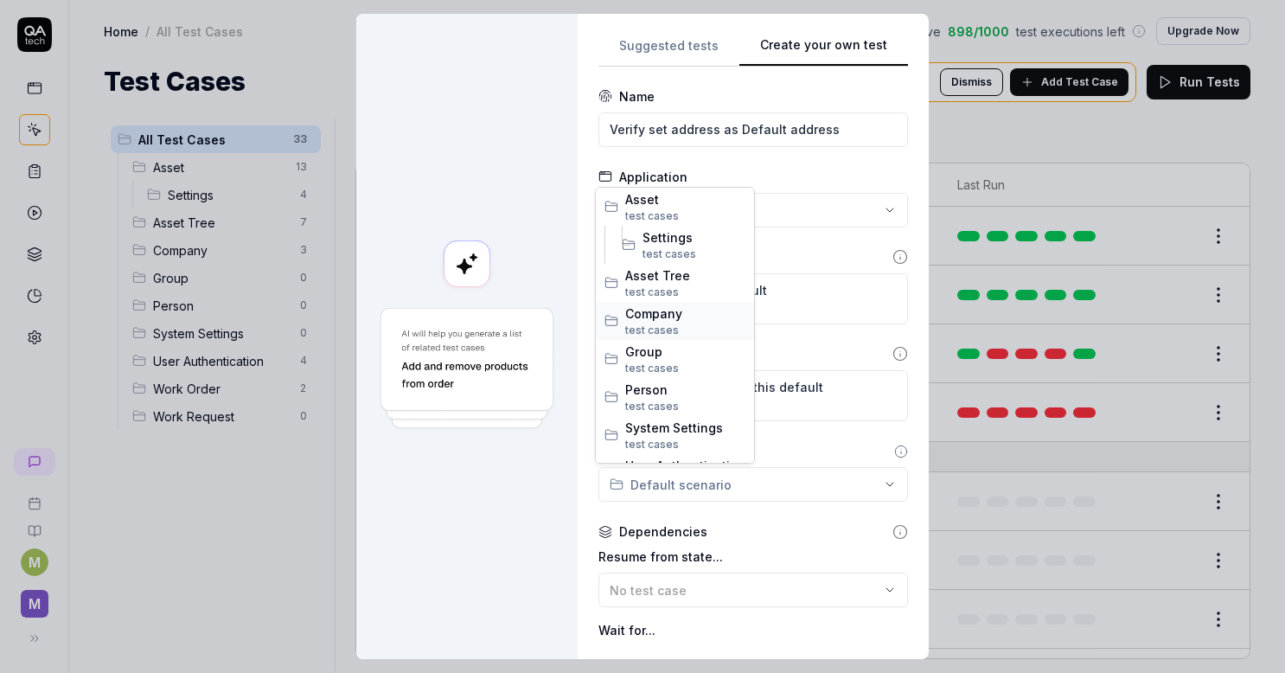
click at [652, 312] on span "Company" at bounding box center [685, 313] width 120 height 18
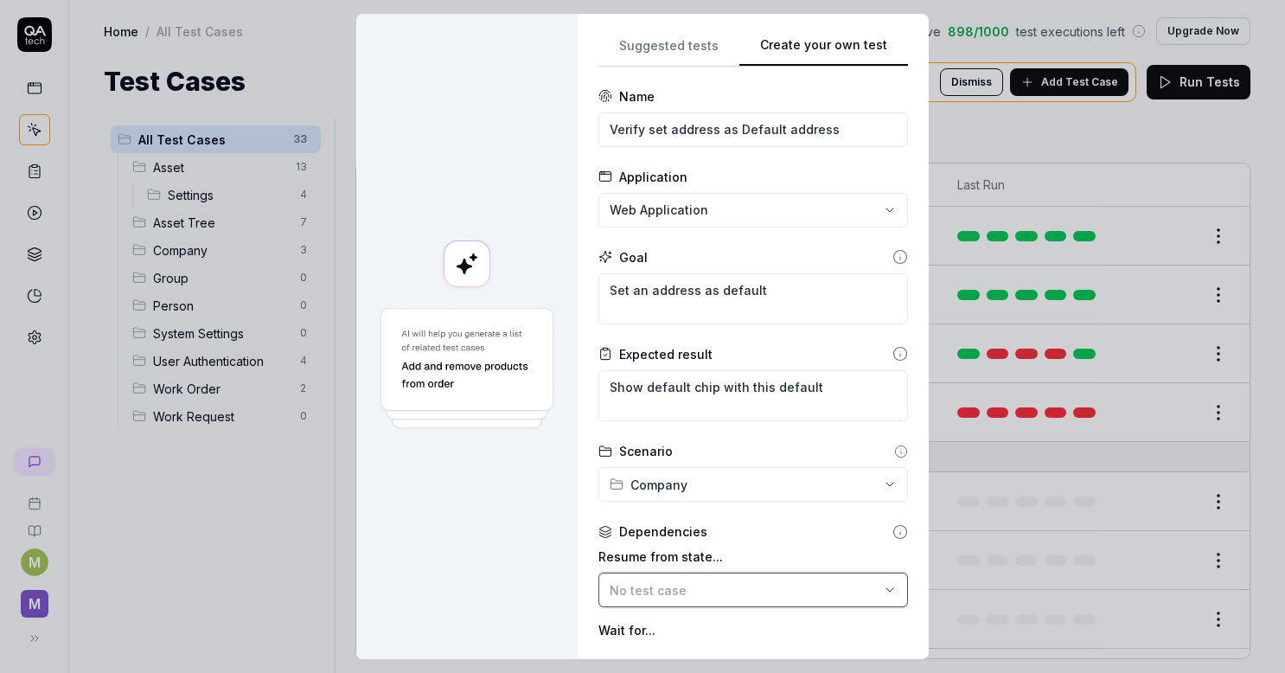
click at [679, 579] on button "No test case" at bounding box center [753, 590] width 310 height 35
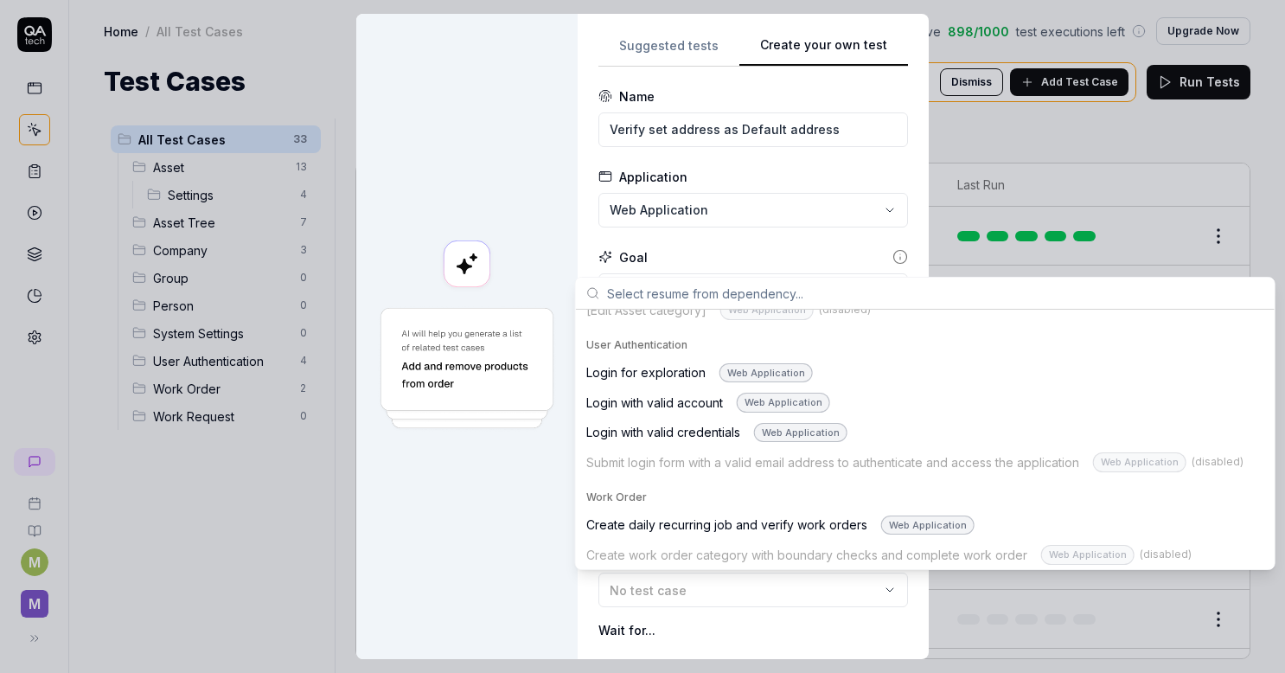
scroll to position [965, 0]
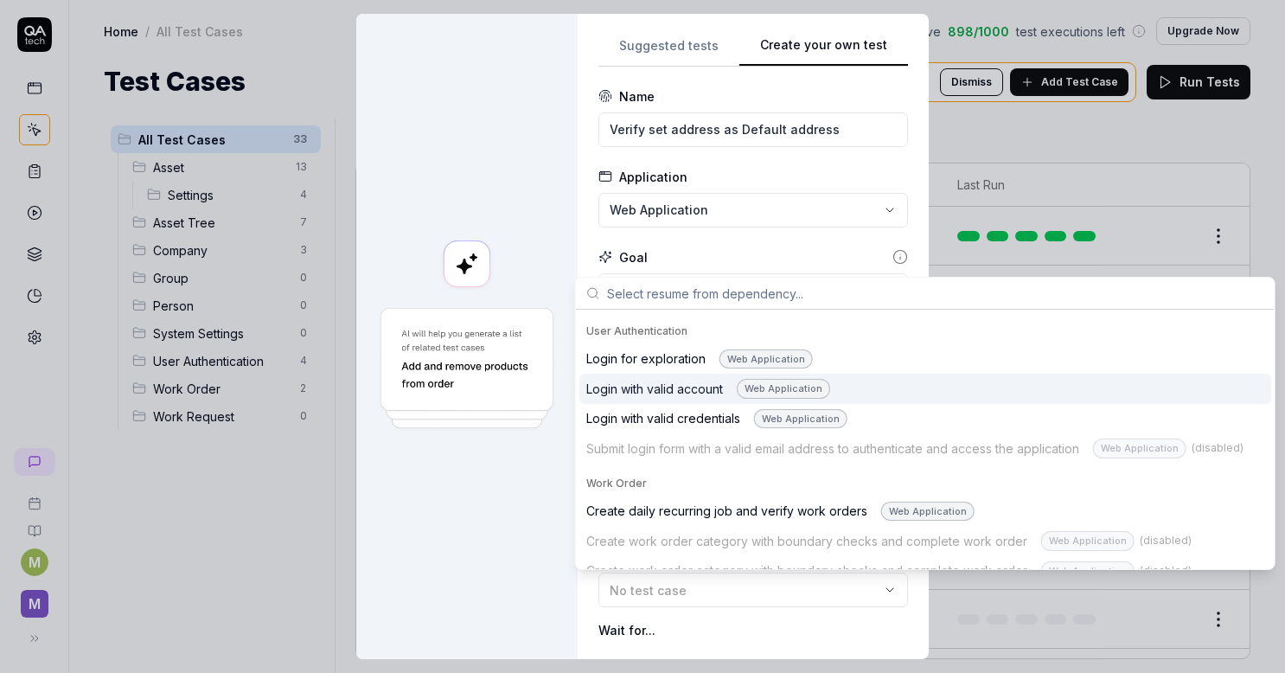
click at [684, 379] on div "Login with valid account Web Application" at bounding box center [708, 389] width 244 height 20
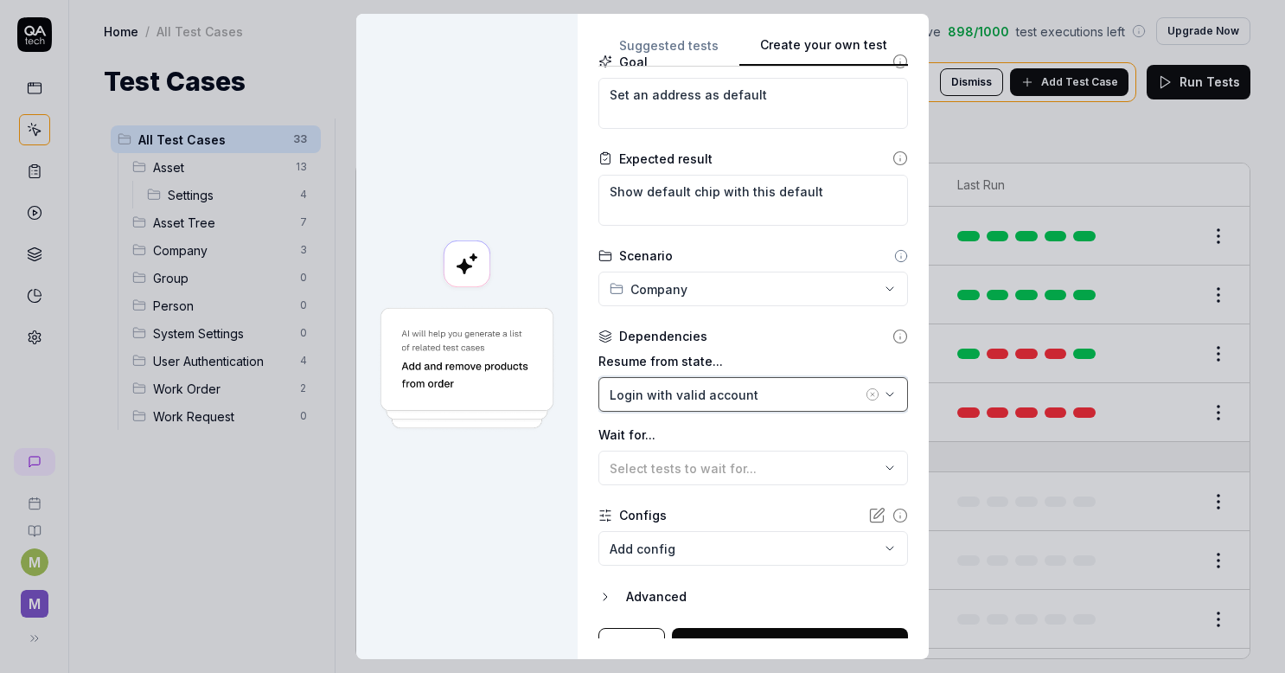
scroll to position [220, 0]
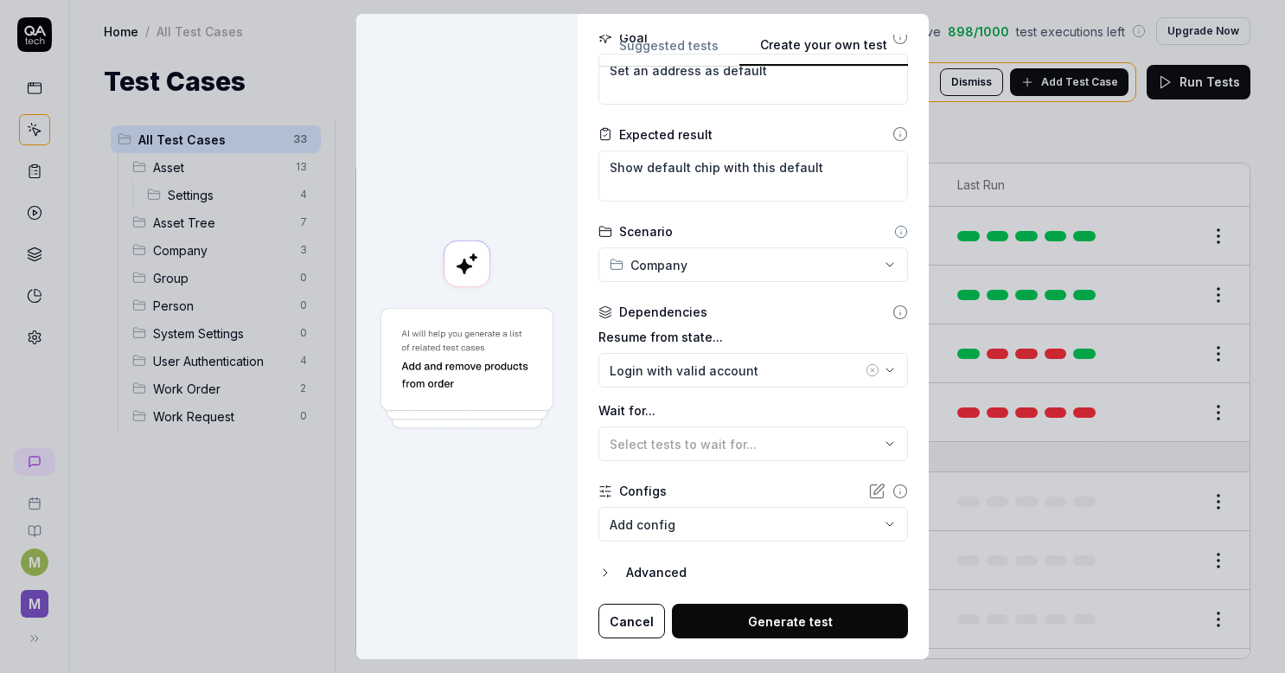
click at [799, 614] on button "Generate test" at bounding box center [790, 621] width 236 height 35
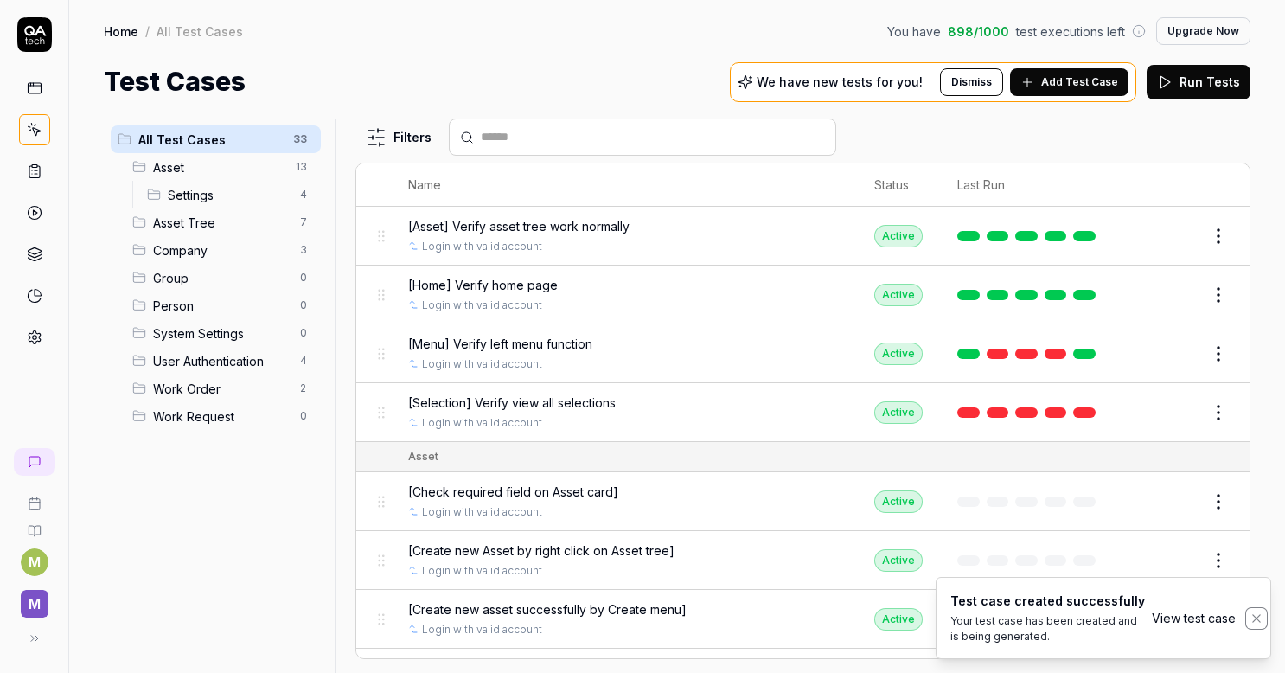
click at [1255, 619] on icon "Notifications (F8)" at bounding box center [1256, 618] width 8 height 8
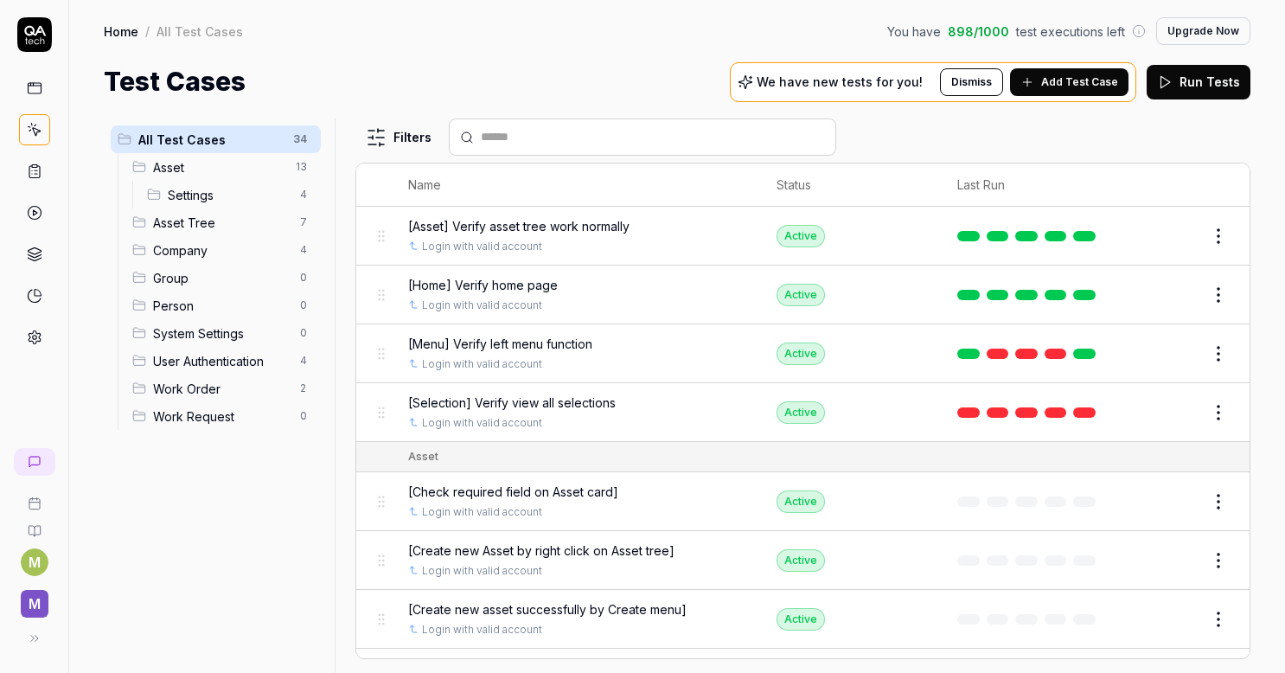
click at [1069, 71] on button "Add Test Case" at bounding box center [1069, 82] width 118 height 28
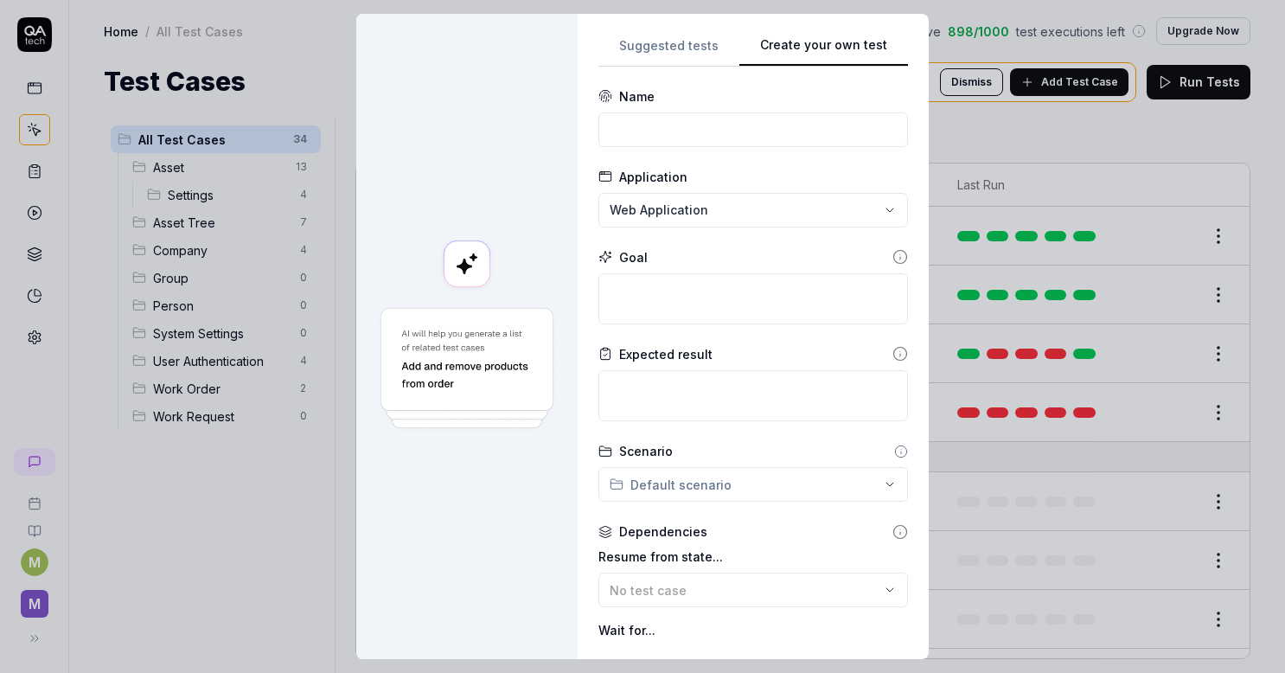
scroll to position [0, 0]
click at [716, 140] on input at bounding box center [753, 129] width 310 height 35
paste input "[Try to delete company when person is linked to company]"
drag, startPoint x: 616, startPoint y: 133, endPoint x: 572, endPoint y: 128, distance: 44.4
click at [578, 128] on div "**********" at bounding box center [753, 336] width 351 height 645
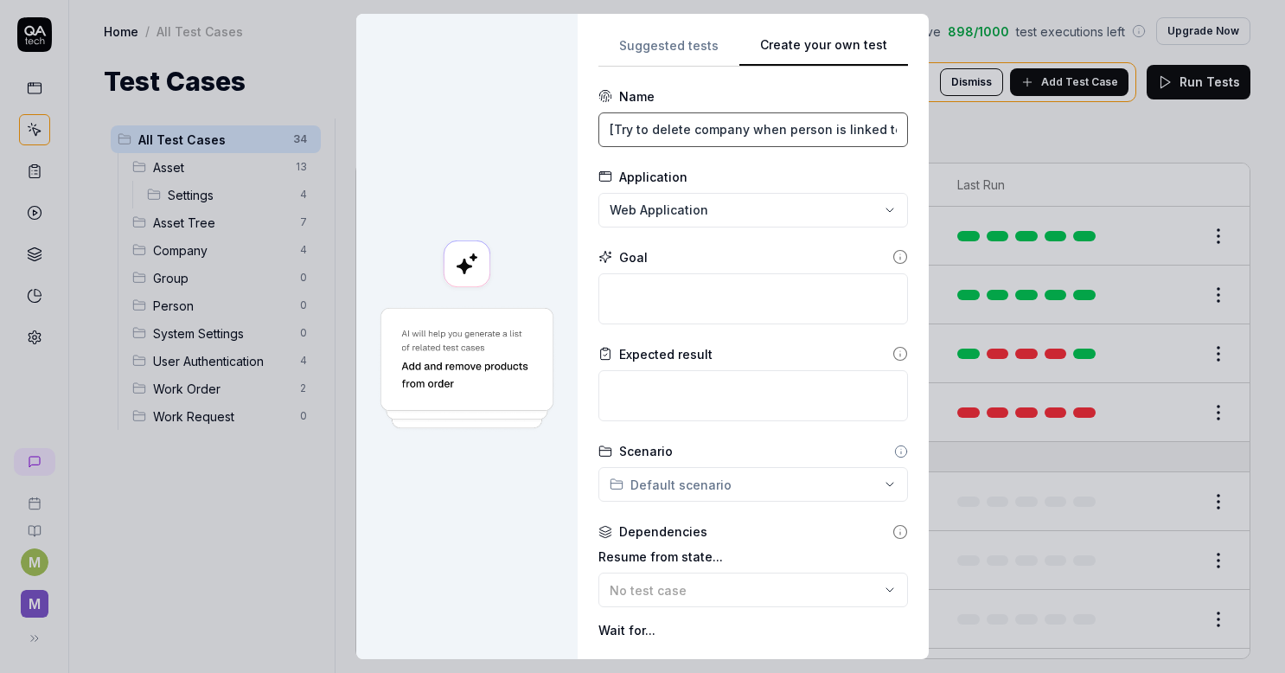
click at [642, 128] on input "[Try to delete company when person is linked to company]" at bounding box center [753, 129] width 310 height 35
drag, startPoint x: 679, startPoint y: 125, endPoint x: 582, endPoint y: 120, distance: 97.0
click at [582, 120] on div "**********" at bounding box center [753, 336] width 351 height 645
drag, startPoint x: 780, startPoint y: 134, endPoint x: 896, endPoint y: 138, distance: 115.9
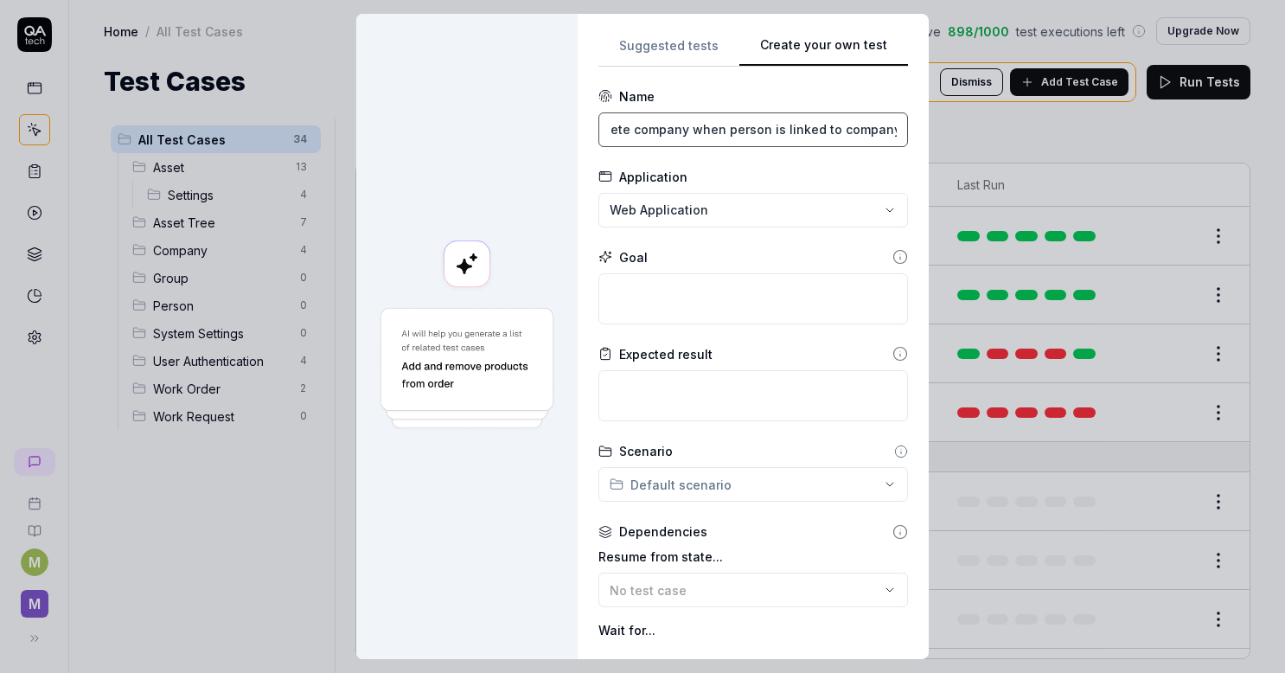
click at [905, 132] on div "**********" at bounding box center [753, 336] width 351 height 645
click at [867, 131] on body "M M Home / All Test Cases You have 898 / 1000 test executions left Upgrade Now …" at bounding box center [642, 336] width 1285 height 673
click at [808, 128] on input "Verify cannot delete company when person is linked to company]" at bounding box center [753, 129] width 310 height 35
click at [689, 318] on textarea at bounding box center [753, 298] width 310 height 51
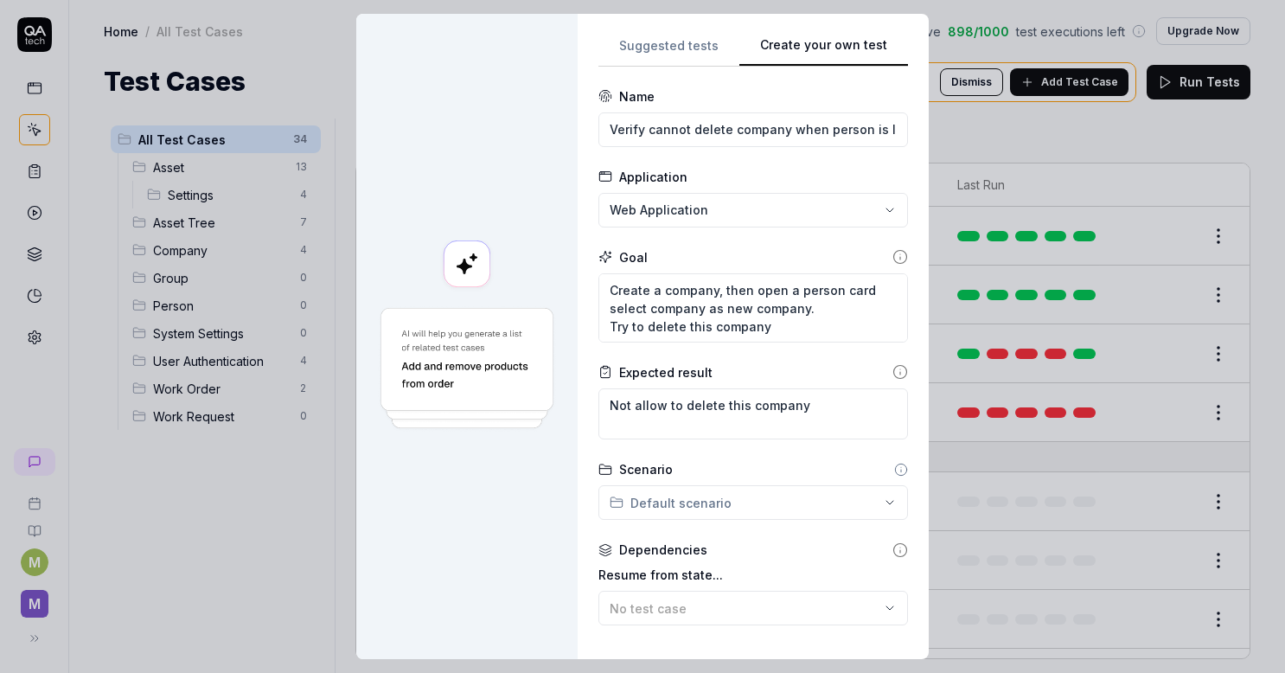
click at [834, 493] on div "**********" at bounding box center [642, 336] width 1285 height 673
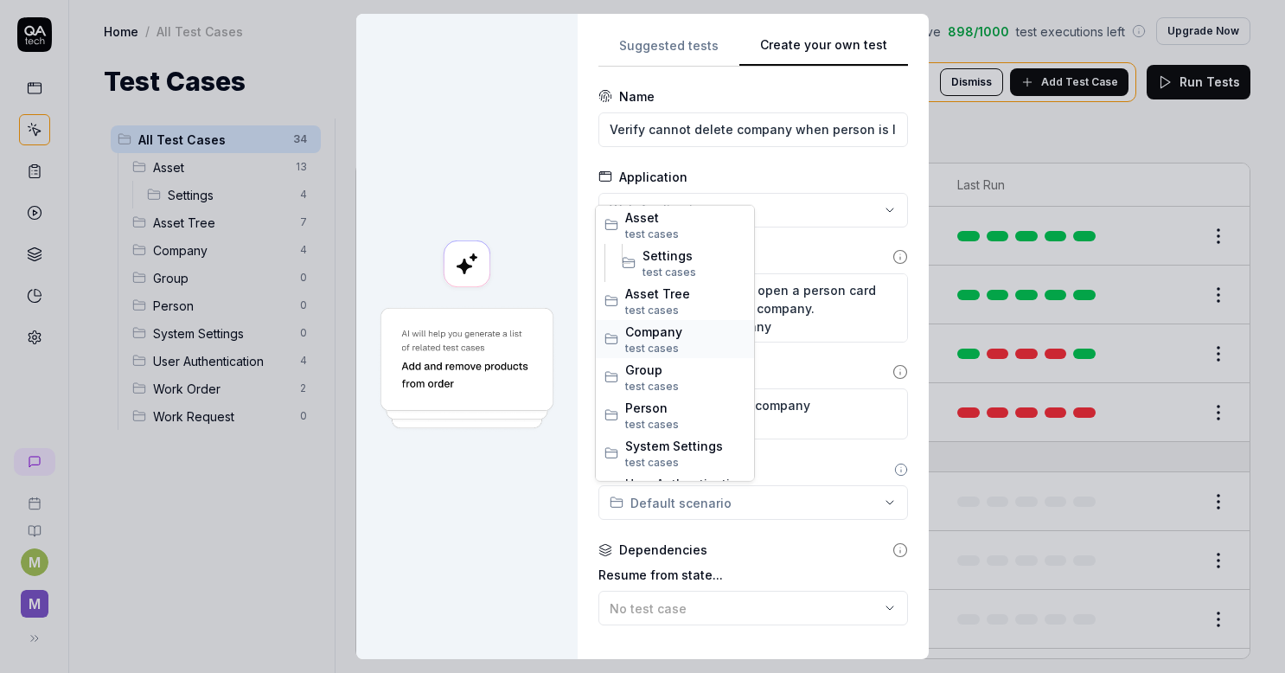
click at [680, 327] on span "Company" at bounding box center [685, 331] width 120 height 18
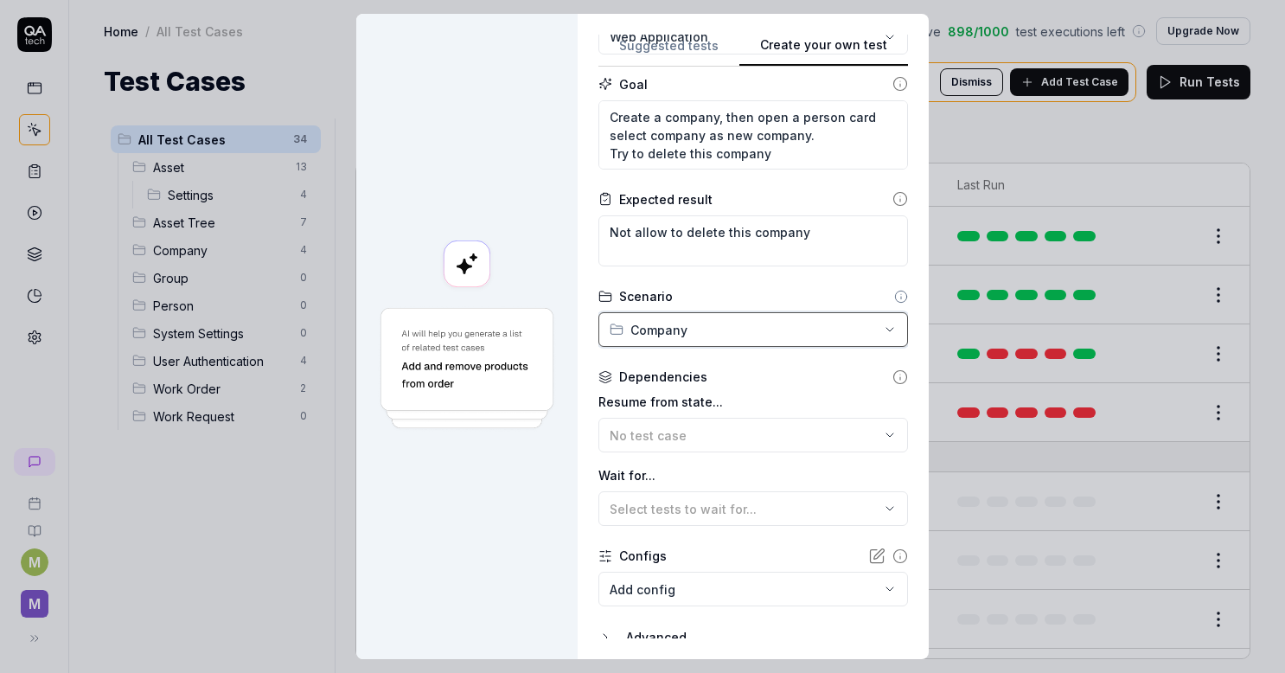
scroll to position [237, 0]
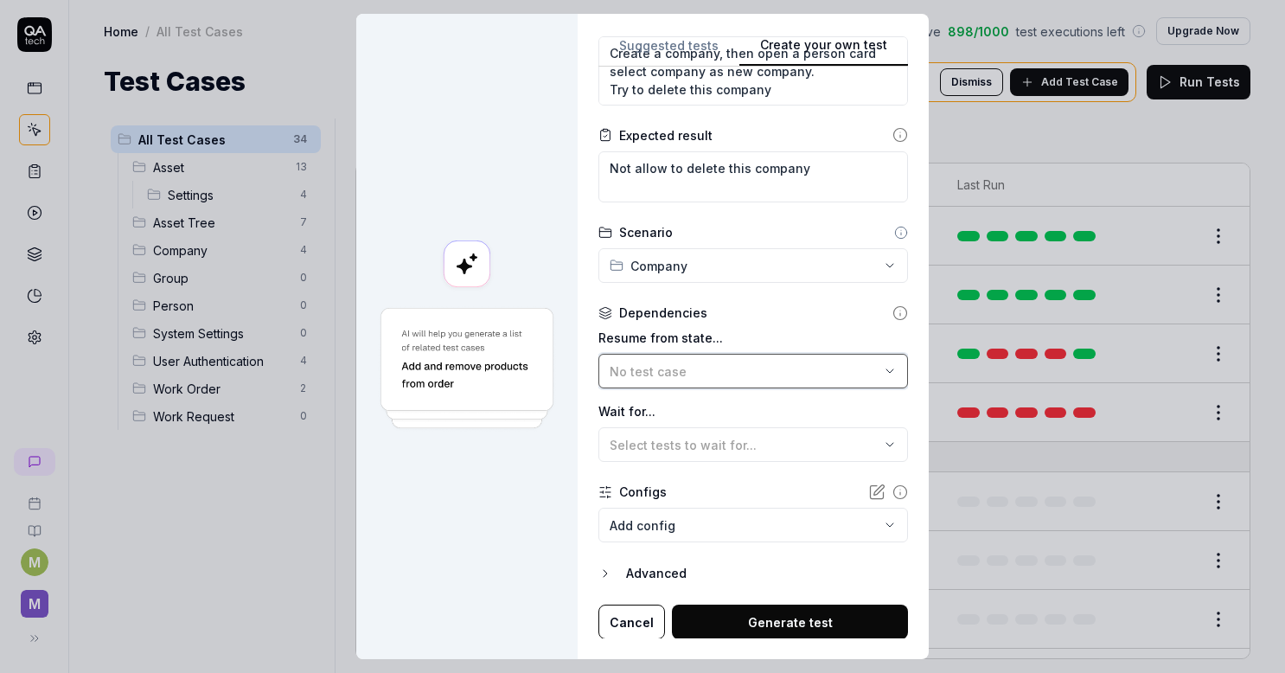
click at [732, 357] on button "No test case" at bounding box center [753, 371] width 310 height 35
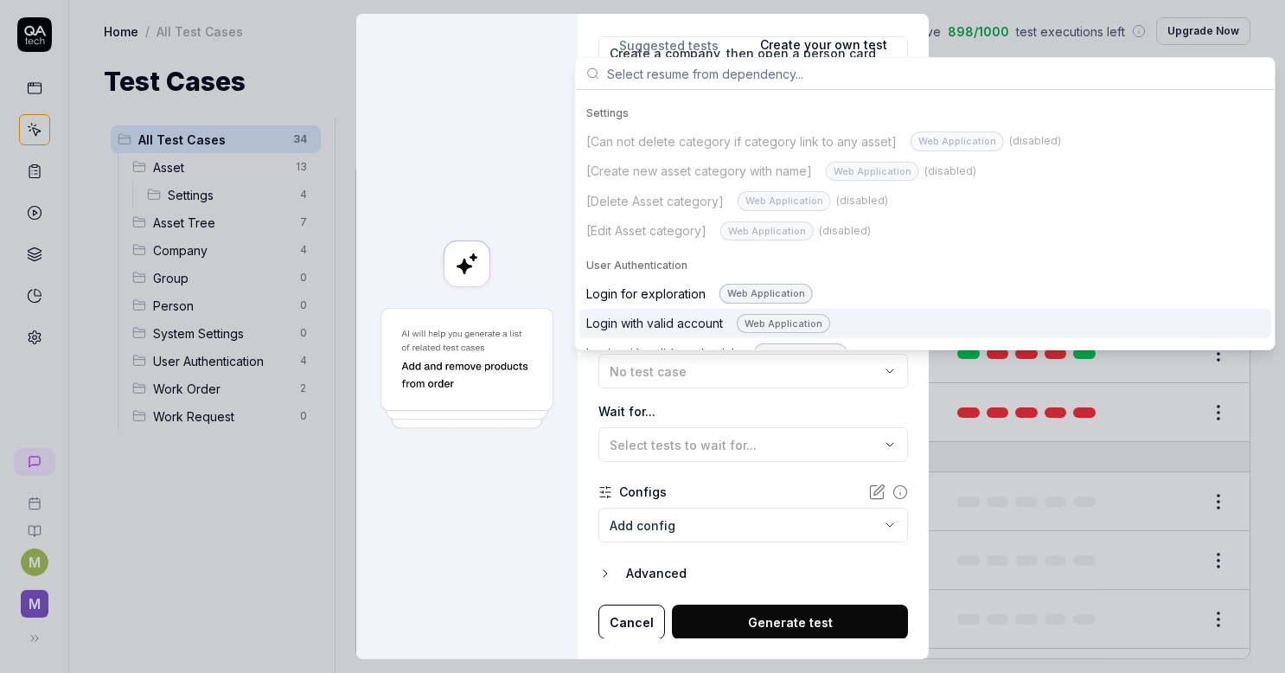
scroll to position [951, 0]
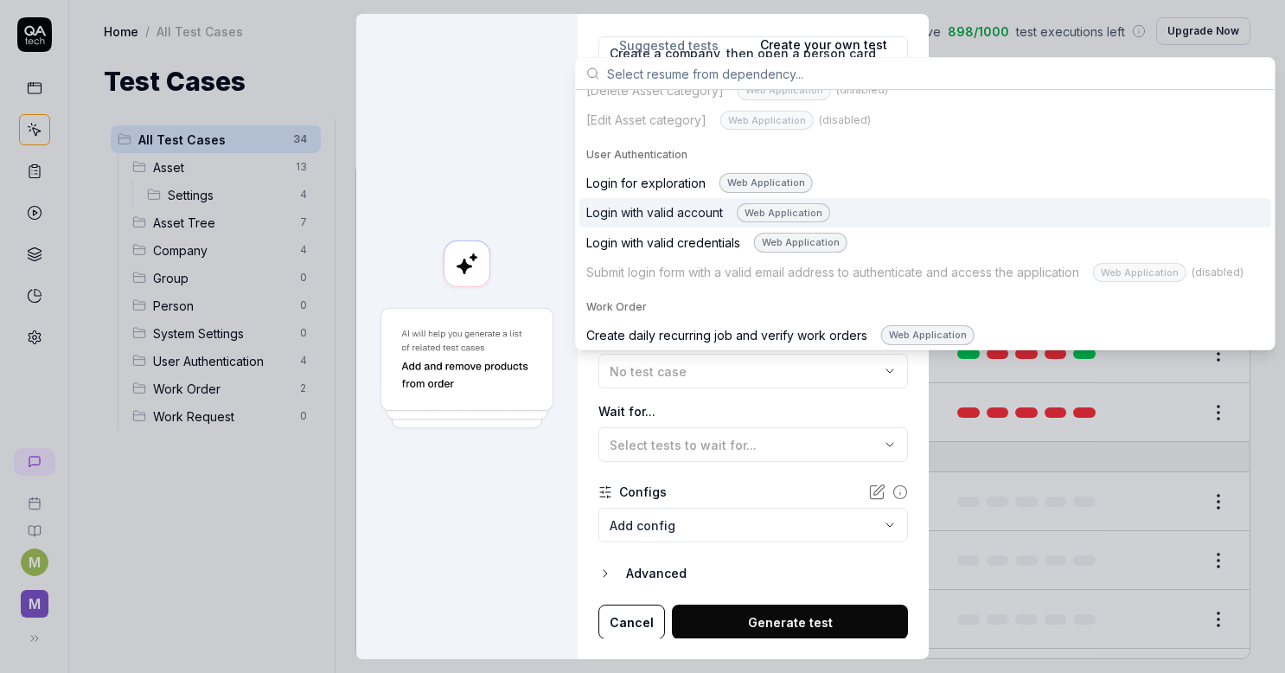
click at [716, 203] on div "Login with valid account Web Application" at bounding box center [708, 213] width 244 height 20
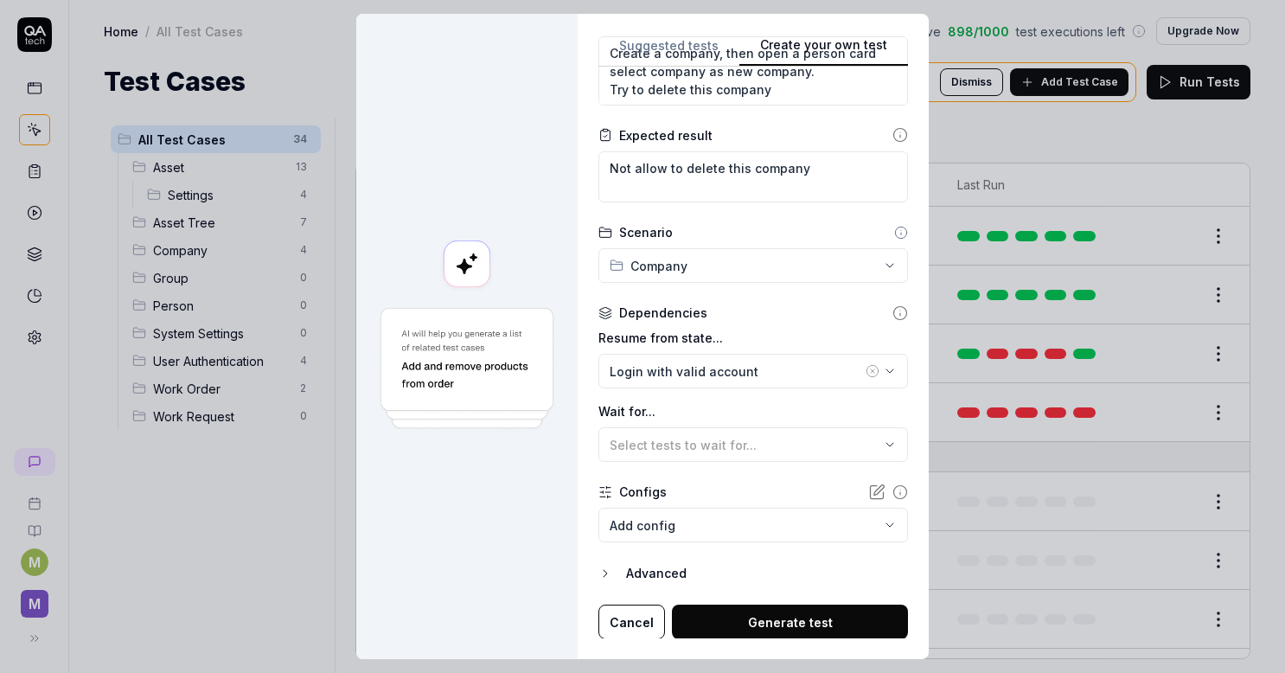
click at [761, 611] on button "Generate test" at bounding box center [790, 622] width 236 height 35
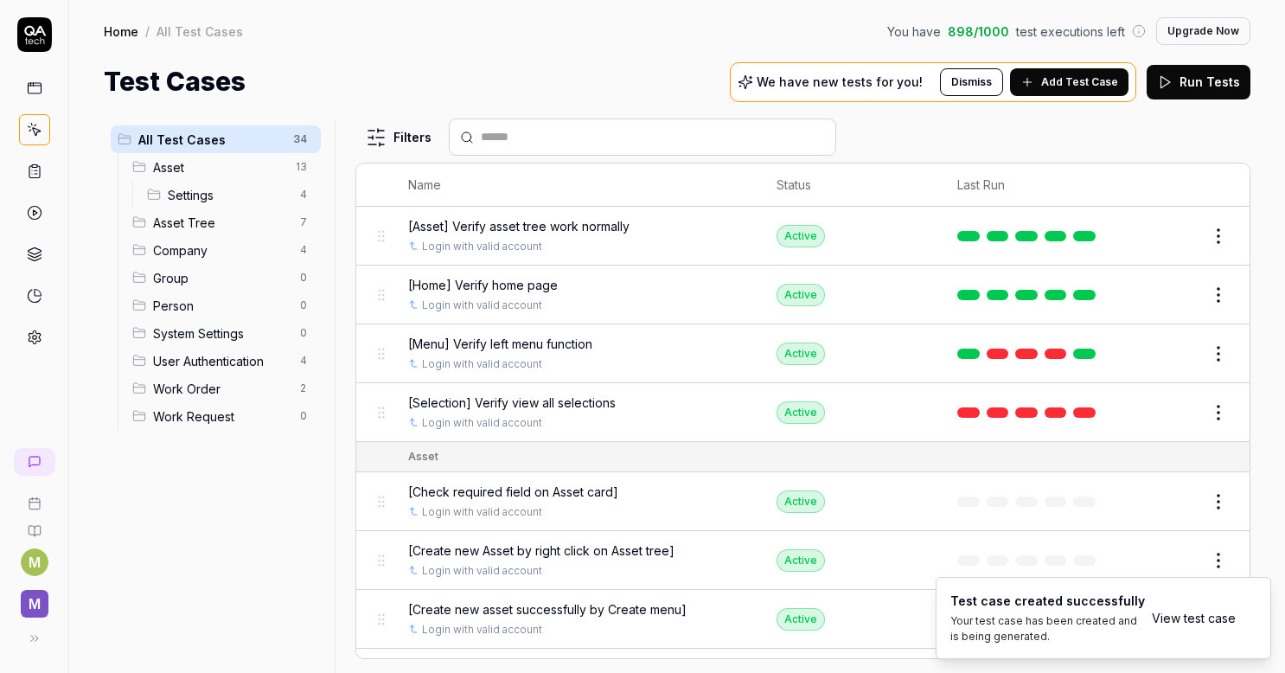
click at [1064, 75] on span "Add Test Case" at bounding box center [1079, 82] width 77 height 16
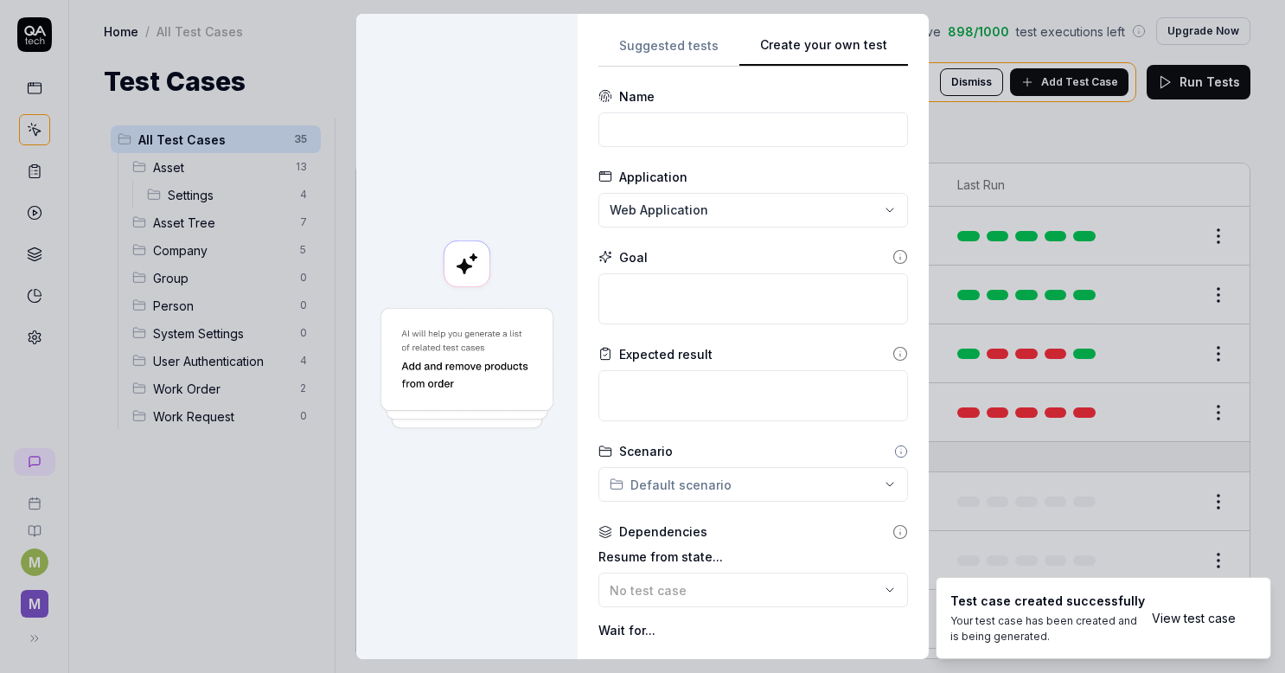
scroll to position [0, 0]
click at [719, 128] on input at bounding box center [753, 129] width 310 height 35
paste input "Verify change category for a company"
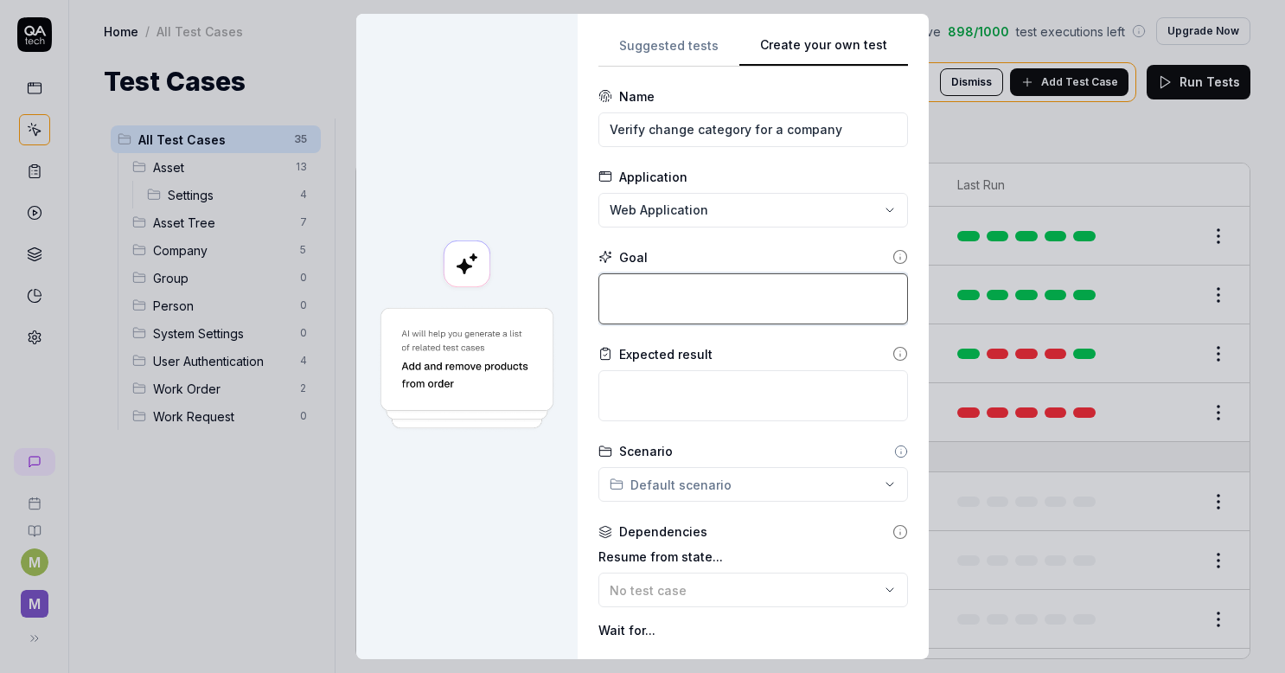
click at [613, 306] on textarea at bounding box center [753, 298] width 310 height 51
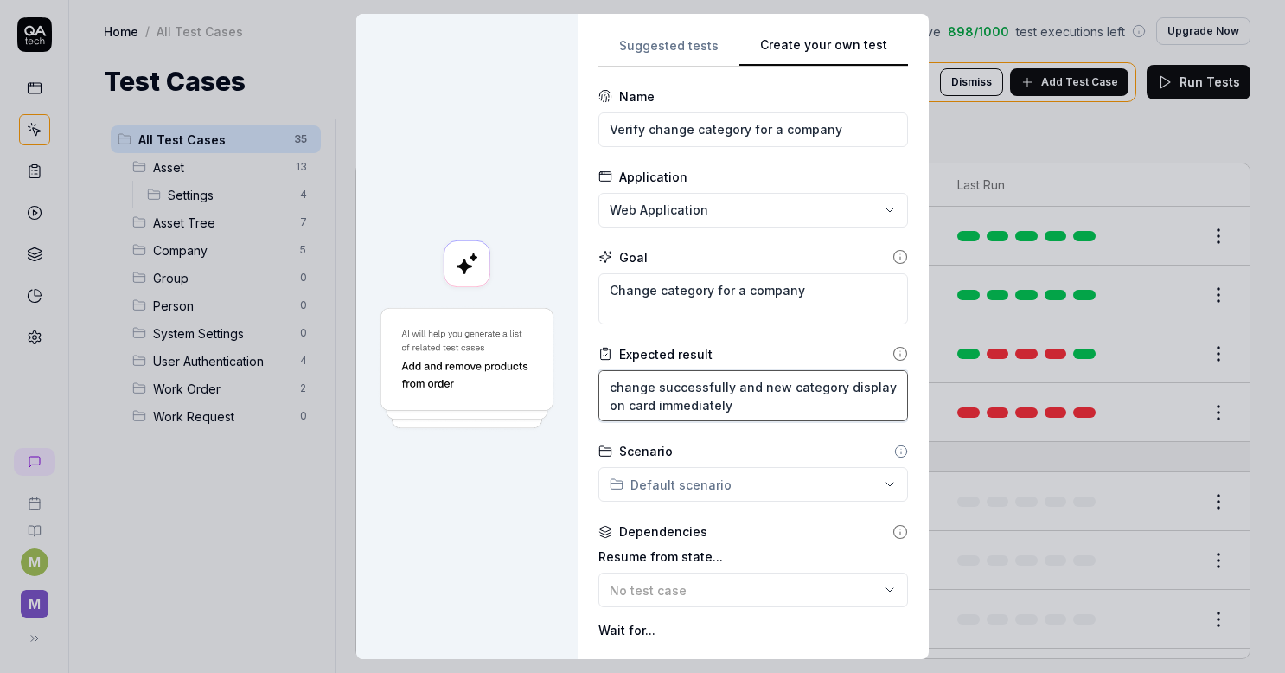
click at [611, 374] on textarea "change successfully and new category display on card immediately" at bounding box center [753, 395] width 310 height 51
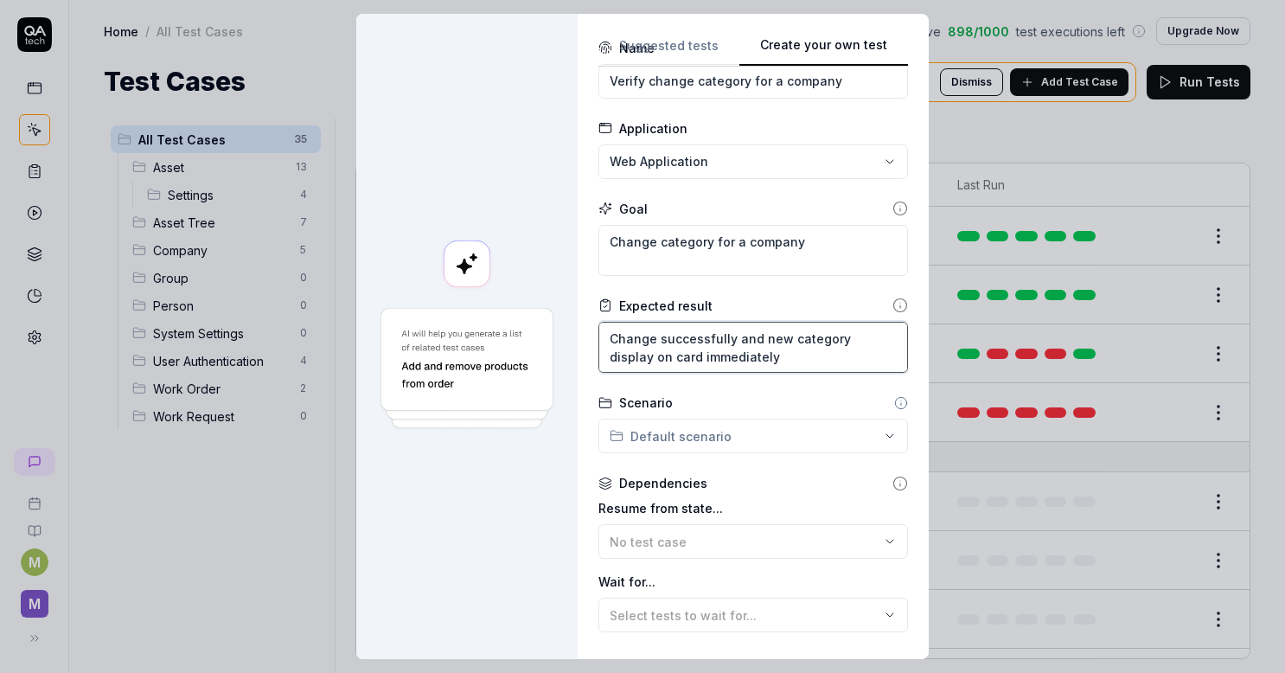
scroll to position [220, 0]
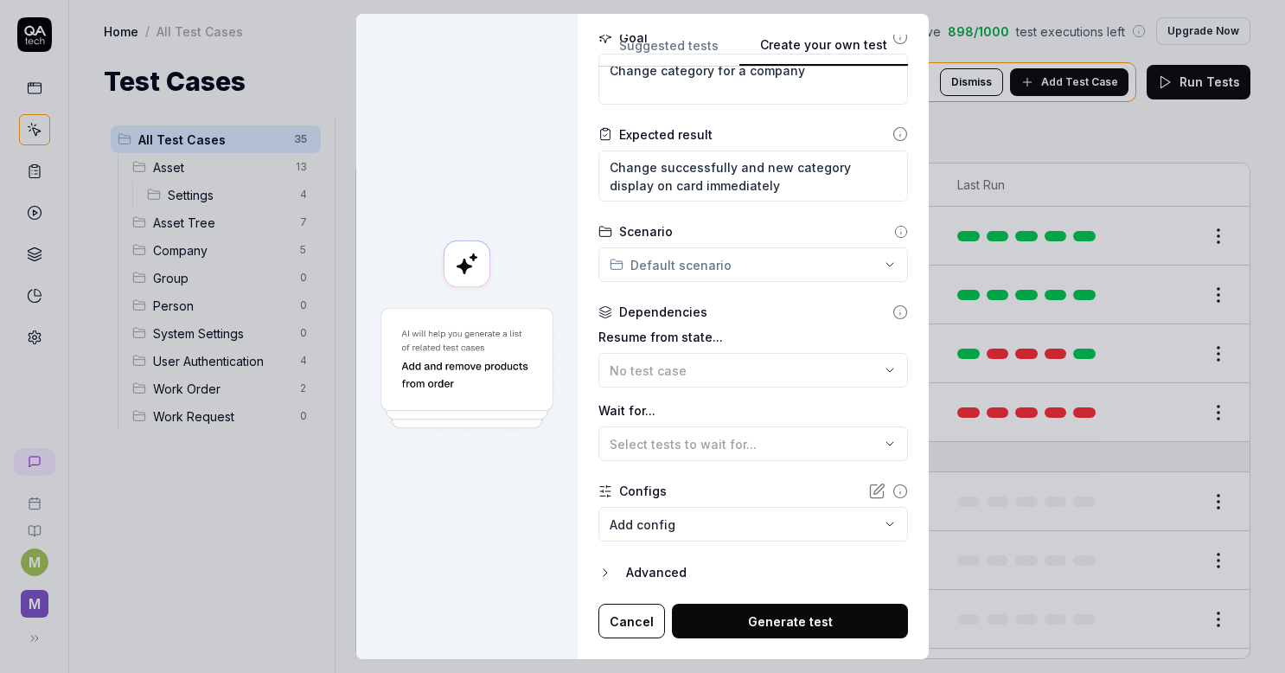
click at [691, 264] on div "**********" at bounding box center [642, 336] width 1285 height 673
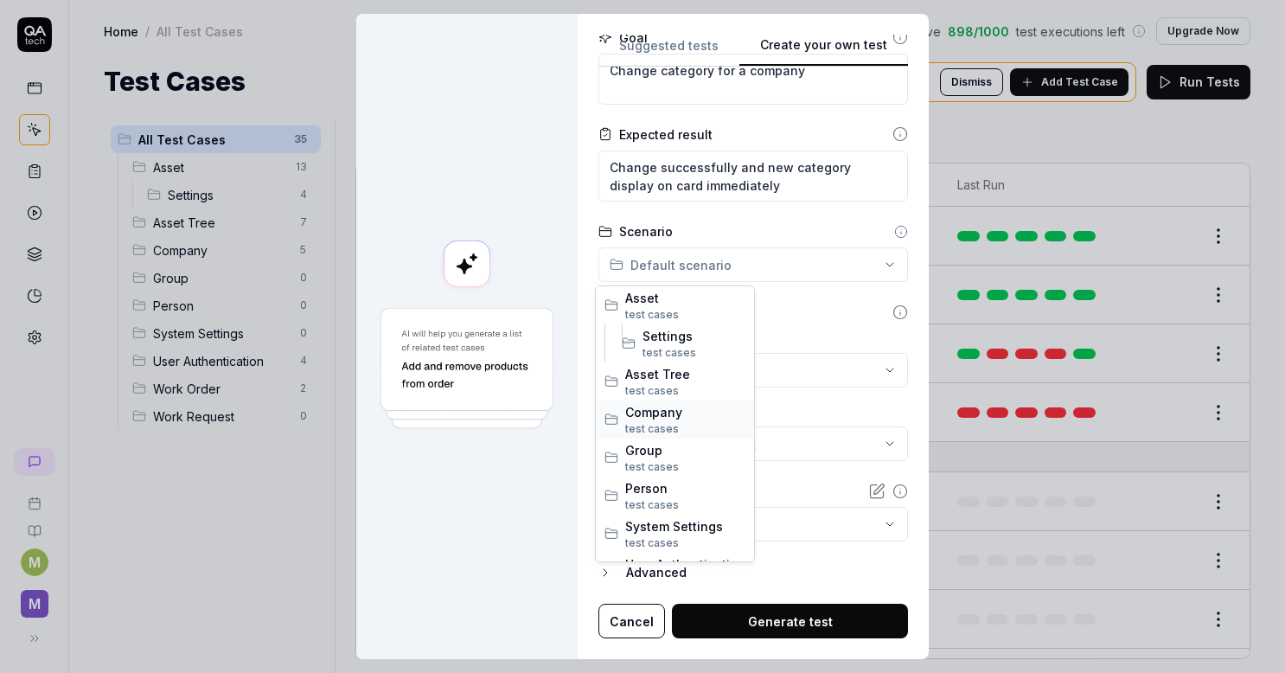
drag, startPoint x: 651, startPoint y: 421, endPoint x: 661, endPoint y: 417, distance: 10.4
click at [652, 421] on span "test case s" at bounding box center [685, 429] width 120 height 16
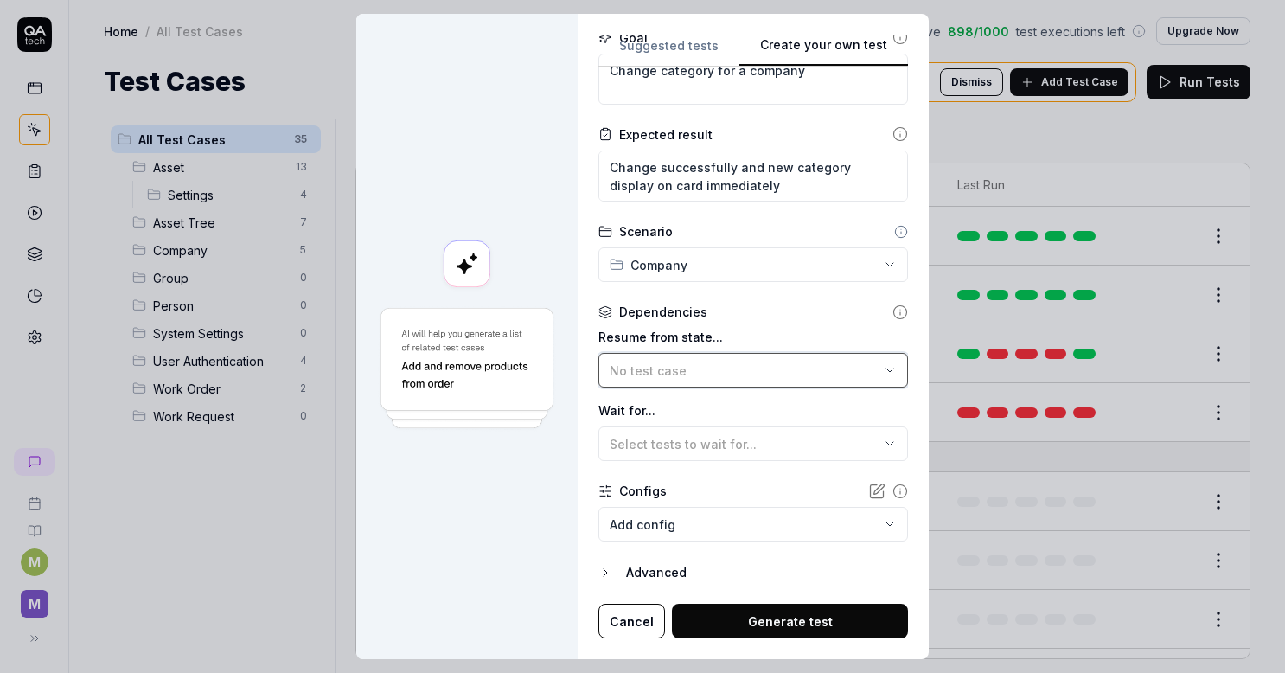
click at [685, 374] on div "No test case" at bounding box center [745, 371] width 270 height 18
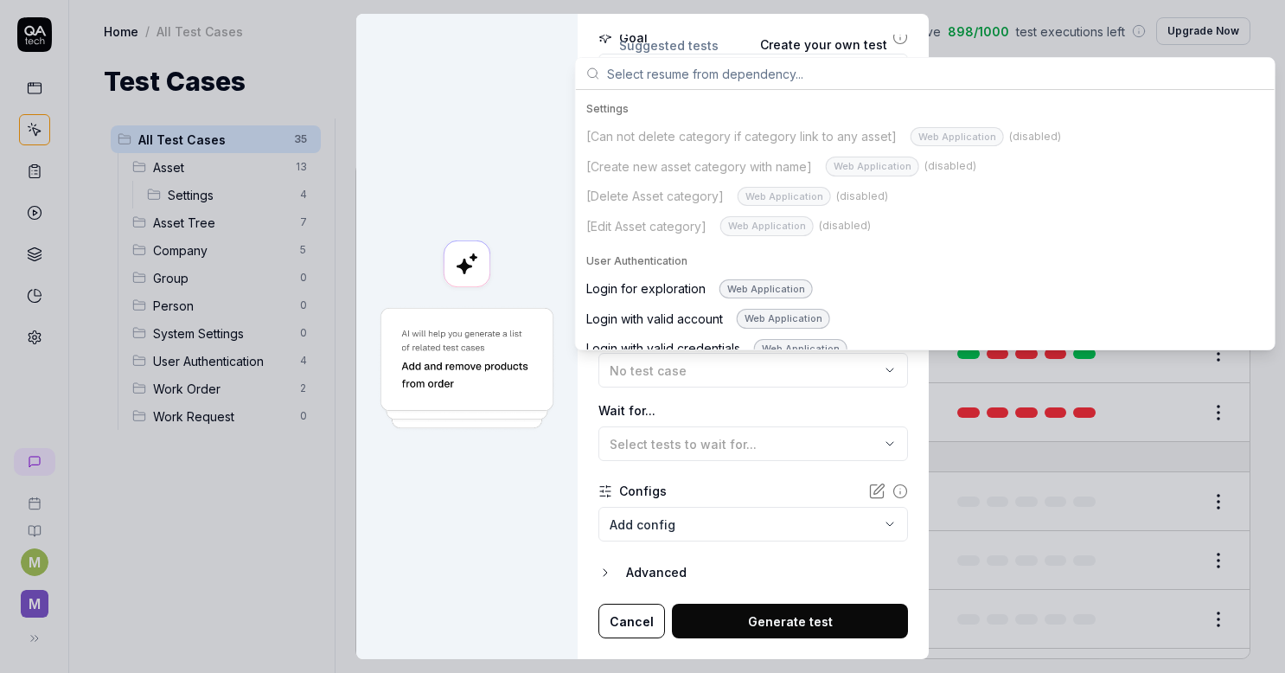
scroll to position [951, 0]
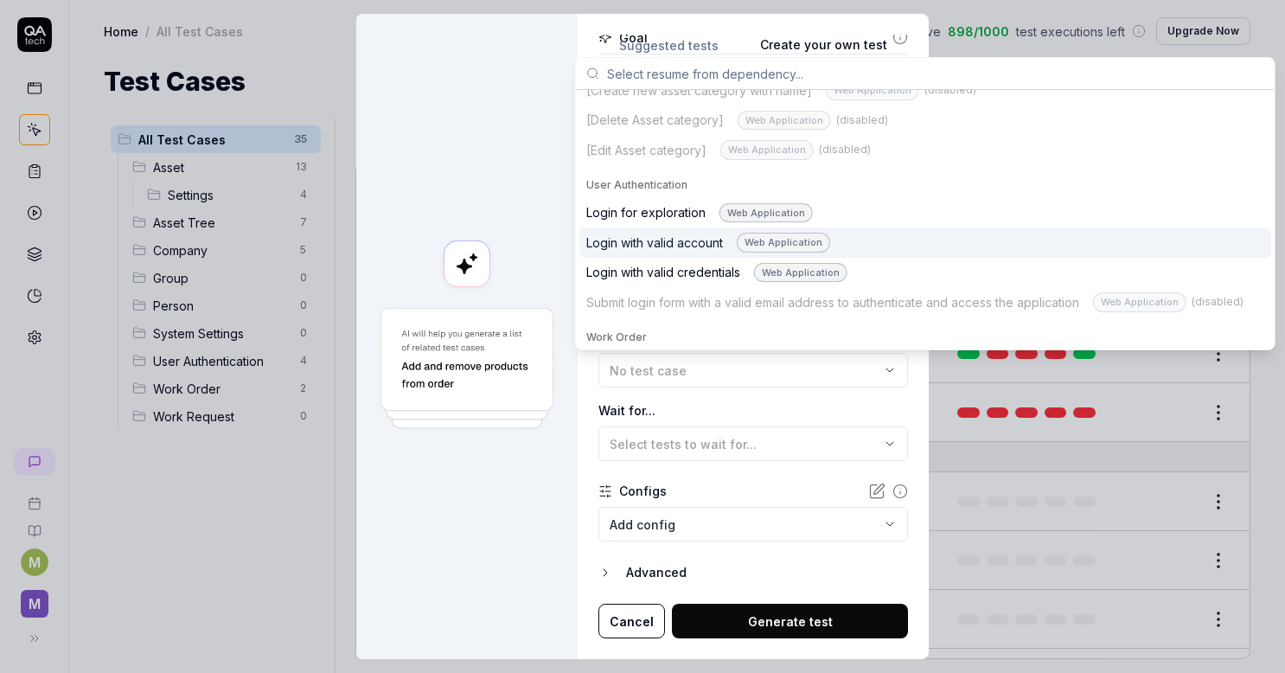
click at [706, 233] on div "Login with valid account Web Application" at bounding box center [708, 243] width 244 height 20
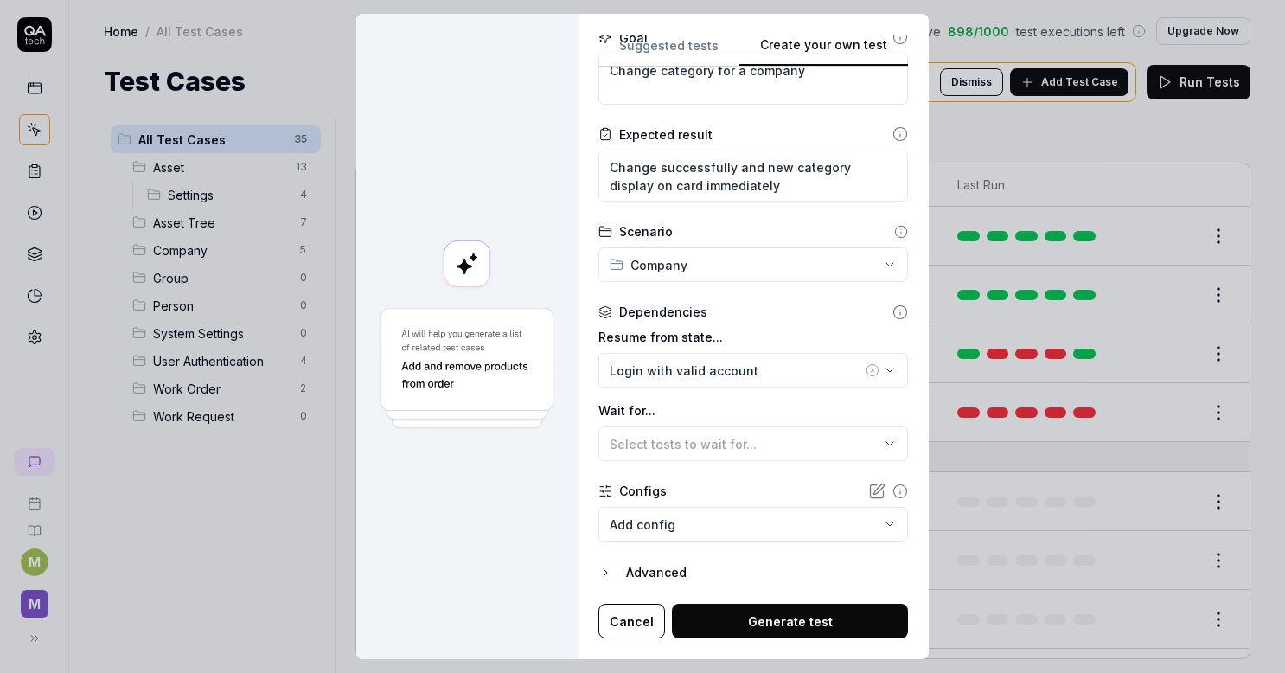
click at [736, 617] on button "Generate test" at bounding box center [790, 621] width 236 height 35
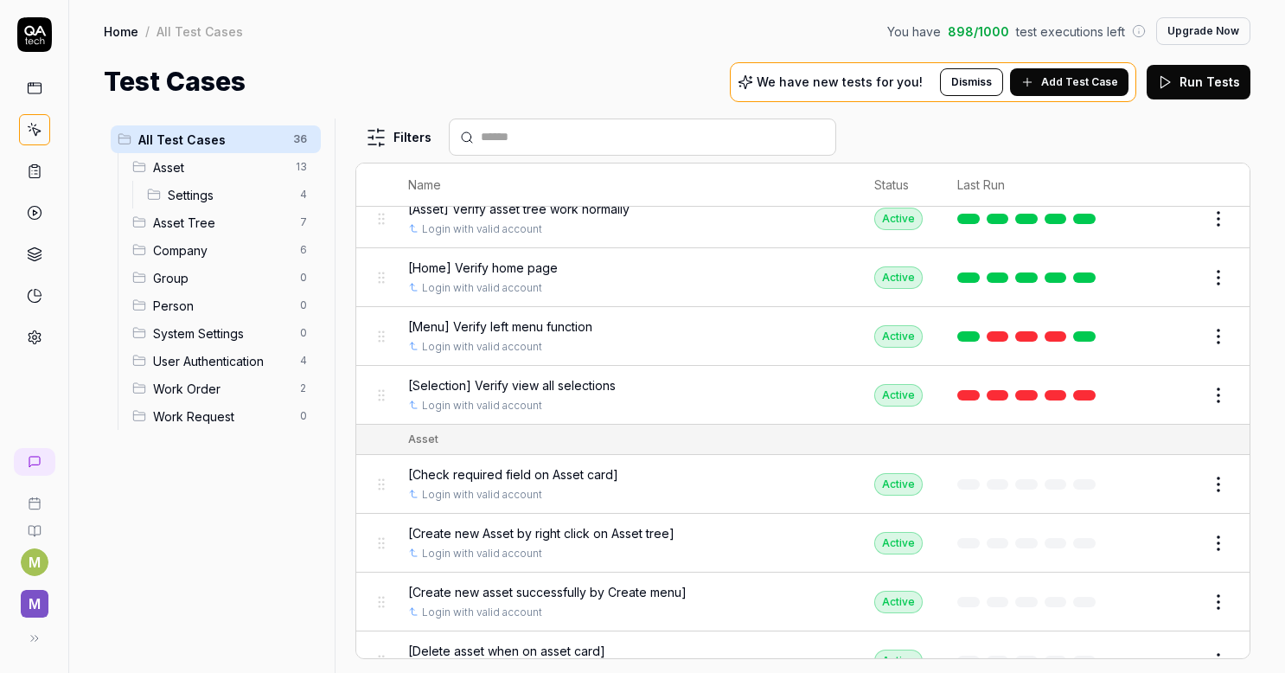
scroll to position [0, 0]
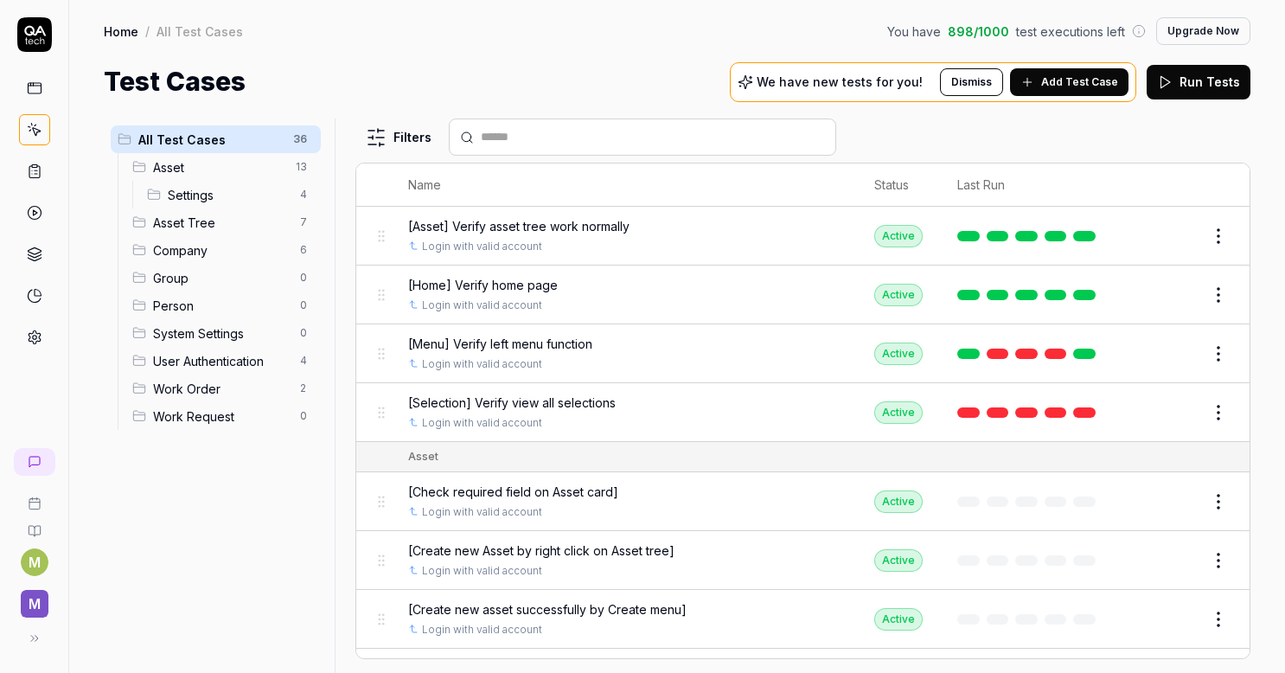
click at [1095, 74] on span "Add Test Case" at bounding box center [1079, 82] width 77 height 16
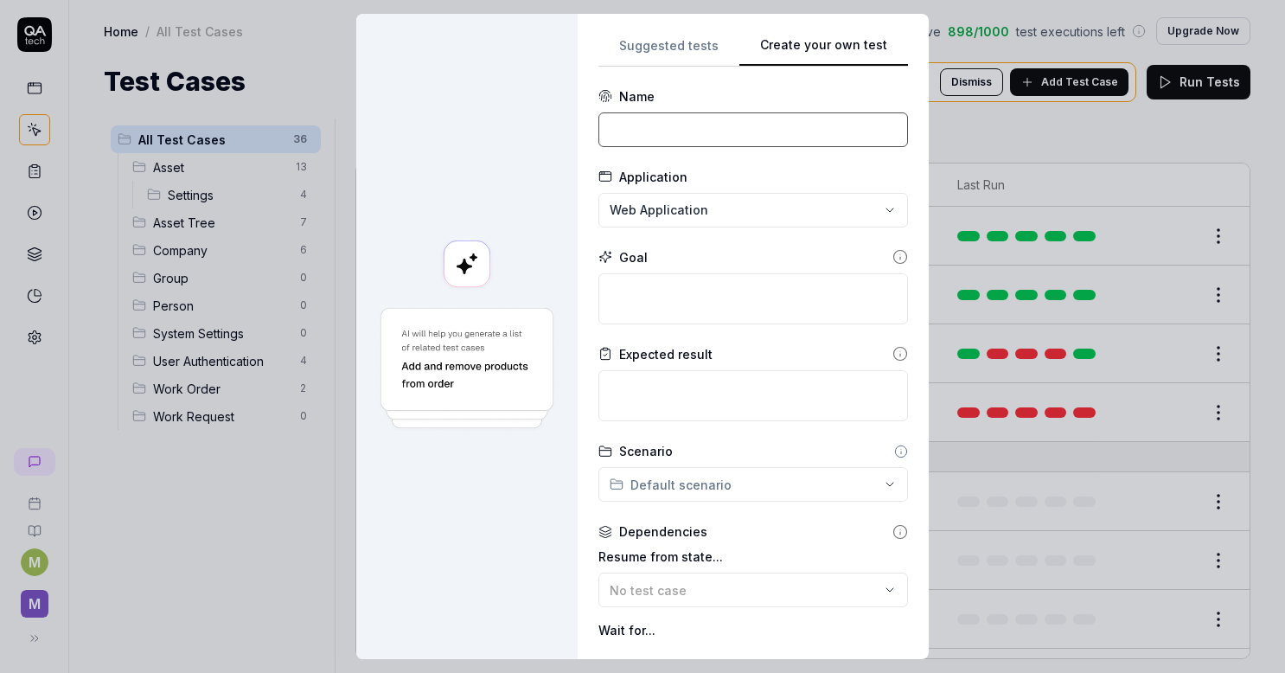
click at [650, 136] on input at bounding box center [753, 129] width 310 height 35
paste input "Delete company"
click at [645, 294] on textarea at bounding box center [753, 298] width 310 height 51
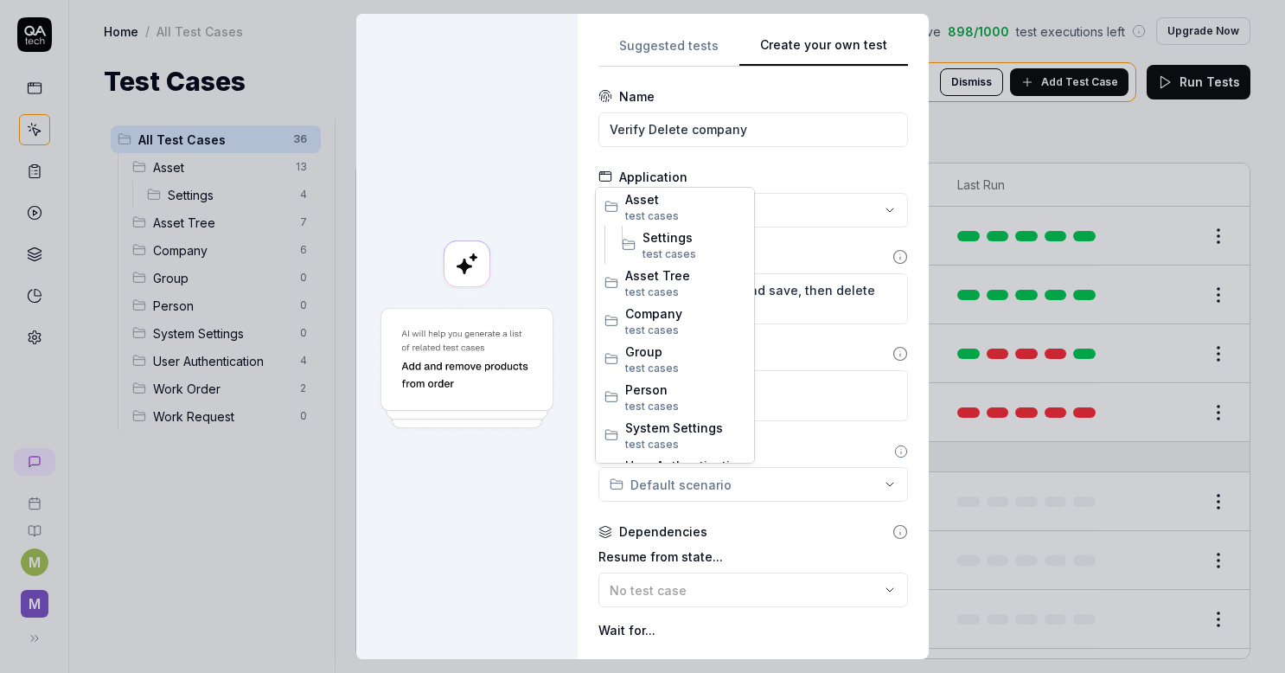
click at [773, 474] on div "**********" at bounding box center [642, 336] width 1285 height 673
click at [687, 317] on span "Company" at bounding box center [685, 313] width 120 height 18
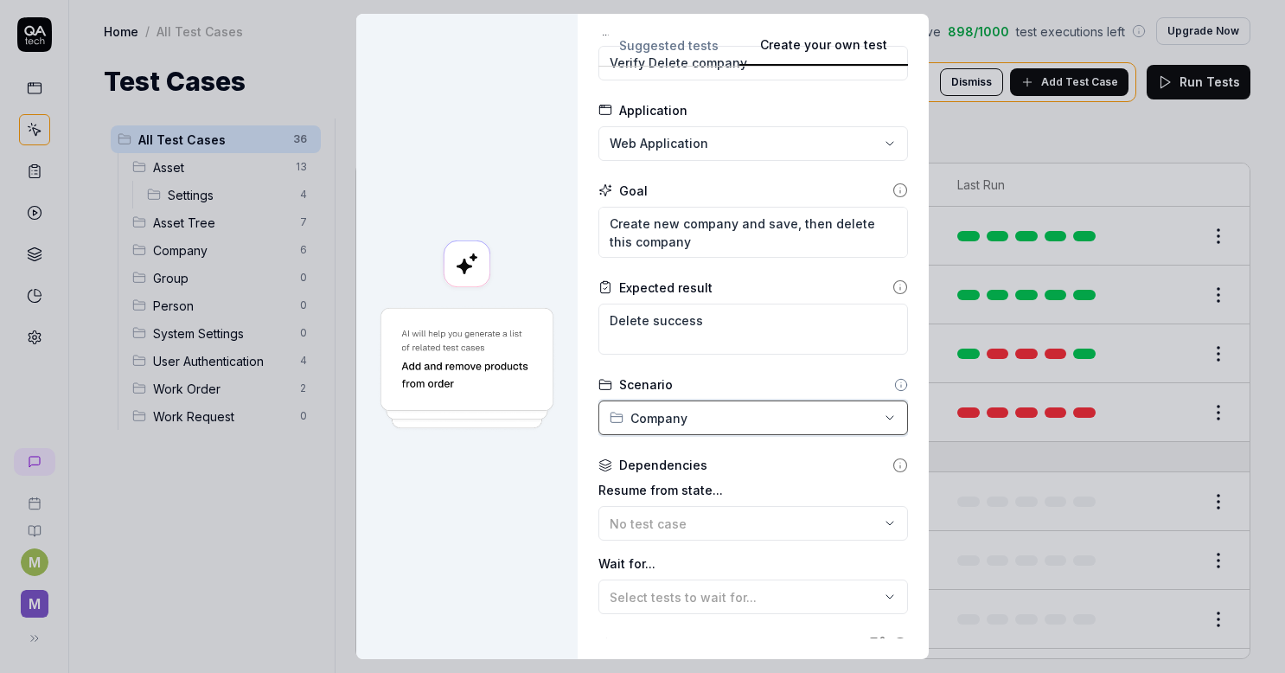
scroll to position [86, 0]
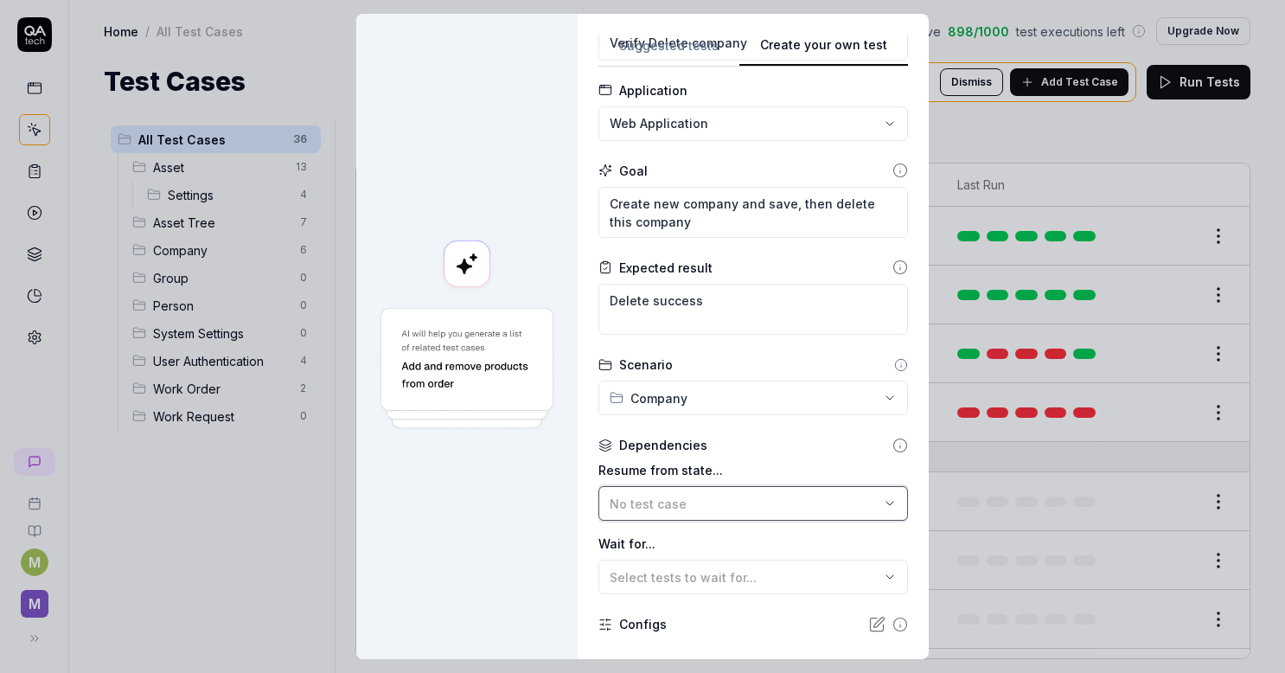
click at [771, 513] on button "No test case" at bounding box center [753, 503] width 310 height 35
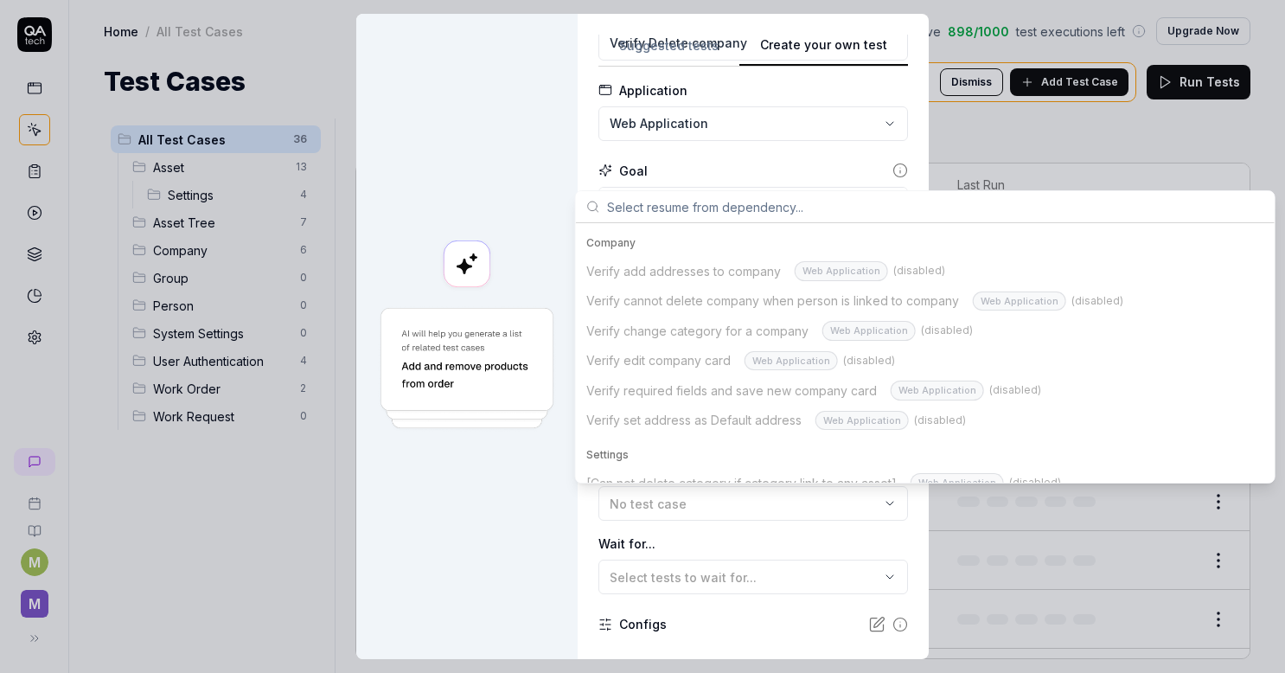
scroll to position [951, 0]
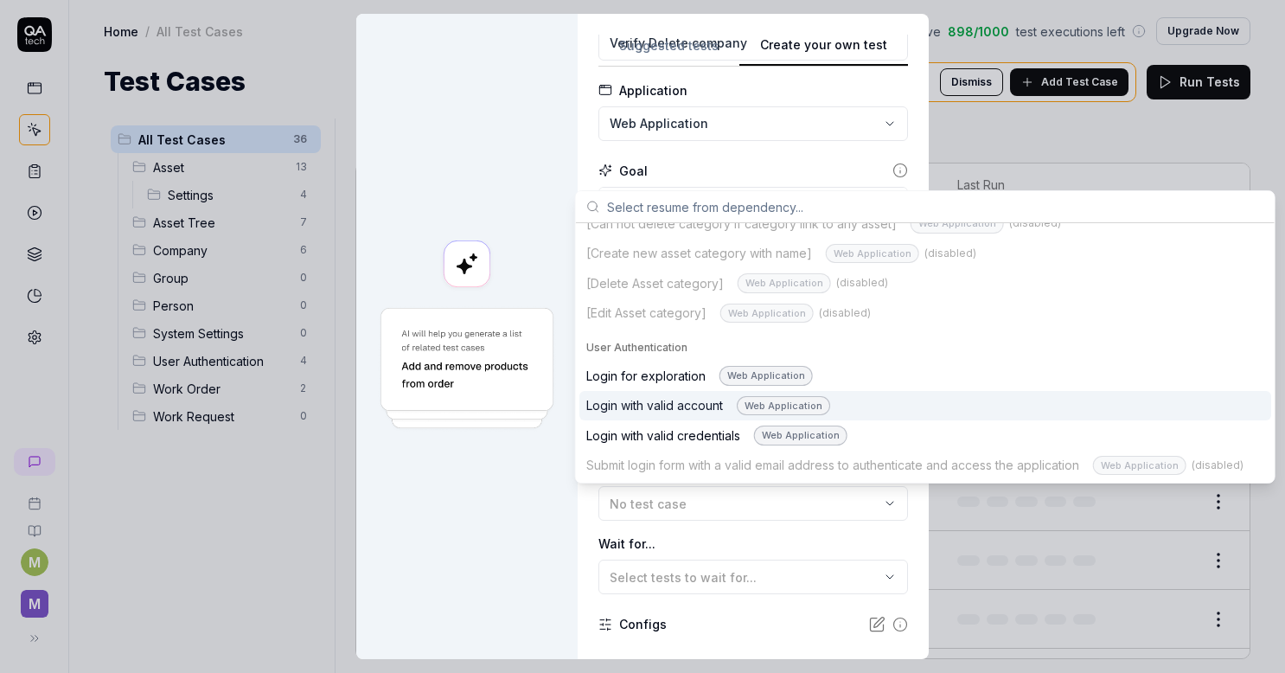
click at [683, 396] on div "Login with valid account Web Application" at bounding box center [708, 406] width 244 height 20
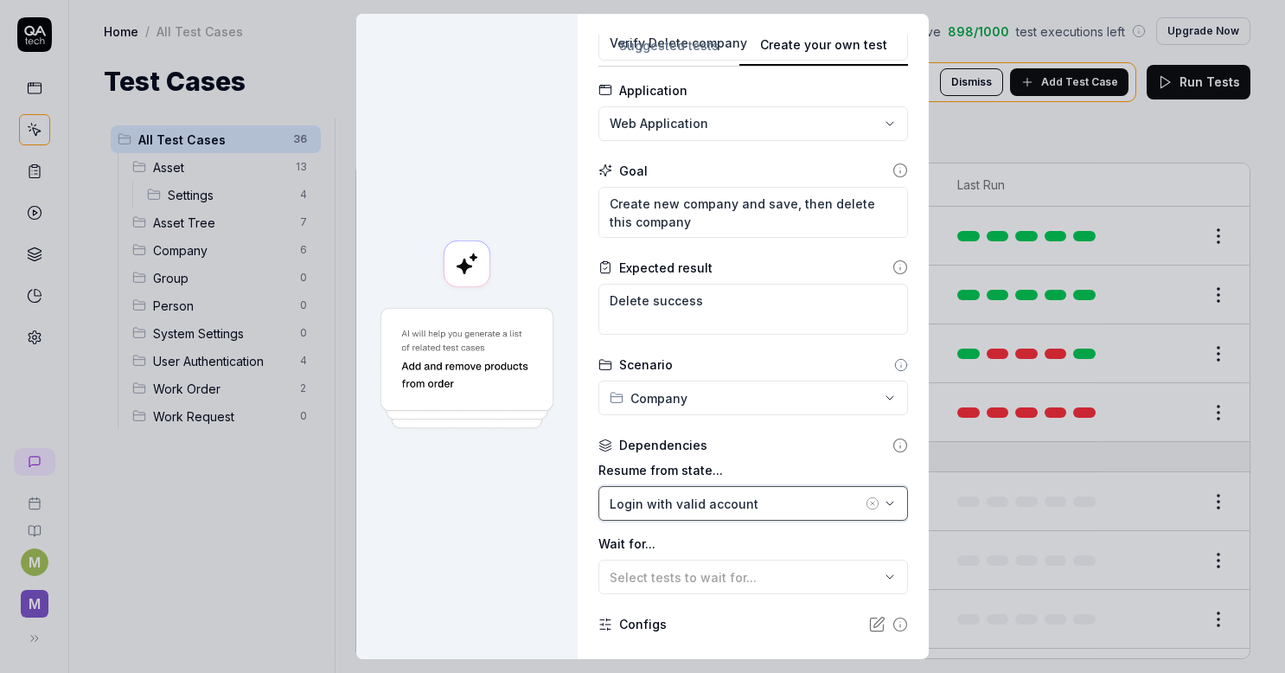
scroll to position [220, 0]
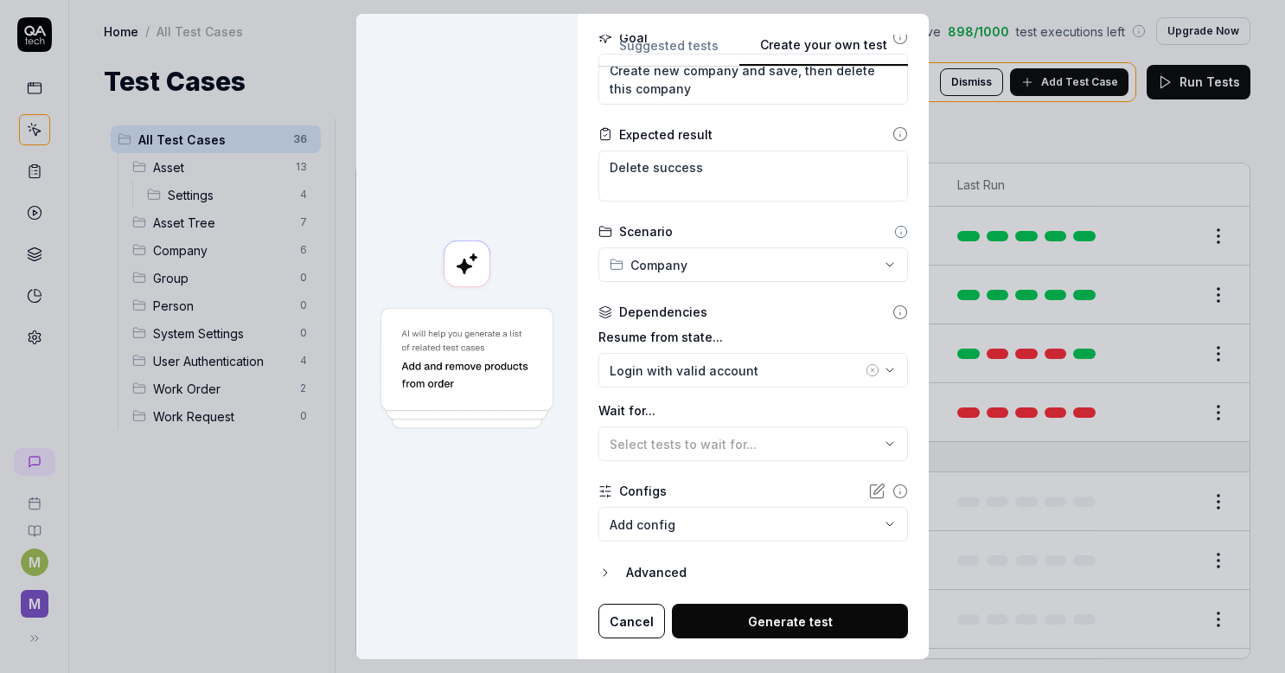
click at [736, 620] on button "Generate test" at bounding box center [790, 621] width 236 height 35
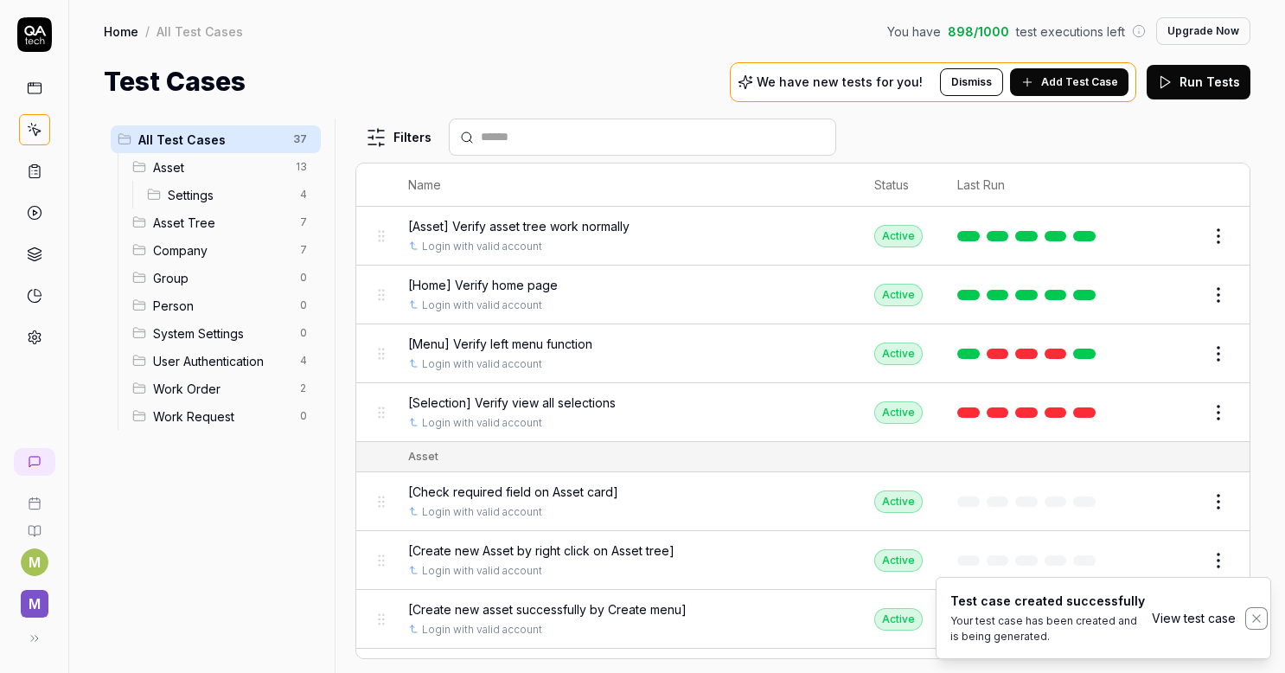
click at [1251, 616] on icon "Notifications (F8)" at bounding box center [1257, 618] width 14 height 14
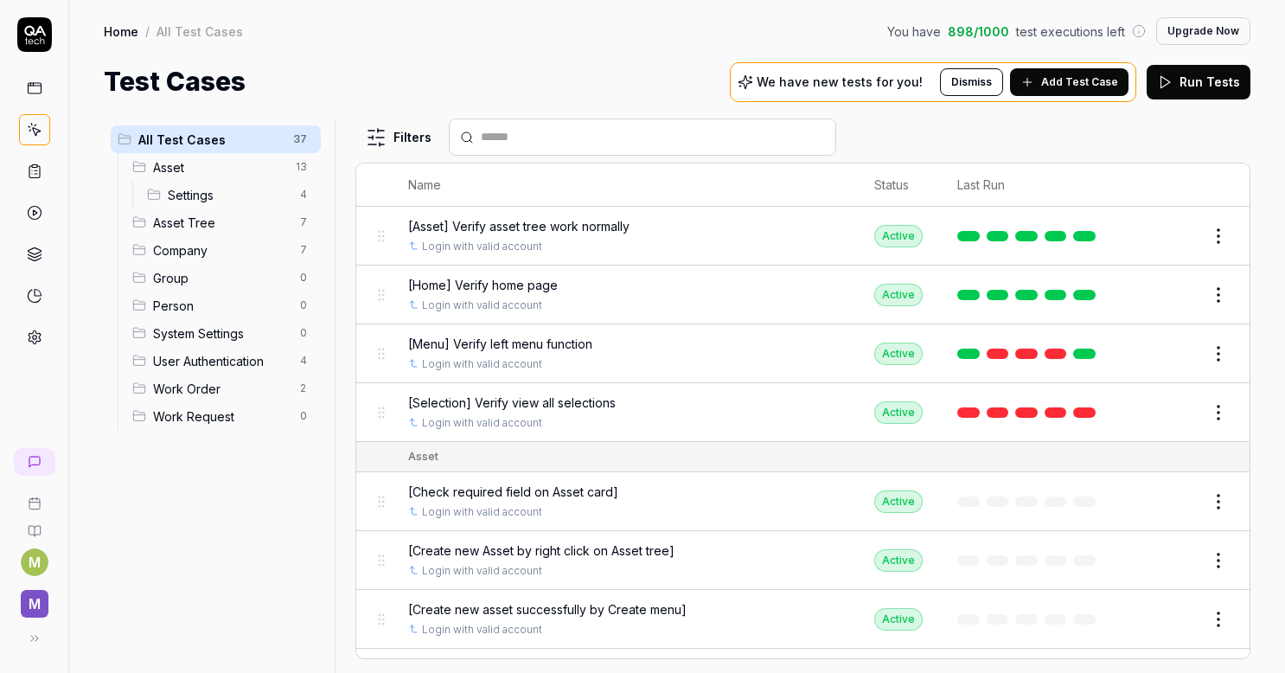
click at [235, 241] on span "Company" at bounding box center [221, 250] width 137 height 18
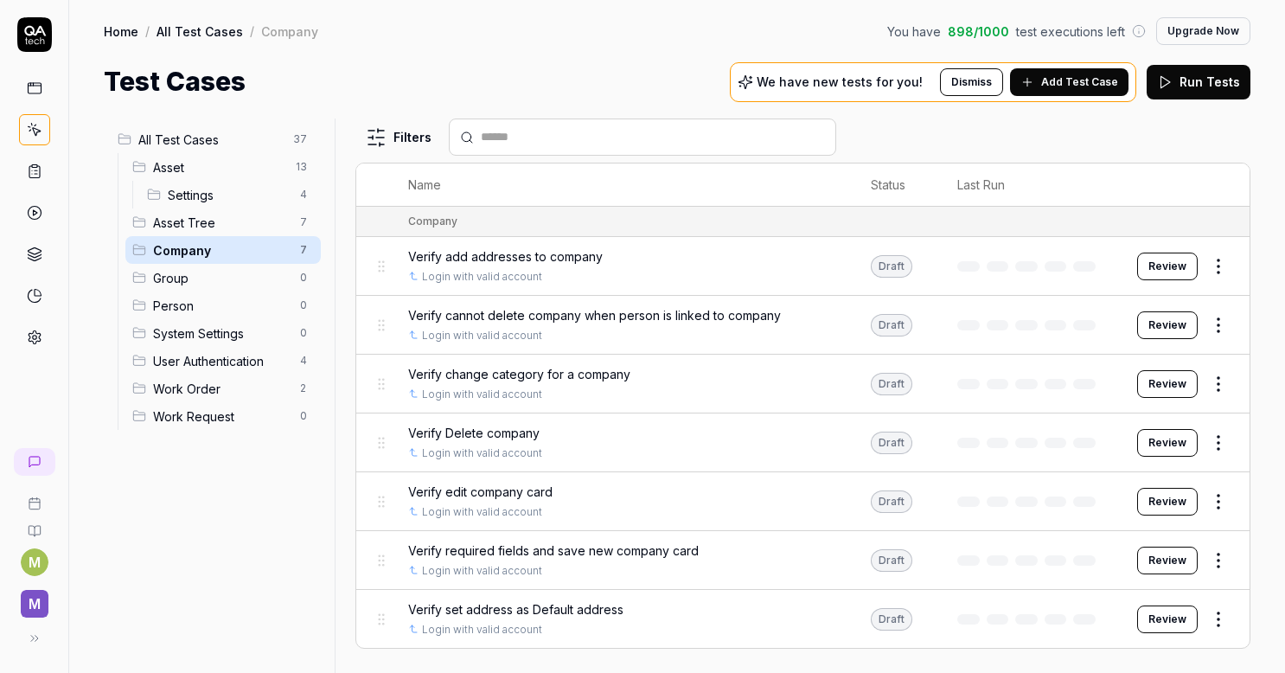
click at [1057, 80] on span "Add Test Case" at bounding box center [1079, 82] width 77 height 16
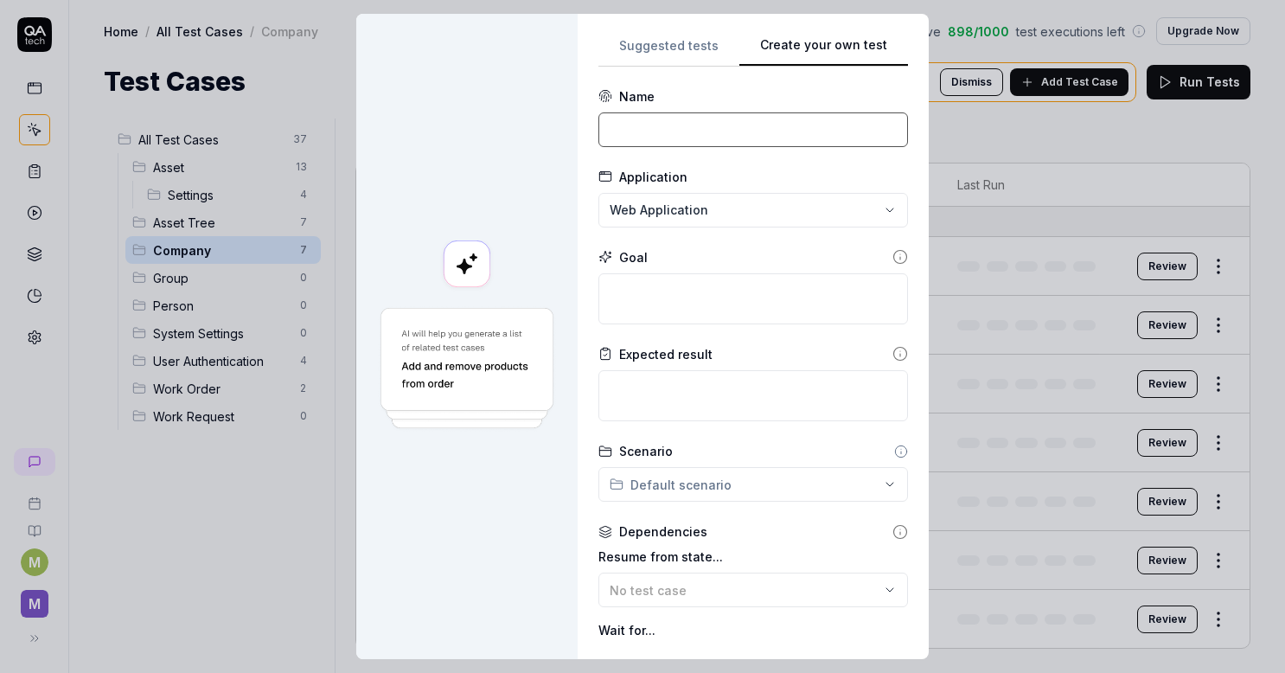
click at [776, 136] on input at bounding box center [753, 129] width 310 height 35
click at [670, 83] on div "**********" at bounding box center [753, 337] width 310 height 604
click at [716, 136] on input at bounding box center [753, 129] width 310 height 35
paste input "[Own company: Admin can edit own company"
click at [611, 119] on input "[Own company: Admin can edit own company" at bounding box center [753, 129] width 310 height 35
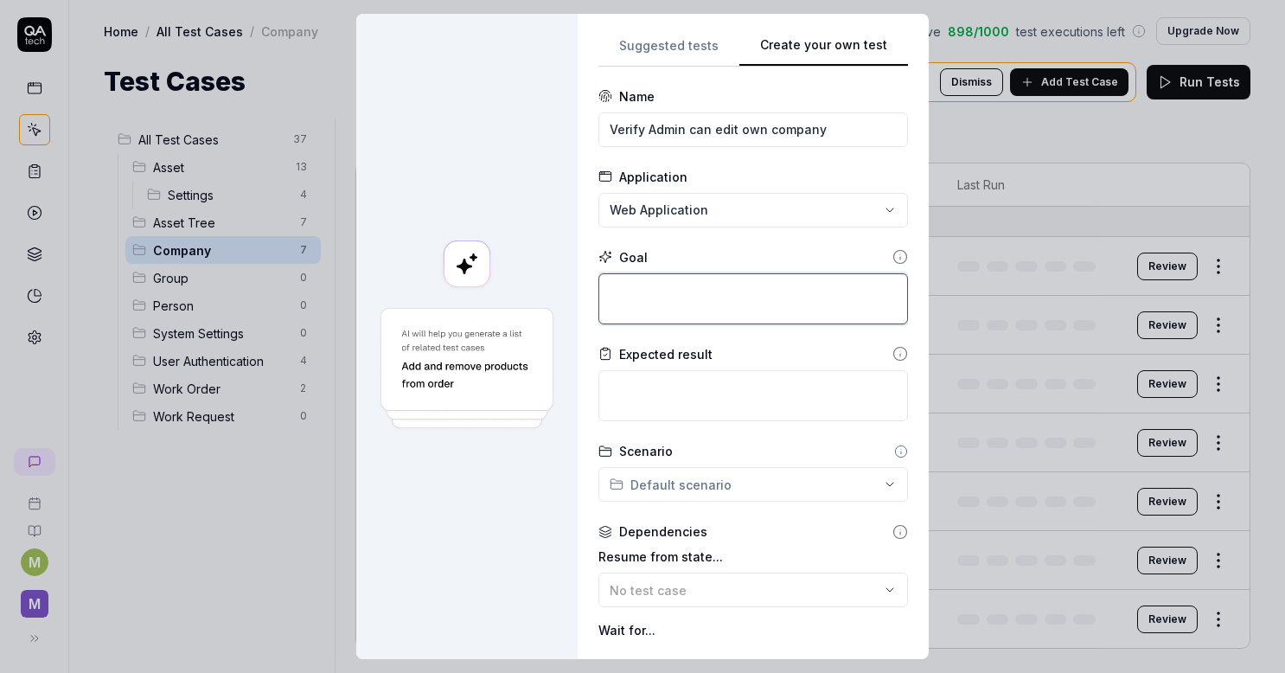
click at [634, 298] on textarea at bounding box center [753, 298] width 310 height 51
click at [759, 482] on div "**********" at bounding box center [642, 336] width 1285 height 673
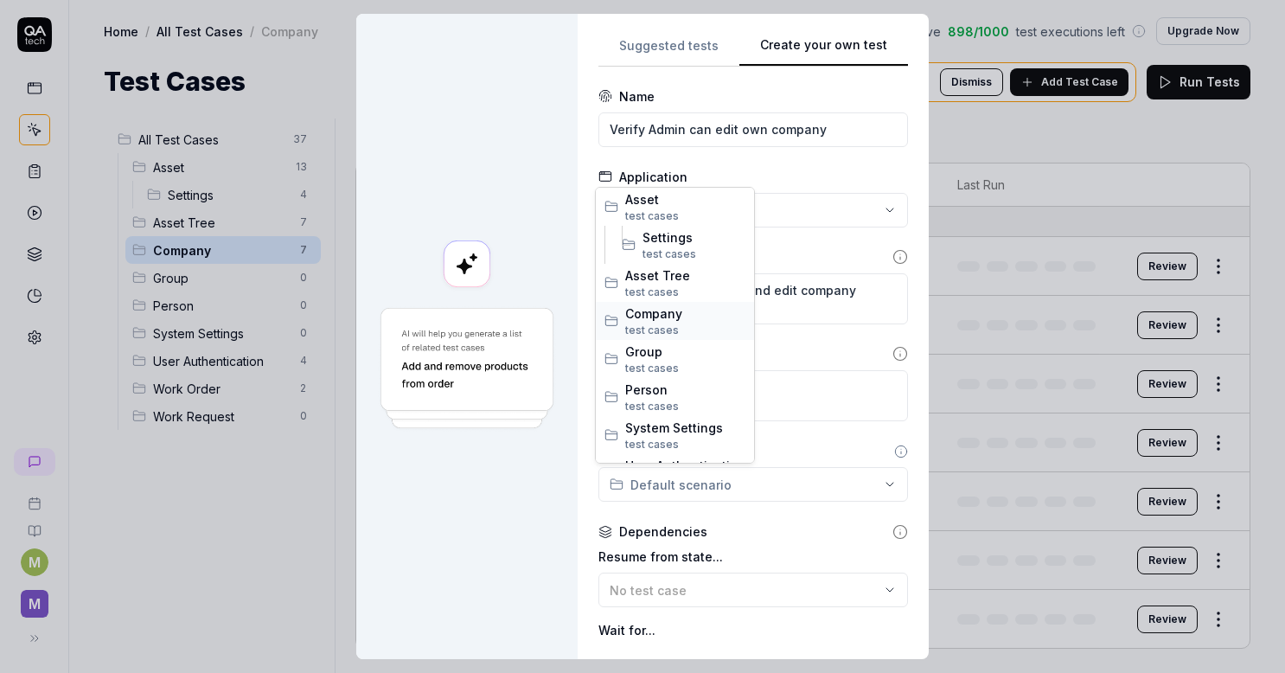
click at [681, 317] on span "Company" at bounding box center [685, 313] width 120 height 18
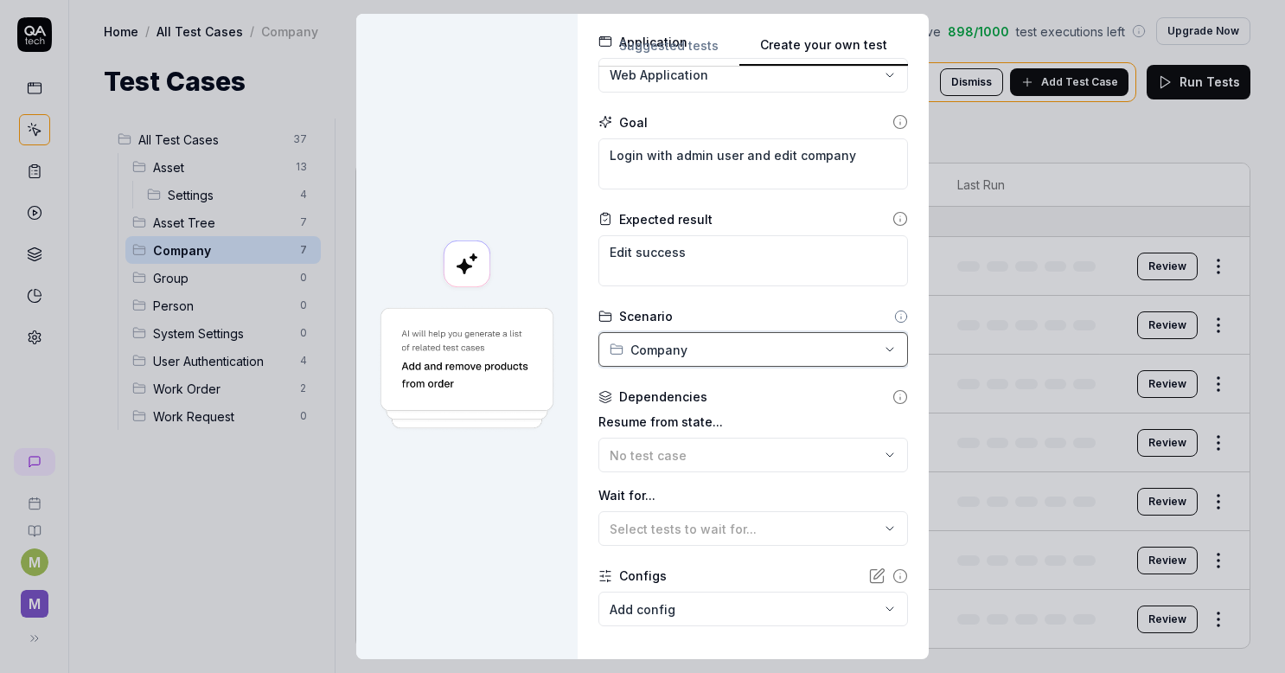
scroll to position [173, 0]
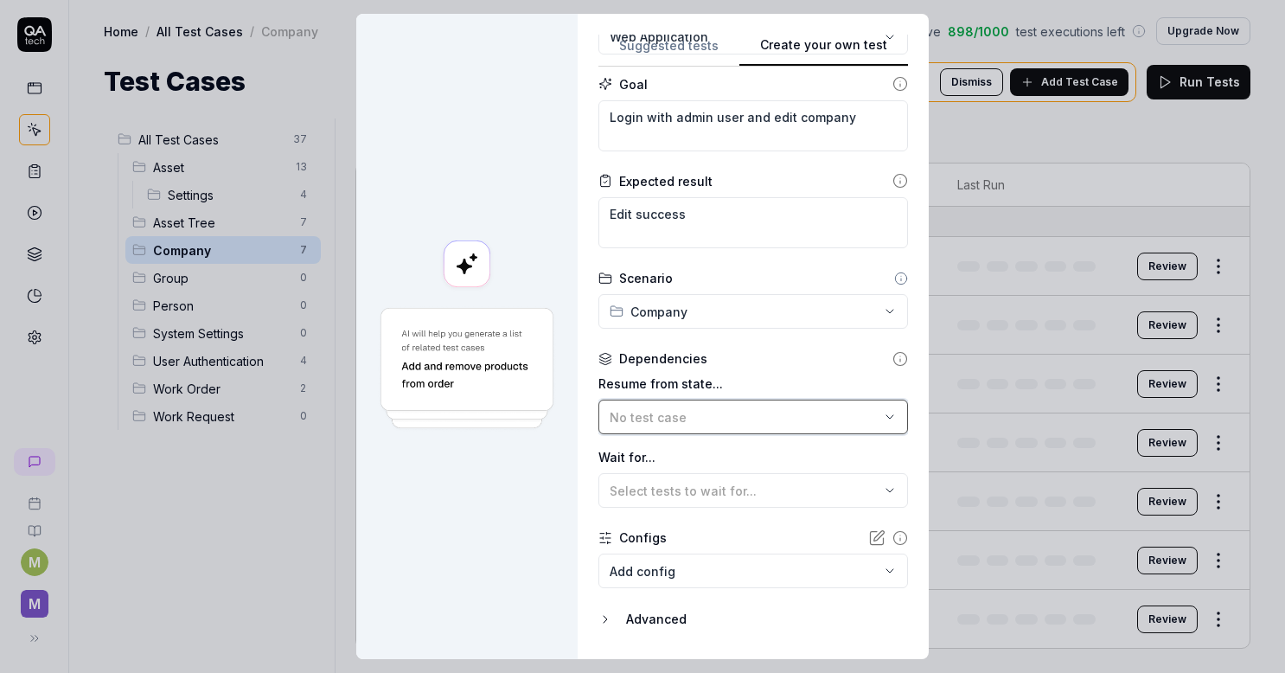
click at [678, 423] on div "No test case" at bounding box center [745, 417] width 270 height 18
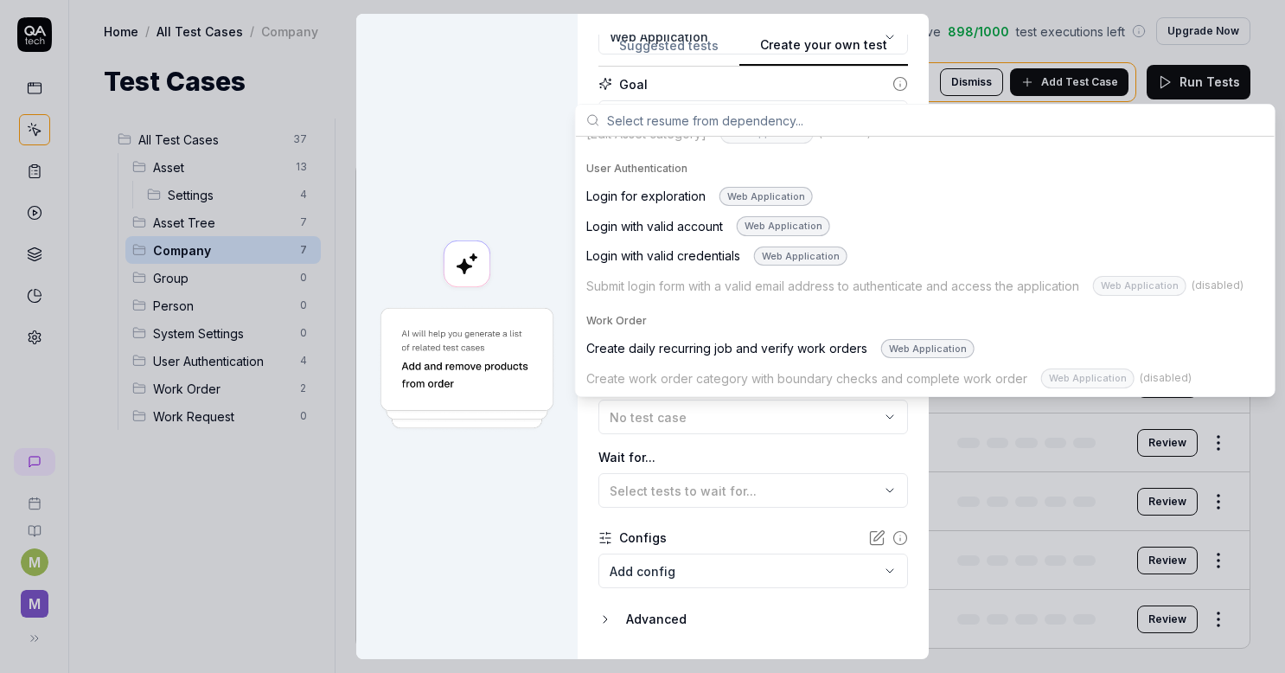
scroll to position [1083, 0]
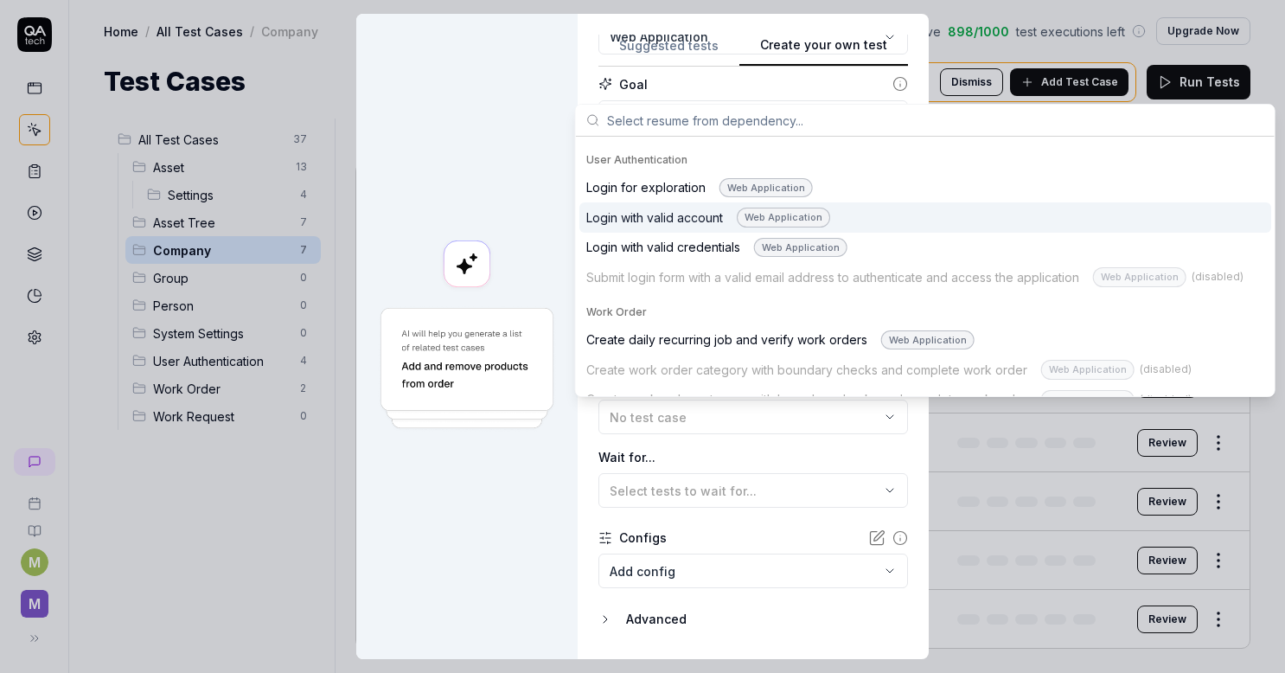
click at [672, 208] on div "Login with valid account Web Application" at bounding box center [708, 218] width 244 height 20
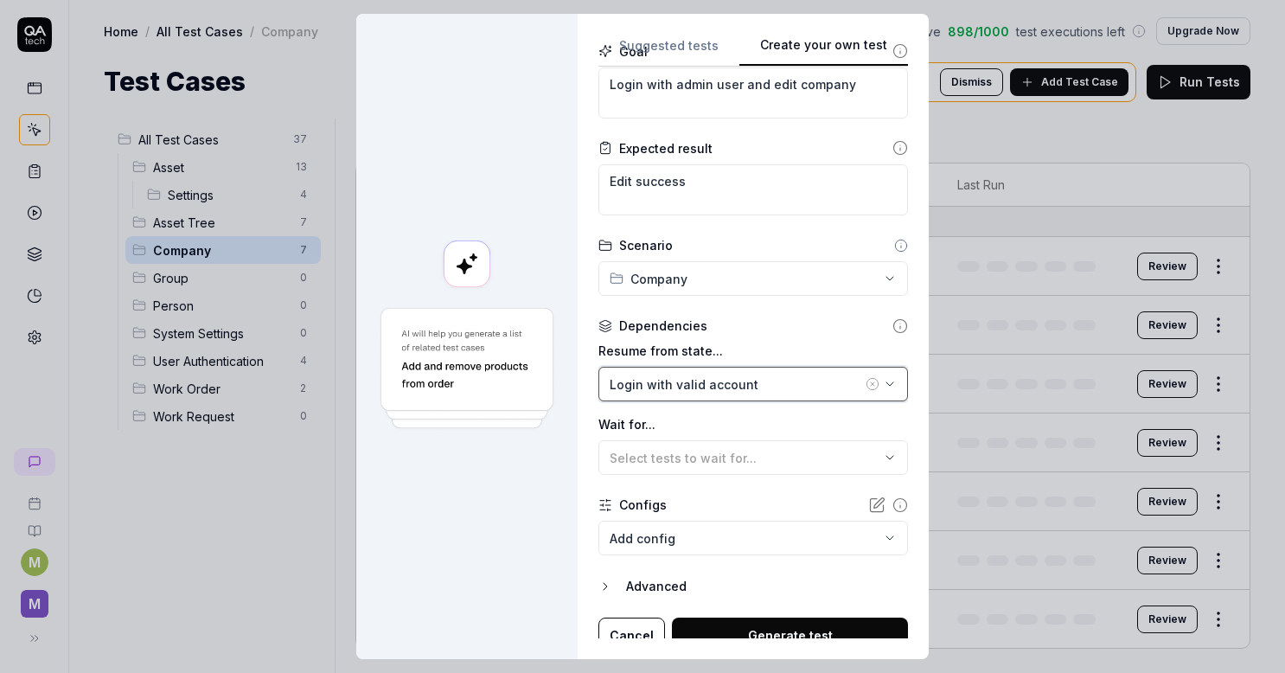
scroll to position [220, 0]
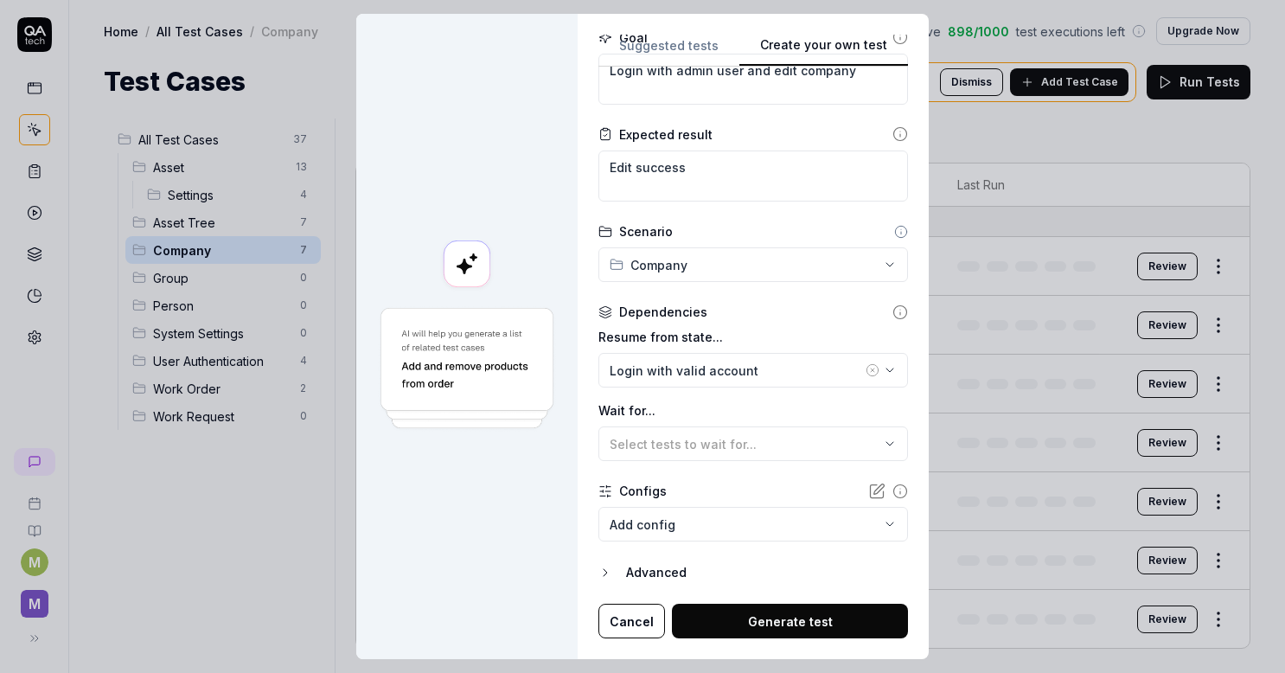
click at [818, 630] on button "Generate test" at bounding box center [790, 621] width 236 height 35
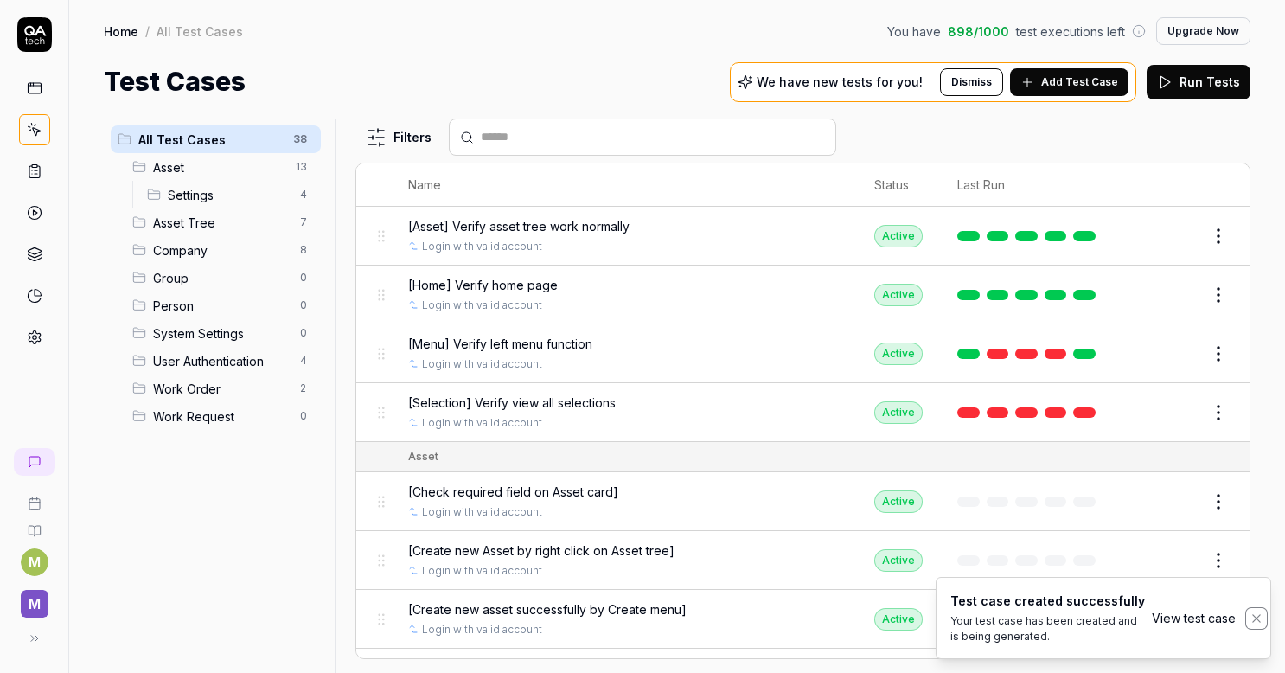
click at [1255, 624] on icon "Notifications (F8)" at bounding box center [1257, 618] width 14 height 14
